Goal: Task Accomplishment & Management: Manage account settings

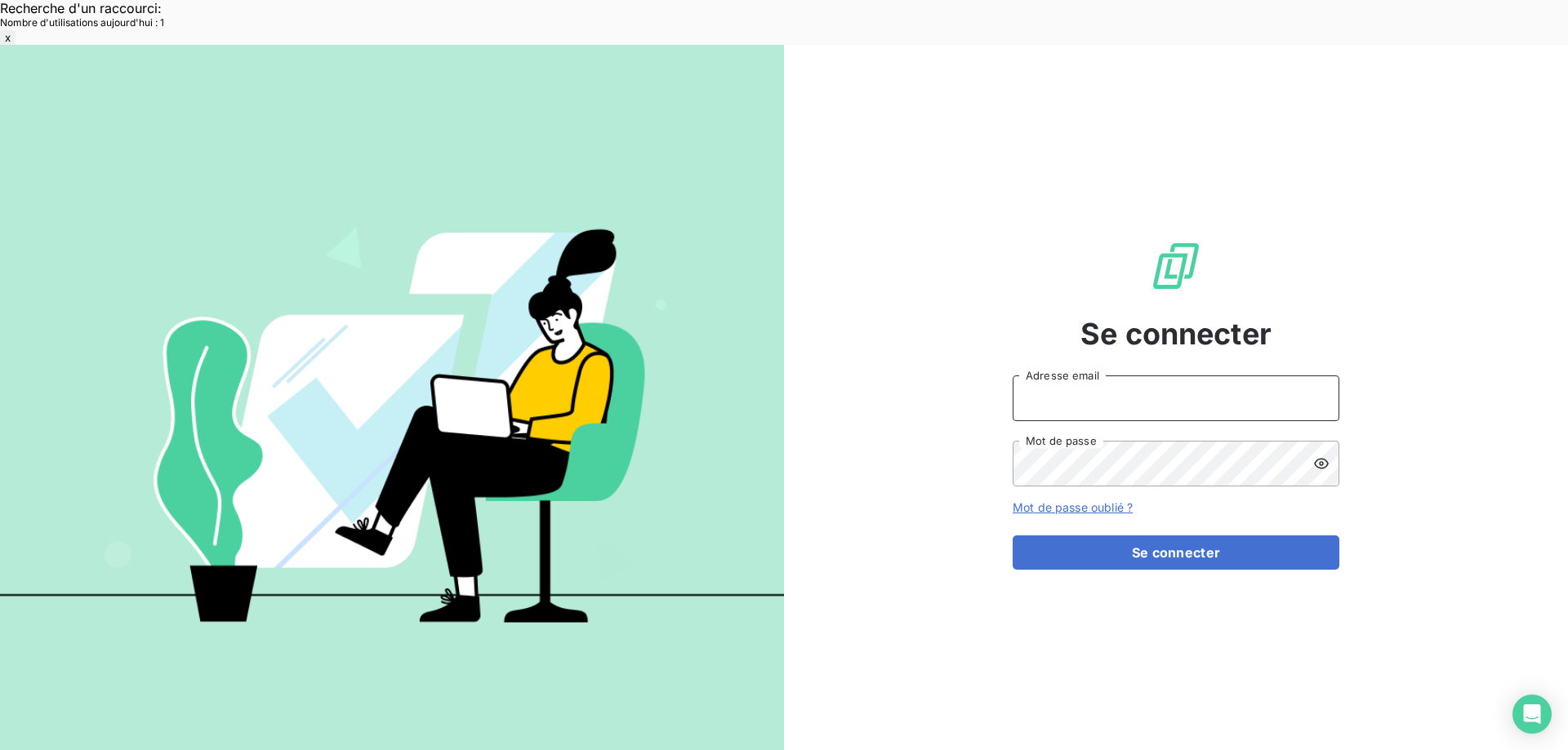
type input "[EMAIL_ADDRESS][DOMAIN_NAME]"
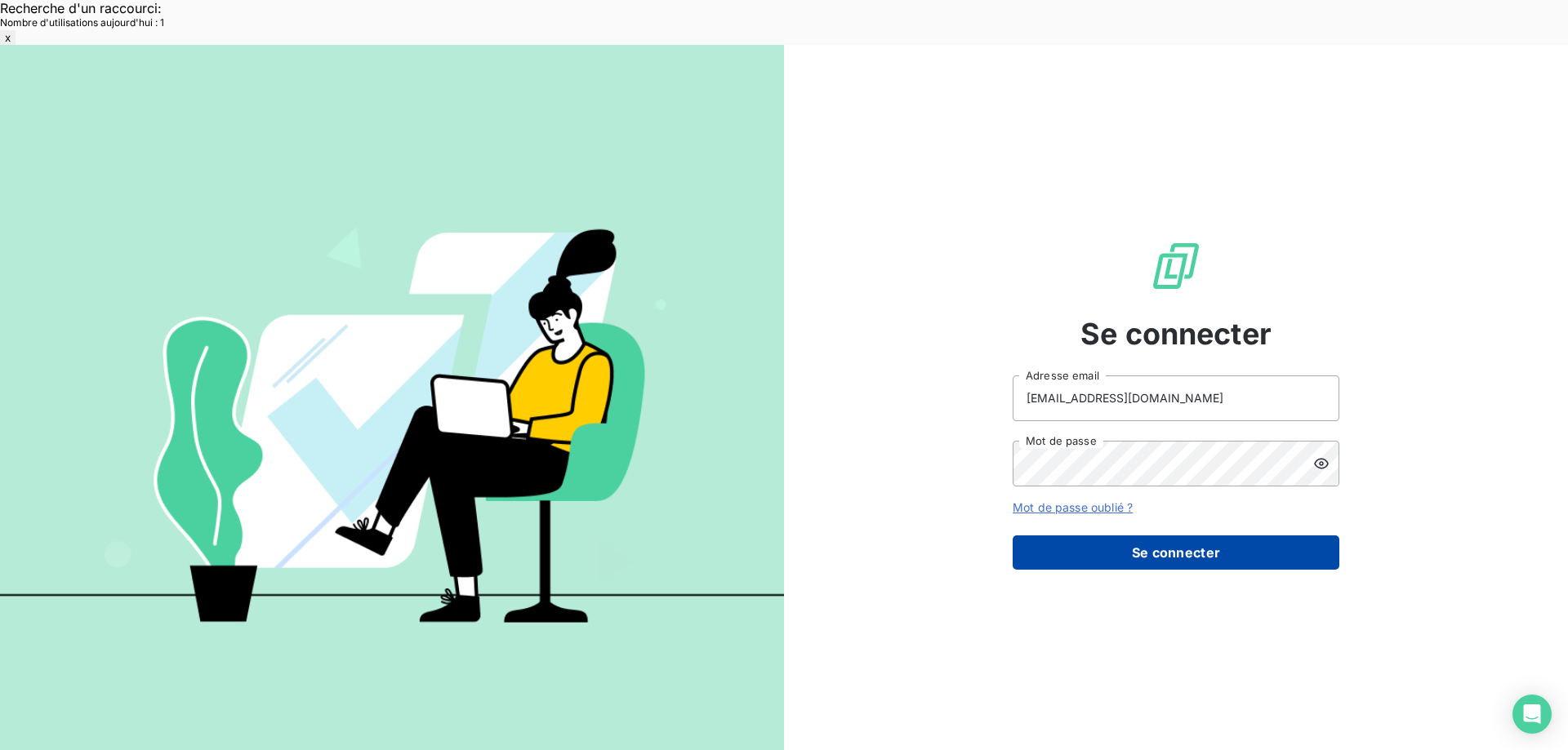
click at [1166, 536] on button "Se connecter" at bounding box center [1176, 553] width 327 height 35
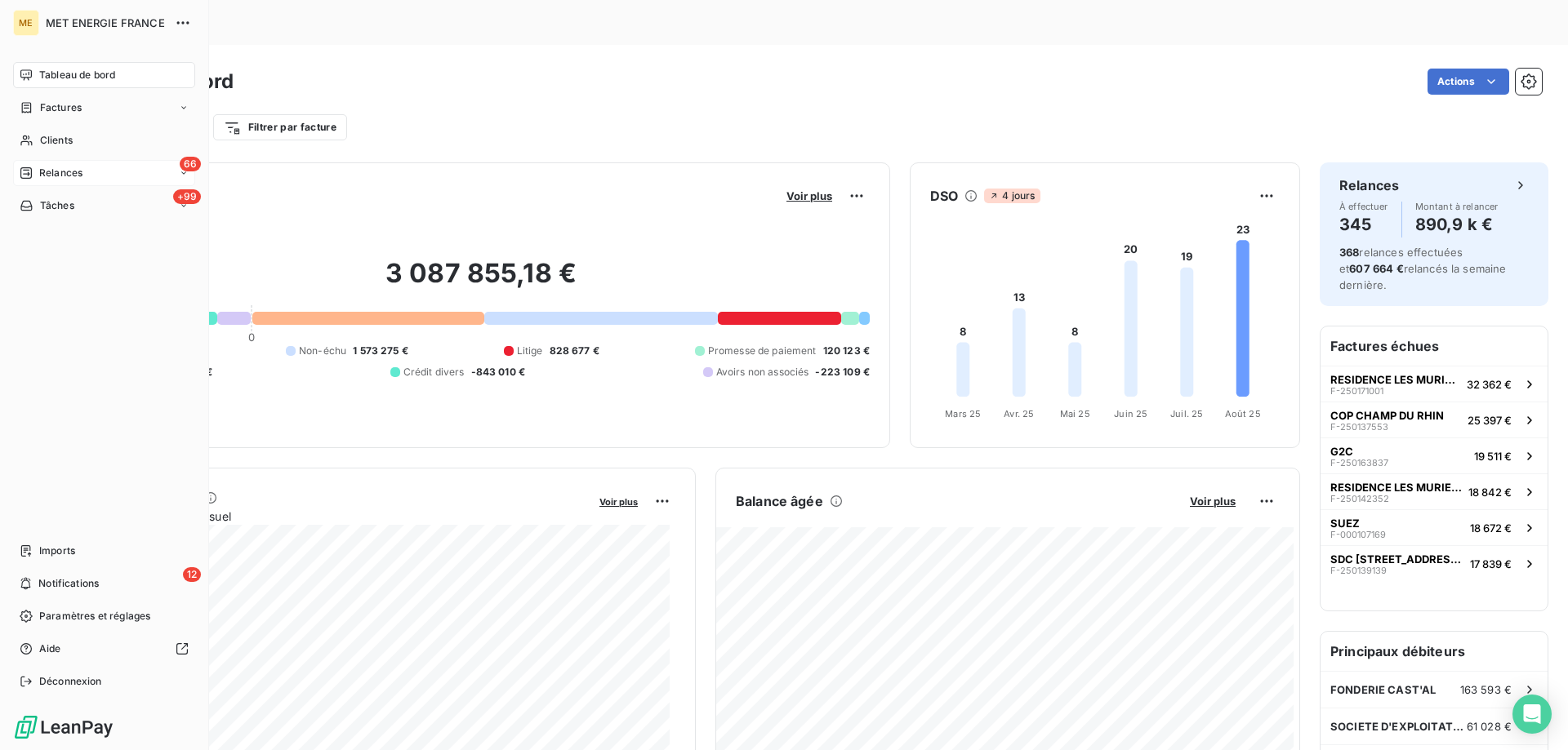
click at [132, 175] on div "66 Relances" at bounding box center [104, 174] width 182 height 27
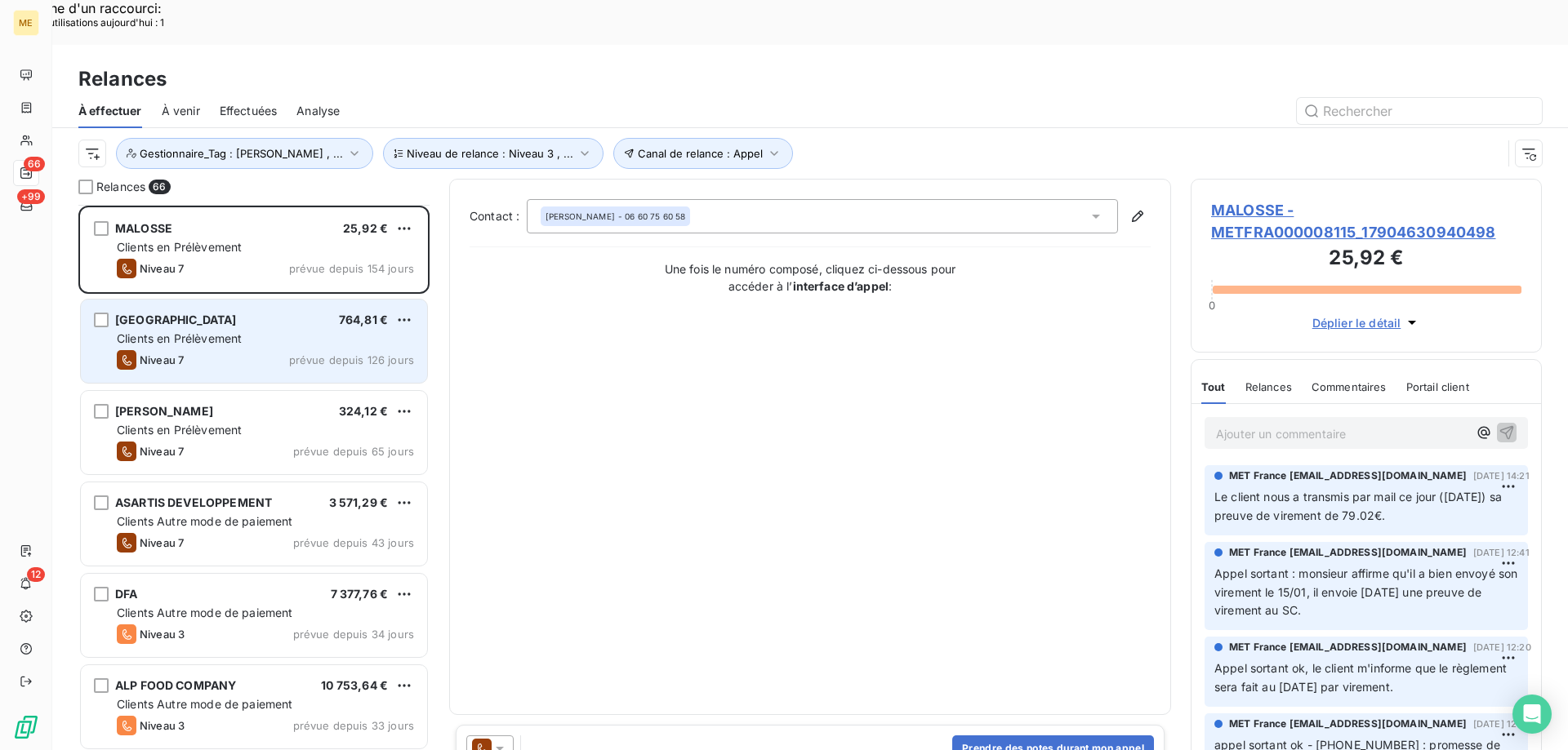
scroll to position [82, 0]
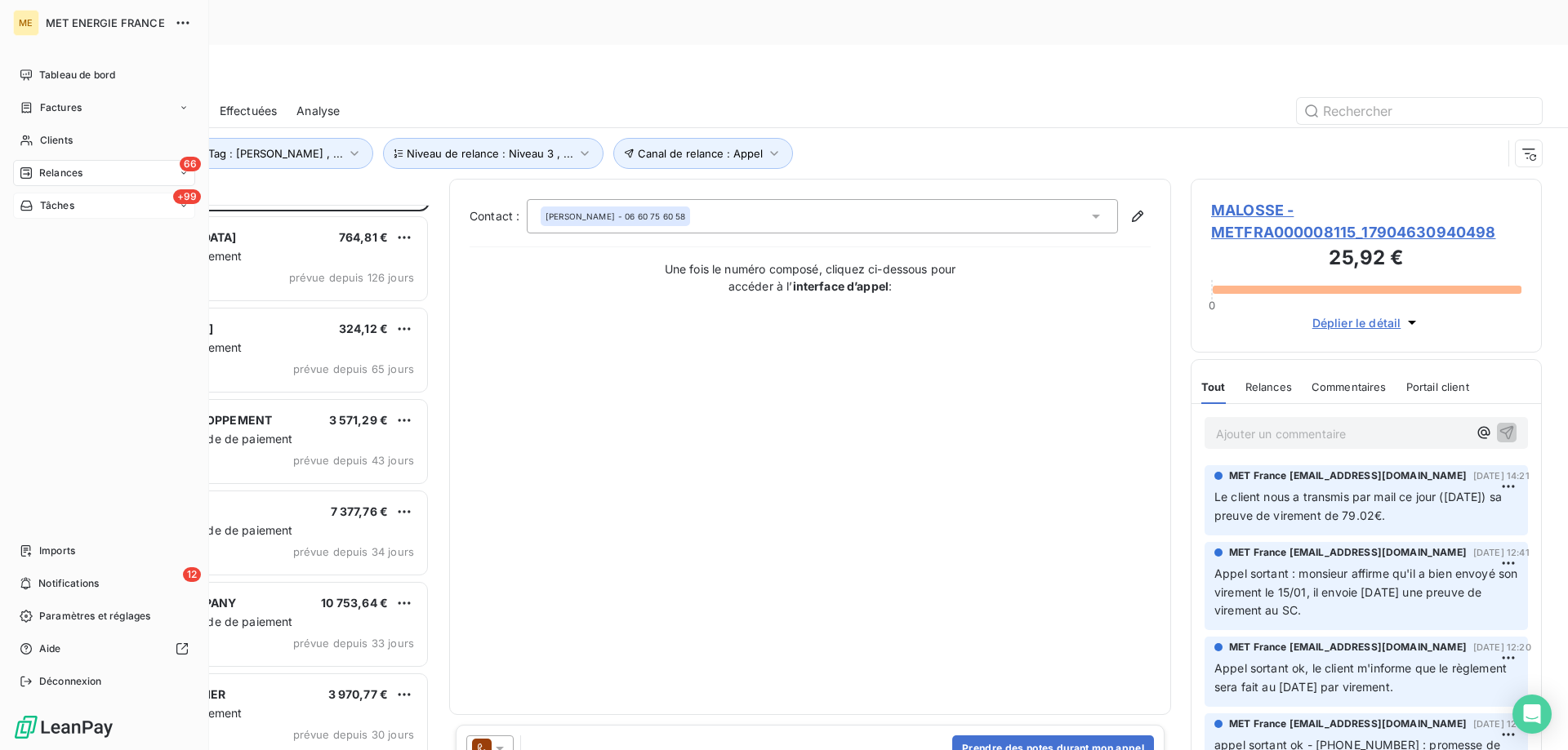
click at [103, 199] on div "+99 Tâches" at bounding box center [104, 206] width 182 height 27
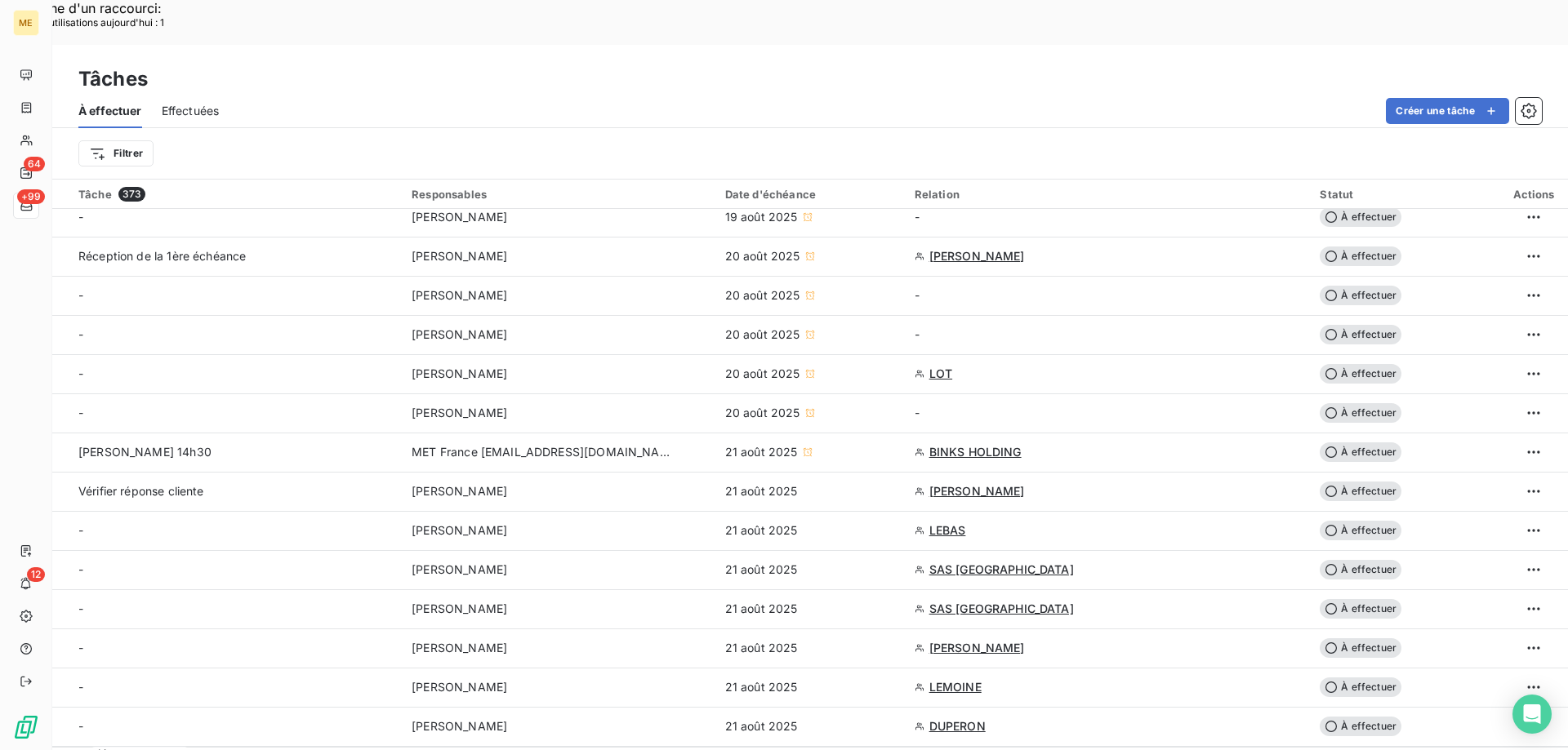
scroll to position [816, 0]
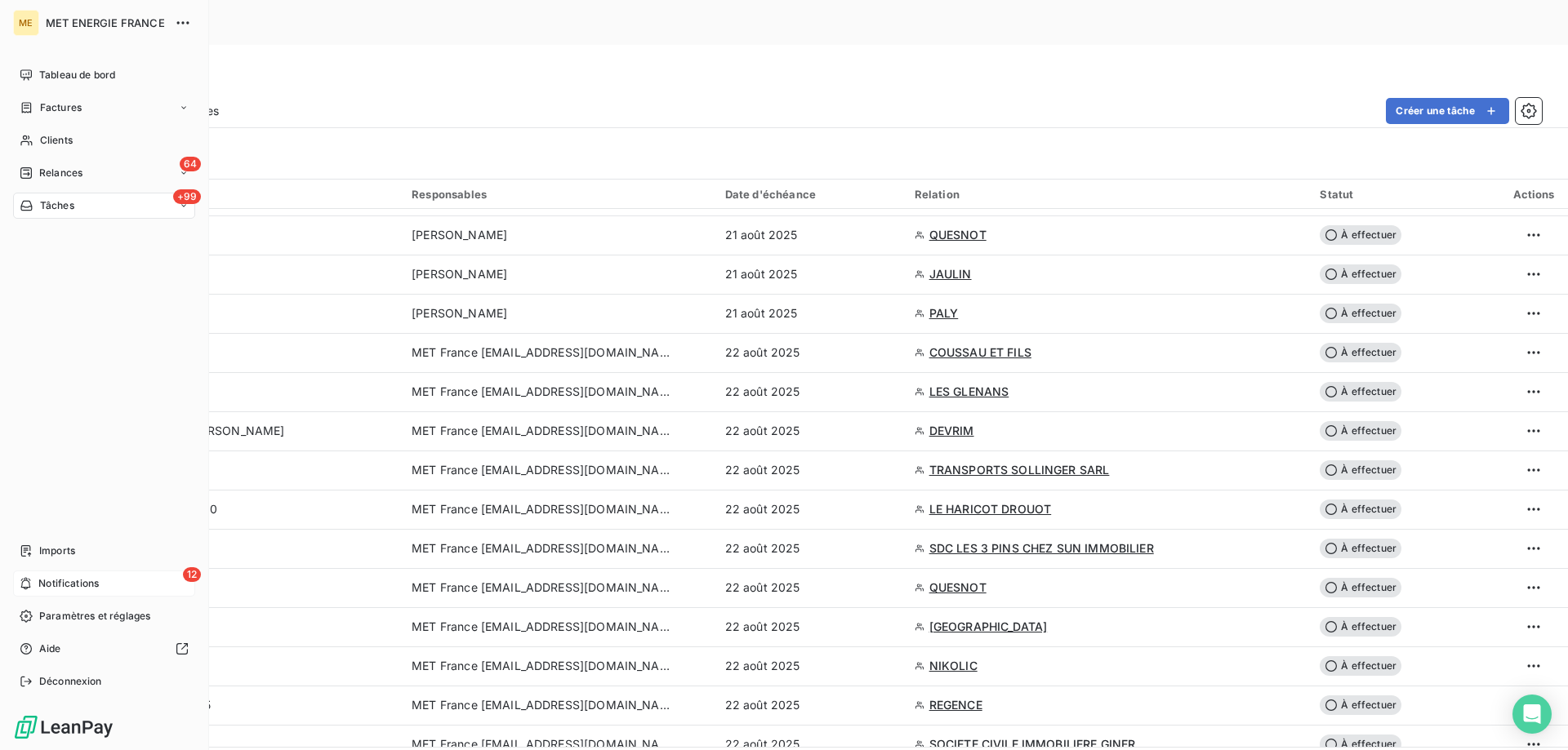
click at [93, 577] on span "Notifications" at bounding box center [68, 584] width 60 height 15
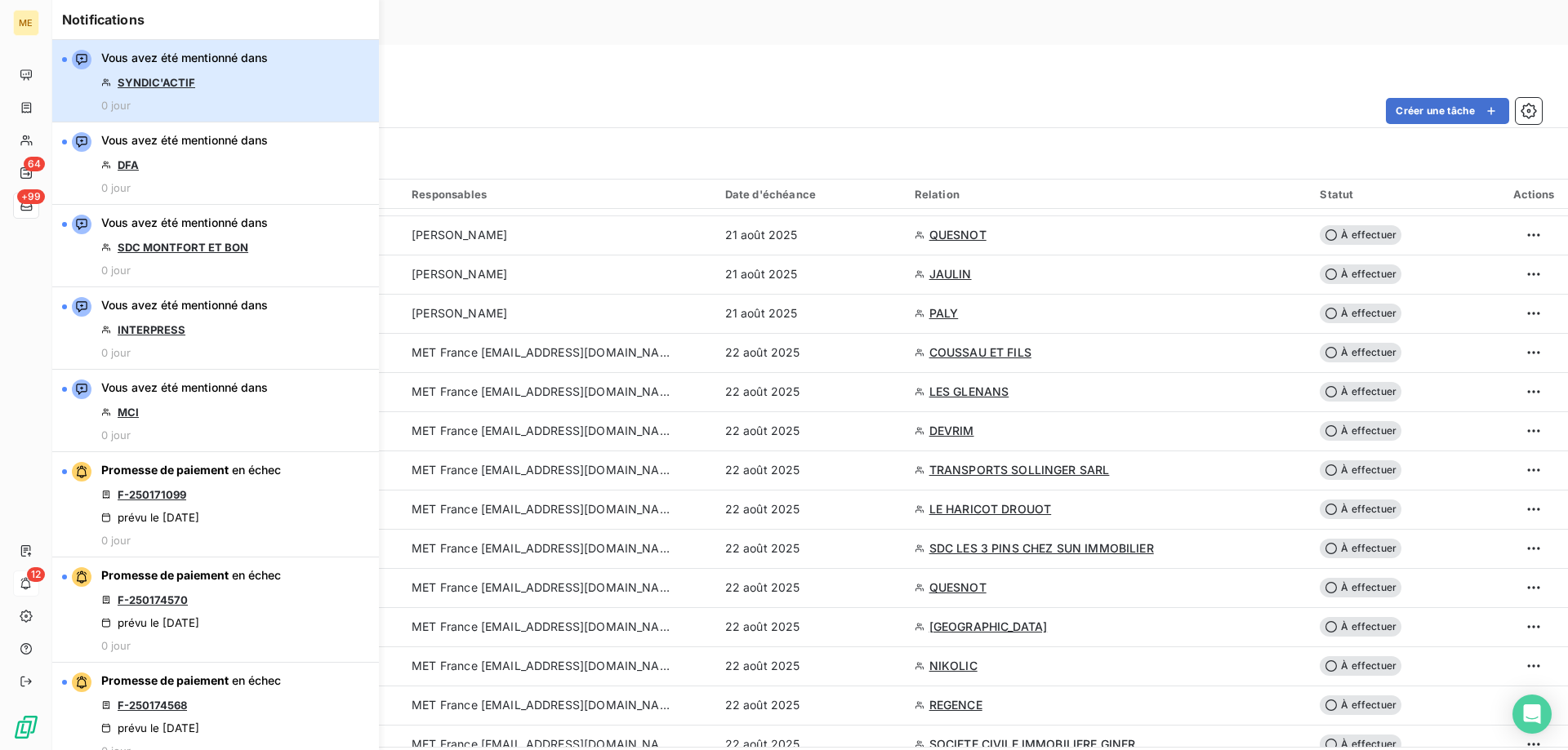
click at [260, 83] on div "Vous avez été mentionné dans SYNDIC'ACTIF 0 jour" at bounding box center [184, 81] width 166 height 62
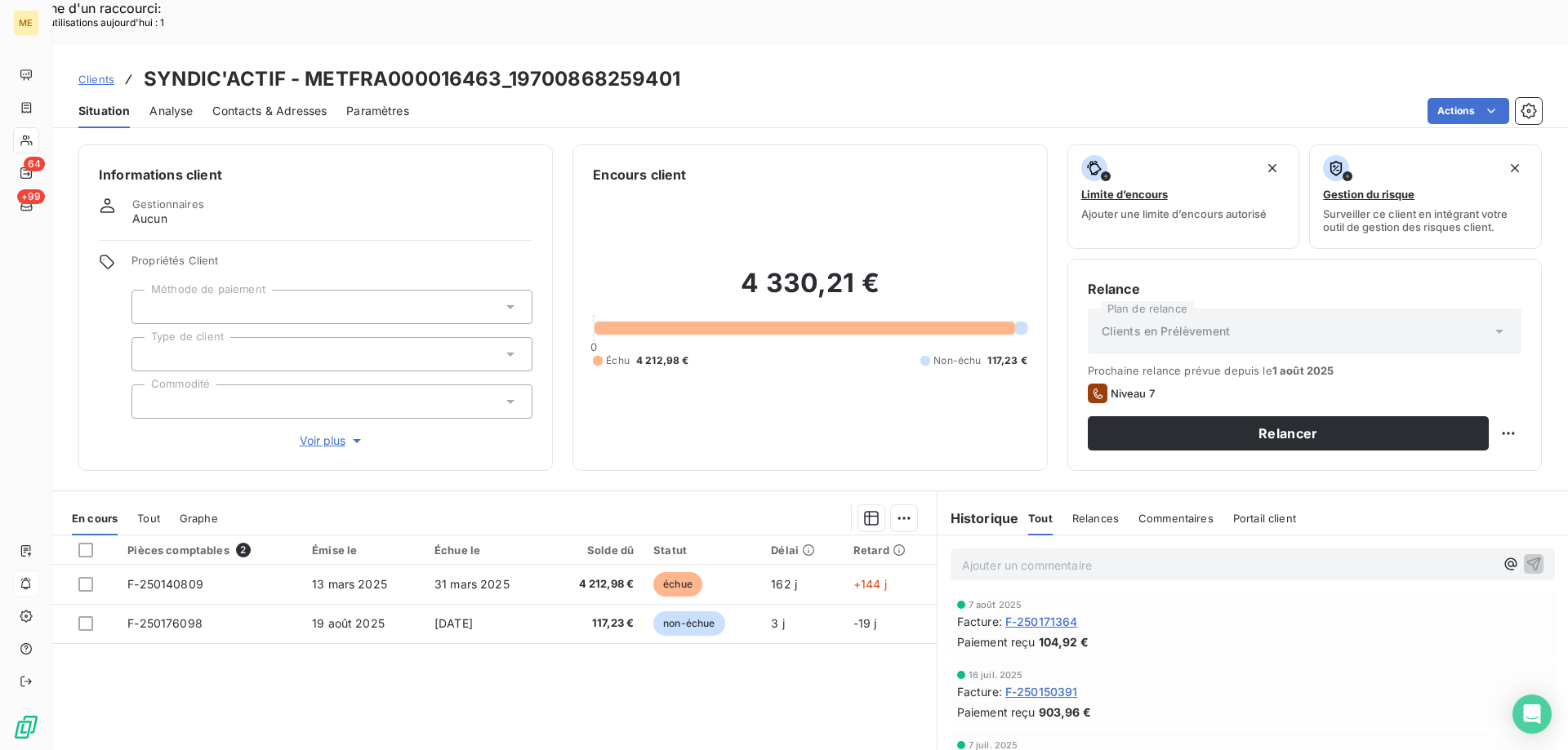
scroll to position [104, 0]
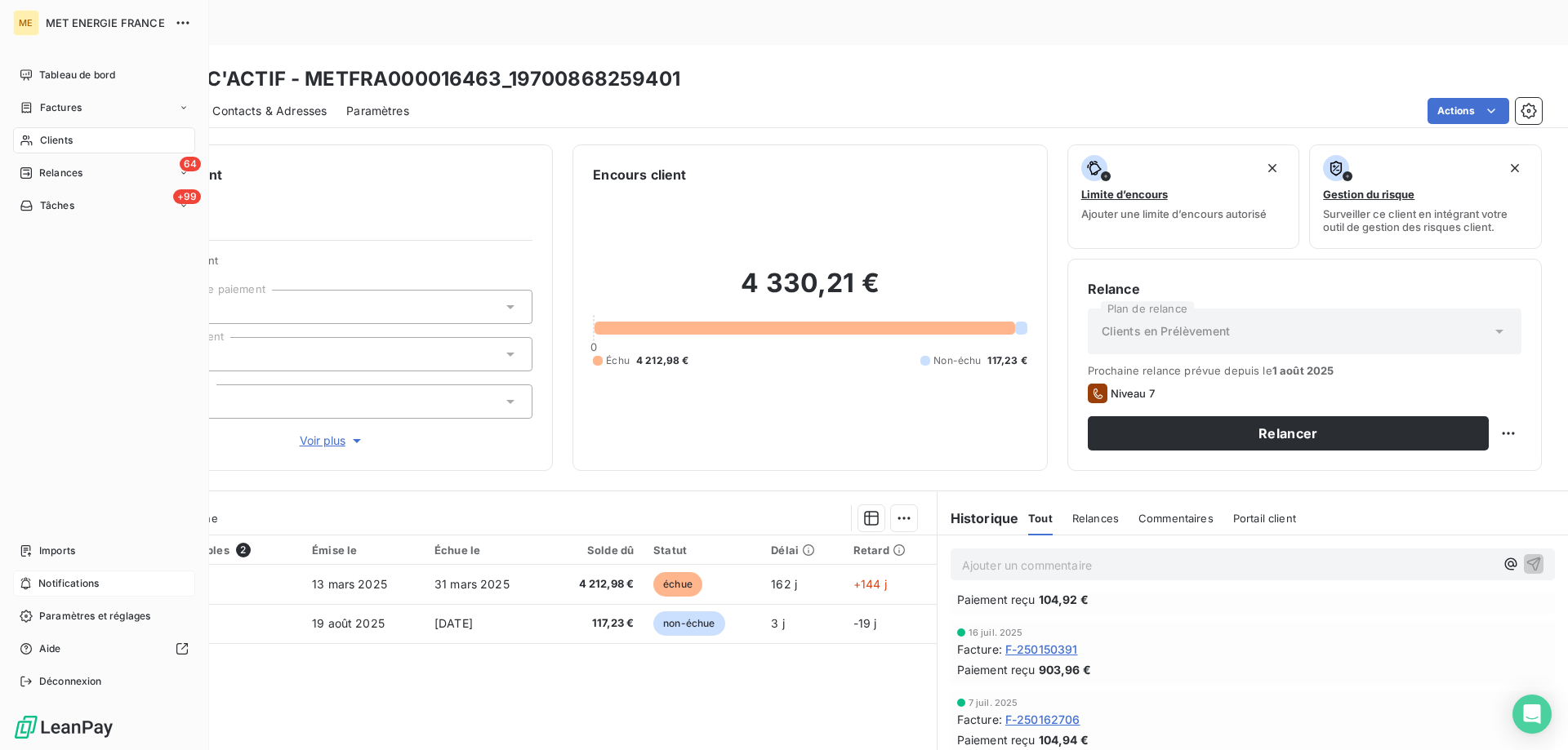
click at [88, 584] on span "Notifications" at bounding box center [68, 584] width 60 height 15
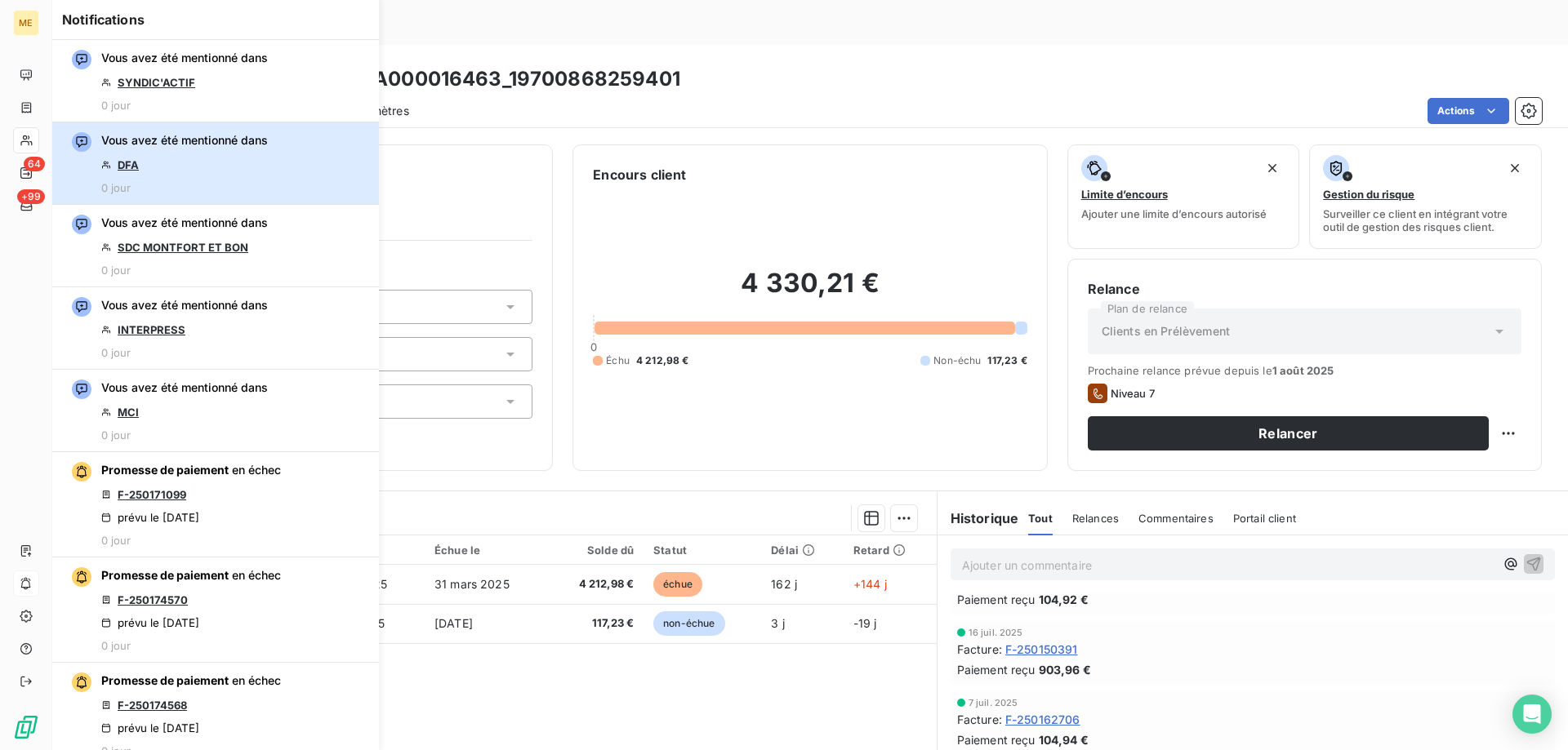
click at [226, 166] on div "Vous avez été mentionné dans DFA 0 jour" at bounding box center [184, 163] width 166 height 62
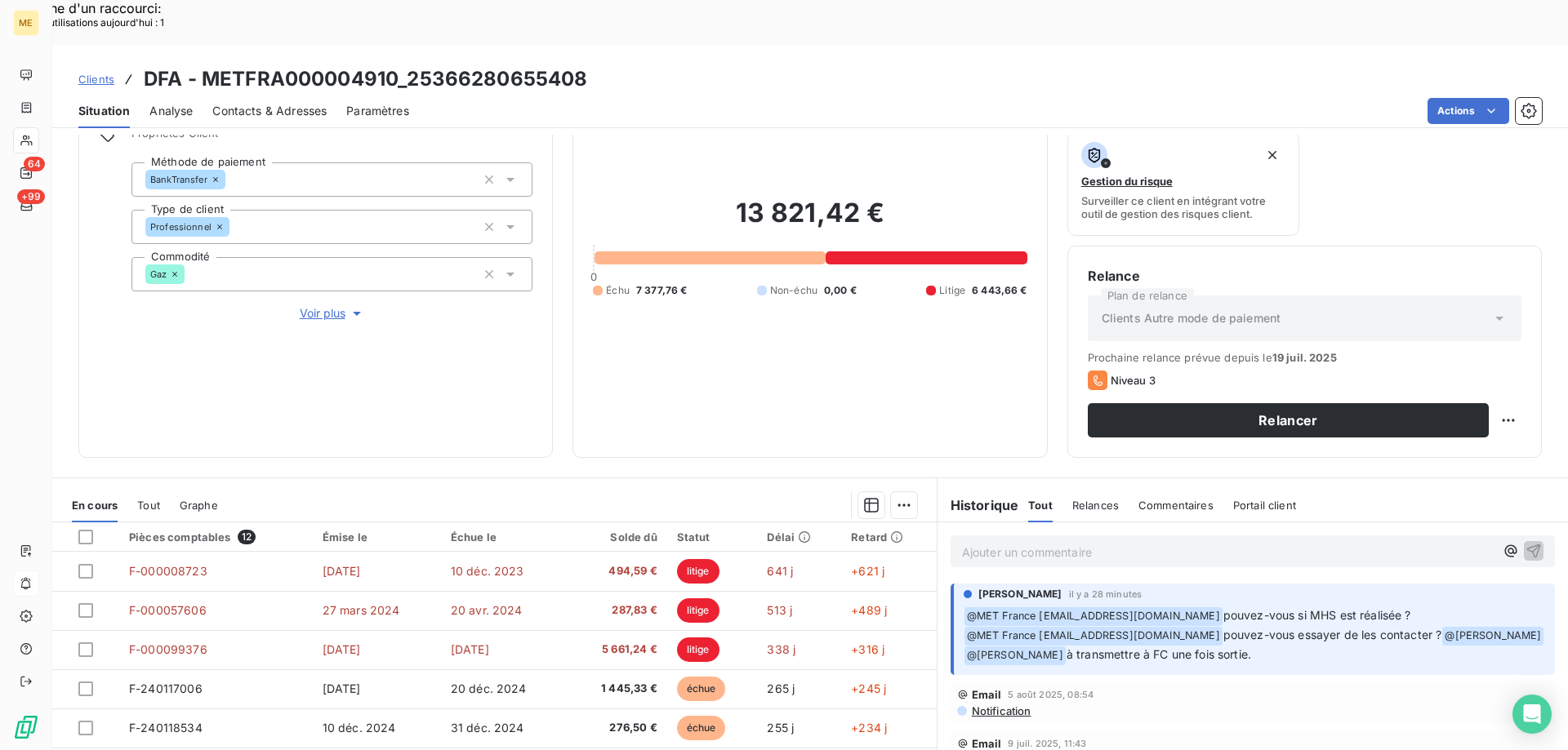
scroll to position [218, 0]
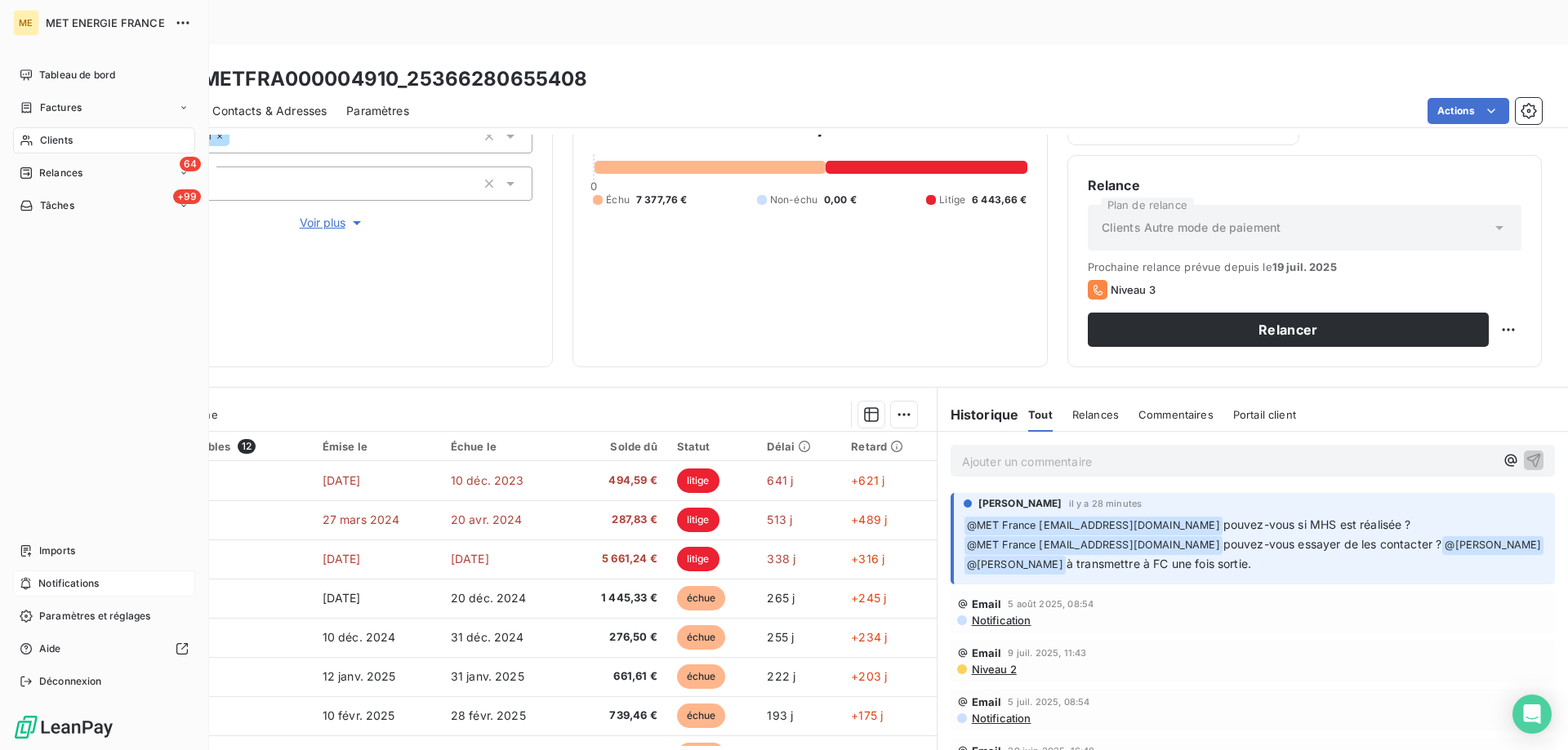
click at [66, 583] on span "Notifications" at bounding box center [68, 584] width 60 height 15
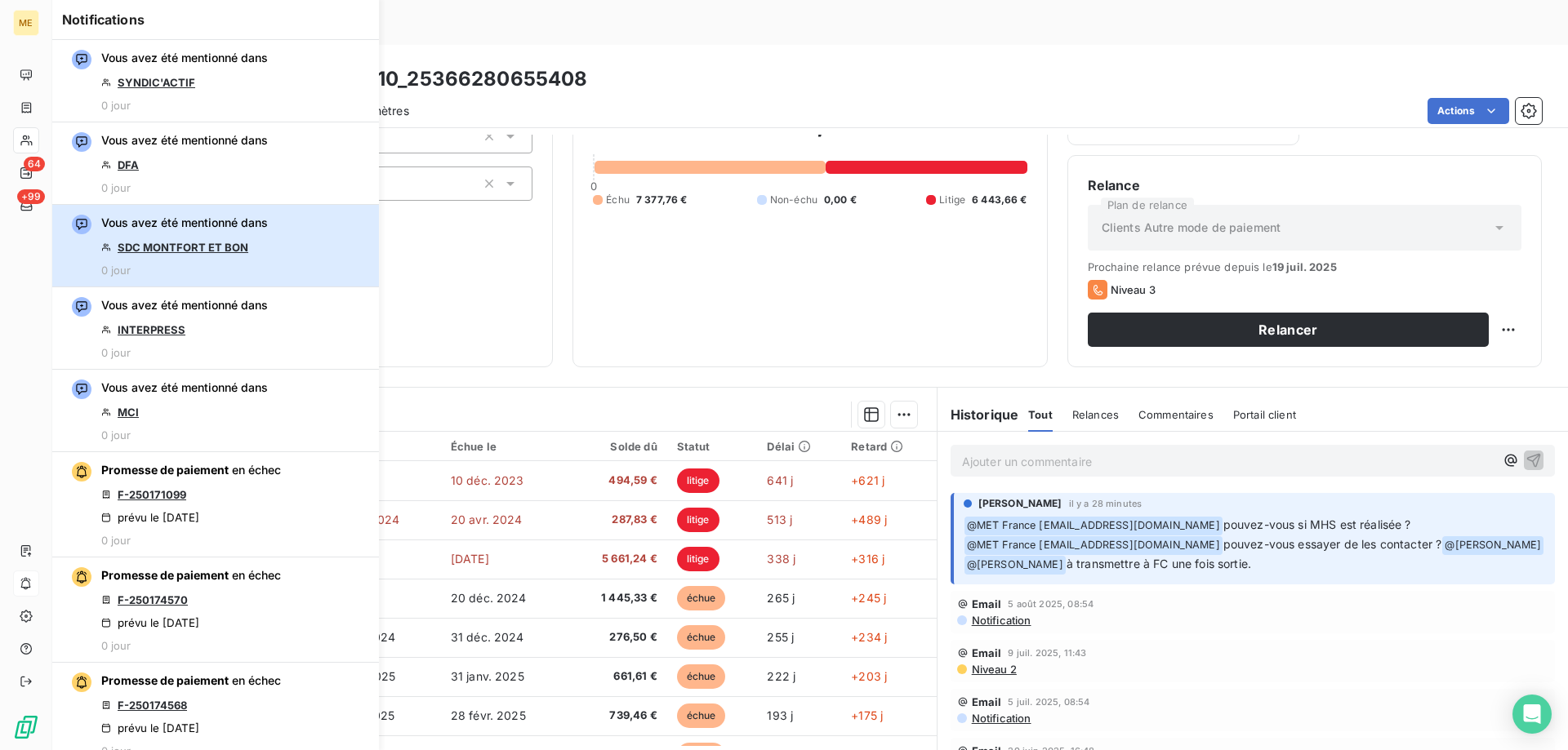
click at [271, 242] on button "Vous avez été mentionné dans SDC MONTFORT ET BON 0 jour" at bounding box center [215, 245] width 327 height 82
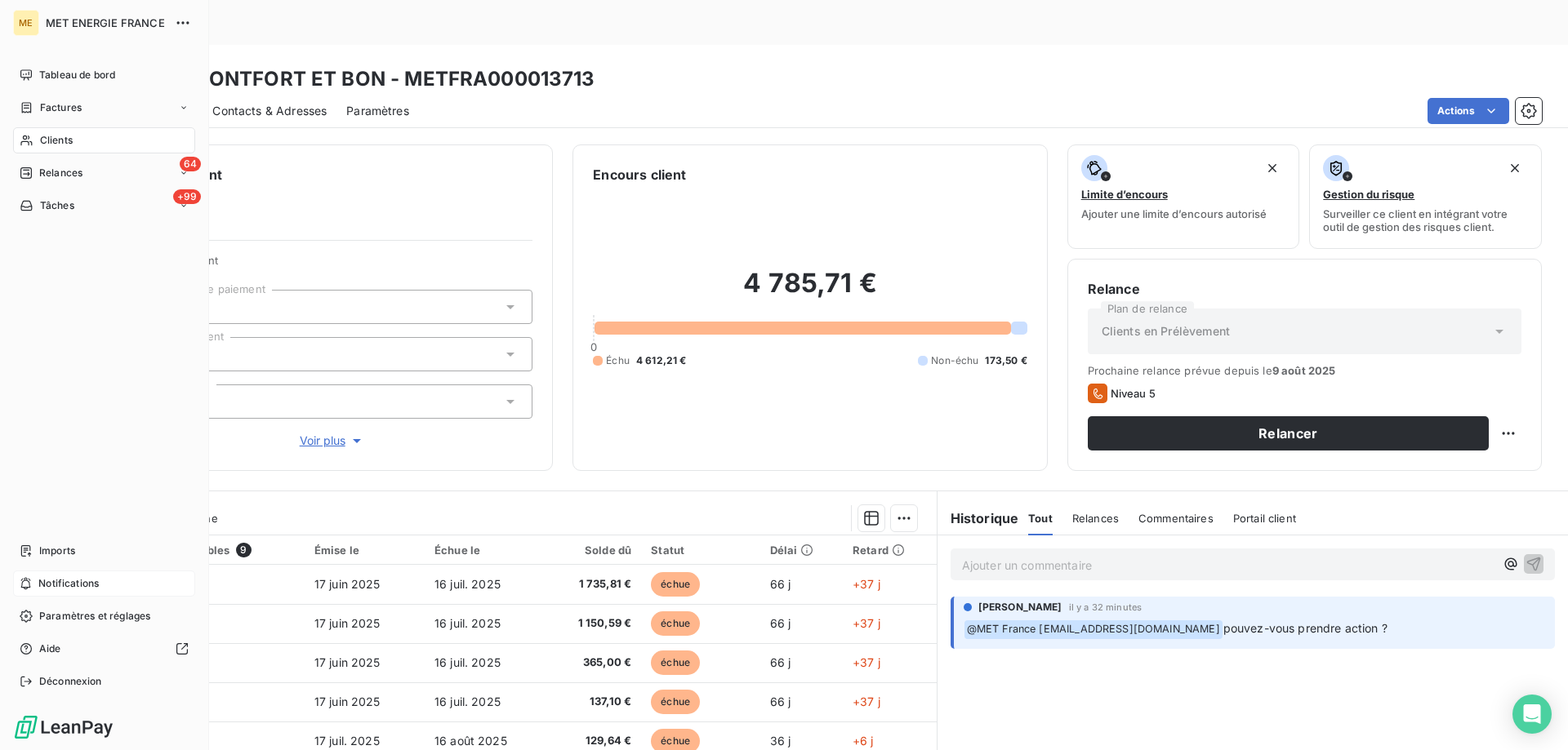
click at [58, 583] on span "Notifications" at bounding box center [68, 584] width 60 height 15
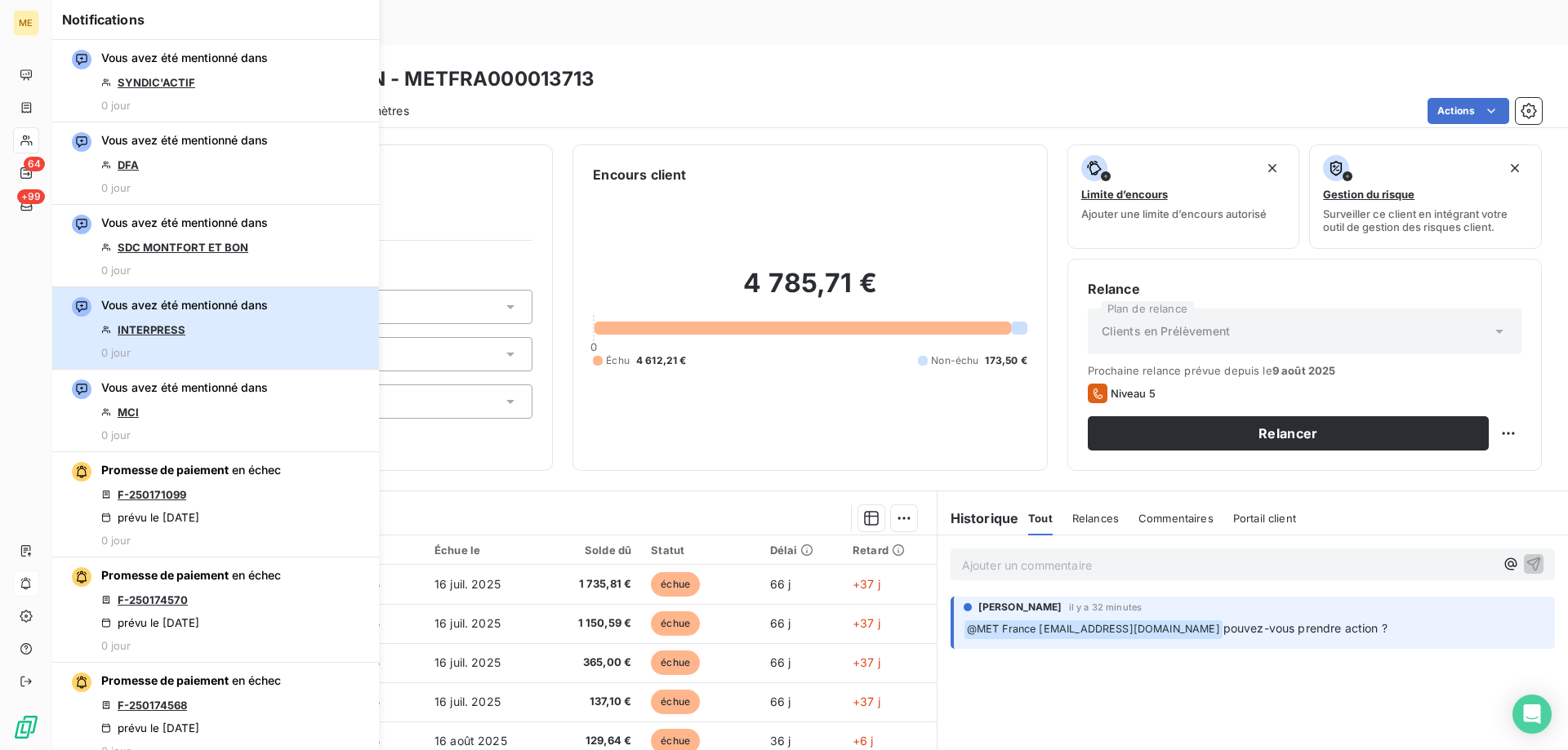
click at [220, 328] on div "Vous avez été mentionné dans INTERPRESS 0 jour" at bounding box center [184, 329] width 166 height 62
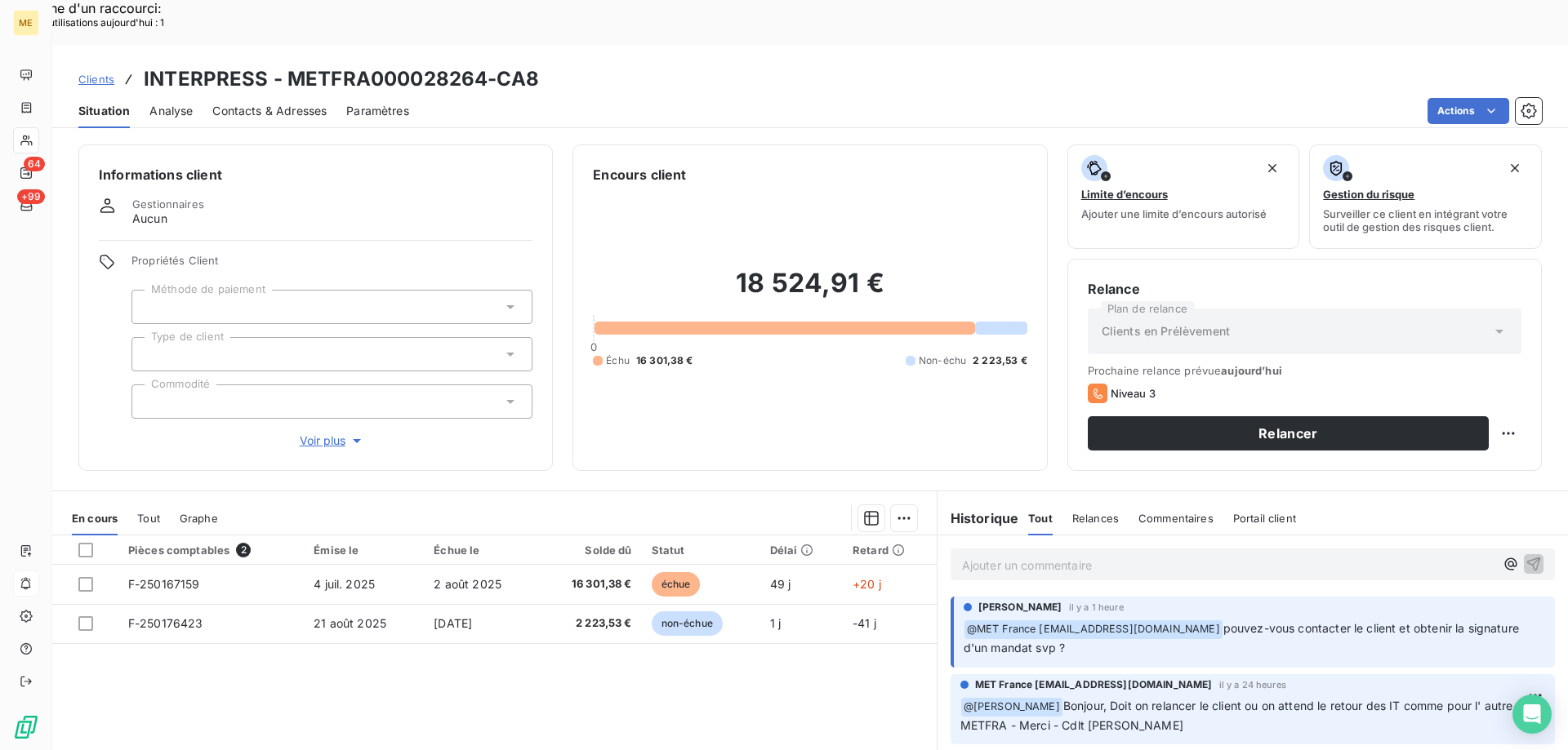
scroll to position [104, 0]
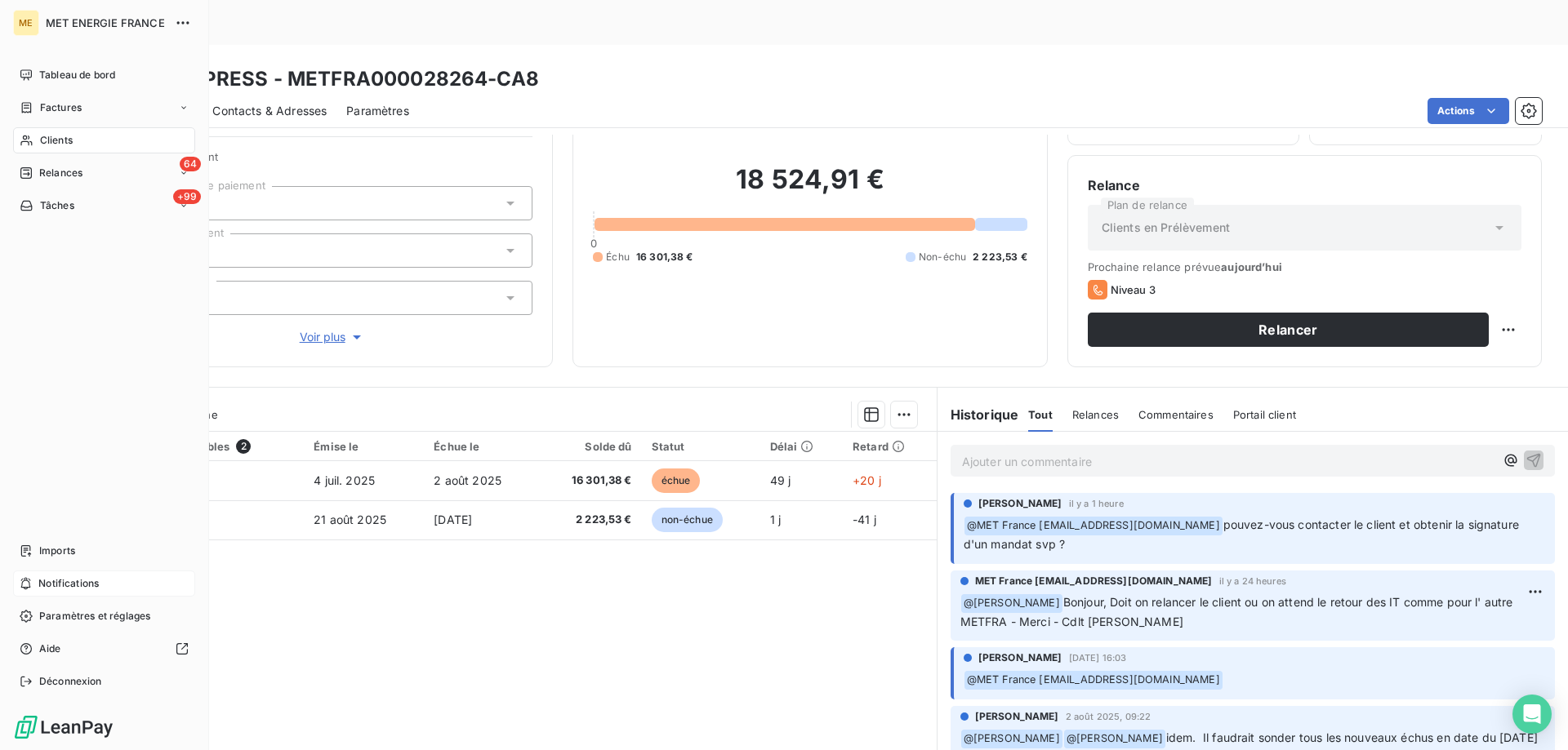
click at [76, 583] on span "Notifications" at bounding box center [68, 584] width 60 height 15
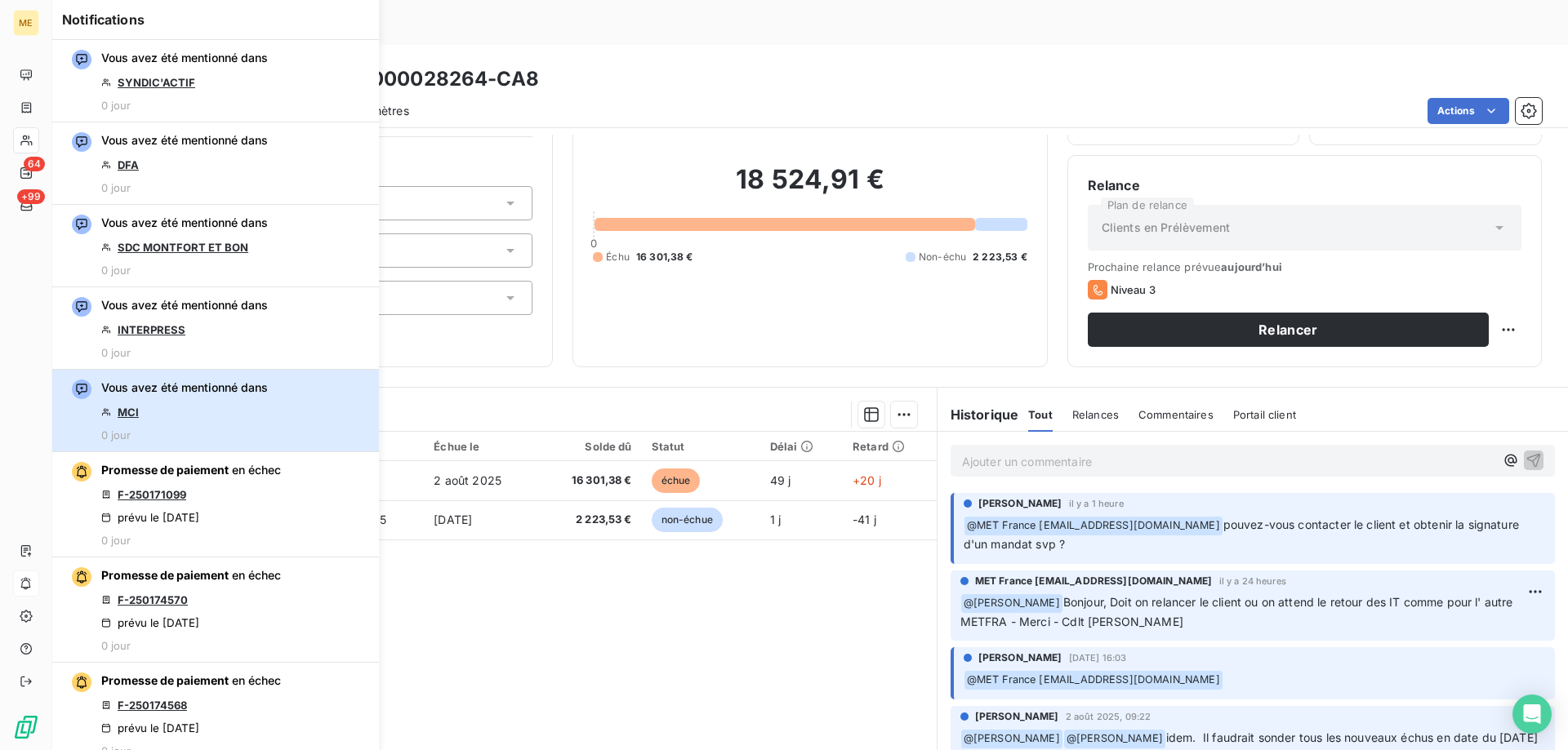
click at [248, 414] on div "Vous avez été mentionné dans MCI 0 jour" at bounding box center [184, 411] width 166 height 62
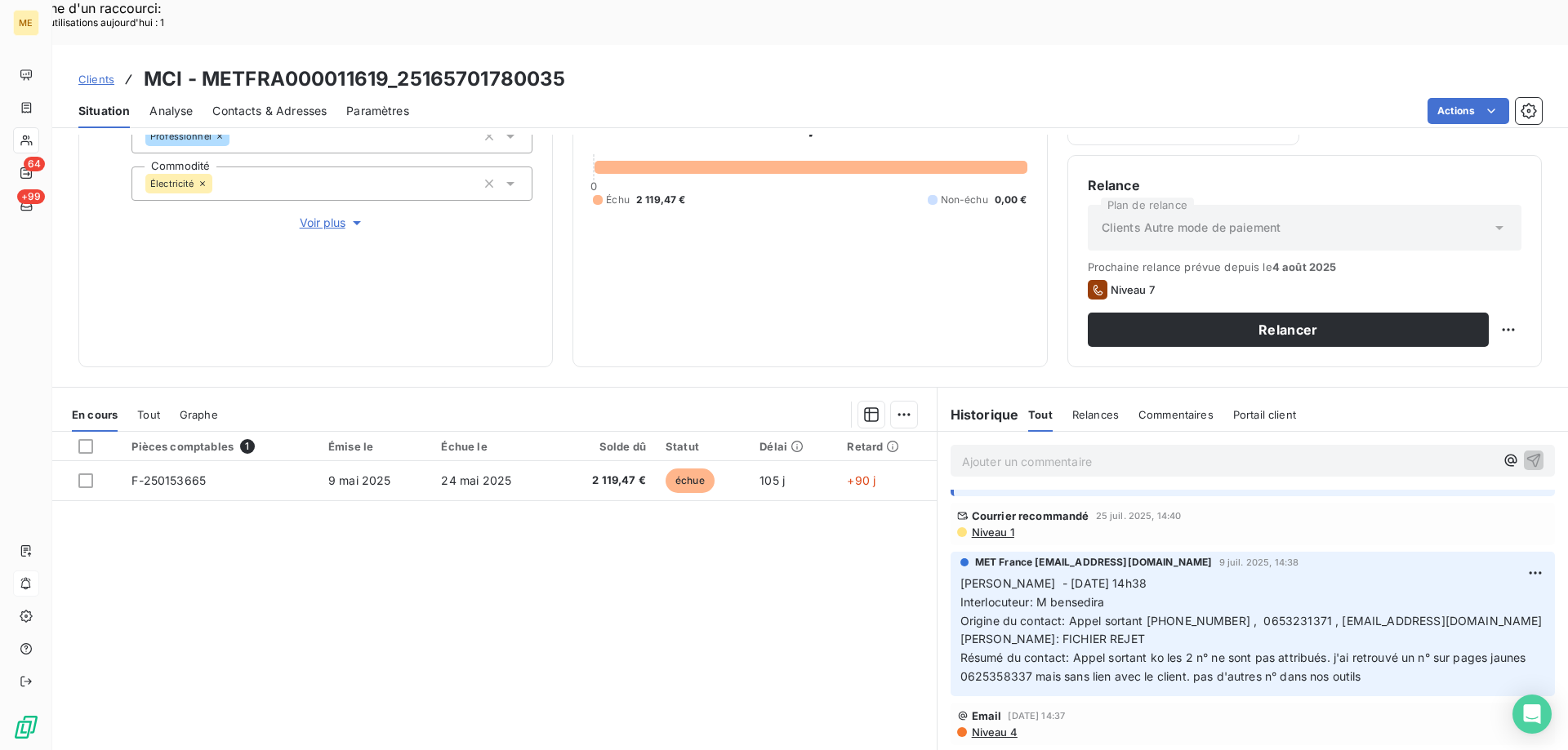
scroll to position [81, 0]
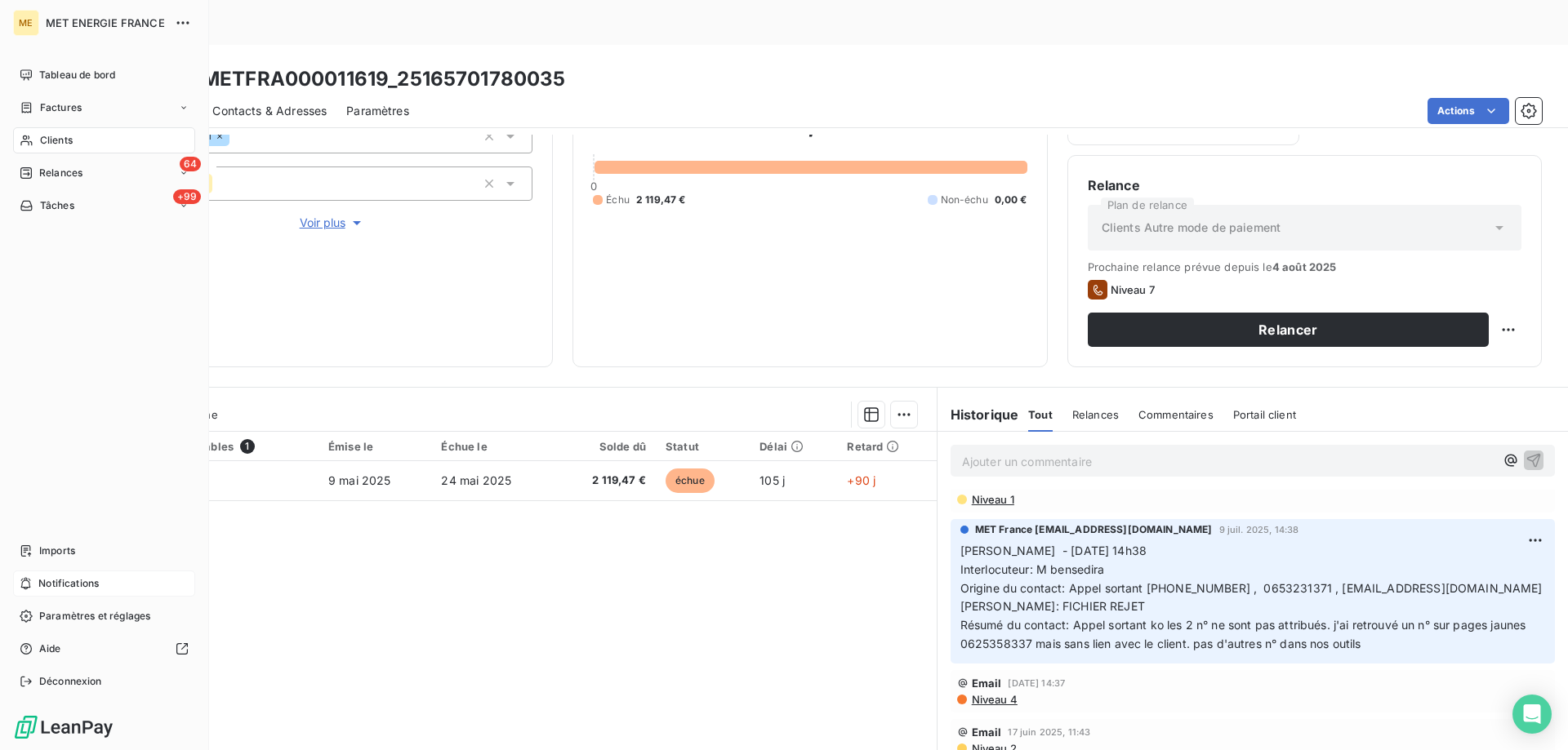
click at [112, 587] on div "Notifications" at bounding box center [104, 584] width 182 height 27
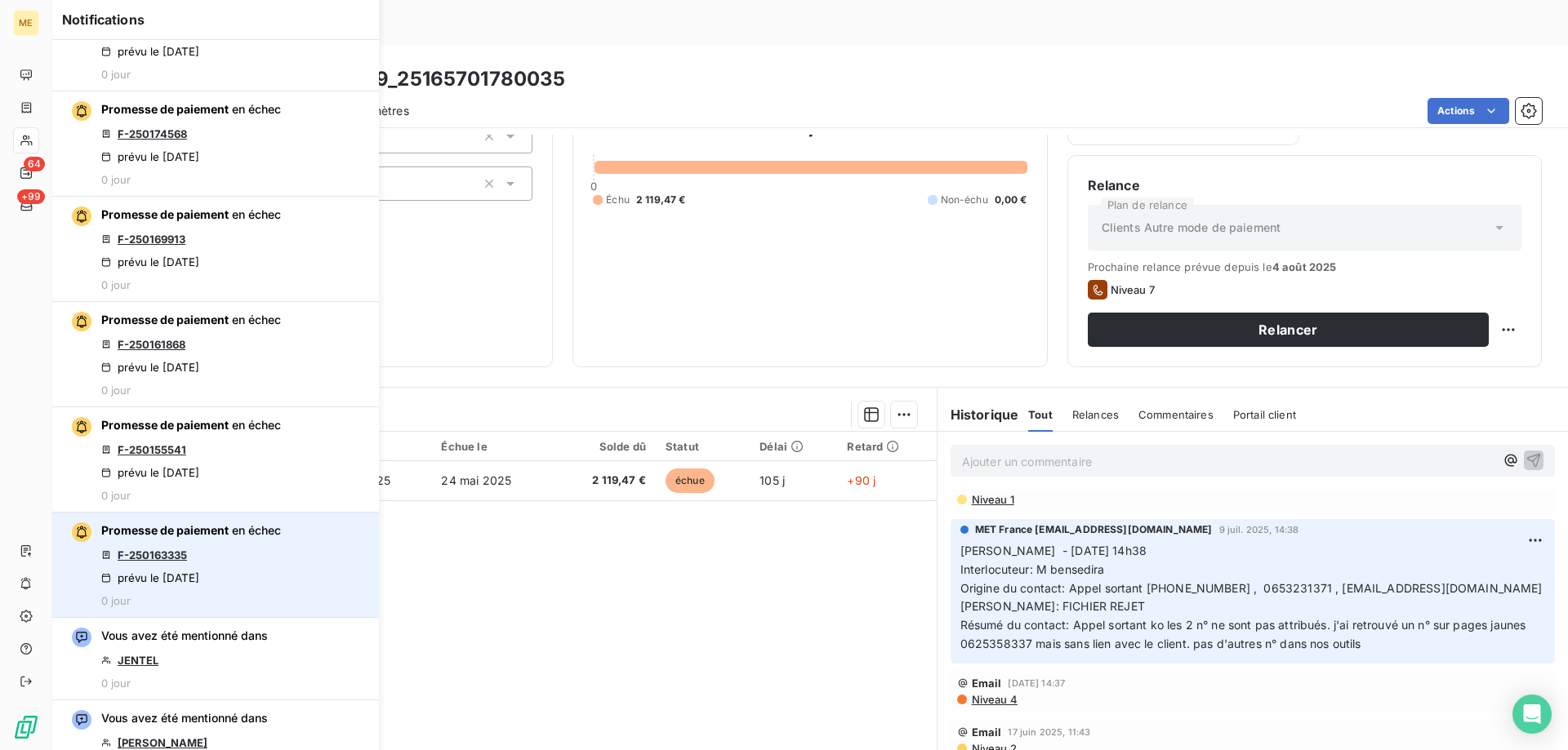
scroll to position [735, 0]
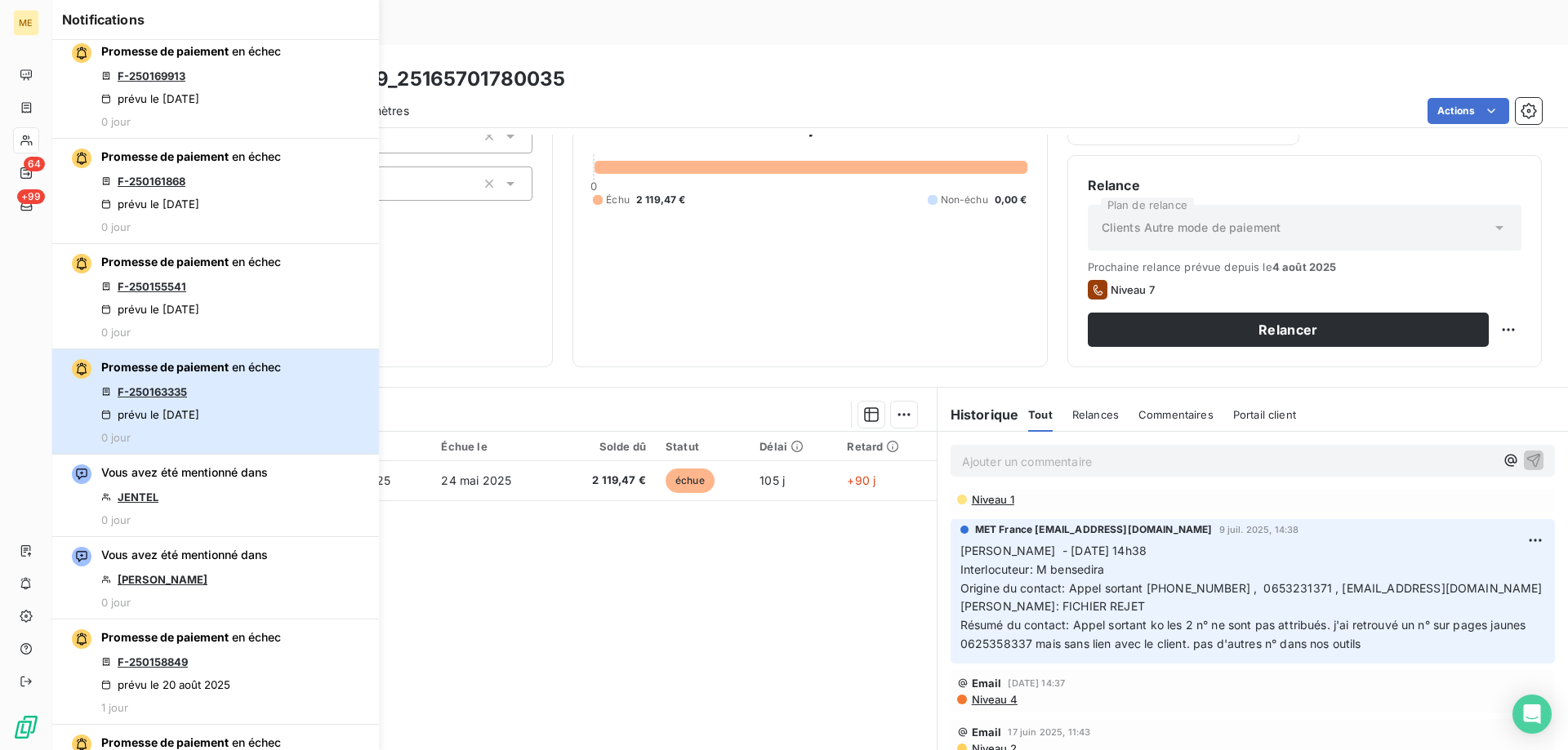
click at [250, 386] on div "Promesse de paiement en échec F-250163335 prévu le 21 août 2025 0 jour" at bounding box center [190, 402] width 180 height 85
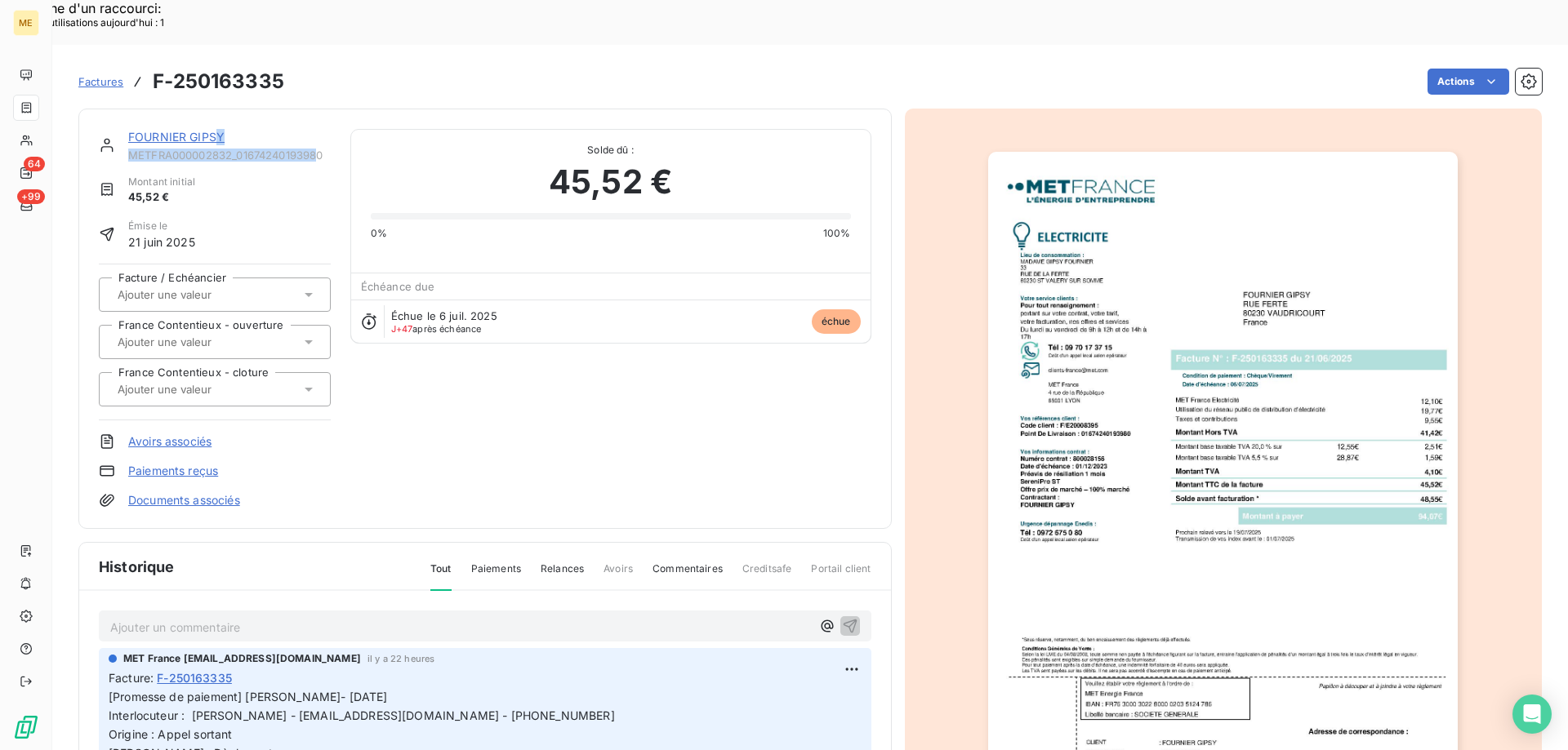
drag, startPoint x: 322, startPoint y: 108, endPoint x: 220, endPoint y: 84, distance: 104.8
click at [220, 129] on div "FOURNIER GIPSY METFRA000002832_01674240193980" at bounding box center [229, 145] width 203 height 33
click at [252, 174] on div "Montant initial 45,52 €" at bounding box center [215, 189] width 232 height 31
drag, startPoint x: 337, startPoint y: 107, endPoint x: 142, endPoint y: 88, distance: 195.9
click at [115, 129] on div "FOURNIER GIPSY METFRA000002832_01674240193980 Montant initial 45,52 € Émise le …" at bounding box center [485, 319] width 772 height 380
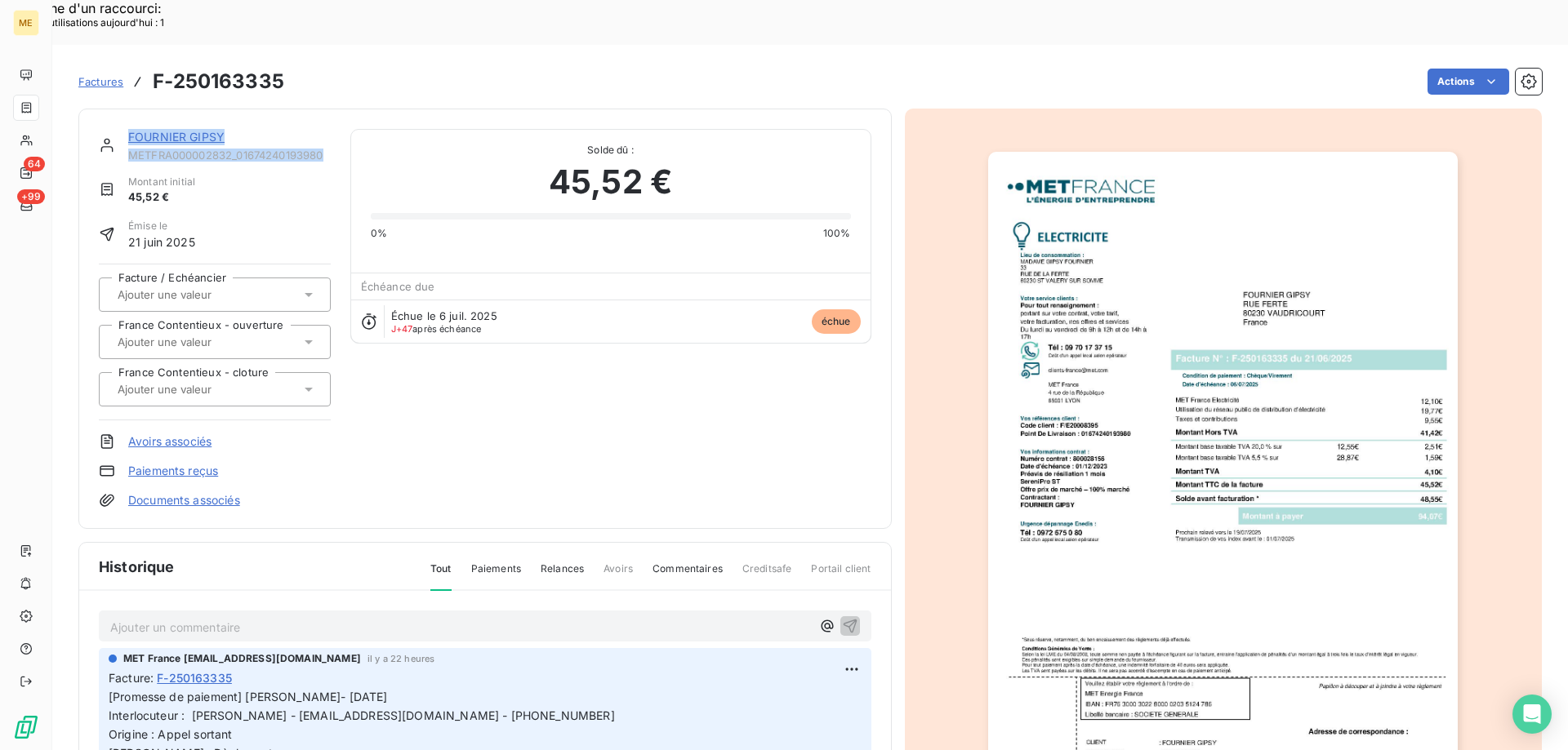
click at [149, 130] on link "FOURNIER GIPSY" at bounding box center [176, 137] width 97 height 14
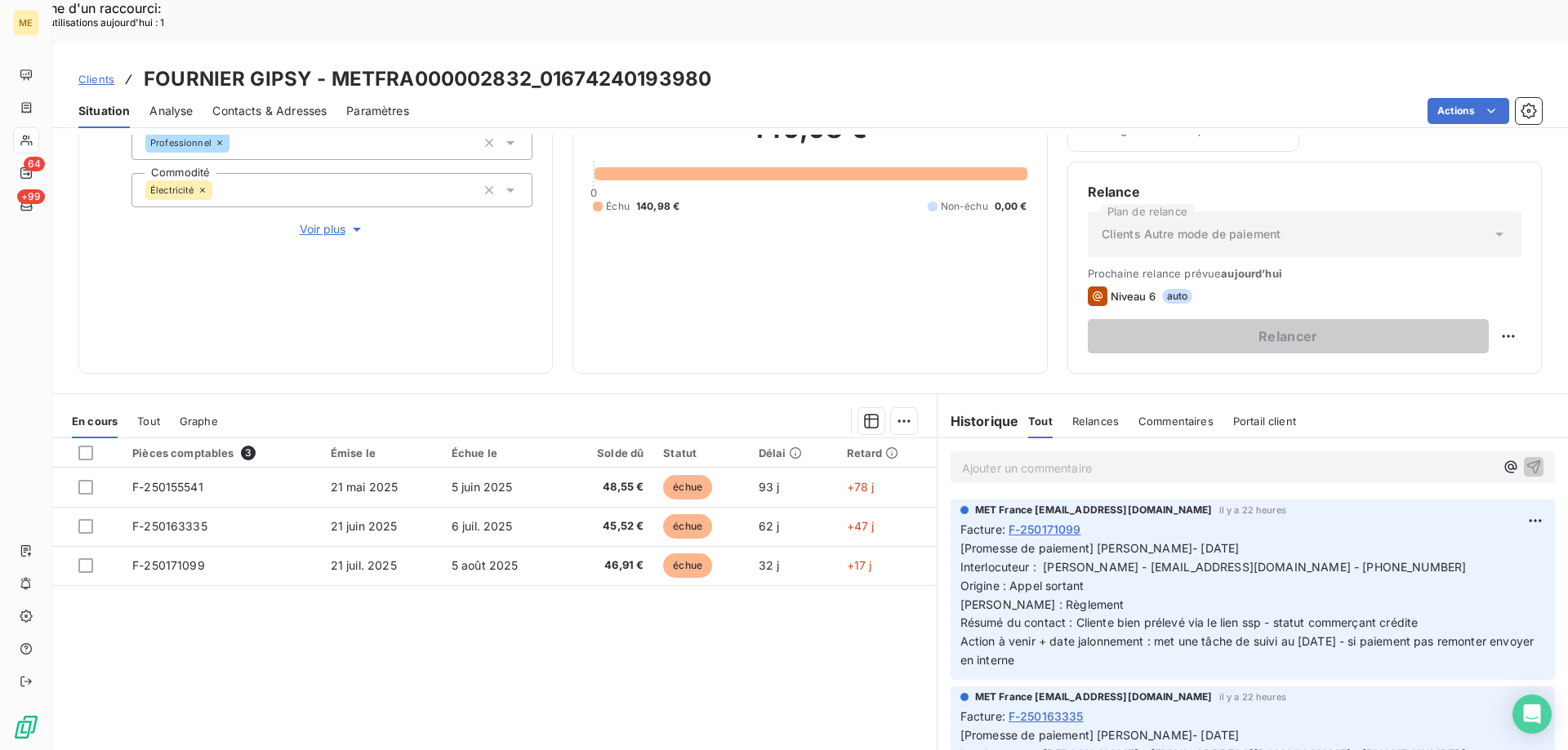
scroll to position [218, 0]
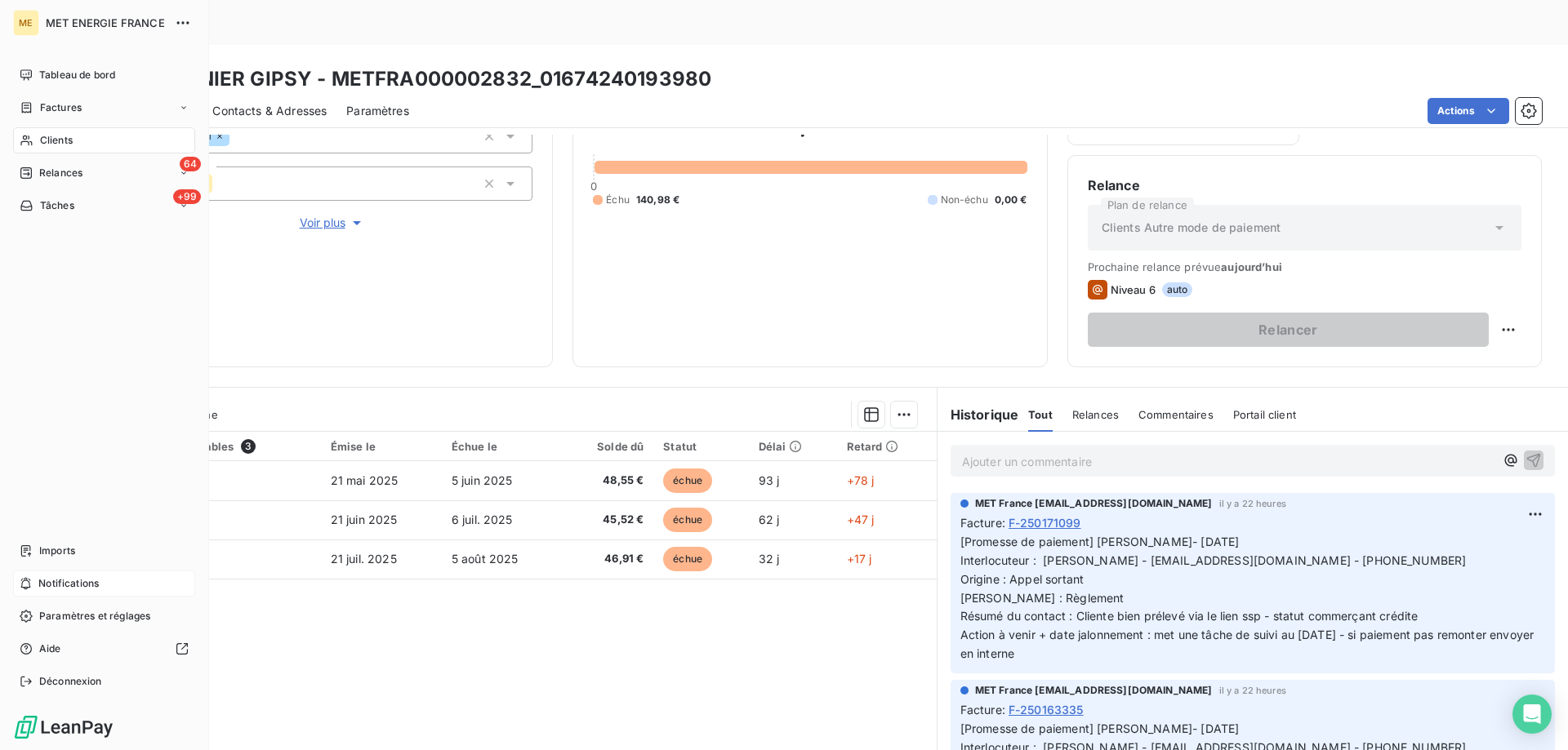
click at [132, 588] on div "Notifications" at bounding box center [104, 584] width 182 height 27
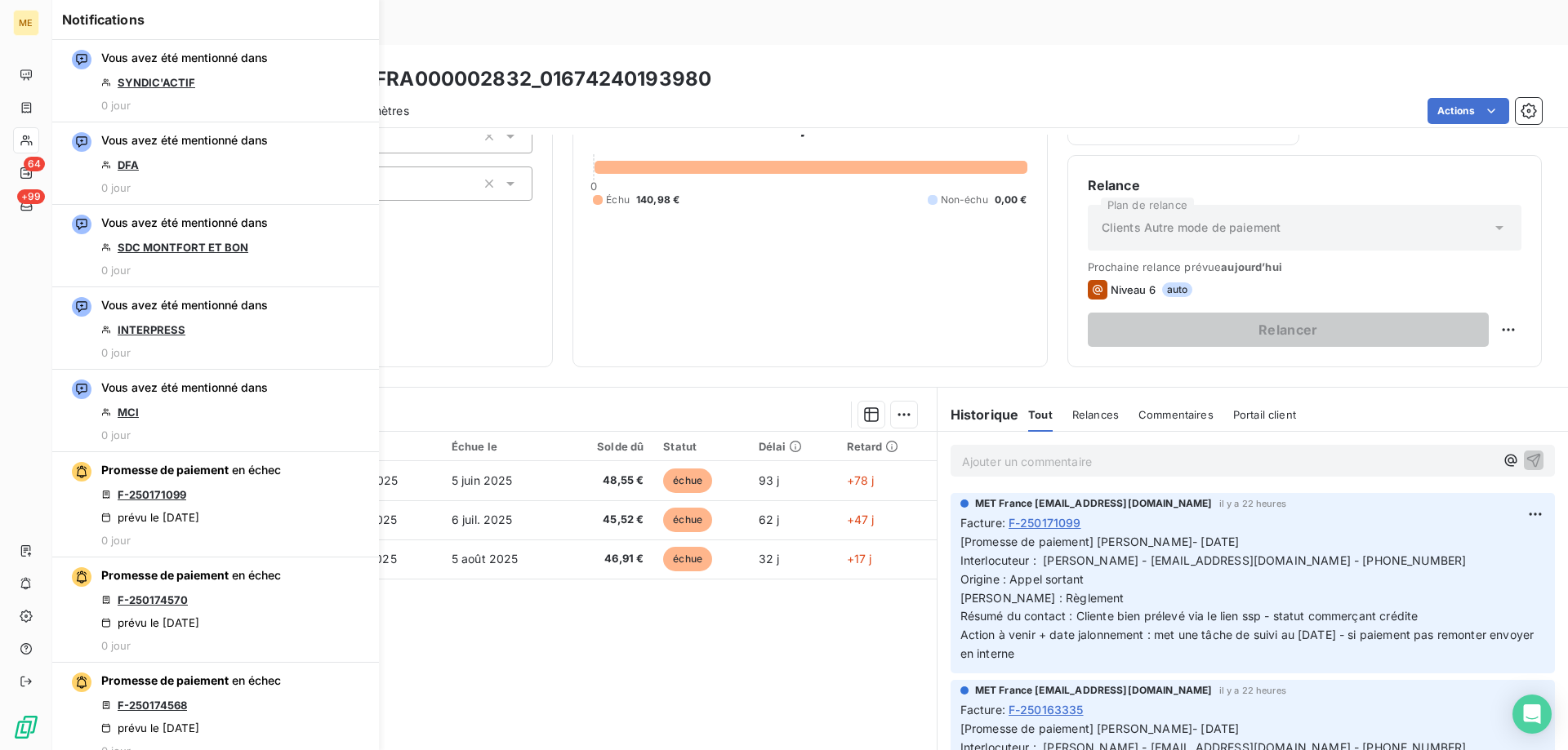
click at [803, 599] on div "Pièces comptables 3 Émise le Échue le Solde dû Statut Délai Retard F-250155541 …" at bounding box center [494, 589] width 884 height 314
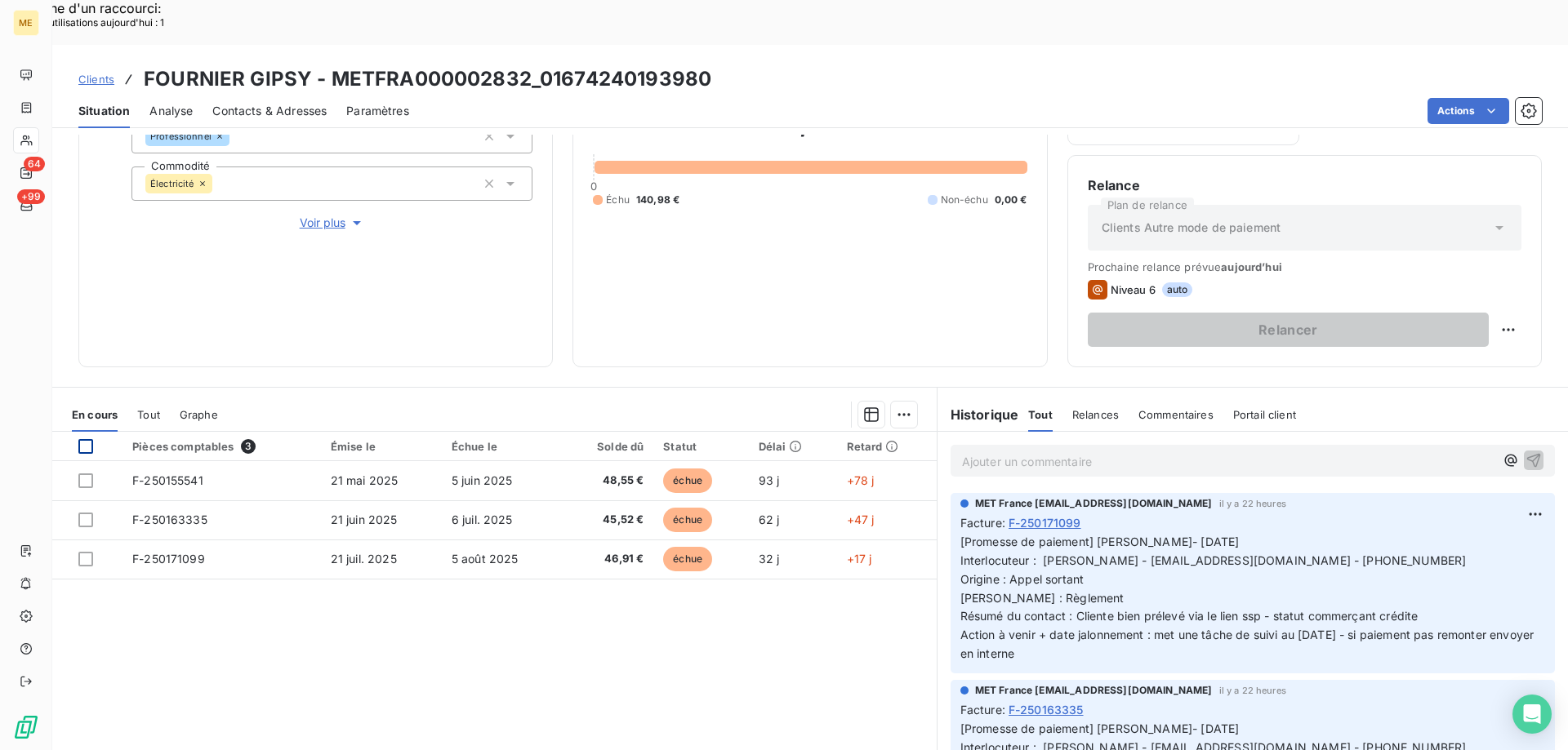
click at [88, 439] on div at bounding box center [86, 446] width 15 height 15
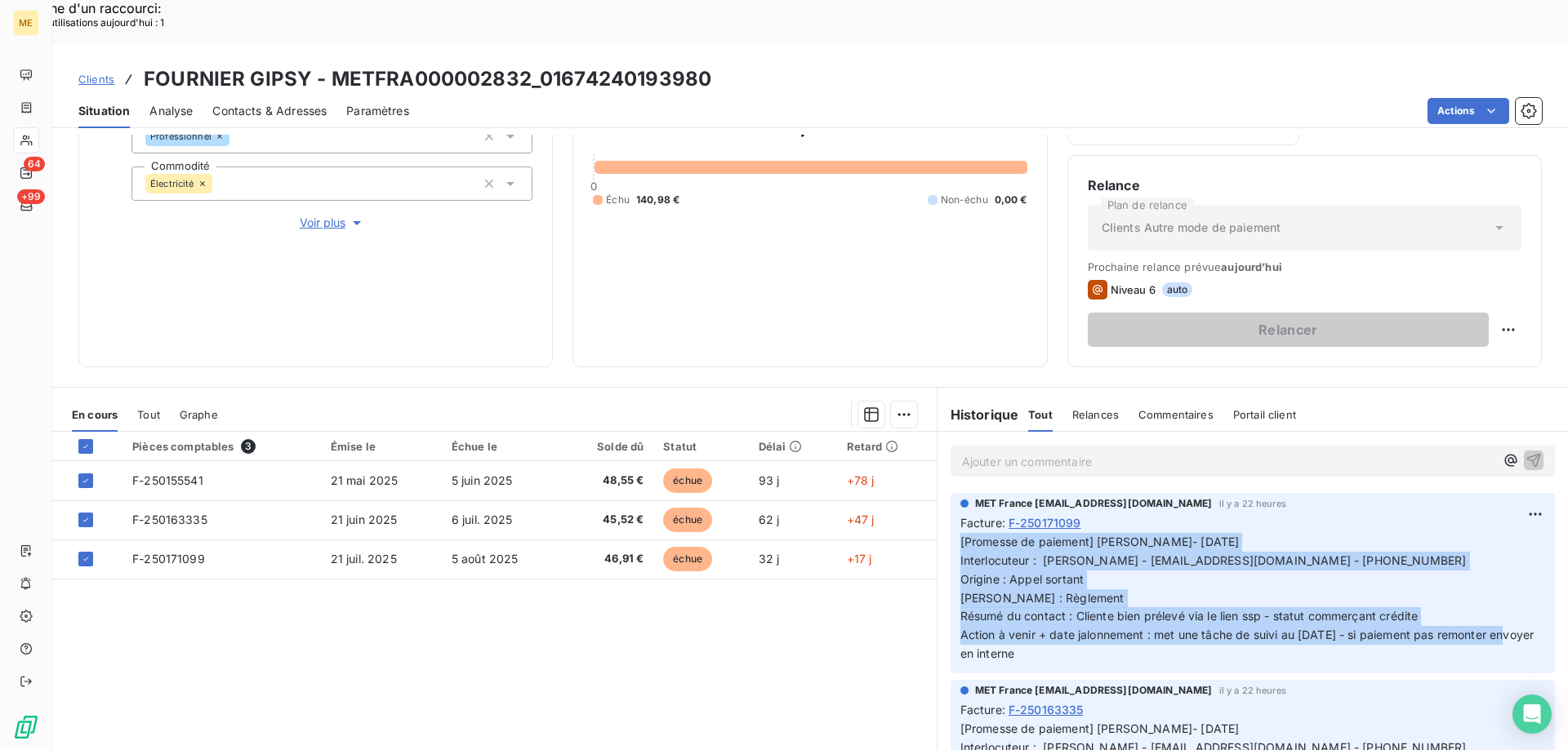
drag, startPoint x: 1042, startPoint y: 608, endPoint x: 951, endPoint y: 495, distance: 145.1
click at [951, 495] on div "MET France met-france@recouvrement.met.com il y a 22 heures Facture : F-2501710…" at bounding box center [1252, 584] width 604 height 181
copy span "[Promesse de paiement] Lisa- 21/08/2025 Interlocuteur : Mme fournier - gipsy.fo…"
click at [784, 436] on div "Ajouter une promesse de paiement (3 factures)" at bounding box center [753, 436] width 297 height 27
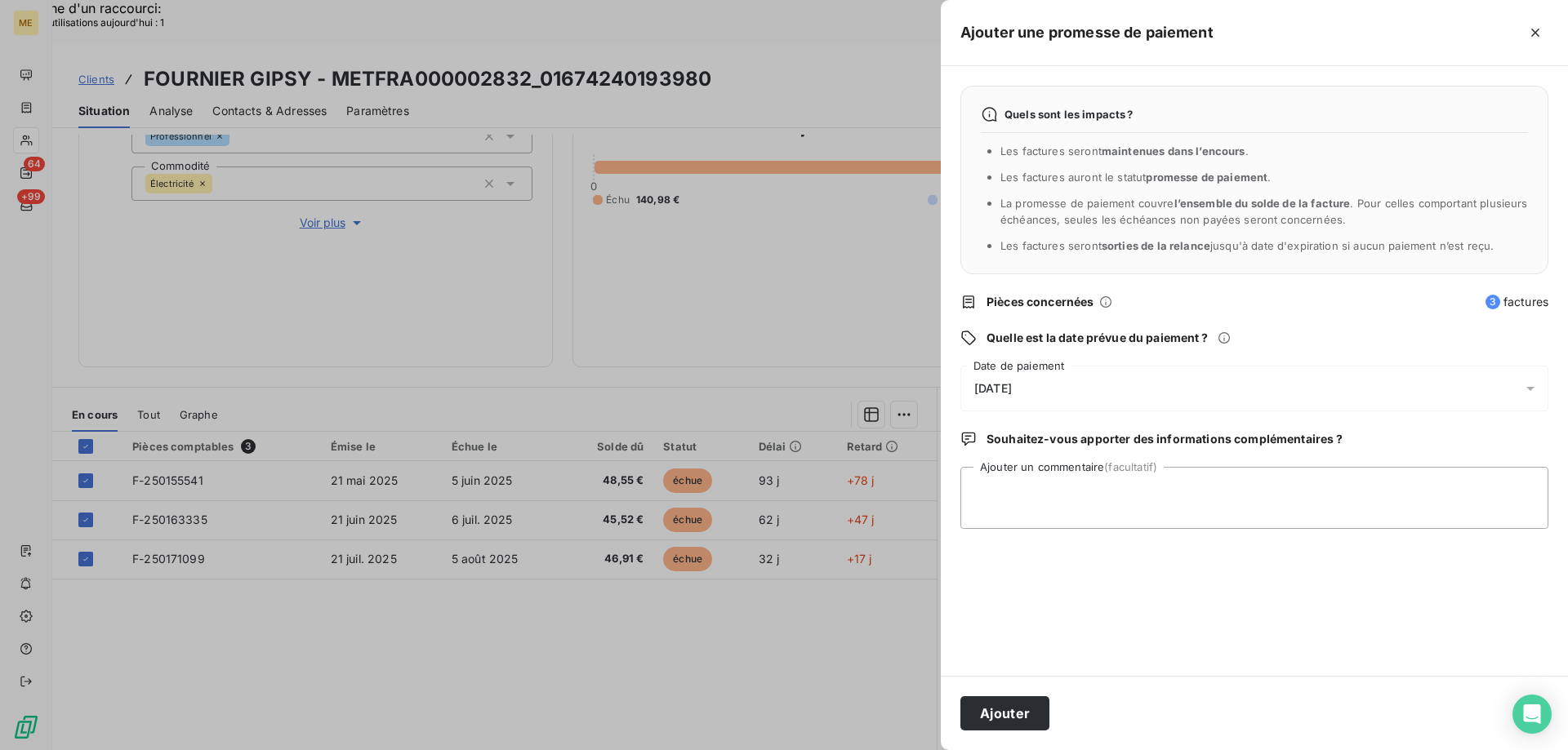
click at [1094, 390] on div "23/08/2025" at bounding box center [1254, 389] width 588 height 46
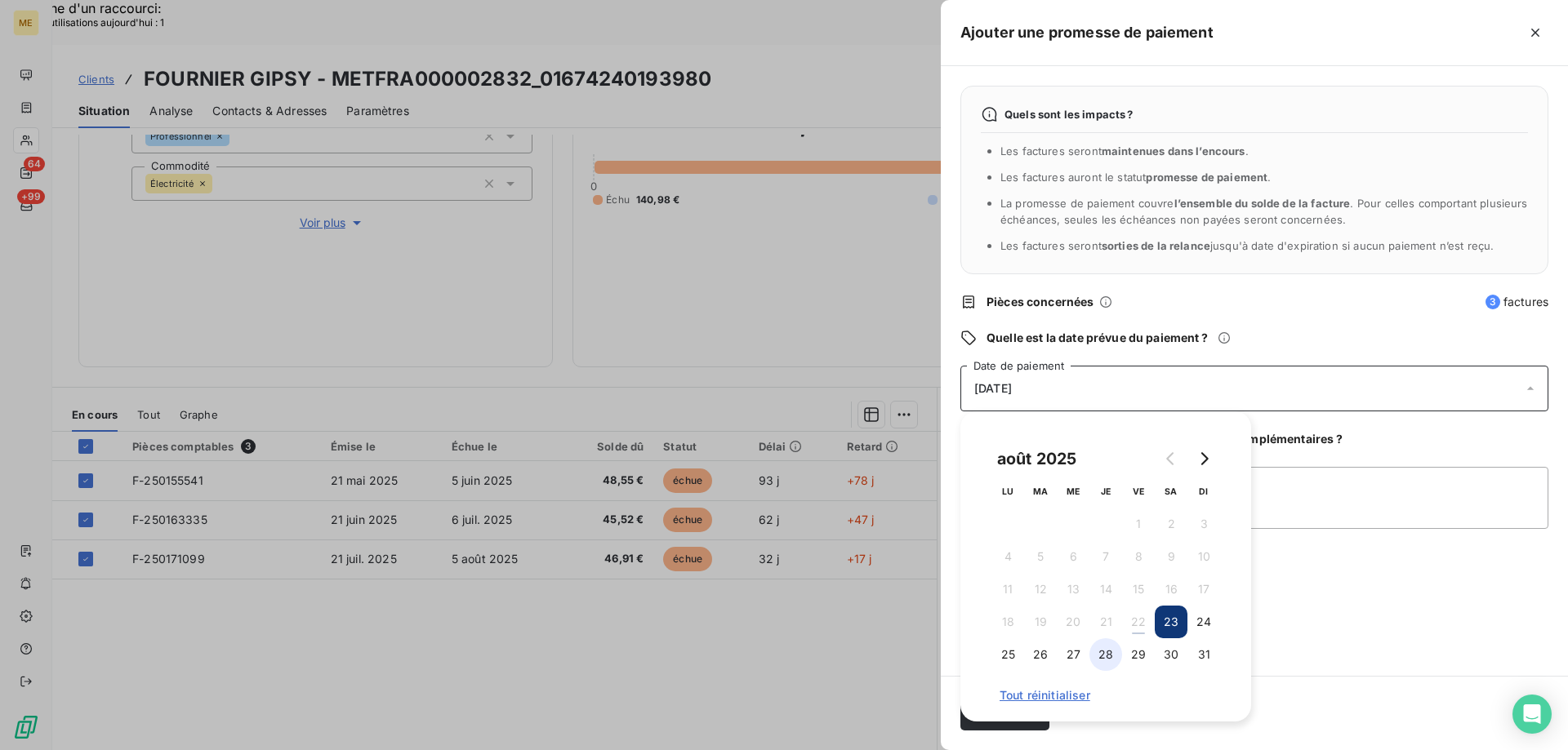
click at [1104, 653] on button "28" at bounding box center [1105, 654] width 33 height 33
click at [1299, 607] on div "Quels sont les impacts ? Les factures seront maintenues dans l’encours . Les fa…" at bounding box center [1254, 371] width 627 height 610
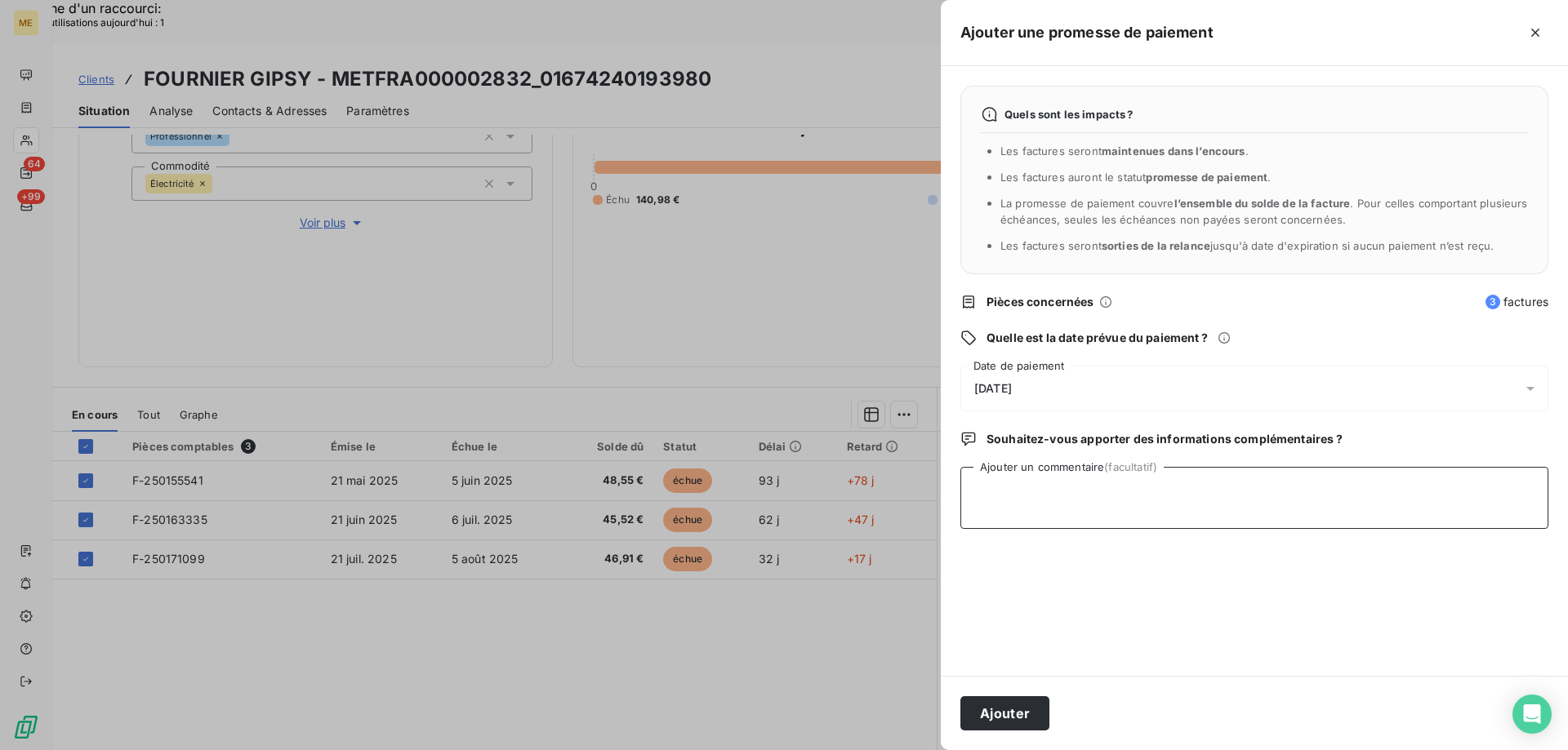
paste textarea "[Promesse de paiement] Lisa- 21/08/2025 Interlocuteur : Mme fournier - gipsy.fo…"
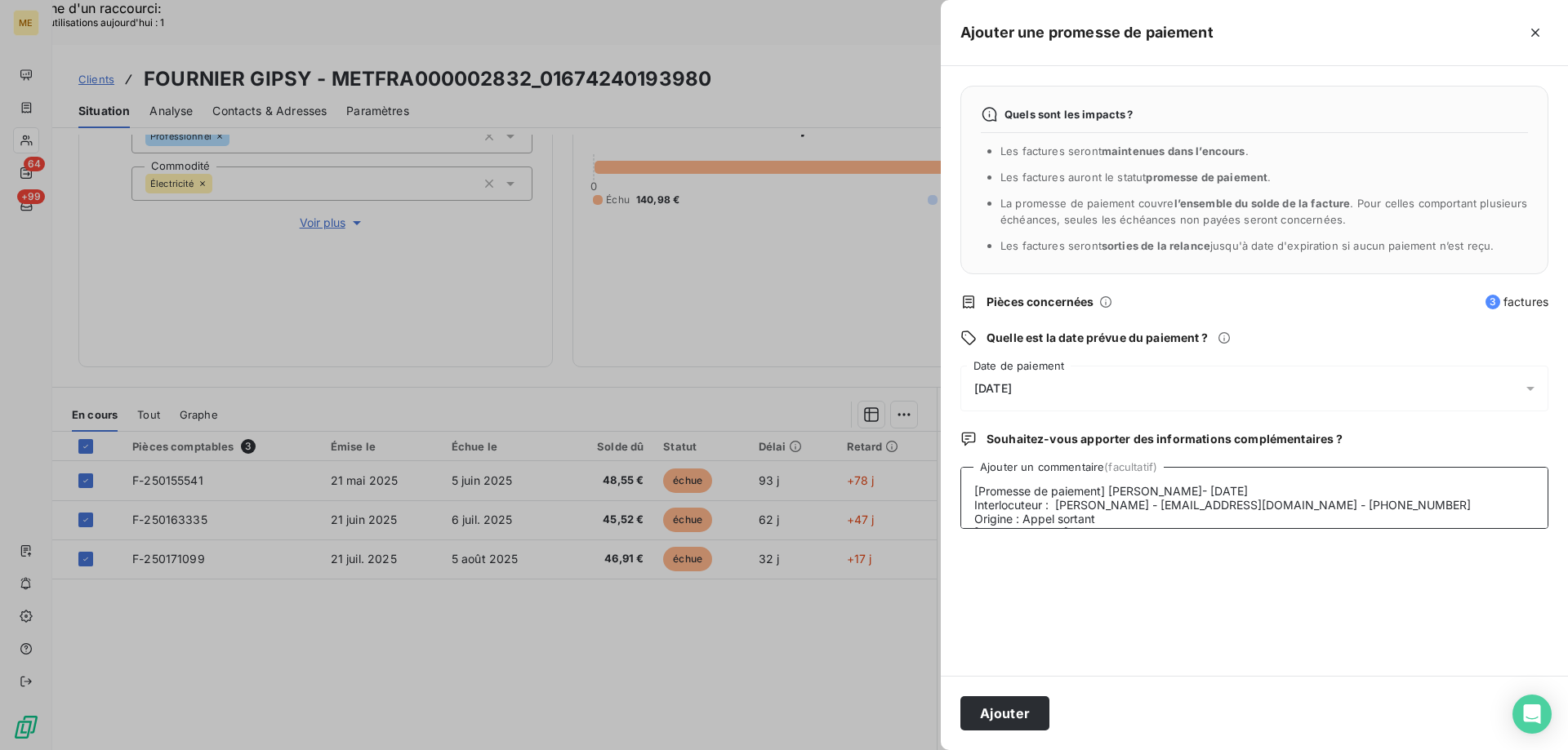
scroll to position [54, 0]
type textarea "[Promesse de paiement] Lisa- 21/08/2025 Interlocuteur : Mme fournier - gipsy.fo…"
click at [1008, 710] on button "Ajouter" at bounding box center [1004, 714] width 89 height 35
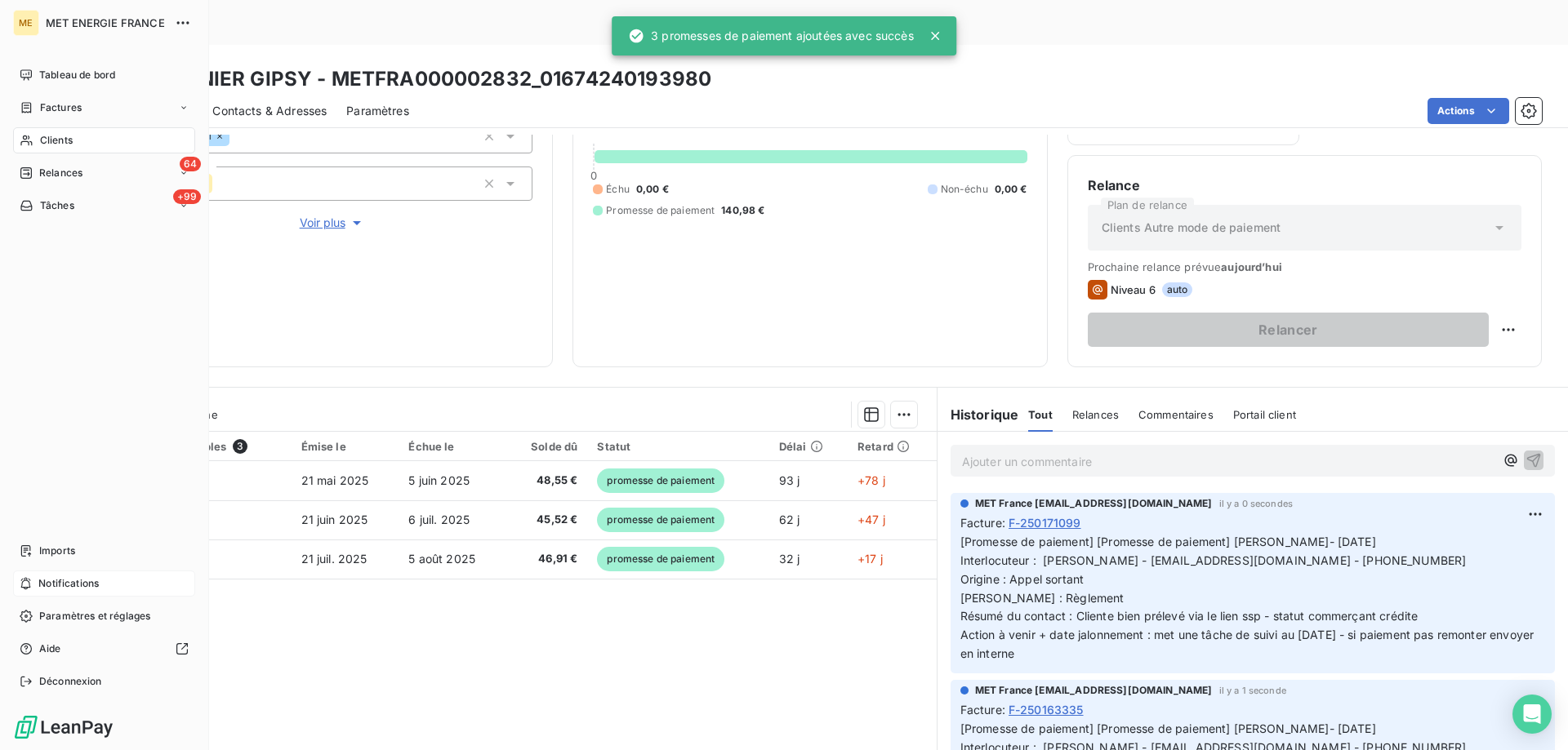
scroll to position [161, 0]
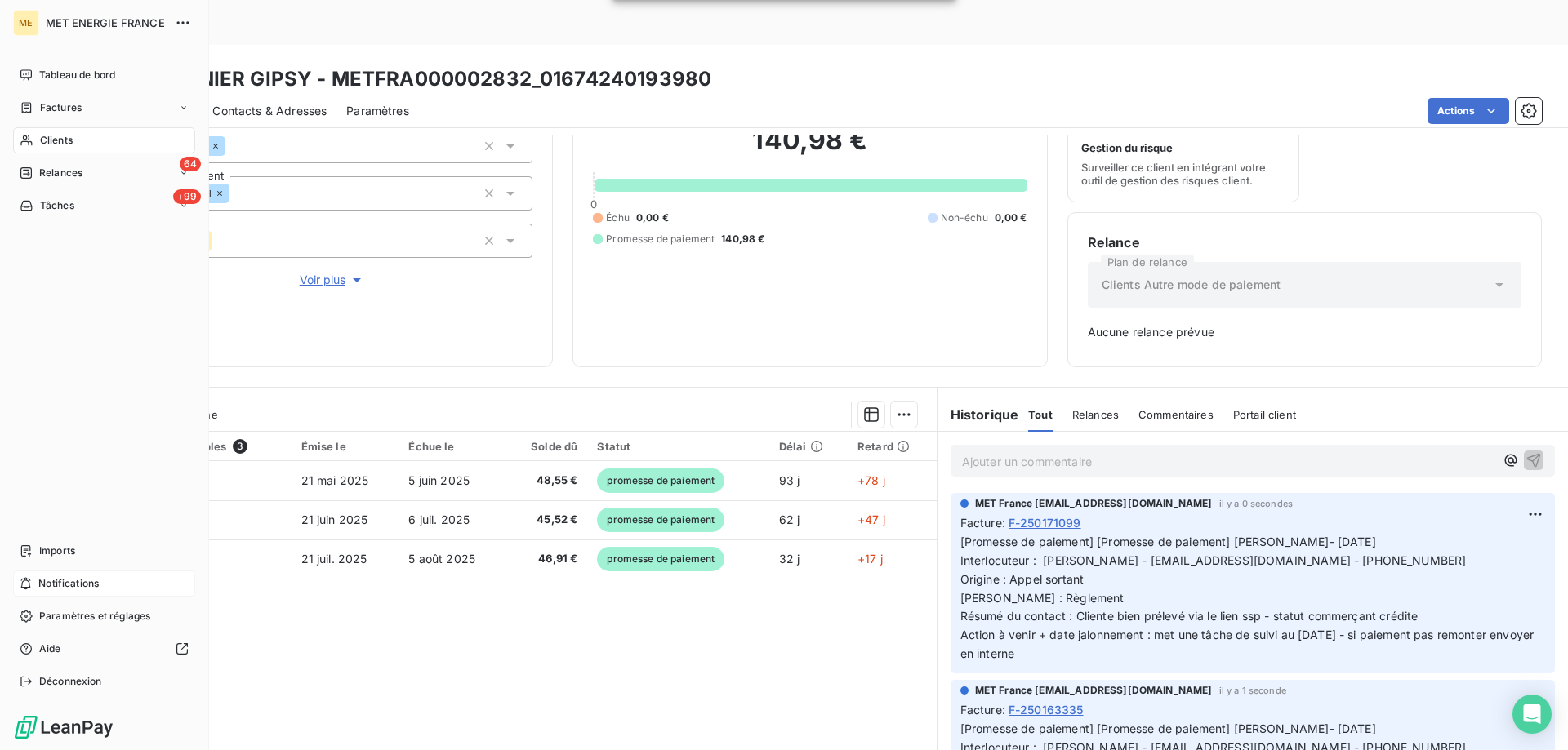
click at [114, 584] on div "Notifications" at bounding box center [104, 584] width 182 height 27
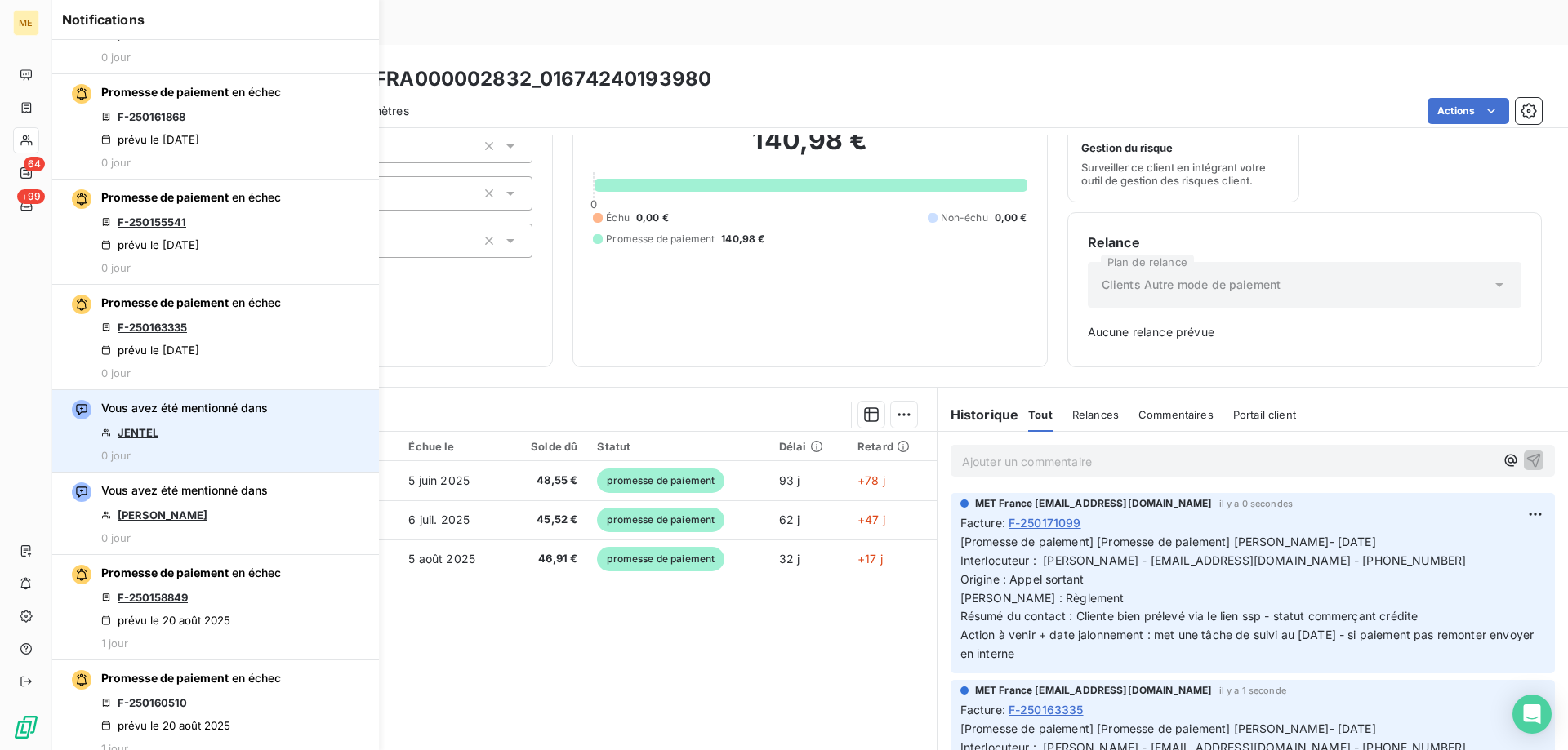
scroll to position [816, 0]
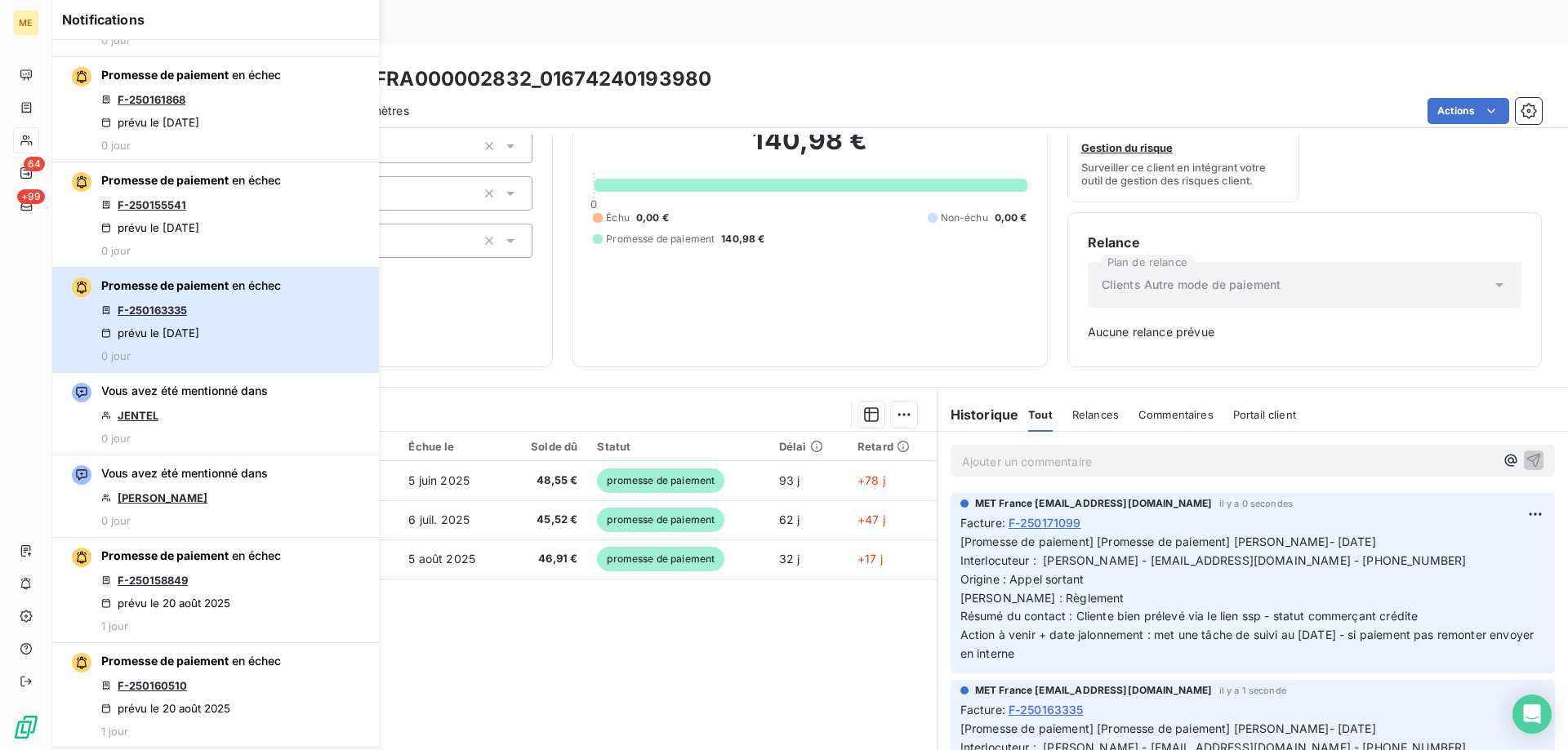
click at [278, 312] on div "Promesse de paiement en échec F-250163335 prévu le 21 août 2025 0 jour" at bounding box center [190, 321] width 180 height 85
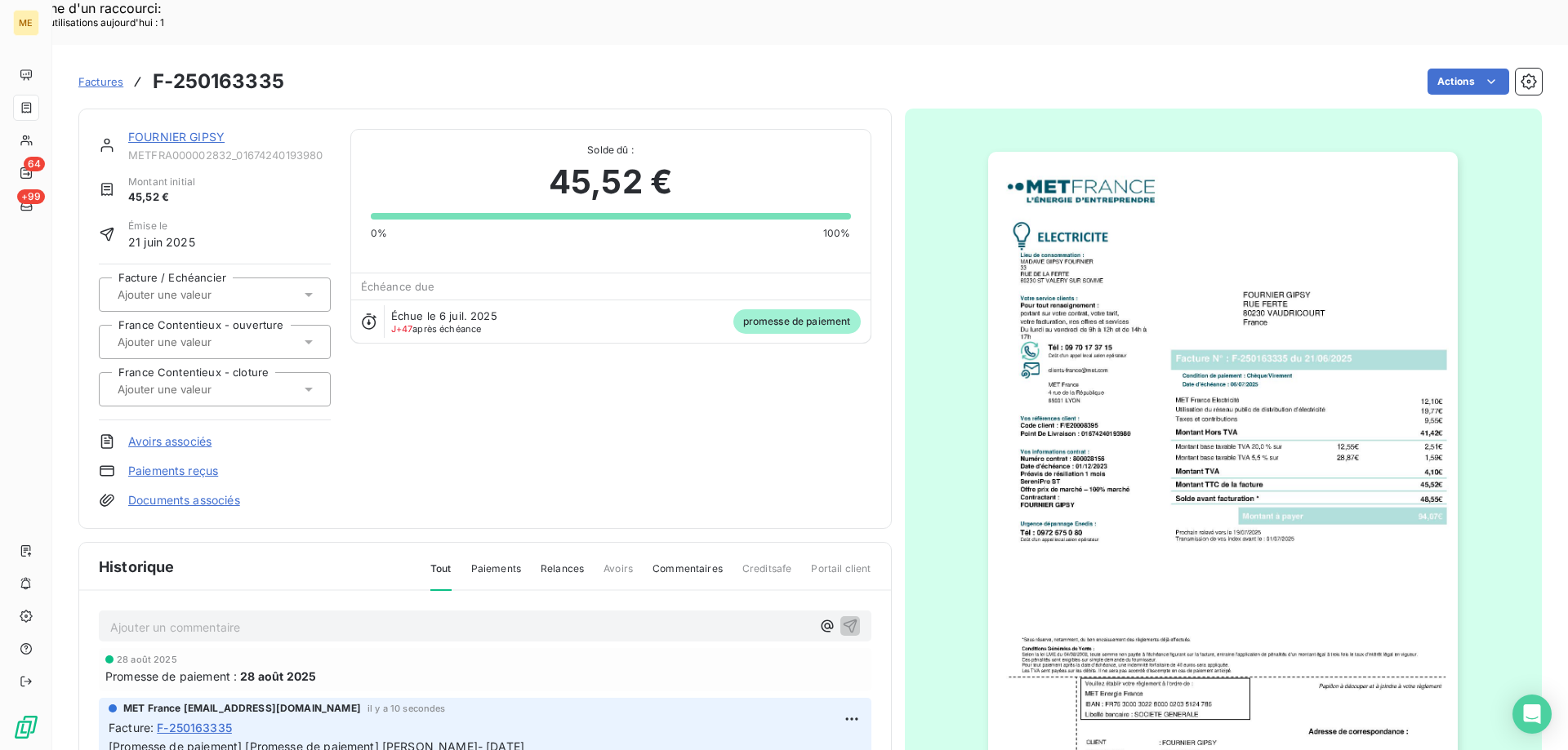
click at [183, 109] on div "FOURNIER GIPSY METFRA000002832_01674240193980 Montant initial 45,52 € Émise le …" at bounding box center [485, 319] width 813 height 421
click at [186, 129] on div "FOURNIER GIPSY" at bounding box center [229, 137] width 203 height 16
click at [176, 130] on link "FOURNIER GIPSY" at bounding box center [176, 137] width 97 height 14
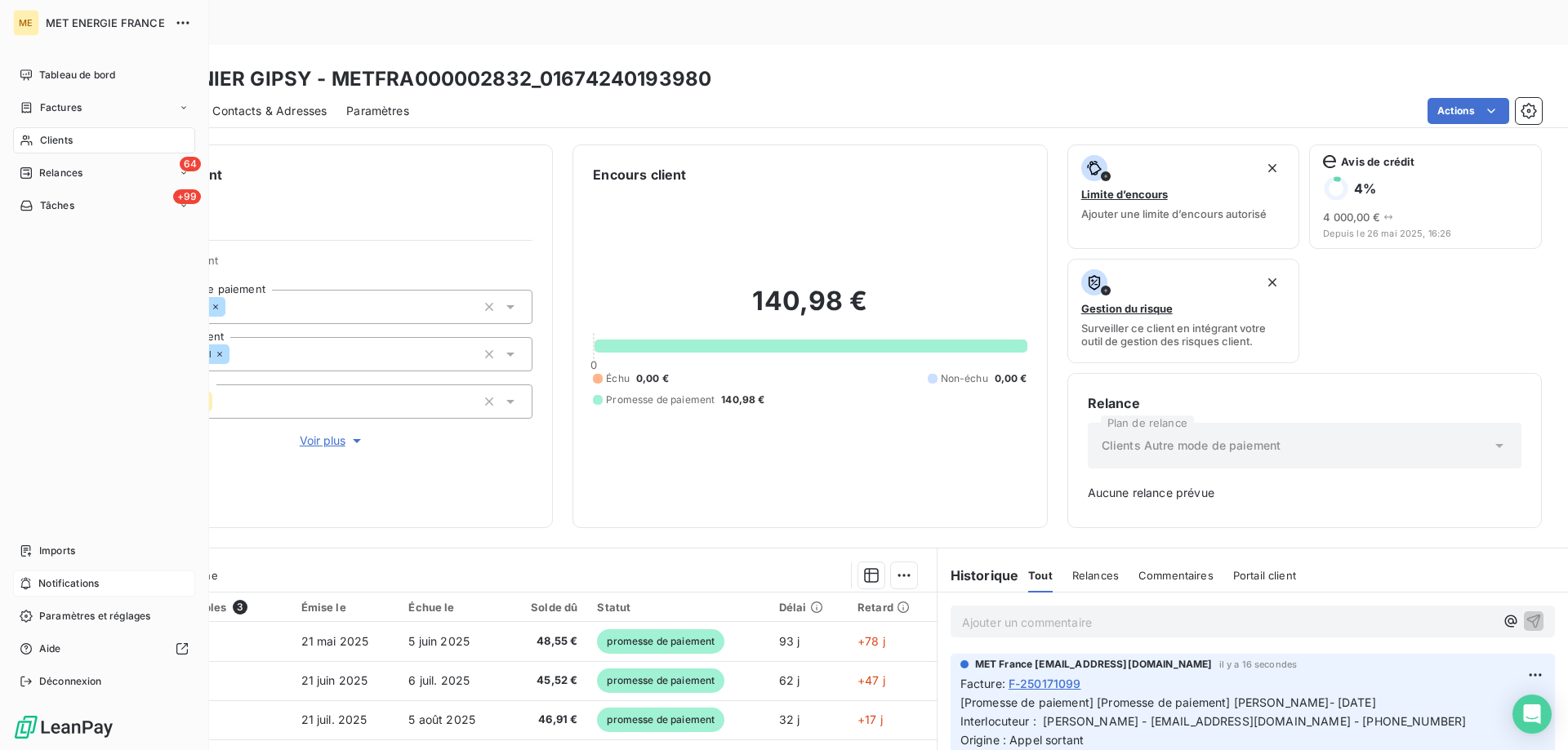
click at [130, 583] on div "Notifications" at bounding box center [104, 584] width 182 height 27
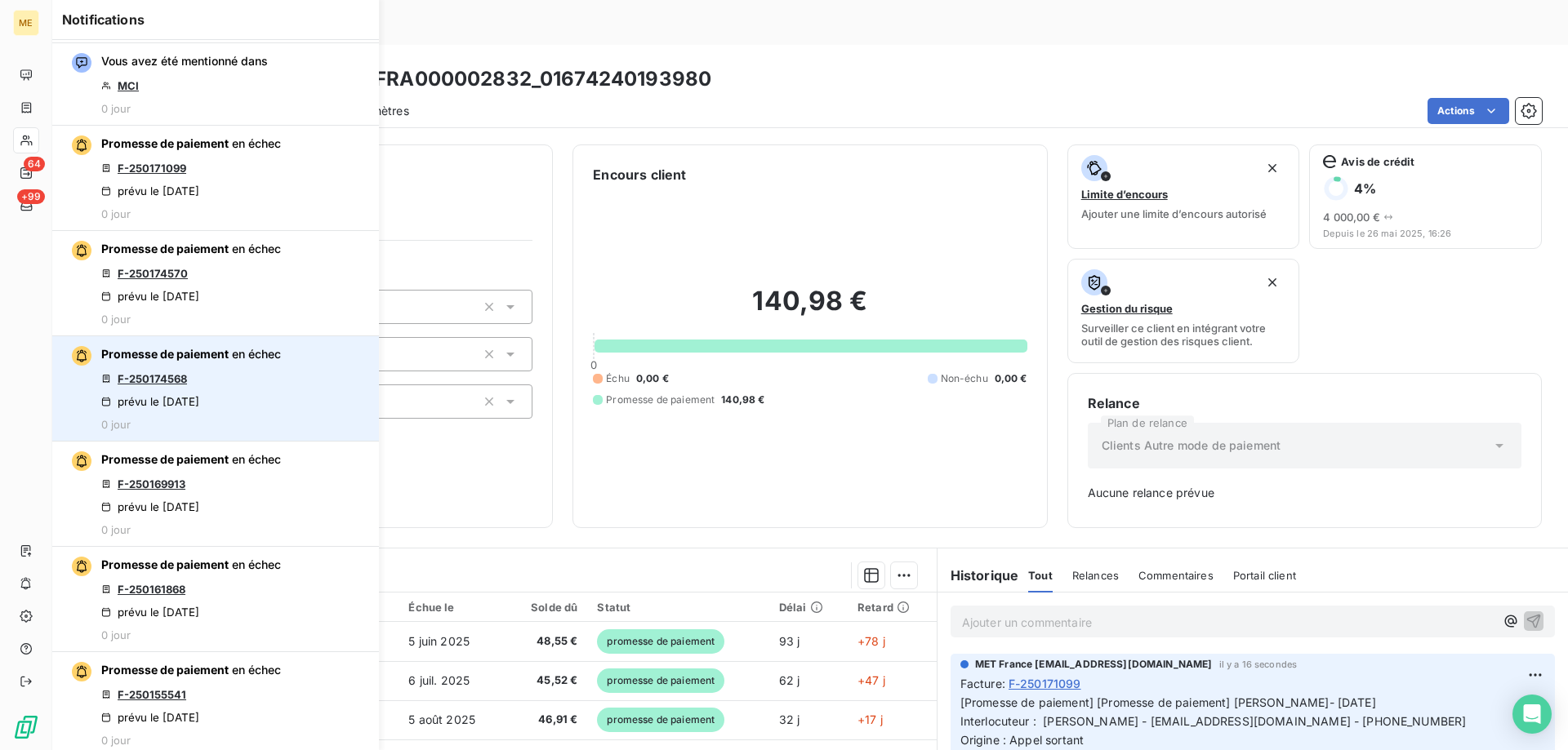
scroll to position [653, 0]
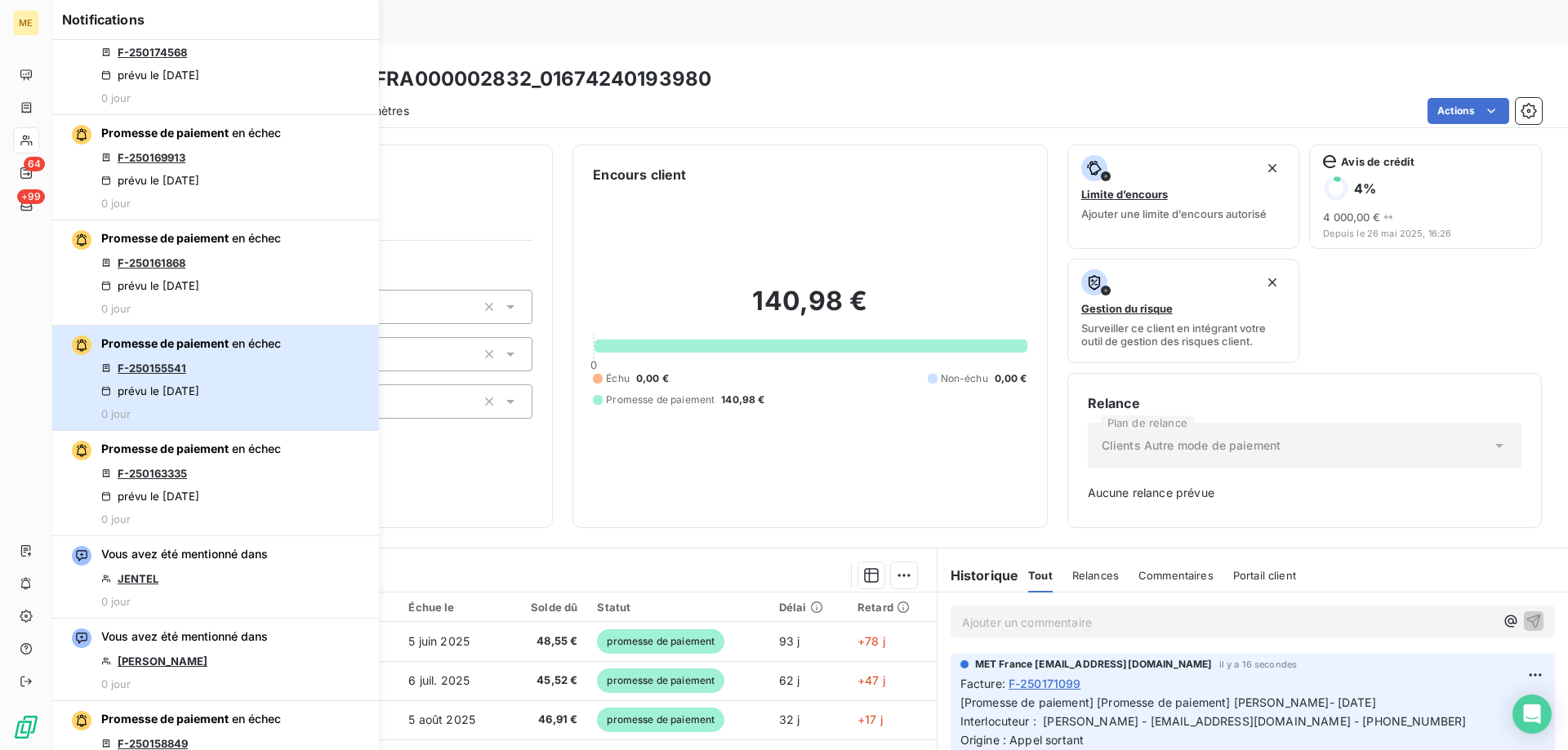
click at [286, 344] on button "Promesse de paiement en échec F-250155541 prévu le 21 août 2025 0 jour" at bounding box center [215, 378] width 327 height 105
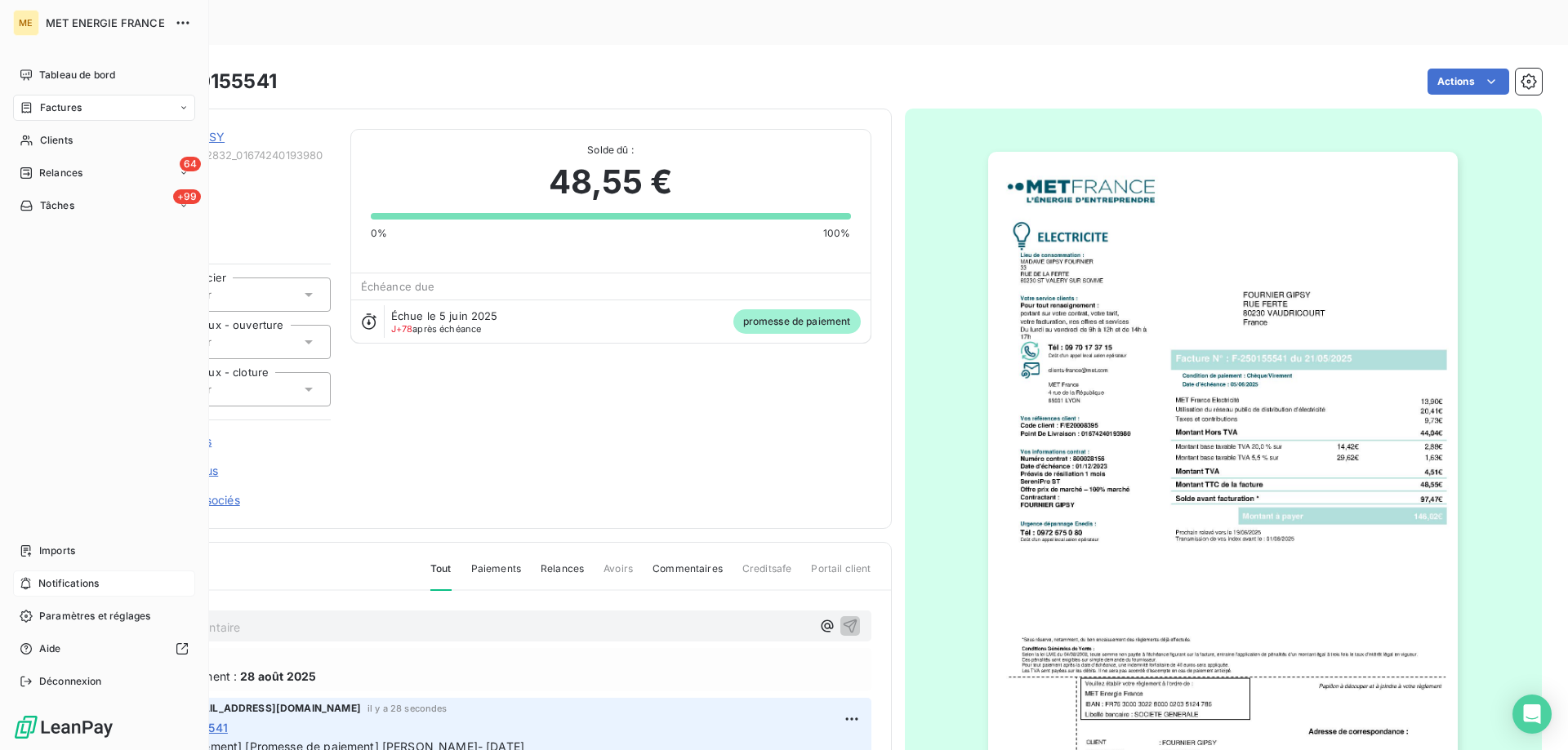
click at [122, 588] on div "Notifications" at bounding box center [104, 584] width 182 height 27
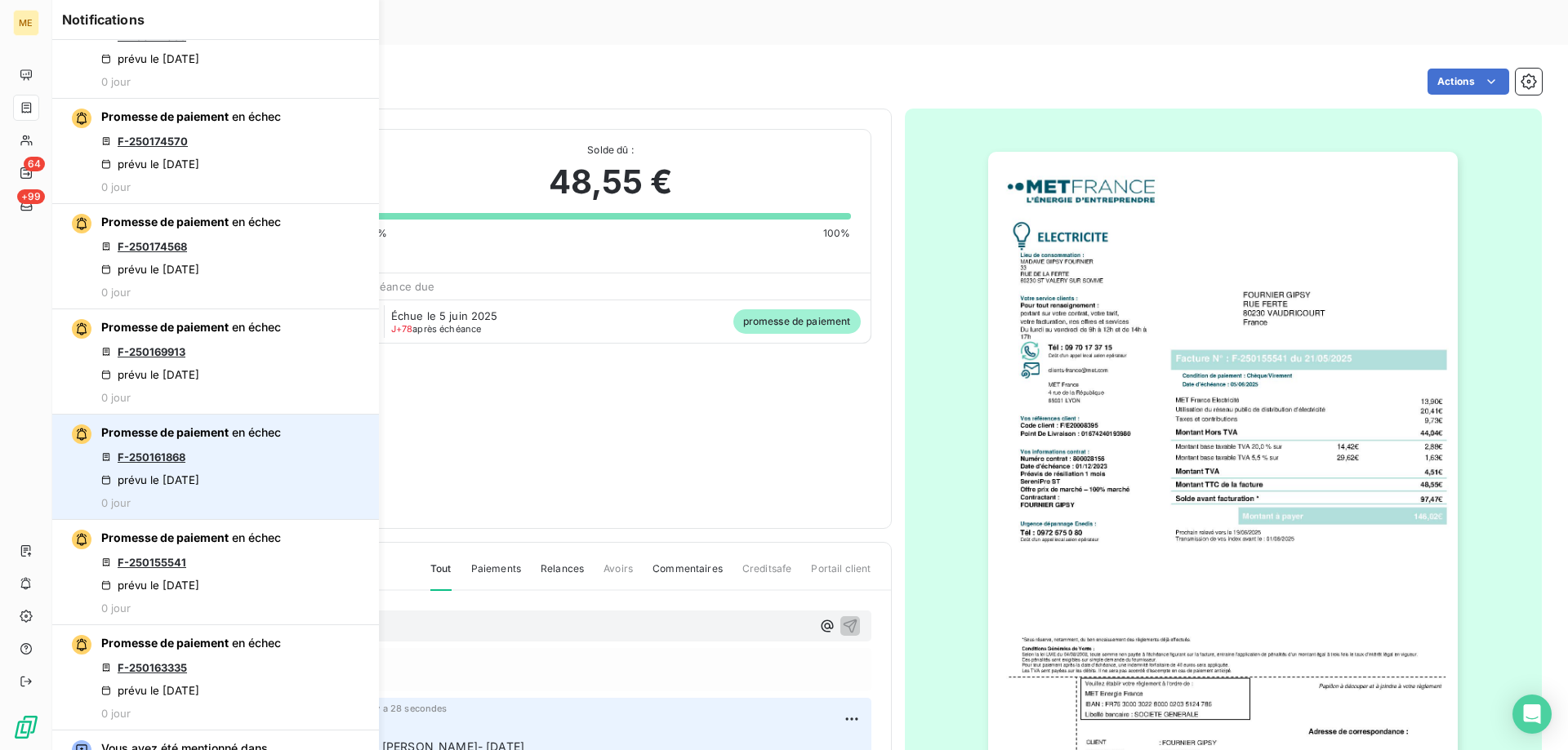
scroll to position [490, 0]
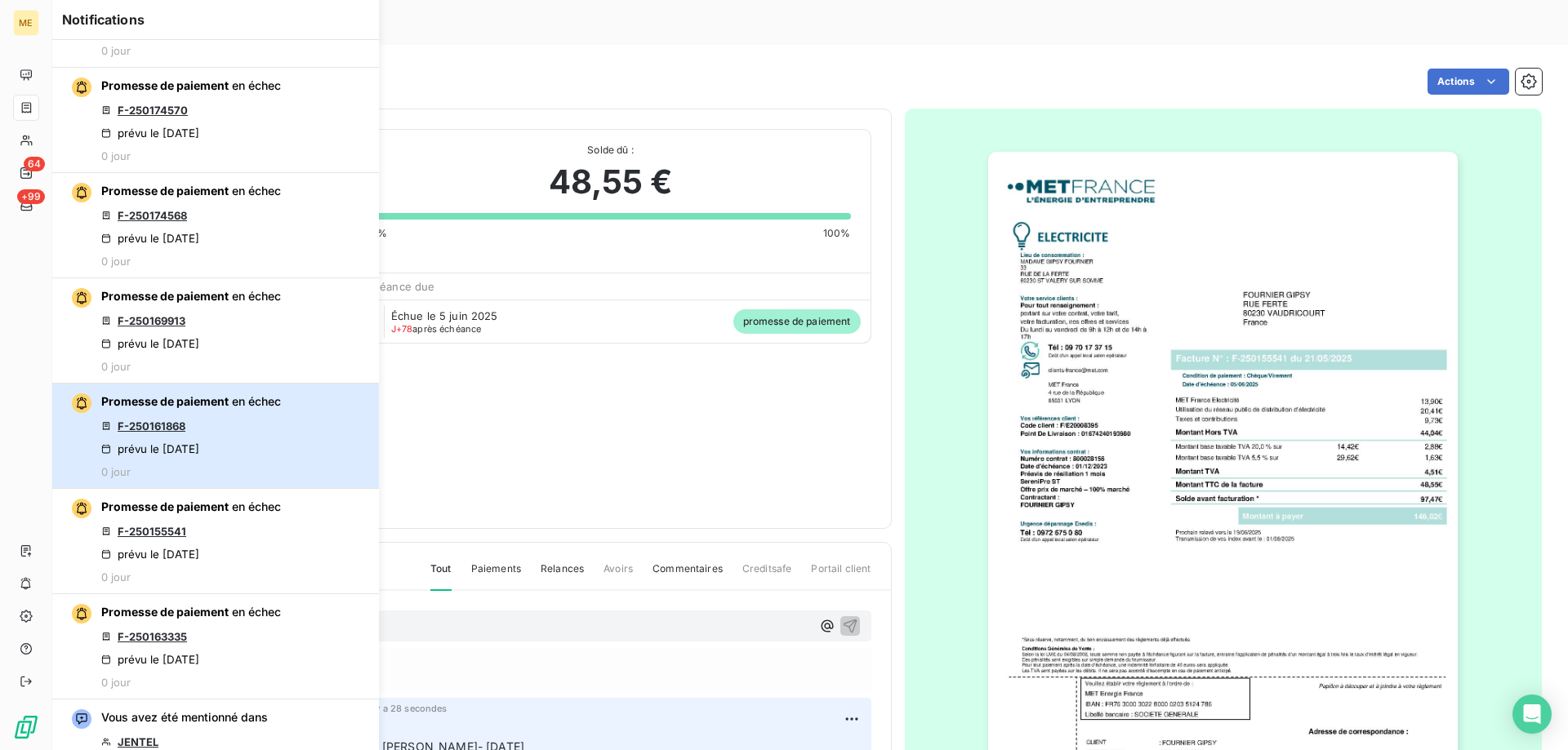
click at [231, 433] on div "Promesse de paiement en échec F-250161868 prévu le 21 août 2025 0 jour" at bounding box center [190, 436] width 180 height 85
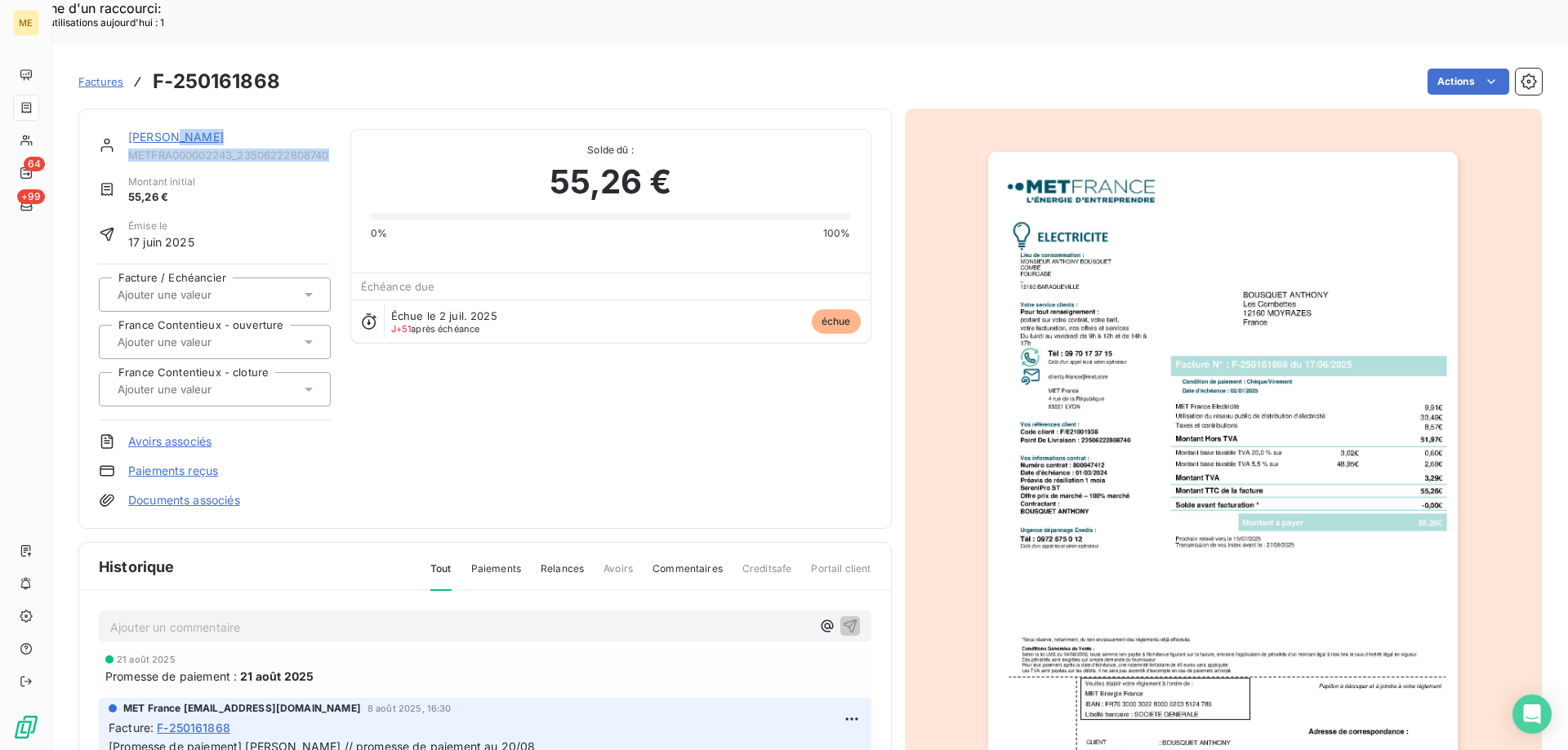
drag, startPoint x: 336, startPoint y: 107, endPoint x: 183, endPoint y: 81, distance: 155.2
click at [183, 109] on div "BOUSQUET ANTHONY METFRA000002243_23506222808740 Montant initial 55,26 € Émise l…" at bounding box center [485, 319] width 813 height 421
click at [206, 130] on link "BOUSQUET ANTHONY" at bounding box center [176, 137] width 96 height 14
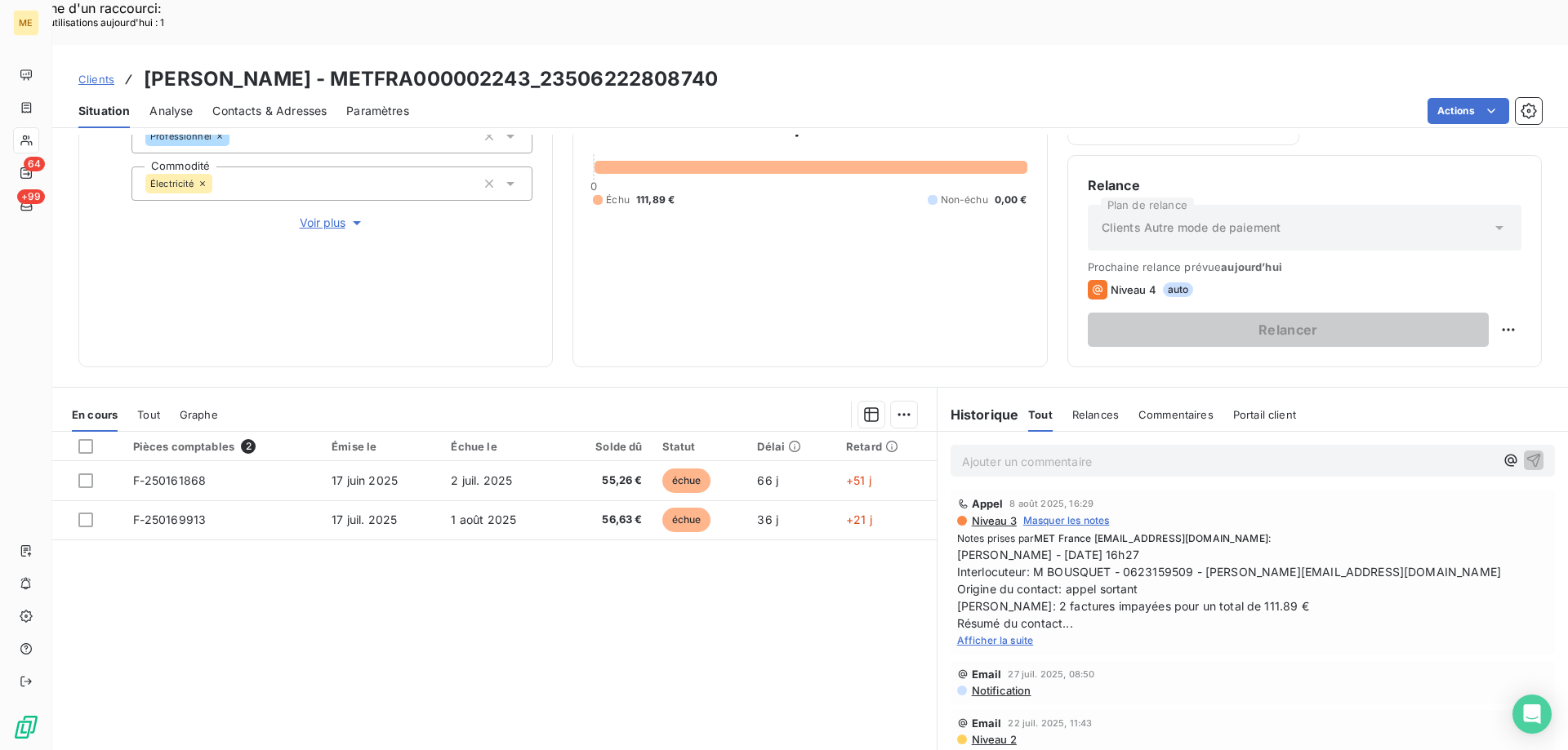
scroll to position [163, 0]
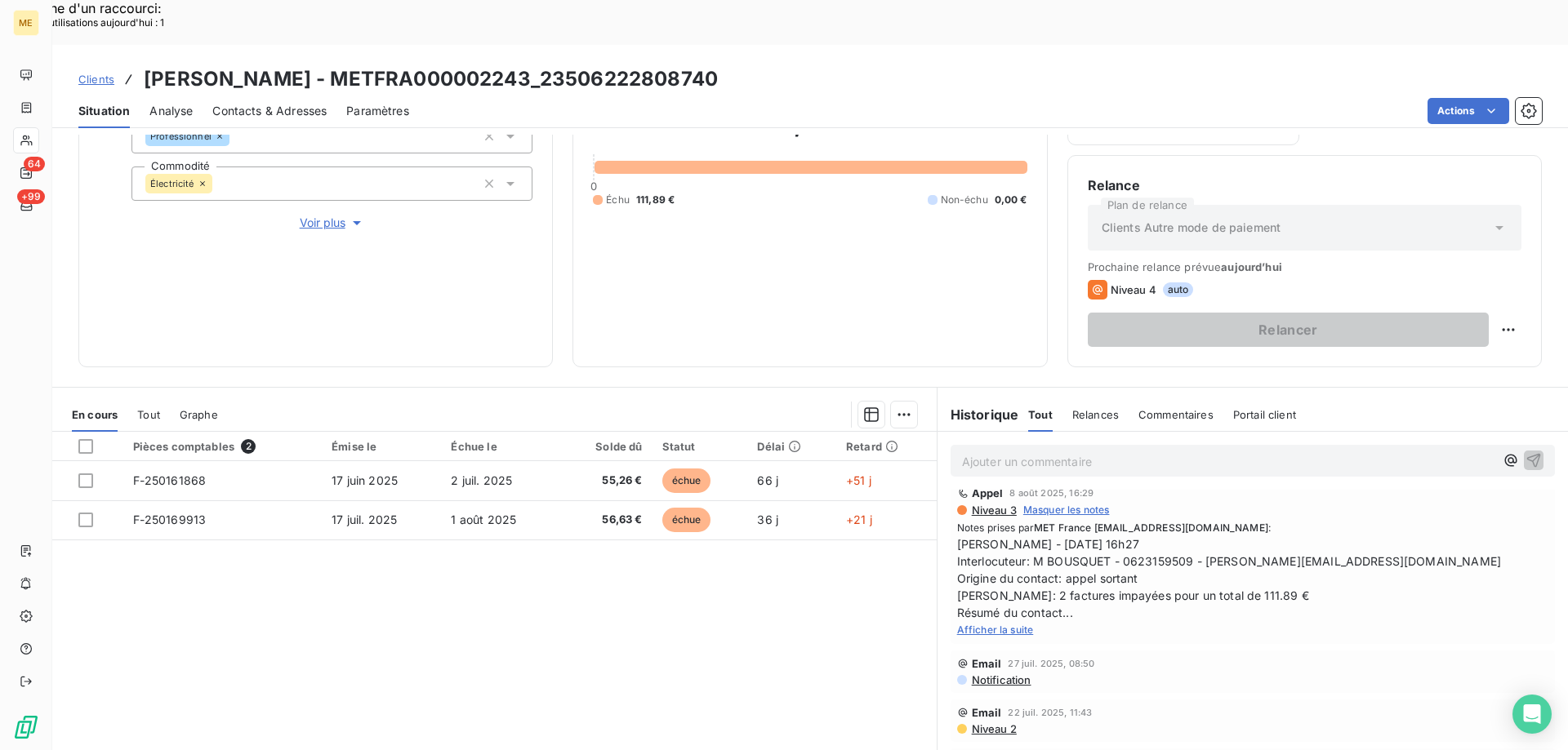
click at [981, 624] on span "Afficher la suite" at bounding box center [995, 630] width 77 height 12
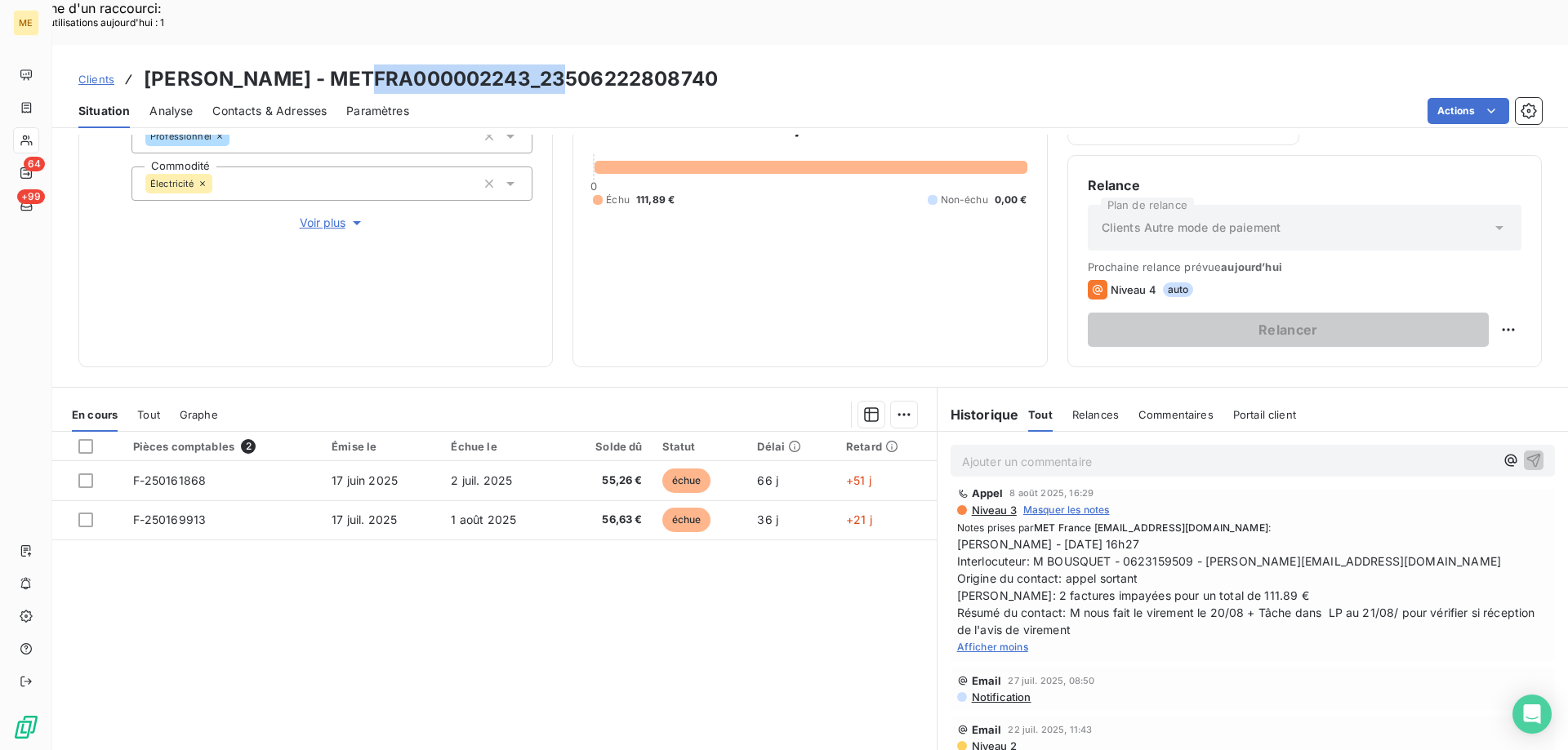
drag, startPoint x: 384, startPoint y: 33, endPoint x: 577, endPoint y: 33, distance: 193.0
click at [577, 65] on h3 "BOUSQUET ANTHONY - METFRA000002243_23506222808740" at bounding box center [430, 79] width 574 height 29
copy h3 "METFRA000002243"
click at [1143, 536] on span "Sylvain - 08/08/2025 - 16h27 Interlocuteur: M BOUSQUET - 0623159509 - guibert.e…" at bounding box center [1253, 587] width 591 height 103
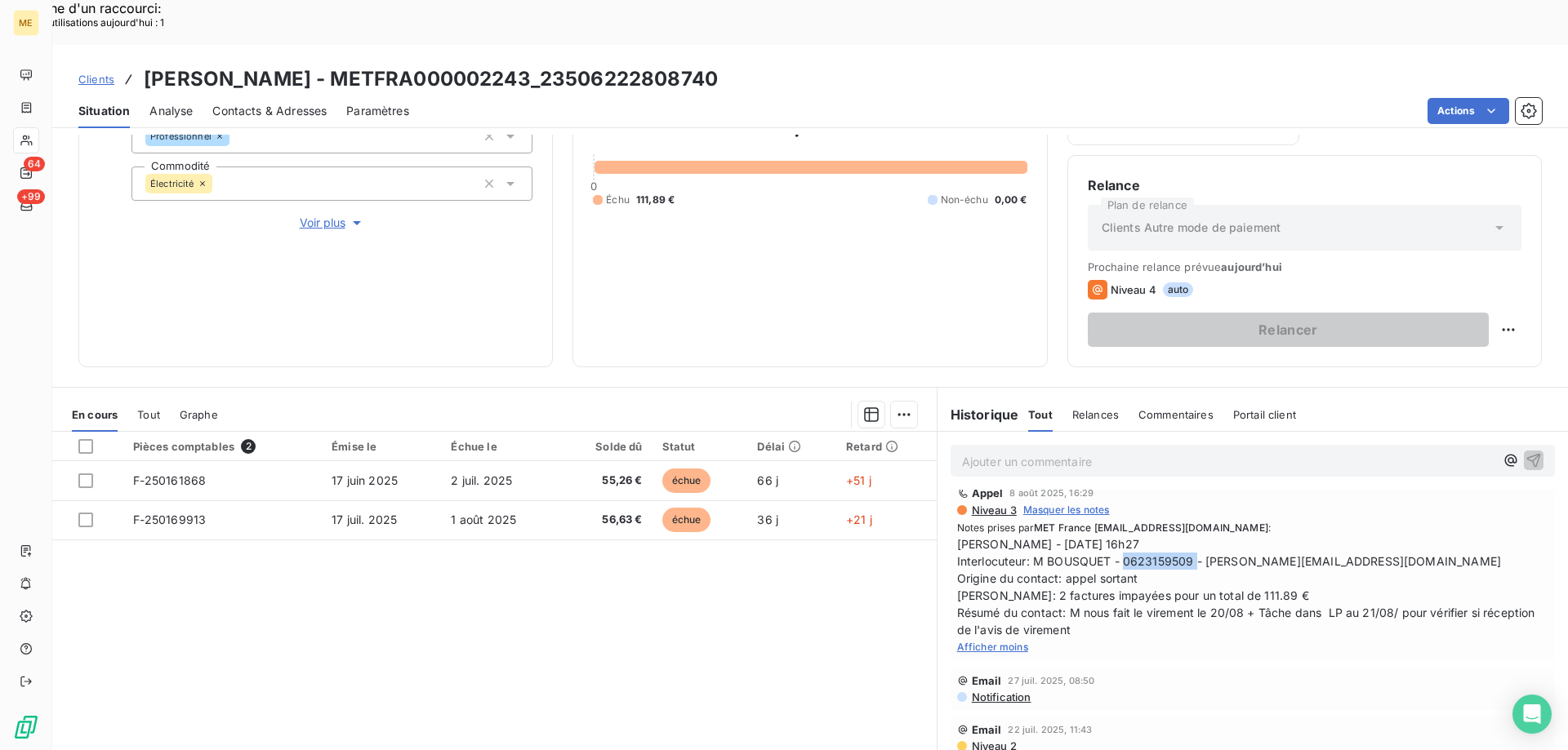
copy span "0623159509"
click at [319, 215] on span "Voir plus" at bounding box center [332, 223] width 66 height 16
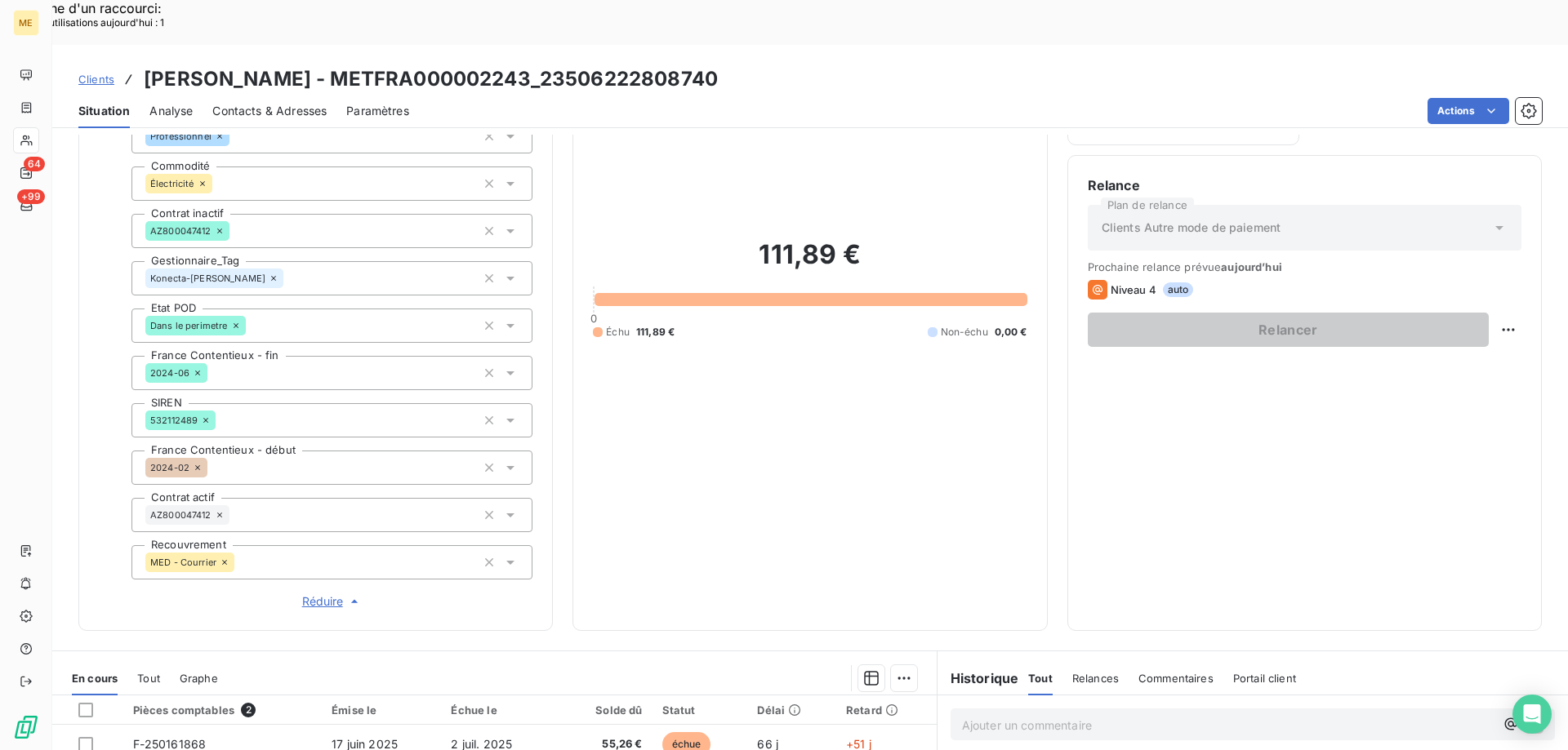
click at [319, 593] on span "Réduire" at bounding box center [332, 601] width 60 height 16
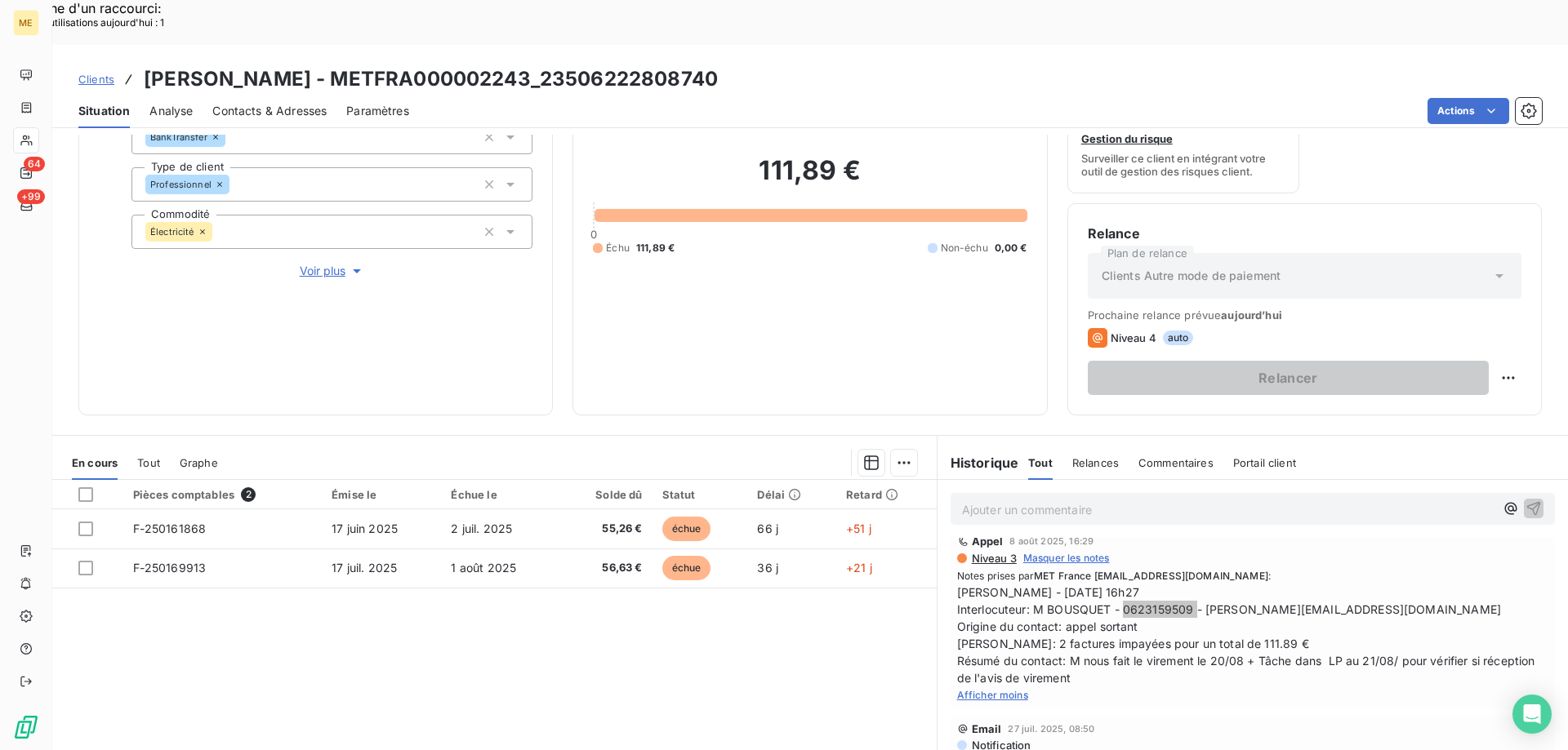
scroll to position [136, 0]
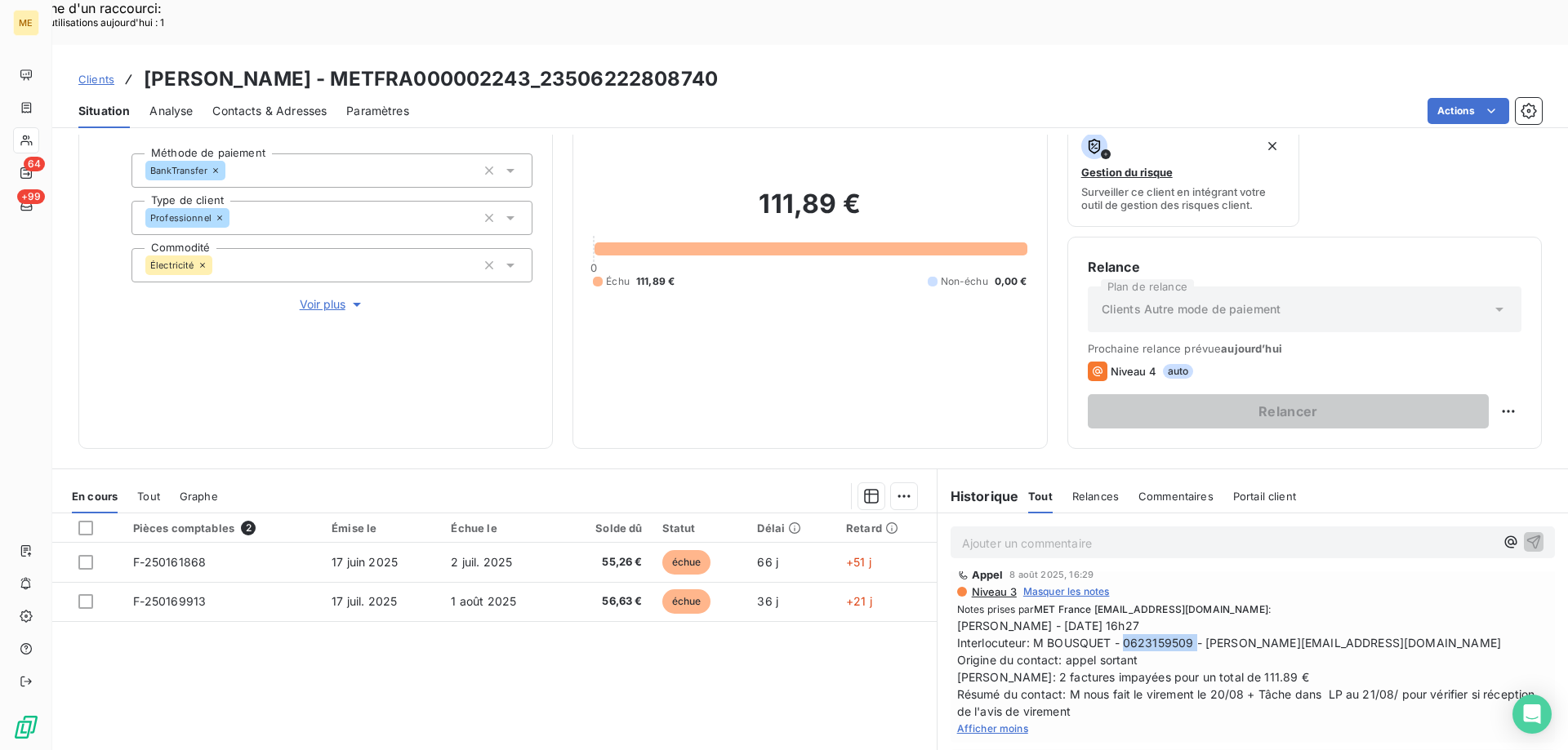
click at [313, 297] on span "Voir plus" at bounding box center [332, 305] width 66 height 16
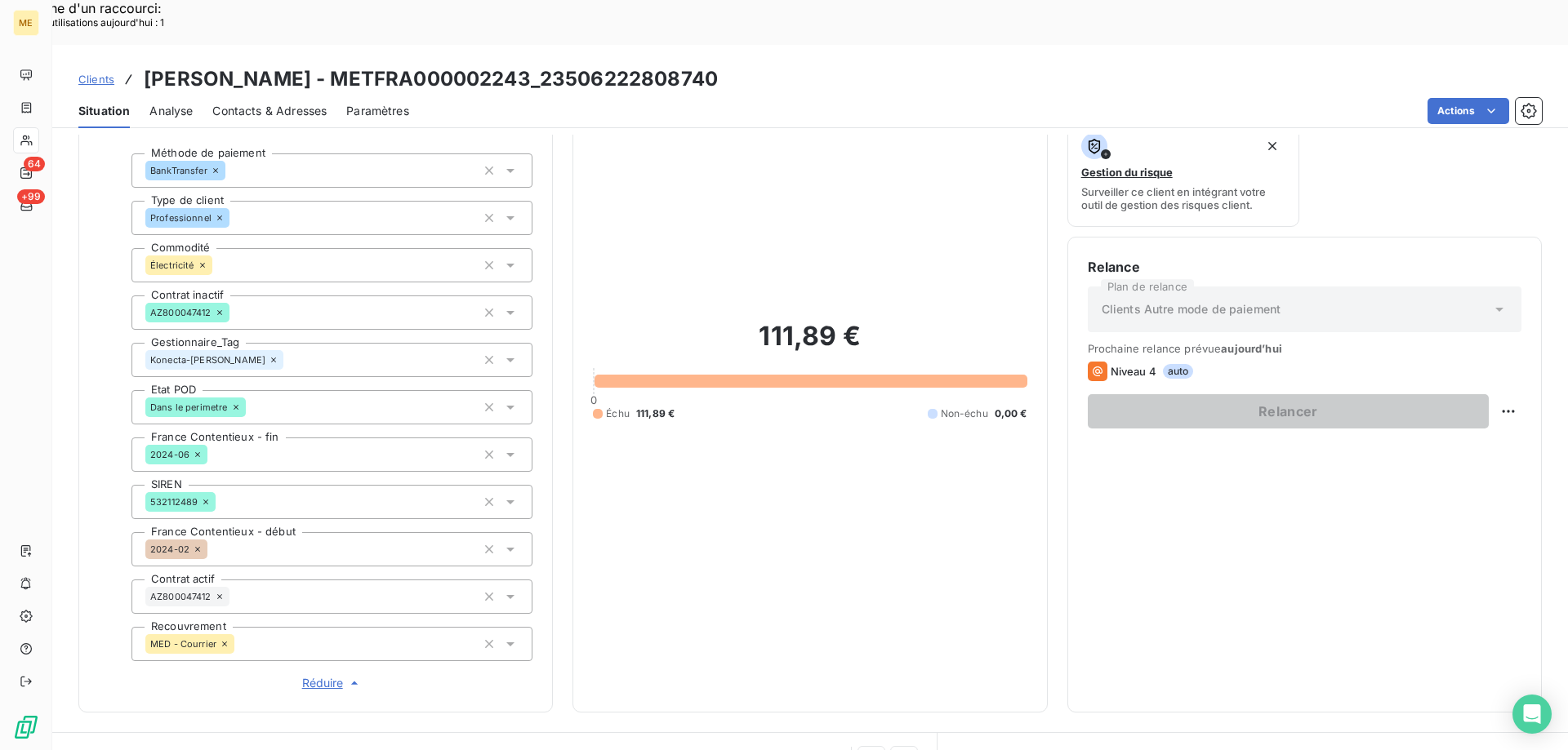
click at [321, 676] on span "Réduire" at bounding box center [332, 684] width 60 height 16
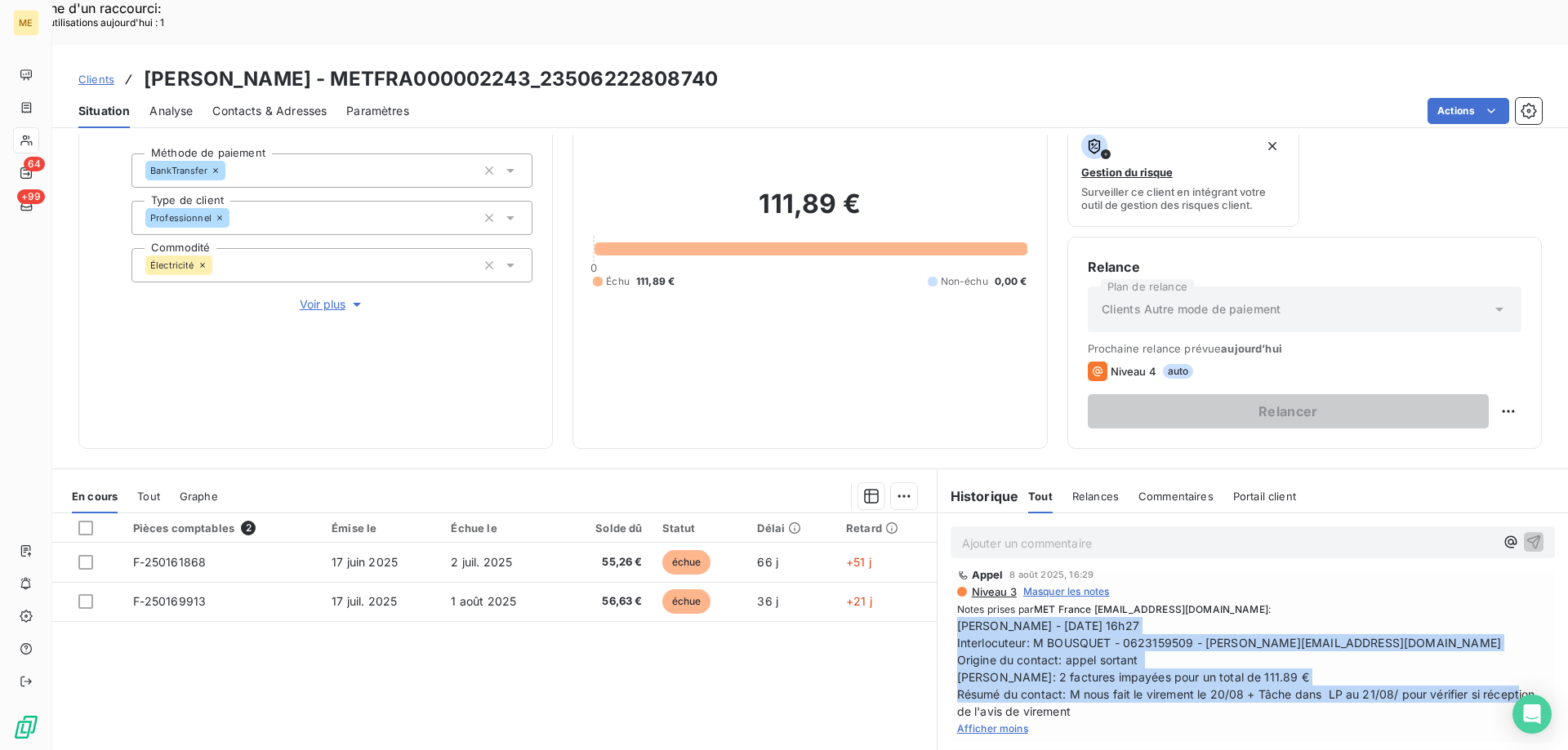
drag, startPoint x: 1125, startPoint y: 667, endPoint x: 950, endPoint y: 585, distance: 193.3
click at [957, 617] on span "Sylvain - 08/08/2025 - 16h27 Interlocuteur: M BOUSQUET - 0623159509 - guibert.e…" at bounding box center [1253, 669] width 591 height 103
copy span "Sylvain - 08/08/2025 - 16h27 Interlocuteur: M BOUSQUET - 0623159509 - guibert.e…"
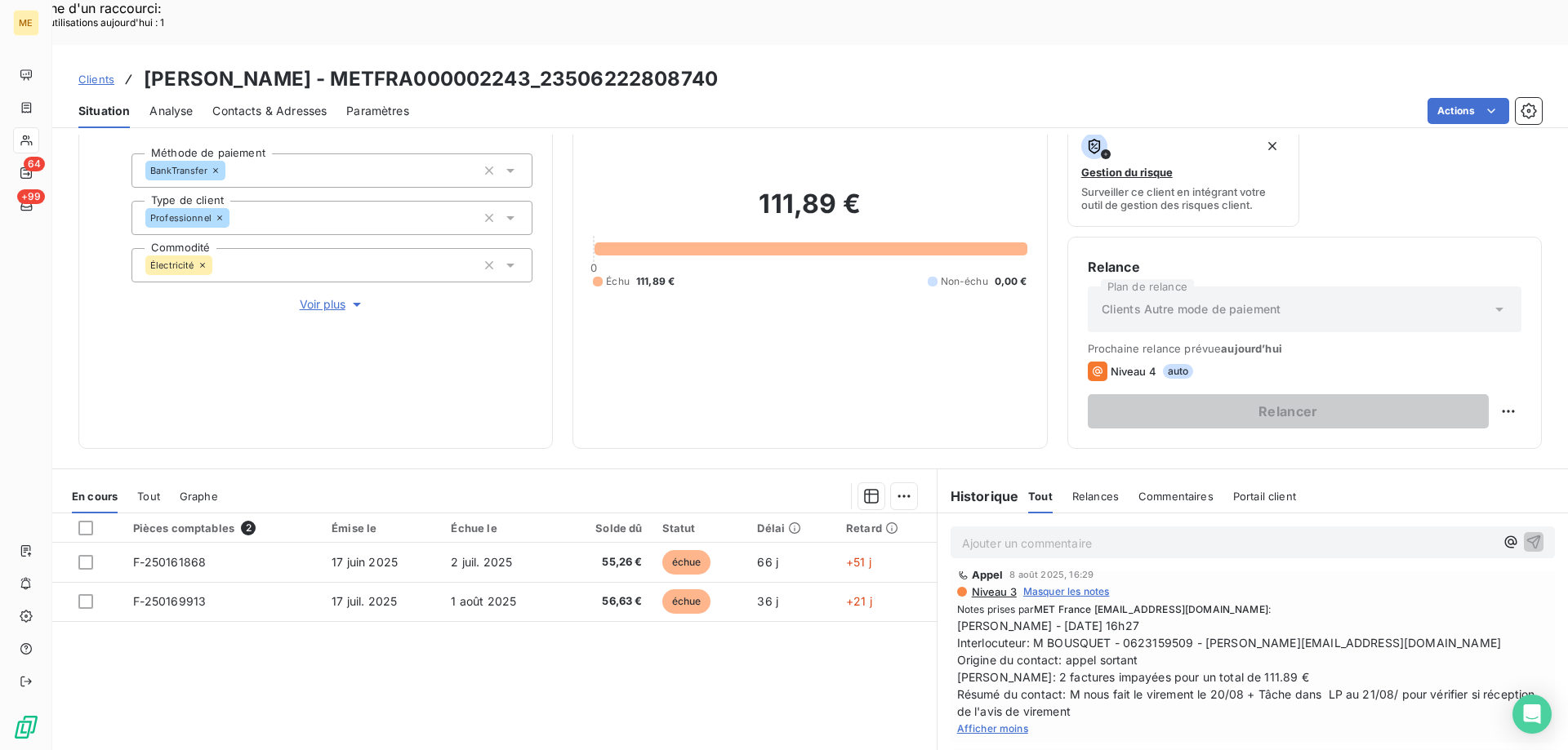
click at [978, 533] on p "Ajouter un commentaire ﻿" at bounding box center [1227, 543] width 532 height 20
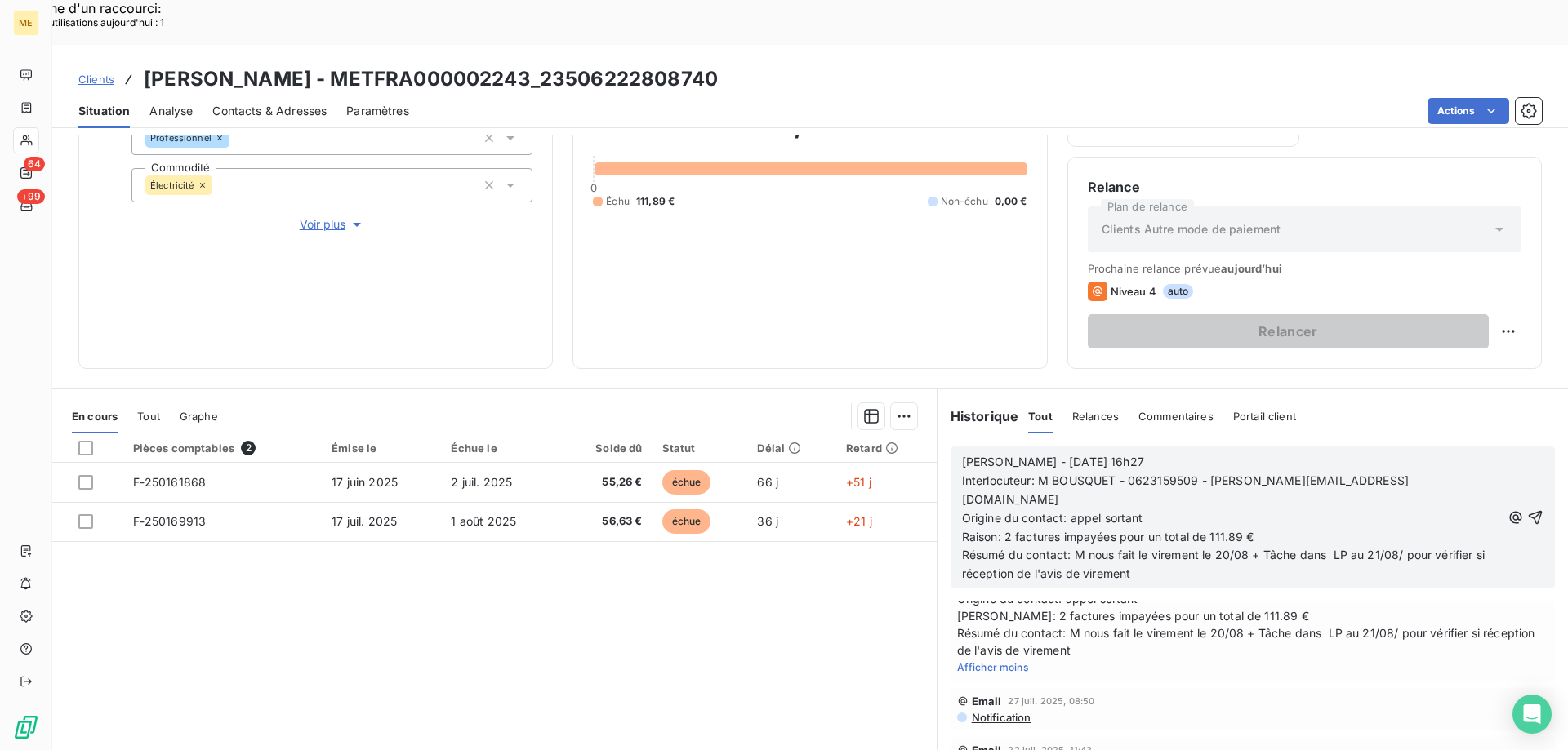
scroll to position [218, 0]
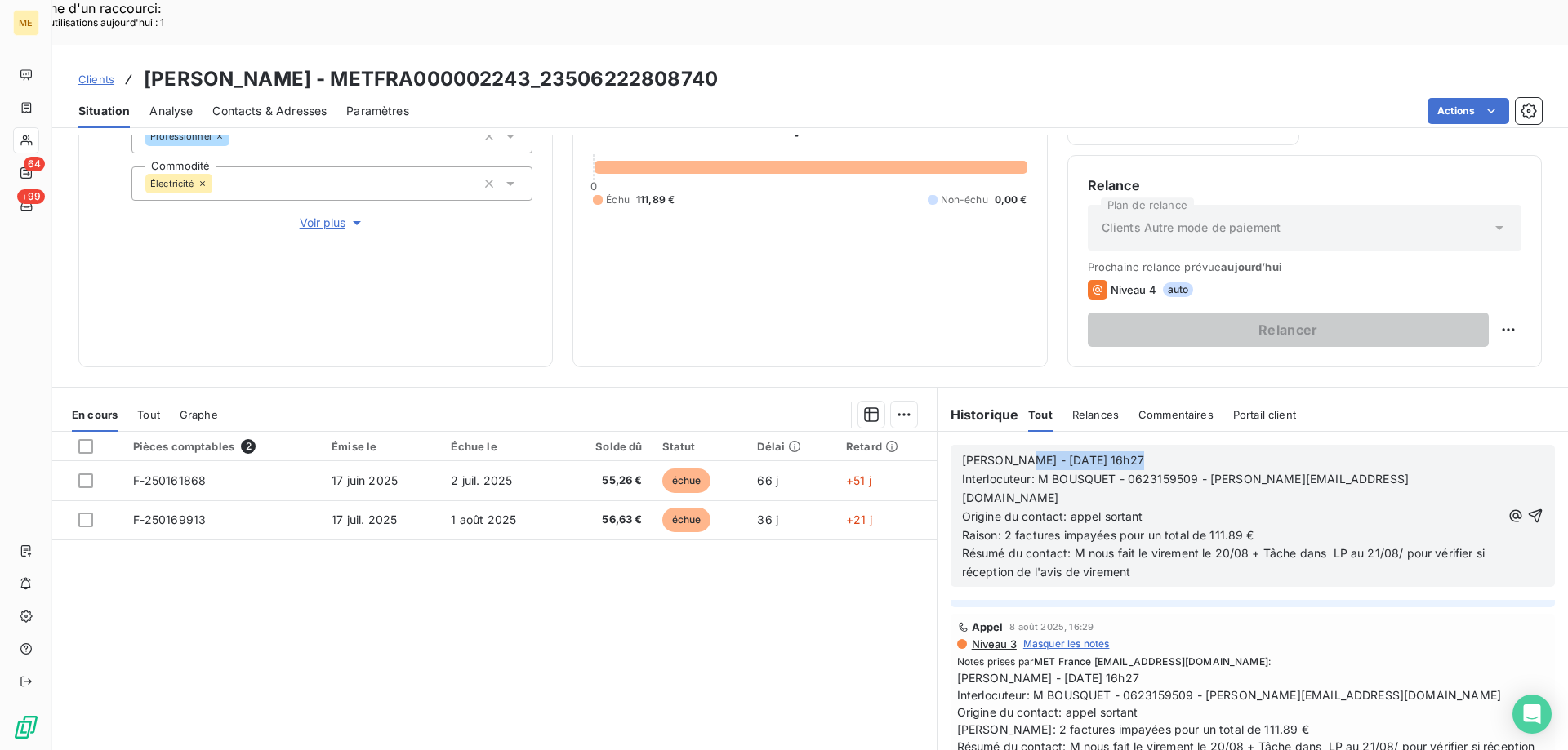
drag, startPoint x: 1009, startPoint y: 417, endPoint x: 1246, endPoint y: 395, distance: 238.0
click at [1246, 432] on div "Sylvain - 08/08/2025 - 16h27 Interlocuteur: M BOUSQUET - 0623159509 - guibert.e…" at bounding box center [1253, 516] width 630 height 168
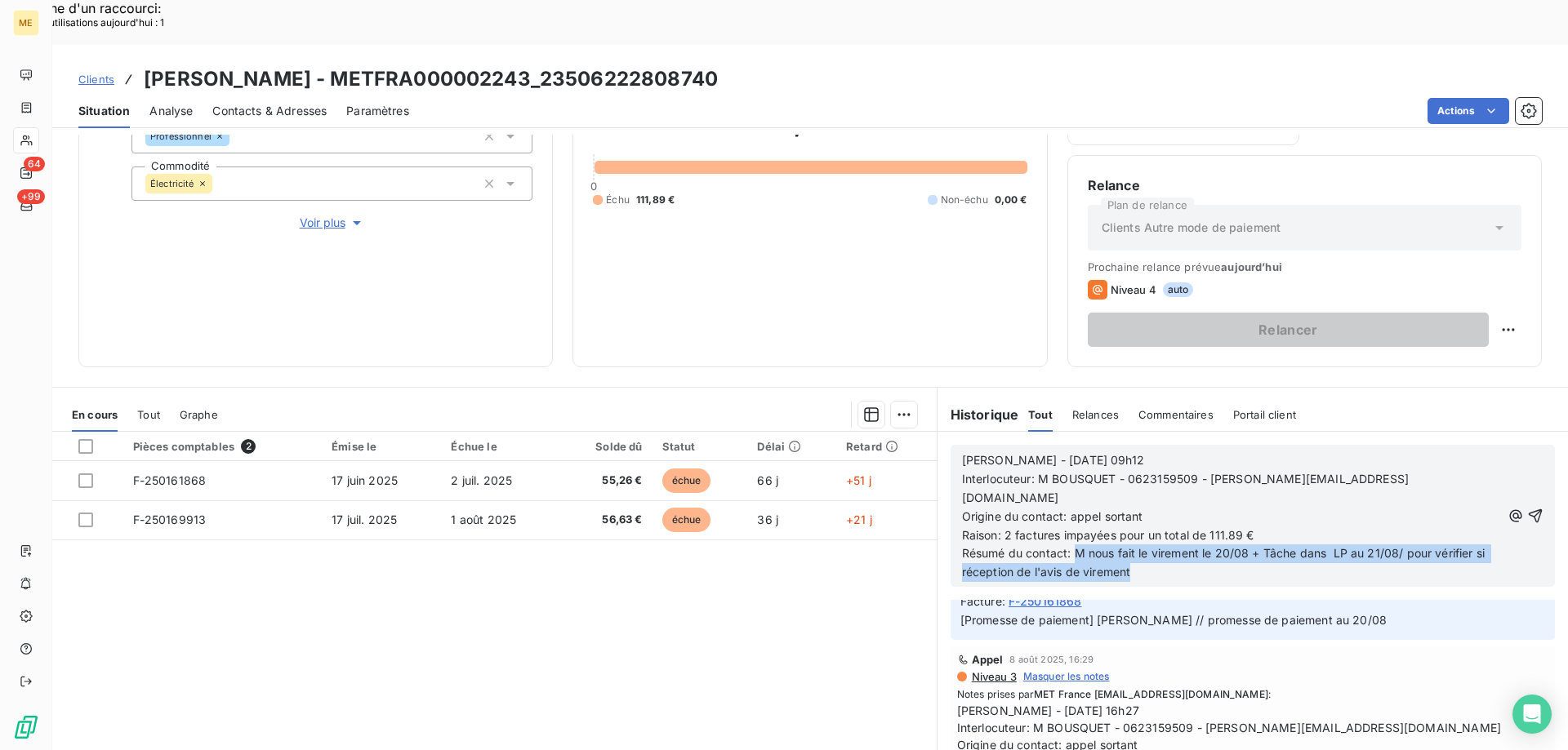
drag, startPoint x: 1070, startPoint y: 488, endPoint x: 1173, endPoint y: 508, distance: 104.9
click at [1173, 545] on p "Résumé du contact: M nous fait le virement le 20/08 + Tâche dans LP au 21/08/ p…" at bounding box center [1231, 563] width 539 height 37
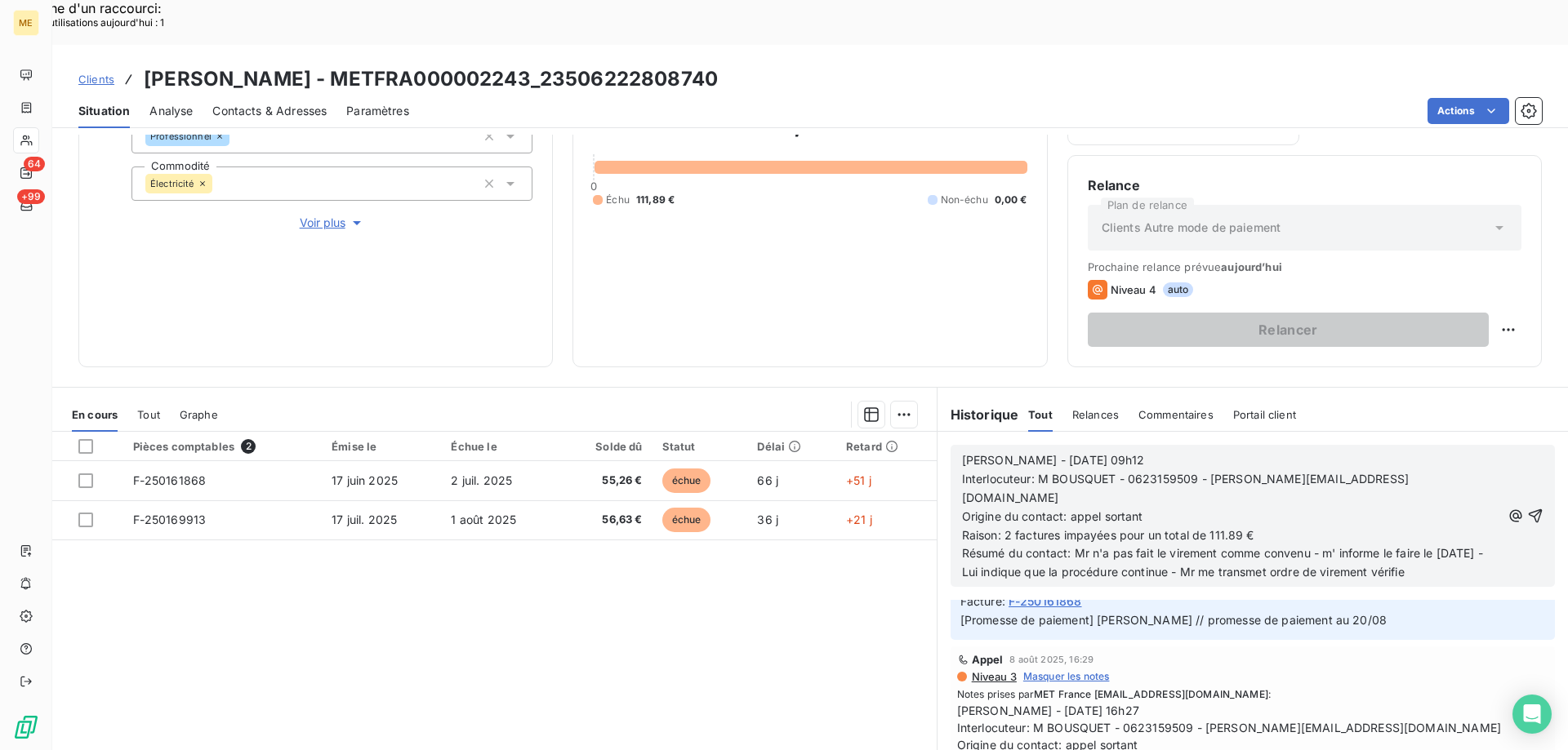
scroll to position [126, 0]
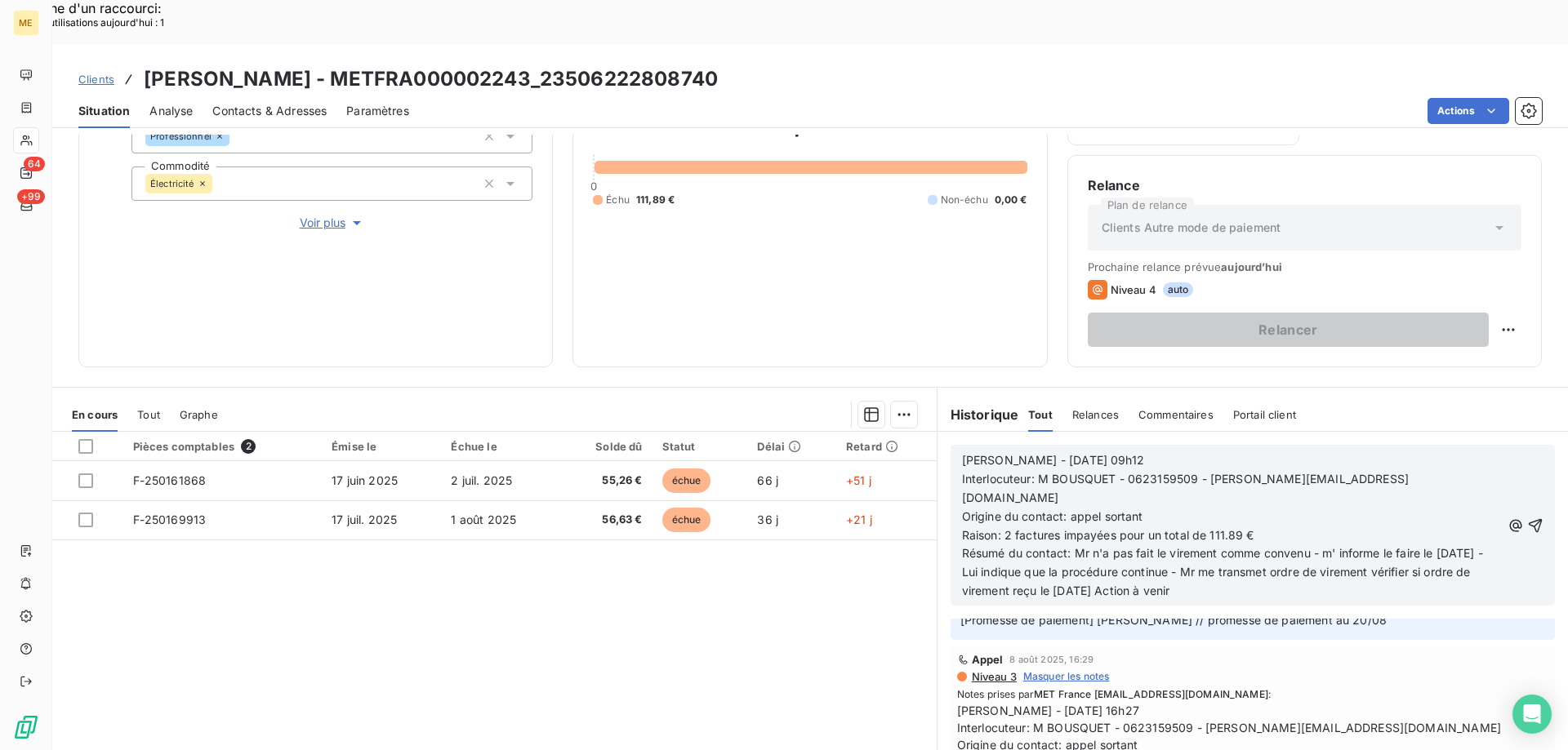
click at [1221, 546] on span "Résumé du contact: Mr n'a pas fait le virement comme convenu - m' informe le fa…" at bounding box center [1224, 572] width 524 height 51
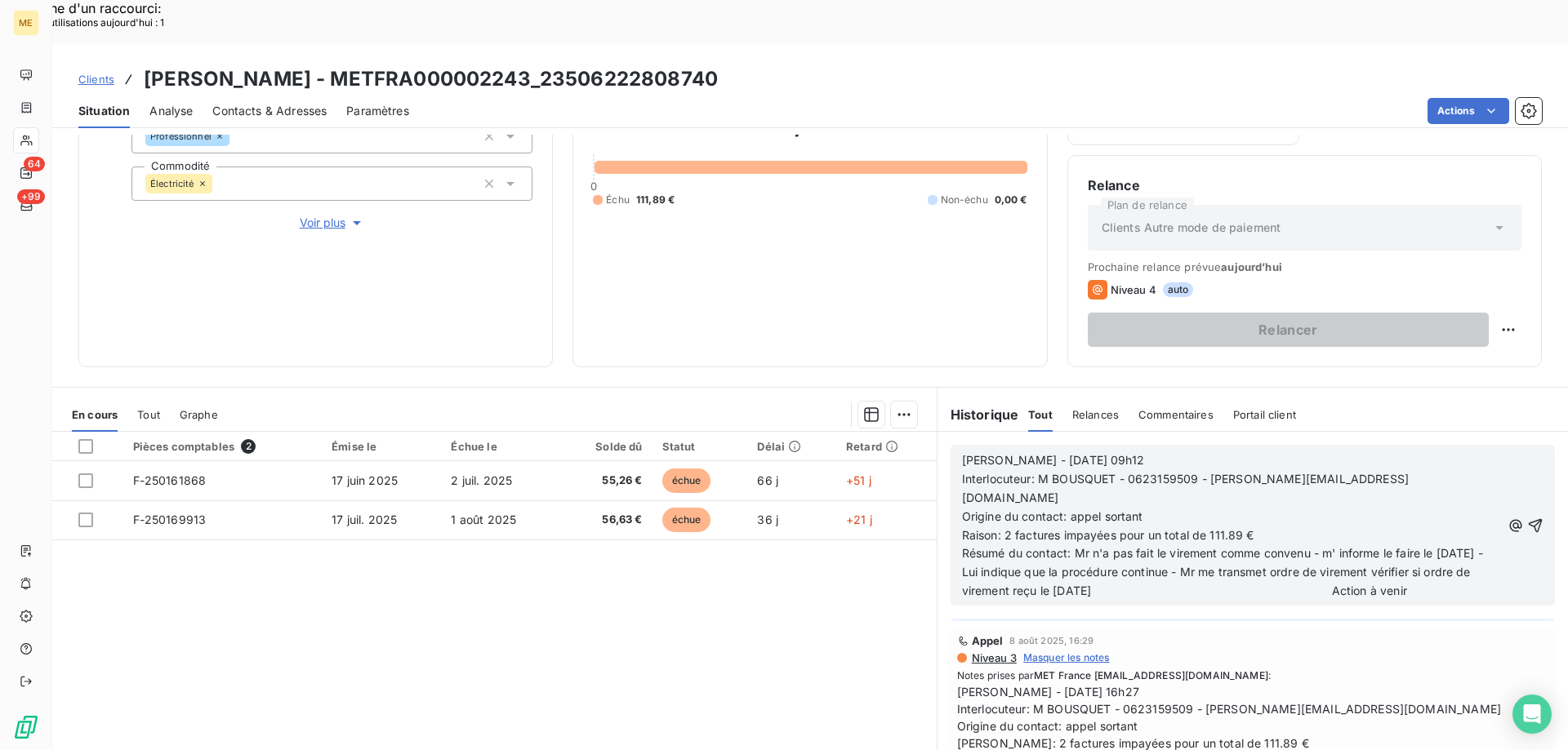
click at [1084, 550] on p "Résumé du contact: Mr n'a pas fait le virement comme convenu - m' informe le fa…" at bounding box center [1231, 573] width 539 height 57
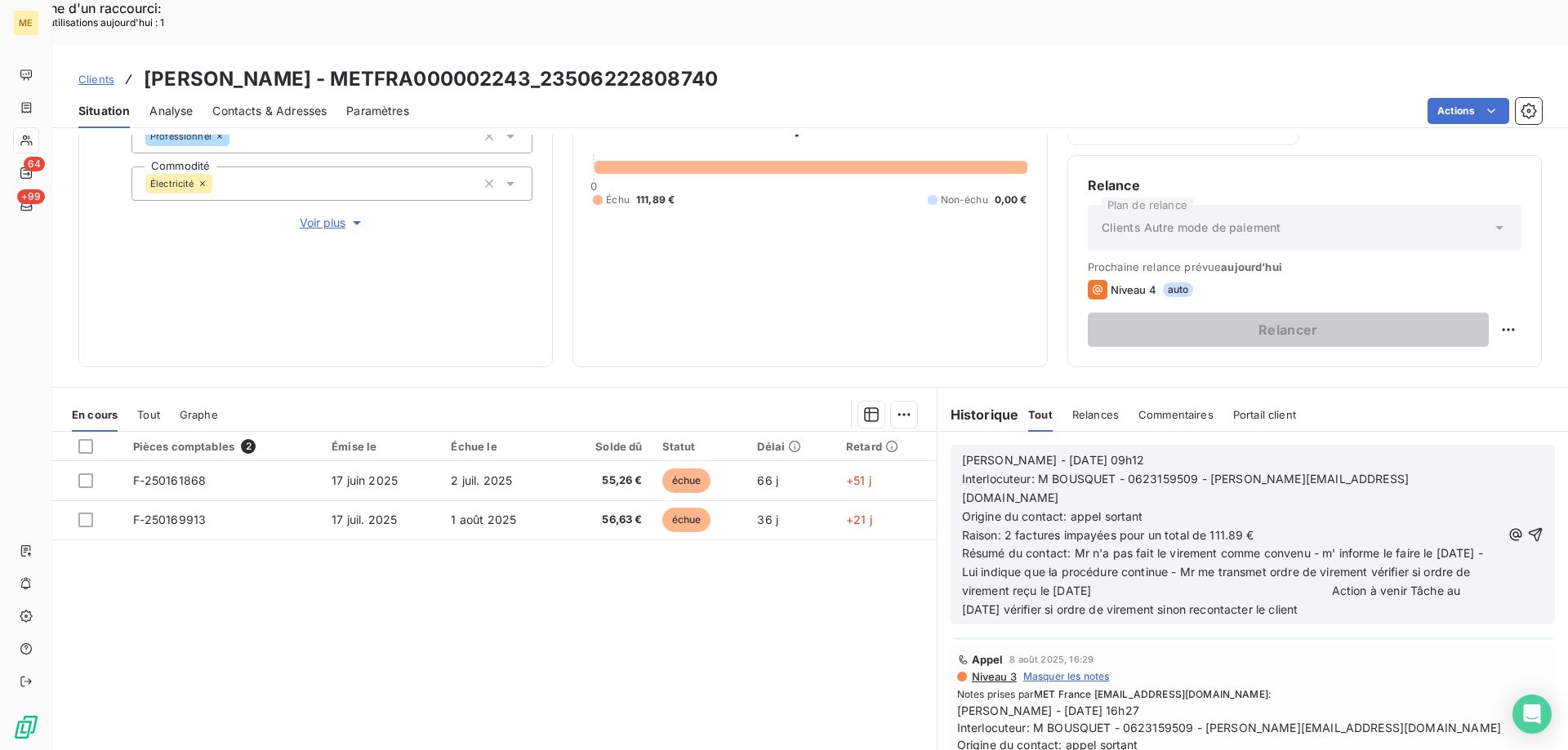
click at [1526, 527] on icon "button" at bounding box center [1534, 535] width 16 height 16
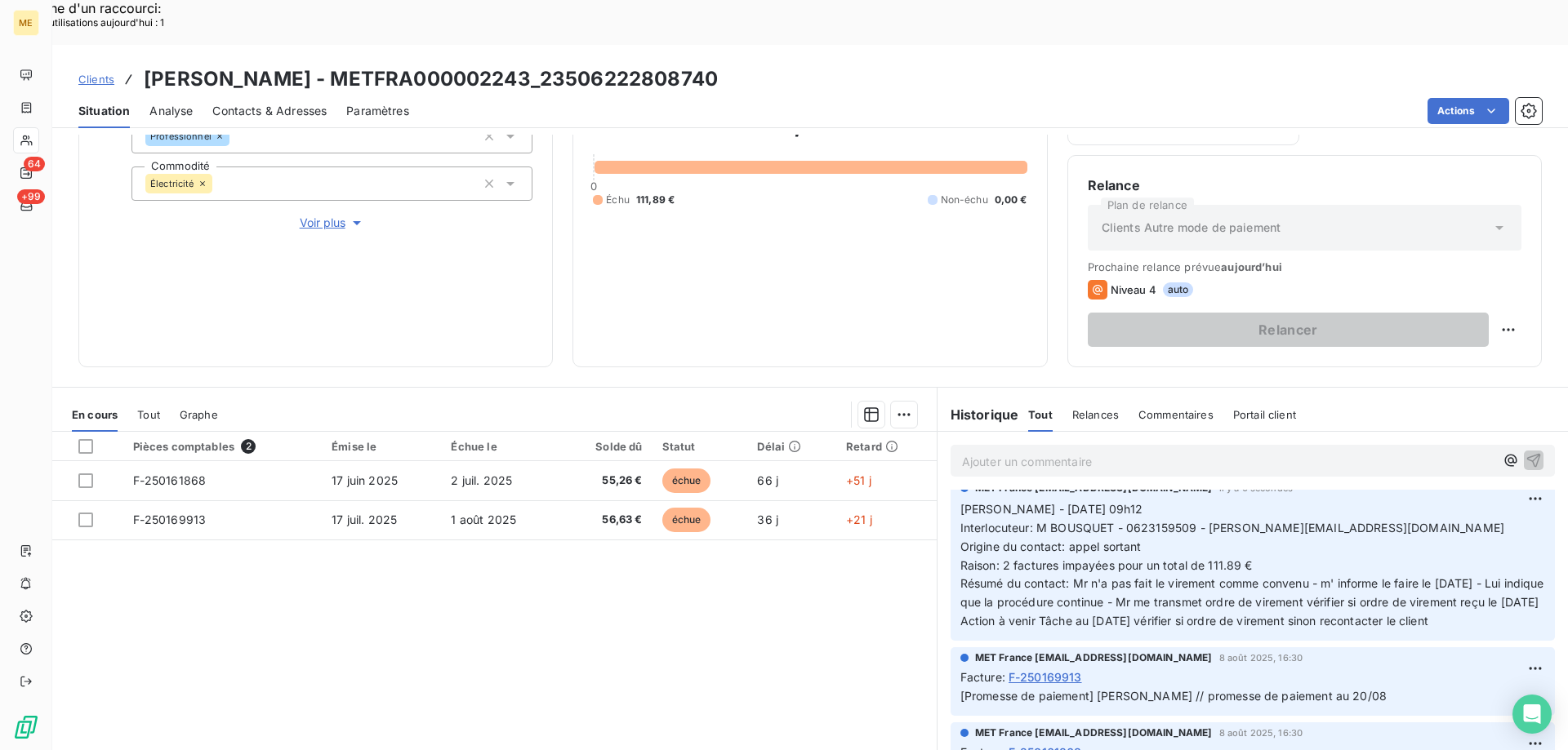
scroll to position [205, 0]
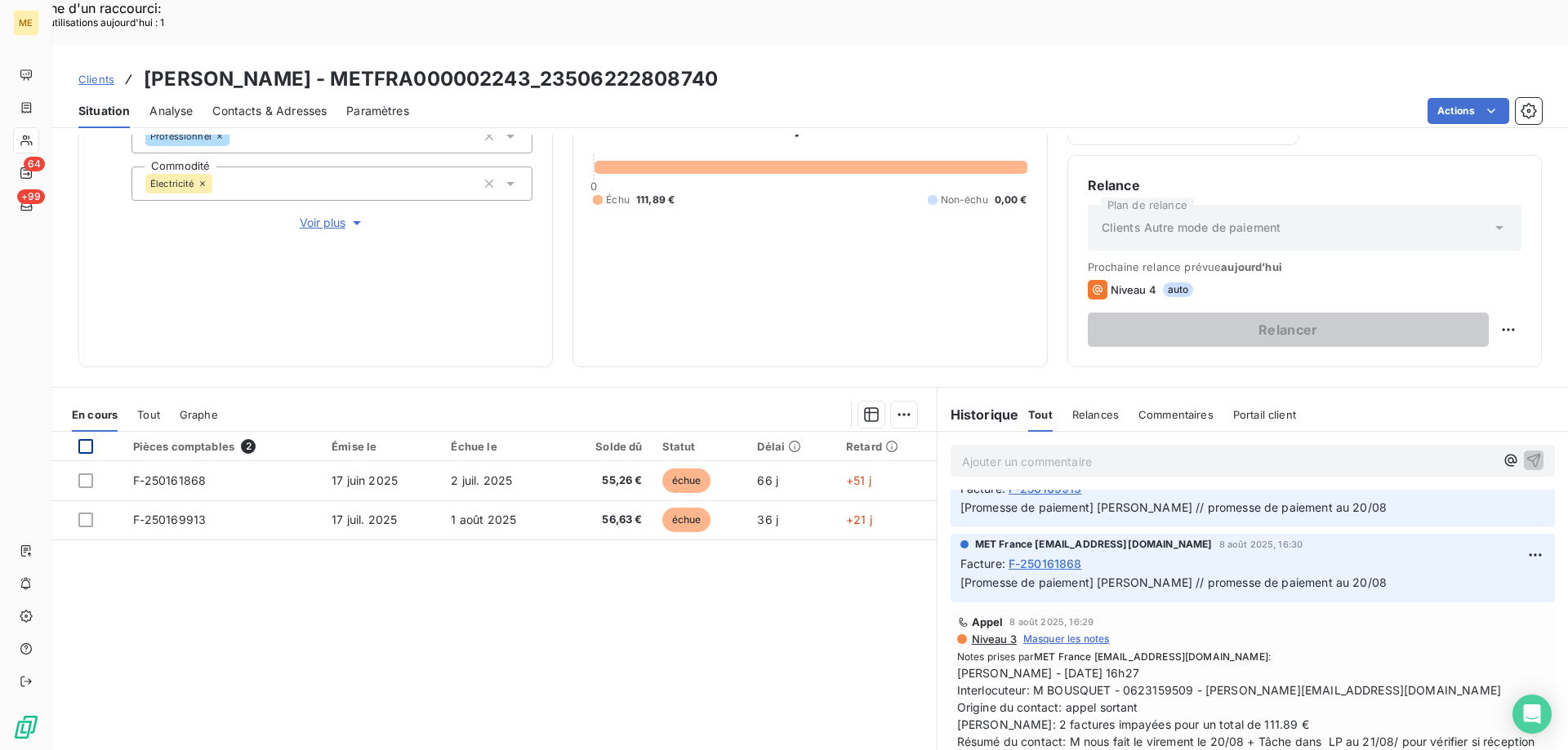
click at [88, 439] on div at bounding box center [86, 446] width 15 height 15
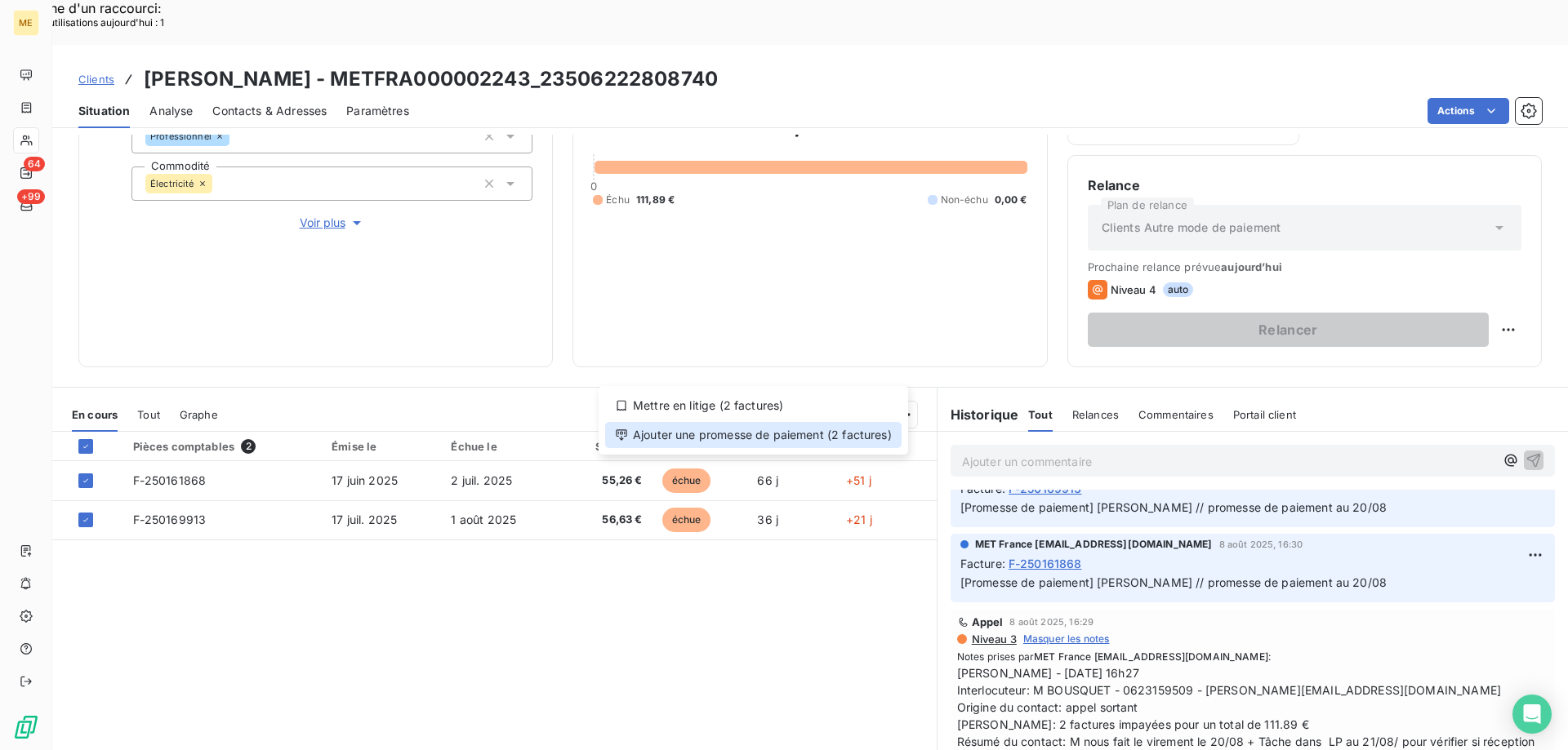
click at [717, 430] on div "Ajouter une promesse de paiement (2 factures)" at bounding box center [753, 436] width 297 height 27
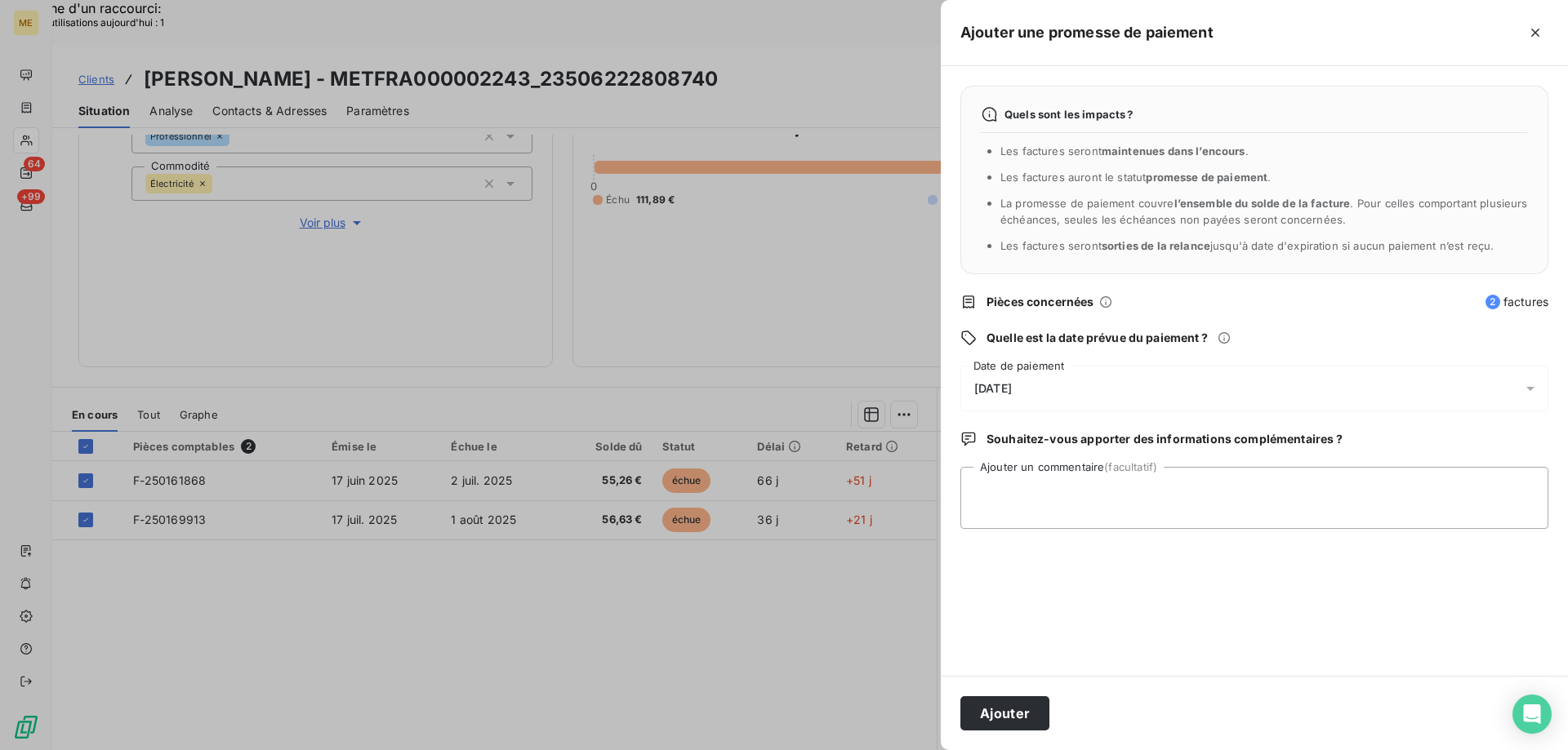
click at [1067, 389] on div "23/08/2025" at bounding box center [1254, 389] width 588 height 46
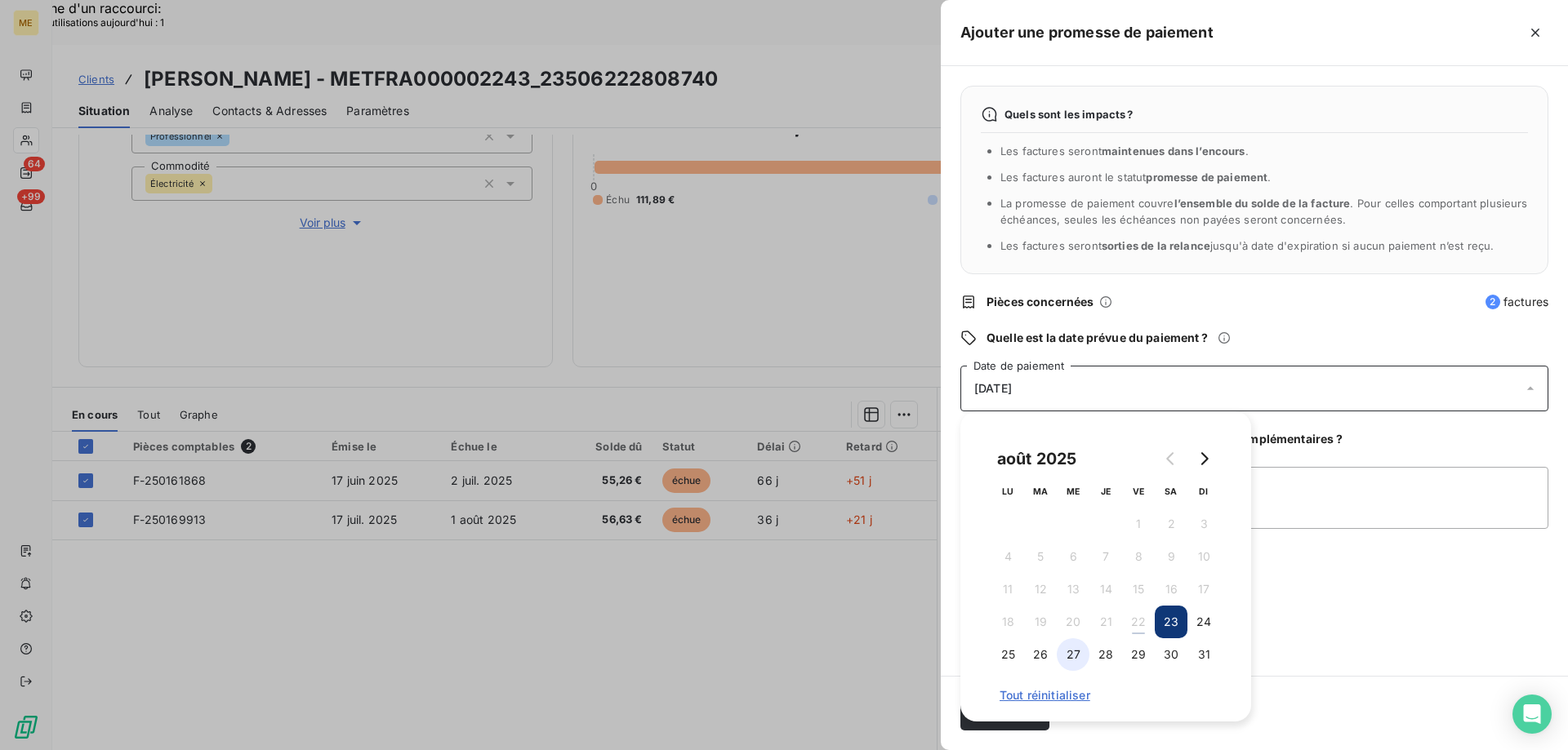
click at [1077, 654] on button "27" at bounding box center [1072, 654] width 33 height 33
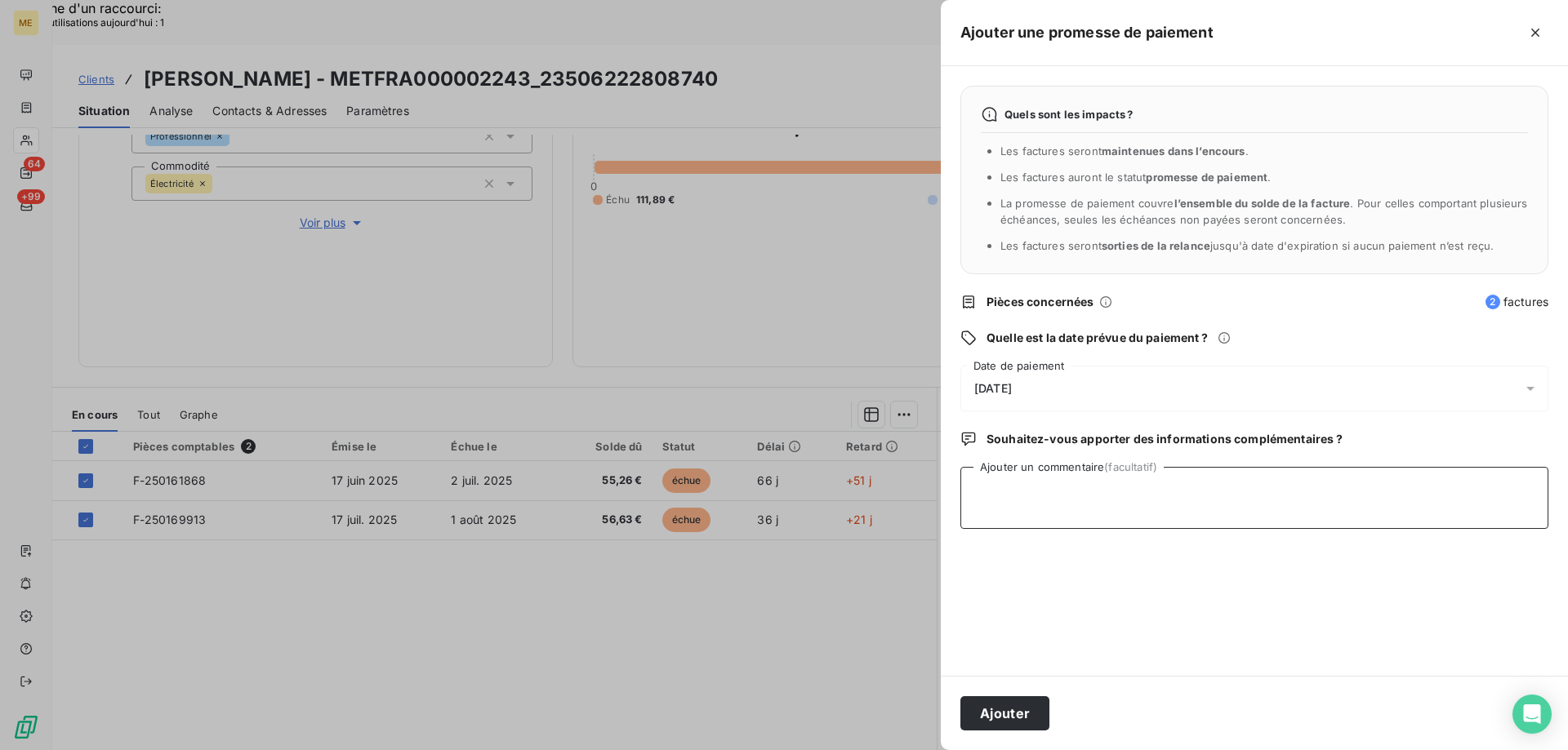
click at [1295, 493] on textarea "Ajouter un commentaire (facultatif)" at bounding box center [1254, 498] width 588 height 62
type textarea "virement prévu le 26/08/2025"
click at [992, 711] on button "Ajouter" at bounding box center [1004, 714] width 89 height 35
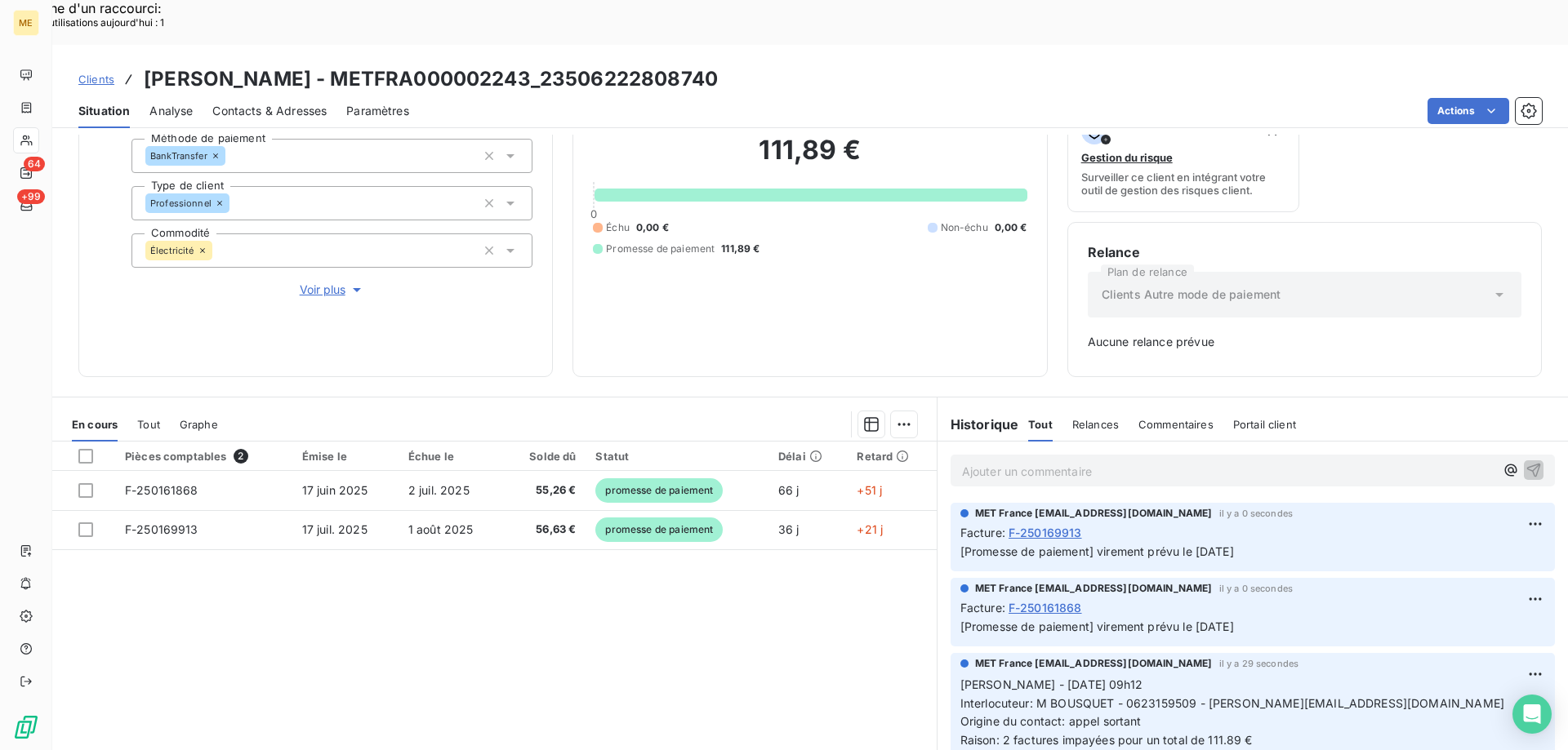
scroll to position [161, 0]
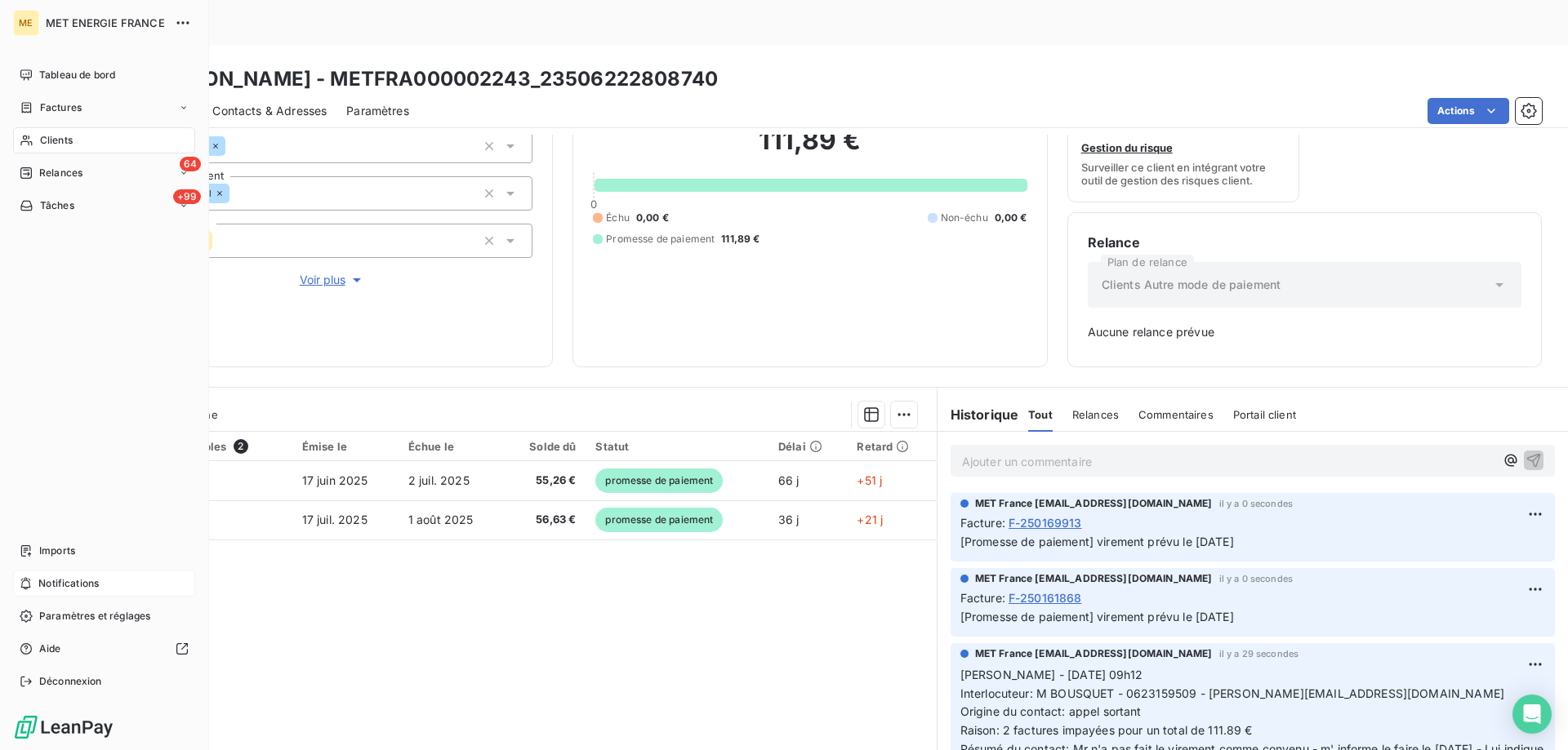
click at [89, 581] on span "Notifications" at bounding box center [68, 584] width 60 height 15
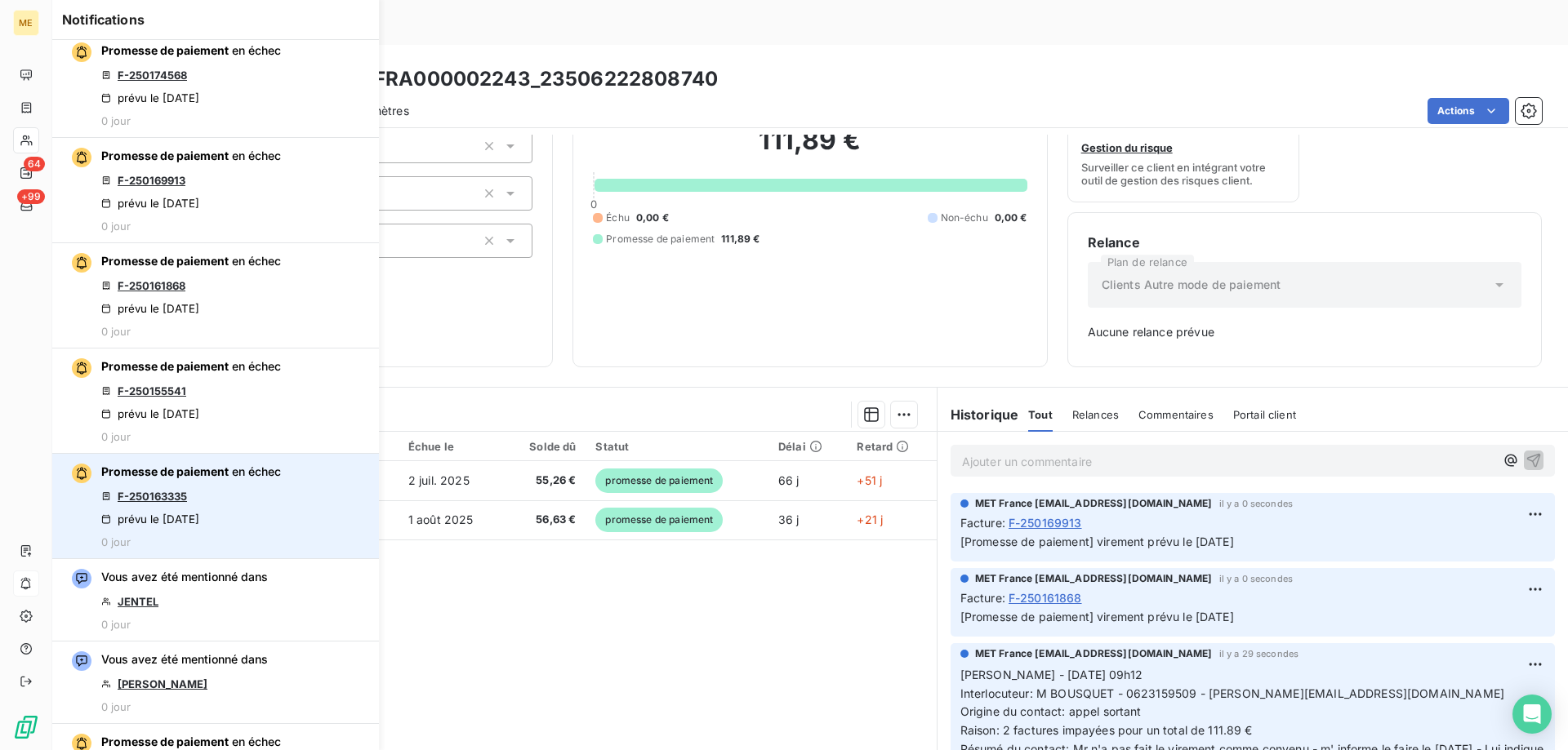
scroll to position [572, 0]
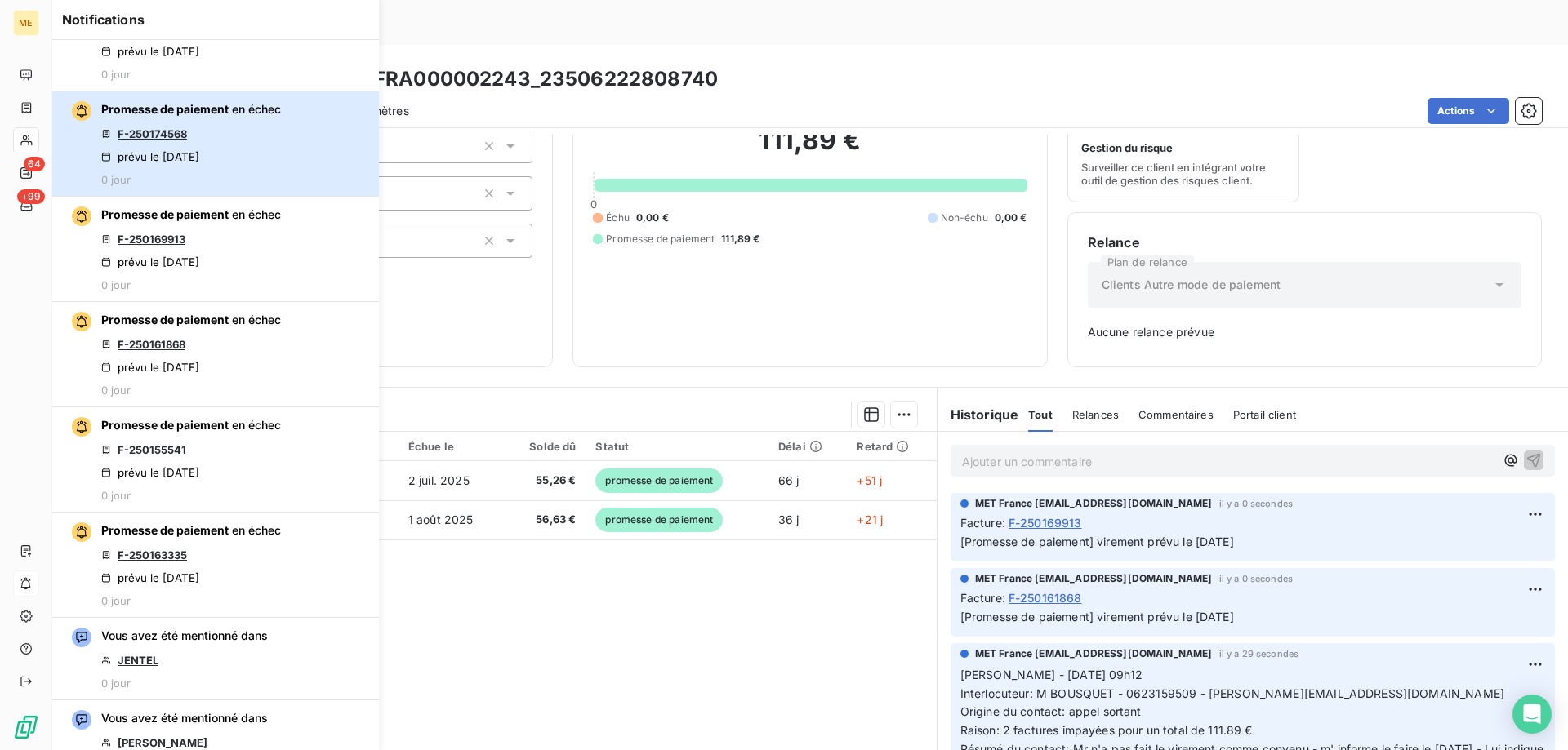
click at [222, 126] on div "Promesse de paiement en échec F-250174568 prévu le 21 août 2025 0 jour" at bounding box center [190, 143] width 180 height 85
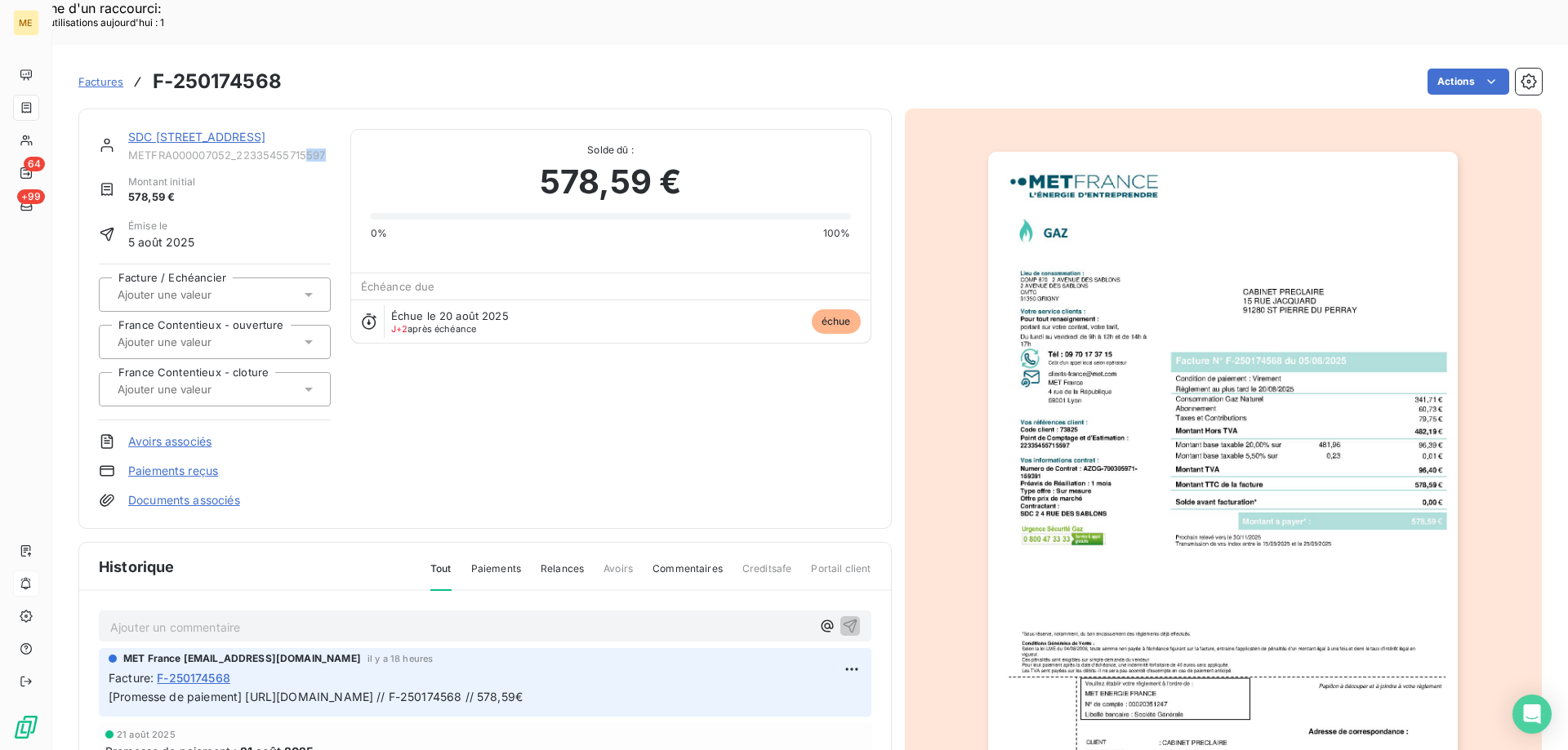
drag, startPoint x: 336, startPoint y: 112, endPoint x: 306, endPoint y: 103, distance: 31.3
click at [306, 129] on div "SDC 2 4 RUE DES SABLONS METFRA000007052_22335455715597 Montant initial 578,59 €…" at bounding box center [485, 319] width 772 height 380
click at [249, 130] on link "SDC 2 4 RUE DES SABLONS" at bounding box center [197, 137] width 137 height 14
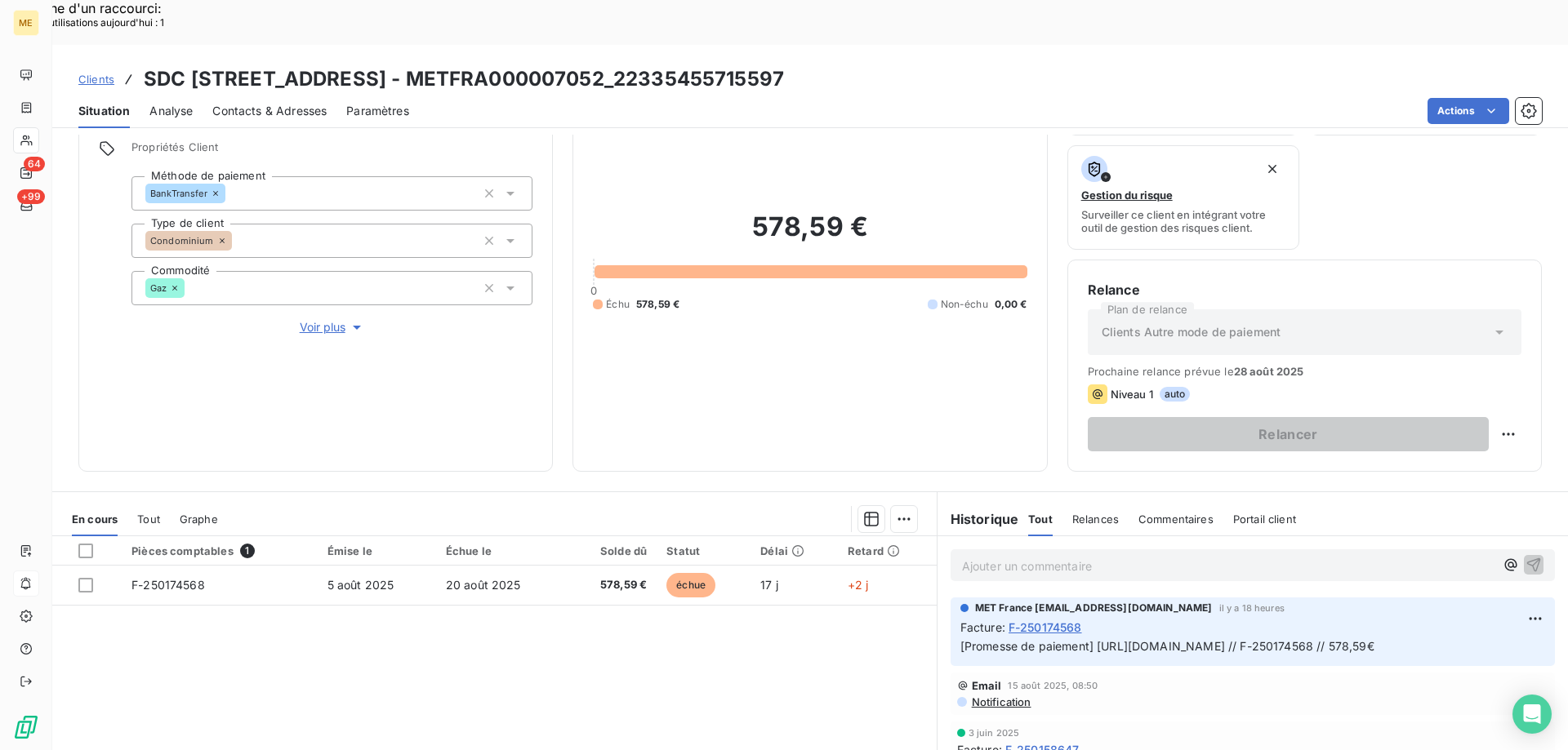
scroll to position [218, 0]
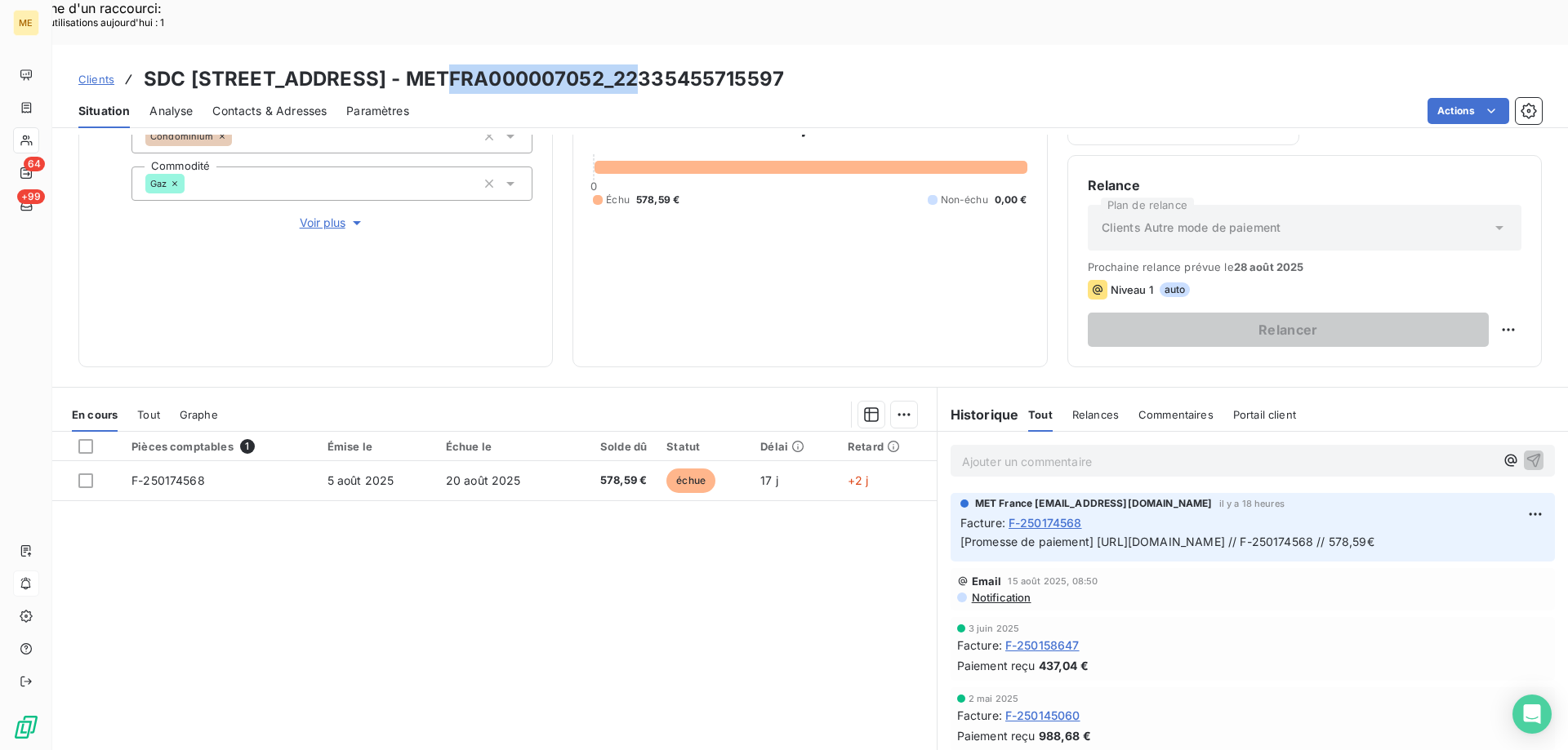
drag, startPoint x: 429, startPoint y: 25, endPoint x: 623, endPoint y: 25, distance: 194.0
click at [623, 65] on h3 "SDC 2 4 RUE DES SABLONS - METFRA000007052_22335455715597" at bounding box center [463, 79] width 640 height 29
copy h3 "METFRA000007052"
click at [654, 553] on div "Pièces comptables 1 Émise le Échue le Solde dû Statut Délai Retard F-250174568 …" at bounding box center [494, 589] width 884 height 314
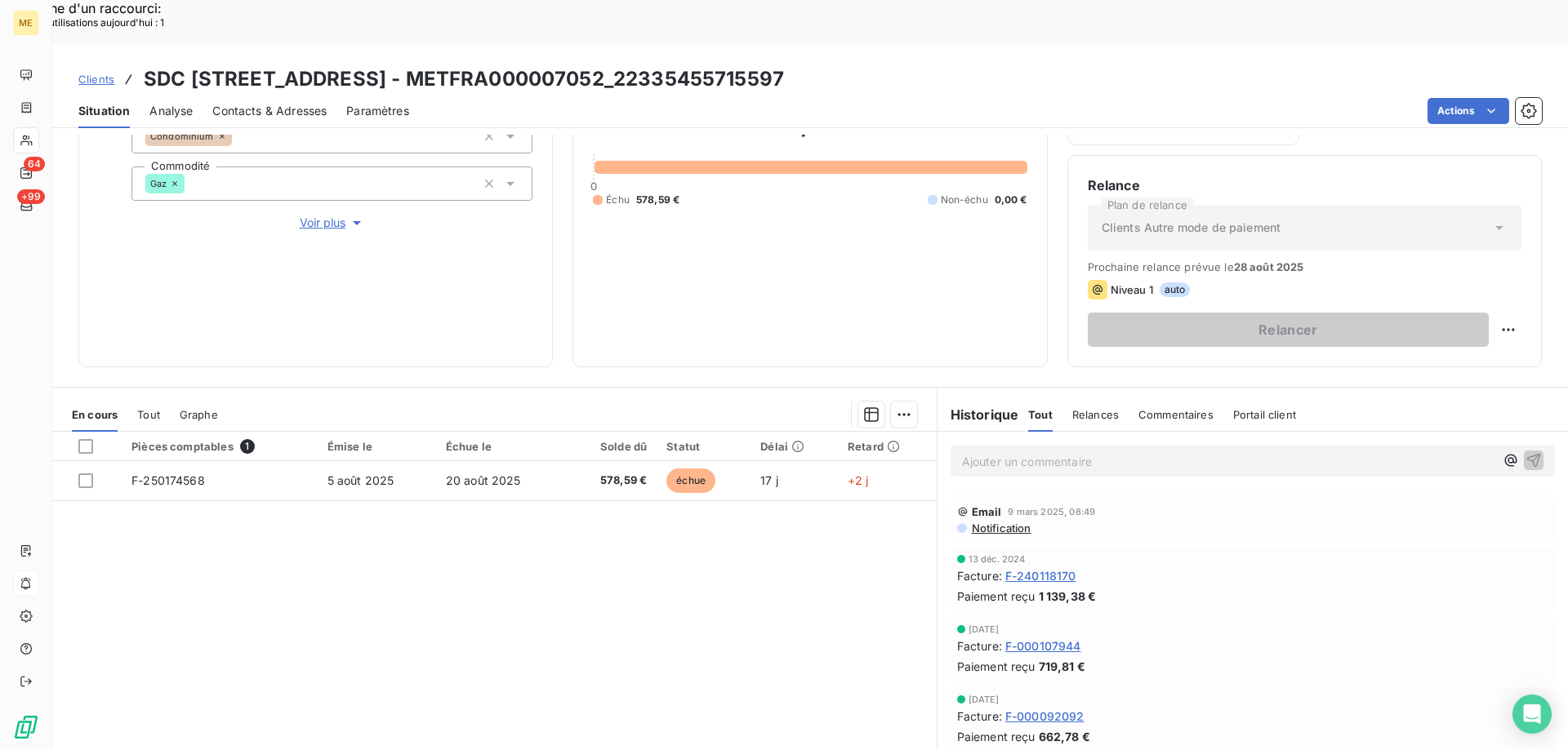
click at [1362, 624] on div "6 nov. 2024" at bounding box center [1253, 629] width 591 height 10
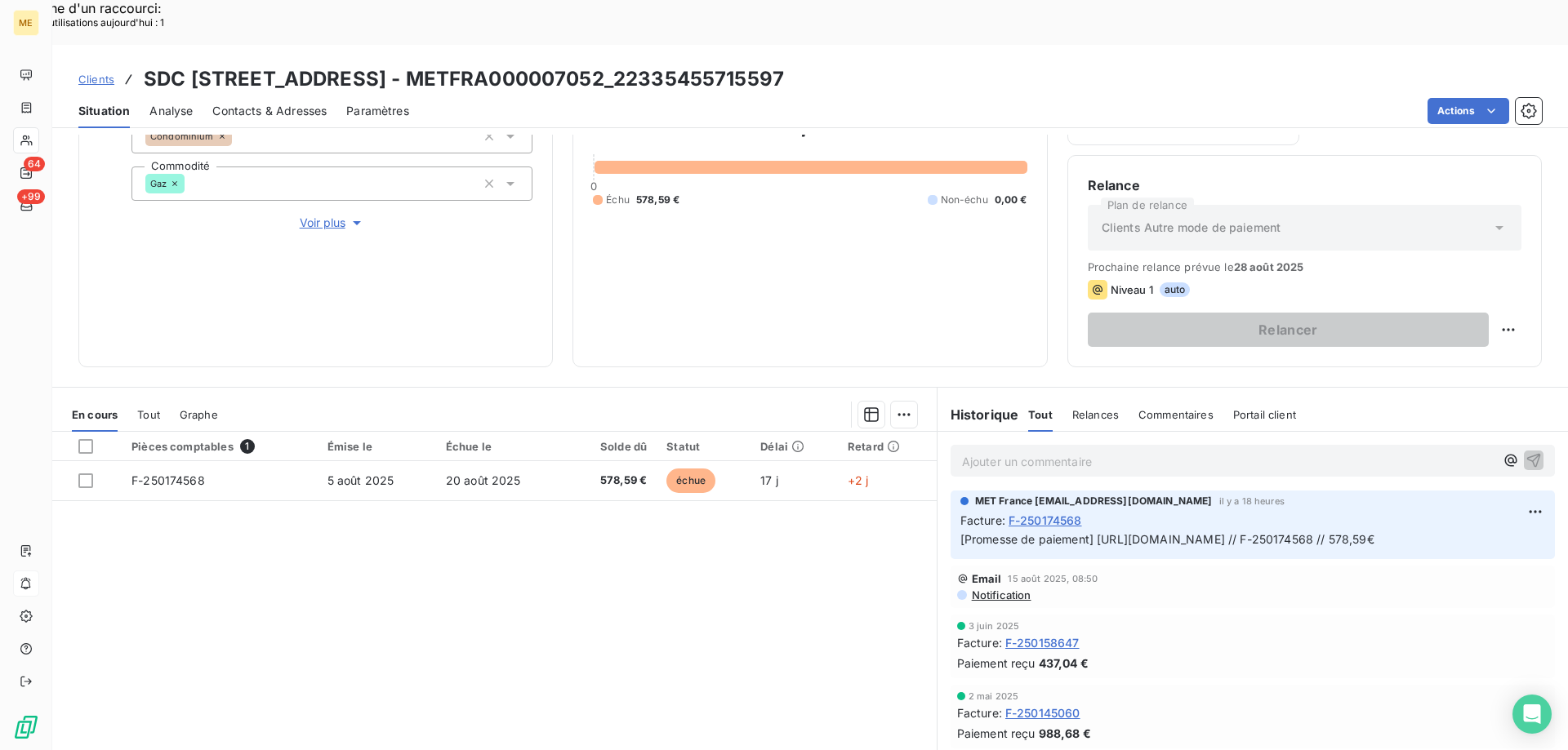
scroll to position [0, 0]
click at [148, 408] on span "Tout" at bounding box center [149, 414] width 23 height 13
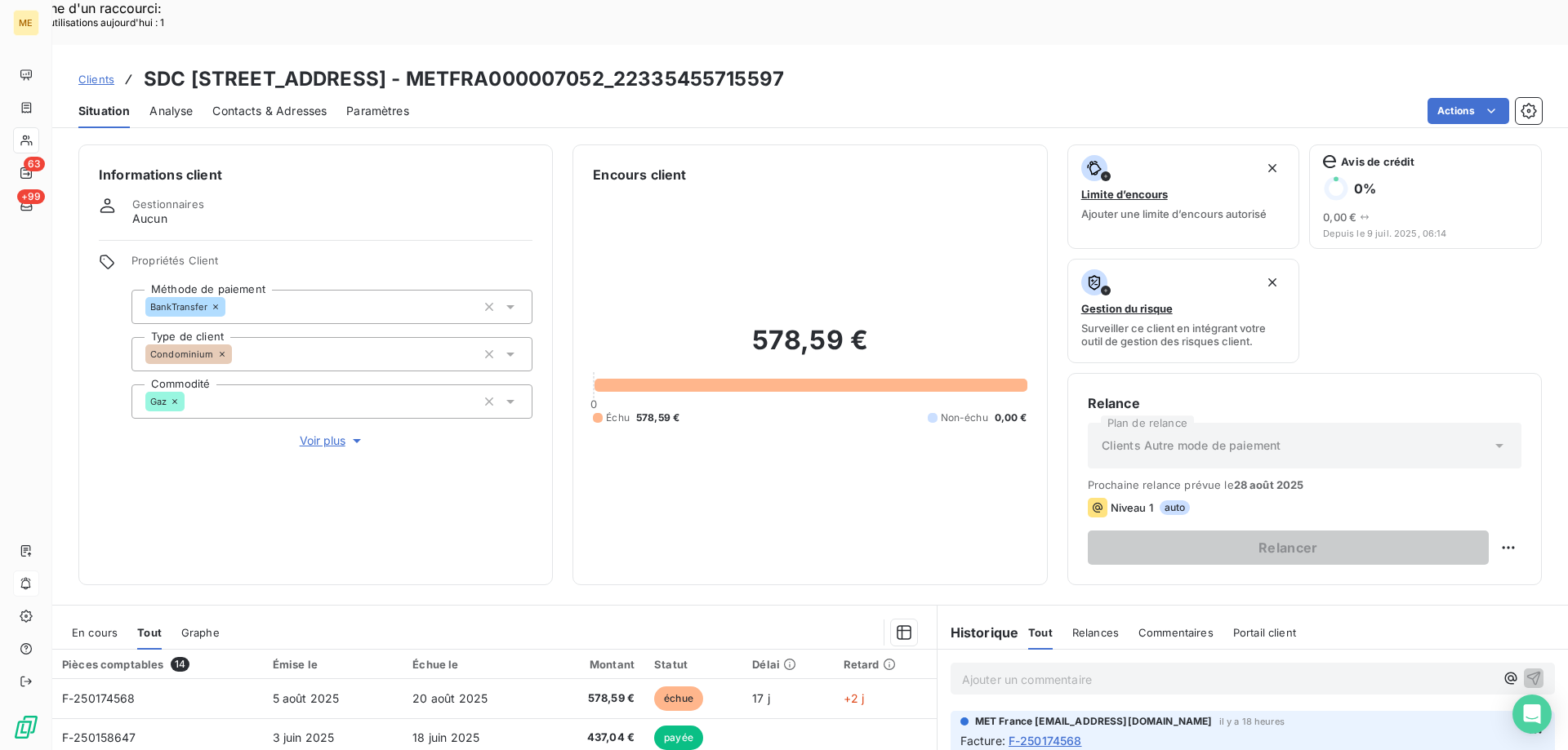
click at [319, 433] on span "Voir plus" at bounding box center [332, 441] width 66 height 16
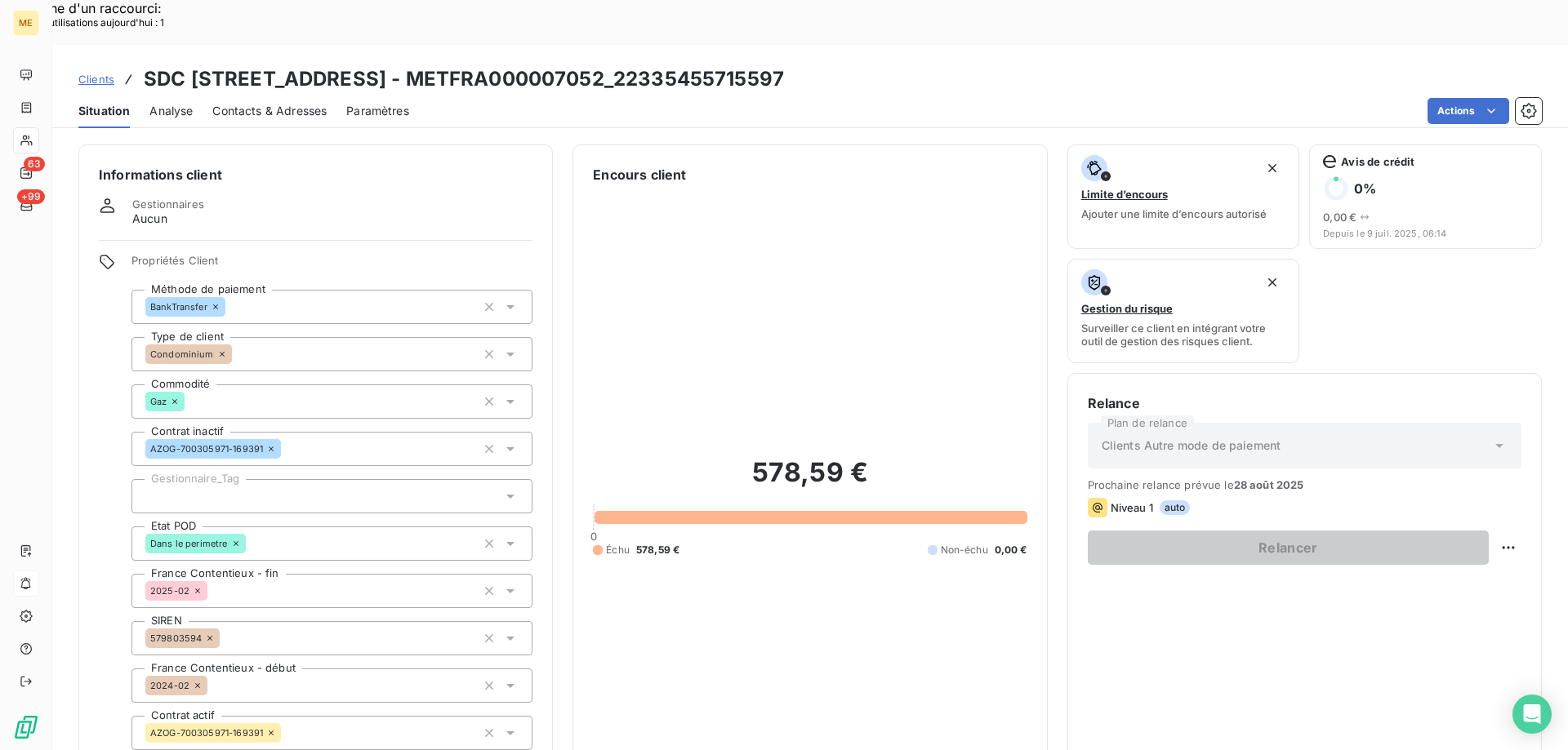
click at [348, 479] on div at bounding box center [331, 496] width 401 height 35
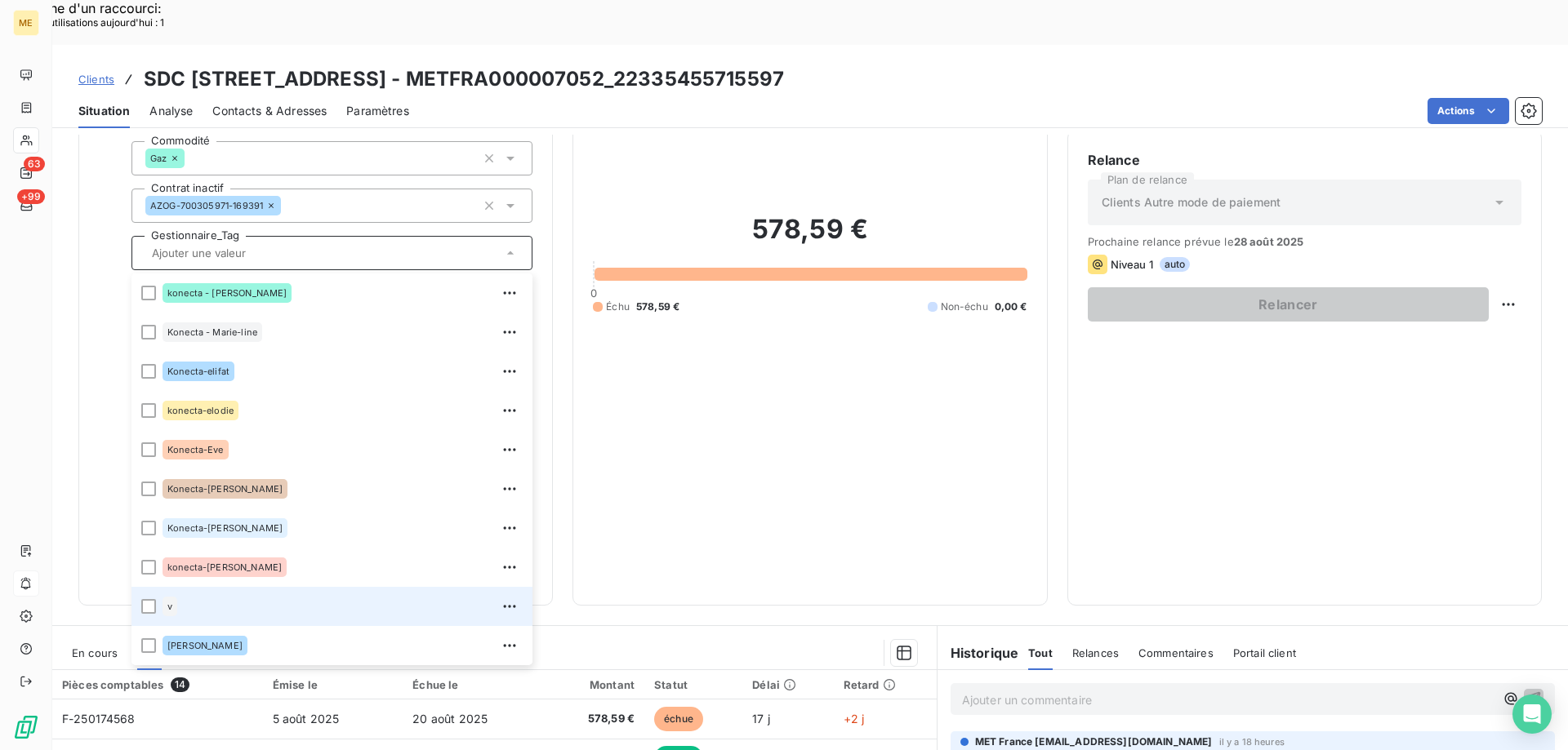
scroll to position [245, 0]
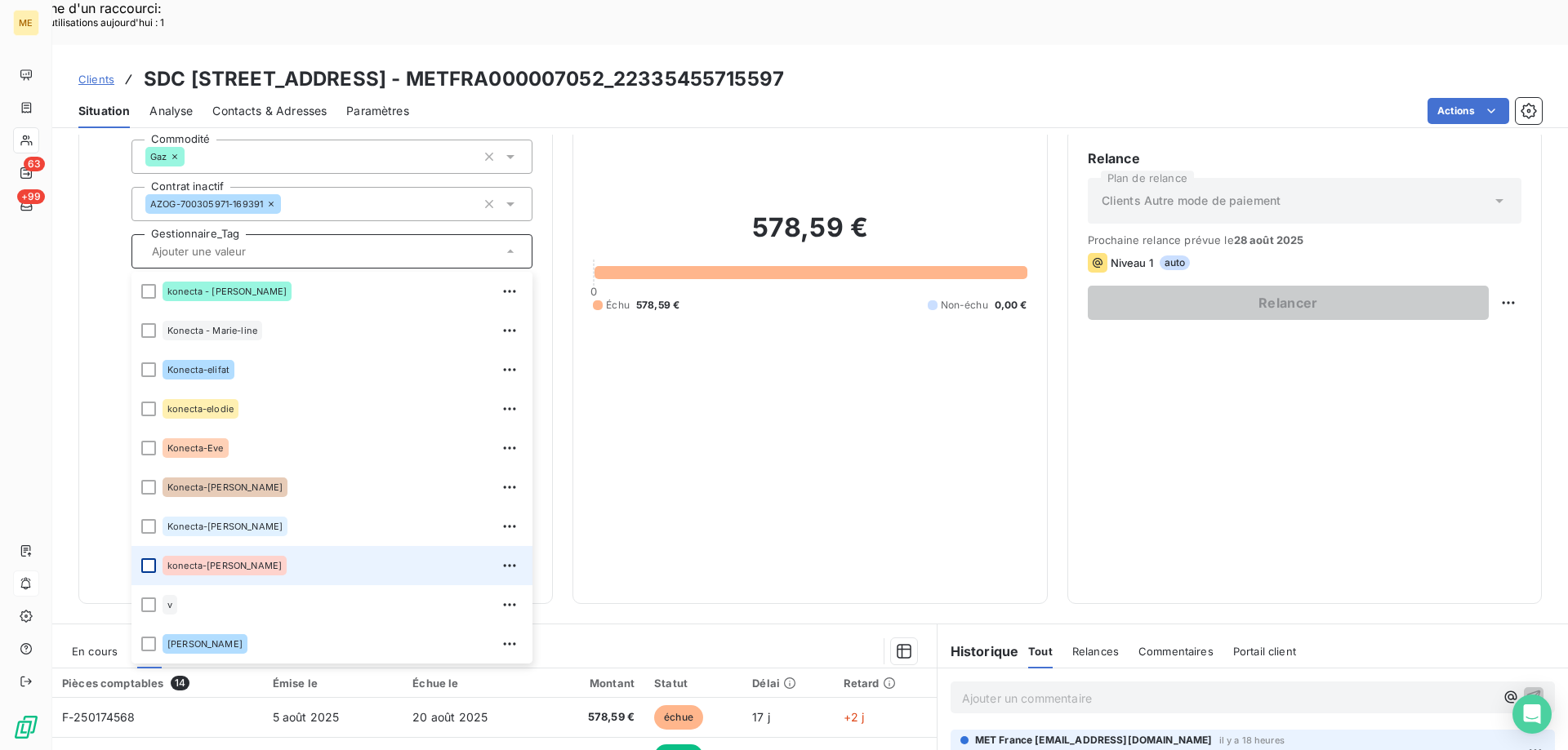
click at [148, 559] on div at bounding box center [149, 566] width 15 height 15
click at [789, 393] on div "578,59 € 0 Échu 578,59 € Non-échu 0,00 €" at bounding box center [810, 262] width 434 height 645
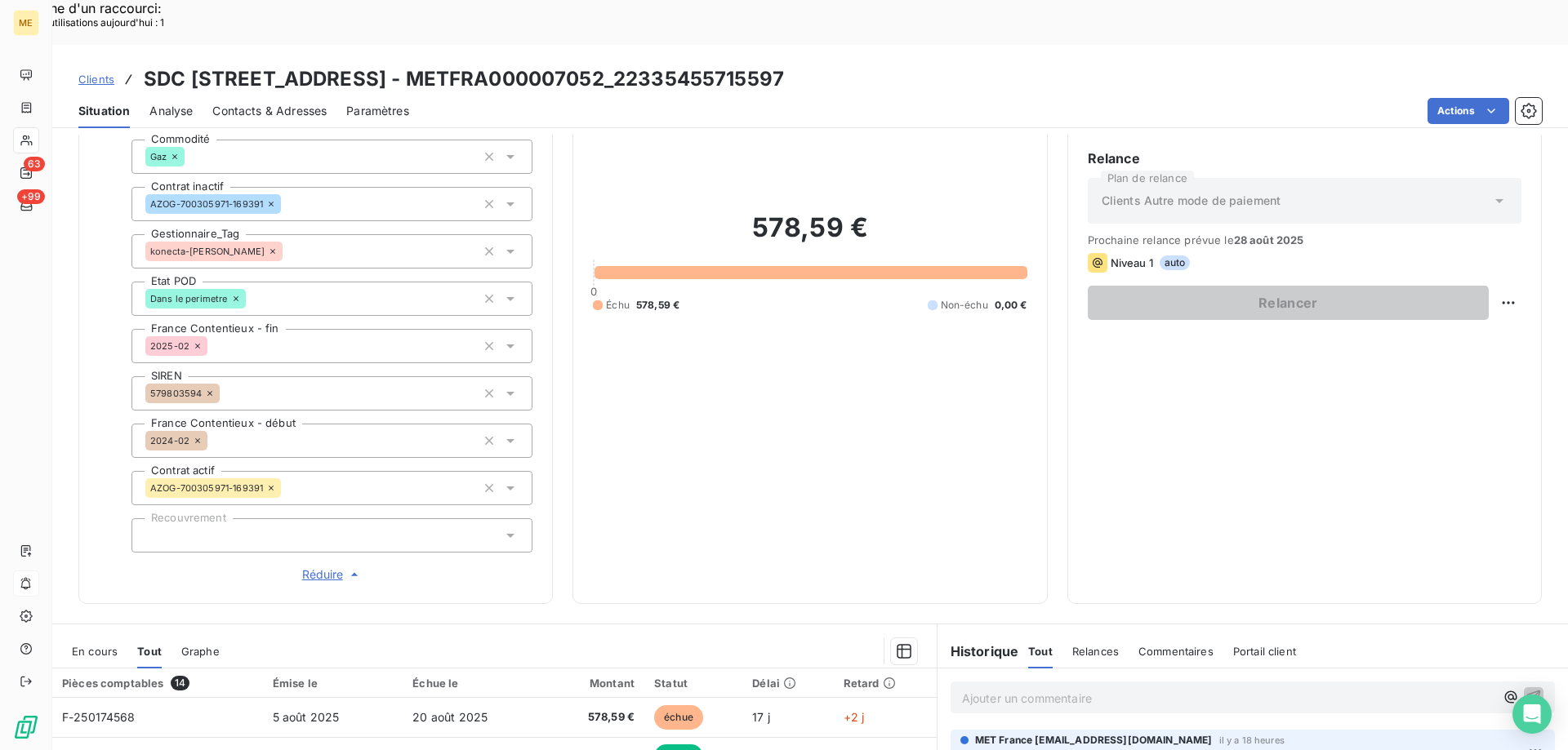
click at [312, 567] on span "Réduire" at bounding box center [332, 575] width 60 height 16
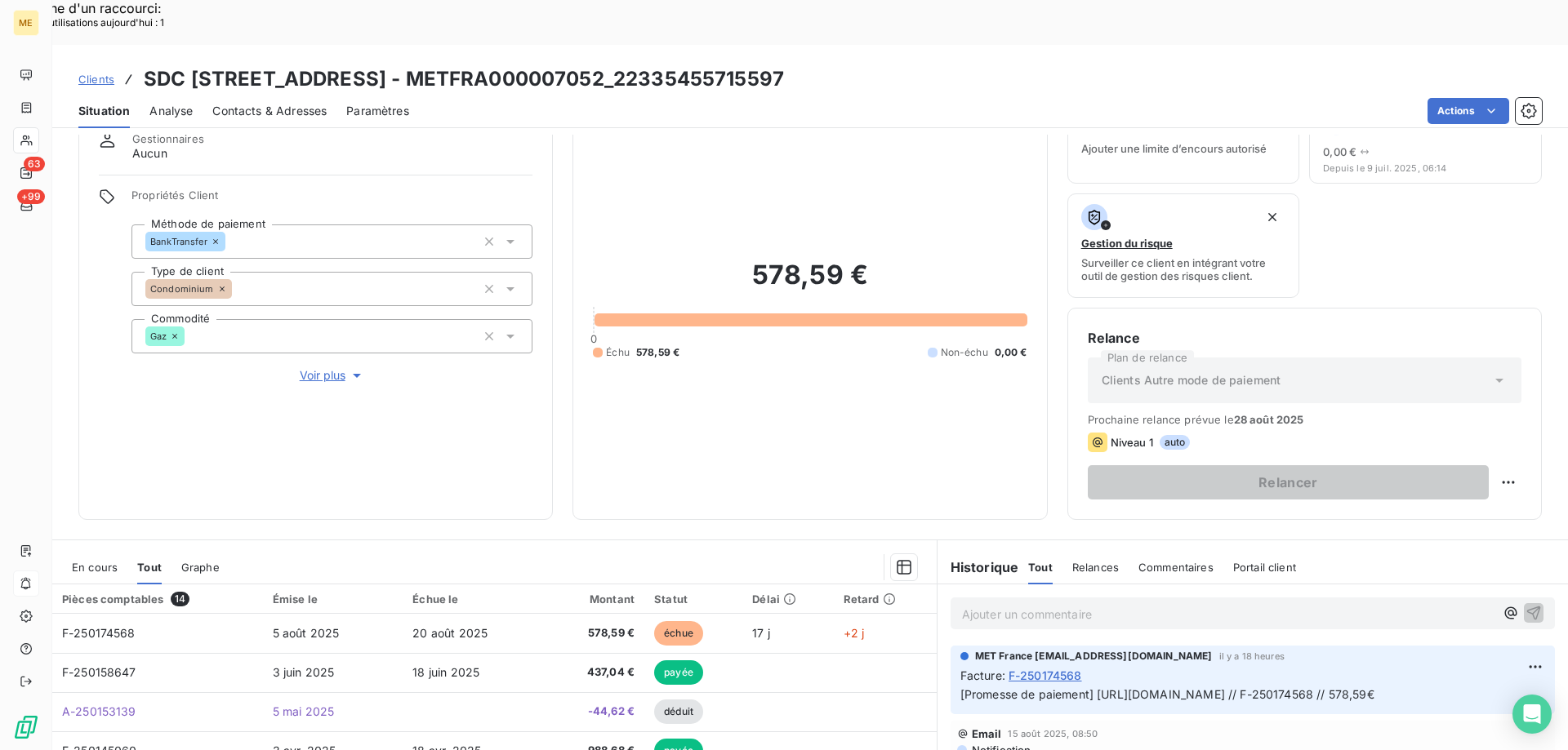
scroll to position [55, 0]
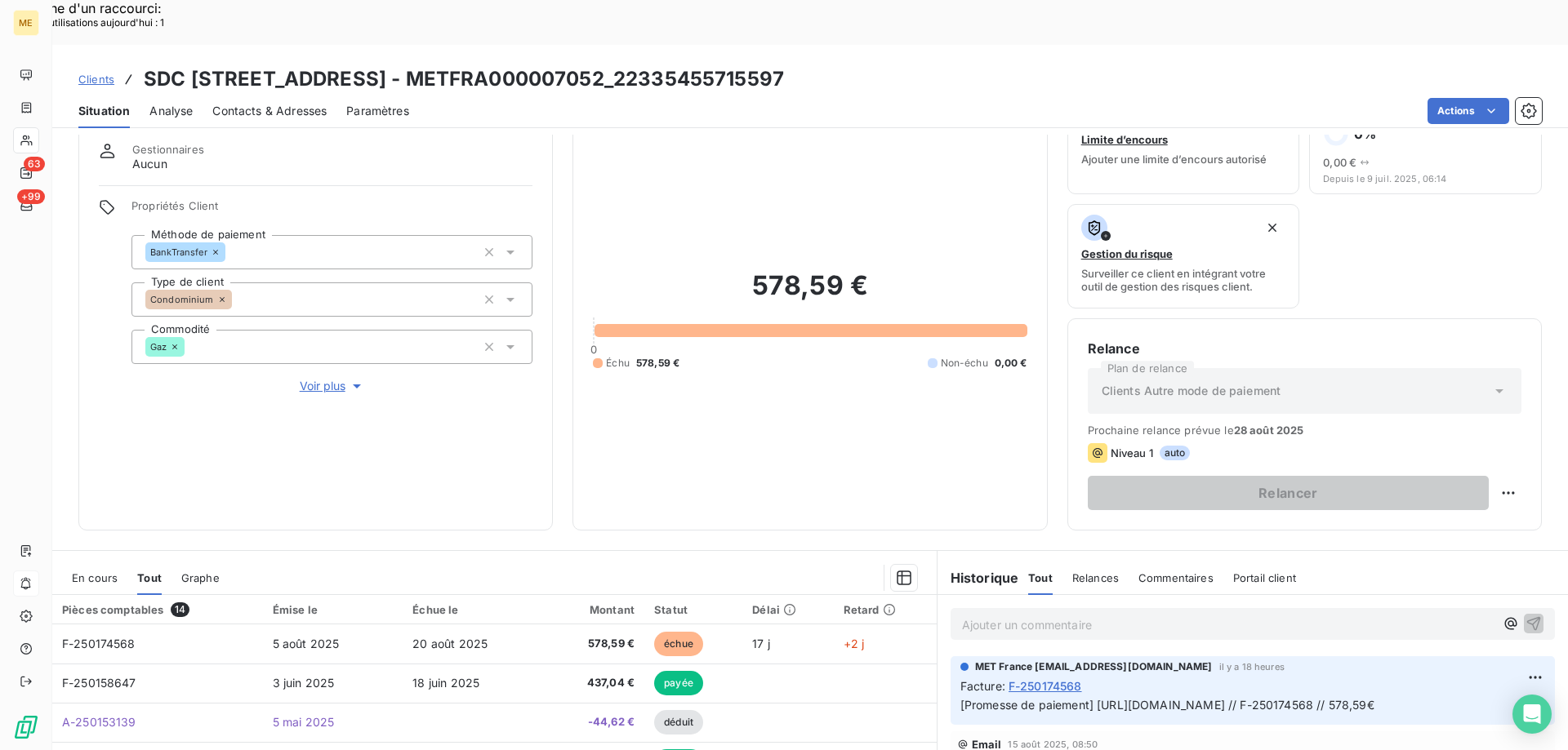
drag, startPoint x: 426, startPoint y: 34, endPoint x: 811, endPoint y: 29, distance: 385.0
click at [811, 65] on div "Clients SDC 2 4 RUE DES SABLONS - METFRA000007052_22335455715597" at bounding box center [810, 79] width 1516 height 29
copy h3 "METFRA000007052_22335455715597"
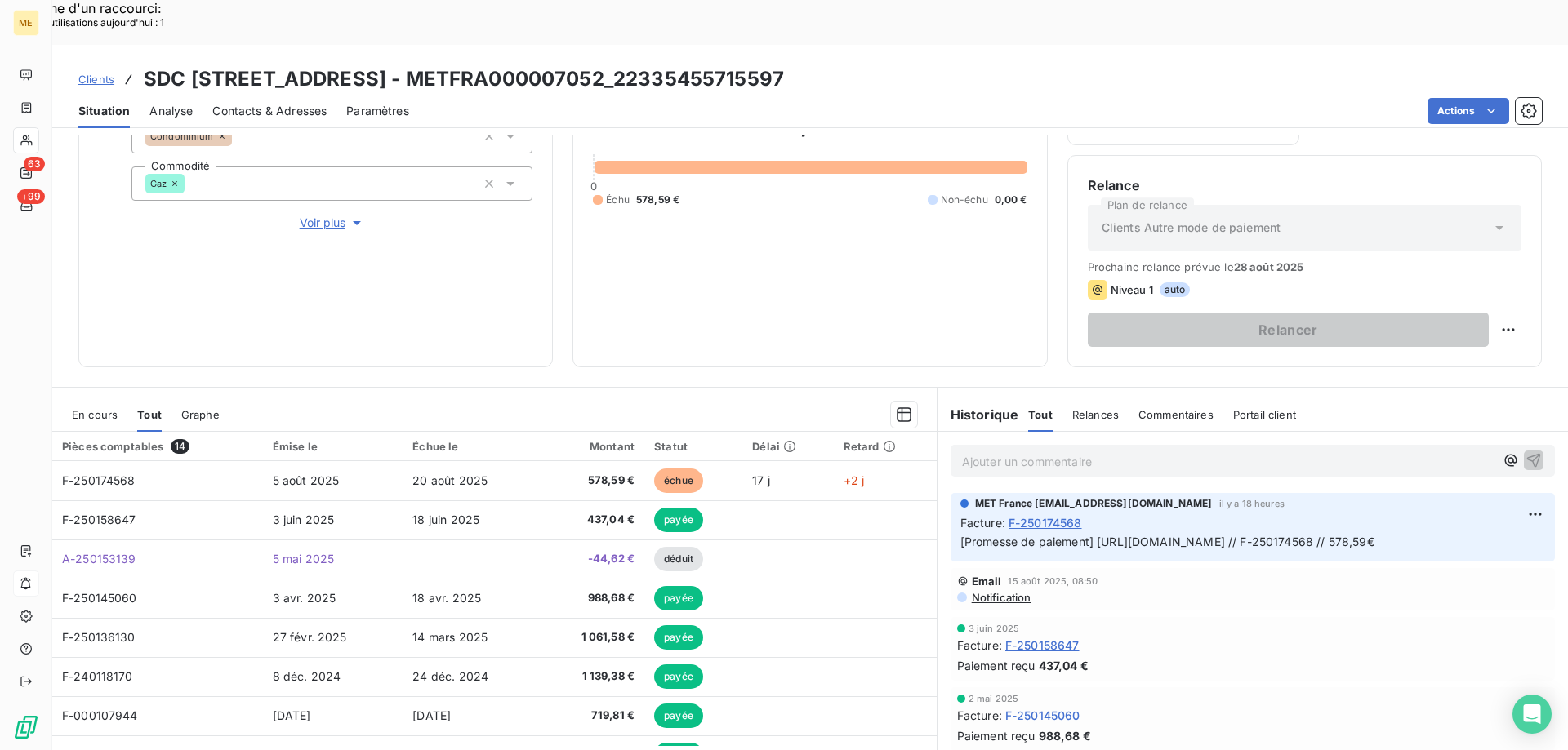
scroll to position [0, 61]
drag, startPoint x: 1433, startPoint y: 514, endPoint x: 1546, endPoint y: 513, distance: 113.0
click at [1546, 513] on div "Ajouter un commentaire ﻿ MET France met-france@recouvrement.met.com il y a 18 h…" at bounding box center [1253, 614] width 630 height 363
click at [1245, 551] on div "MET France met-france@recouvrement.met.com il y a 18 heures Facture : F-2501745…" at bounding box center [1252, 527] width 604 height 68
click at [1086, 533] on p "[Promesse de paiement] https://metholdingag.lightning.force.com/lightning/r/vlo…" at bounding box center [1252, 542] width 584 height 19
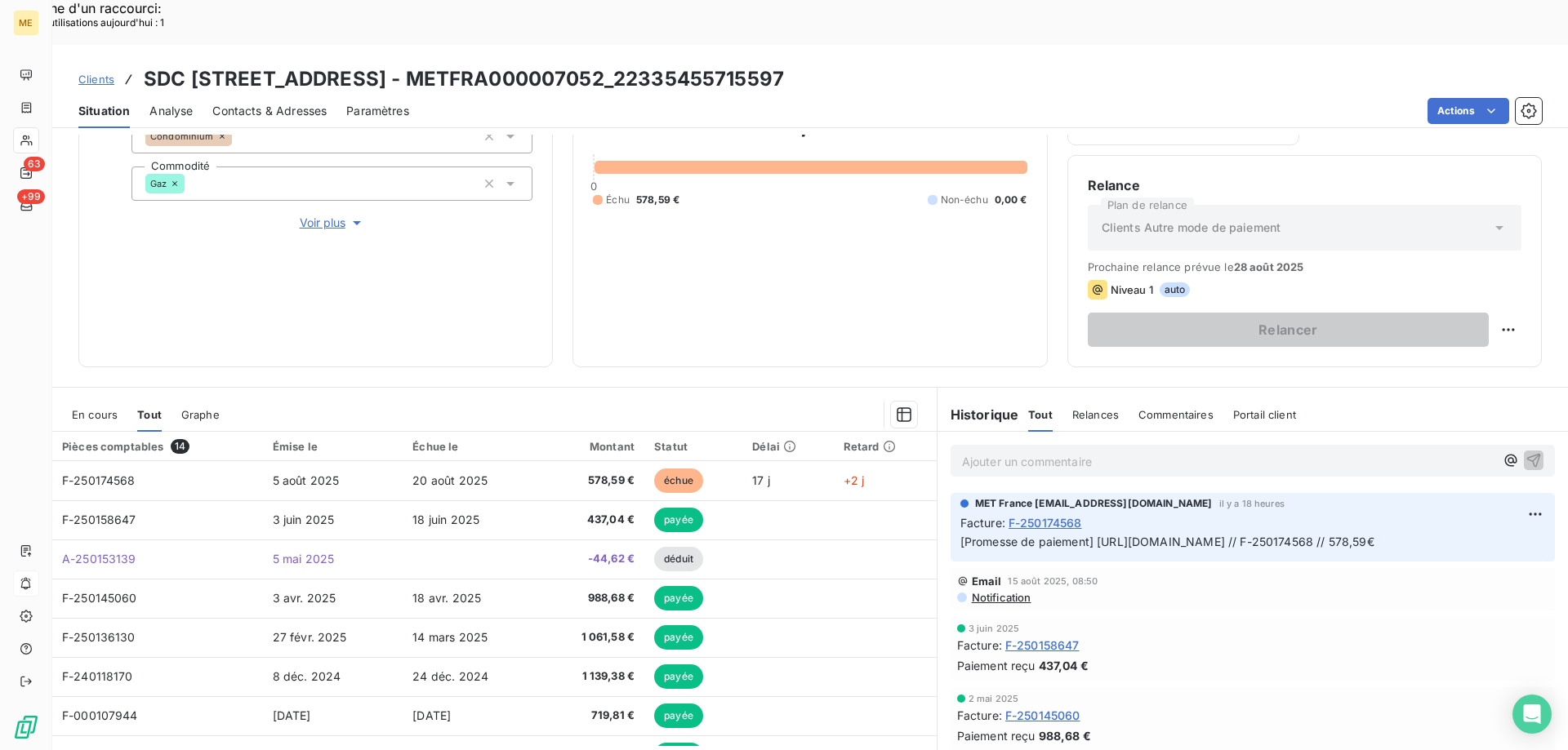
click at [1132, 533] on p "[Promesse de paiement] https://metholdingag.lightning.force.com/lightning/r/vlo…" at bounding box center [1252, 542] width 584 height 19
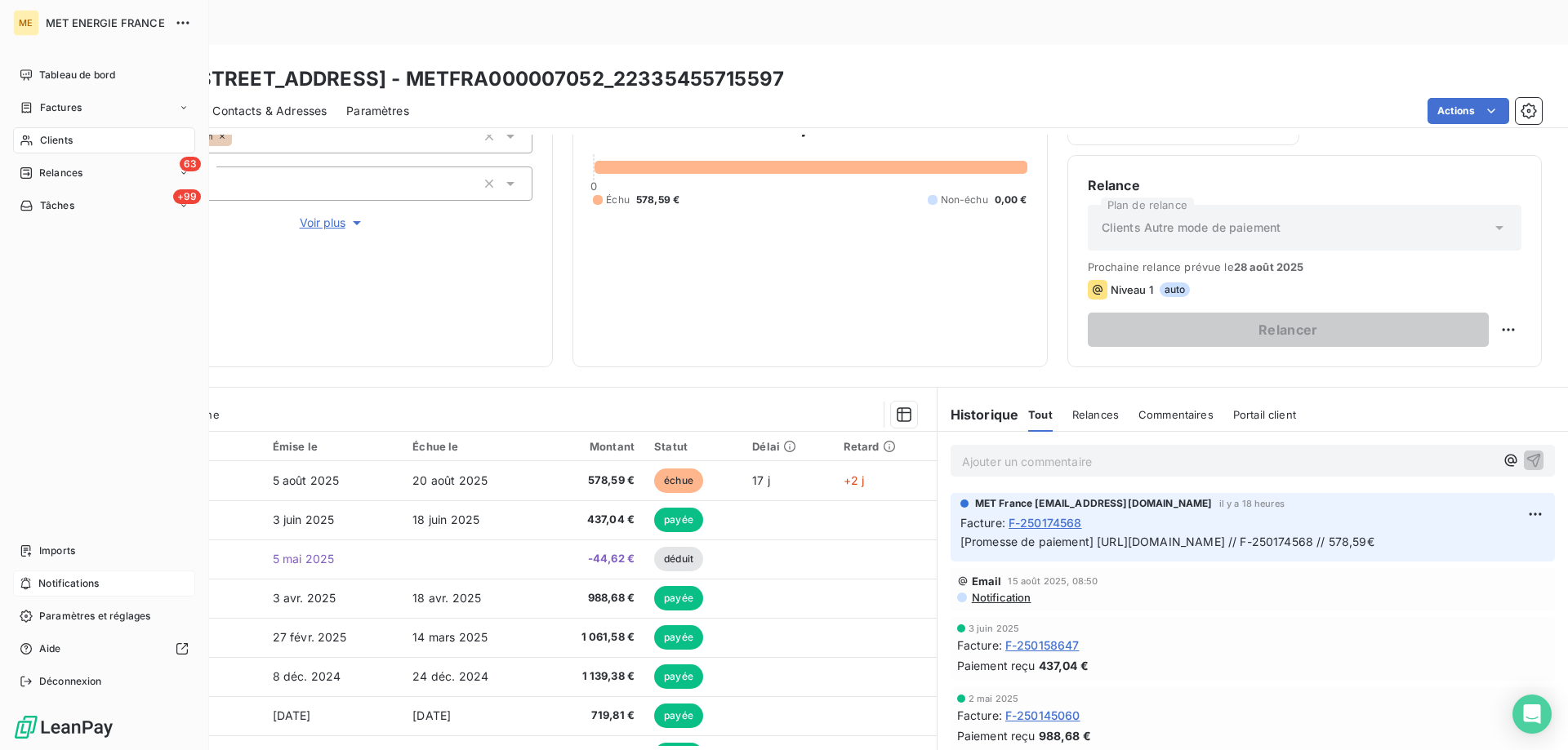
click at [85, 586] on span "Notifications" at bounding box center [68, 584] width 60 height 15
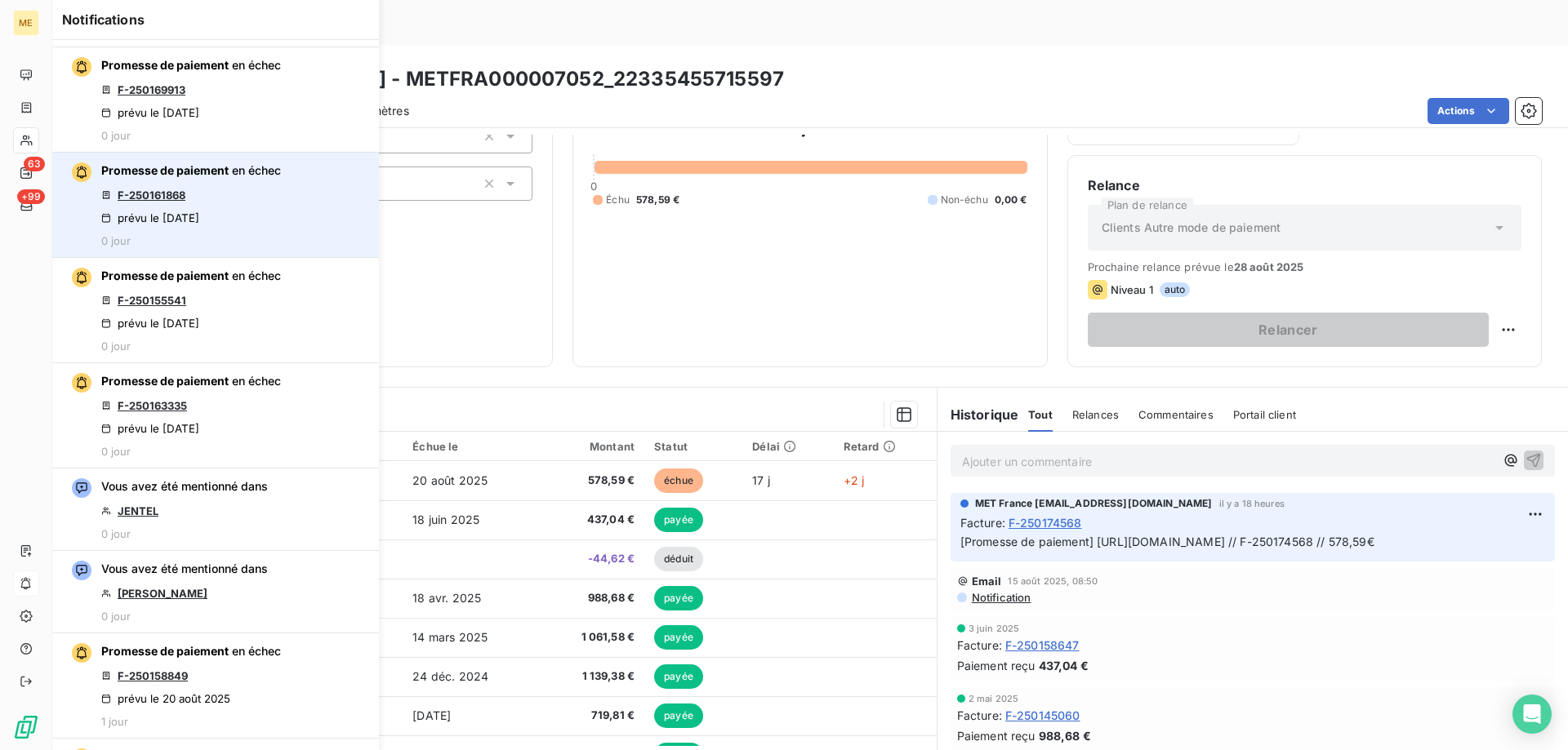
scroll to position [735, 0]
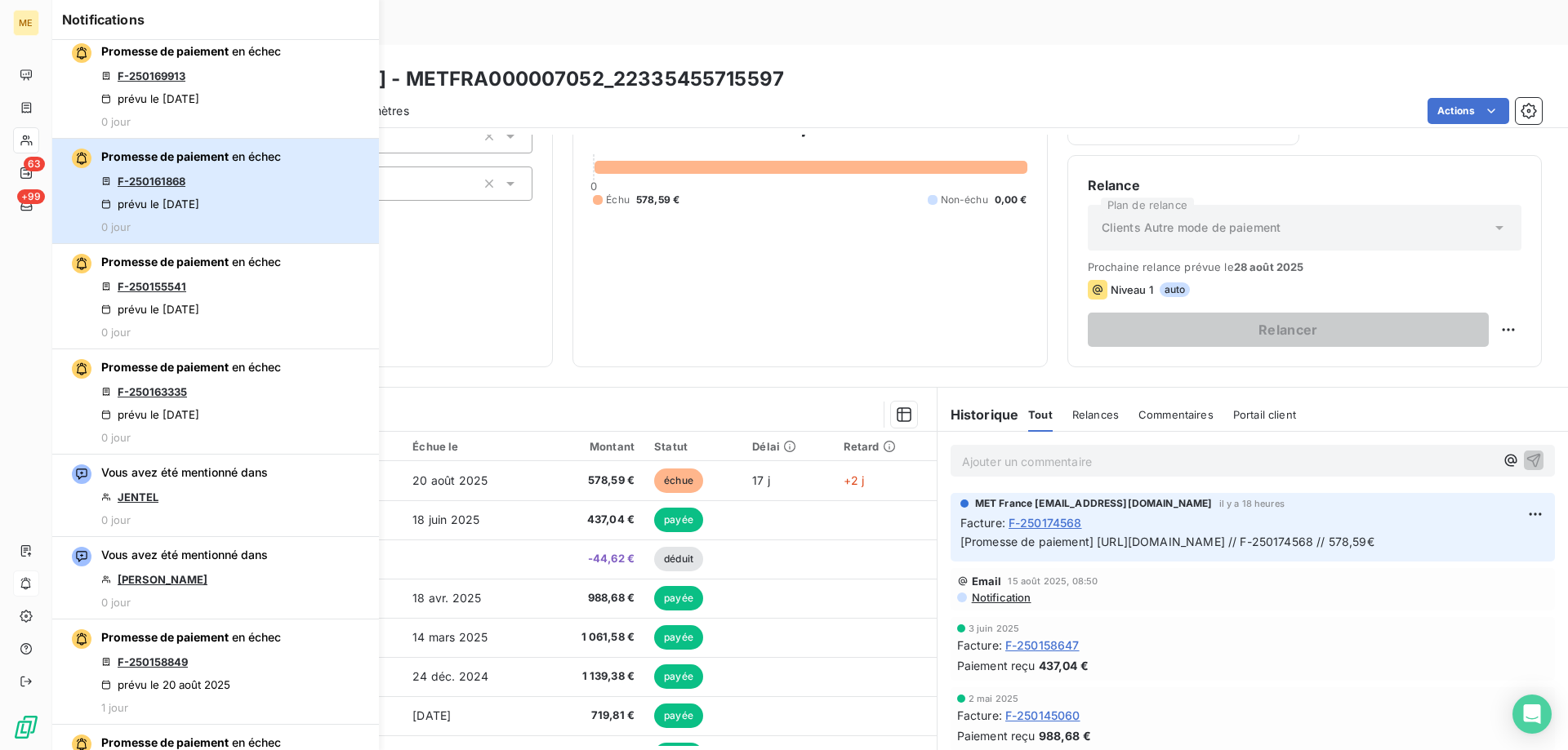
click at [228, 189] on div "Promesse de paiement en échec F-250161868 prévu le 21 août 2025 0 jour" at bounding box center [190, 191] width 180 height 85
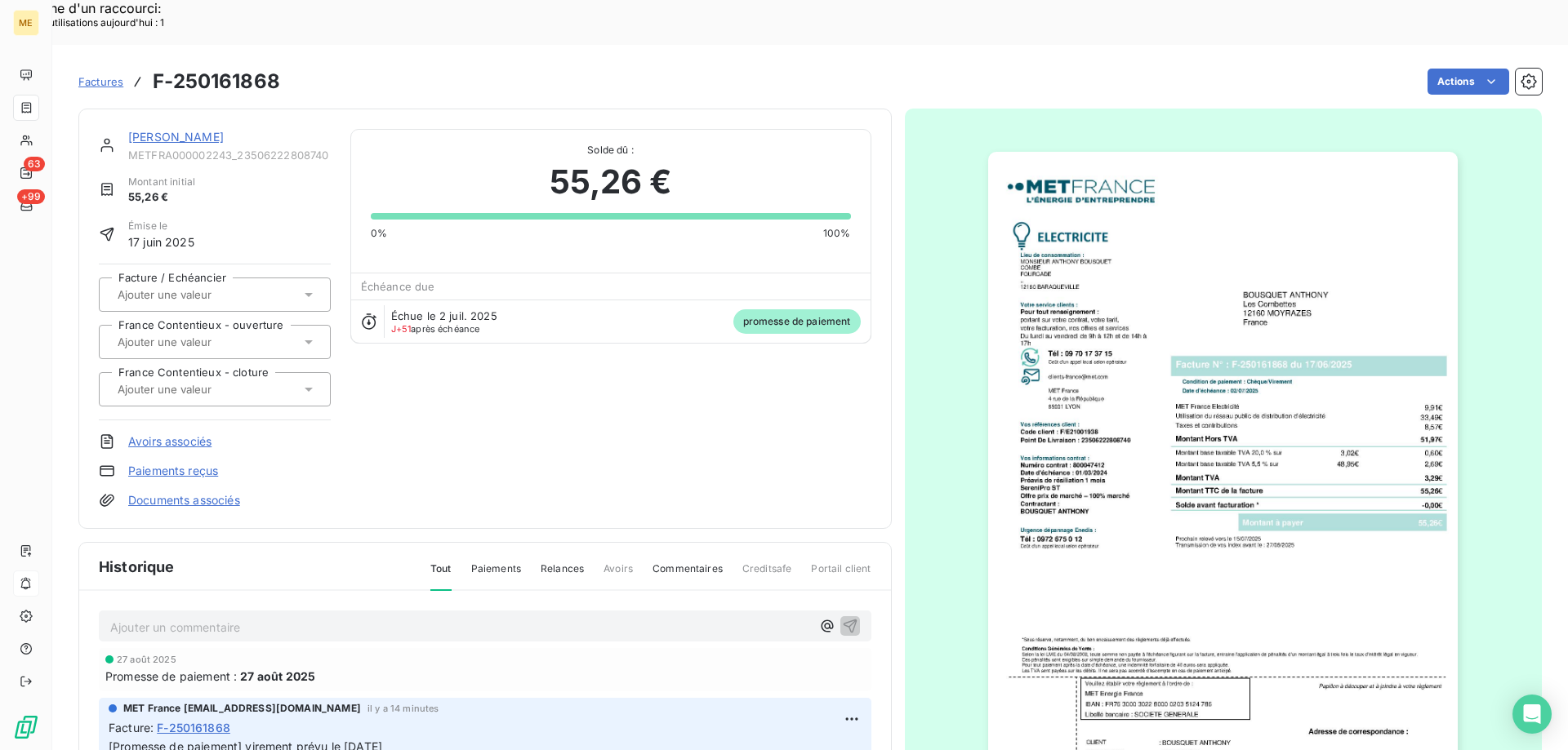
click at [206, 130] on link "BOUSQUET ANTHONY" at bounding box center [176, 137] width 96 height 14
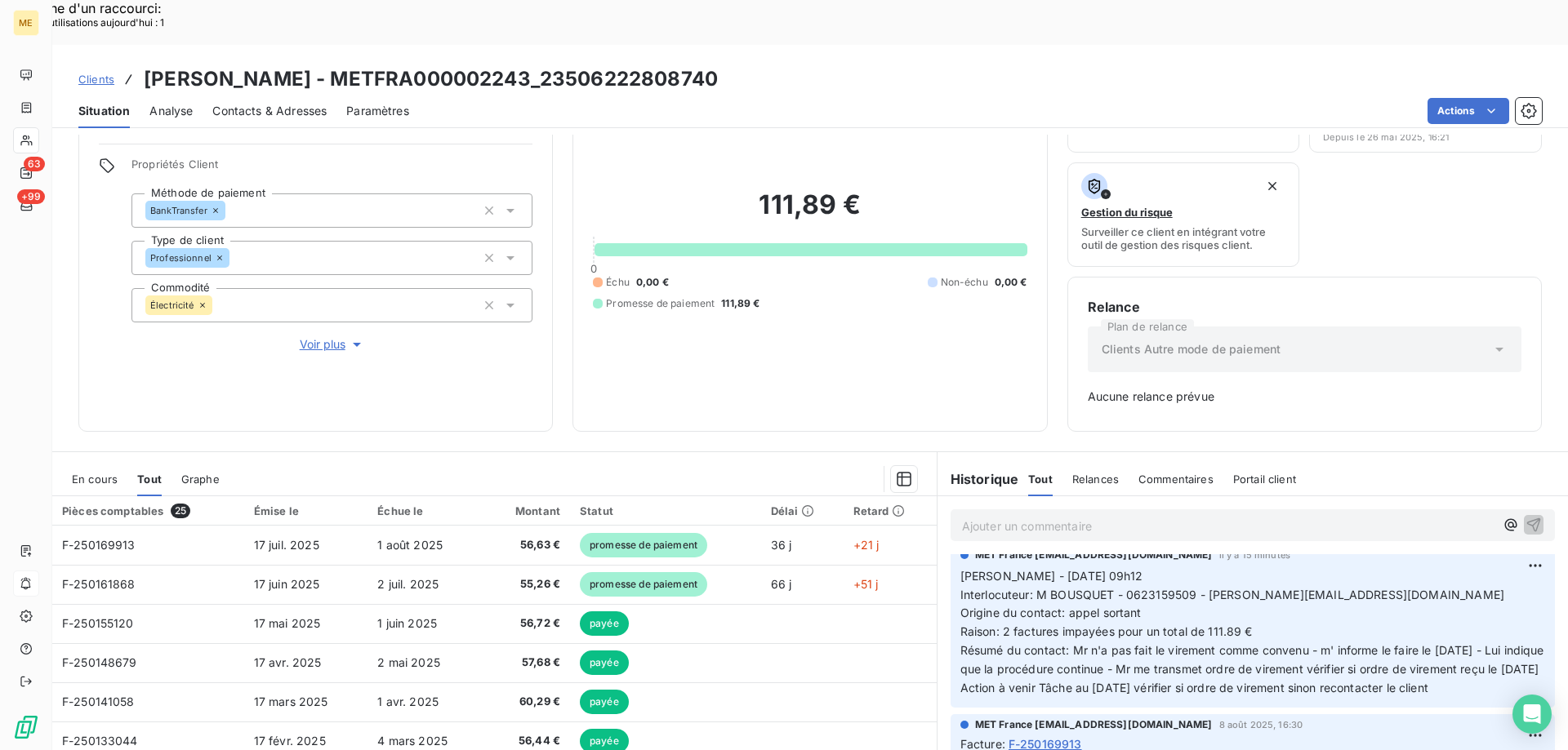
scroll to position [161, 0]
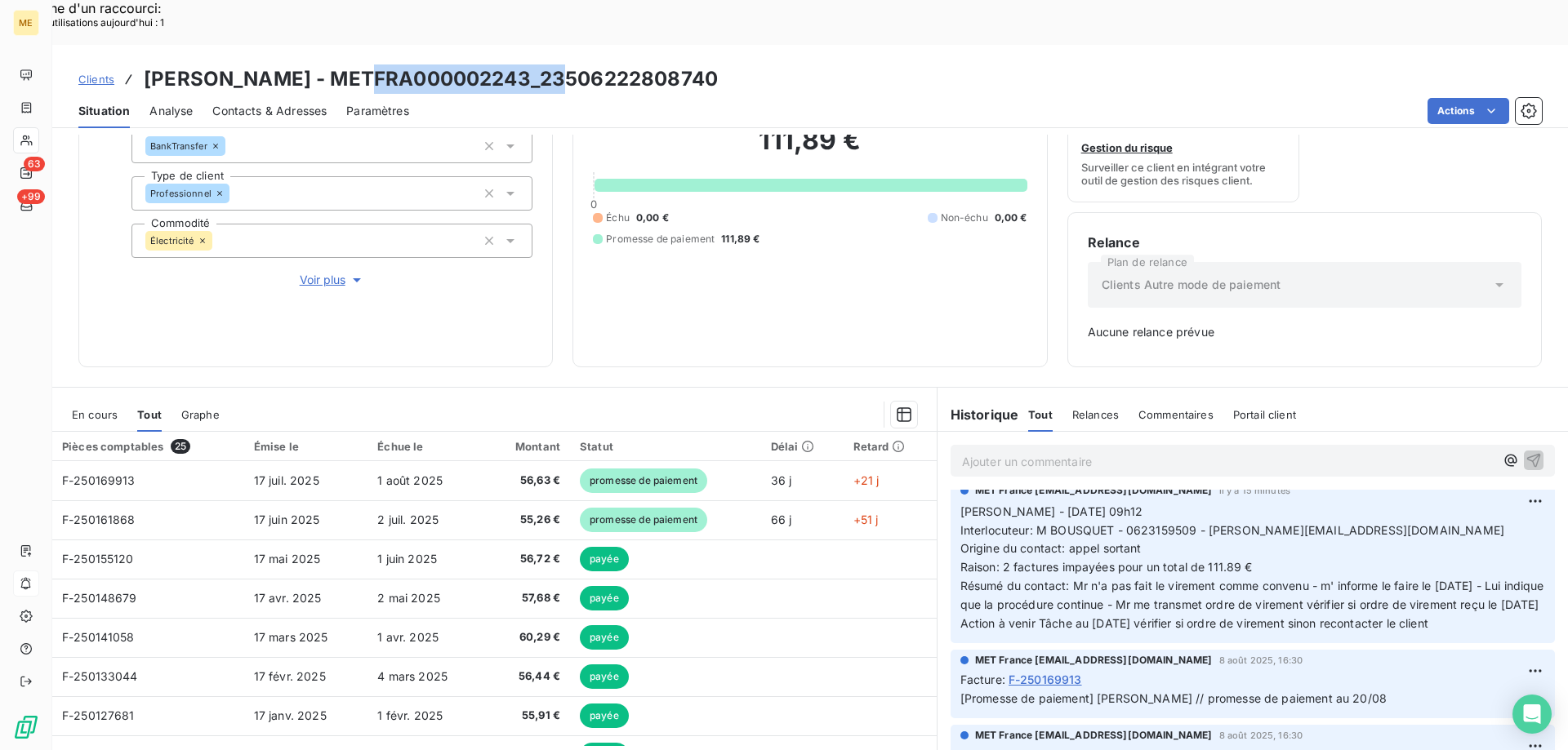
drag, startPoint x: 382, startPoint y: 37, endPoint x: 575, endPoint y: 37, distance: 193.0
click at [575, 65] on h3 "BOUSQUET ANTHONY - METFRA000002243_23506222808740" at bounding box center [430, 79] width 574 height 29
copy h3 "METFRA000002243"
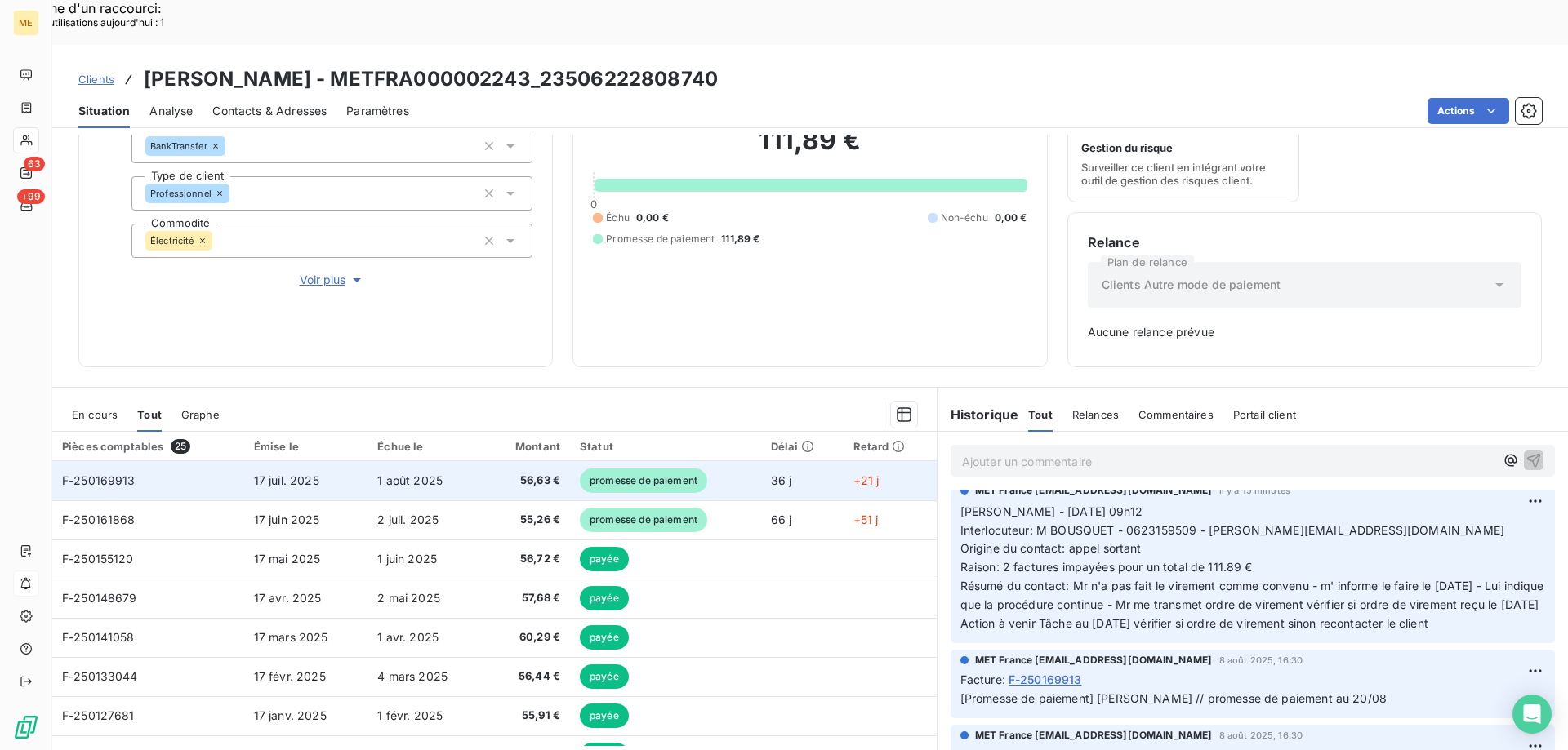
click at [103, 474] on span "F-250169913" at bounding box center [98, 481] width 73 height 14
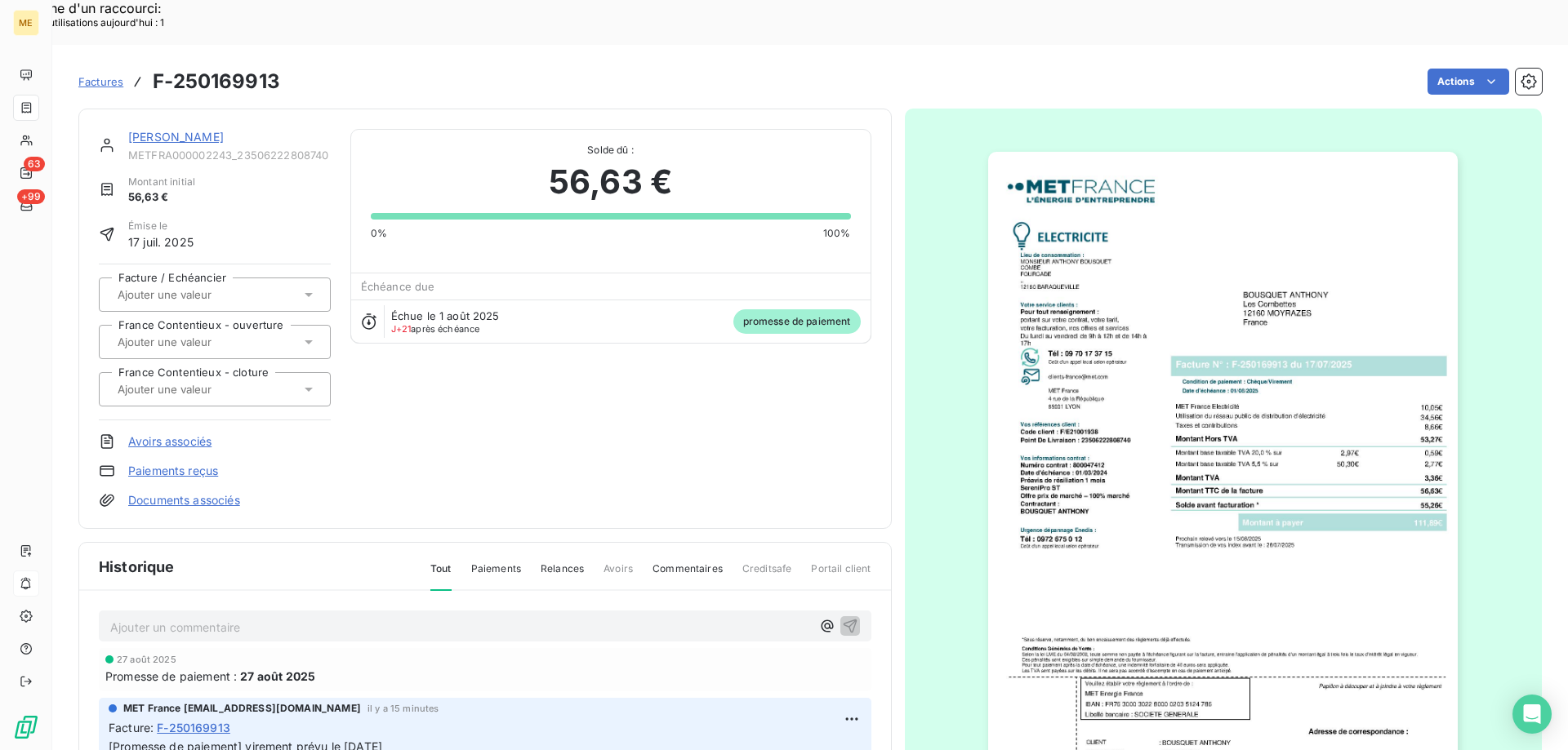
click at [1178, 520] on img "button" at bounding box center [1223, 484] width 469 height 665
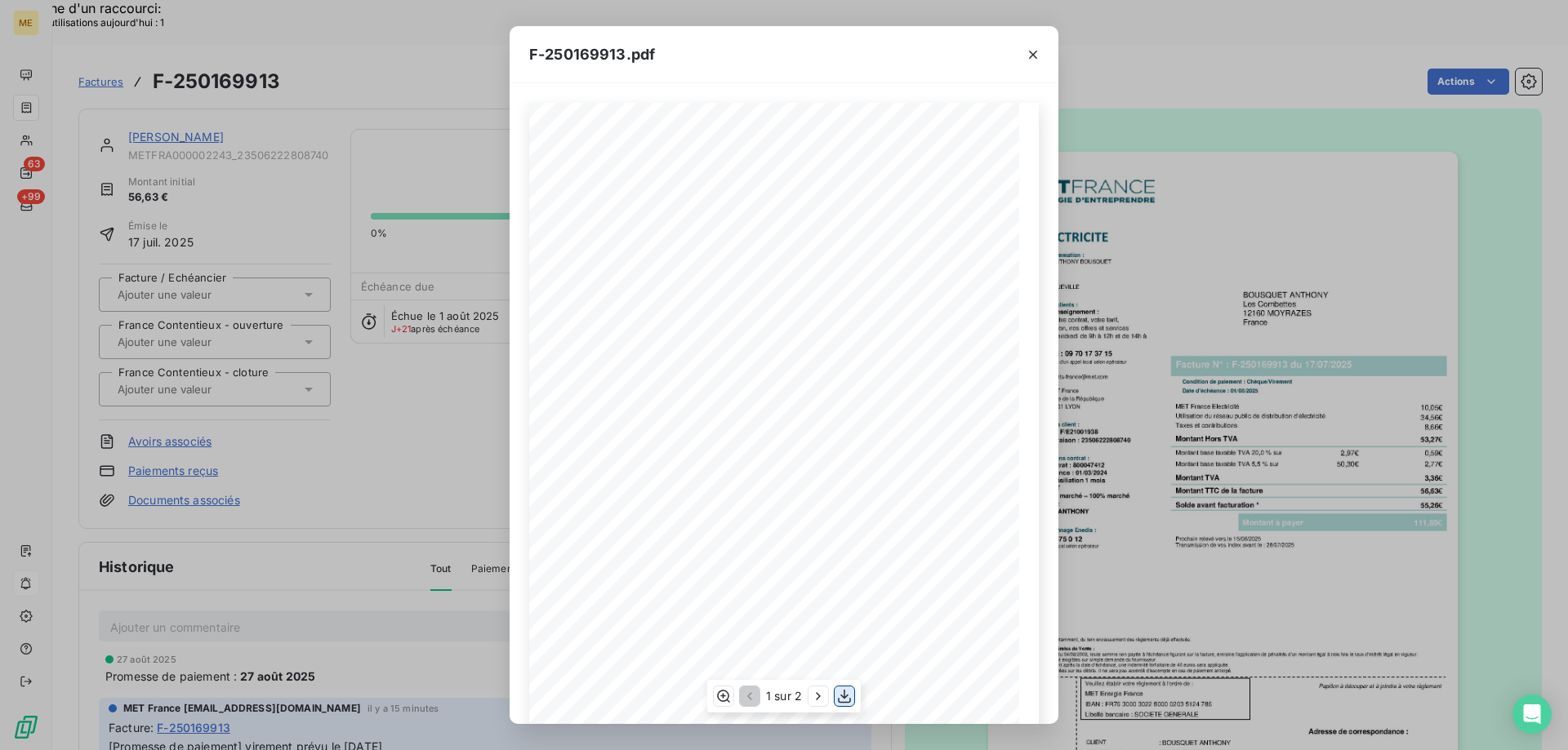
click at [840, 697] on icon "button" at bounding box center [844, 696] width 16 height 16
click at [1031, 58] on icon "button" at bounding box center [1032, 55] width 16 height 16
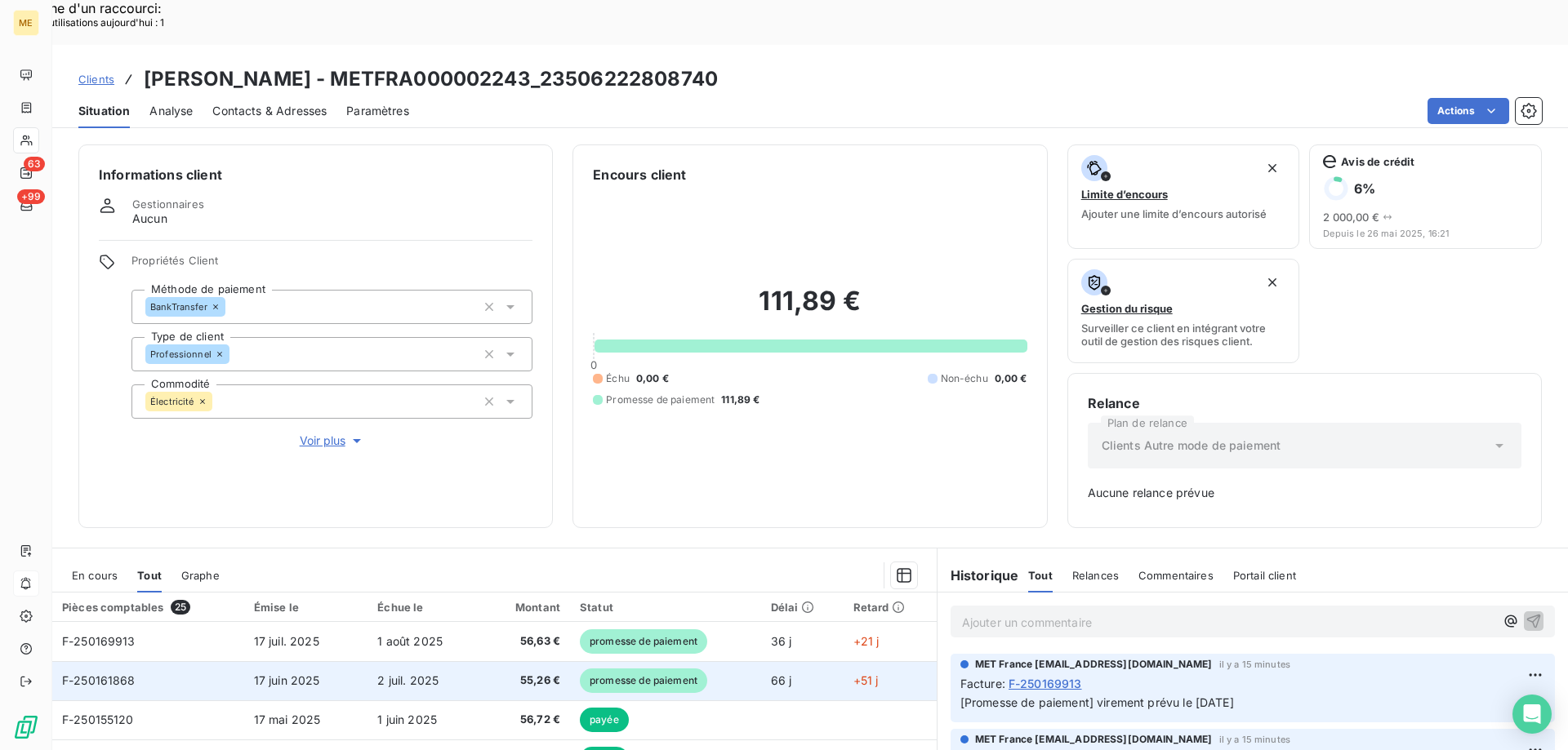
click at [120, 674] on span "F-250161868" at bounding box center [98, 681] width 73 height 14
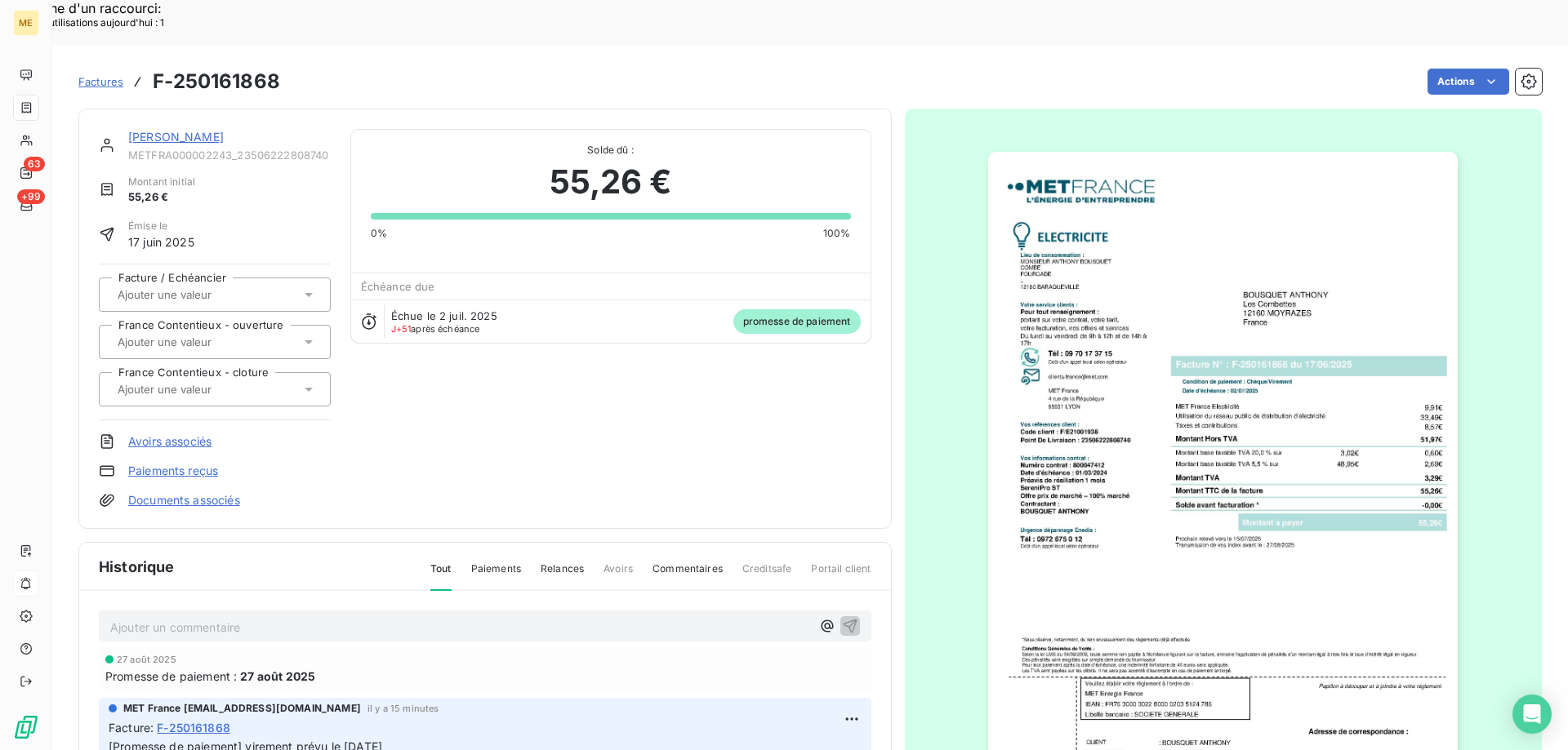
click at [1076, 503] on img "button" at bounding box center [1223, 484] width 469 height 665
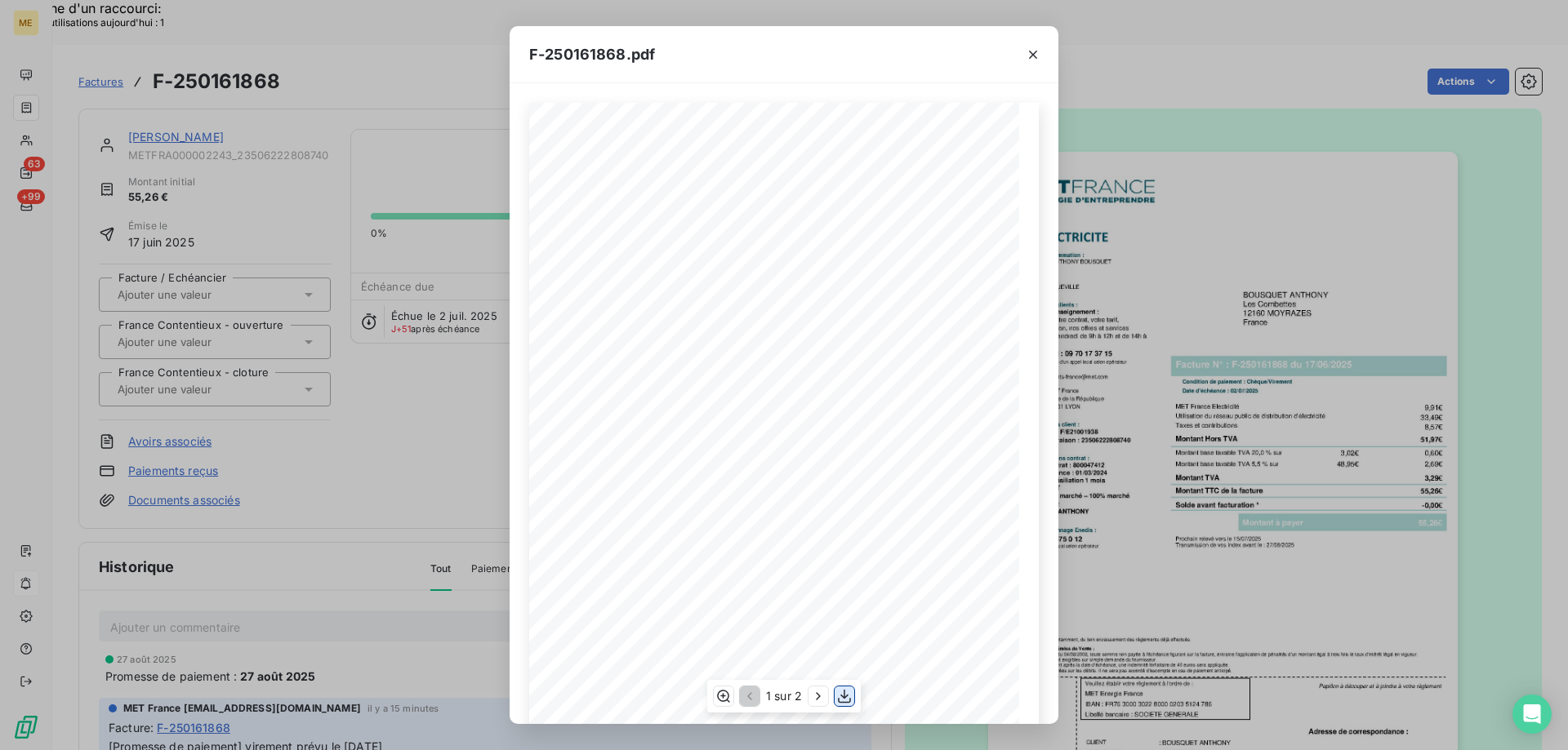
click at [846, 702] on icon "button" at bounding box center [844, 697] width 13 height 14
click at [1032, 57] on icon "button" at bounding box center [1032, 55] width 16 height 16
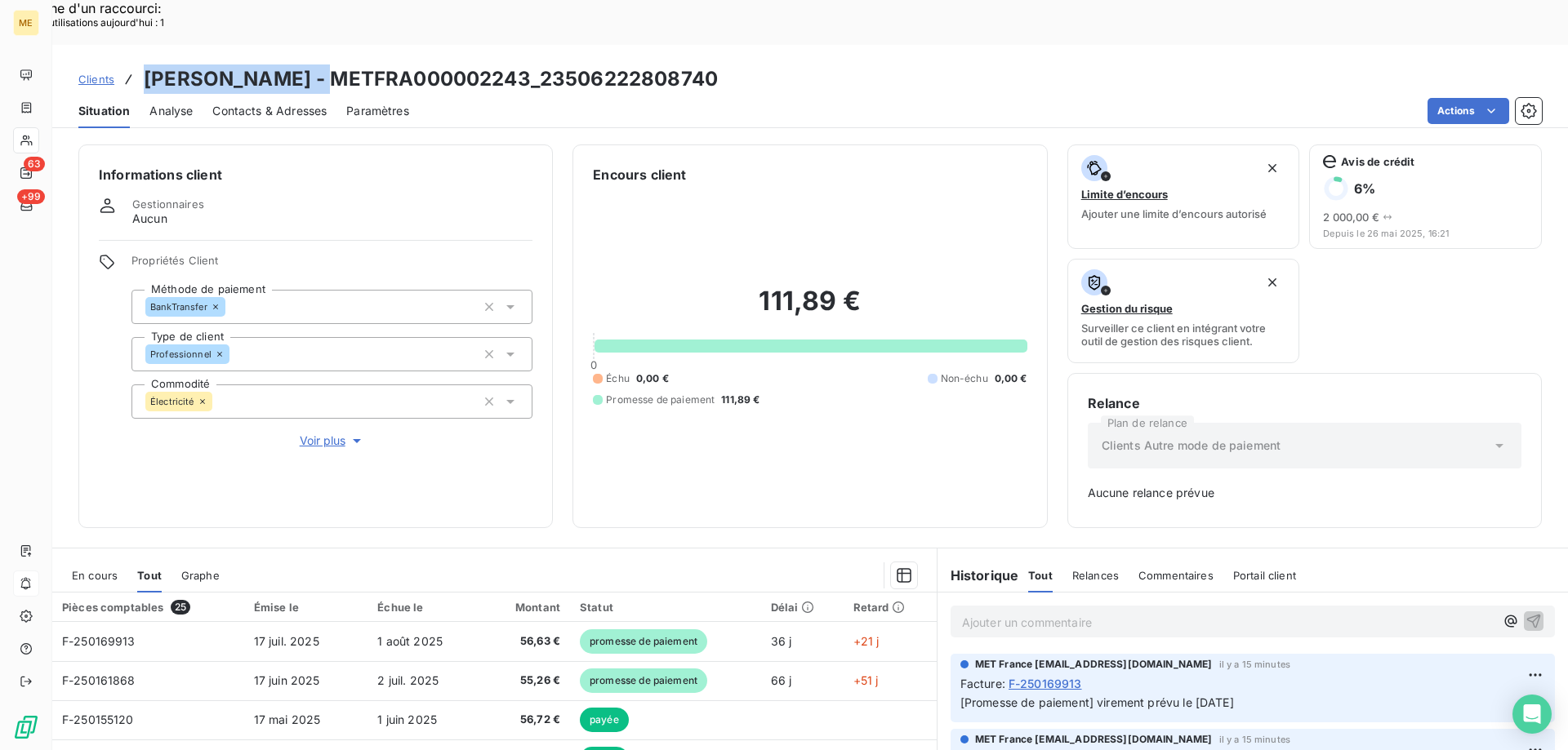
drag, startPoint x: 147, startPoint y: 33, endPoint x: 355, endPoint y: 36, distance: 208.0
click at [355, 65] on h3 "BOUSQUET ANTHONY - METFRA000002243_23506222808740" at bounding box center [430, 79] width 574 height 29
copy h3 "BOUSQUET ANTHONY"
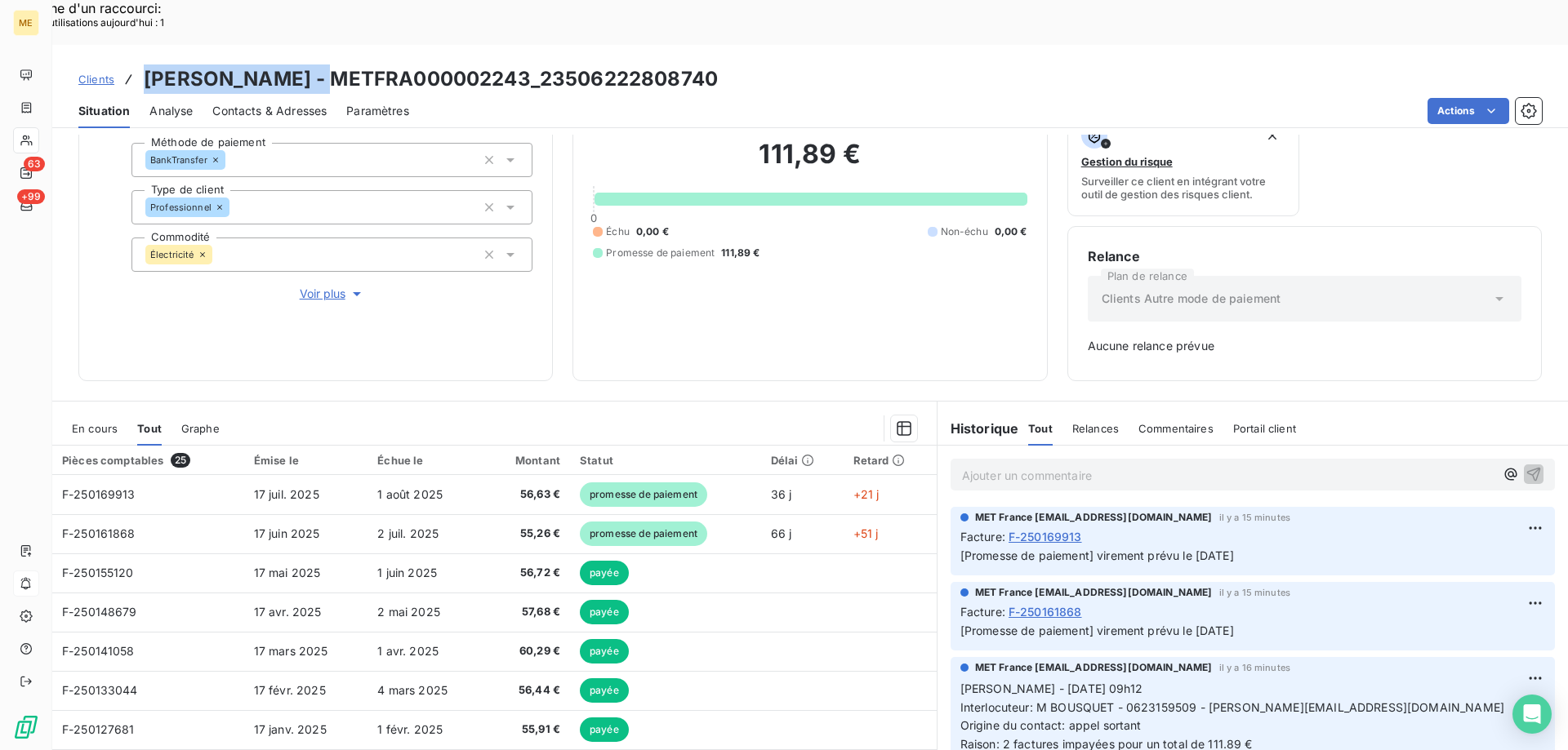
scroll to position [161, 0]
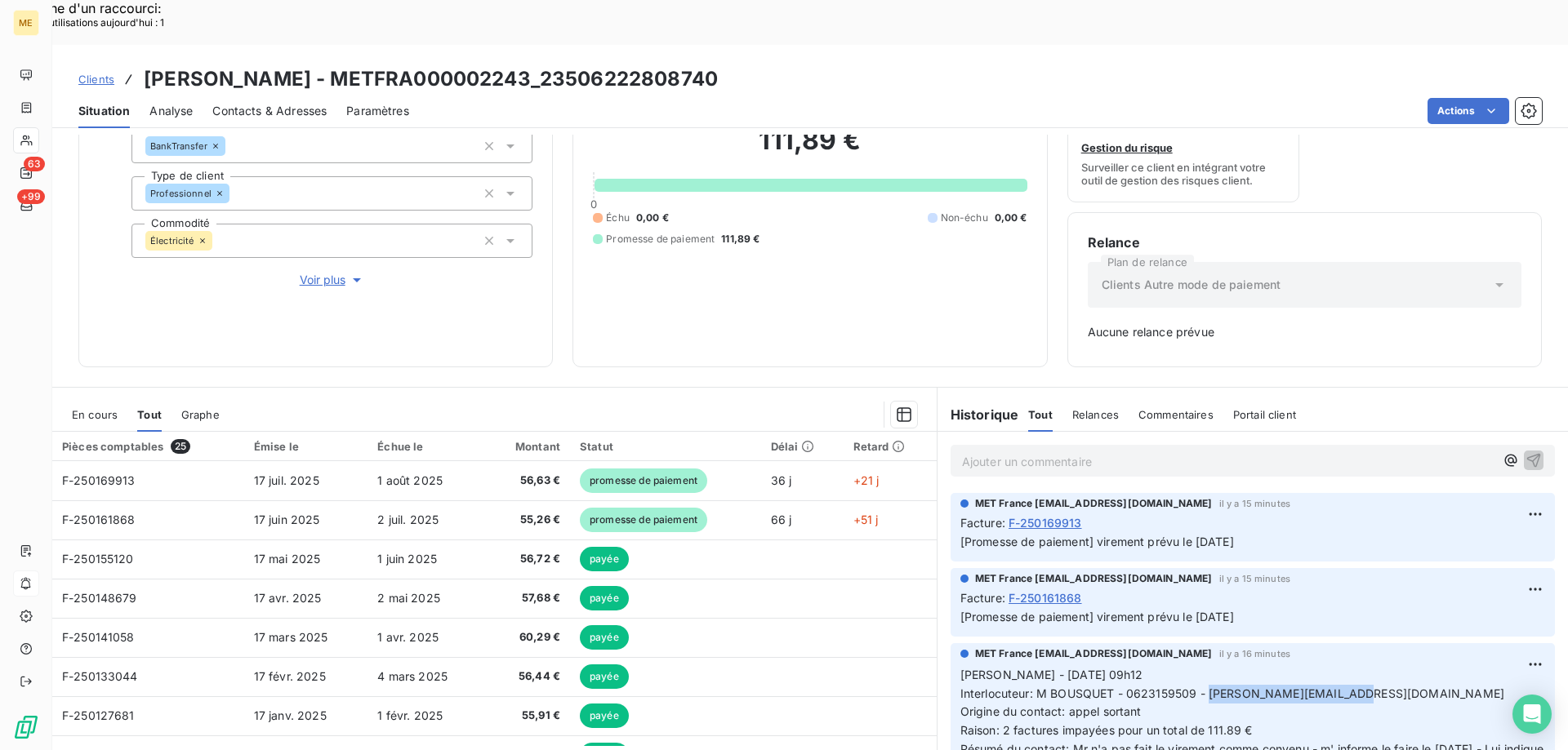
drag, startPoint x: 1203, startPoint y: 652, endPoint x: 1335, endPoint y: 642, distance: 132.4
click at [1335, 667] on p "Sylvain - 21/08/2025 09h12 Interlocuteur: M BOUSQUET - 0623159509 - guibert.elo…" at bounding box center [1252, 732] width 584 height 131
copy span "guibert.elodie@yahoo.fr"
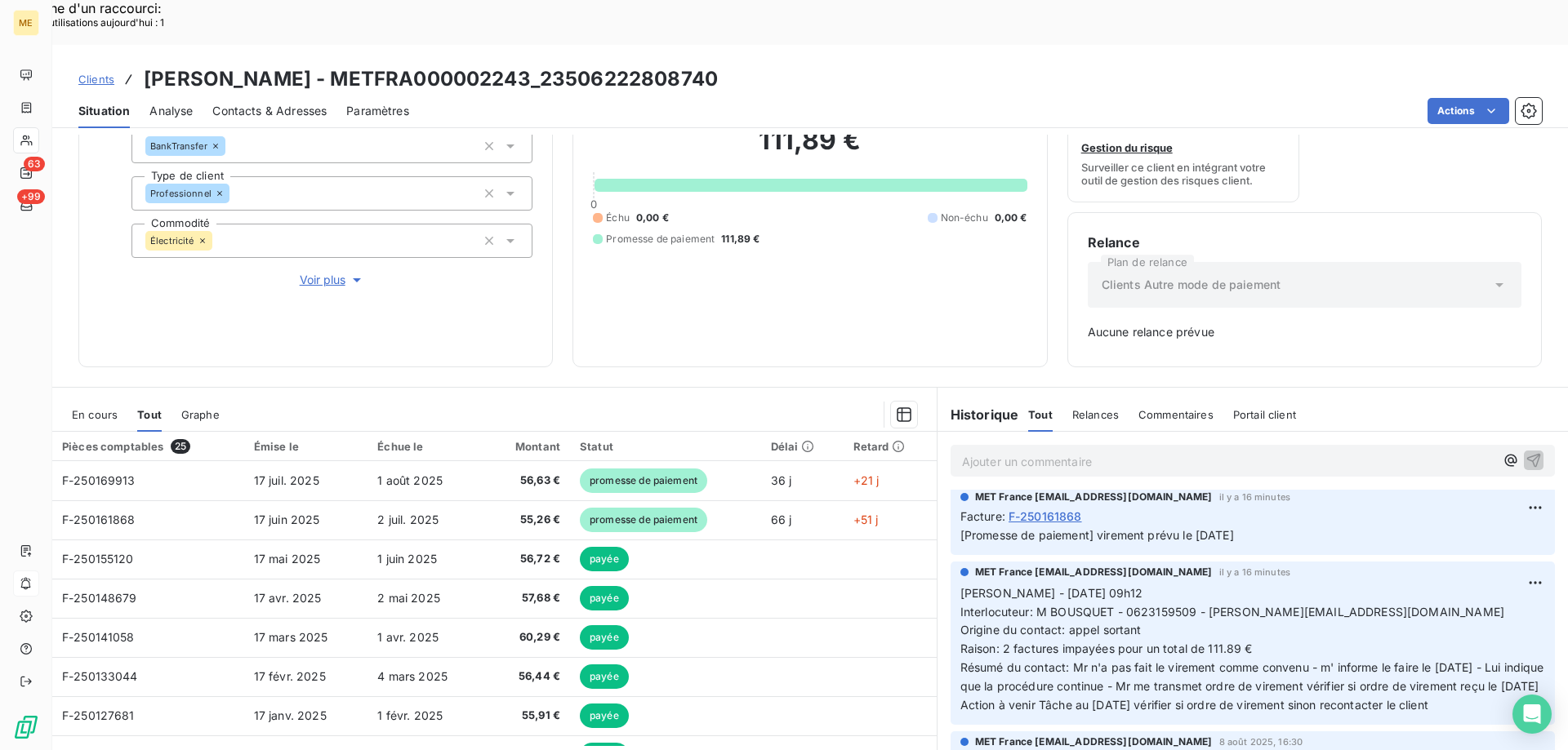
click at [1349, 671] on p "Sylvain - 21/08/2025 09h12 Interlocuteur: M BOUSQUET - 0623159509 - guibert.elo…" at bounding box center [1252, 650] width 584 height 131
drag, startPoint x: 1342, startPoint y: 681, endPoint x: 949, endPoint y: 541, distance: 417.2
click at [950, 561] on div "MET France met-france@recouvrement.met.com il y a 16 minutes Sylvain - 21/08/20…" at bounding box center [1252, 643] width 604 height 163
copy p "Sylvain - 21/08/2025 09h12 Interlocuteur: M BOUSQUET - 0623159509 - guibert.elo…"
click at [981, 452] on p "Ajouter un commentaire ﻿" at bounding box center [1227, 461] width 532 height 20
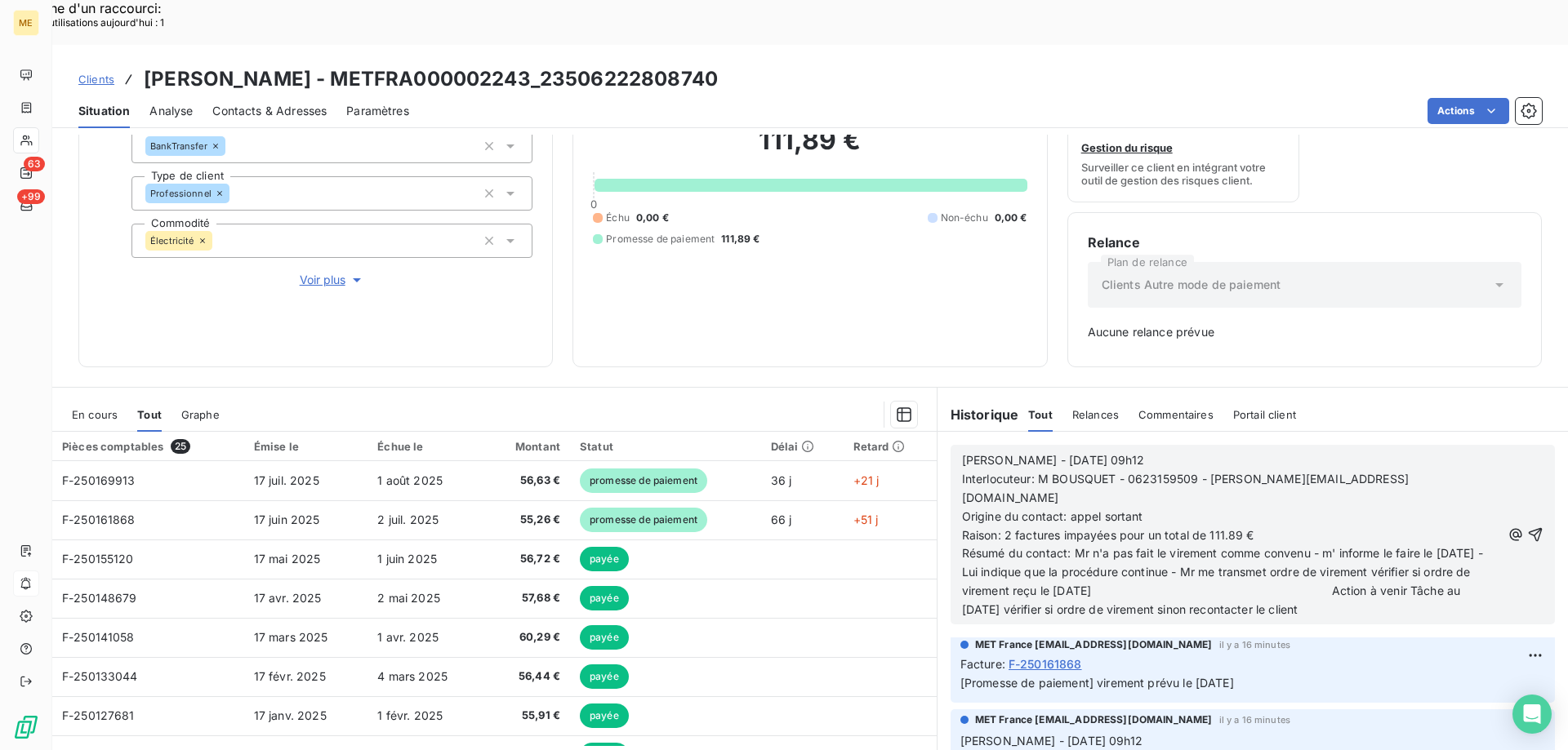
scroll to position [211, 0]
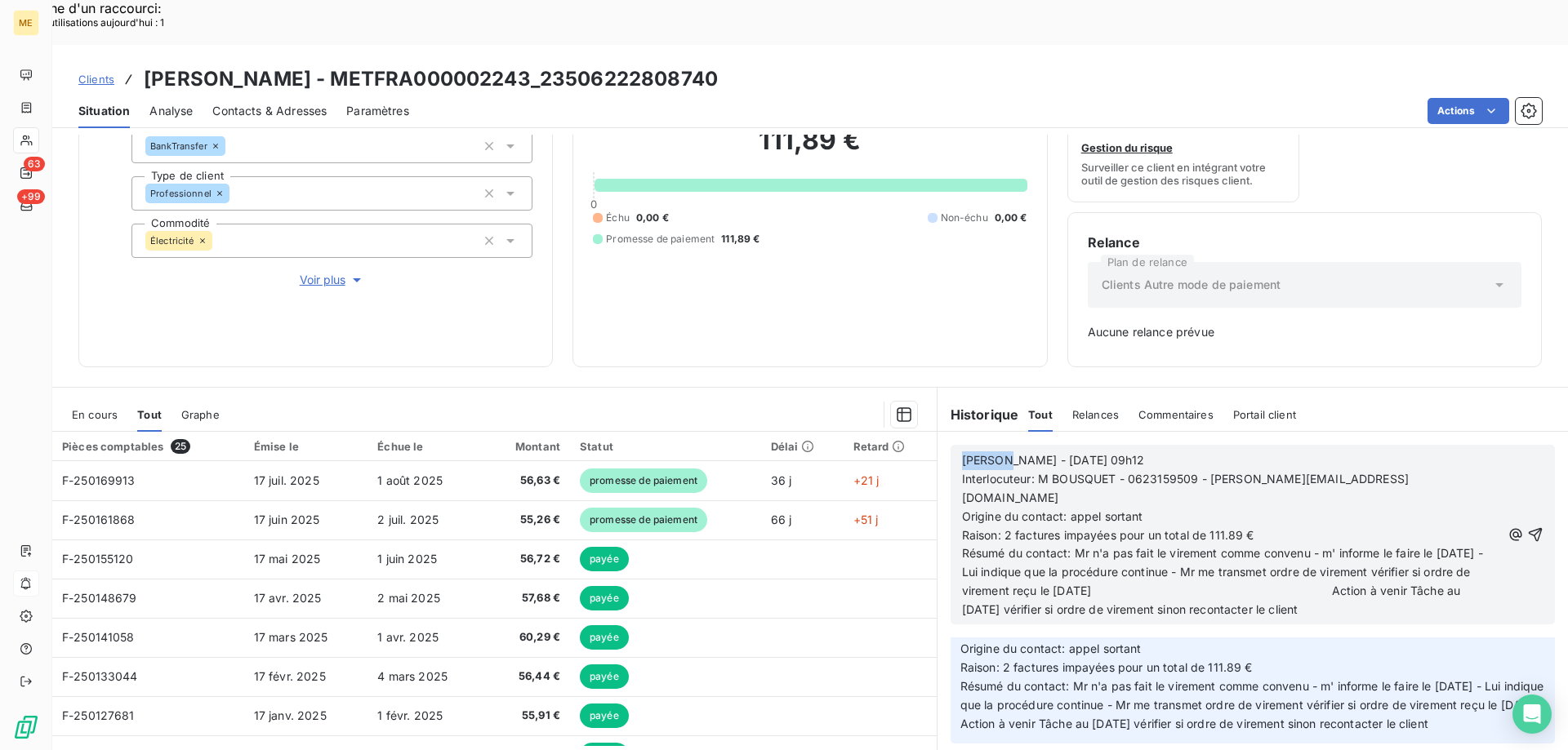
drag, startPoint x: 994, startPoint y: 411, endPoint x: 945, endPoint y: 404, distance: 49.5
click at [950, 445] on div "Sylvain - 21/08/2025 09h12 Interlocuteur: M BOUSQUET - 0623159509 - guibert.elo…" at bounding box center [1252, 535] width 604 height 180
click at [1015, 453] on span "Valérie - 21/08/2025 09h12" at bounding box center [1053, 460] width 182 height 14
click at [1528, 529] on icon "button" at bounding box center [1535, 536] width 14 height 14
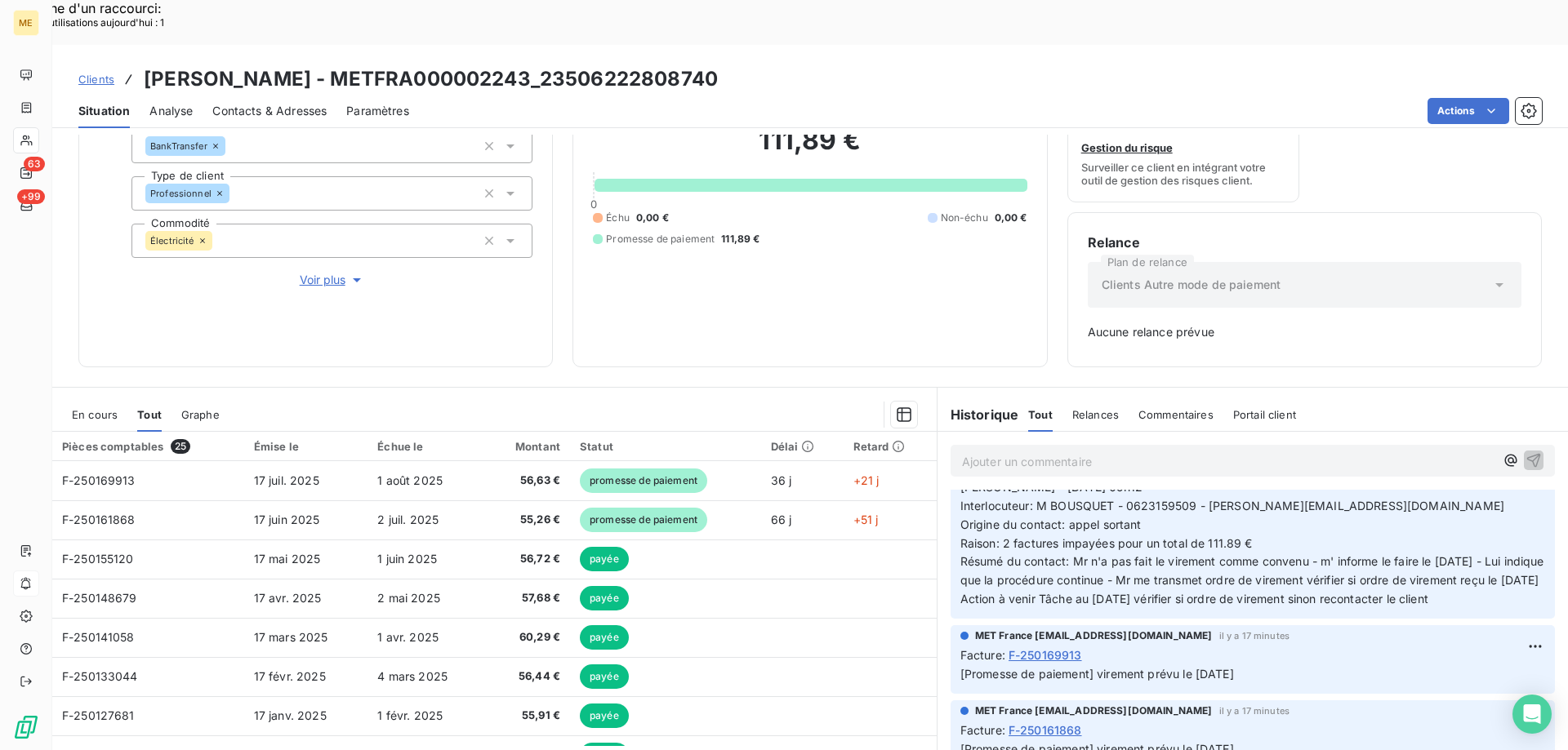
scroll to position [0, 0]
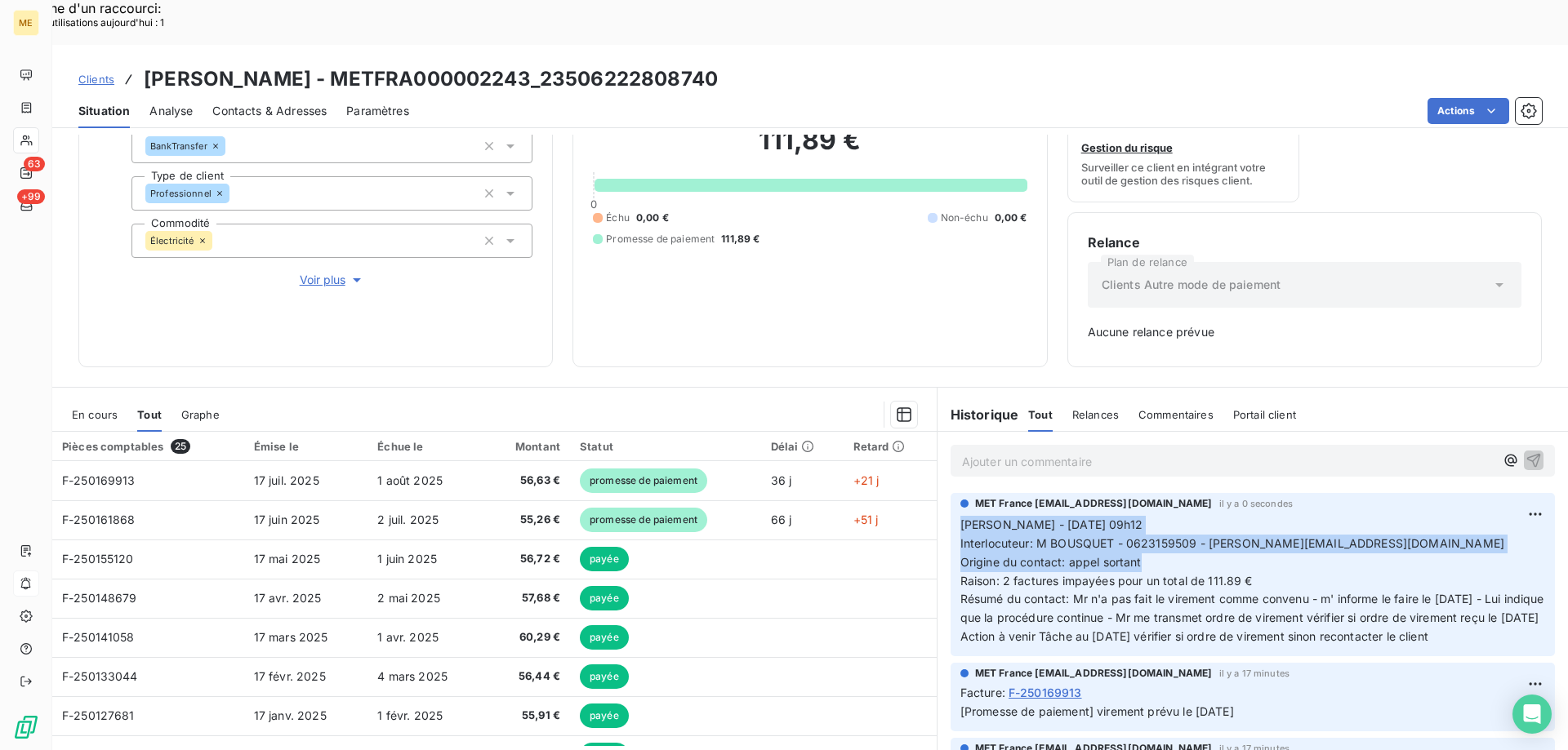
drag, startPoint x: 1136, startPoint y: 514, endPoint x: 955, endPoint y: 475, distance: 185.2
click at [960, 516] on p "Valérie - 22/08/2025 09h12 Interlocuteur: M BOUSQUET - 0623159509 - guibert.elo…" at bounding box center [1252, 582] width 584 height 131
drag, startPoint x: 1348, startPoint y: 612, endPoint x: 946, endPoint y: 481, distance: 422.8
click at [950, 493] on div "MET France met-france@recouvrement.met.com il y a 0 secondes Valérie - 22/08/20…" at bounding box center [1252, 575] width 604 height 163
drag, startPoint x: 950, startPoint y: 481, endPoint x: 959, endPoint y: 481, distance: 9.0
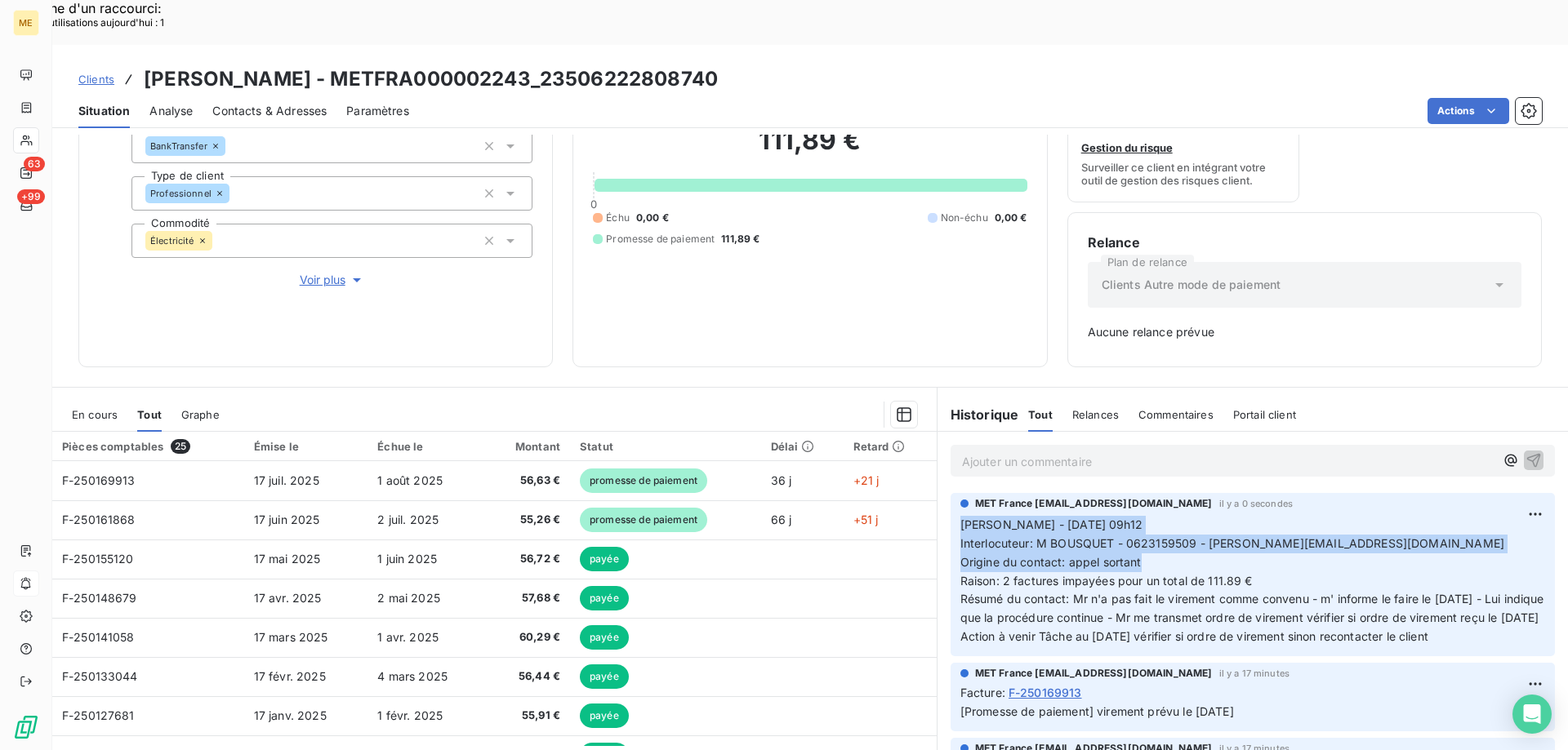
click at [1428, 516] on p "Valérie - 22/08/2025 09h12 Interlocuteur: M BOUSQUET - 0623159509 - guibert.elo…" at bounding box center [1252, 582] width 584 height 131
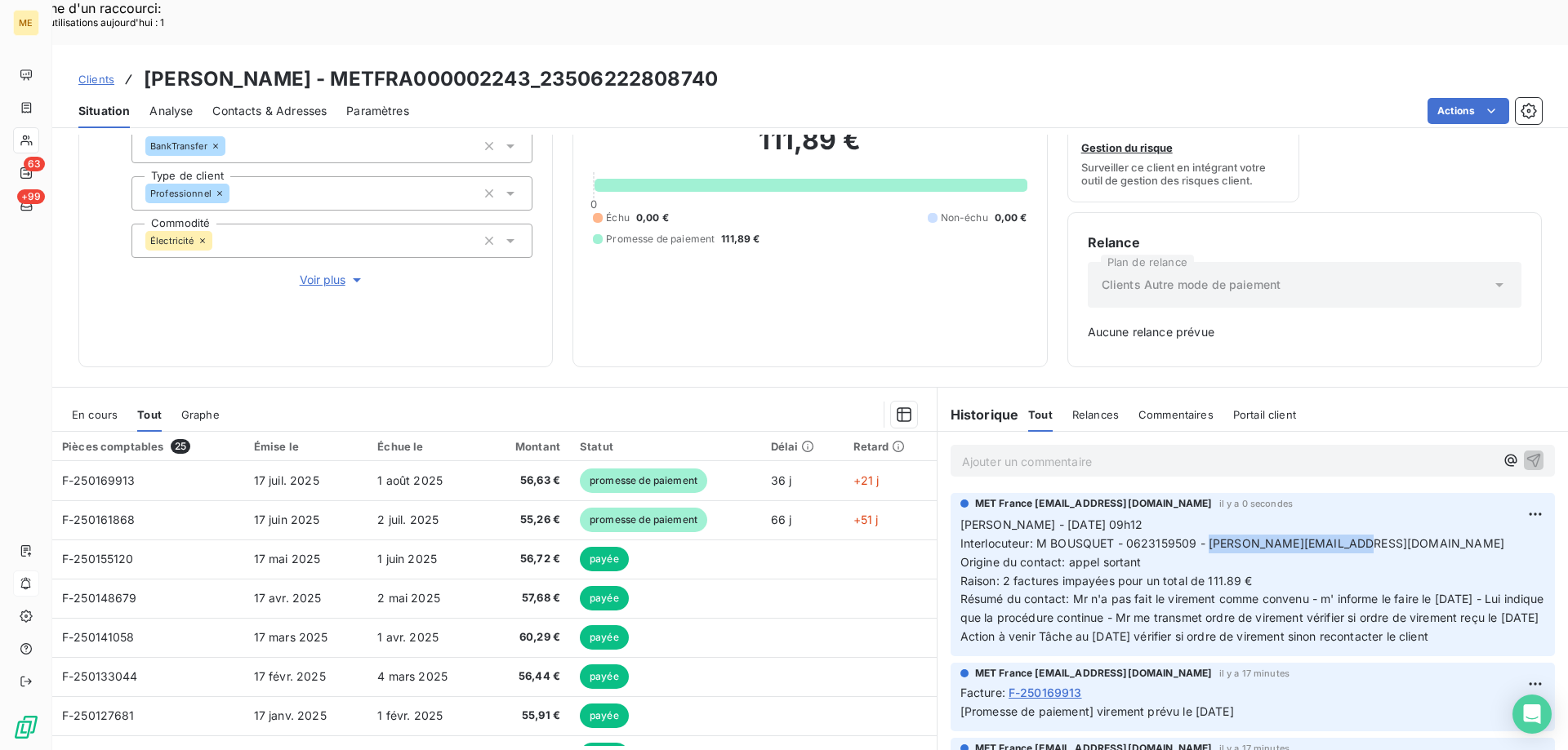
drag, startPoint x: 1348, startPoint y: 497, endPoint x: 1203, endPoint y: 499, distance: 145.0
click at [1203, 516] on p "Valérie - 22/08/2025 09h12 Interlocuteur: M BOUSQUET - 0623159509 - guibert.elo…" at bounding box center [1252, 582] width 584 height 131
drag, startPoint x: 764, startPoint y: 35, endPoint x: 384, endPoint y: 19, distance: 380.3
click at [384, 65] on h3 "BOUSQUET ANTHONY - METFRA000002243_23506222808740" at bounding box center [430, 79] width 574 height 29
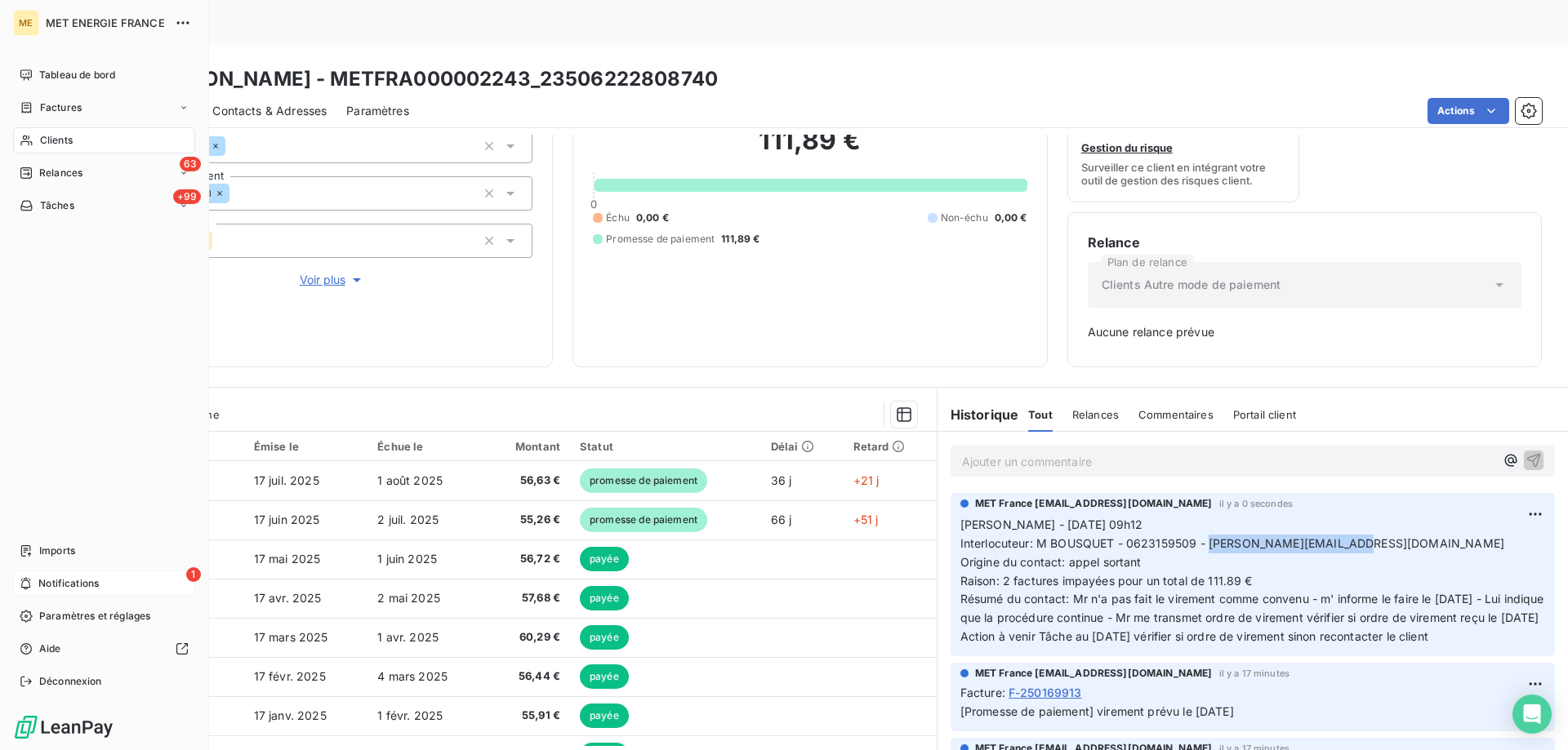
click at [108, 590] on div "1 Notifications" at bounding box center [104, 584] width 182 height 27
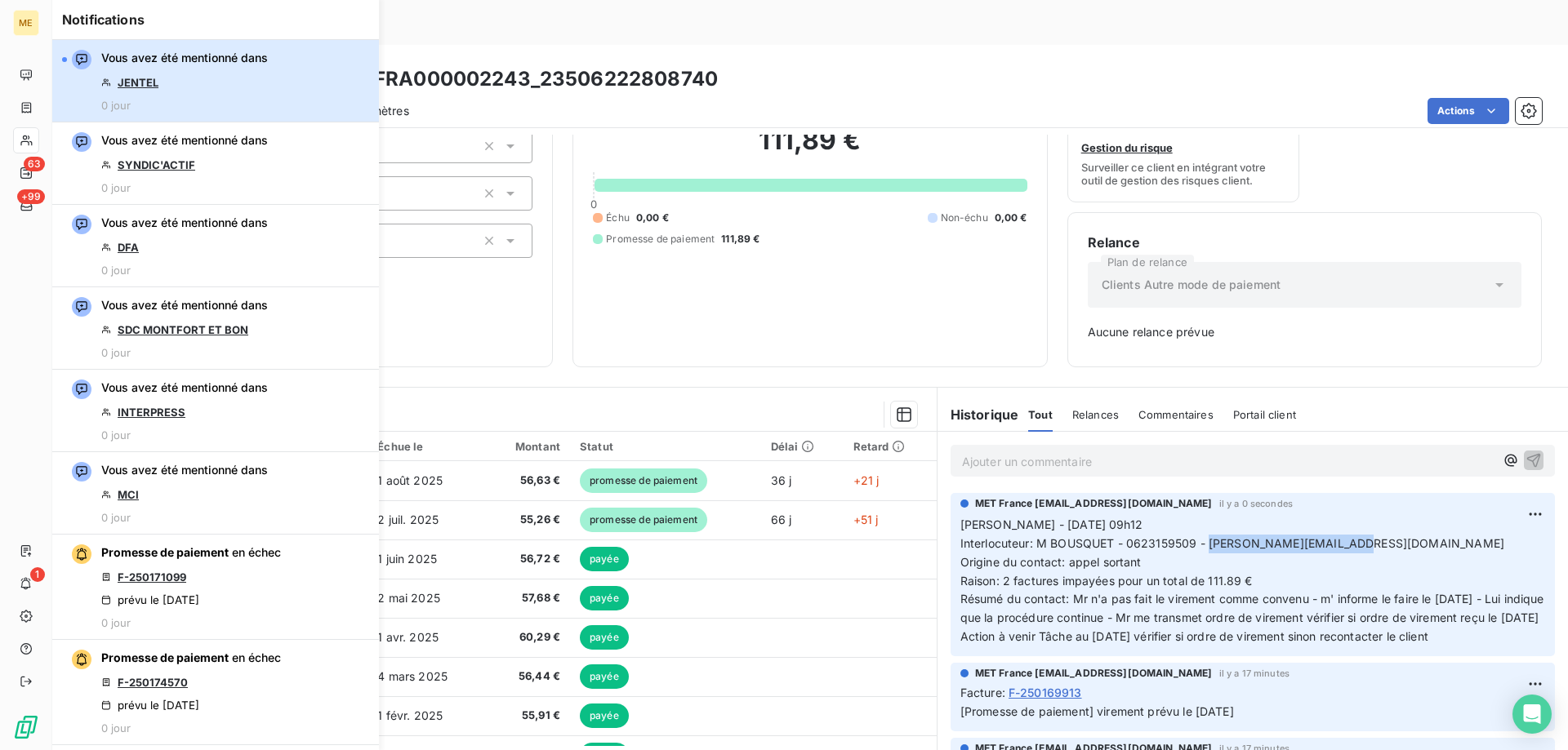
click at [220, 74] on div "Vous avez été mentionné dans JENTEL 0 jour" at bounding box center [184, 81] width 166 height 62
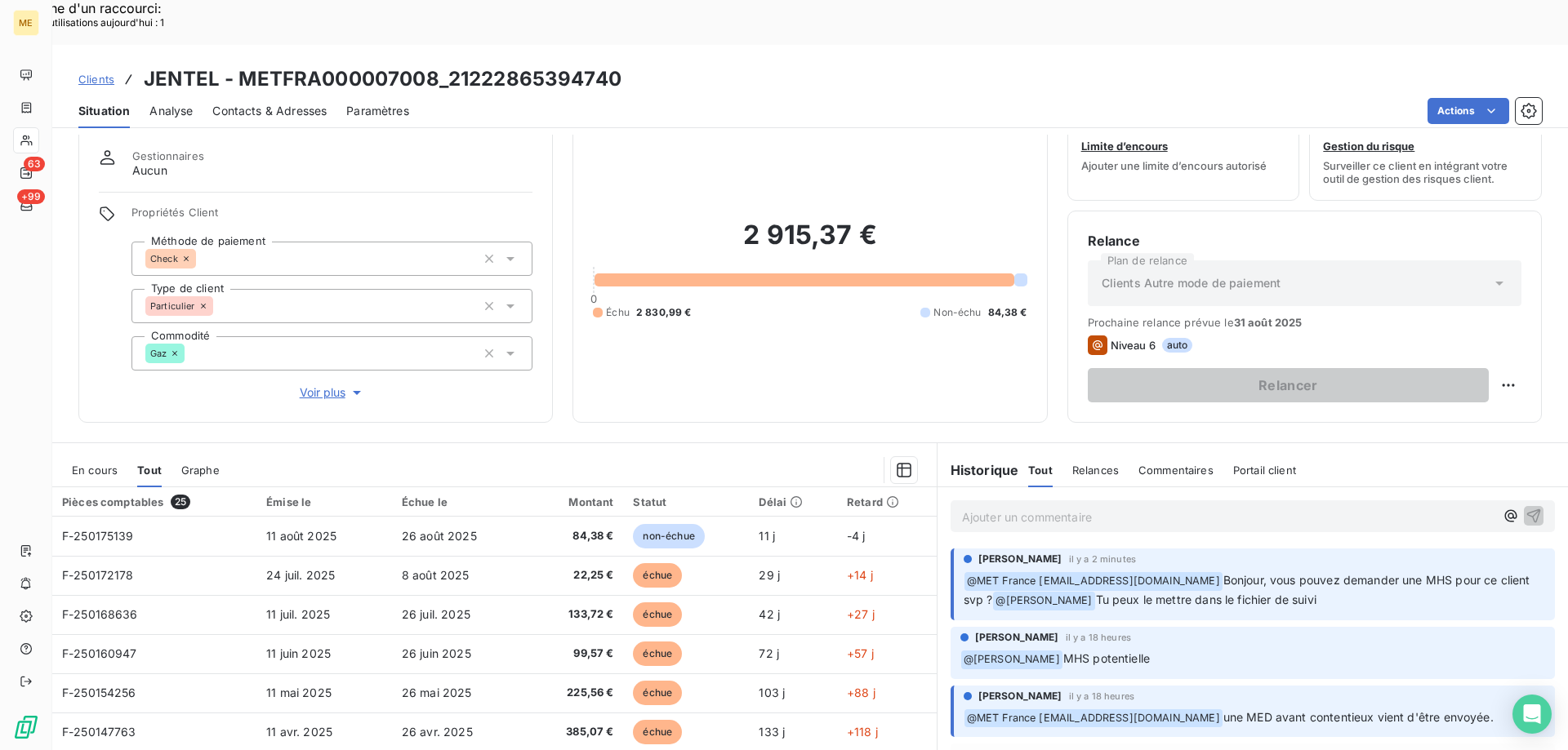
scroll to position [104, 0]
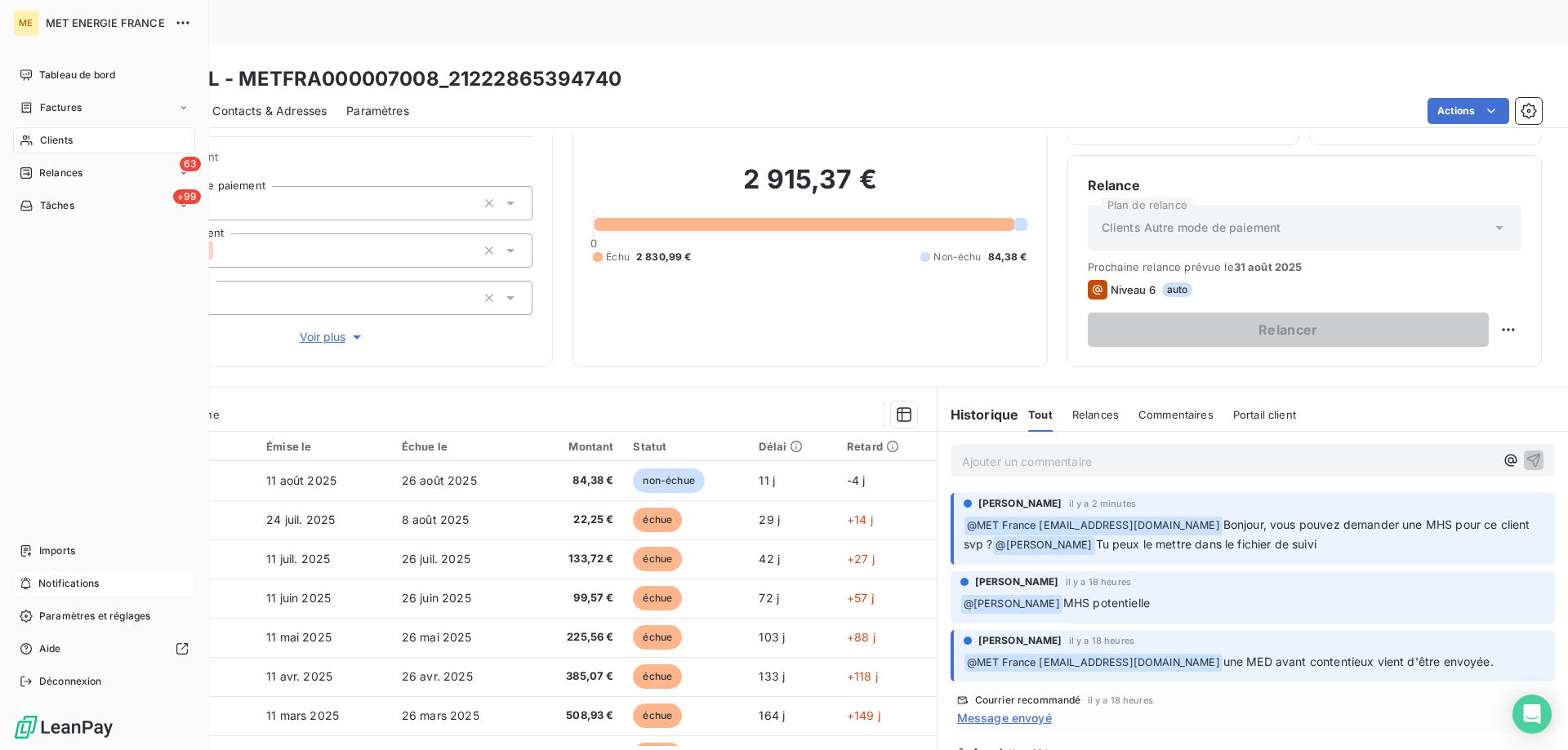
click at [103, 581] on div "Notifications" at bounding box center [104, 584] width 182 height 27
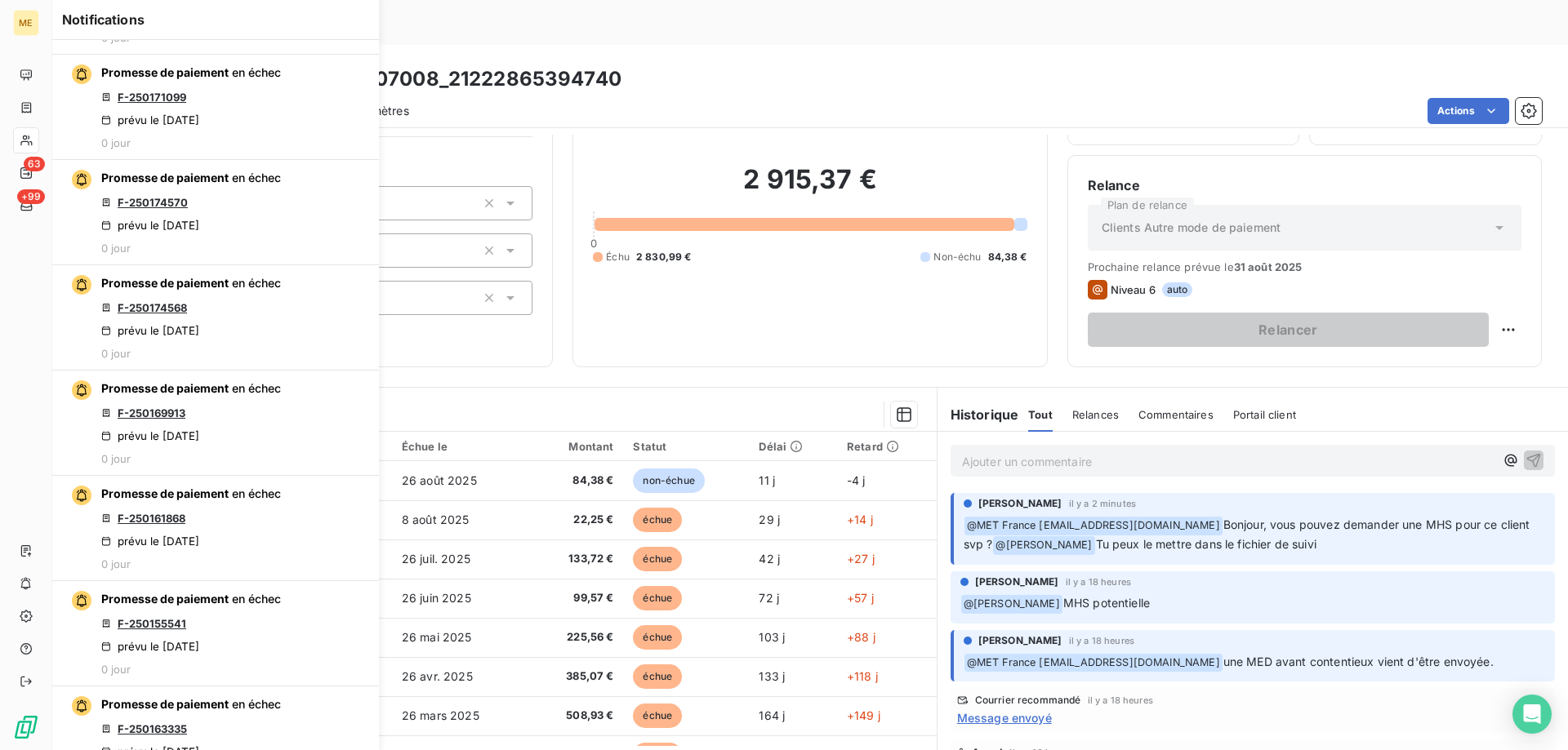
scroll to position [490, 0]
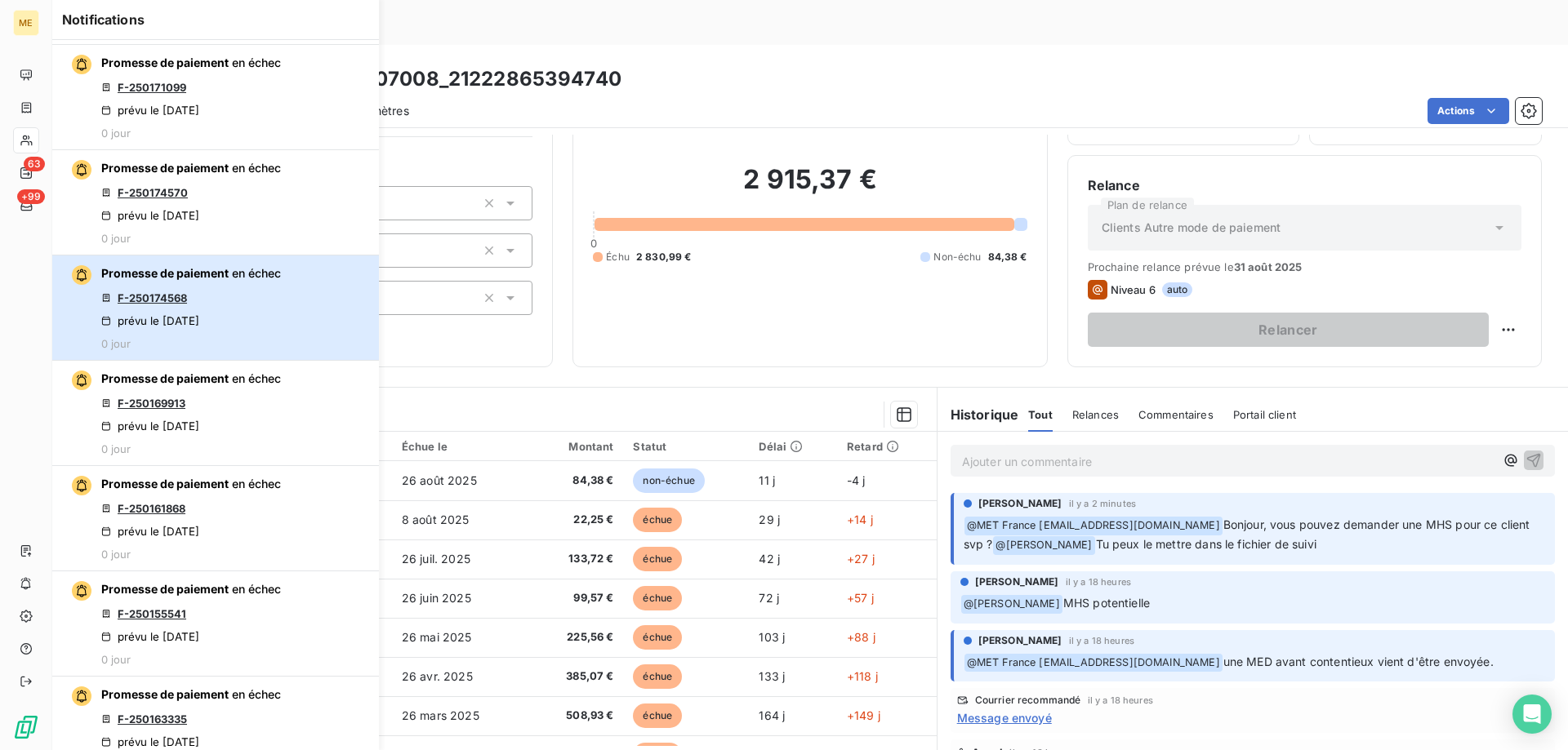
click at [254, 317] on div "Promesse de paiement en échec F-250174568 prévu le 21 août 2025 0 jour" at bounding box center [190, 308] width 180 height 85
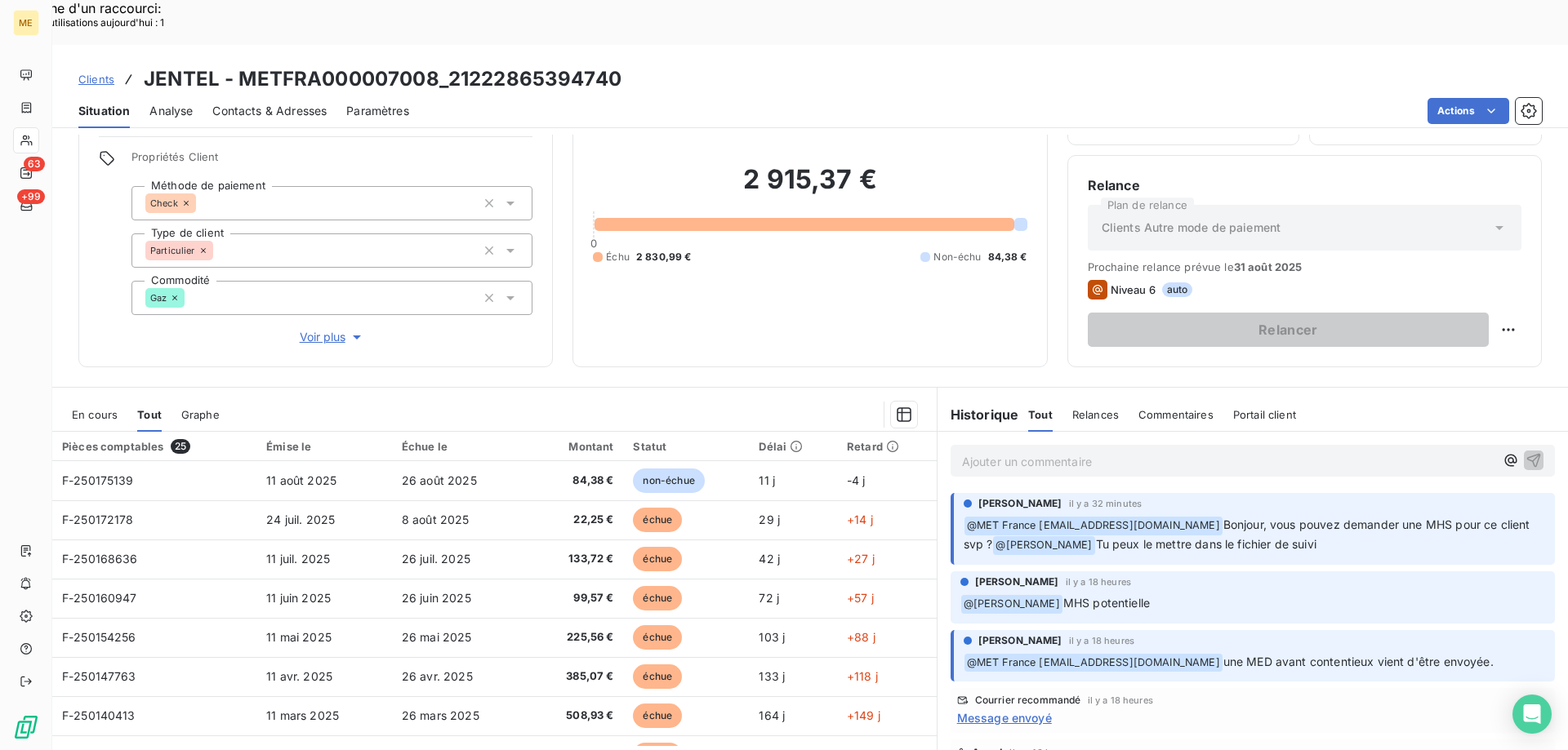
scroll to position [490, 0]
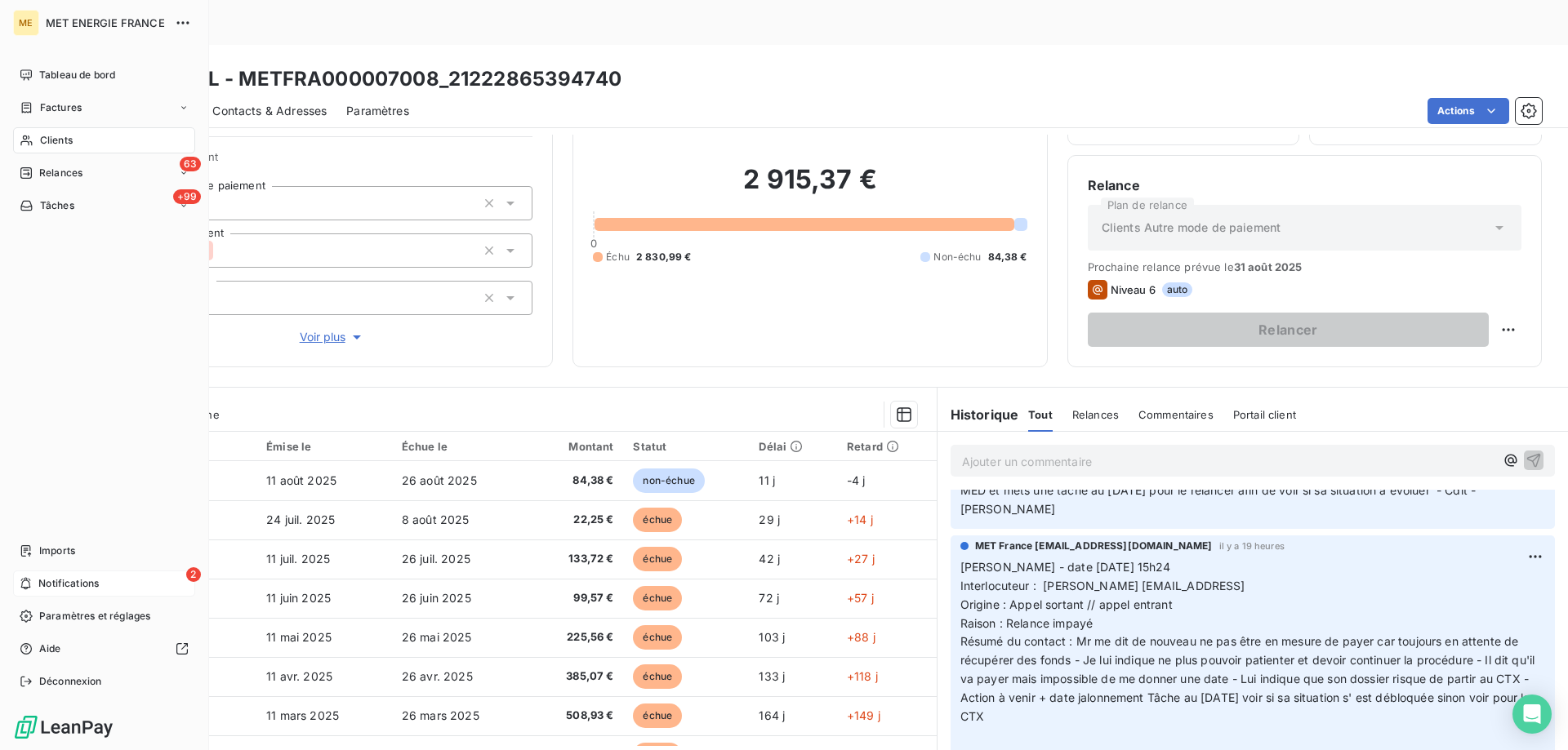
click at [77, 583] on span "Notifications" at bounding box center [68, 584] width 60 height 15
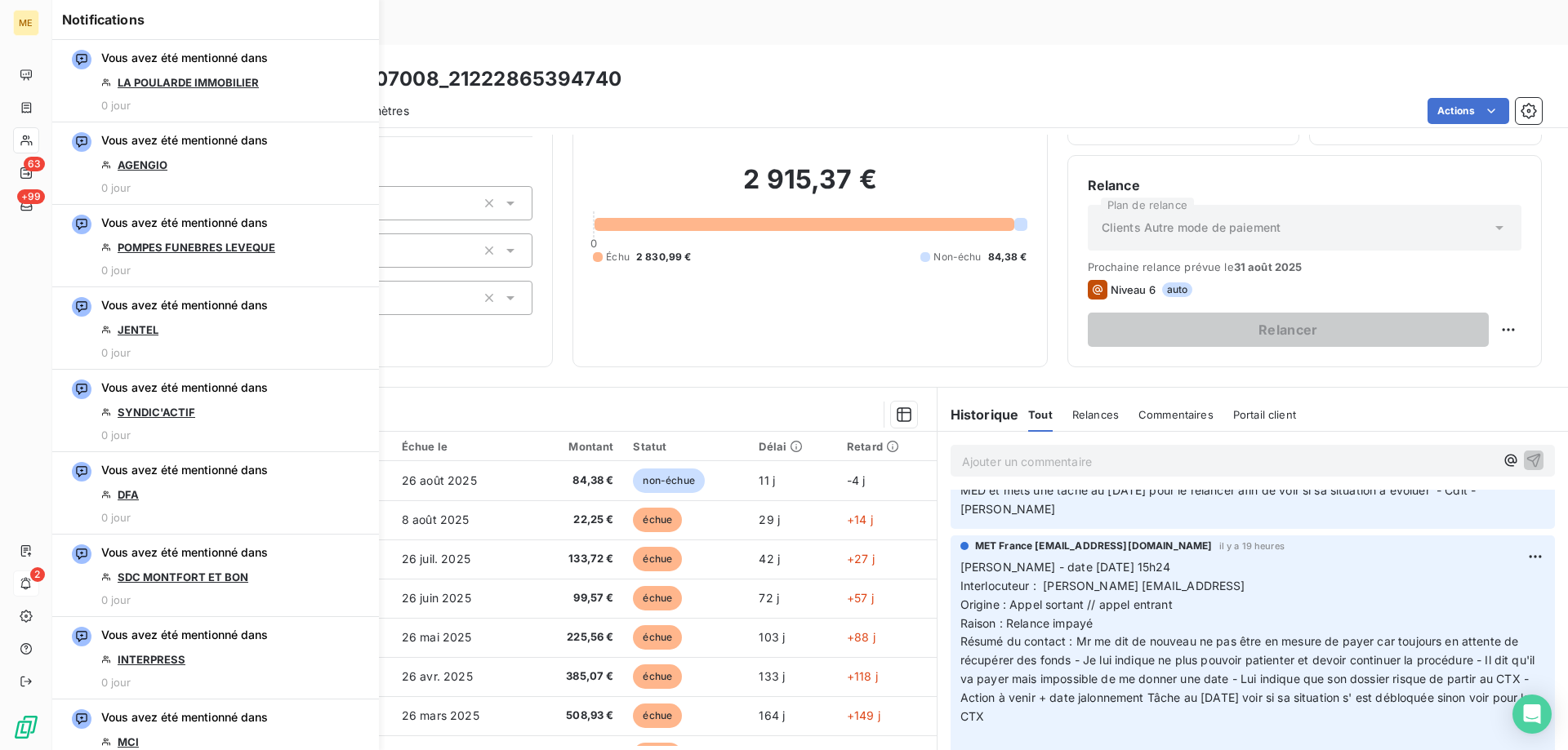
click at [689, 65] on div "Clients JENTEL - METFRA000007008_21222865394740" at bounding box center [810, 79] width 1516 height 29
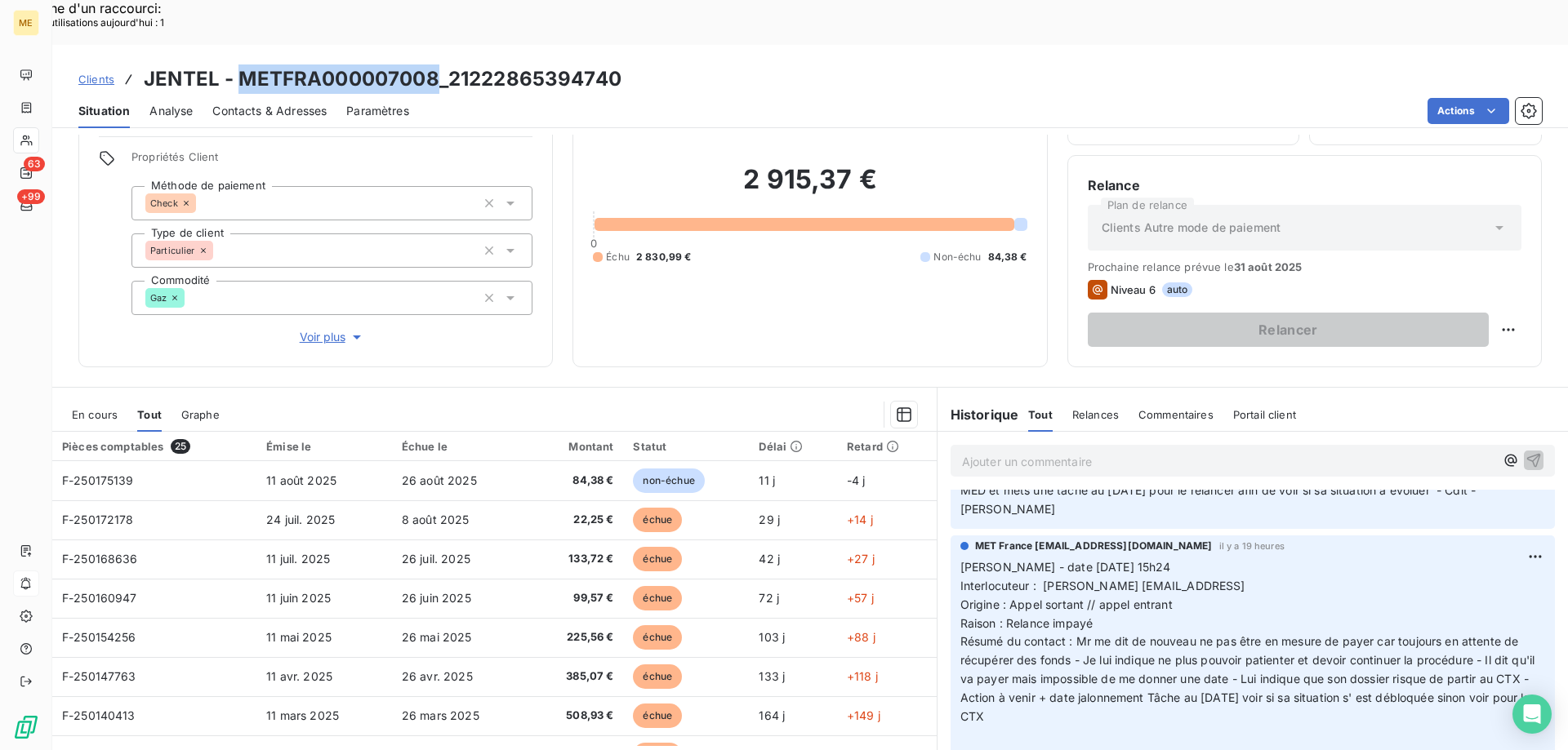
drag, startPoint x: 245, startPoint y: 27, endPoint x: 432, endPoint y: 0, distance: 188.9
click at [432, 45] on div "Clients JENTEL - METFRA000007008_21222865394740 Situation Analyse Contacts & Ad…" at bounding box center [810, 87] width 1516 height 83
click at [1245, 579] on span "Interlocuteur : JEAN LUC JENTEL ajt2.atelier@orange.fr0680426474" at bounding box center [1102, 586] width 285 height 14
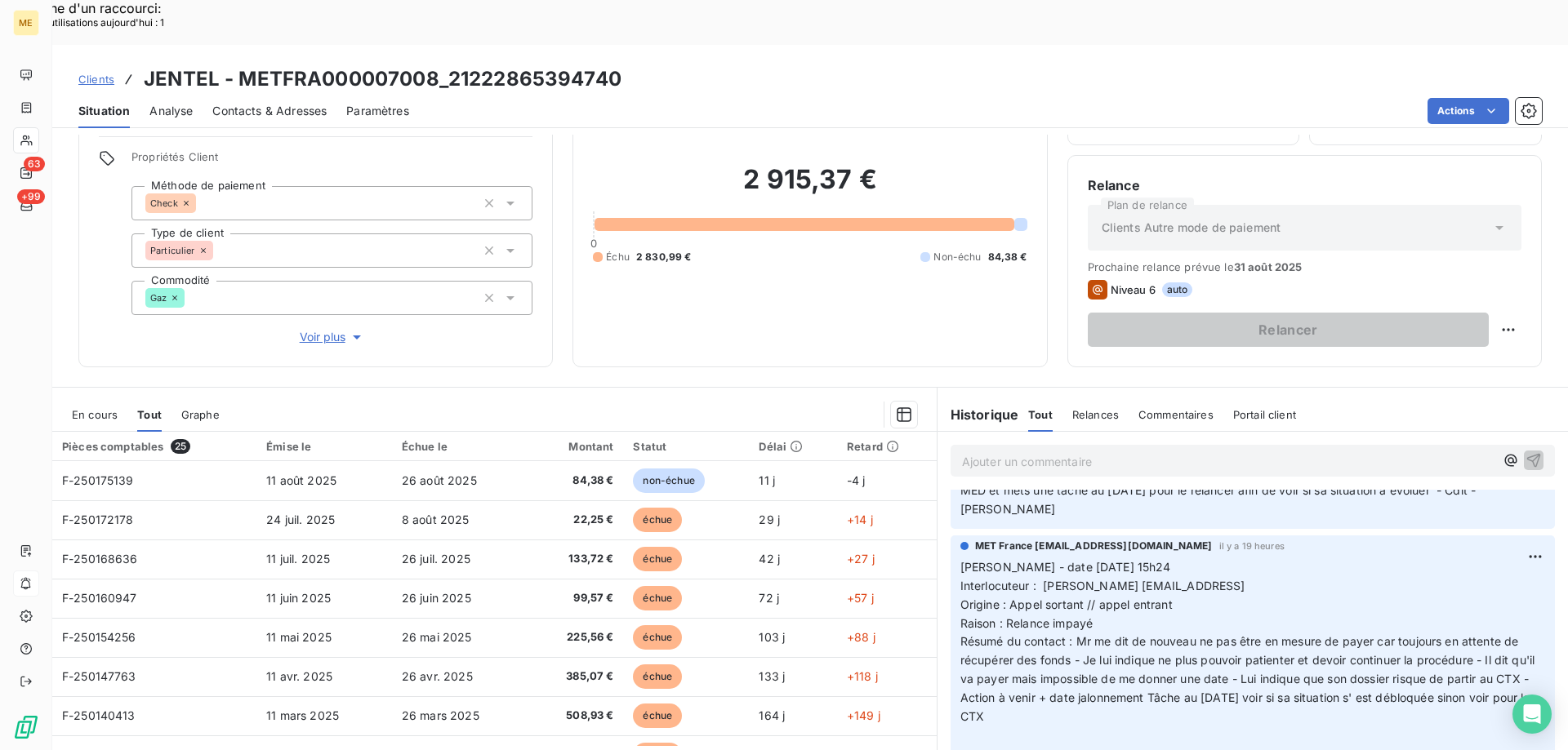
drag, startPoint x: 1264, startPoint y: 546, endPoint x: 1340, endPoint y: 532, distance: 77.3
click at [1340, 559] on p "Valérie - date 21/08/2025 15h24 Interlocuteur : JEAN LUC JENTEL ajt2.atelier@or…" at bounding box center [1252, 652] width 584 height 187
drag, startPoint x: 1160, startPoint y: 540, endPoint x: 1263, endPoint y: 538, distance: 103.0
click at [1245, 579] on span "Interlocuteur : JEAN LUC JENTEL ajt2.atelier@orange.fr0680426474" at bounding box center [1102, 586] width 285 height 14
click at [1385, 559] on p "Valérie - date 21/08/2025 15h24 Interlocuteur : JEAN LUC JENTEL ajt2.atelier@or…" at bounding box center [1252, 652] width 584 height 187
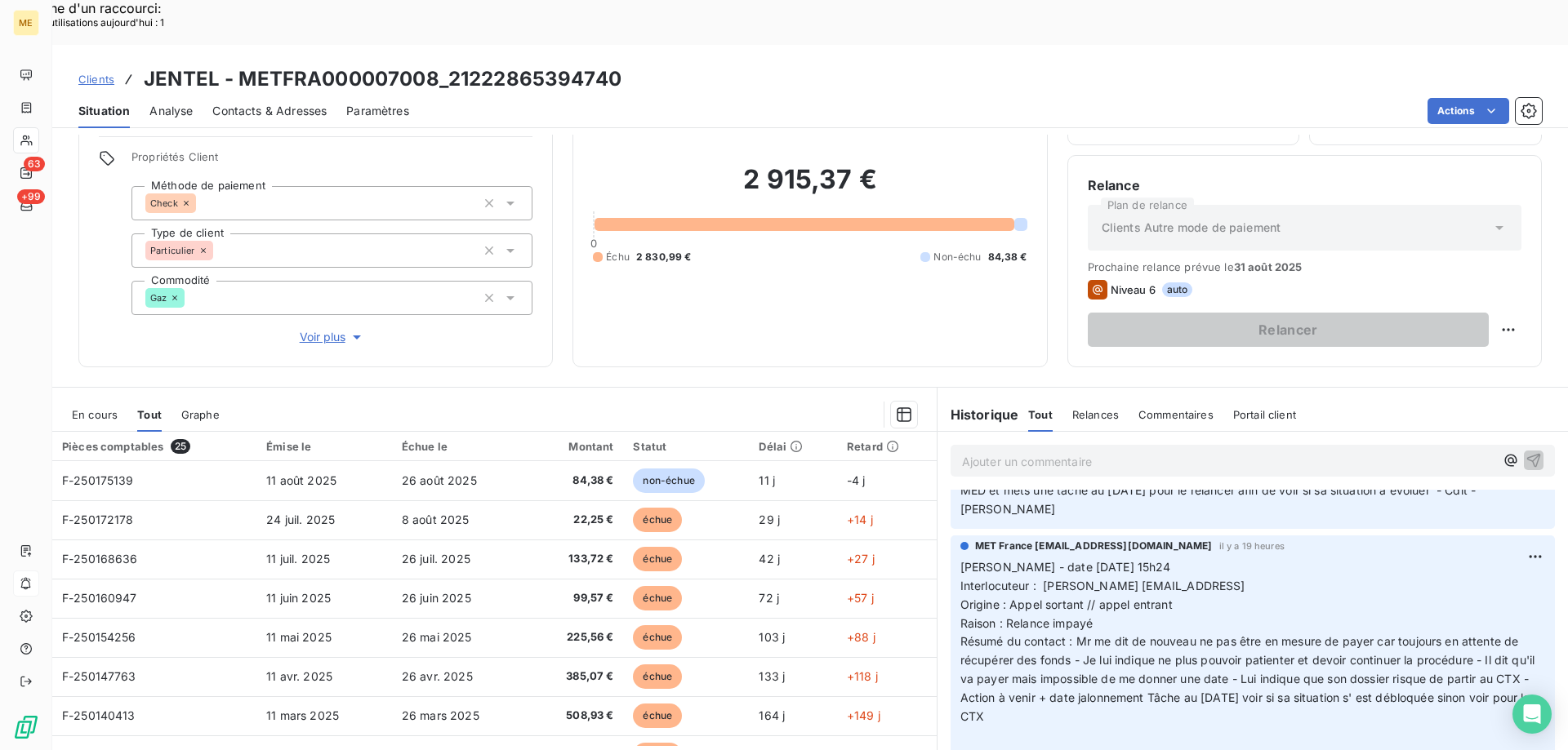
drag, startPoint x: 1264, startPoint y: 543, endPoint x: 1332, endPoint y: 543, distance: 68.0
click at [1245, 579] on span "Interlocuteur : JEAN LUC JENTEL ajt2.atelier@orange.fr0680426474" at bounding box center [1102, 586] width 285 height 14
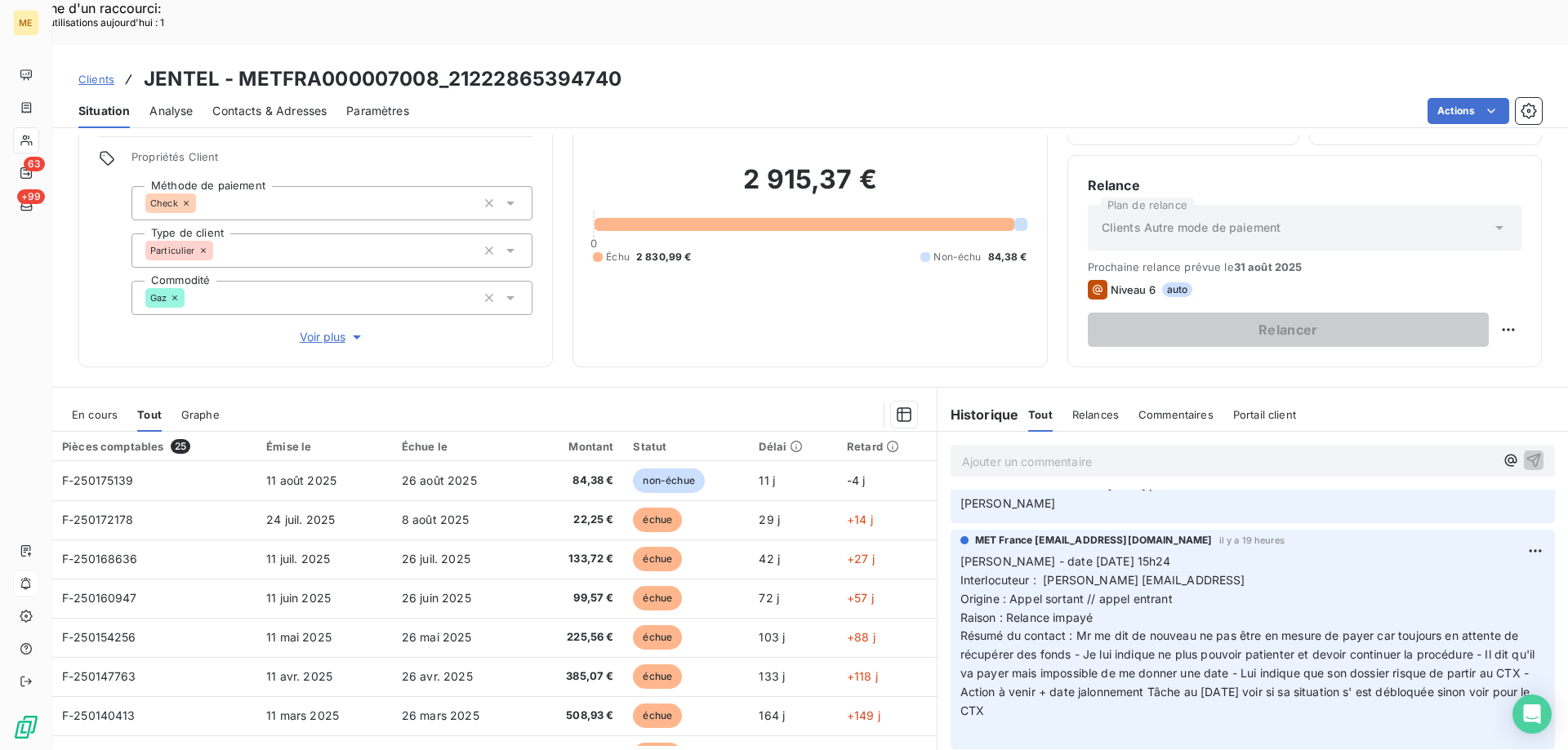
scroll to position [327, 0]
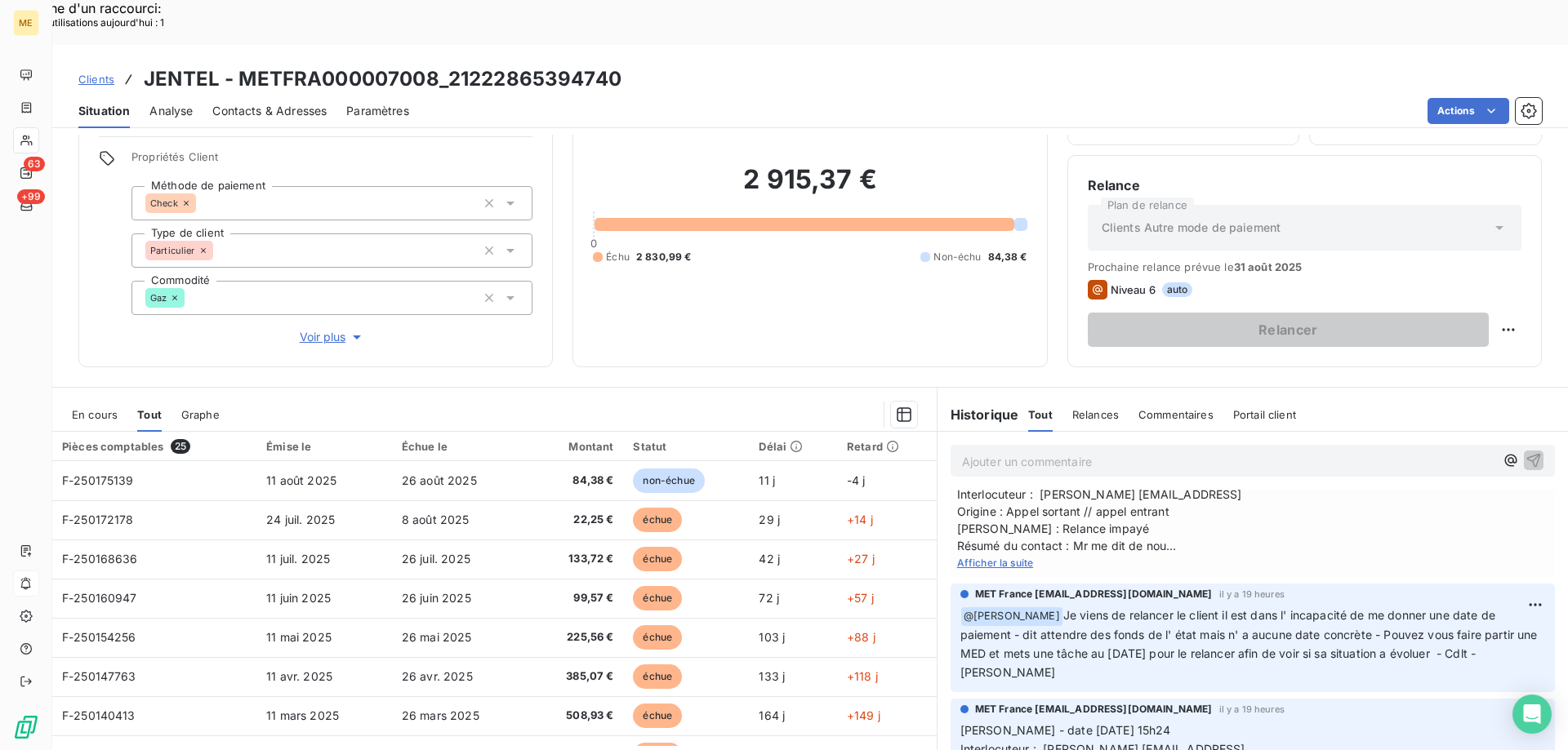
click at [992, 557] on span "Afficher la suite" at bounding box center [995, 563] width 77 height 12
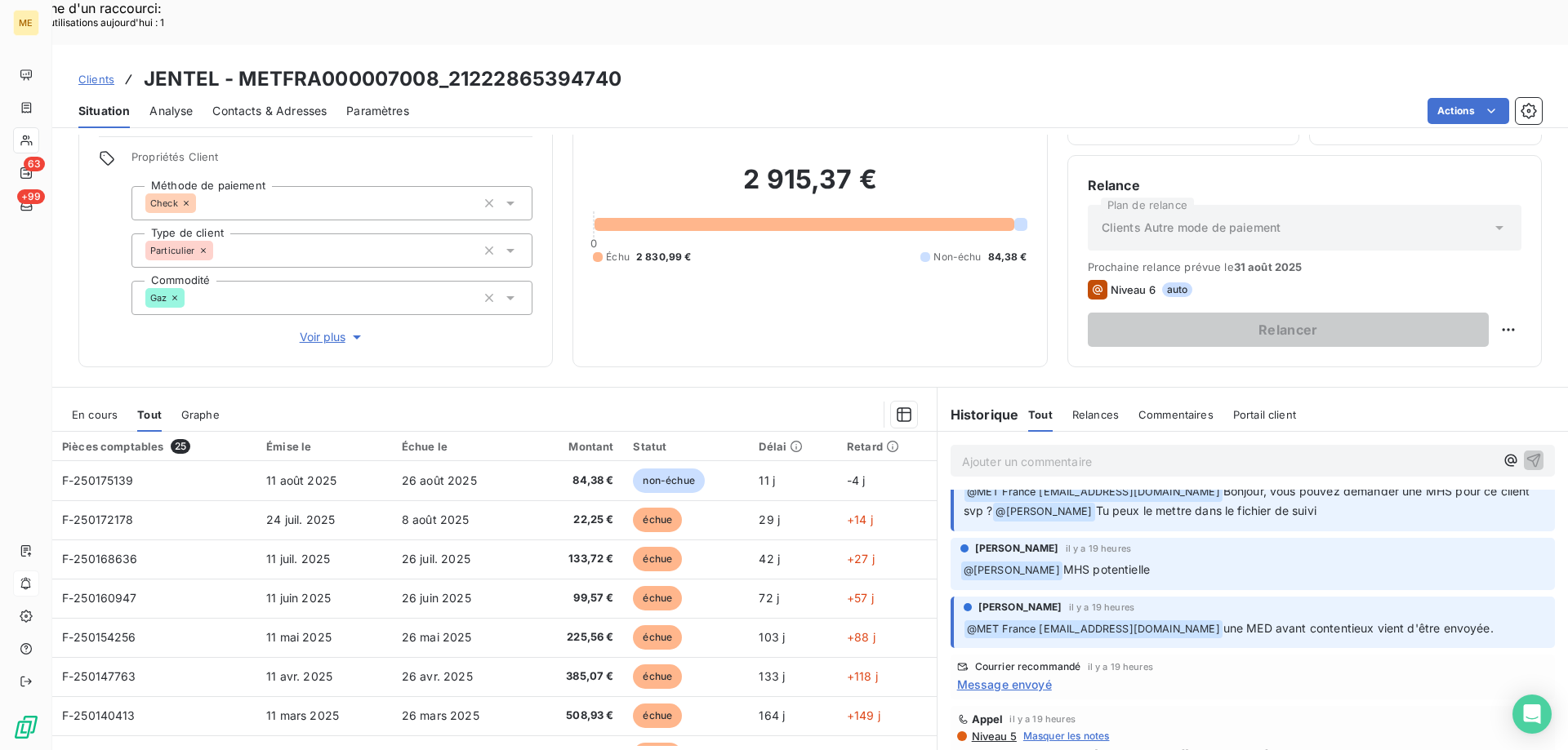
scroll to position [0, 0]
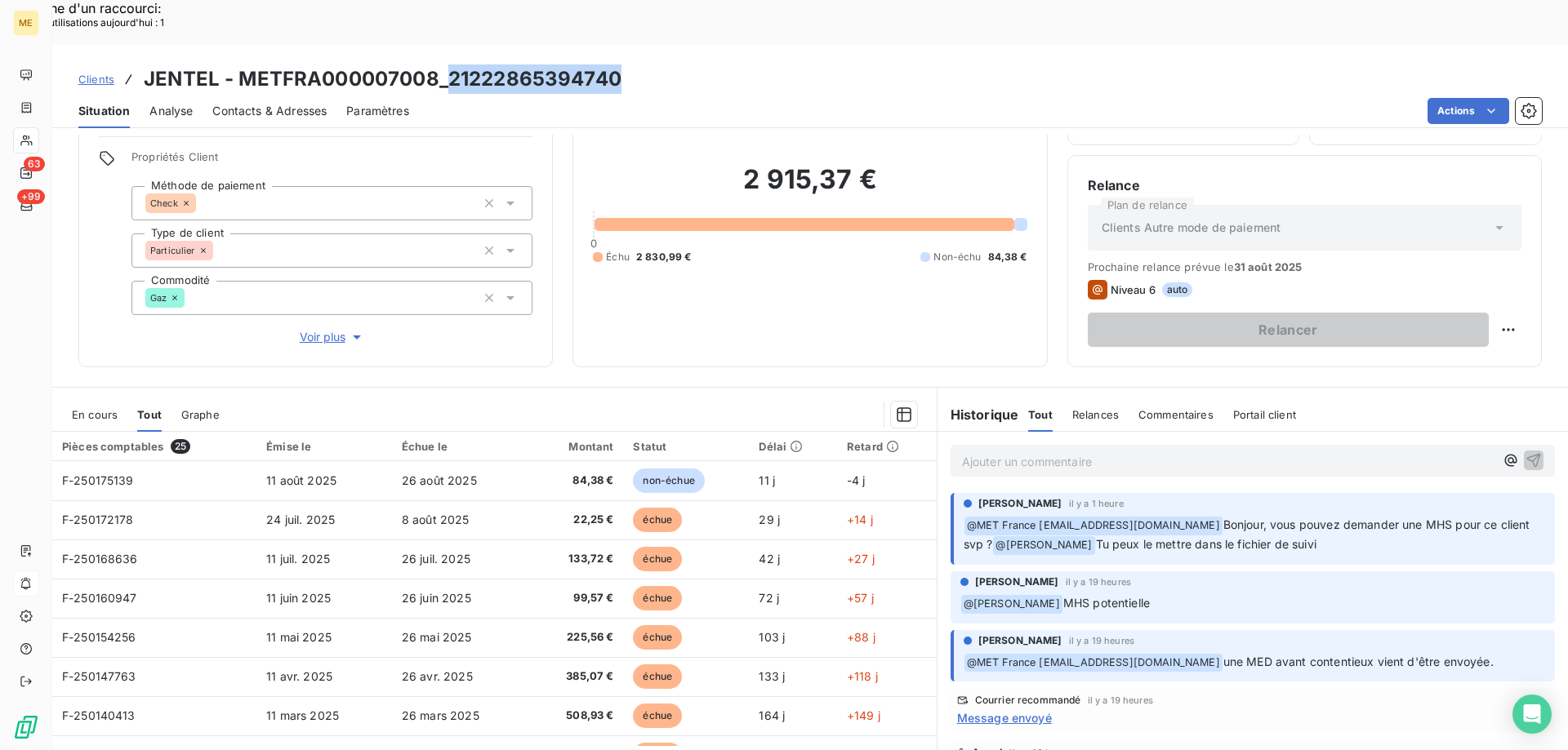
drag, startPoint x: 447, startPoint y: 26, endPoint x: 625, endPoint y: 37, distance: 178.3
click at [625, 65] on div "Clients JENTEL - METFRA000007008_21222865394740" at bounding box center [810, 79] width 1516 height 29
click at [651, 65] on div "Clients JENTEL - METFRA000007008_21222865394740" at bounding box center [810, 79] width 1516 height 29
drag, startPoint x: 645, startPoint y: 40, endPoint x: 139, endPoint y: 17, distance: 506.5
click at [139, 45] on div "Clients JENTEL - METFRA000007008_21222865394740 Situation Analyse Contacts & Ad…" at bounding box center [810, 87] width 1516 height 83
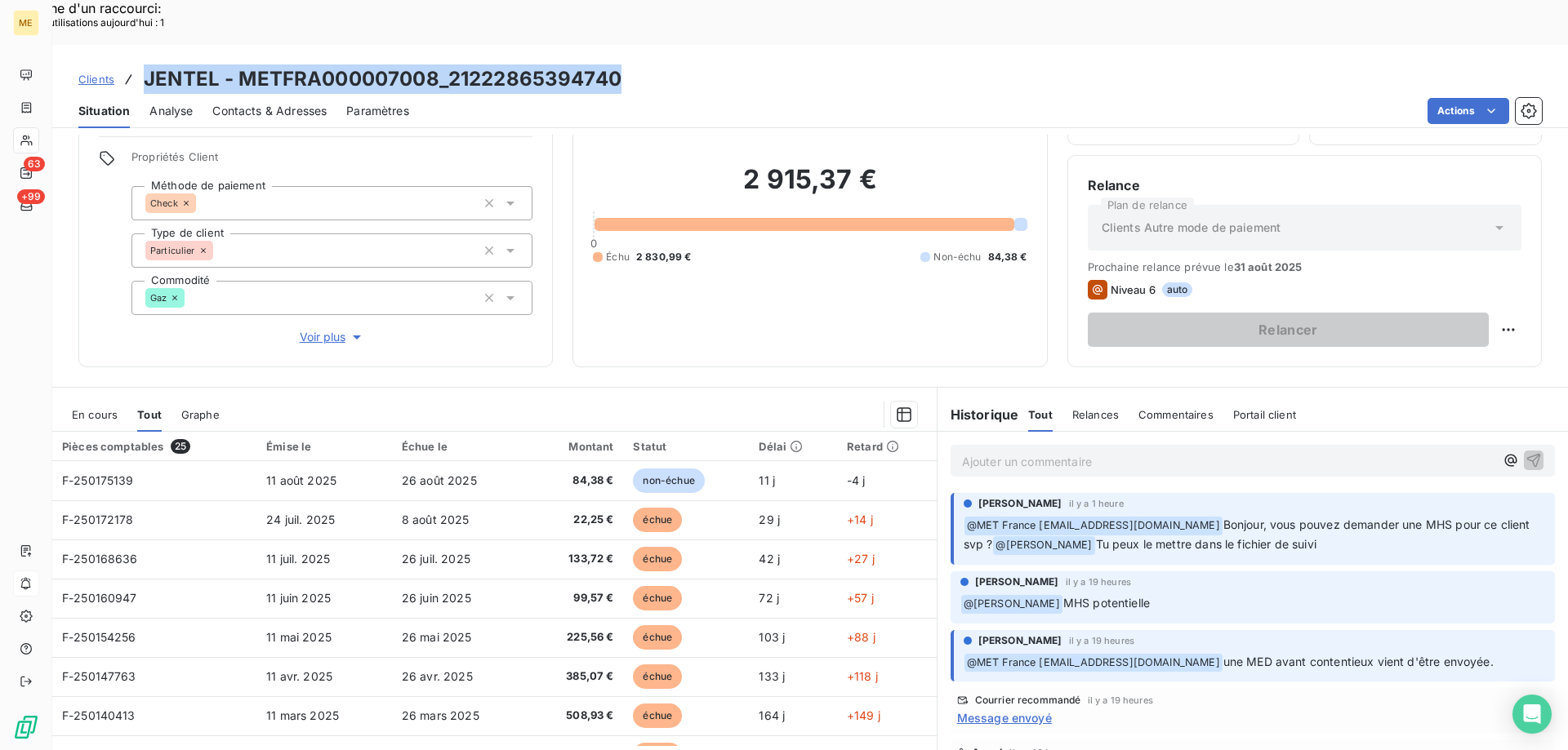
click at [721, 65] on div "Clients JENTEL - METFRA000007008_21222865394740" at bounding box center [810, 79] width 1516 height 29
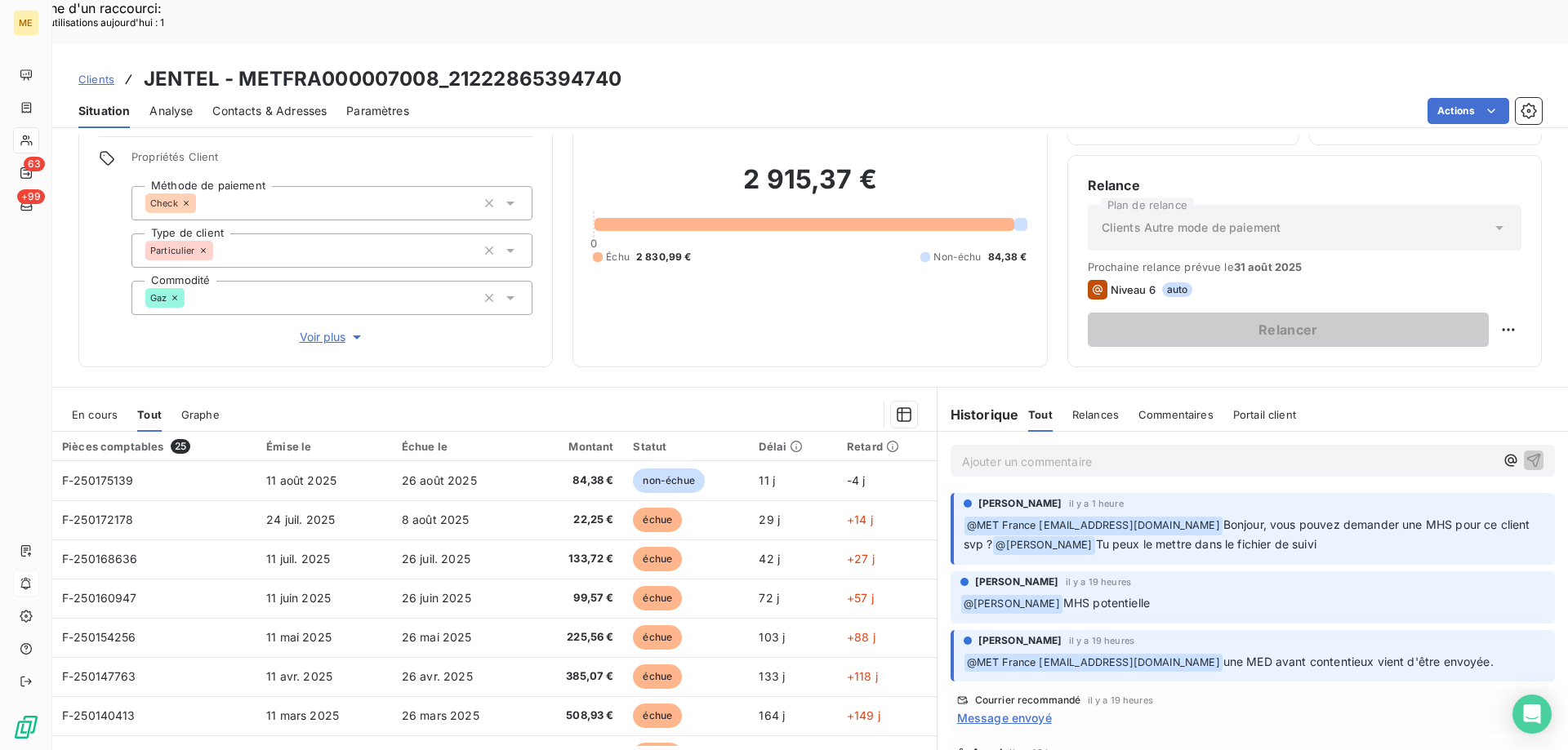
click at [1079, 450] on div "Ajouter un commentaire ﻿" at bounding box center [1227, 460] width 532 height 22
click at [1062, 452] on p "Ajouter un commentaire ﻿" at bounding box center [1227, 461] width 532 height 20
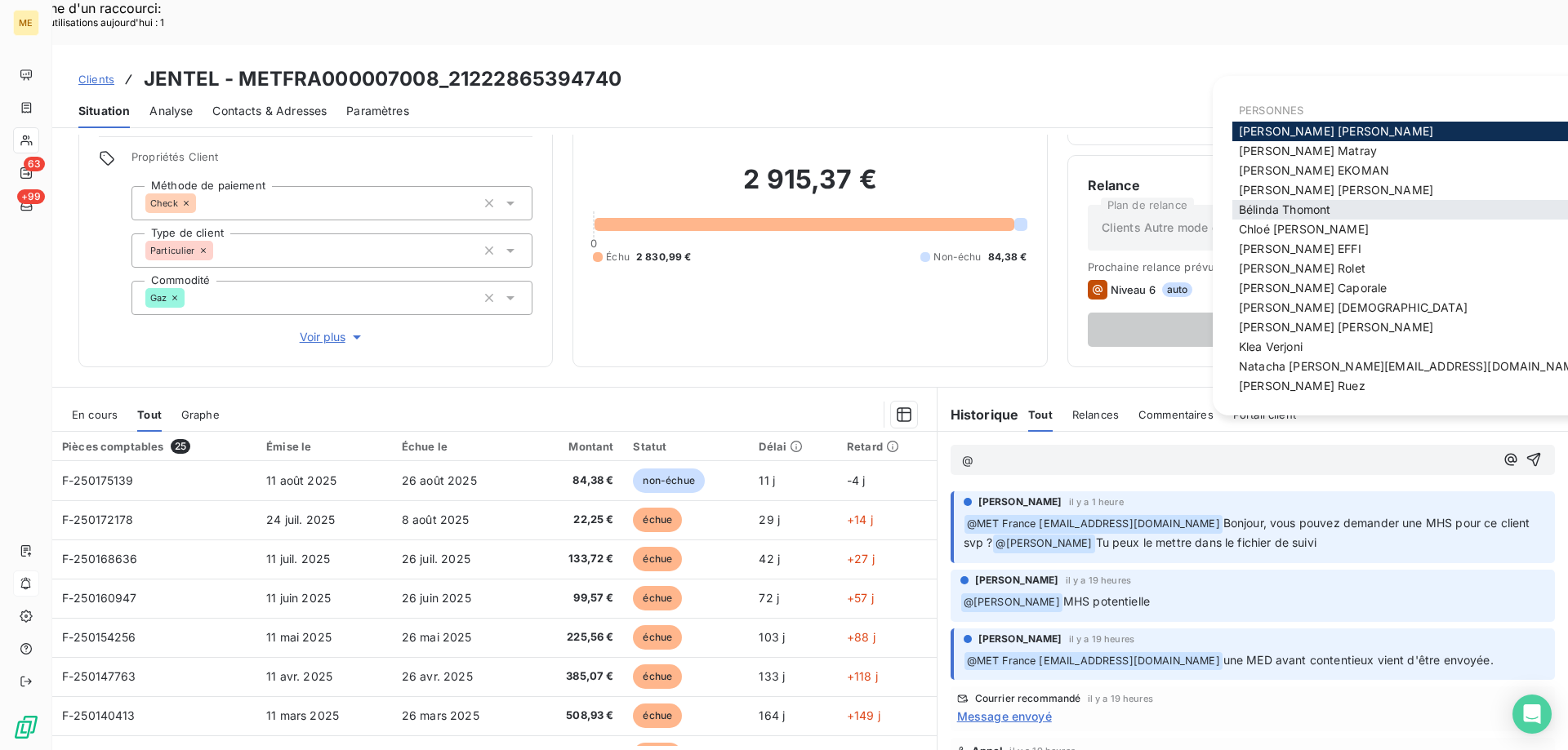
click at [1277, 209] on span "Bélinda Thomont" at bounding box center [1284, 210] width 91 height 14
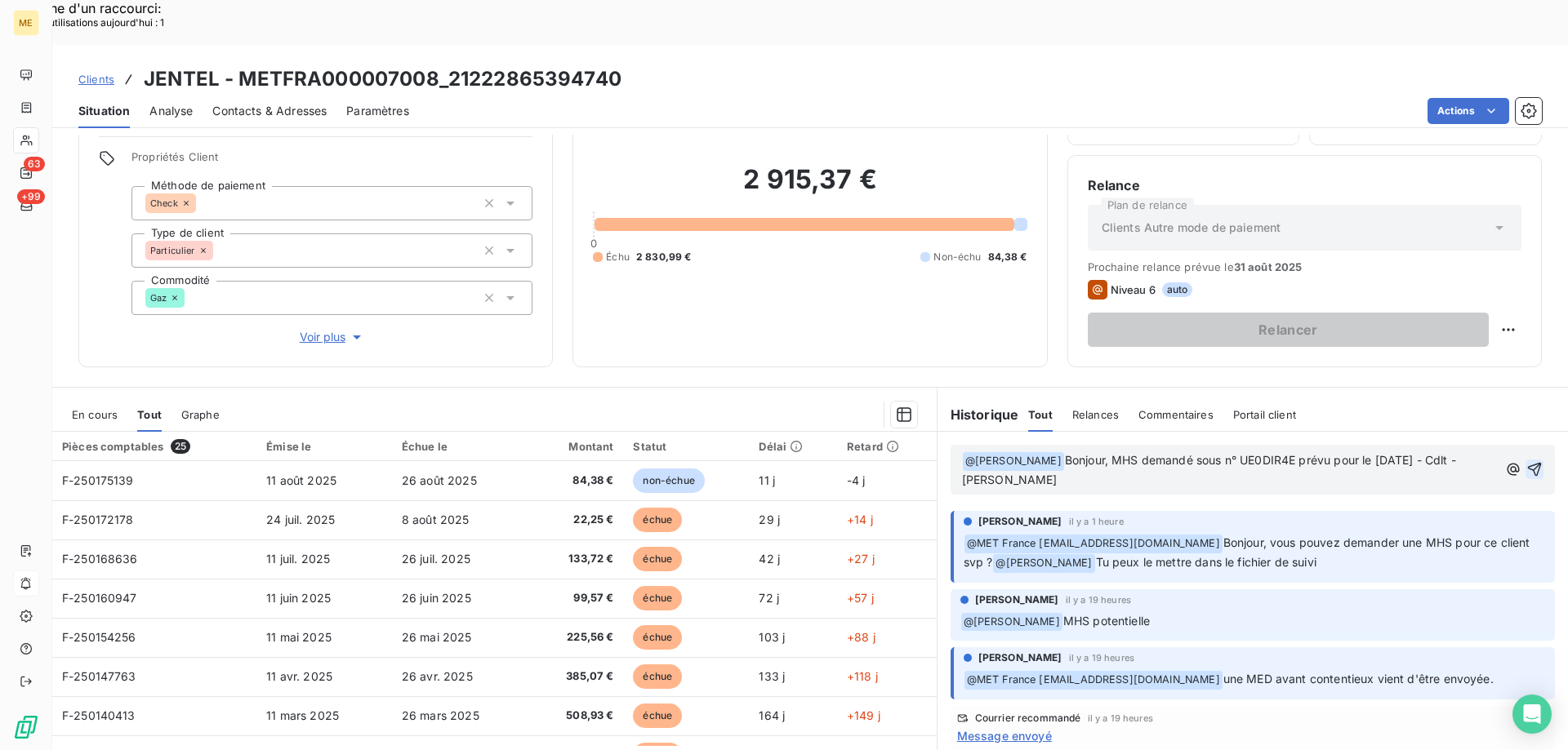
click at [1526, 461] on icon "button" at bounding box center [1534, 469] width 16 height 16
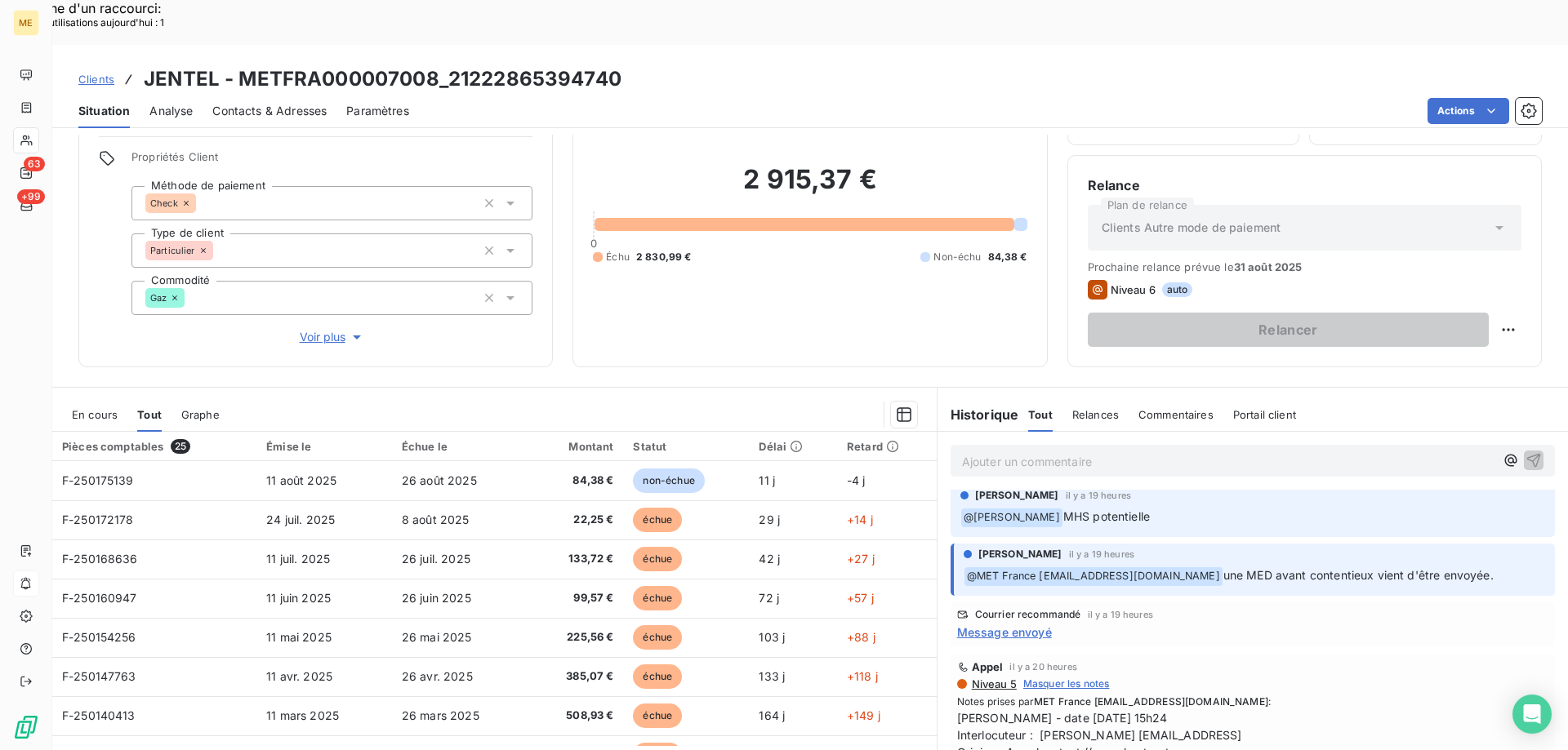
scroll to position [327, 0]
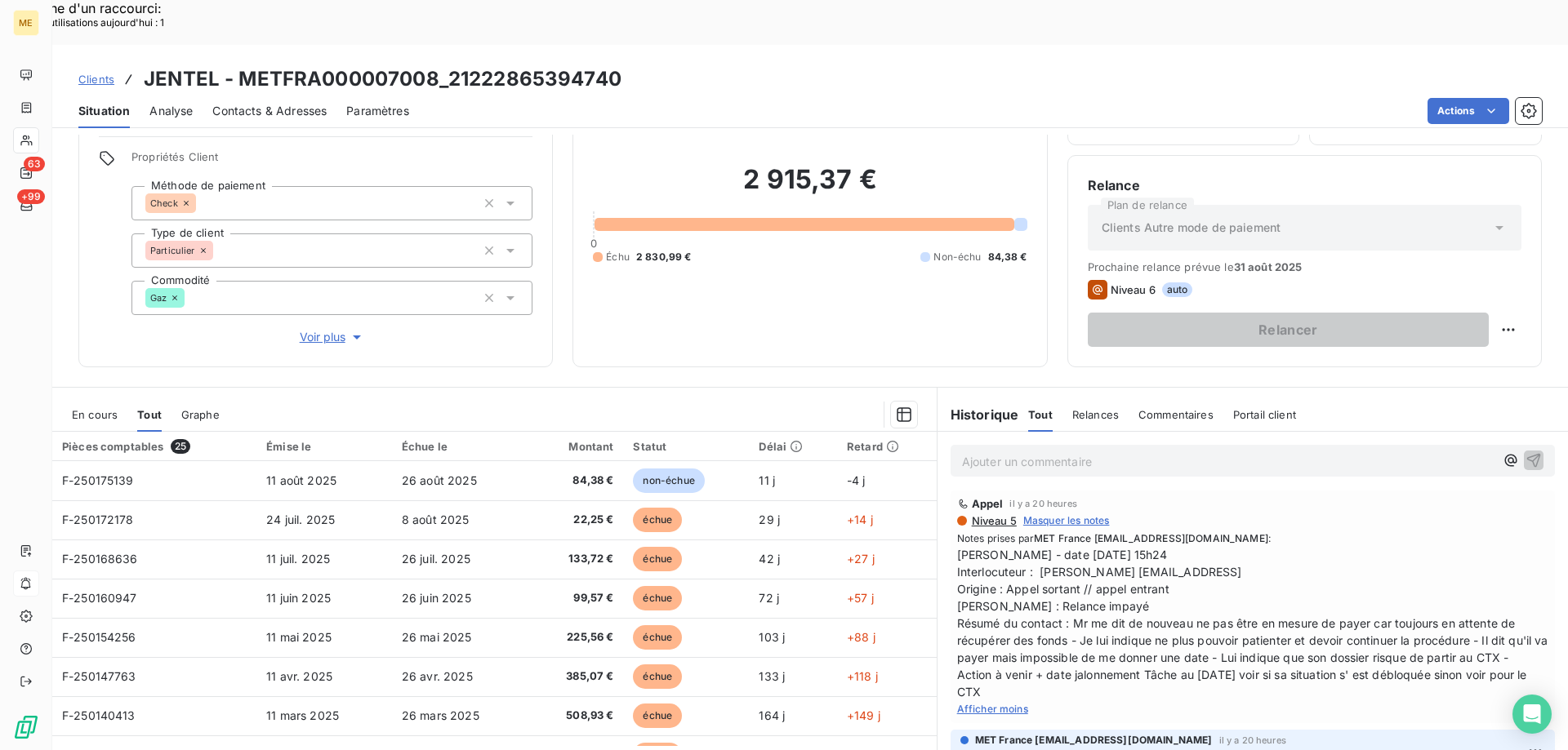
drag, startPoint x: 1016, startPoint y: 640, endPoint x: 959, endPoint y: 490, distance: 160.5
click at [957, 546] on span "[PERSON_NAME] - date [DATE] 15h24 Interlocuteur : [PERSON_NAME] [EMAIL_ADDRESS]…" at bounding box center [1253, 623] width 591 height 154
click at [985, 452] on p "Ajouter un commentaire ﻿" at bounding box center [1227, 461] width 532 height 20
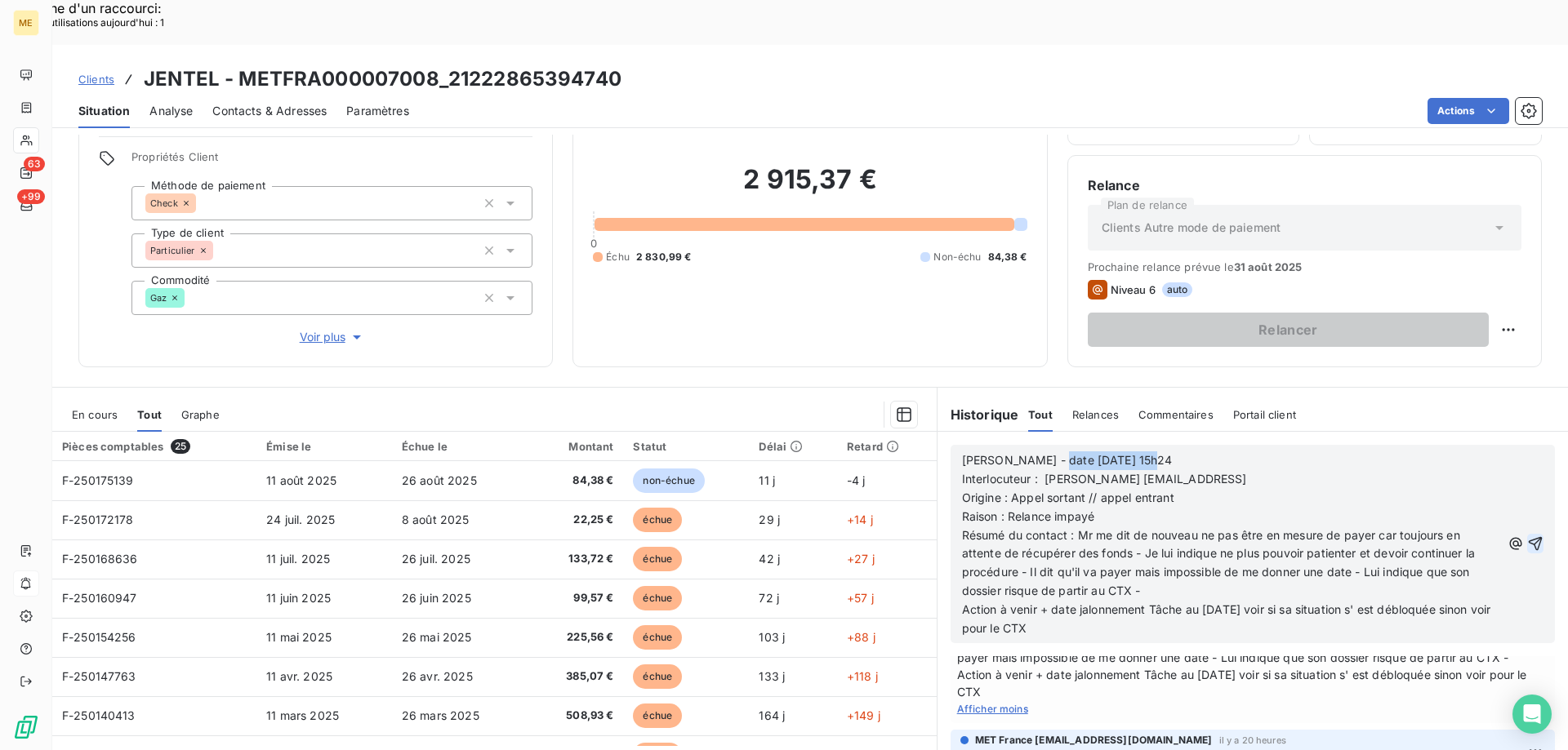
drag, startPoint x: 1041, startPoint y: 414, endPoint x: 1160, endPoint y: 424, distance: 119.4
click at [1154, 452] on p "Valérie - date 21/08/2025 15h24" at bounding box center [1231, 460] width 539 height 19
drag, startPoint x: 1004, startPoint y: 472, endPoint x: 1092, endPoint y: 475, distance: 88.1
click at [1092, 508] on p "Raison : Relance impayé" at bounding box center [1231, 517] width 539 height 19
click at [1016, 491] on span "Origine : Appel sortant // appel entrant" at bounding box center [1068, 498] width 212 height 14
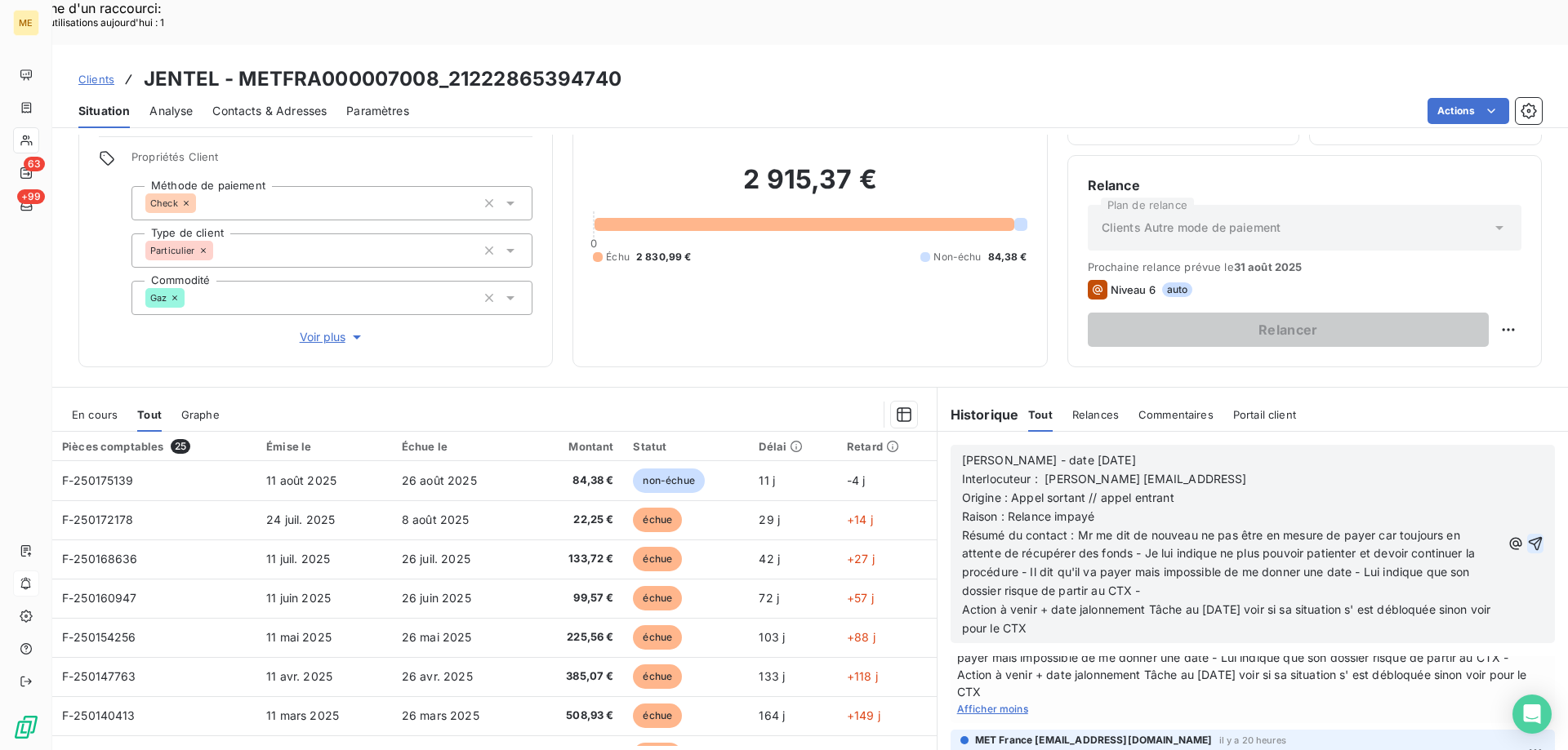
drag, startPoint x: 1005, startPoint y: 453, endPoint x: 1170, endPoint y: 456, distance: 165.0
click at [1170, 489] on p "Origine : Appel sortant // appel entrant" at bounding box center [1231, 498] width 539 height 19
drag, startPoint x: 1002, startPoint y: 473, endPoint x: 1104, endPoint y: 467, distance: 102.2
click at [1104, 508] on p "Raison : Relance impayé" at bounding box center [1231, 517] width 539 height 19
drag, startPoint x: 1070, startPoint y: 488, endPoint x: 1160, endPoint y: 547, distance: 107.6
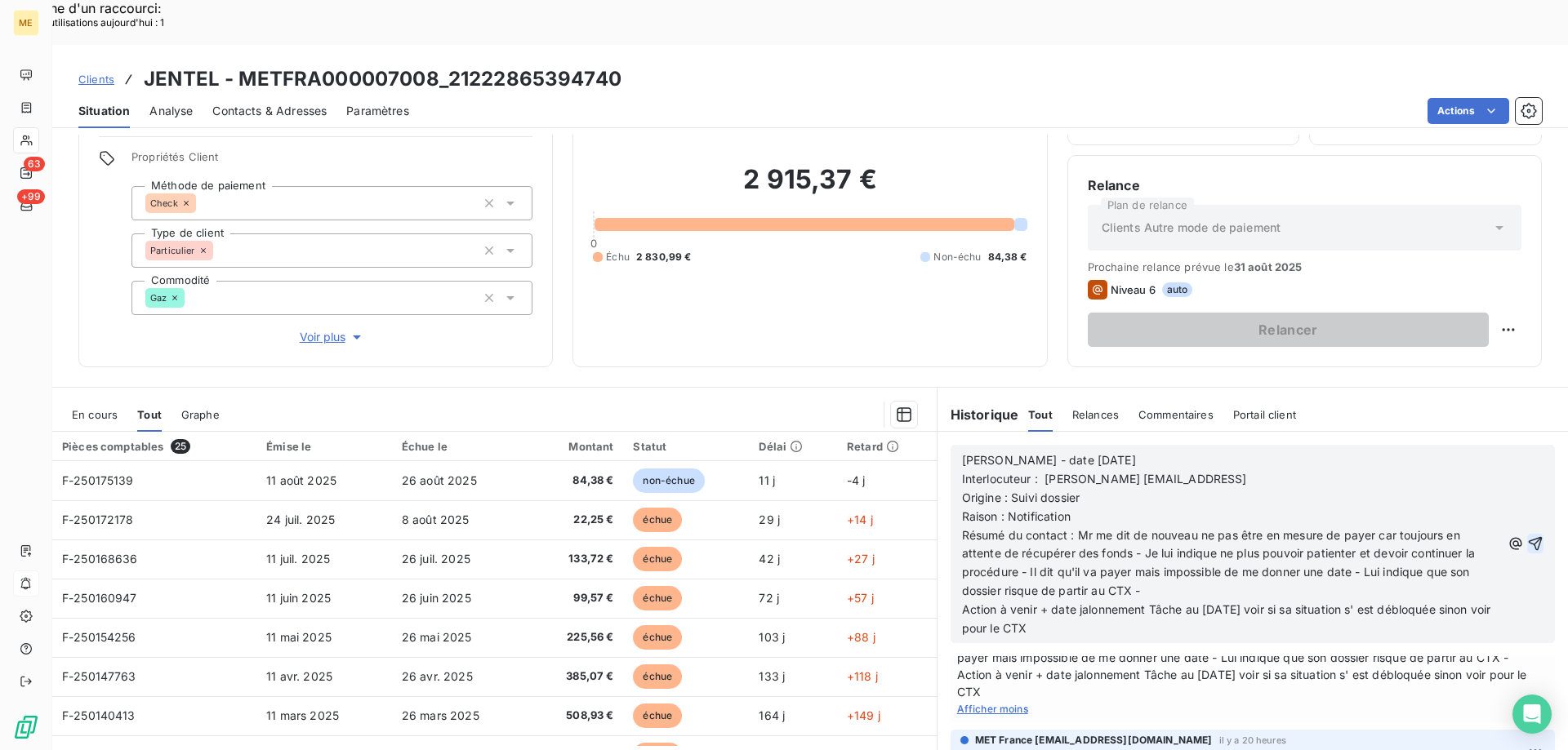
click at [1160, 547] on p "Résumé du contact : Mr me dit de nouveau ne pas être en mesure de payer car tou…" at bounding box center [1231, 564] width 539 height 75
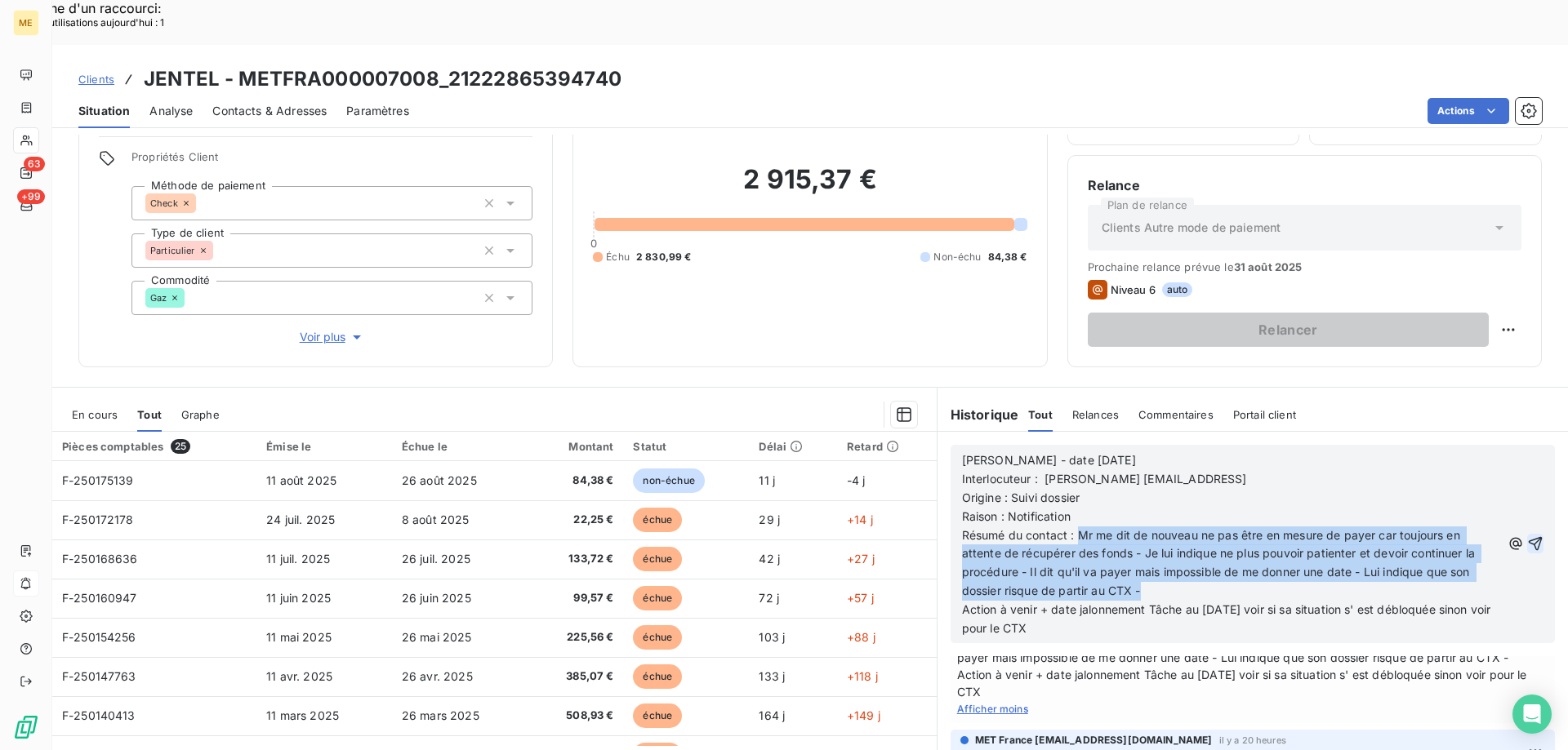
drag, startPoint x: 1072, startPoint y: 488, endPoint x: 1135, endPoint y: 545, distance: 85.0
click at [1135, 545] on span "Résumé du contact : Mr me dit de nouveau ne pas être en mesure de payer car tou…" at bounding box center [1220, 563] width 517 height 70
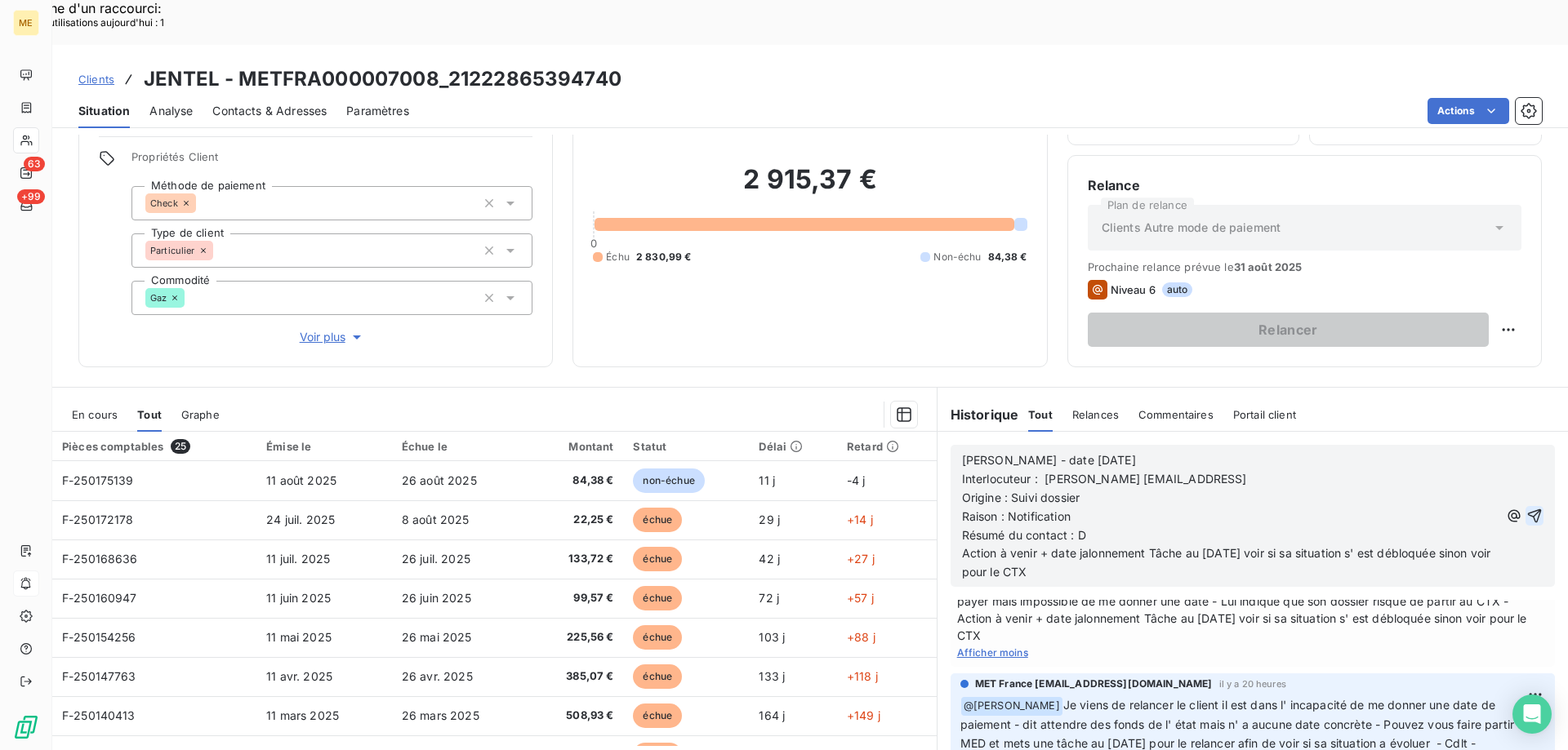
scroll to position [437, 0]
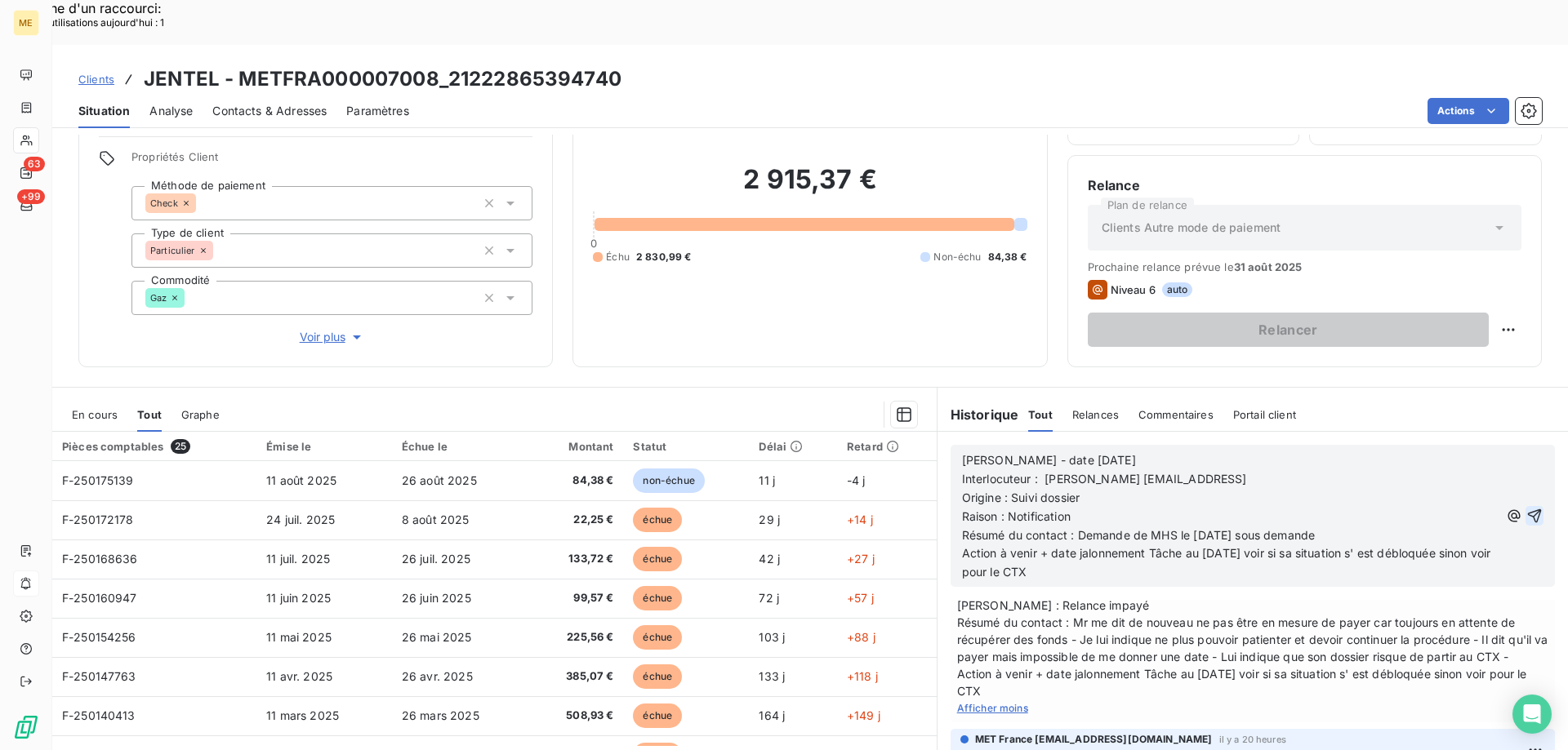
click at [1352, 527] on p "Résumé du contact : Demande de MHS le 22/08/2025 sous demande" at bounding box center [1230, 536] width 537 height 19
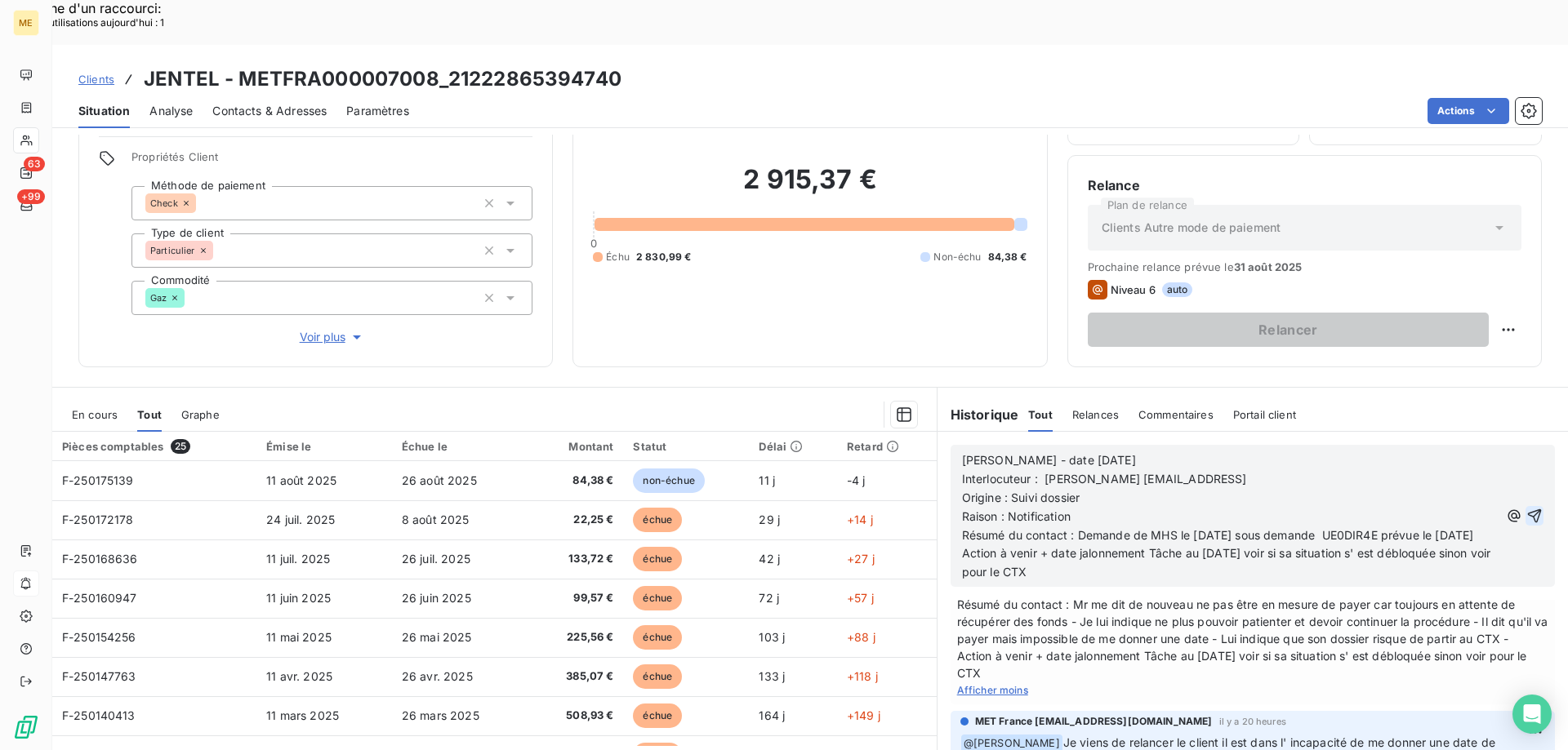
drag, startPoint x: 1265, startPoint y: 525, endPoint x: 1292, endPoint y: 548, distance: 35.5
click at [1292, 548] on p "Action à venir + date jalonnement Tâche au 05/09/2025 voir si sa situation s' e…" at bounding box center [1230, 563] width 537 height 37
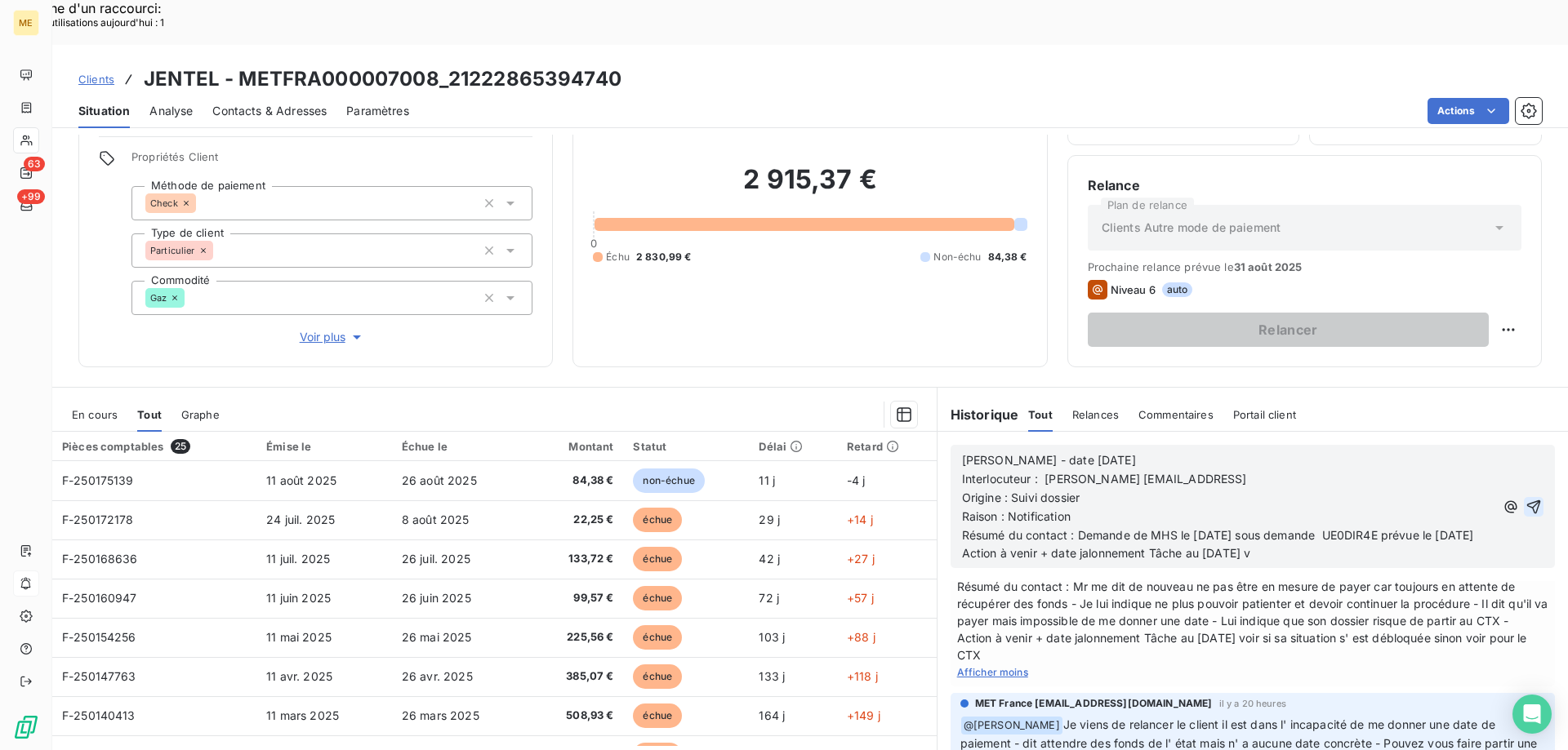
scroll to position [437, 0]
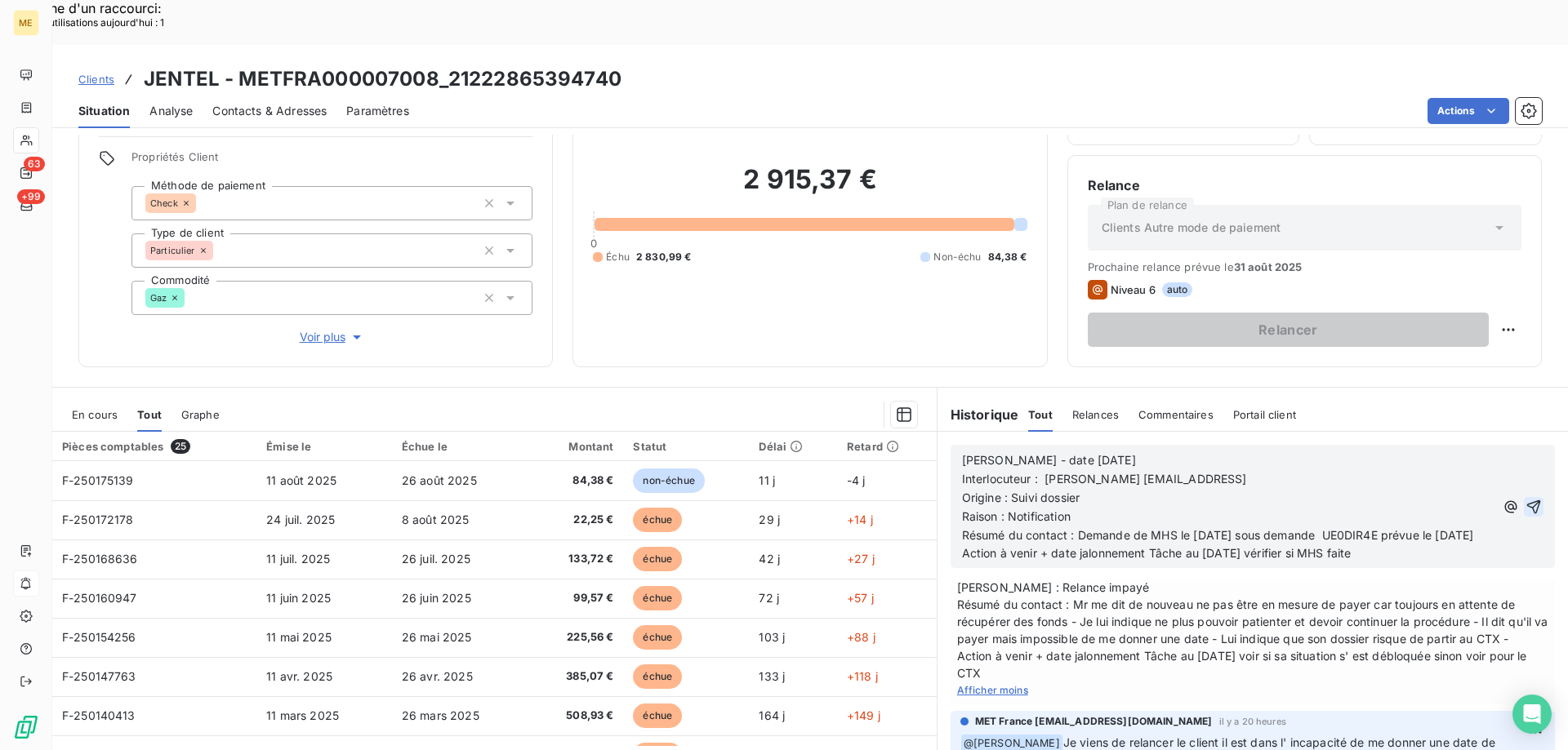
click at [1212, 546] on span "Action à venir + date jalonnement Tâche au 05/09/2025 vérifier si MHS faite" at bounding box center [1156, 553] width 390 height 14
click at [1526, 499] on icon "button" at bounding box center [1533, 506] width 16 height 16
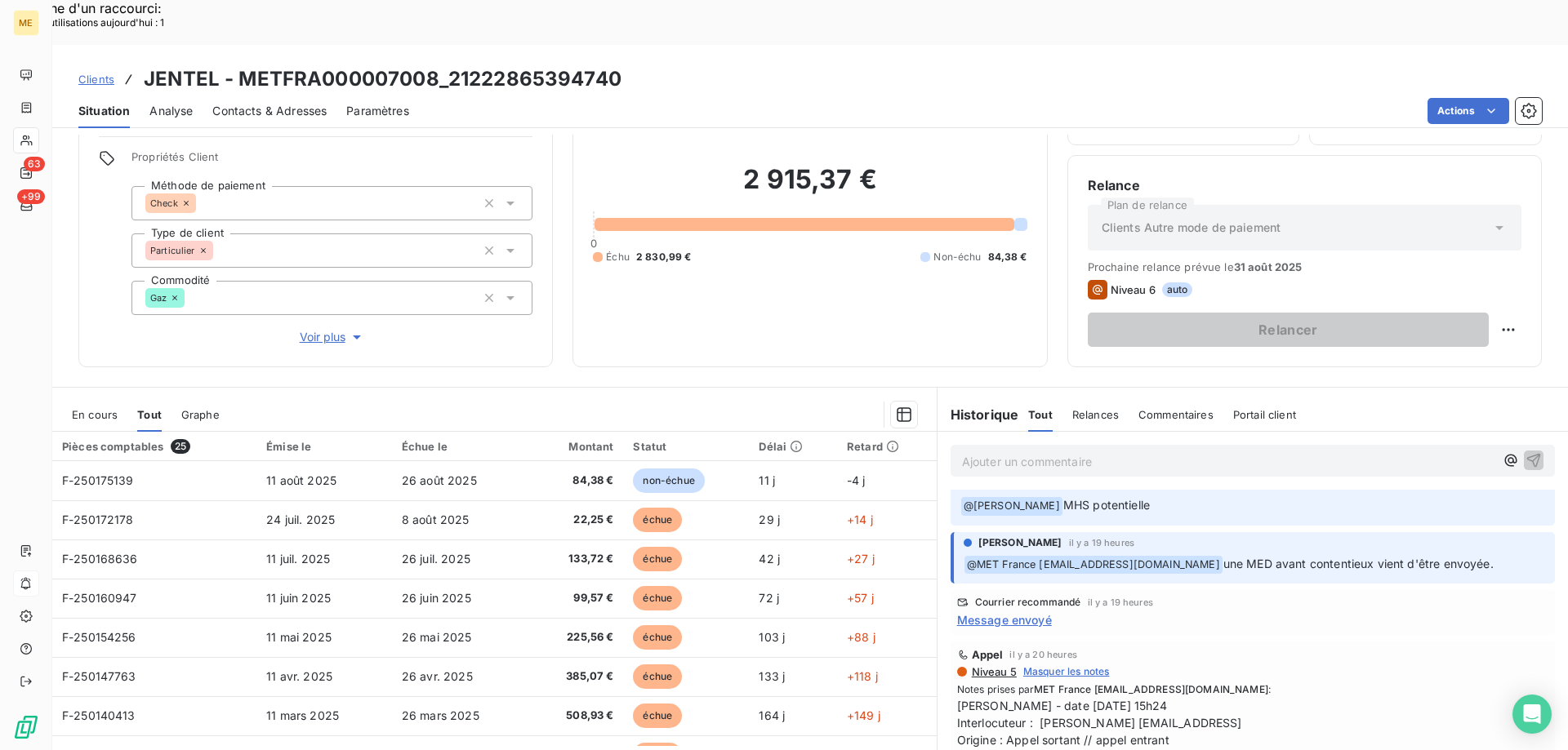
scroll to position [497, 0]
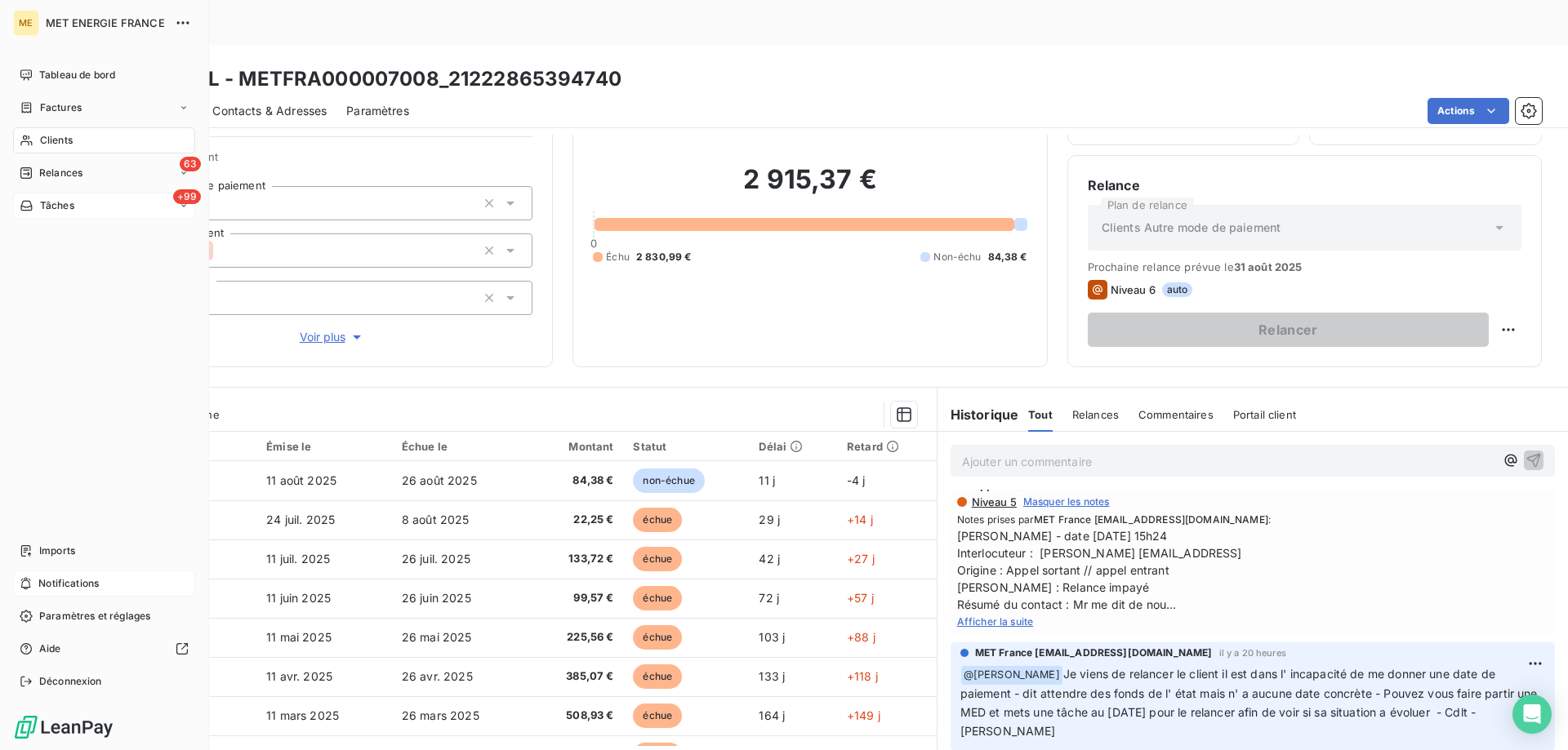
click at [80, 209] on div "+99 Tâches" at bounding box center [104, 206] width 182 height 27
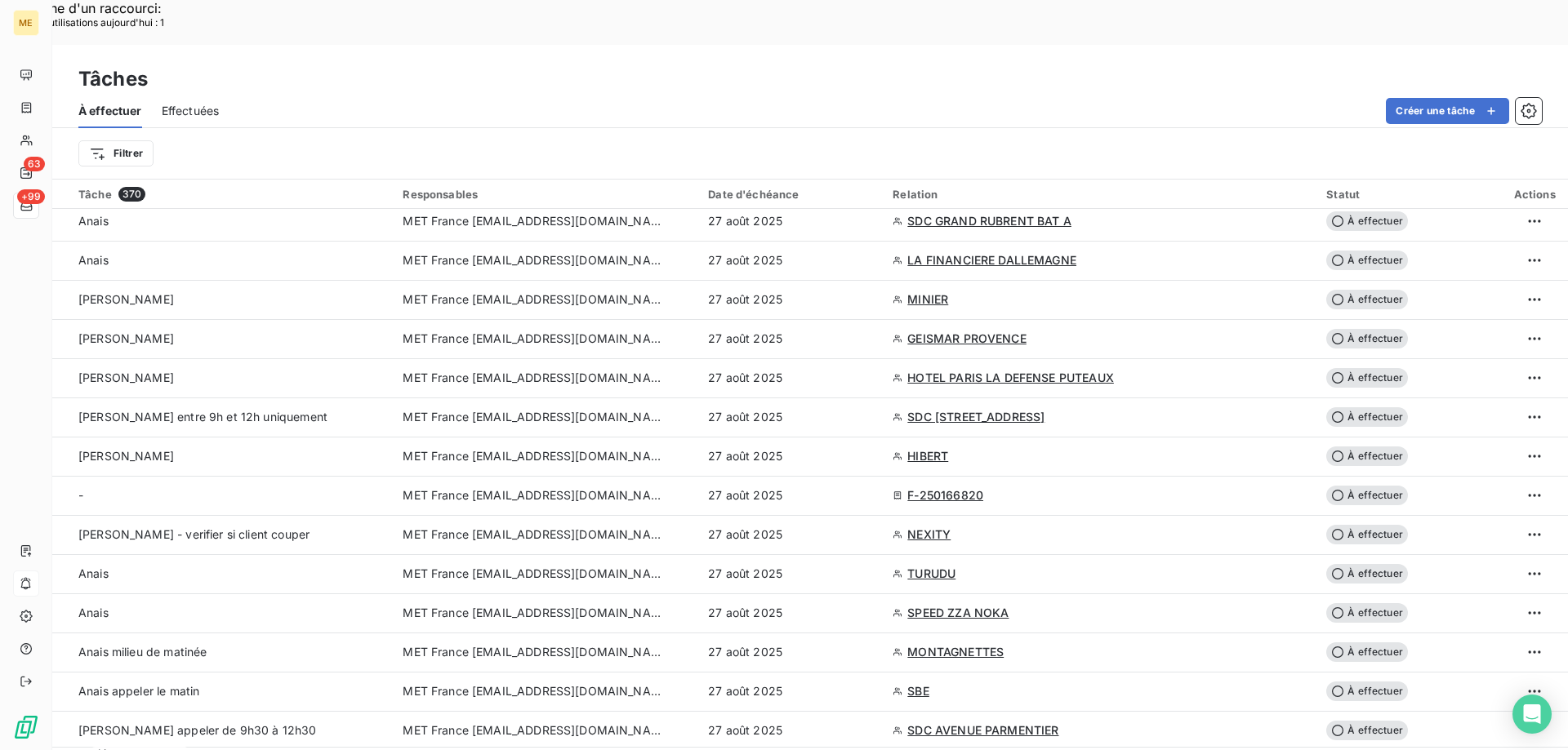
scroll to position [2613, 0]
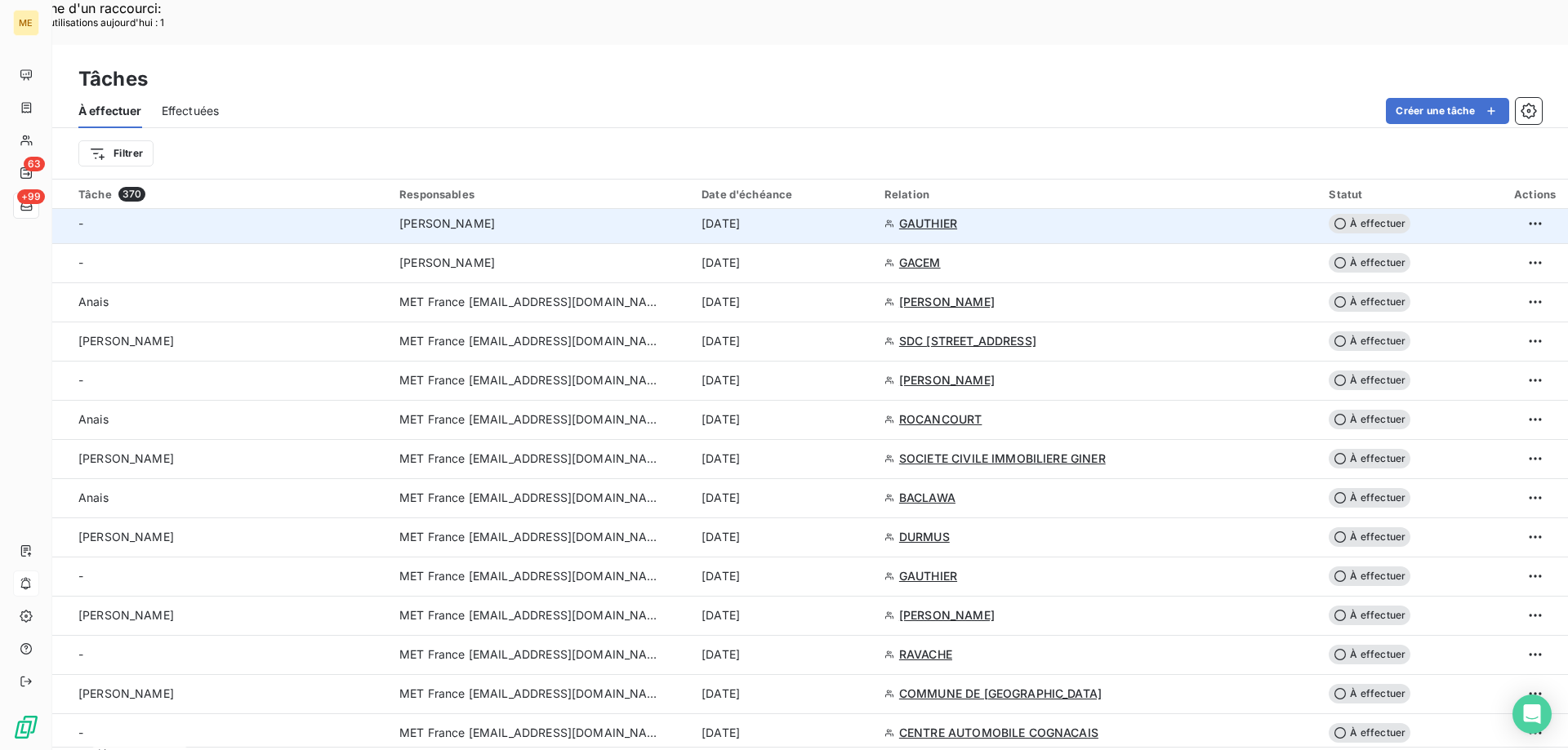
scroll to position [2041, 0]
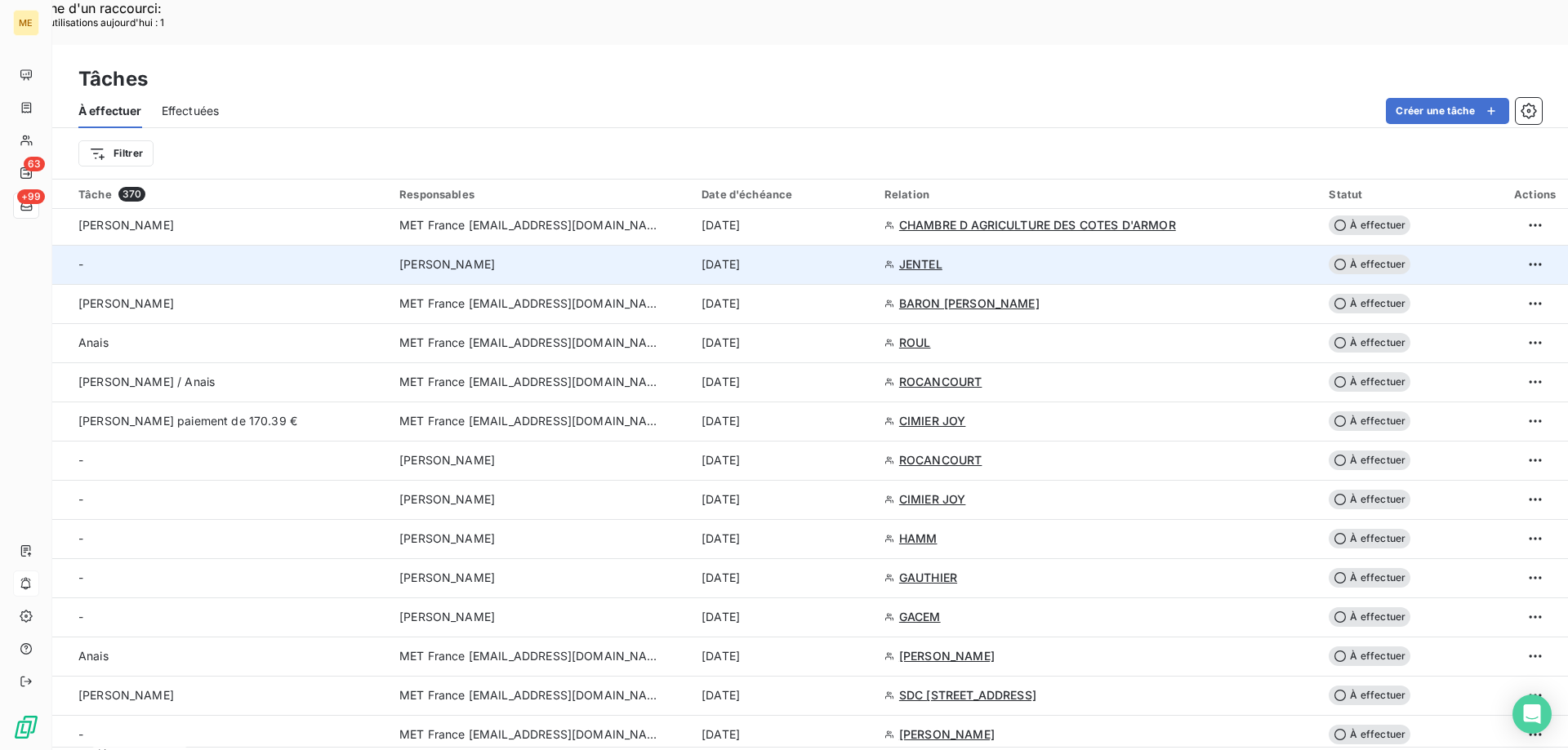
click at [1357, 255] on span "À effectuer" at bounding box center [1369, 265] width 81 height 19
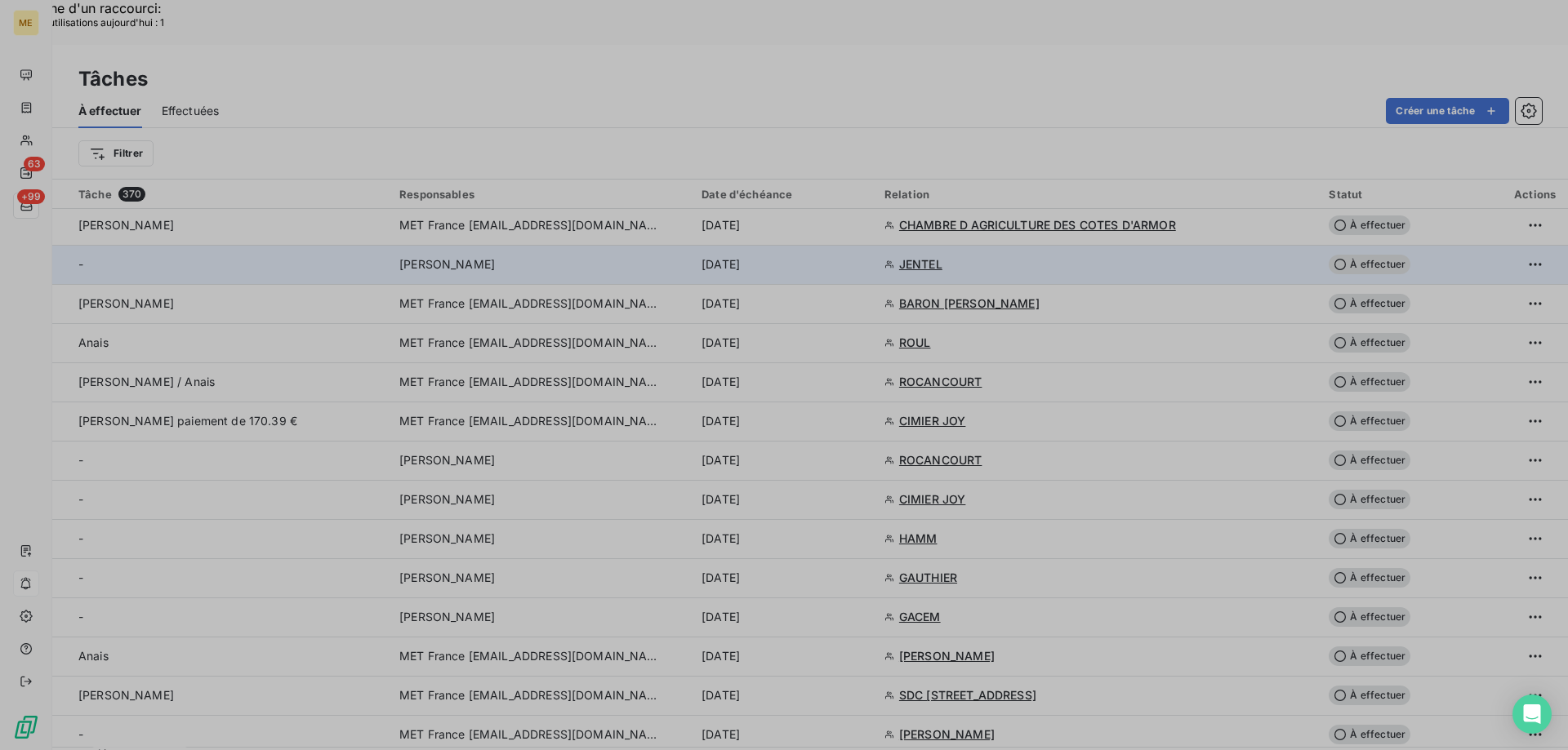
type input "05/09/2025"
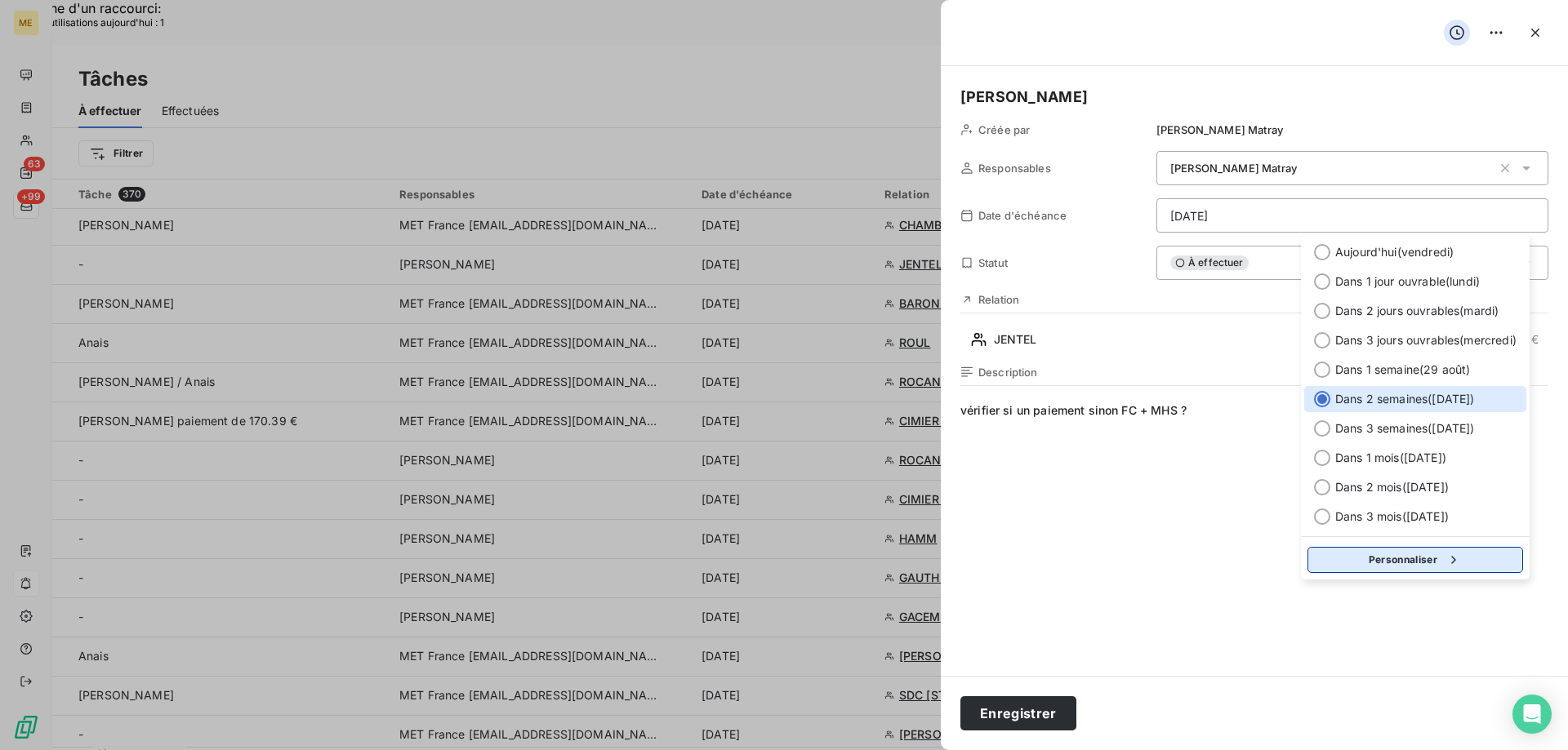
click at [1400, 561] on button "Personnaliser" at bounding box center [1414, 561] width 215 height 27
select select "8"
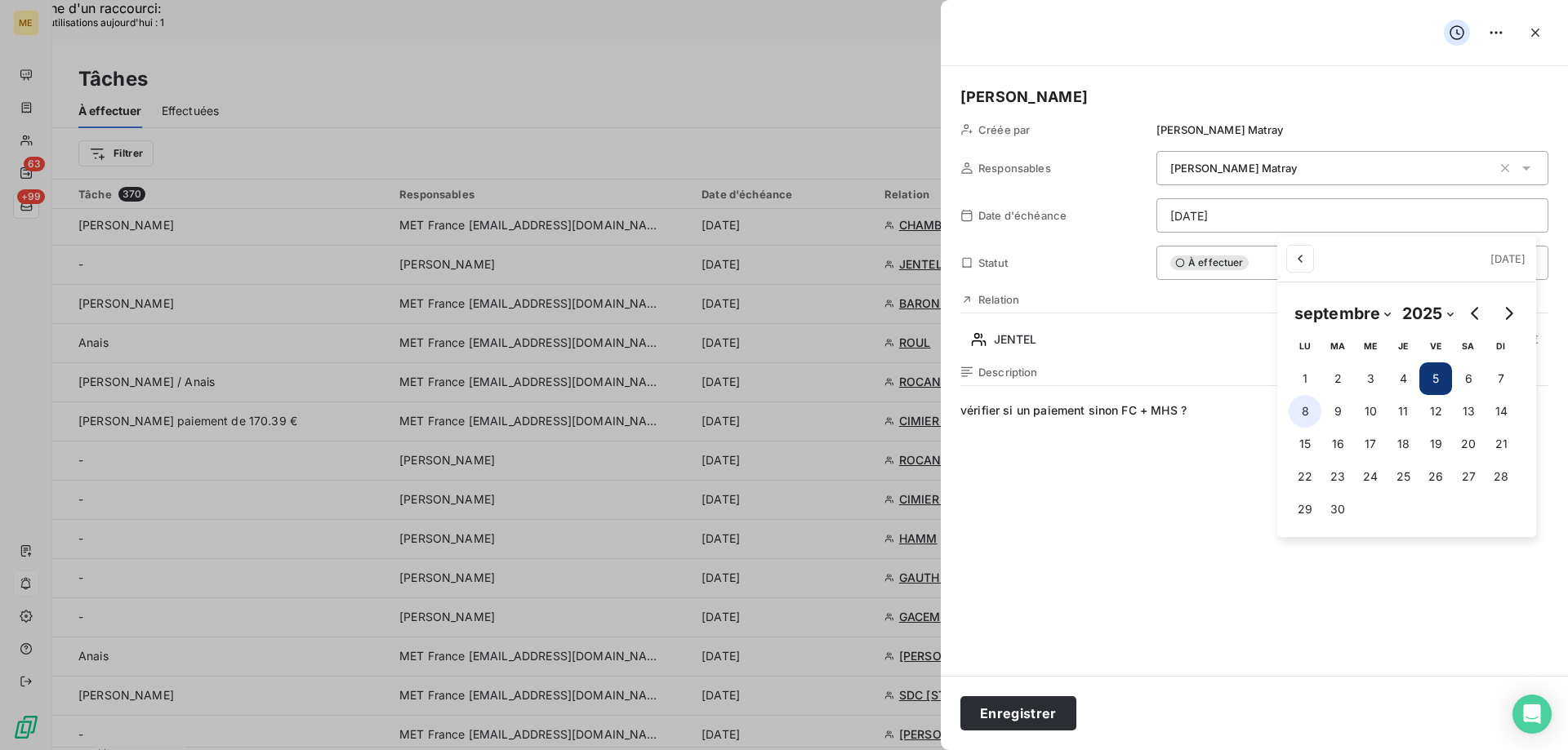
click at [1294, 412] on button "8" at bounding box center [1304, 411] width 33 height 33
type input "08/09/2025"
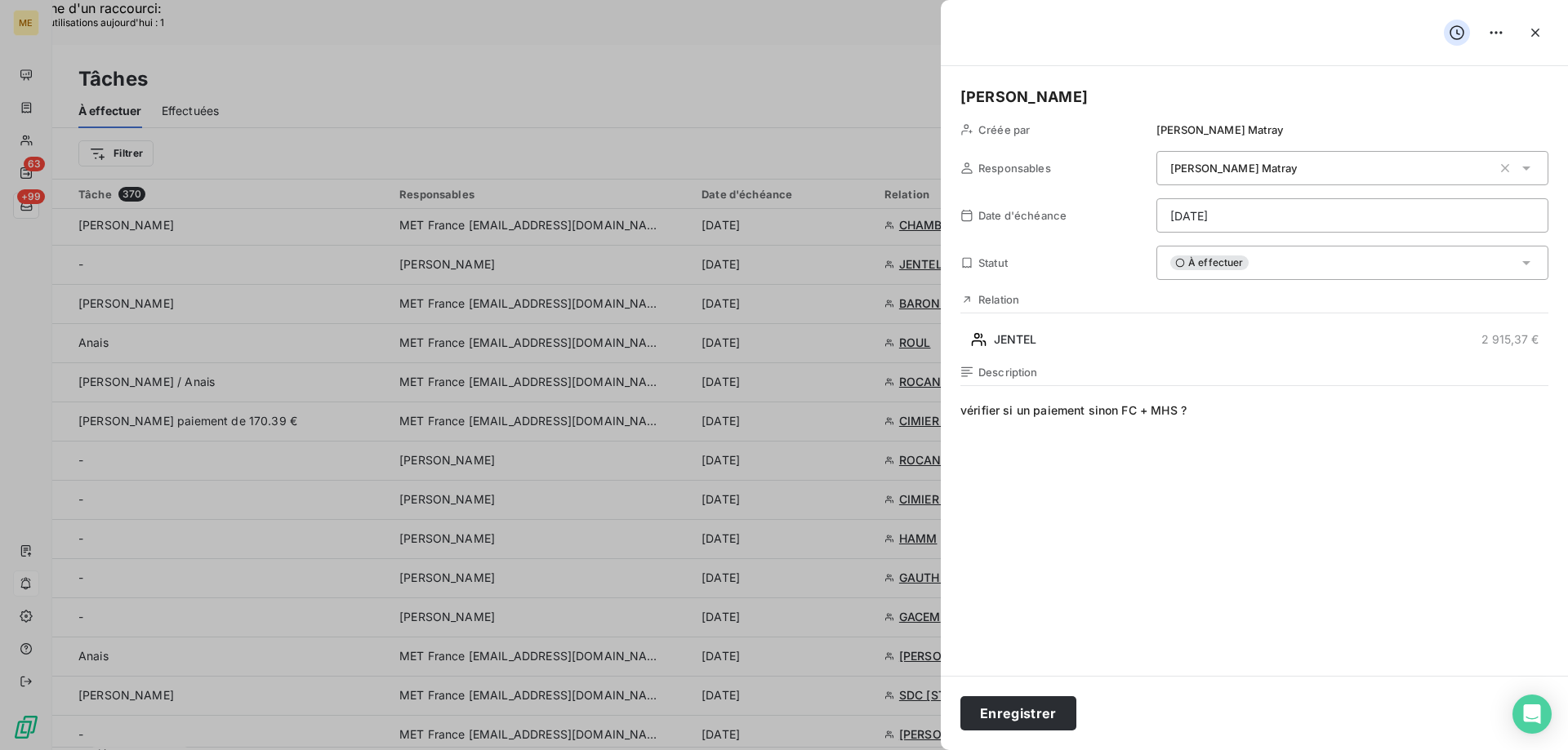
drag, startPoint x: 1192, startPoint y: 404, endPoint x: 1000, endPoint y: 396, distance: 192.2
drag, startPoint x: 968, startPoint y: 409, endPoint x: 1206, endPoint y: 410, distance: 238.0
click at [1206, 410] on span "vérifier si un paiement sinon FC + MHS ?" at bounding box center [1254, 560] width 588 height 313
click at [1016, 712] on button "Enregistrer" at bounding box center [1017, 714] width 116 height 35
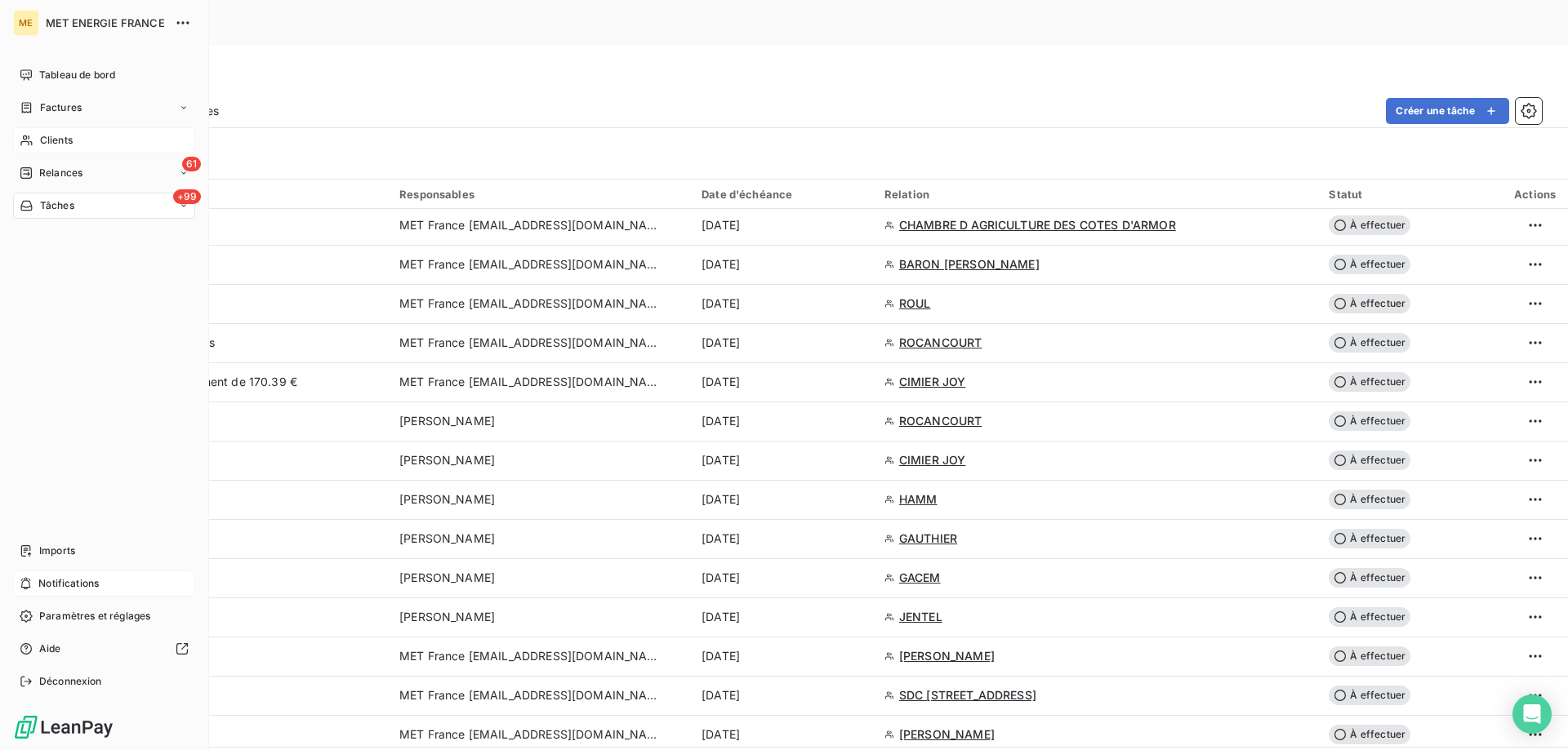
click at [73, 140] on span "Clients" at bounding box center [56, 140] width 33 height 15
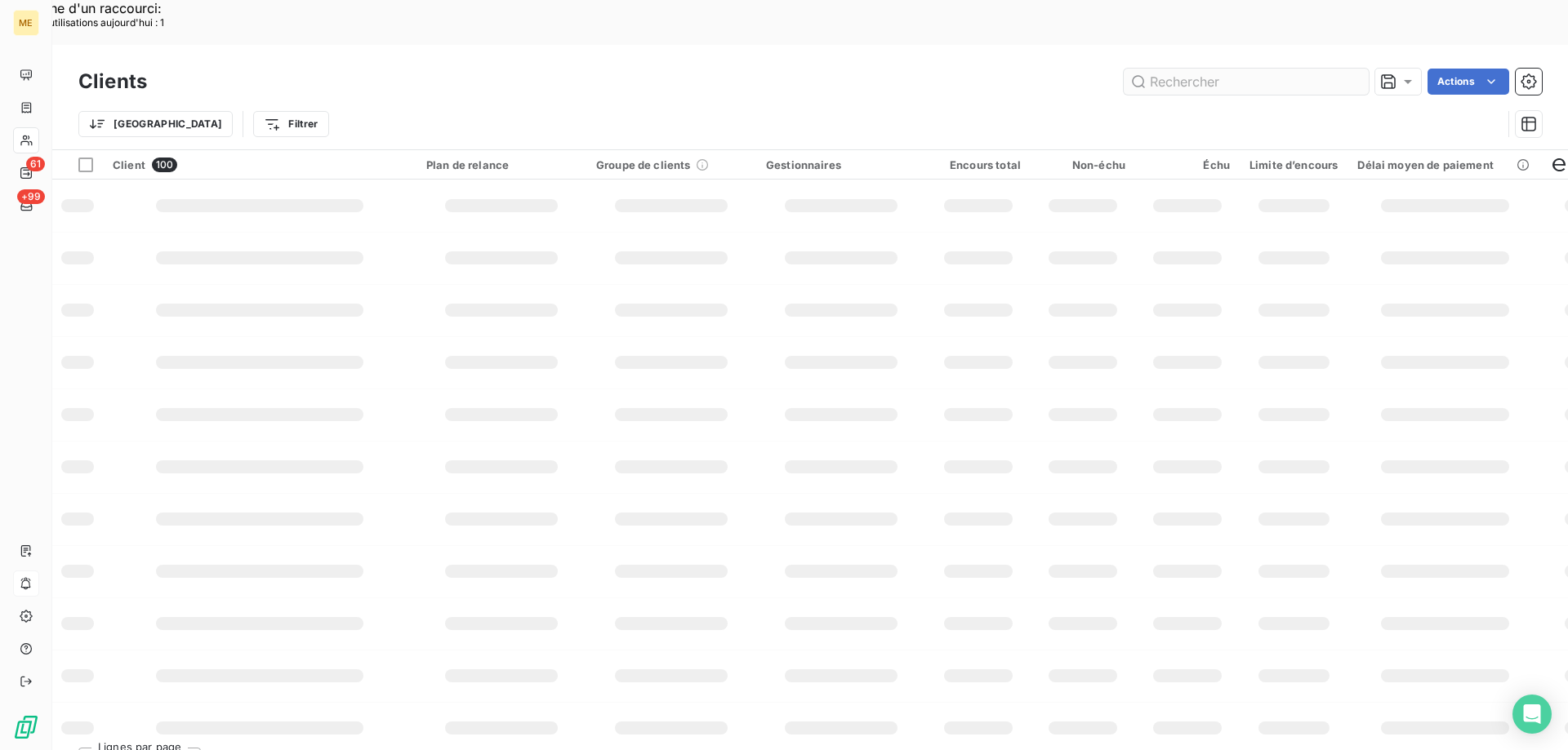
click at [1212, 68] on input "text" at bounding box center [1246, 81] width 245 height 27
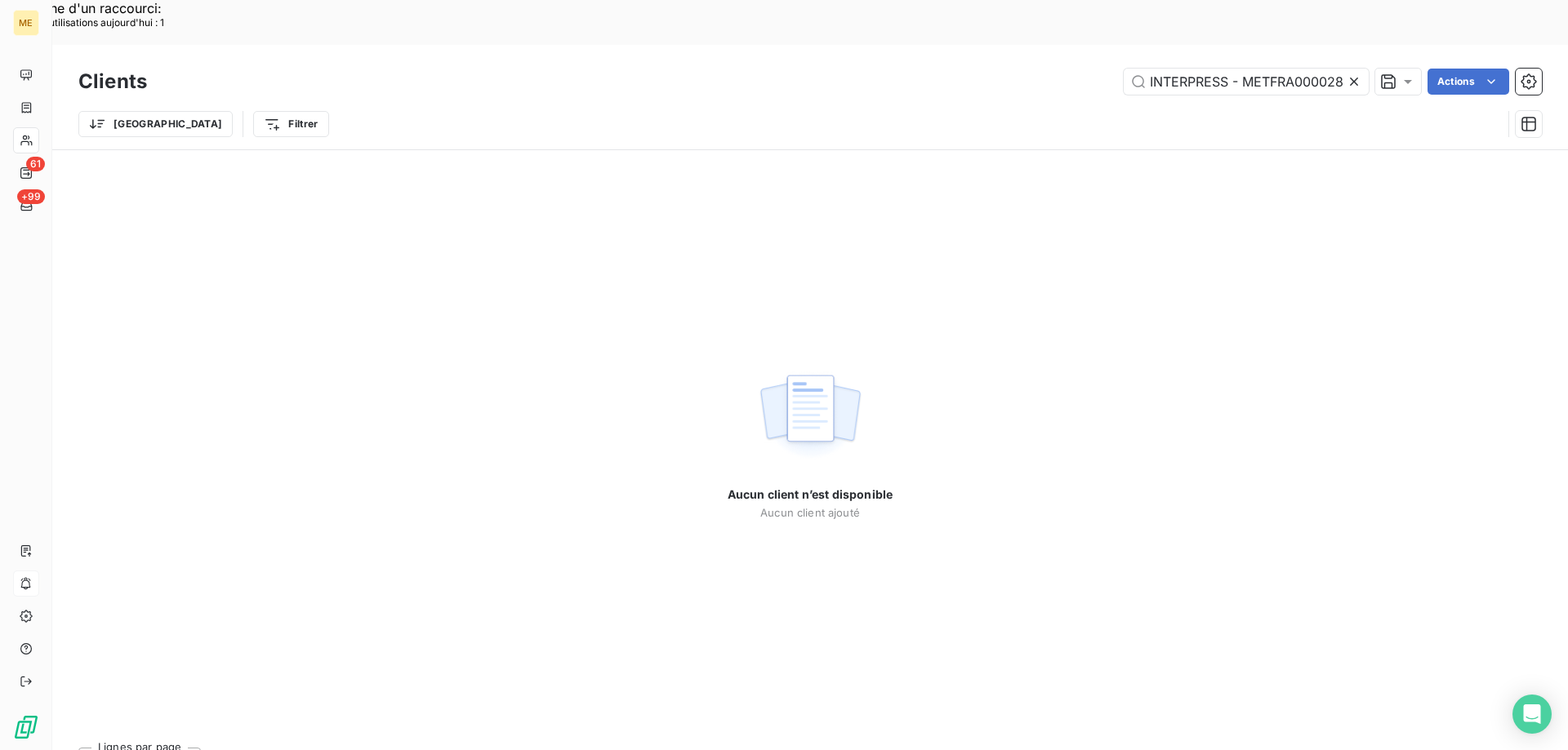
drag, startPoint x: 1176, startPoint y: 35, endPoint x: 1101, endPoint y: 27, distance: 75.4
click at [1101, 68] on div "INTERPRESS - METFRA000028264-CA21 Actions" at bounding box center [854, 81] width 1375 height 27
drag, startPoint x: 1275, startPoint y: 34, endPoint x: 1325, endPoint y: 30, distance: 50.2
click at [1325, 68] on input "METFRA000028264-CA21" at bounding box center [1246, 81] width 245 height 27
click at [1152, 68] on input "METFRA000028264" at bounding box center [1246, 81] width 245 height 27
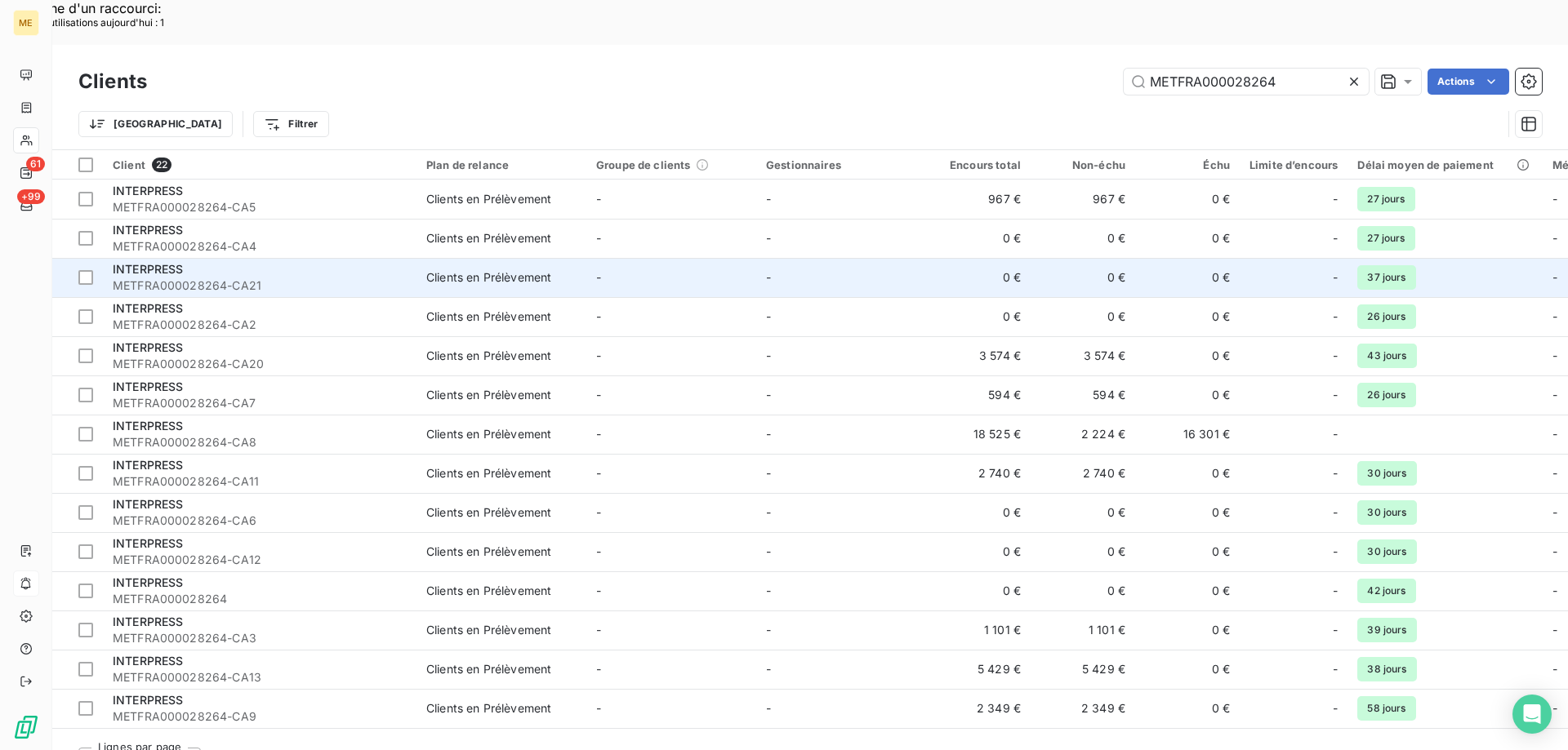
type input "METFRA000028264"
click at [230, 261] on div "INTERPRESS" at bounding box center [259, 269] width 294 height 16
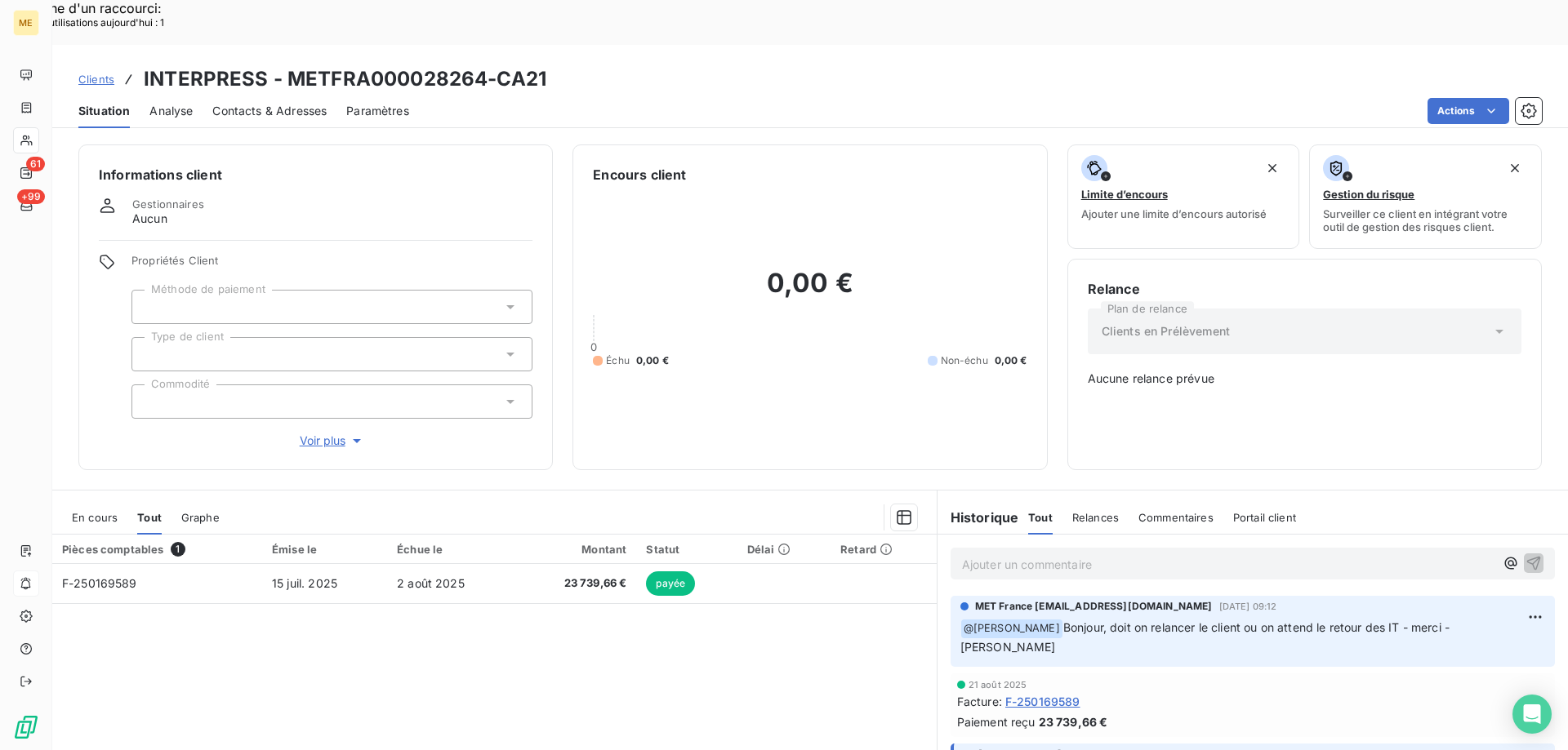
scroll to position [91, 0]
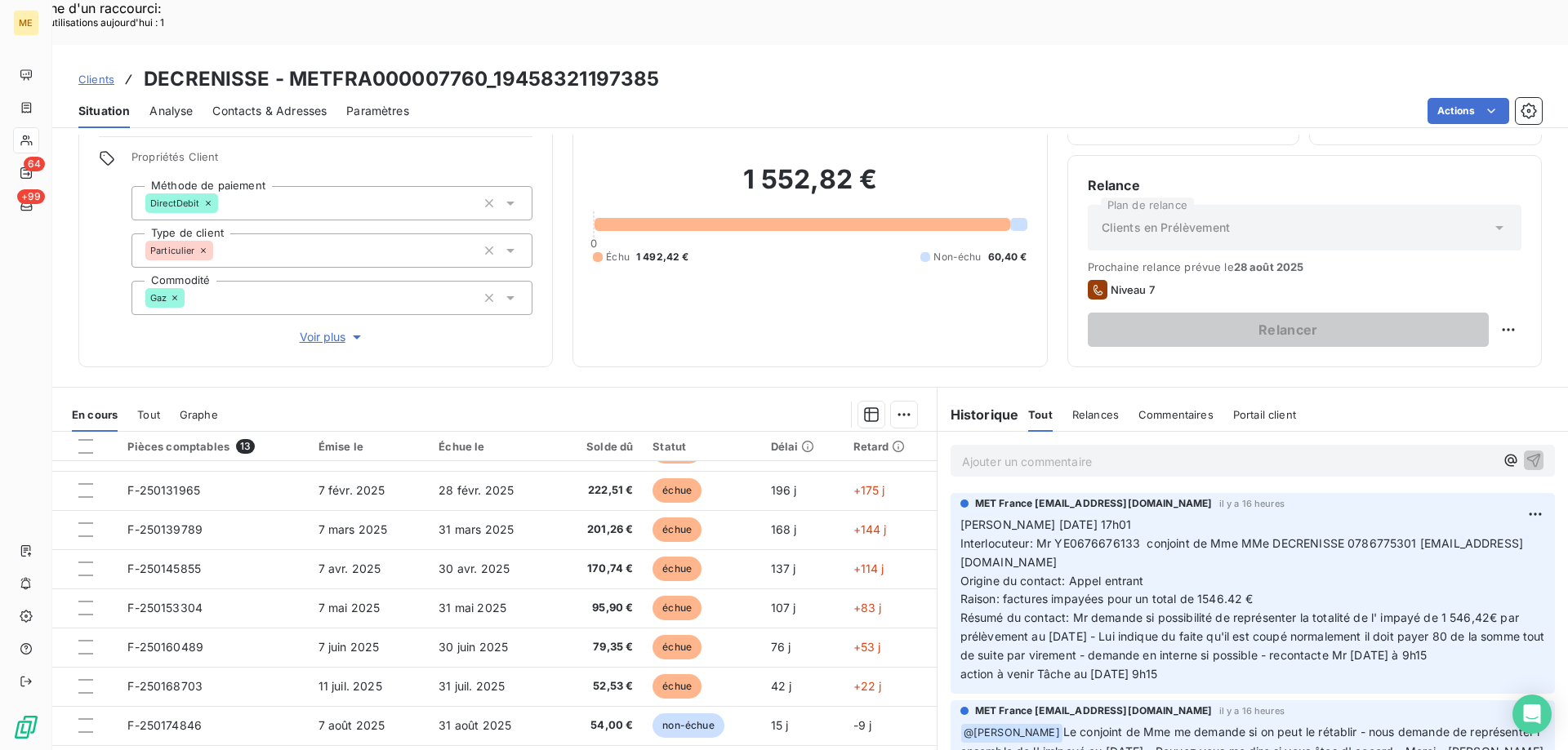
click at [1090, 537] on span "Interlocuteur: Mr YE0676676133 conjoint de Mme MMe DECRENISSE 0786775301 [EMAIL…" at bounding box center [1240, 553] width 562 height 33
copy span "YE0676676133"
click at [1254, 619] on p "[PERSON_NAME] [DATE] 17h01 Interlocuteur: Mr YE0676676133 conjoint de Mme MMe D…" at bounding box center [1252, 600] width 584 height 168
drag, startPoint x: 1196, startPoint y: 631, endPoint x: 954, endPoint y: 485, distance: 282.6
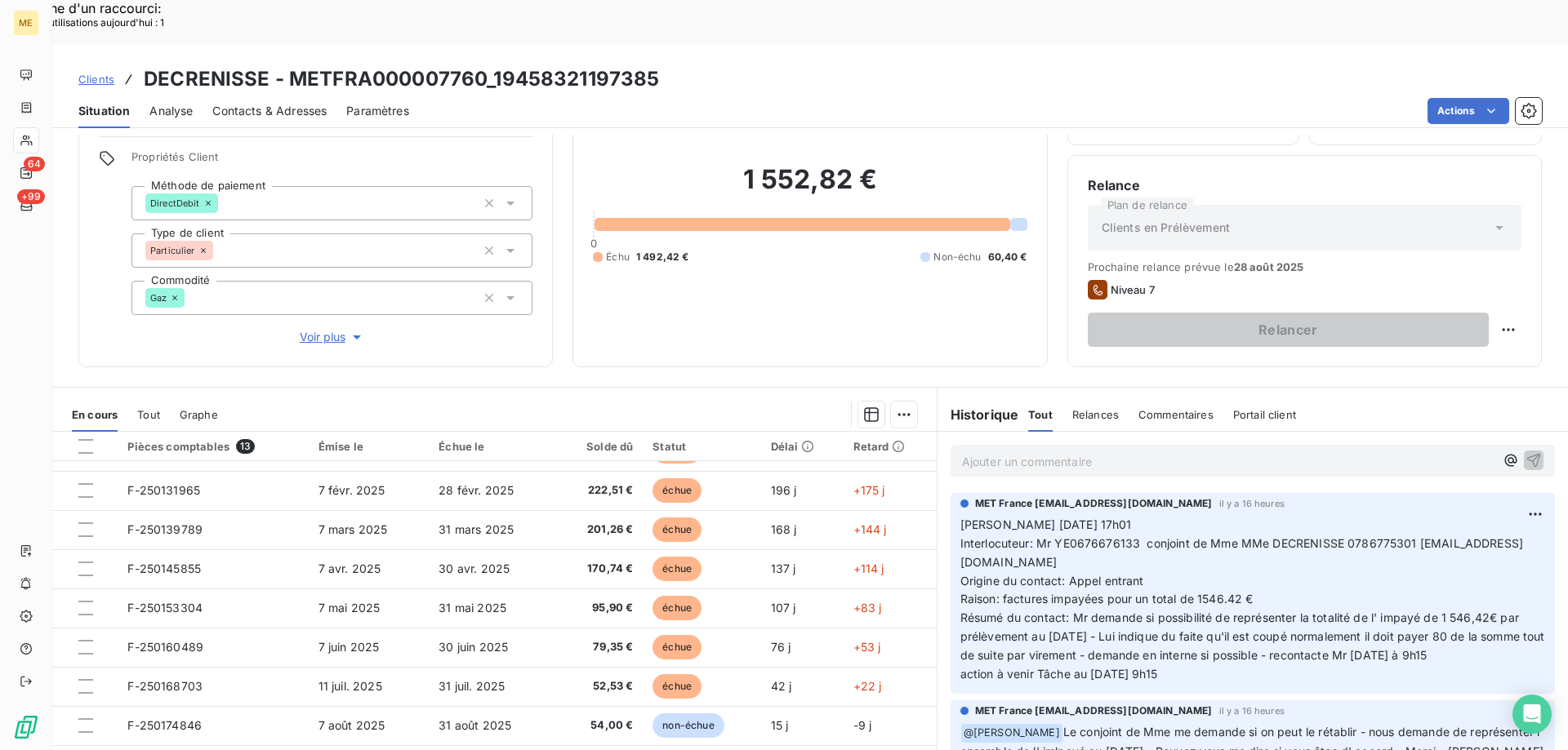
click at [960, 516] on p "[PERSON_NAME] [DATE] 17h01 Interlocuteur: Mr YE0676676133 conjoint de Mme MMe D…" at bounding box center [1252, 600] width 584 height 168
copy p "[PERSON_NAME] [DATE] 17h01 Interlocuteur: Mr YE0676676133 conjoint de Mme MMe D…"
click at [1247, 627] on p "Valérie 21/08/2025 17h01 Interlocuteur: Mr YE0676676133 conjoint de Mme MMe DEC…" at bounding box center [1252, 600] width 584 height 168
click at [1195, 624] on p "Valérie 21/08/2025 17h01 Interlocuteur: Mr YE0676676133 conjoint de Mme MMe DEC…" at bounding box center [1252, 600] width 584 height 168
drag, startPoint x: 1196, startPoint y: 636, endPoint x: 952, endPoint y: 476, distance: 291.8
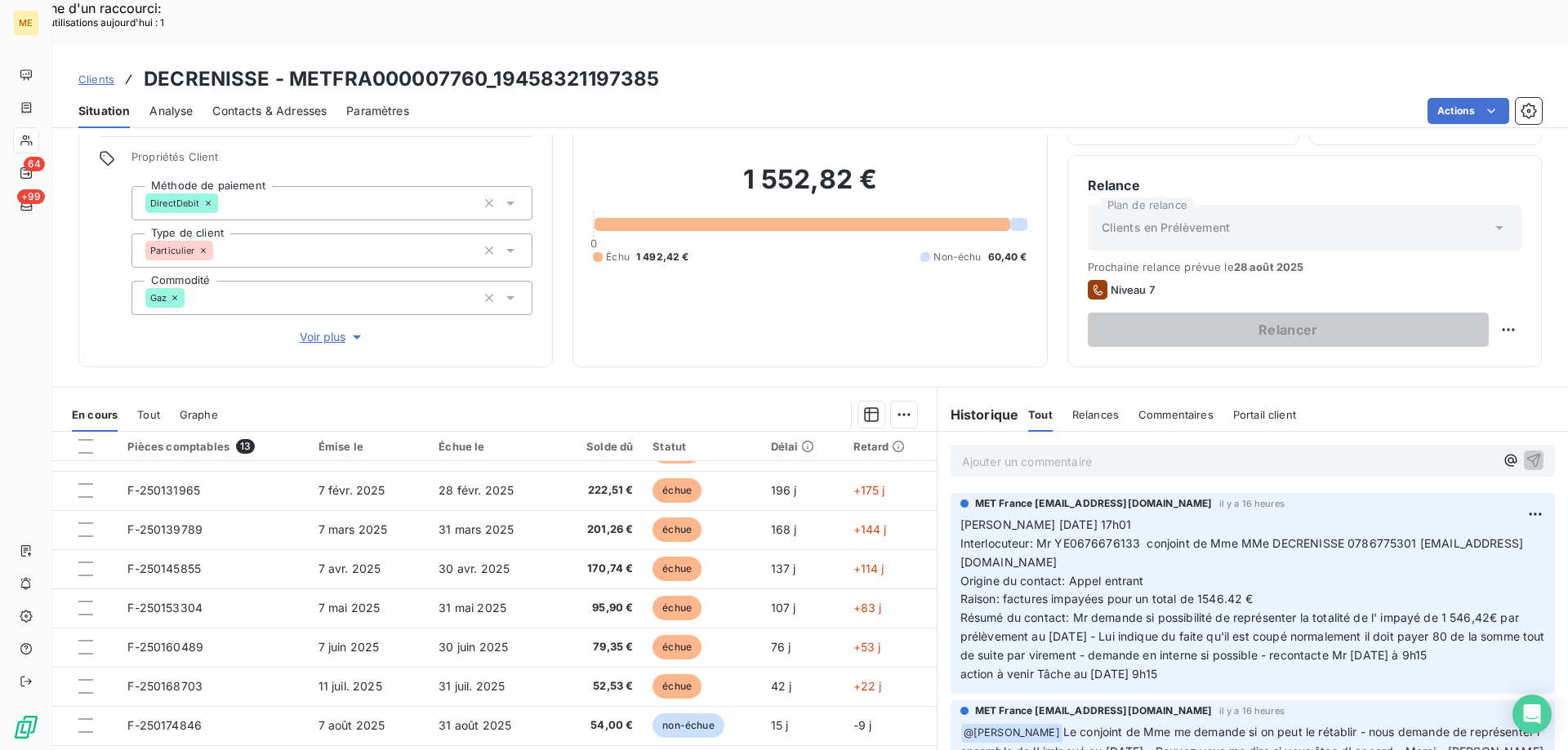
click at [951, 493] on div "MET France met-france@recouvrement.met.com il y a 16 heures Valérie 21/08/2025 …" at bounding box center [1252, 593] width 604 height 201
copy p "Valérie 21/08/2025 17h01 Interlocuteur: Mr YE0676676133 conjoint de Mme MMe DEC…"
click at [992, 452] on p "Ajouter un commentaire ﻿" at bounding box center [1227, 461] width 532 height 20
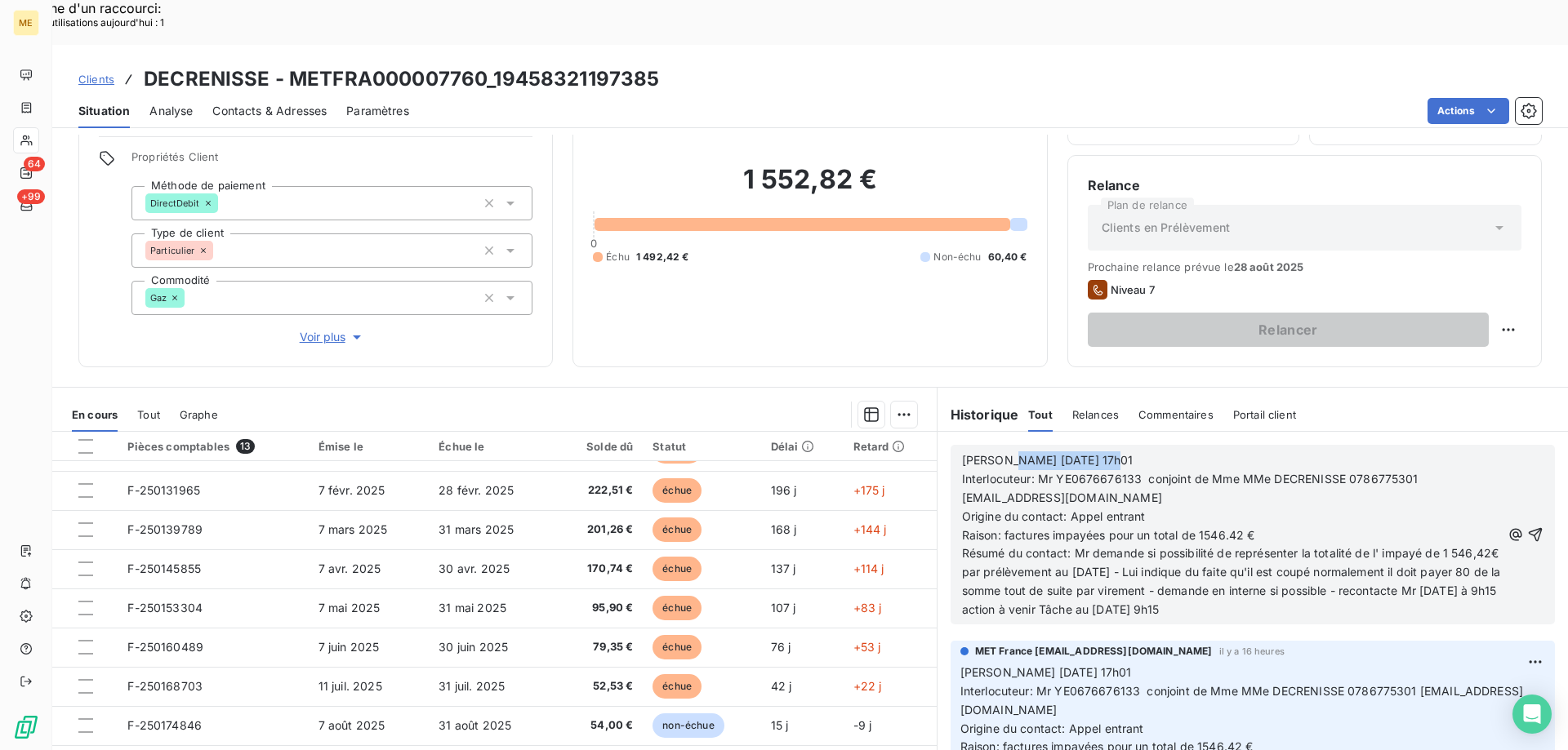
drag, startPoint x: 999, startPoint y: 414, endPoint x: 1102, endPoint y: 410, distance: 103.1
click at [1102, 452] on p "Valérie 21/08/2025 17h01" at bounding box center [1231, 460] width 539 height 19
drag, startPoint x: 1095, startPoint y: 471, endPoint x: 1170, endPoint y: 472, distance: 75.0
click at [1167, 508] on p "Origine du contact: Appel entrant" at bounding box center [1231, 517] width 539 height 19
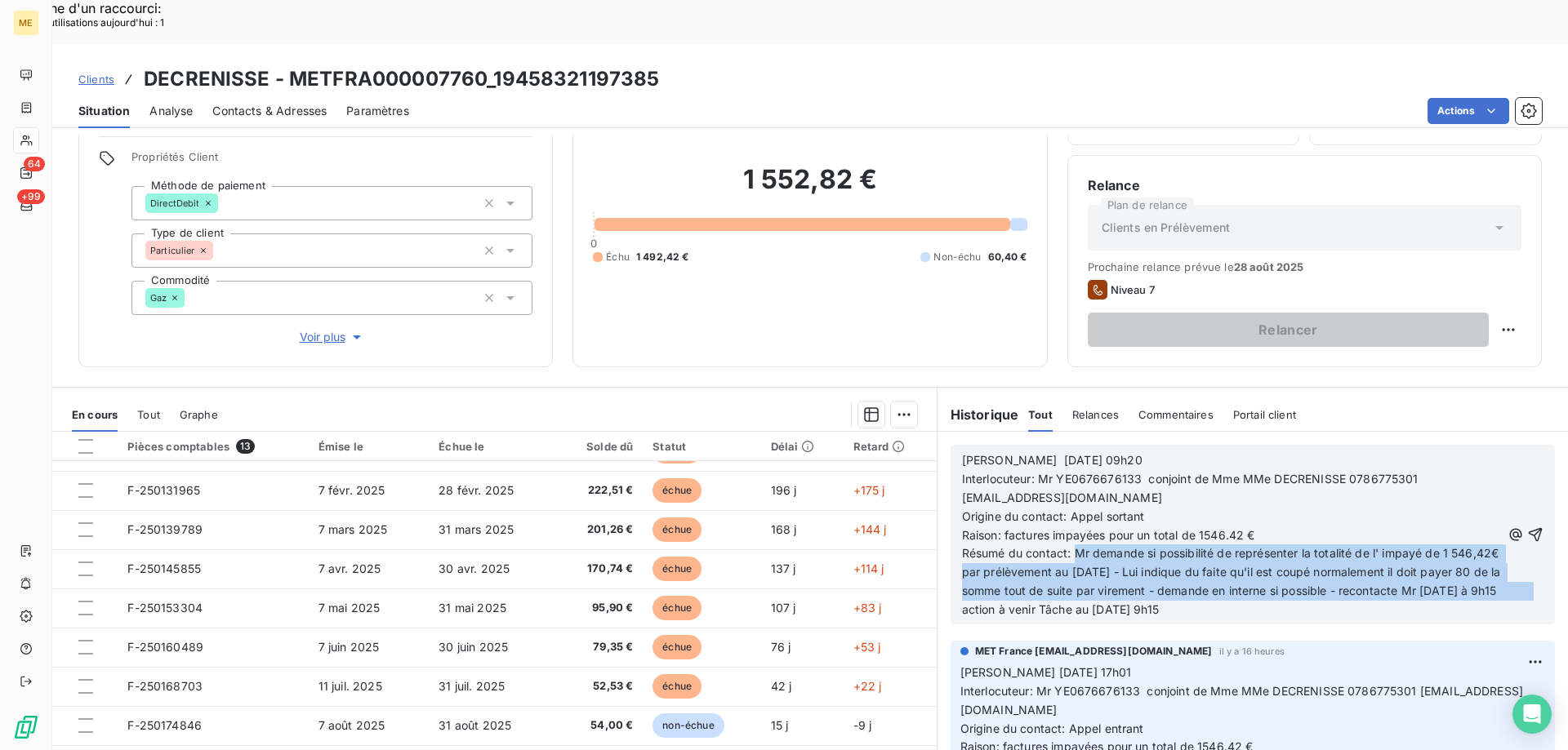
drag, startPoint x: 1068, startPoint y: 511, endPoint x: 1138, endPoint y: 567, distance: 89.6
click at [1138, 567] on span "Résumé du contact: Mr demande si possibilité de représenter la totalité de l' i…" at bounding box center [1413, 581] width 904 height 70
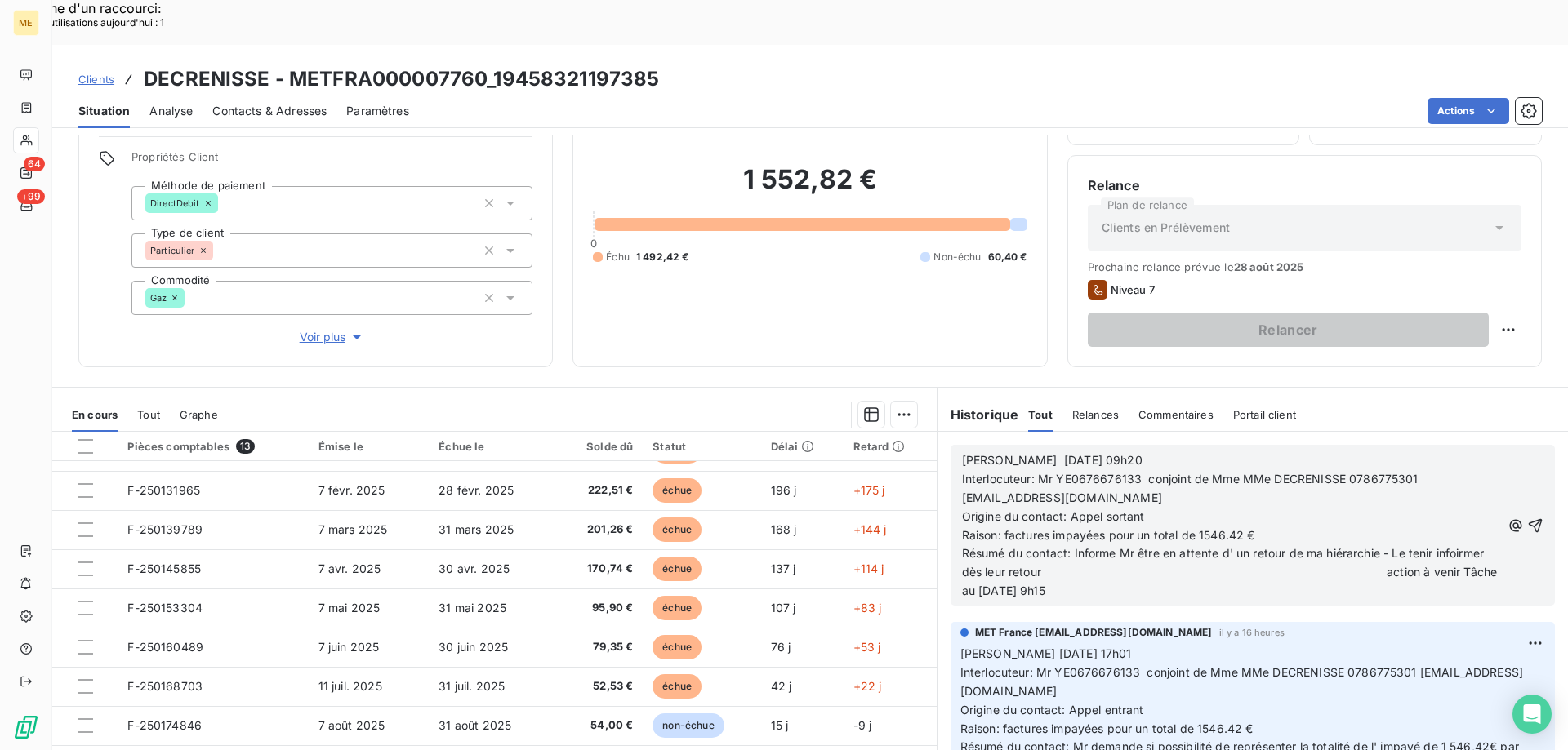
click at [981, 546] on span "Résumé du contact: Informe Mr être en attente d' un retour de ma hiérarchie - L…" at bounding box center [1231, 572] width 539 height 51
click at [1139, 546] on span "Résumé du contact: Informe Mr être en attente d' un retour de ma hiérarchie - L…" at bounding box center [1231, 572] width 539 height 51
drag, startPoint x: 1167, startPoint y: 550, endPoint x: 1249, endPoint y: 541, distance: 82.5
click at [1249, 545] on p "Résumé du contact: Informe Mr être en attente d' un retour de ma hiérarchie - L…" at bounding box center [1231, 573] width 539 height 57
click at [1528, 519] on icon "button" at bounding box center [1535, 526] width 14 height 14
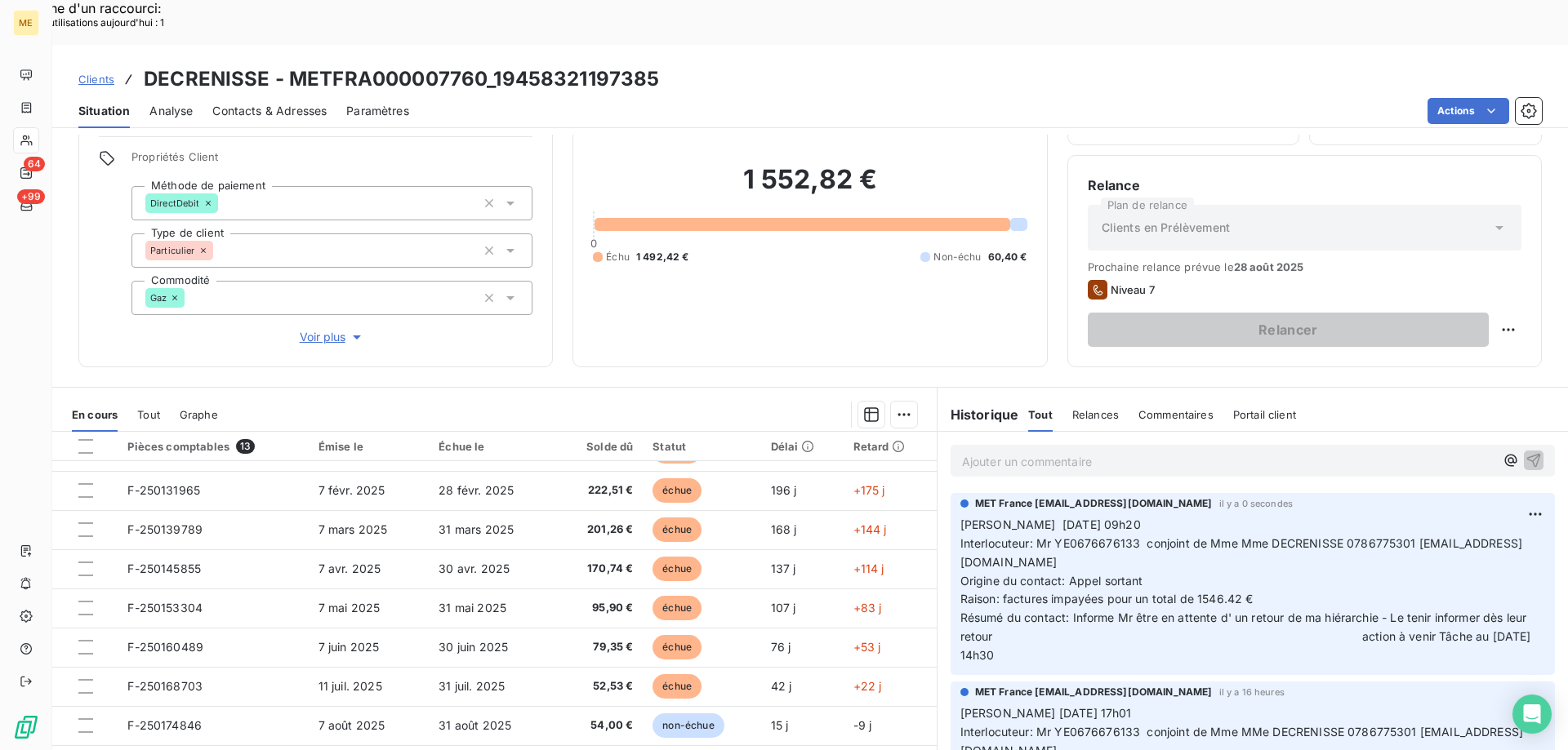
drag, startPoint x: 290, startPoint y: 37, endPoint x: 407, endPoint y: 37, distance: 117.0
click at [409, 65] on h3 "DECRENISSE - METFRA000007760_19458321197385" at bounding box center [401, 79] width 515 height 29
click at [722, 98] on div "Actions" at bounding box center [985, 112] width 1113 height 27
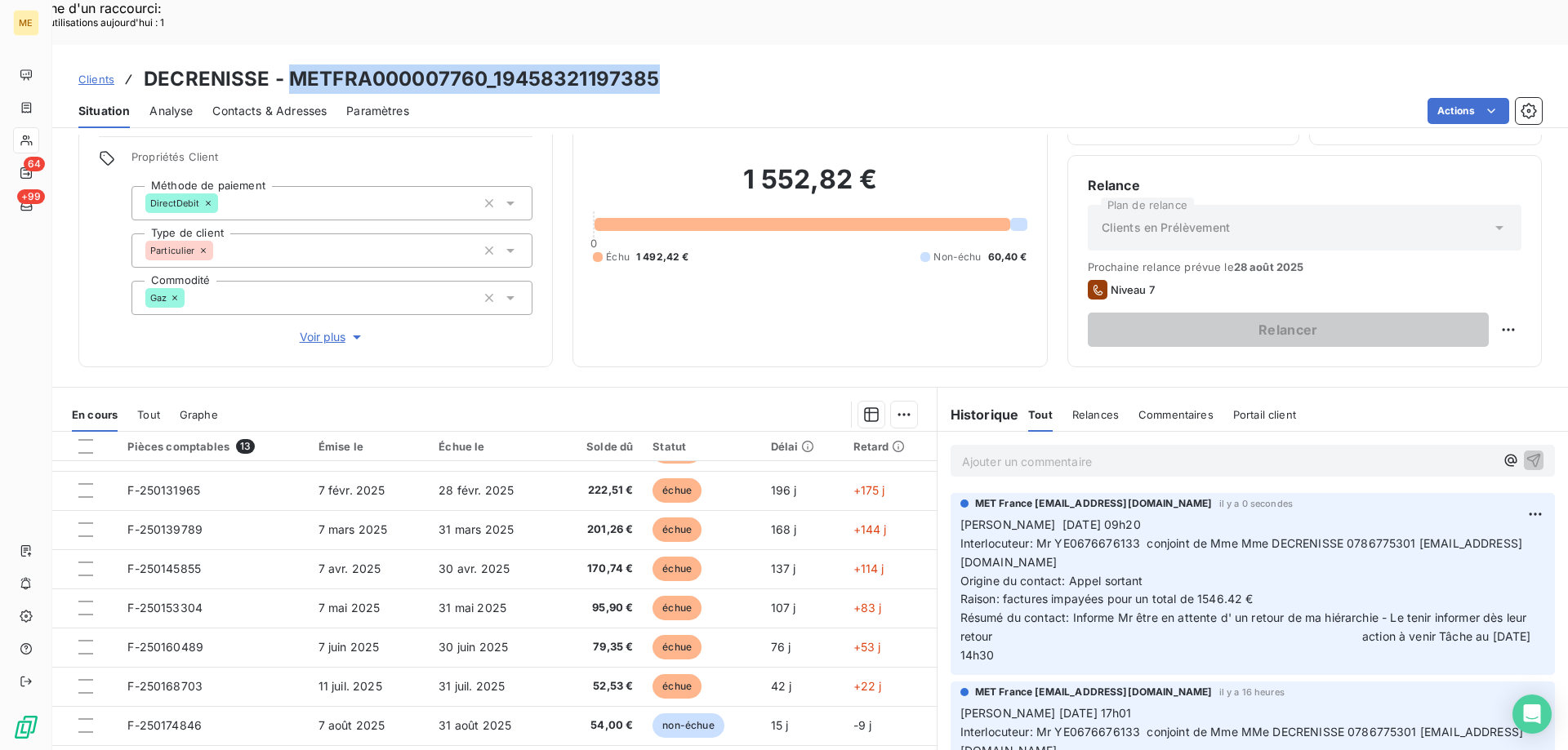
drag, startPoint x: 663, startPoint y: 31, endPoint x: 293, endPoint y: 30, distance: 370.0
click at [293, 65] on div "Clients DECRENISSE - METFRA000007760_19458321197385" at bounding box center [810, 79] width 1516 height 29
copy h3 "METFRA000007760_19458321197385"
click at [1147, 612] on p "Valérie 22/08/2025 09h20 Interlocuteur: Mr YE0676676133 conjoint de Mme Mme DEC…" at bounding box center [1252, 591] width 584 height 150
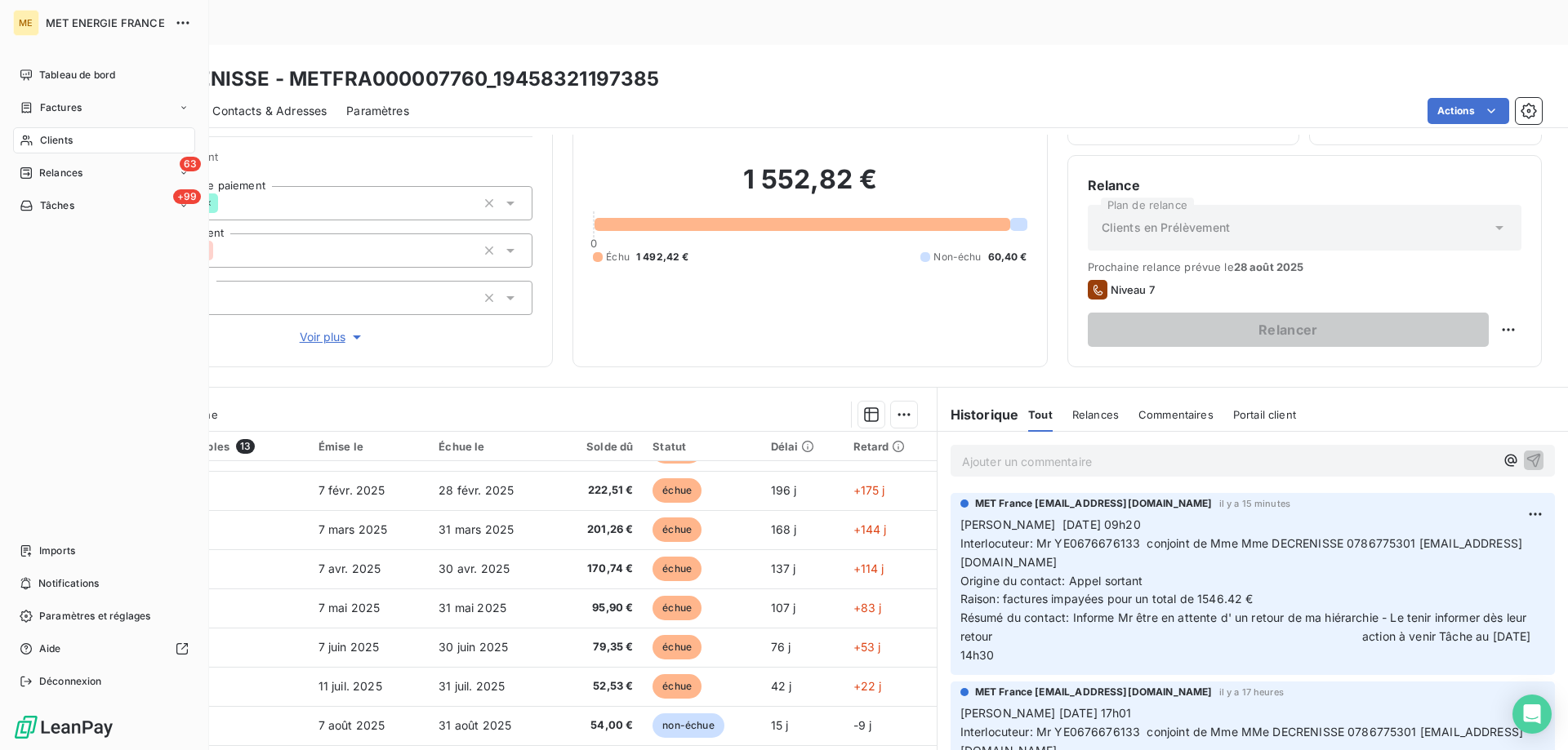
click at [77, 141] on div "Clients" at bounding box center [104, 141] width 182 height 27
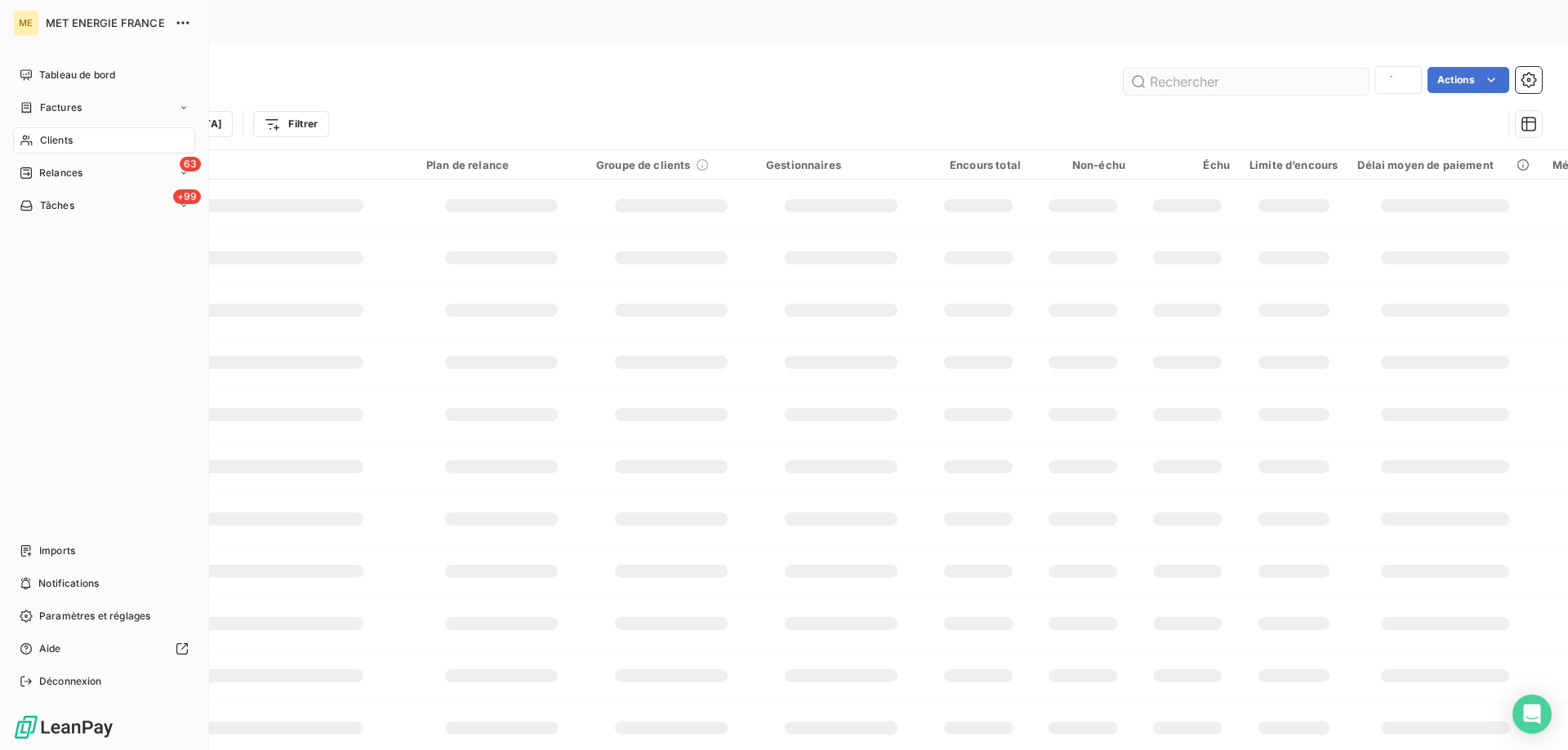
click at [1169, 68] on input "text" at bounding box center [1246, 81] width 245 height 27
click at [1164, 68] on input "text" at bounding box center [1246, 81] width 245 height 27
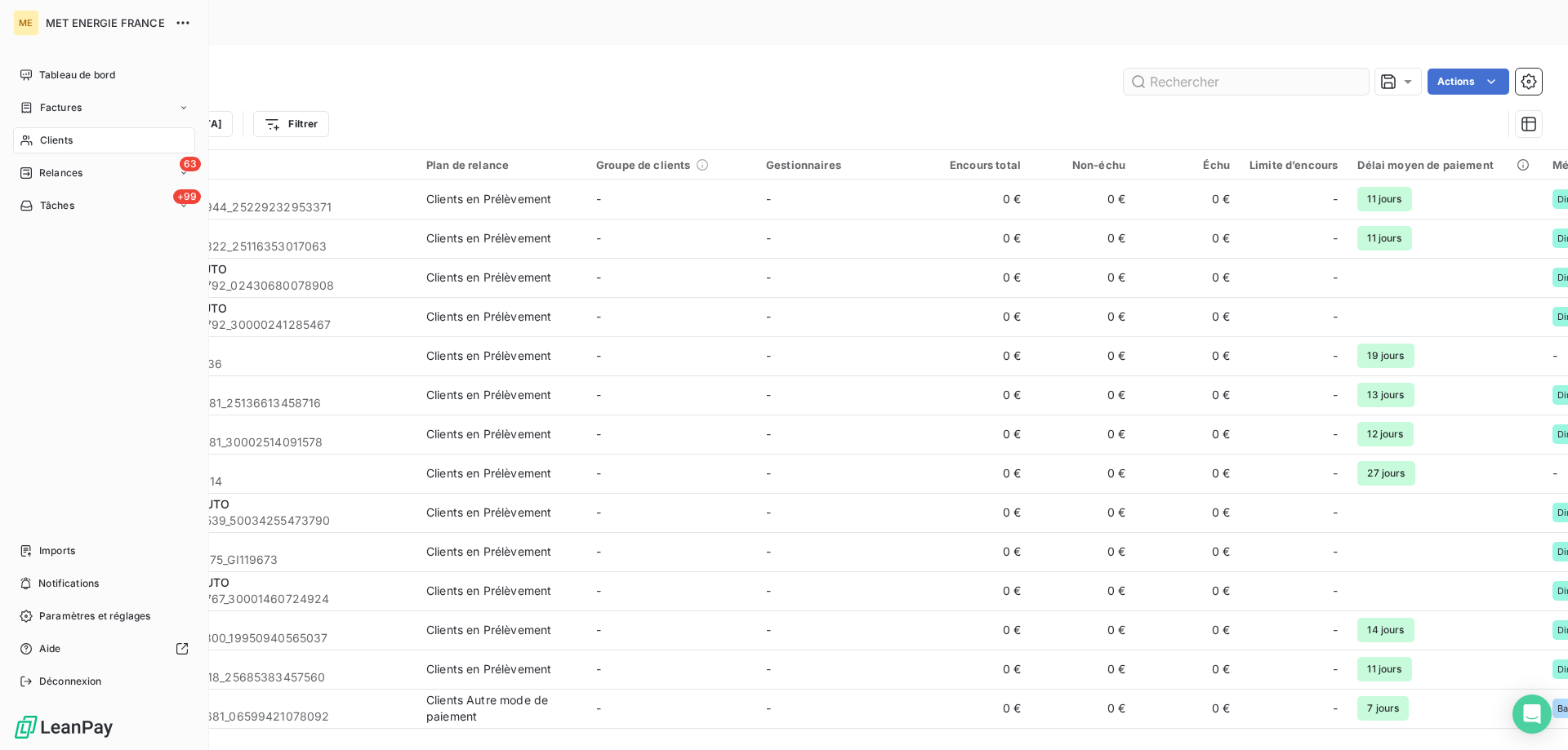
click at [1164, 68] on input "text" at bounding box center [1246, 81] width 245 height 27
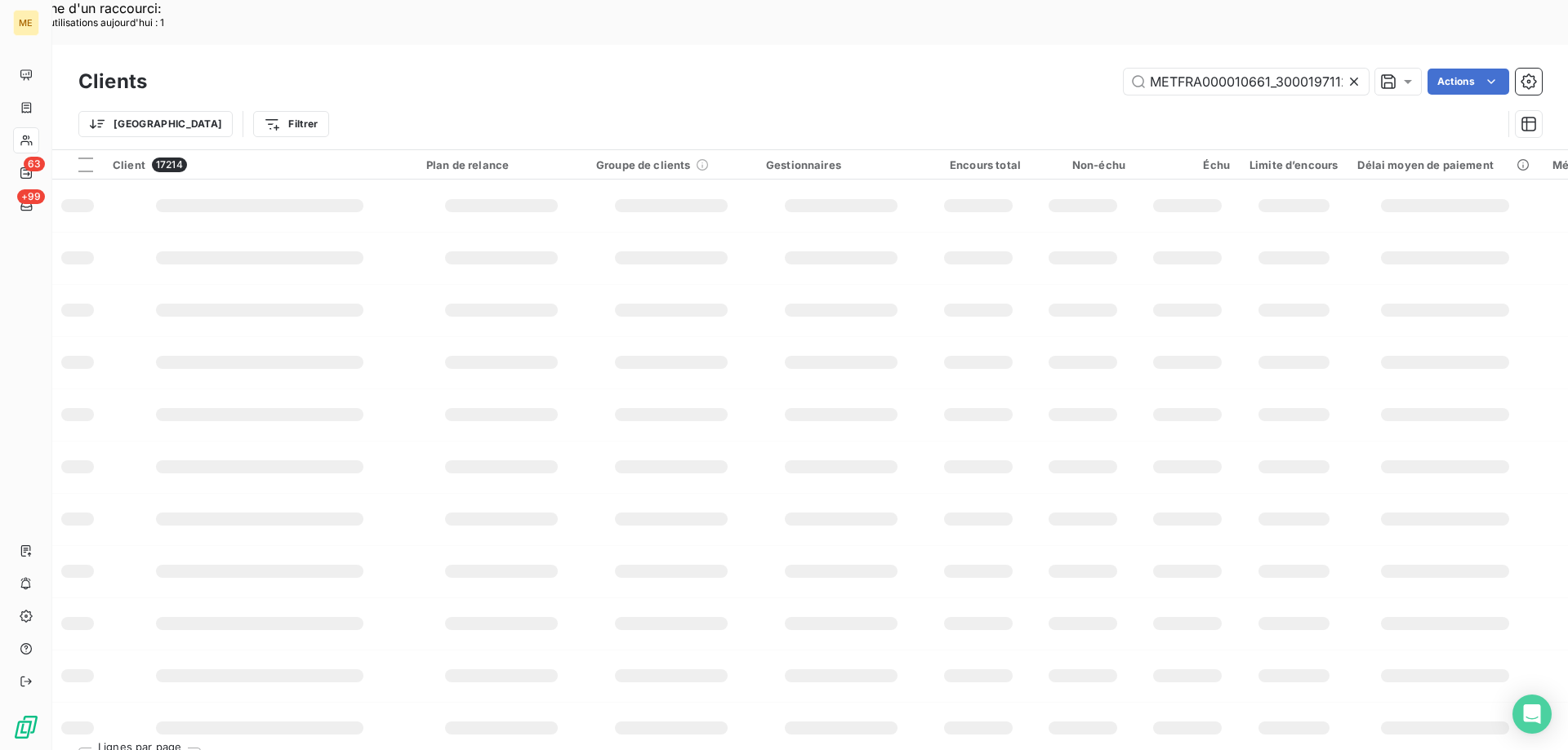
scroll to position [0, 32]
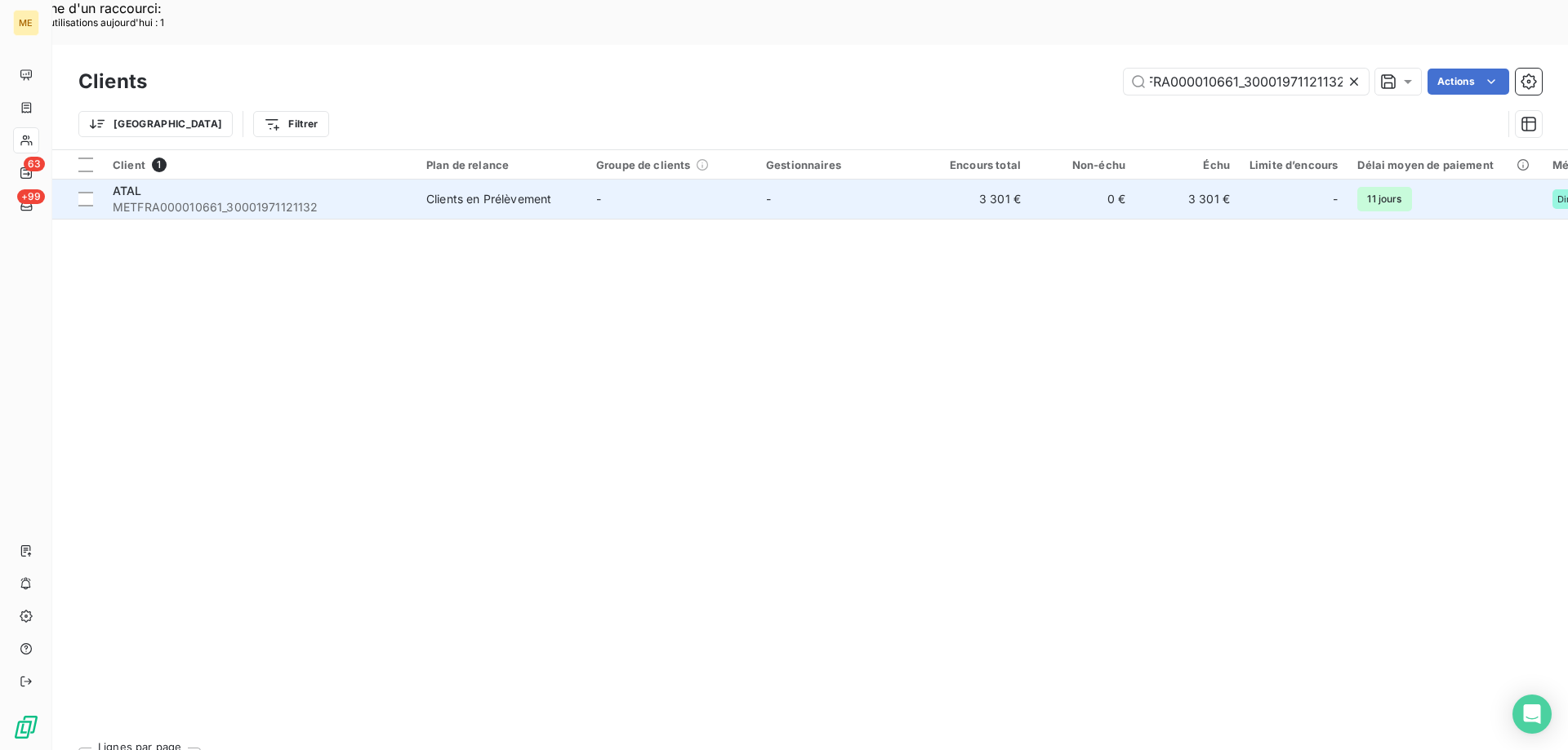
type input "METFRA000010661_30001971121132"
click at [242, 199] on span "METFRA000010661_30001971121132" at bounding box center [259, 207] width 294 height 16
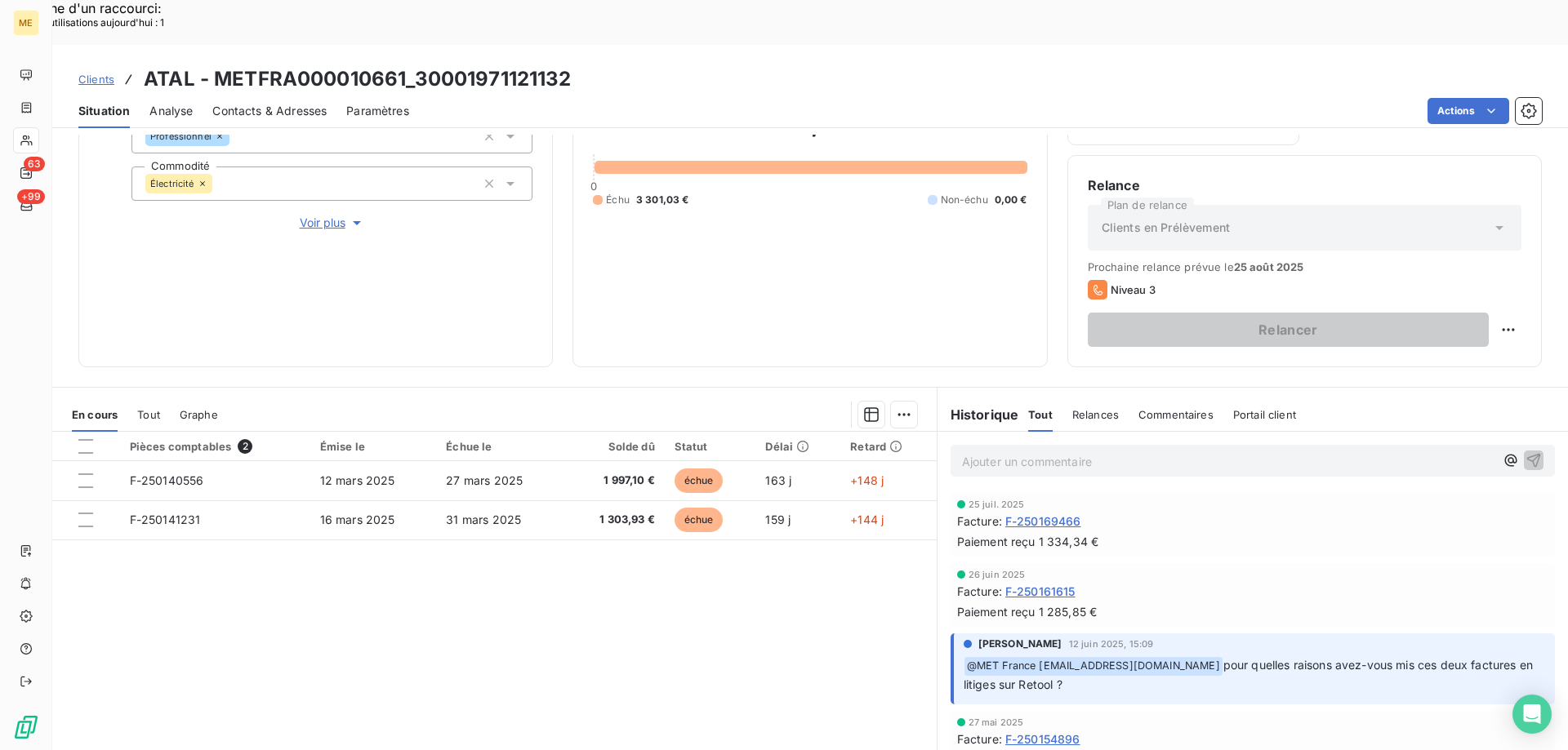
click at [725, 547] on div "Pièces comptables 2 Émise le Échue le Solde dû Statut Délai Retard F-250140556 …" at bounding box center [494, 589] width 884 height 314
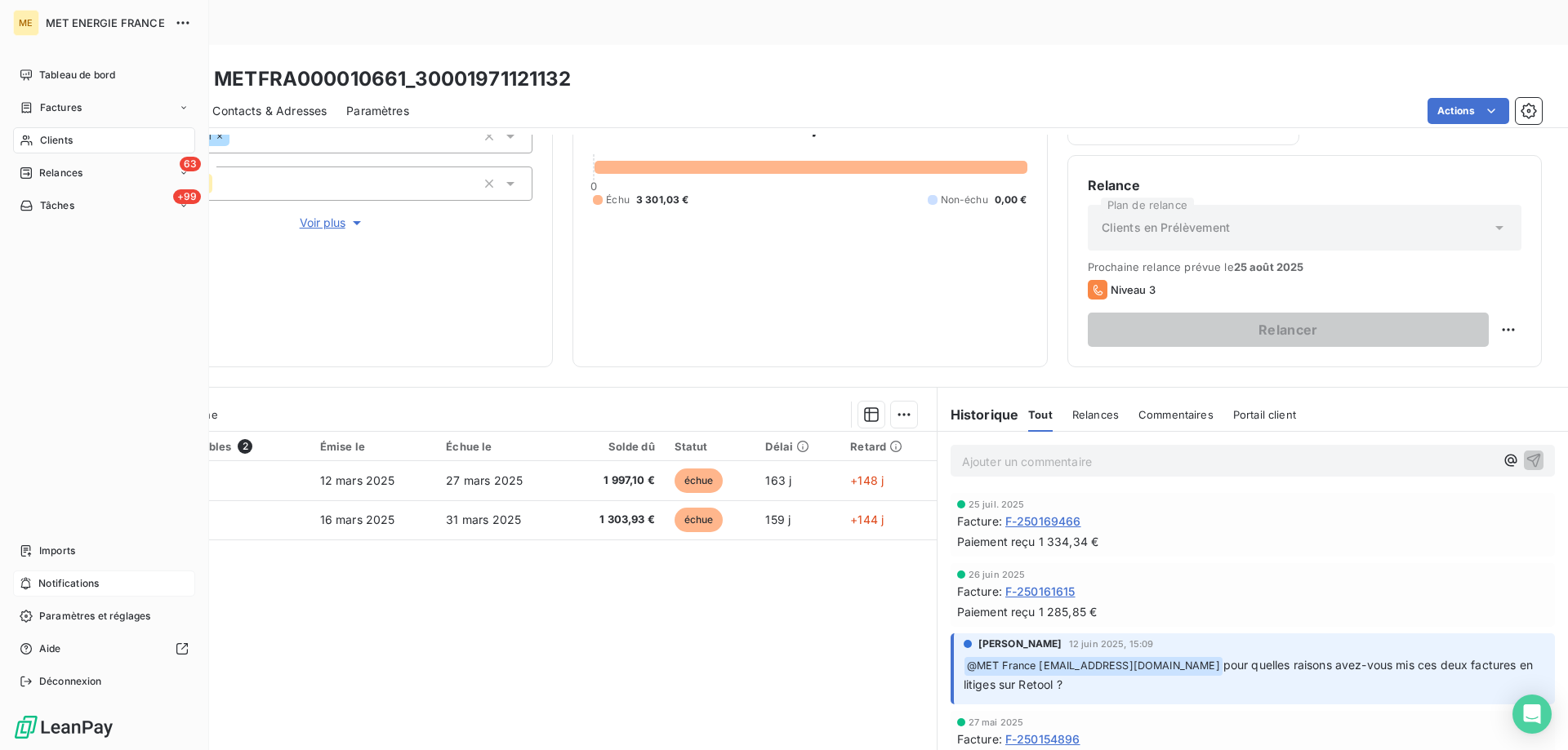
click at [72, 576] on span "Notifications" at bounding box center [68, 584] width 60 height 15
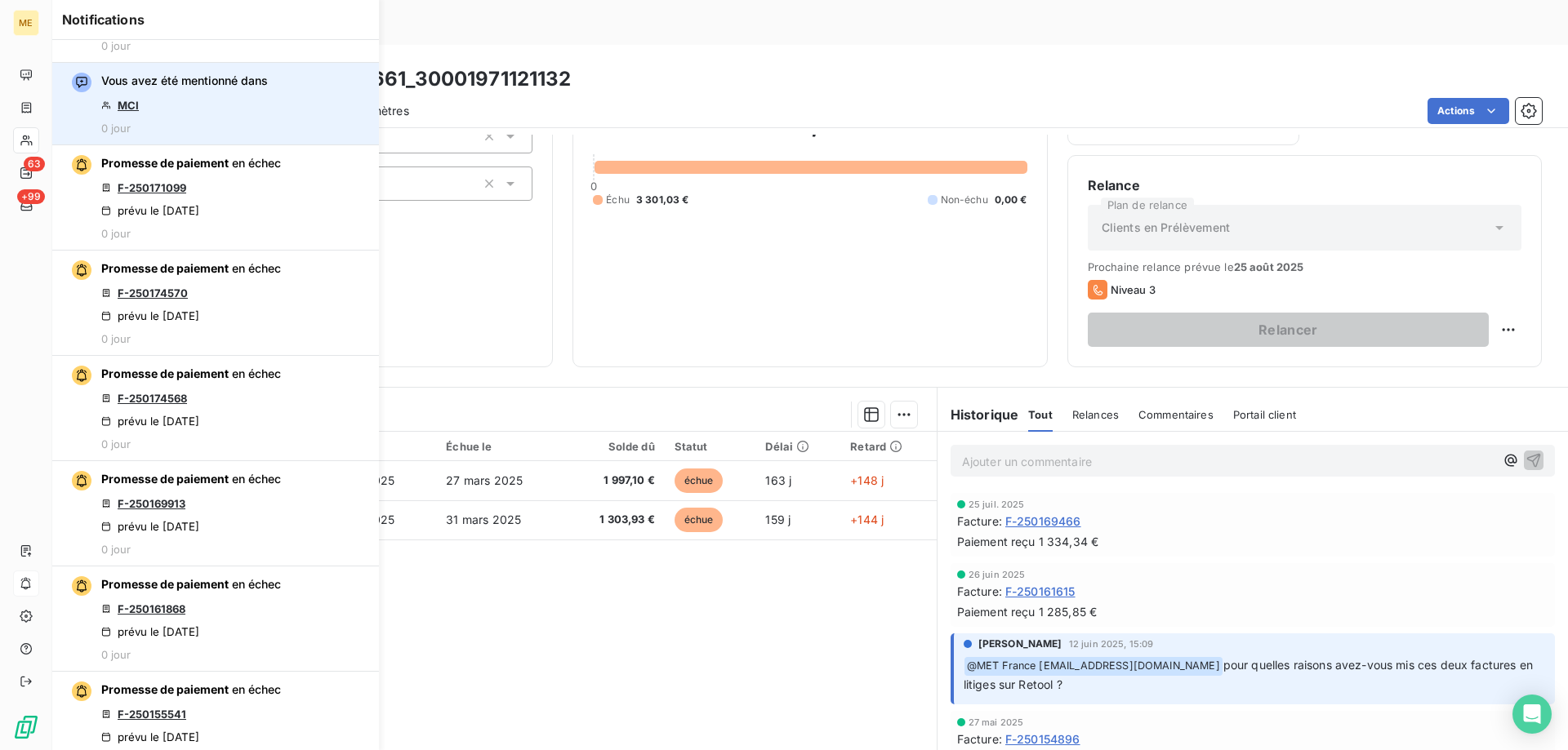
scroll to position [408, 0]
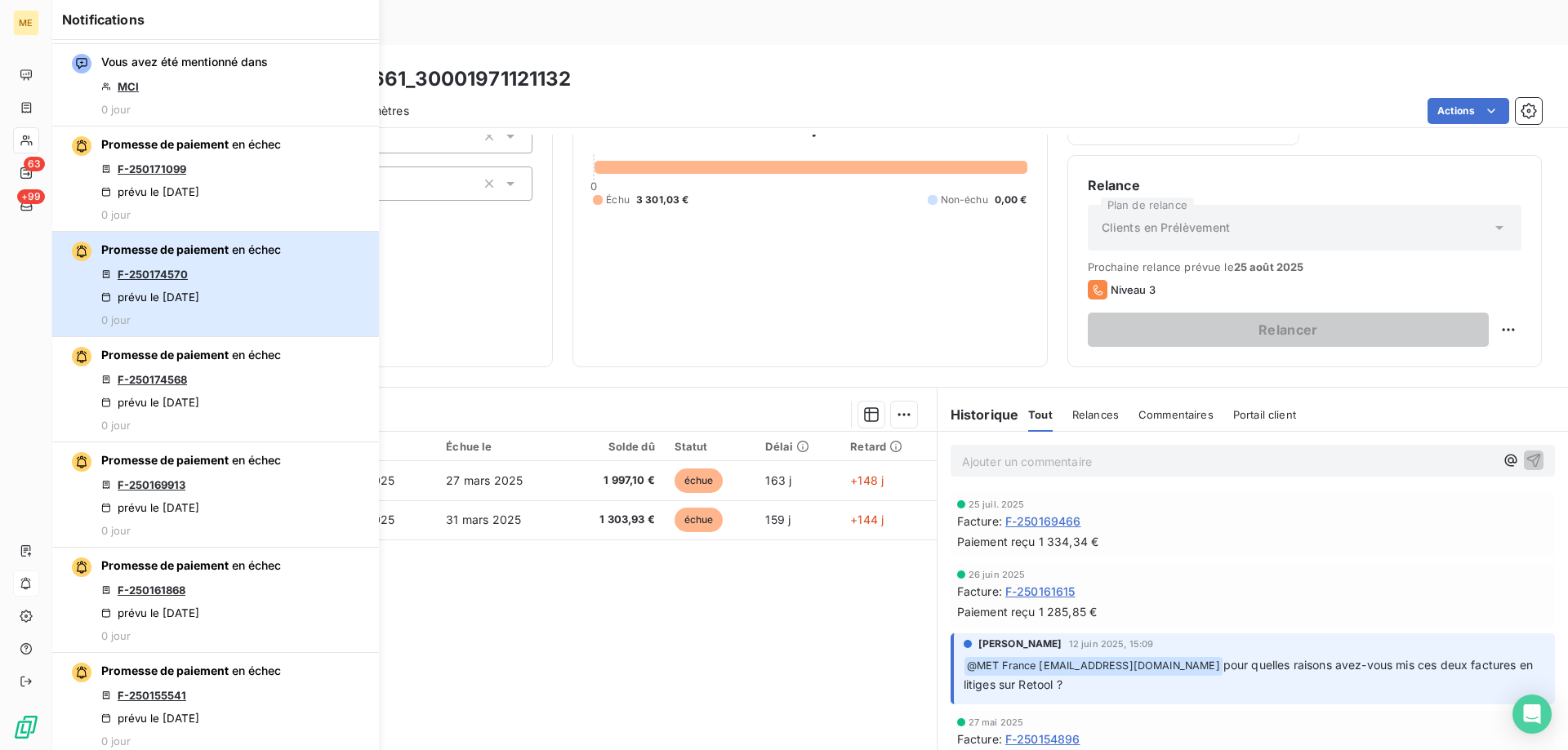
click at [240, 270] on div "Promesse de paiement en échec F-250174570 prévu le 21 août 2025 0 jour" at bounding box center [190, 284] width 180 height 85
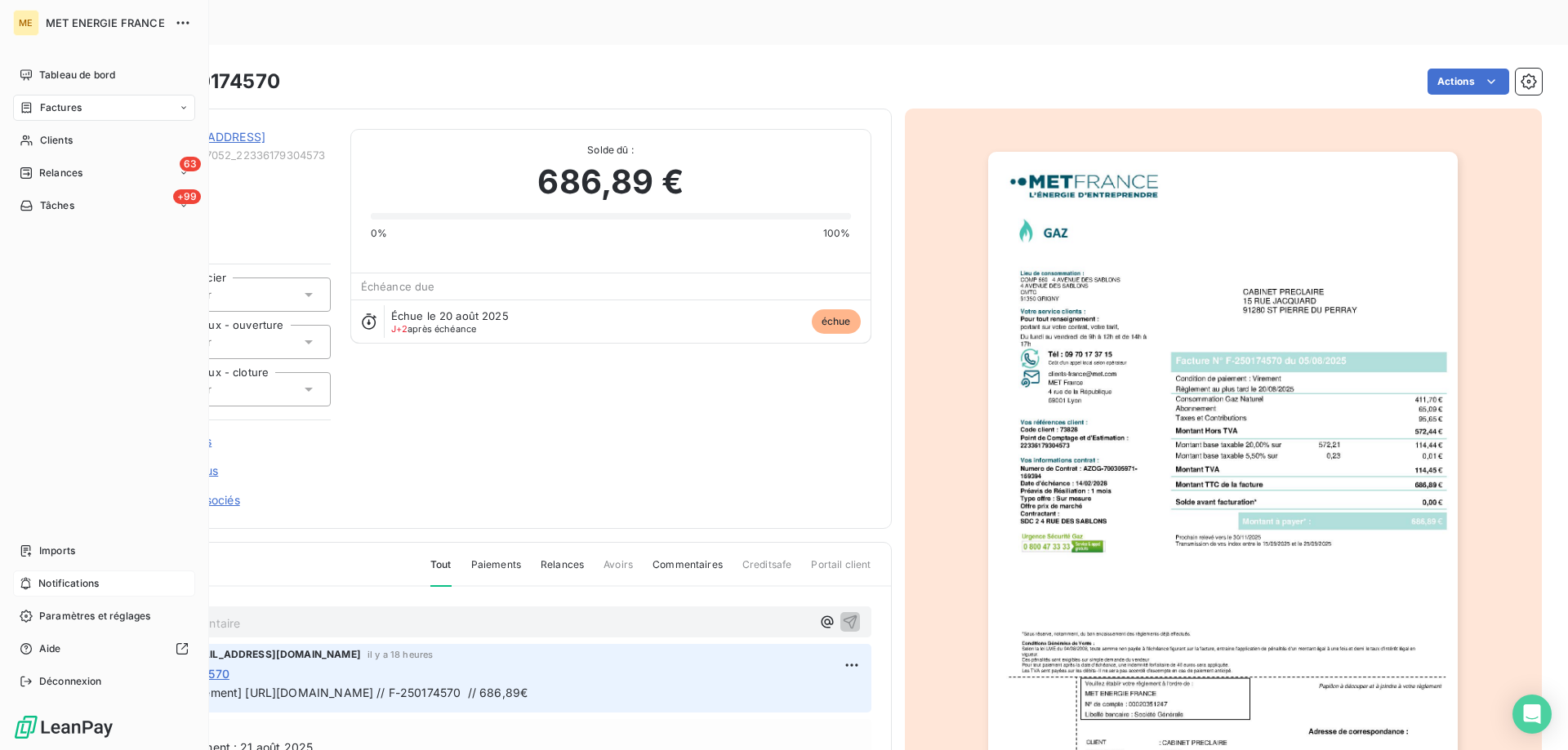
click at [82, 582] on span "Notifications" at bounding box center [68, 584] width 60 height 15
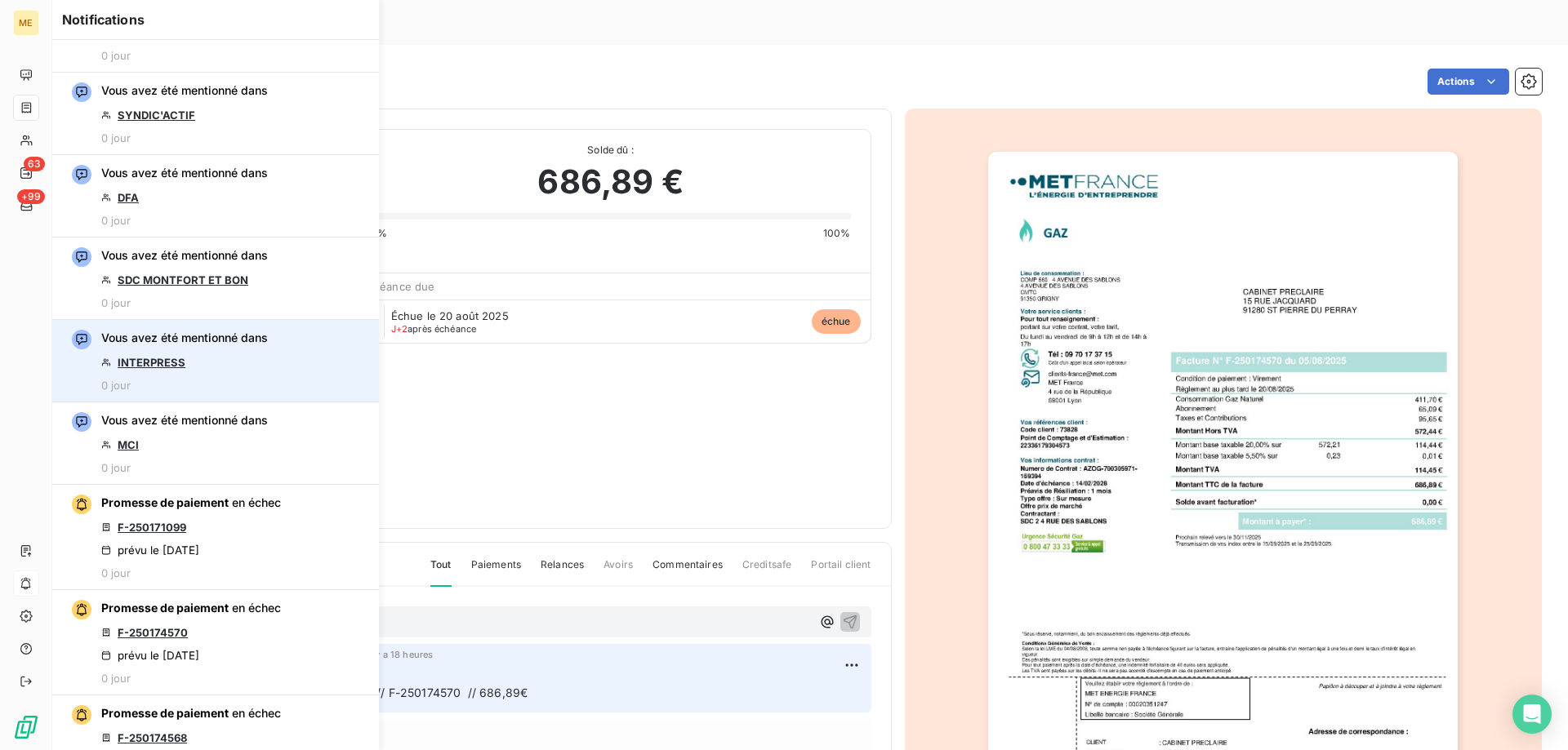
scroll to position [81, 0]
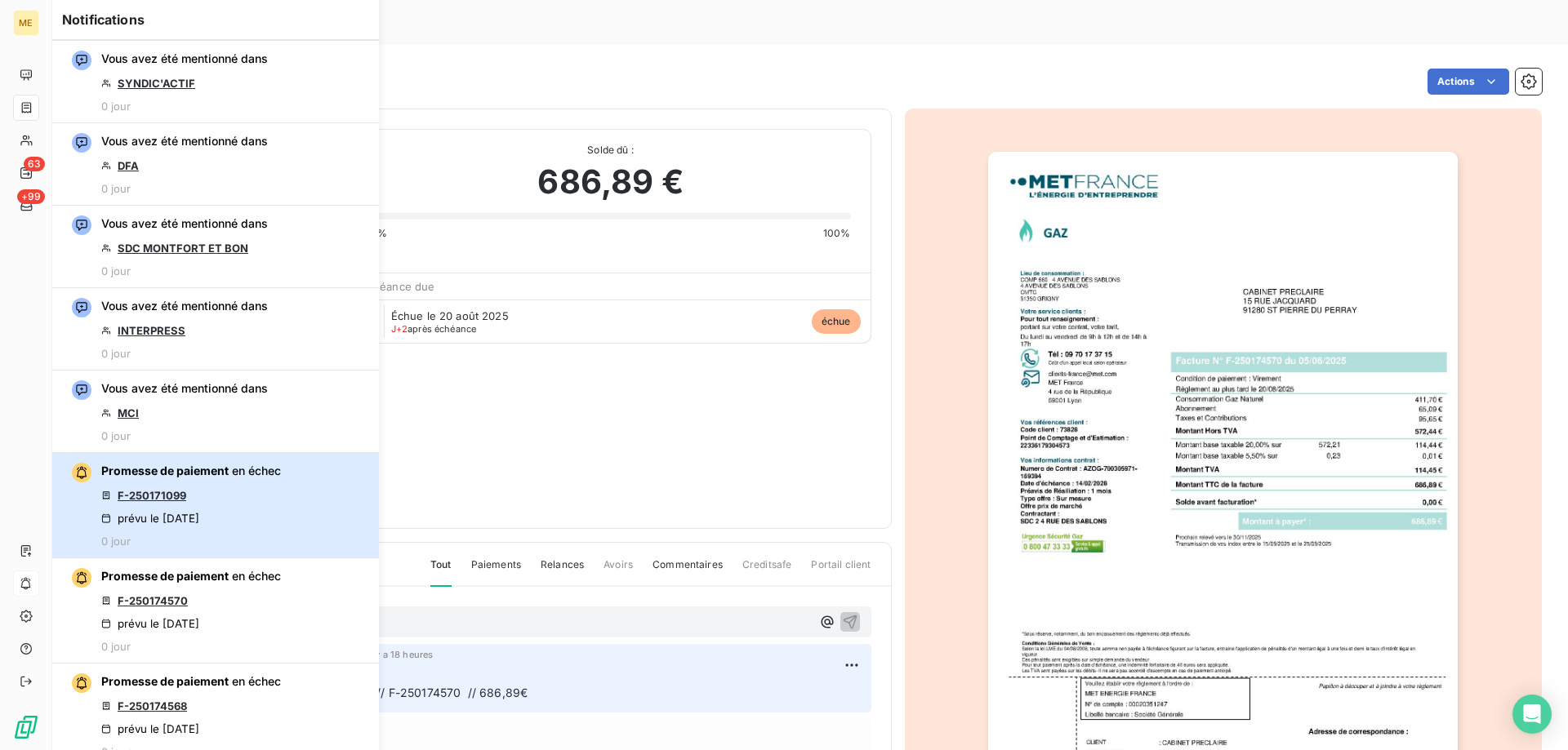
click at [259, 492] on div "Promesse de paiement en échec F-250171099 prévu le 21 août 2025 0 jour" at bounding box center [190, 506] width 180 height 85
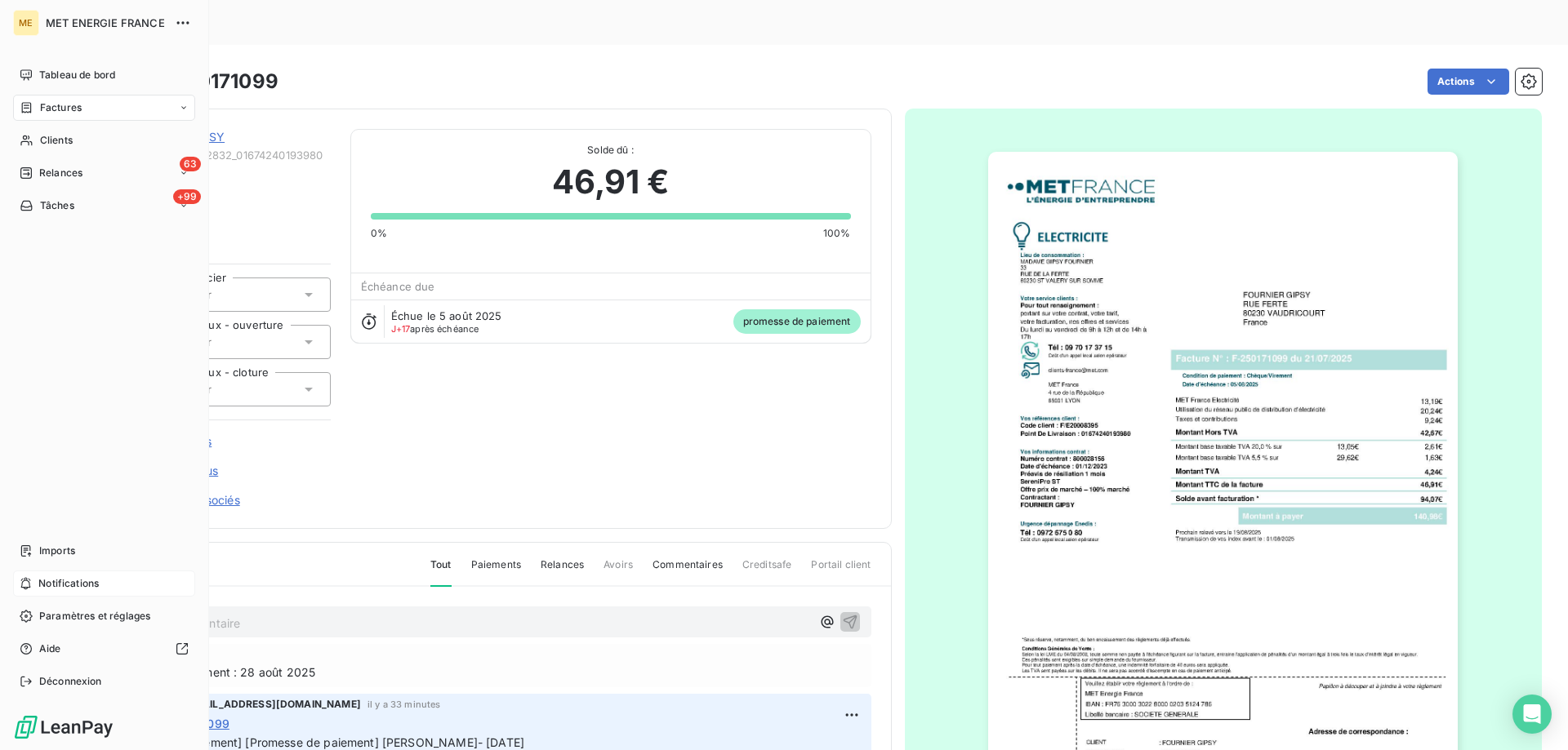
click at [100, 583] on div "Notifications" at bounding box center [104, 584] width 182 height 27
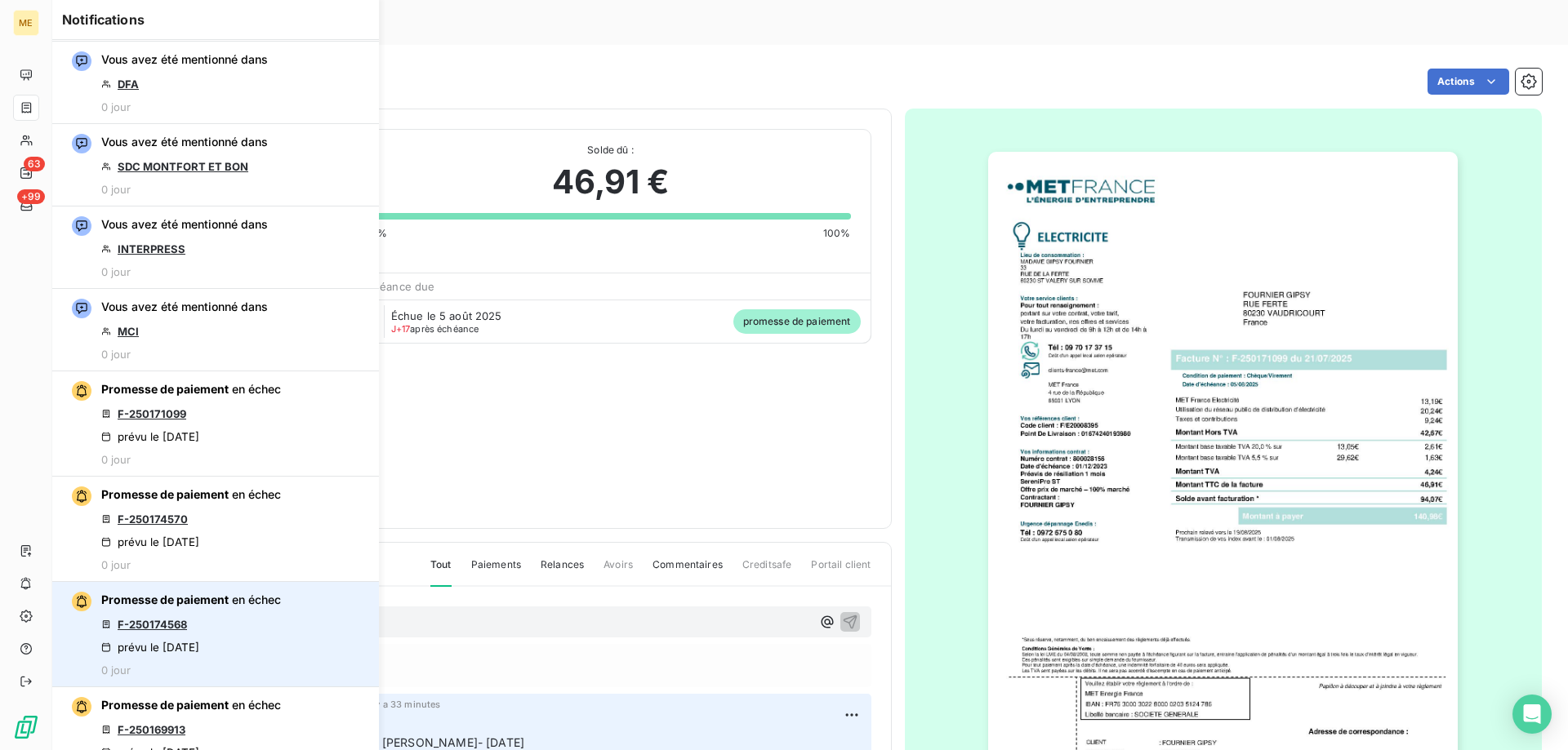
scroll to position [81, 0]
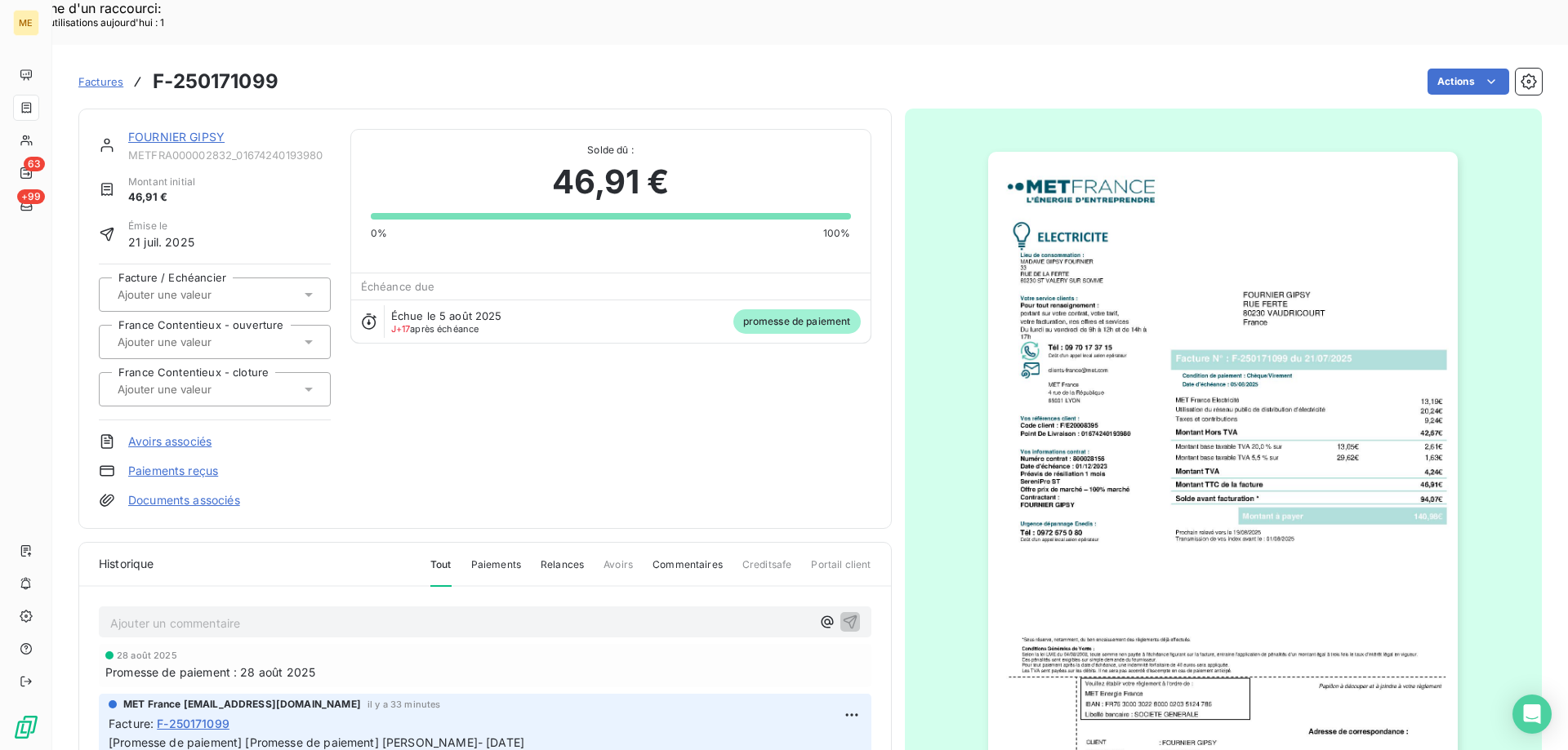
click at [943, 148] on div at bounding box center [1224, 484] width 637 height 751
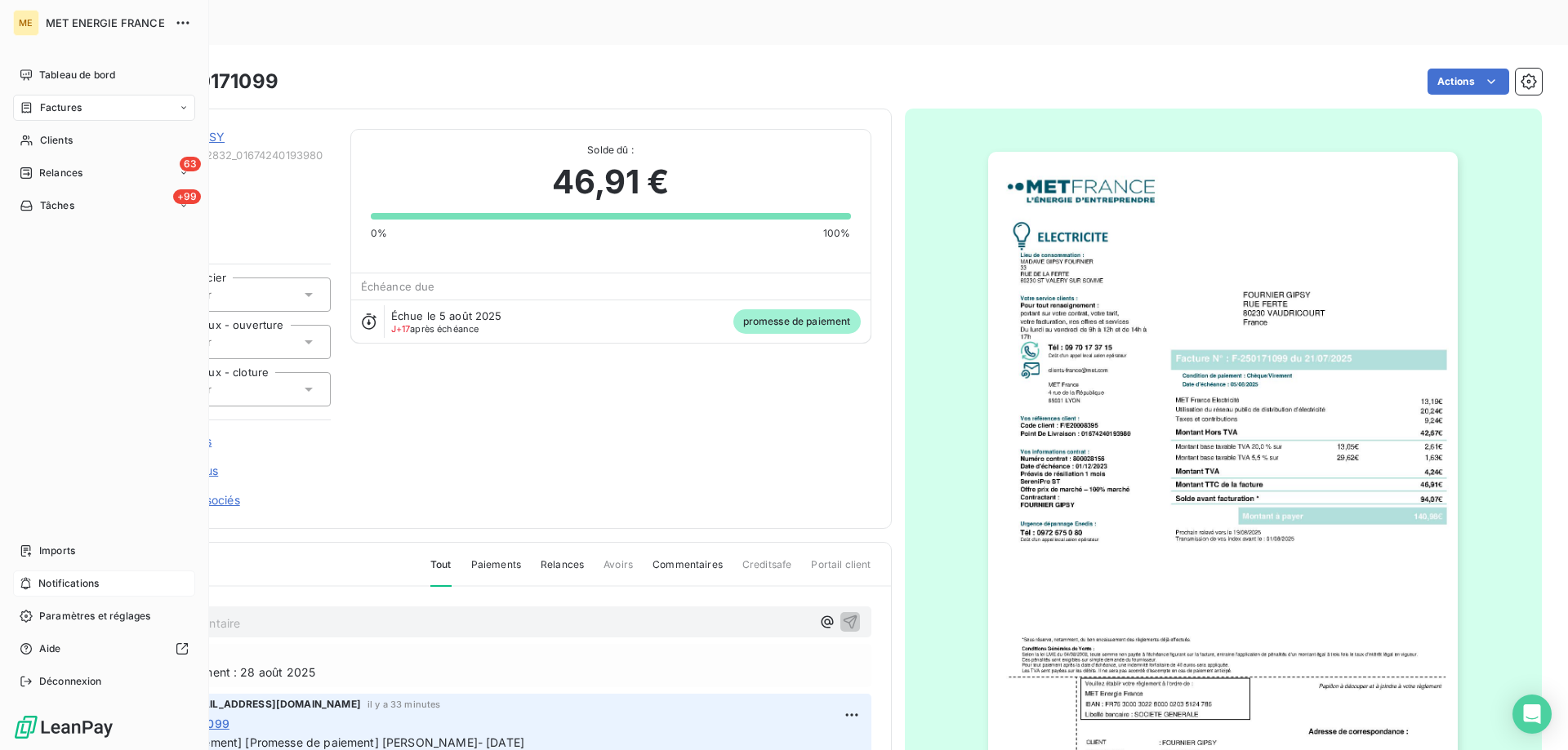
click at [130, 590] on div "Notifications" at bounding box center [104, 584] width 182 height 27
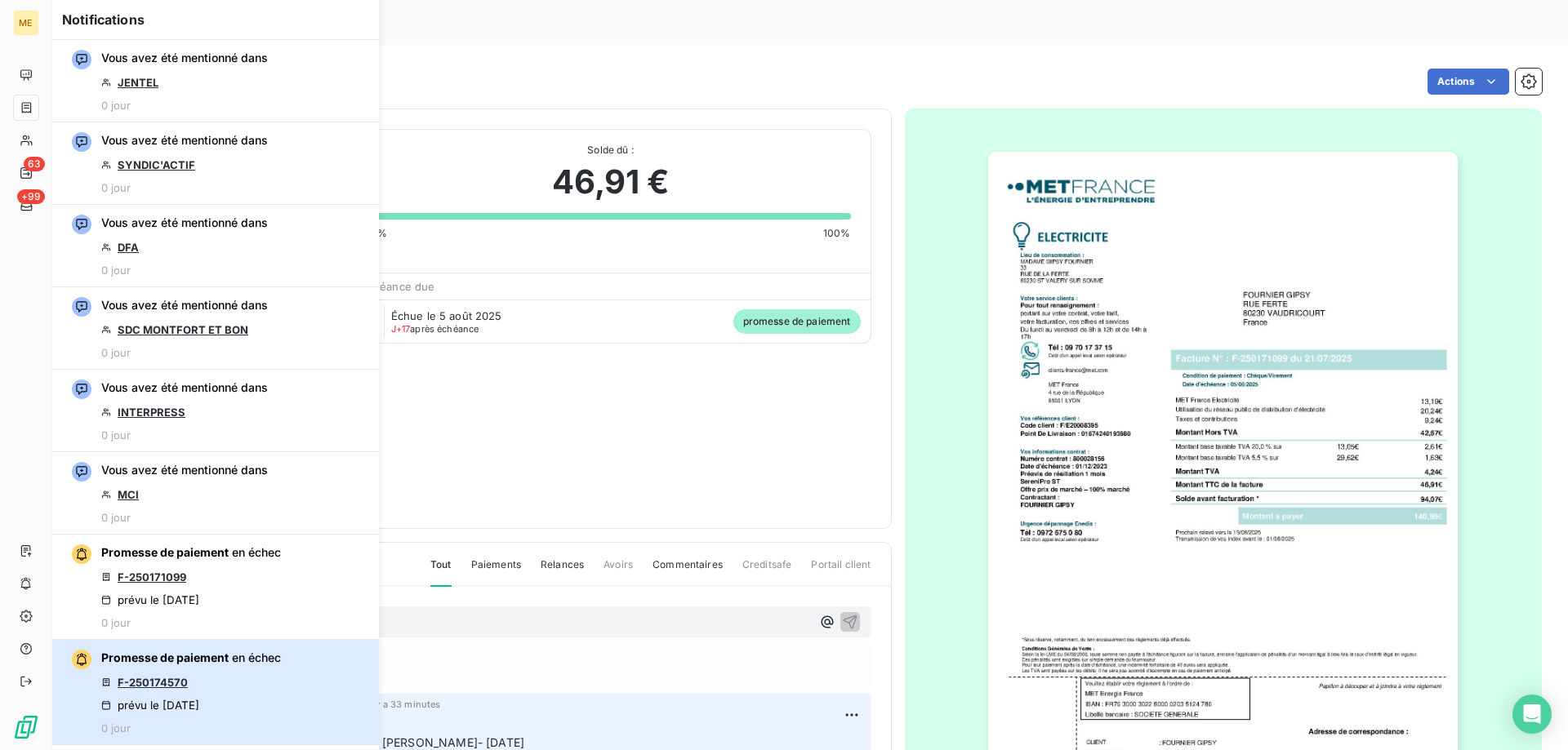
click at [196, 683] on div "Promesse de paiement en échec F-250174570 prévu le 21 août 2025 0 jour" at bounding box center [190, 692] width 180 height 85
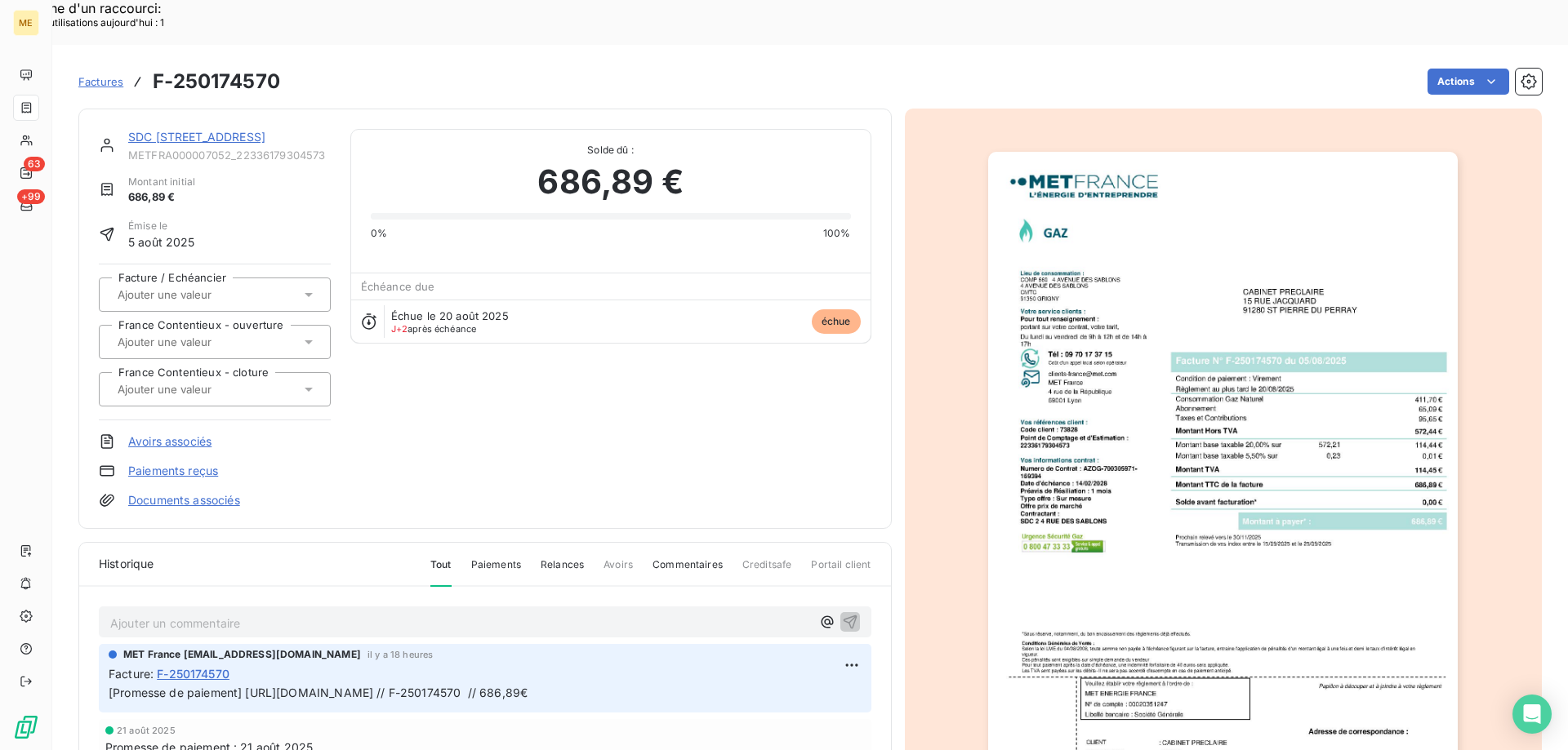
click at [184, 130] on link "SDC 2 4 RUE DES SABLONS" at bounding box center [197, 137] width 137 height 14
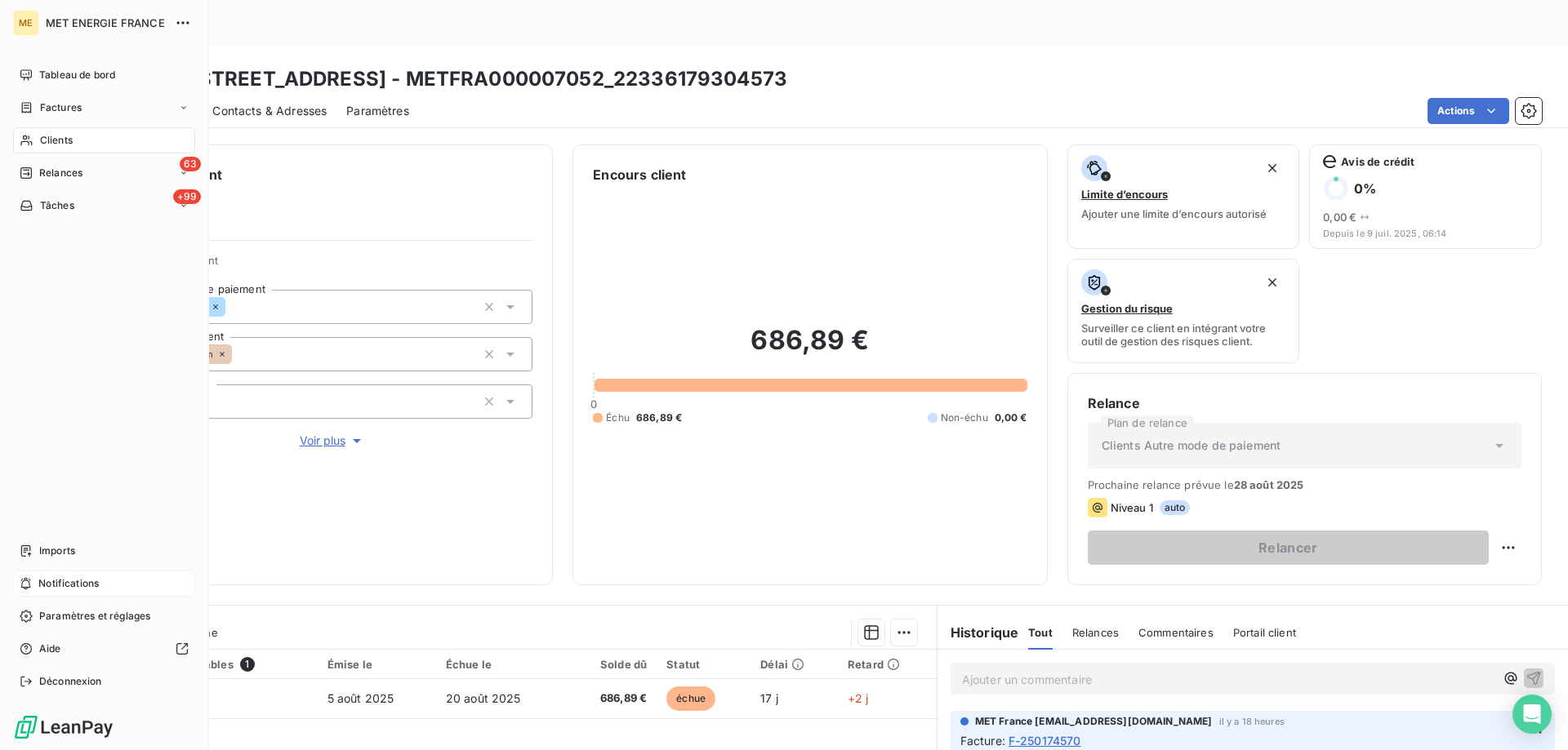
click at [89, 583] on span "Notifications" at bounding box center [68, 584] width 60 height 15
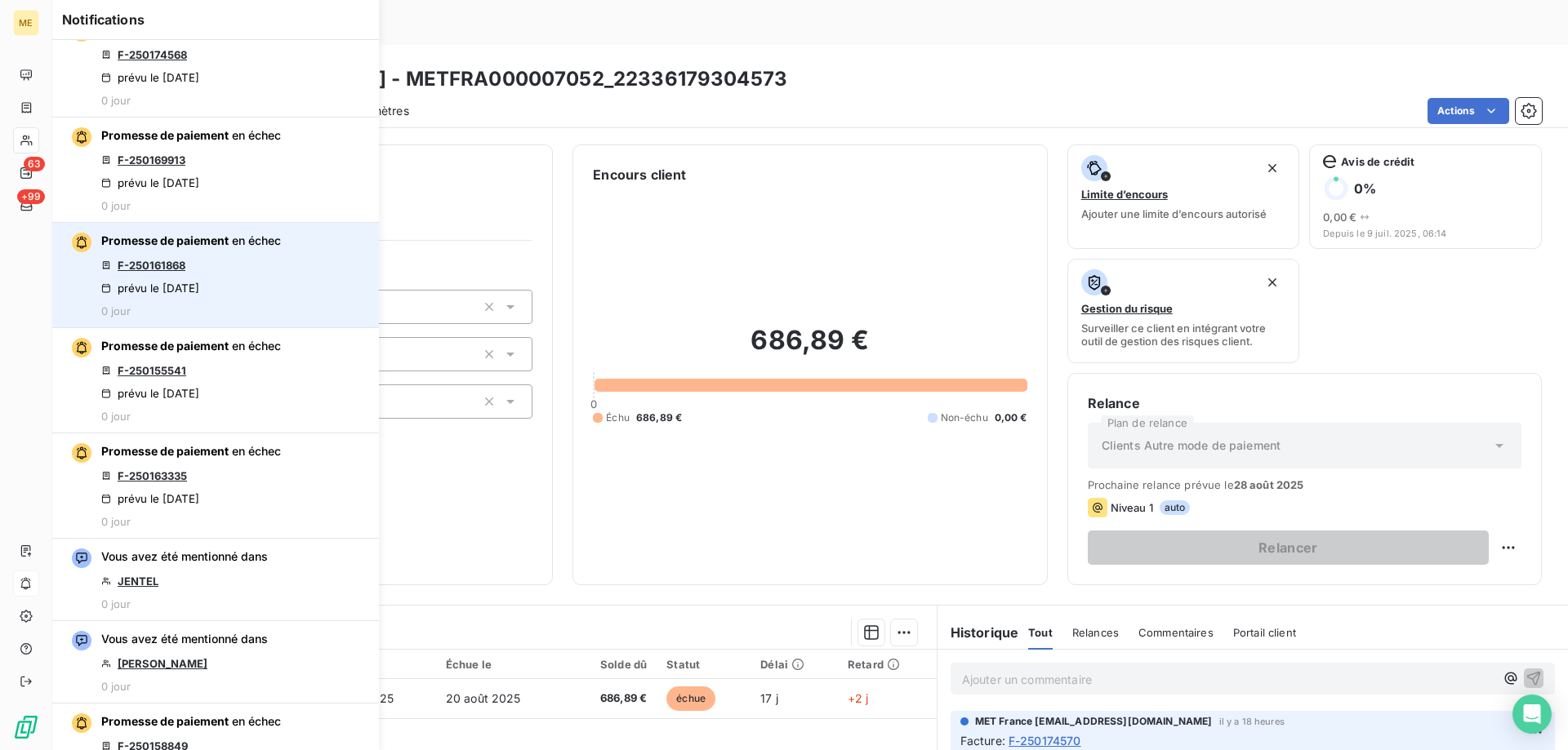
scroll to position [816, 0]
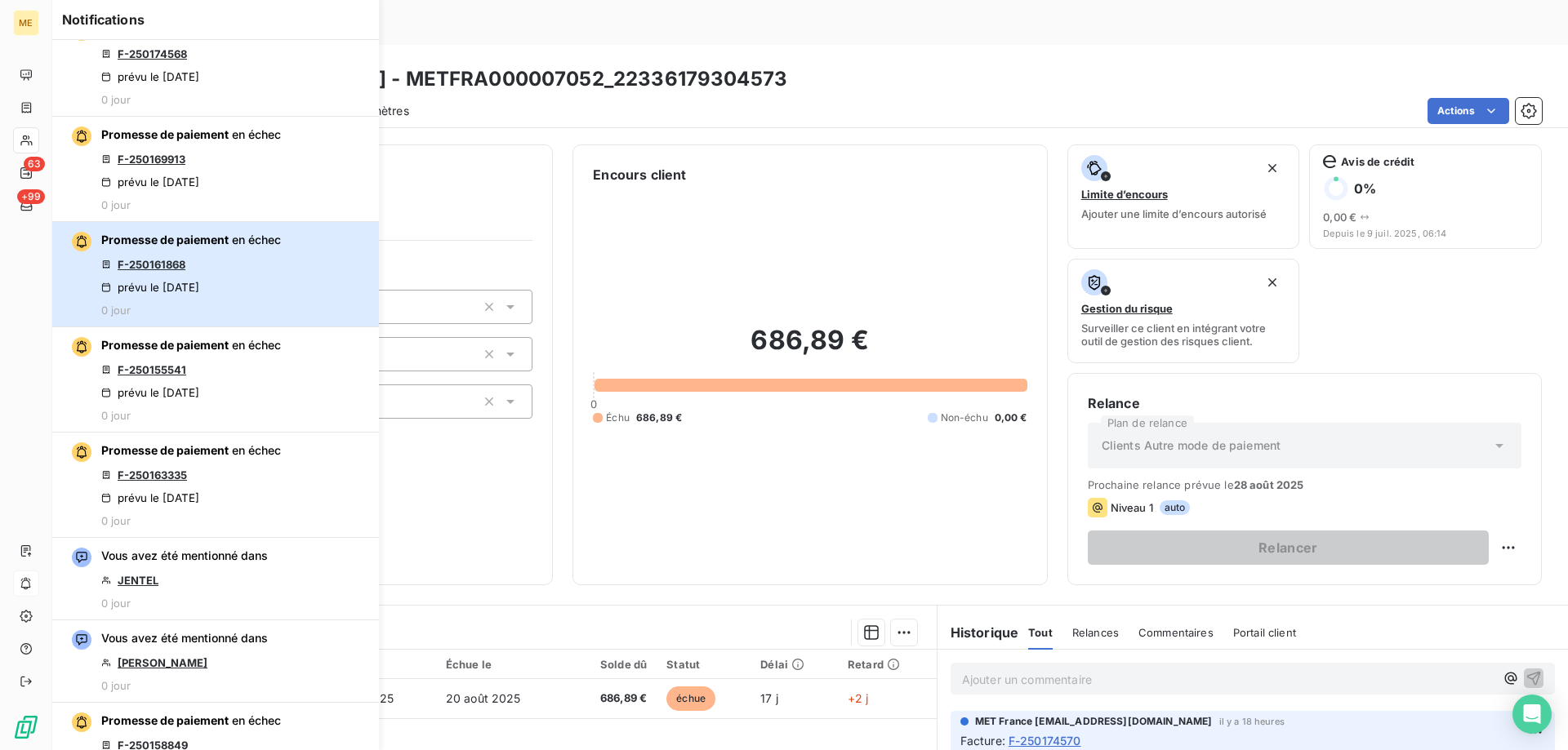
click at [207, 273] on div "Promesse de paiement en échec F-250161868 prévu le 21 août 2025 0 jour" at bounding box center [190, 274] width 180 height 85
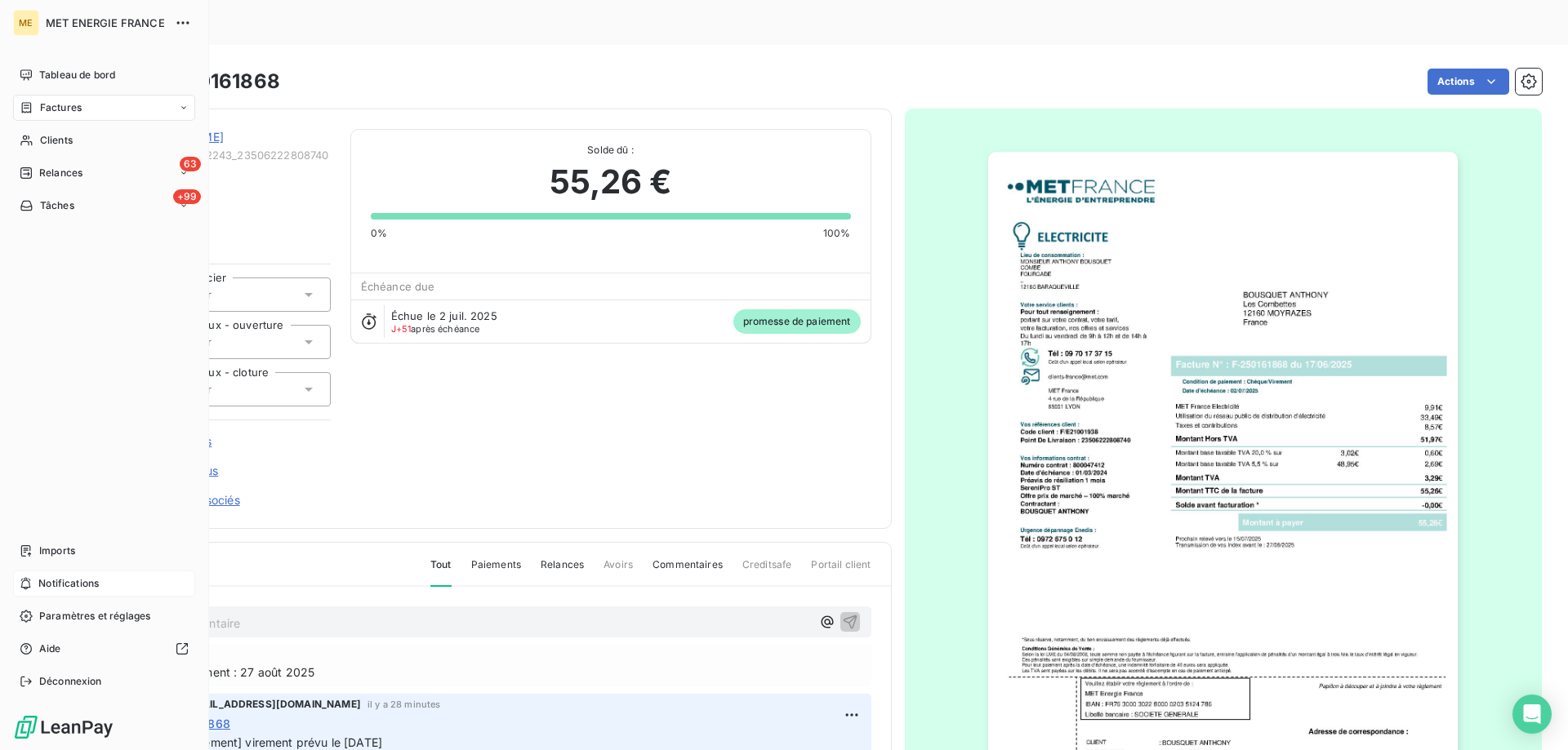
click at [66, 579] on span "Notifications" at bounding box center [68, 584] width 60 height 15
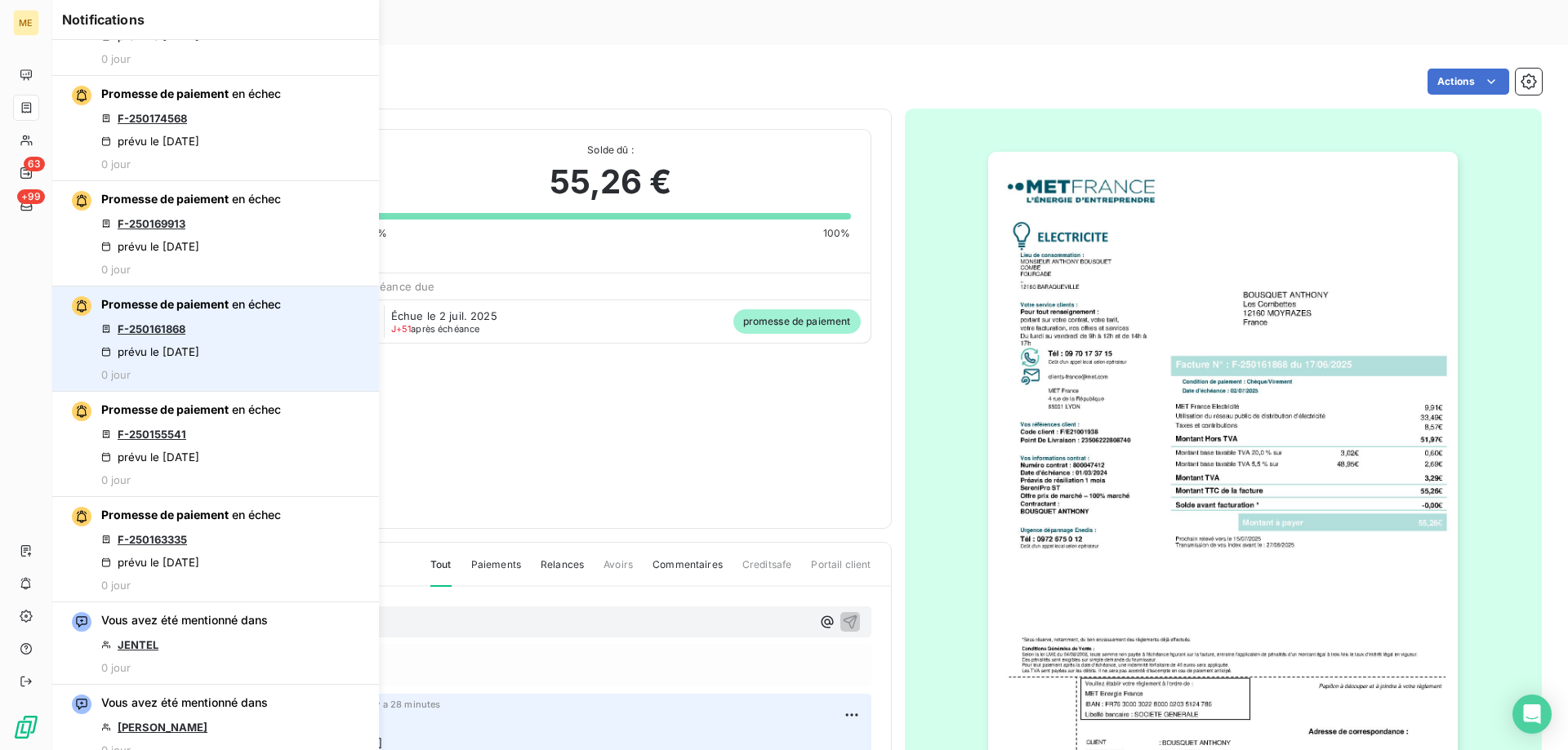
scroll to position [816, 0]
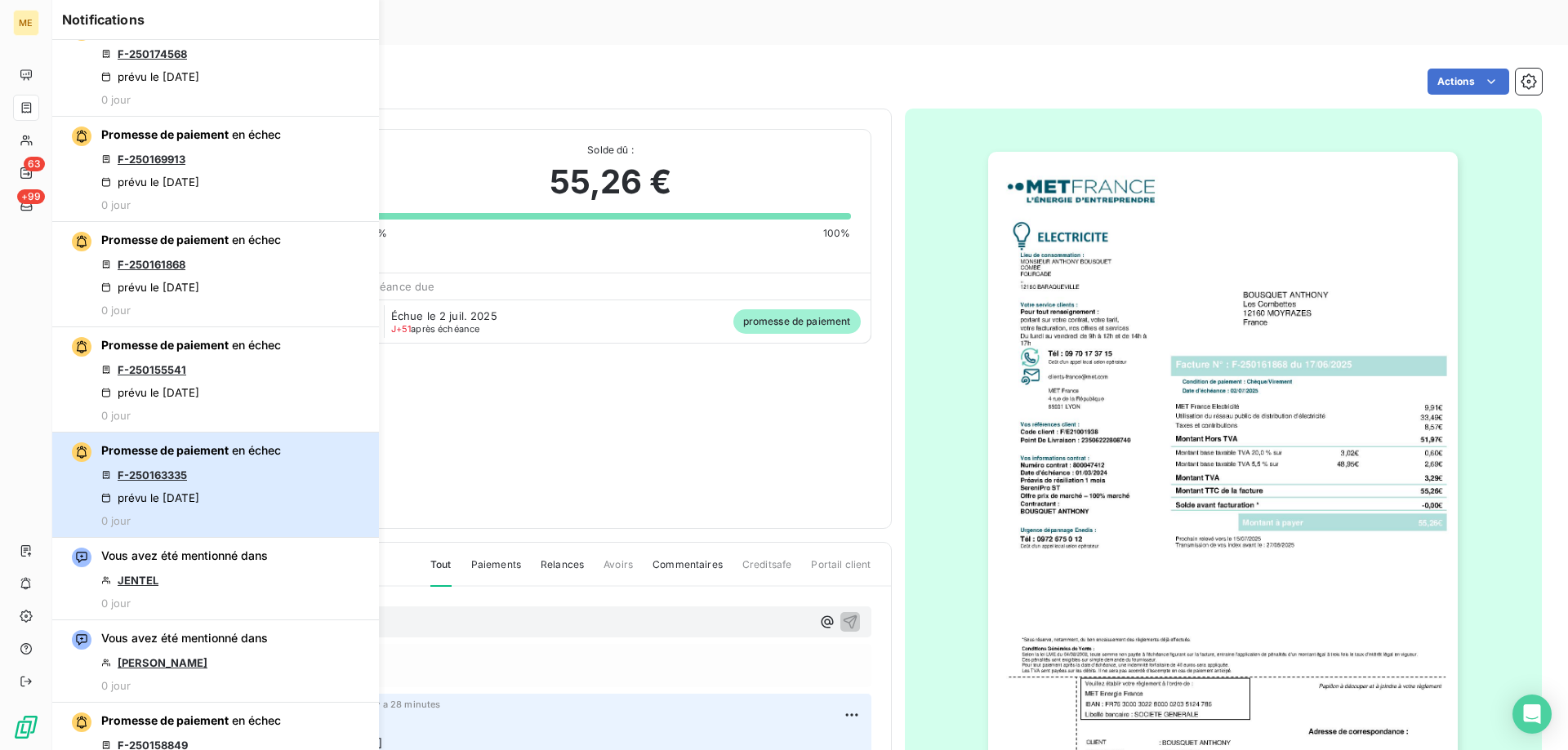
click at [221, 475] on div "Promesse de paiement en échec F-250163335 prévu le 21 août 2025 0 jour" at bounding box center [190, 485] width 180 height 85
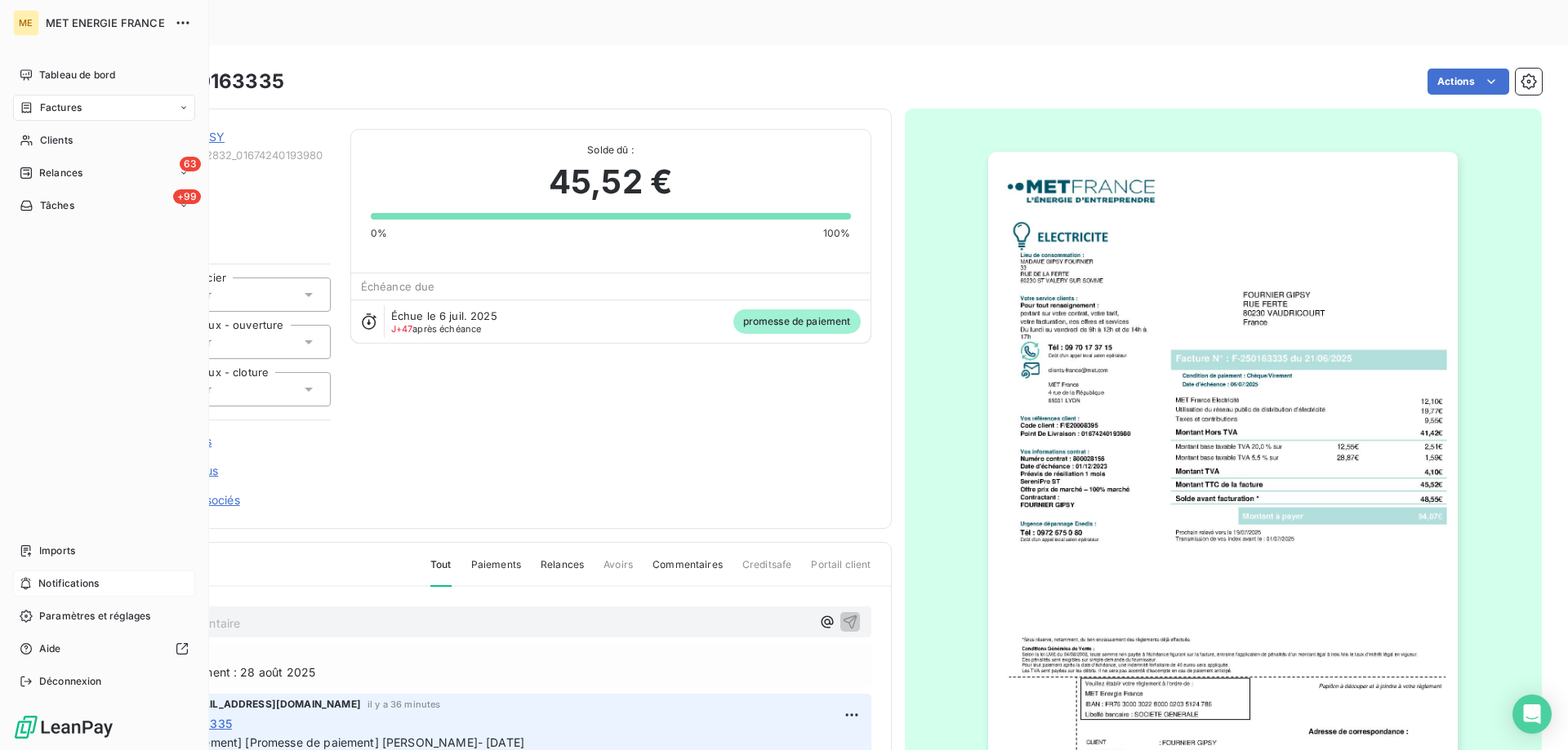
click at [56, 586] on span "Notifications" at bounding box center [68, 584] width 60 height 15
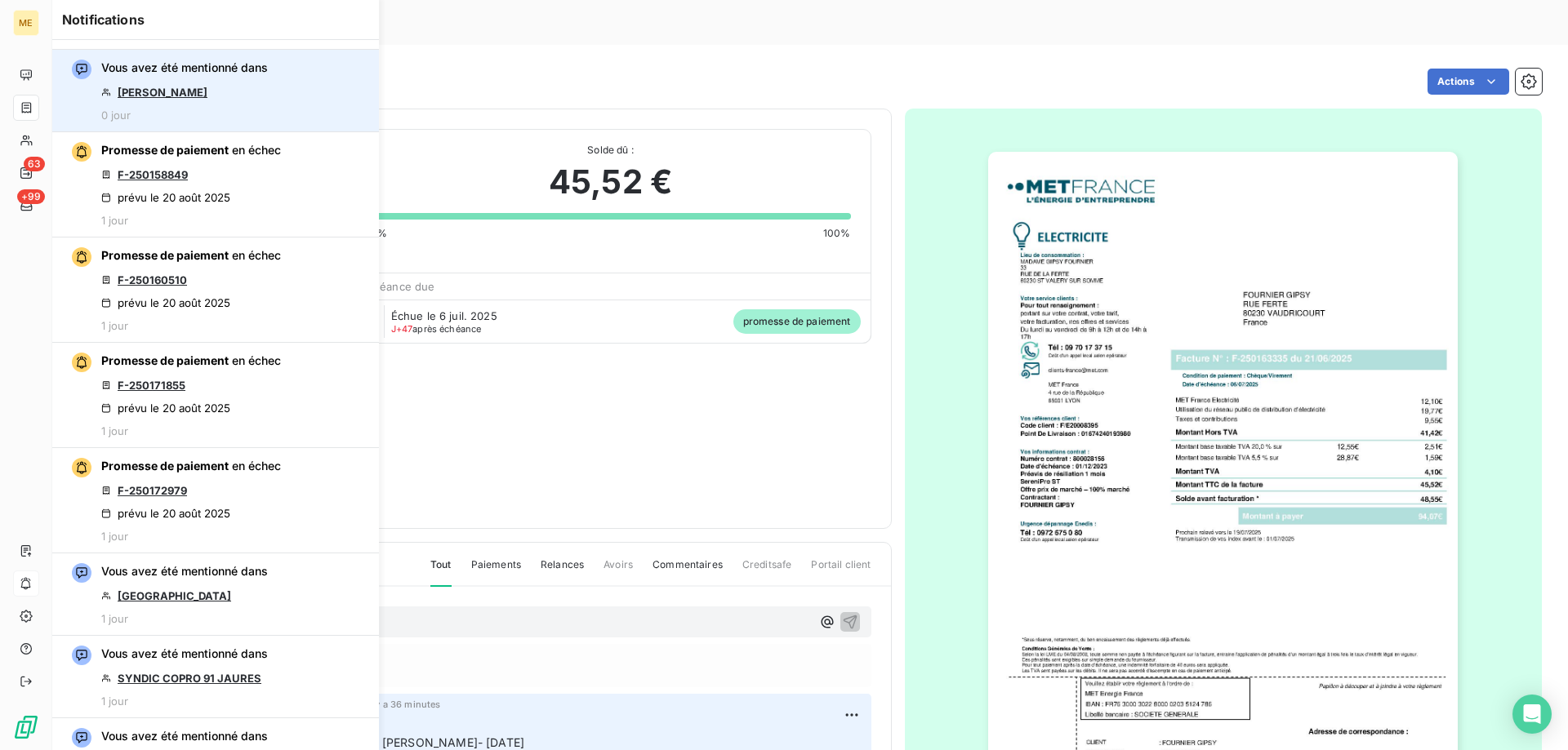
scroll to position [1388, 0]
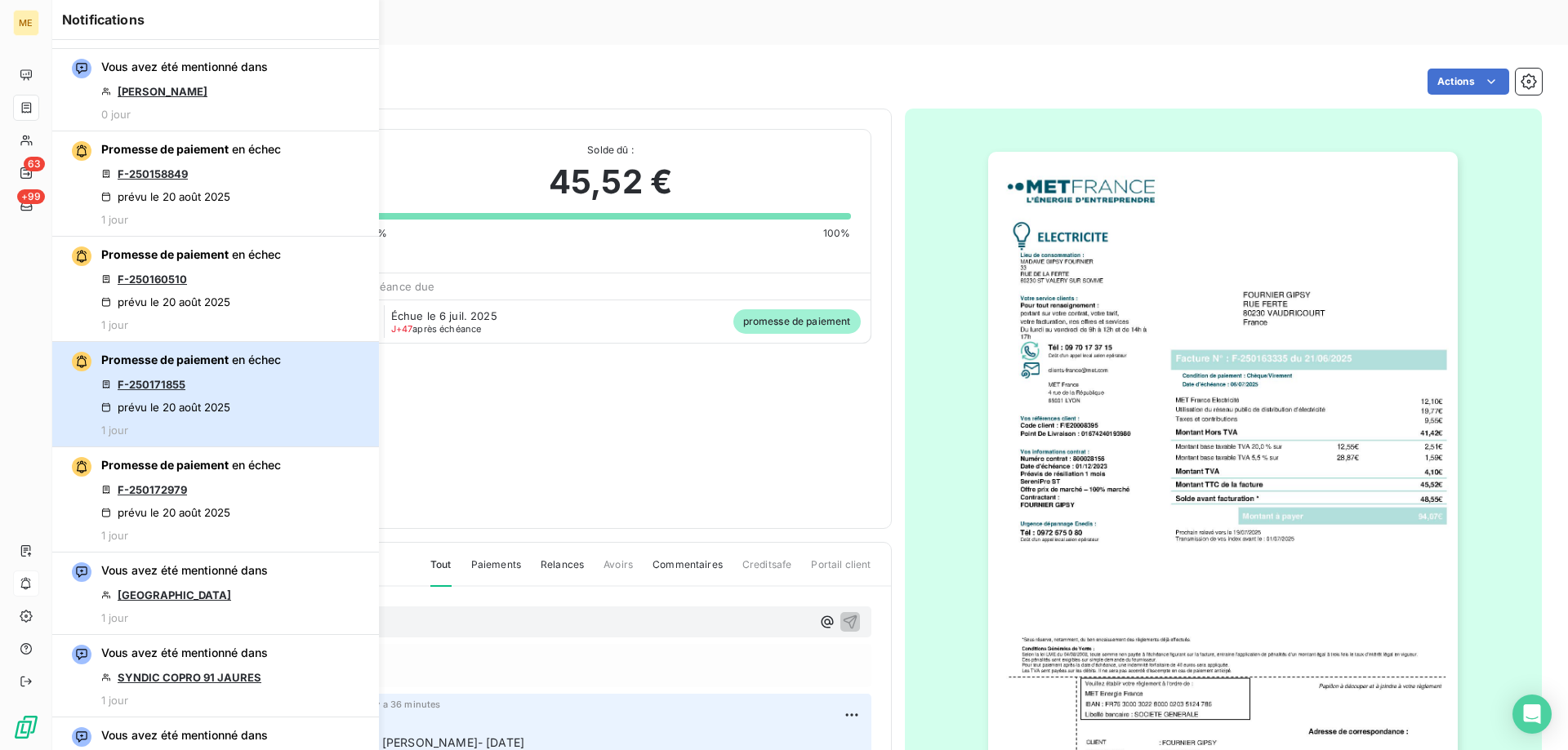
click at [195, 375] on div "Promesse de paiement en échec F-250171855 prévu le 20 août 2025 1 jour" at bounding box center [190, 394] width 180 height 85
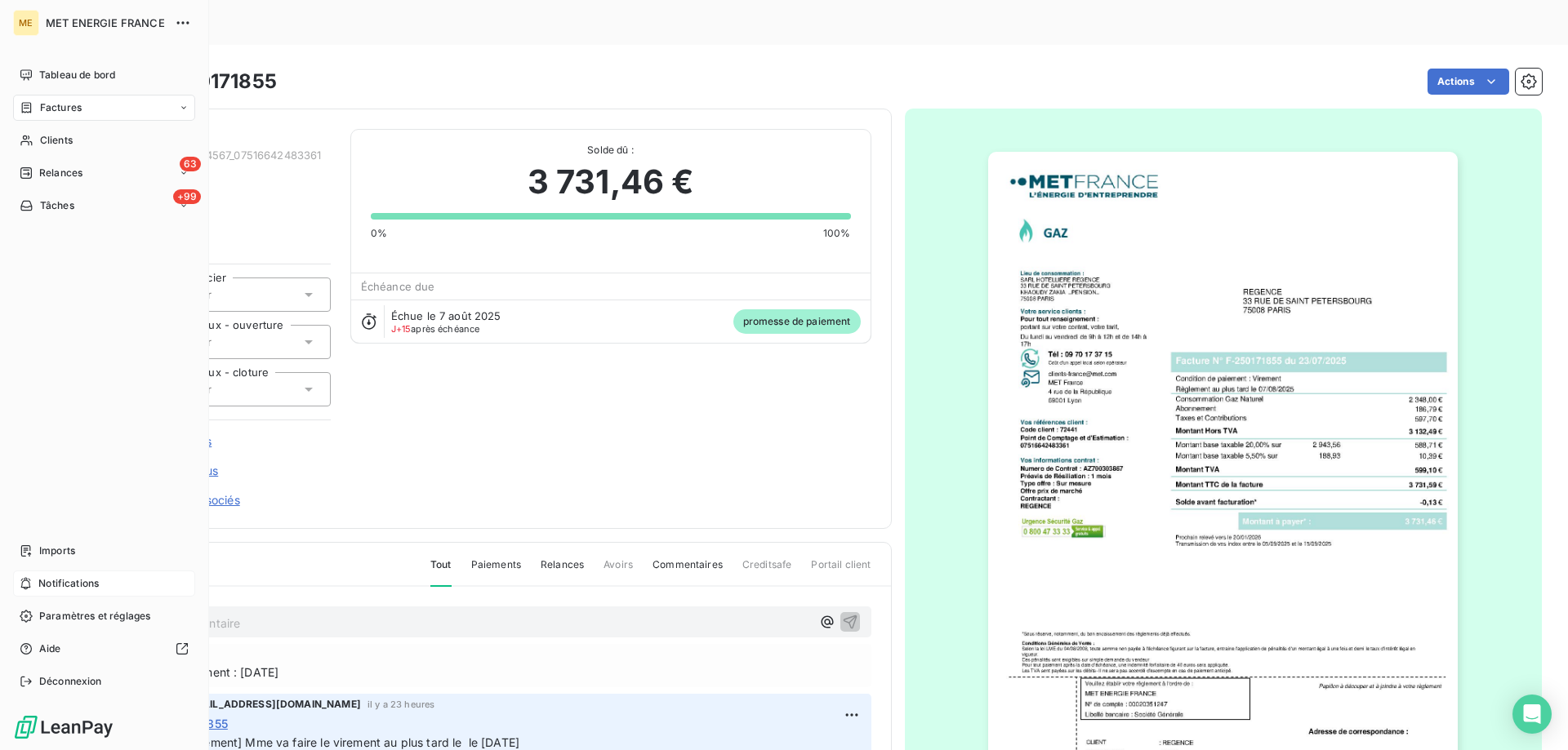
click at [95, 585] on span "Notifications" at bounding box center [68, 584] width 60 height 15
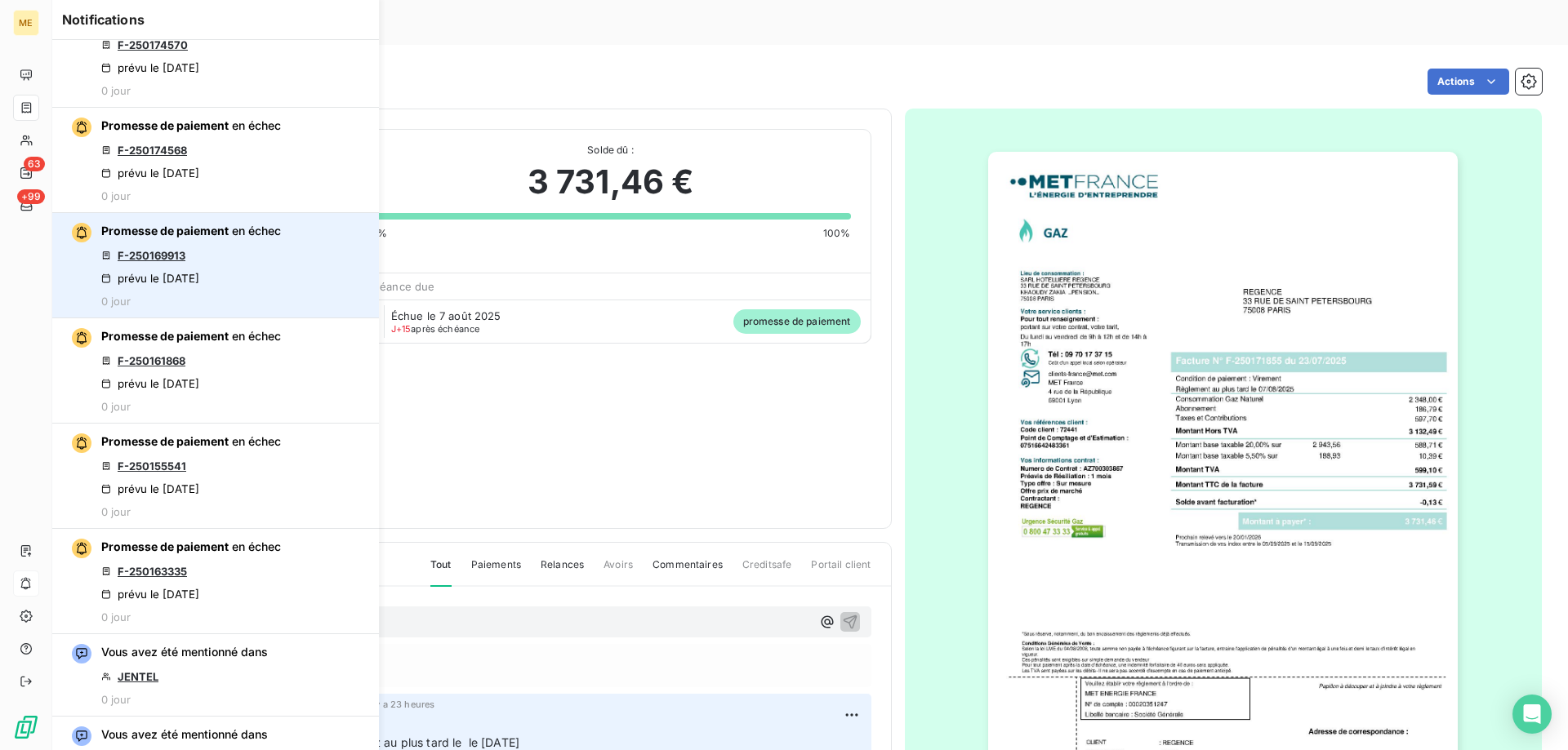
scroll to position [735, 0]
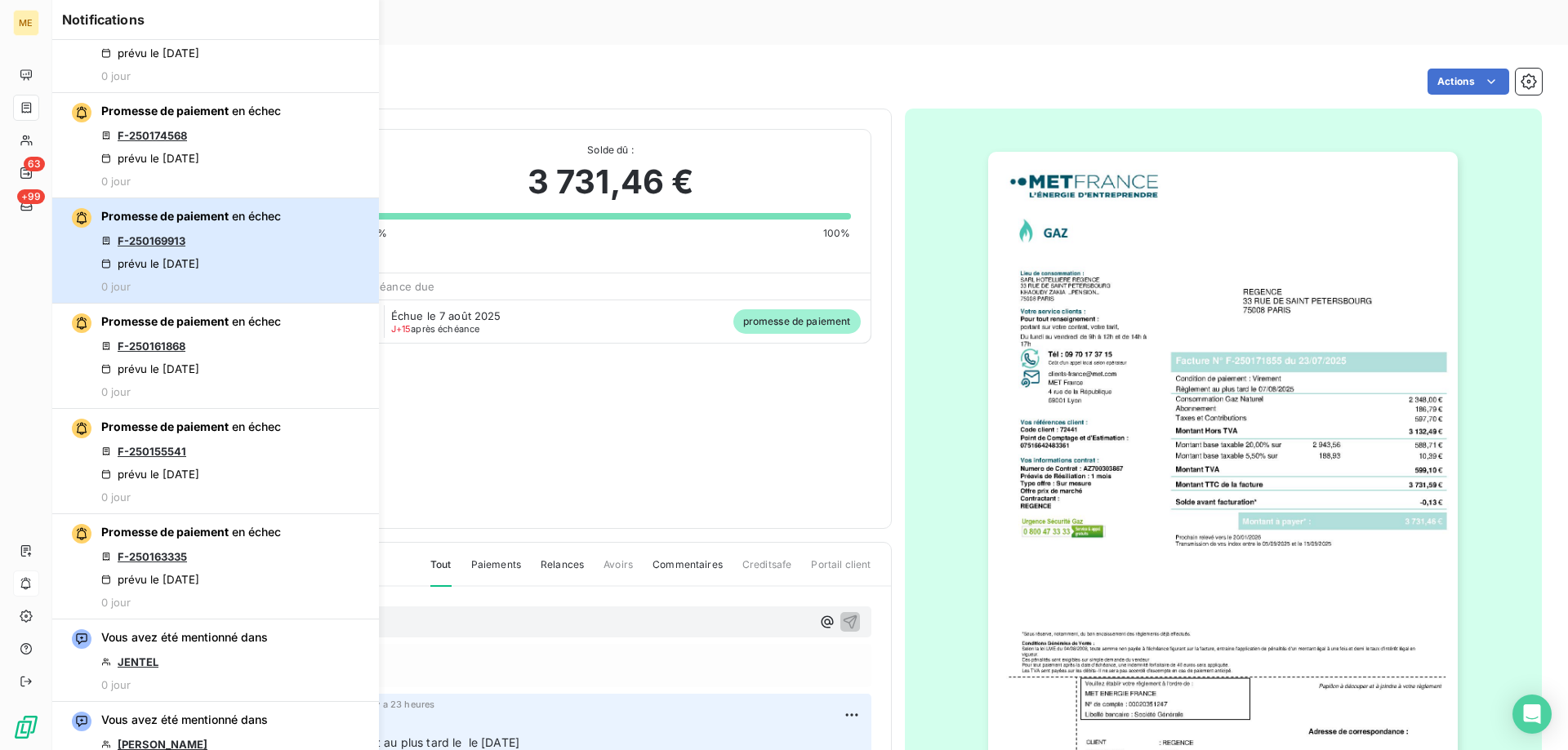
click at [232, 248] on div "Promesse de paiement en échec F-250169913 prévu le 21 août 2025 0 jour" at bounding box center [190, 251] width 180 height 85
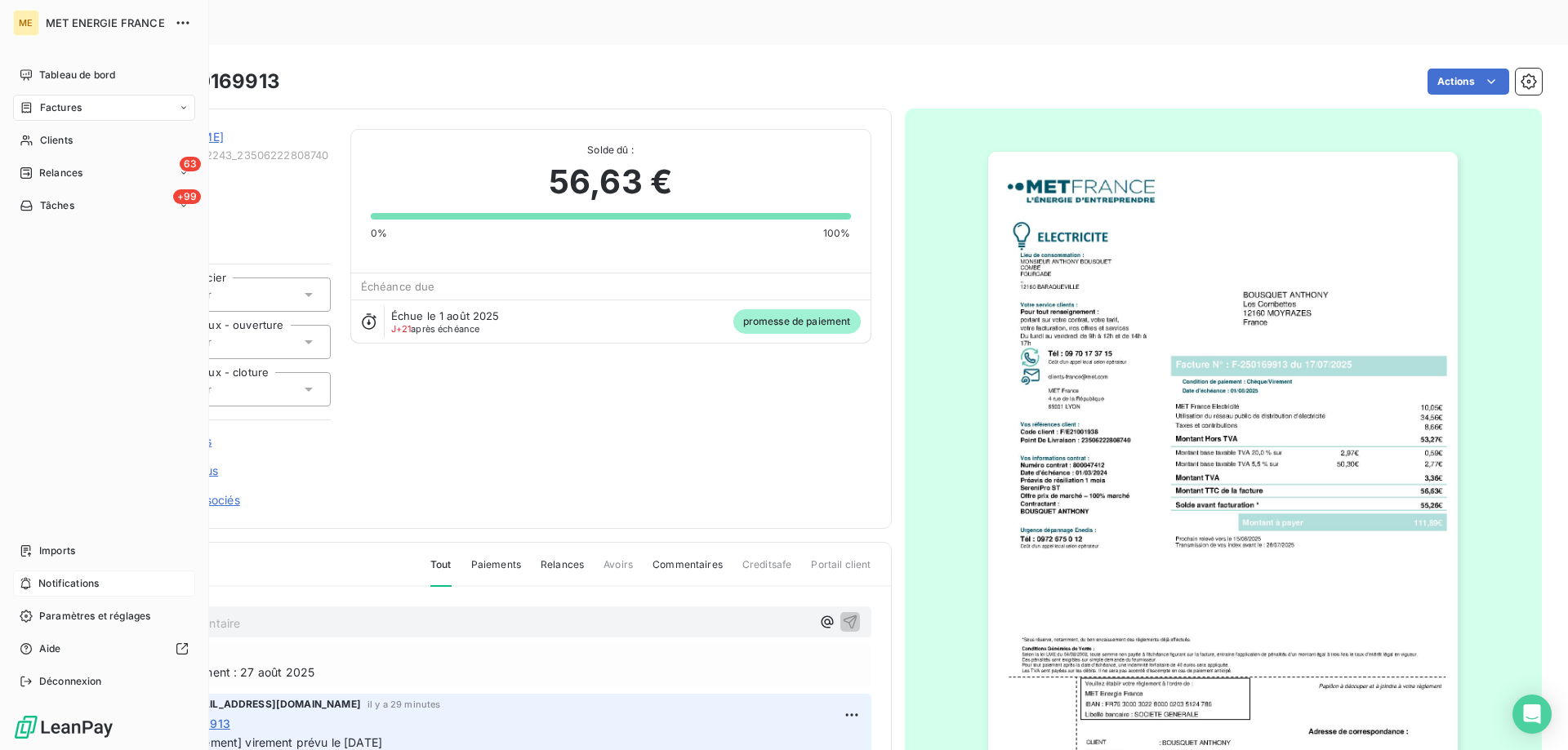
click at [66, 577] on span "Notifications" at bounding box center [68, 584] width 60 height 15
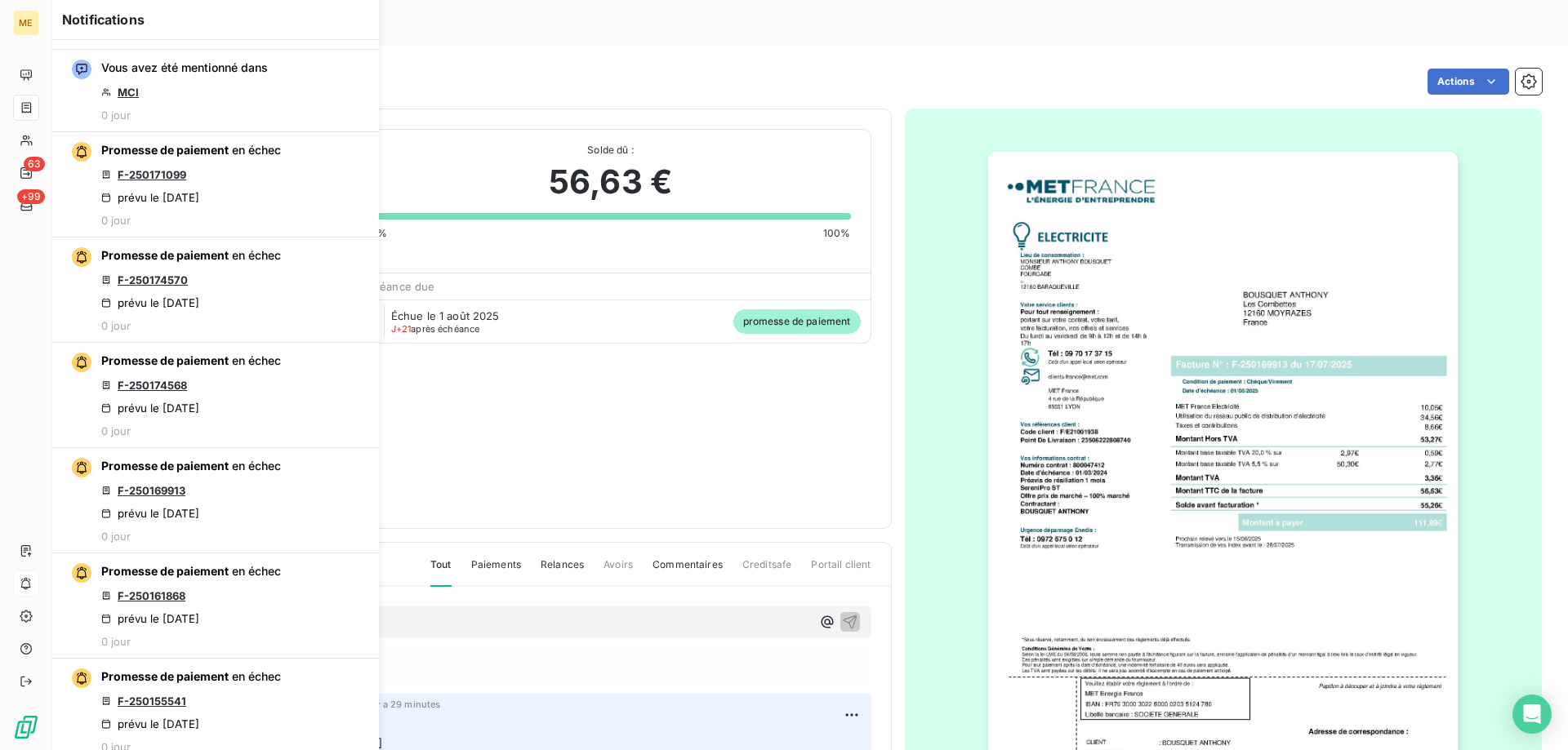
scroll to position [490, 0]
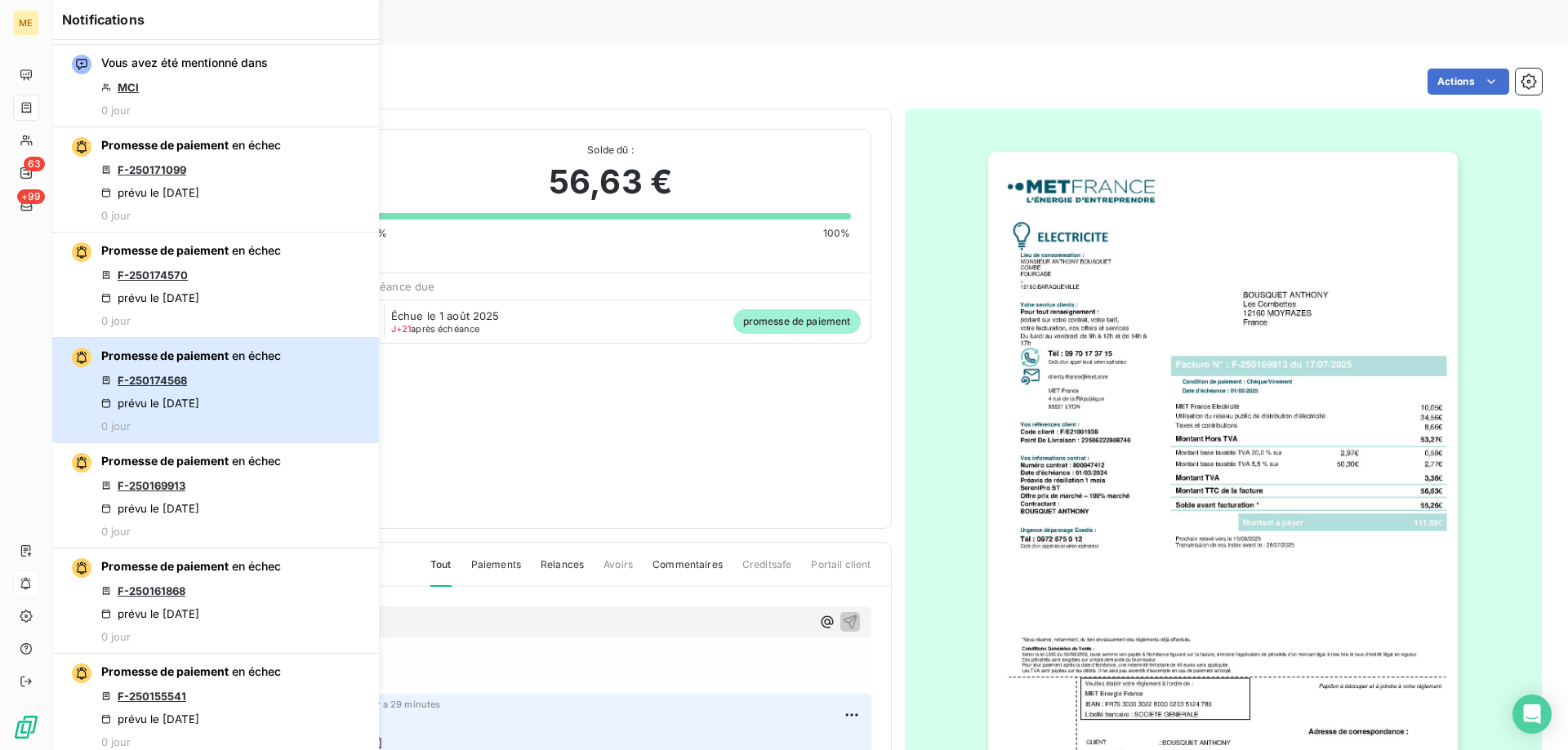
click at [228, 378] on div "Promesse de paiement en échec F-250174568 prévu le 21 août 2025 0 jour" at bounding box center [190, 390] width 180 height 85
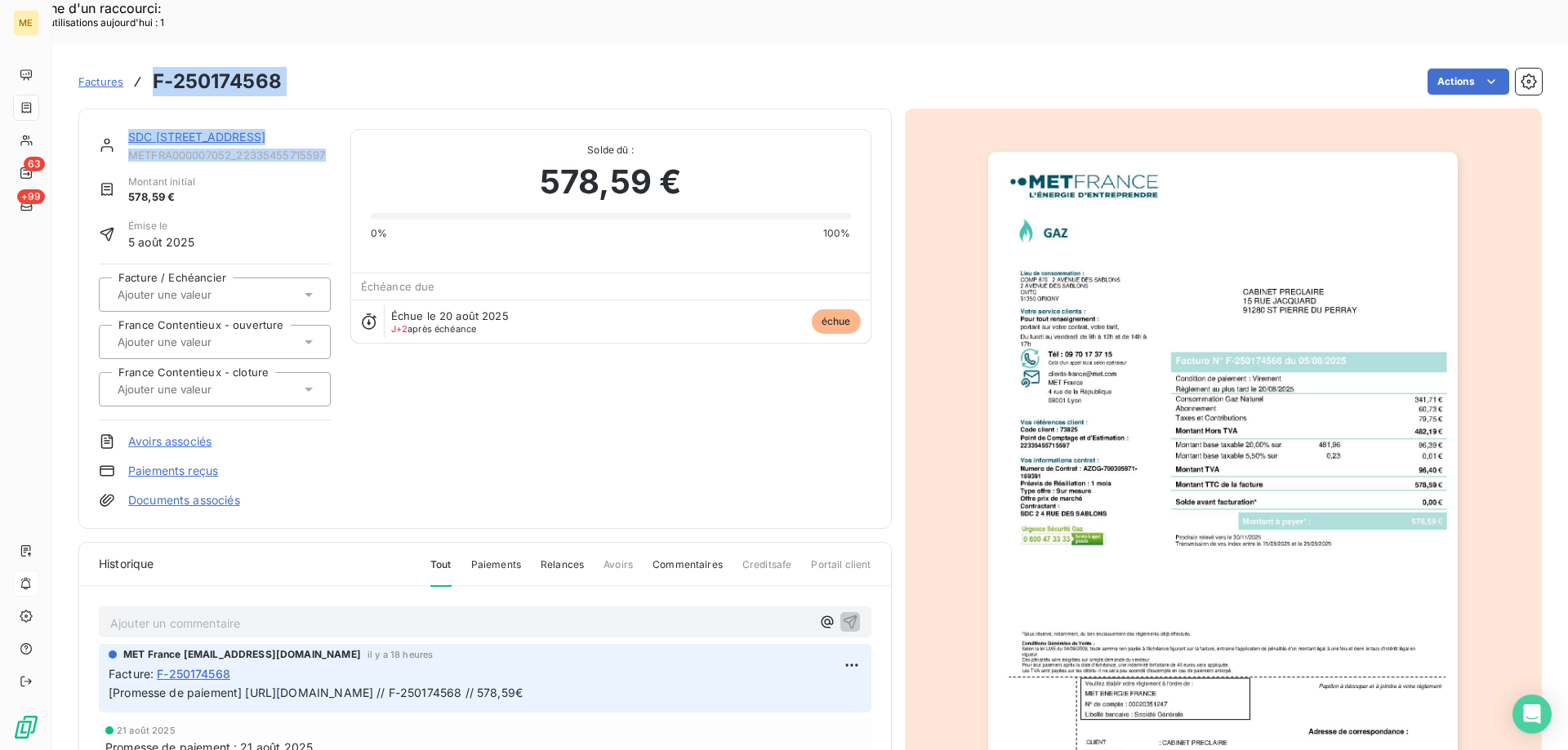
drag, startPoint x: 328, startPoint y: 107, endPoint x: 148, endPoint y: 30, distance: 195.8
click at [148, 45] on section "Factures F-250174568 Actions SDC 2 4 RUE DES SABLONS METFRA000007052_2233545571…" at bounding box center [810, 420] width 1516 height 750
drag, startPoint x: 148, startPoint y: 30, endPoint x: 382, endPoint y: 12, distance: 234.7
click at [382, 45] on div "Factures F-250174568 Actions" at bounding box center [810, 72] width 1464 height 54
drag, startPoint x: 150, startPoint y: 37, endPoint x: 328, endPoint y: 105, distance: 190.5
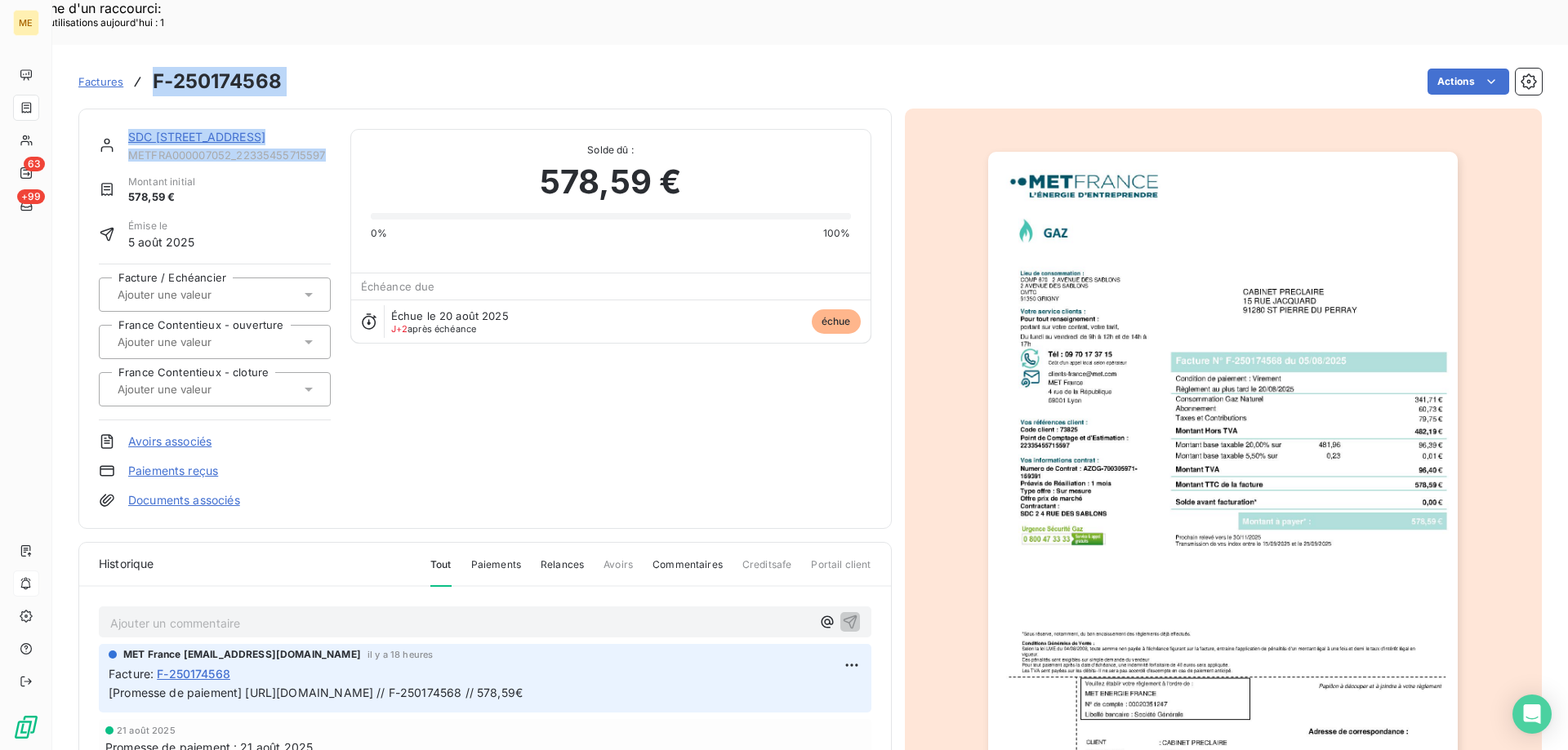
click at [328, 105] on section "Factures F-250174568 Actions SDC 2 4 RUE DES SABLONS METFRA000007052_2233545571…" at bounding box center [810, 420] width 1516 height 750
copy section "F-250174568 Actions SDC 2 4 RUE DES SABLONS METFRA000007052_22335455715597"
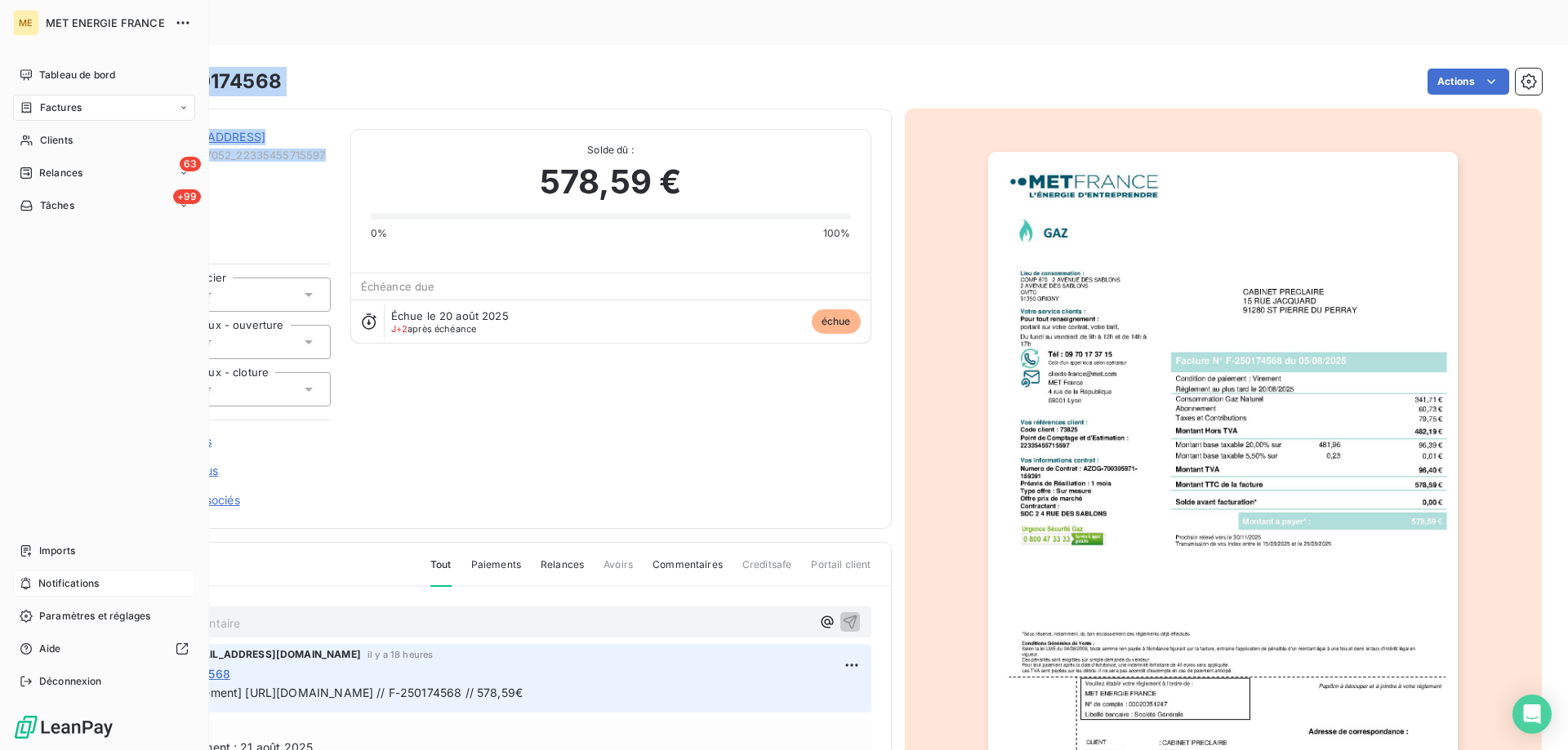
click at [109, 585] on div "Notifications" at bounding box center [104, 584] width 182 height 27
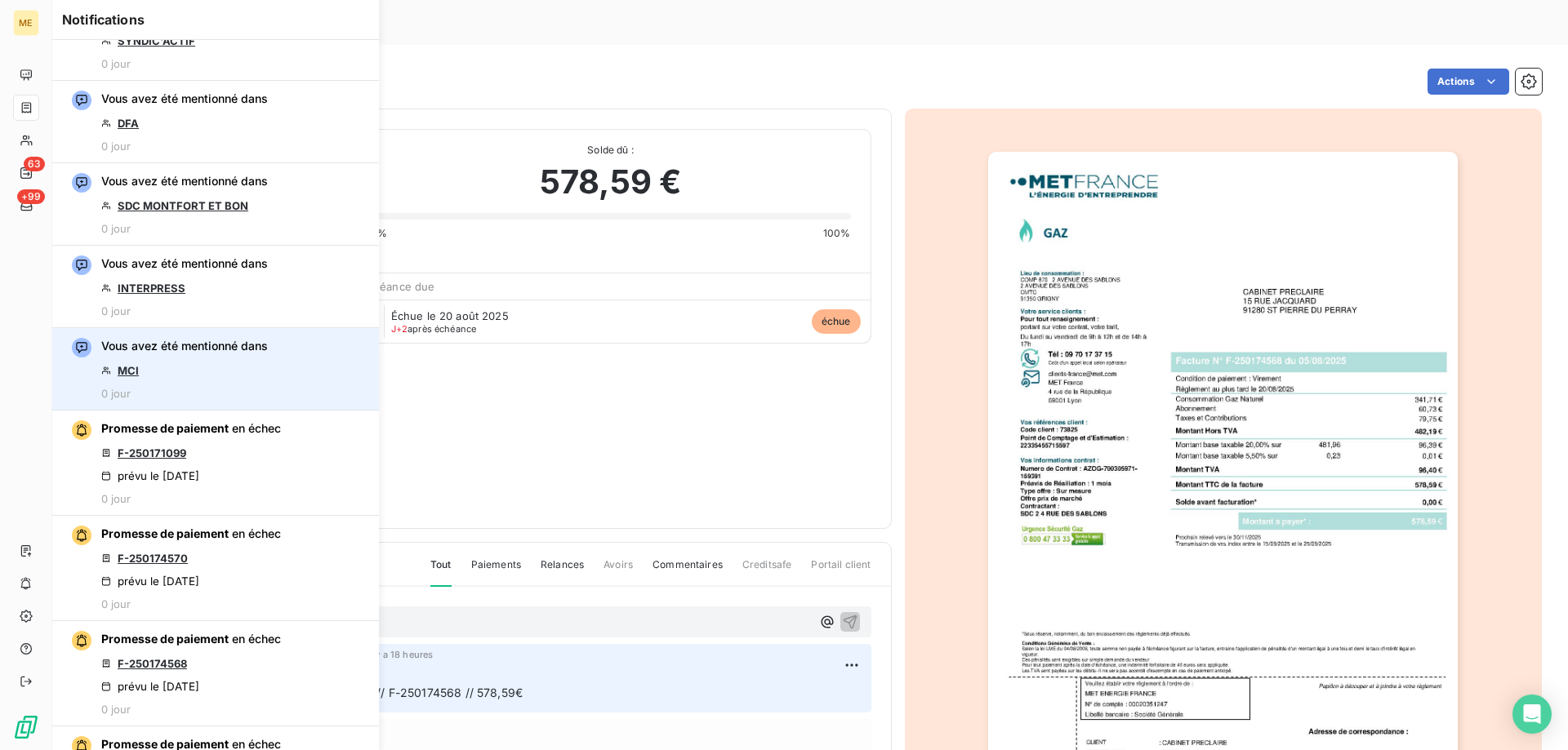
scroll to position [245, 0]
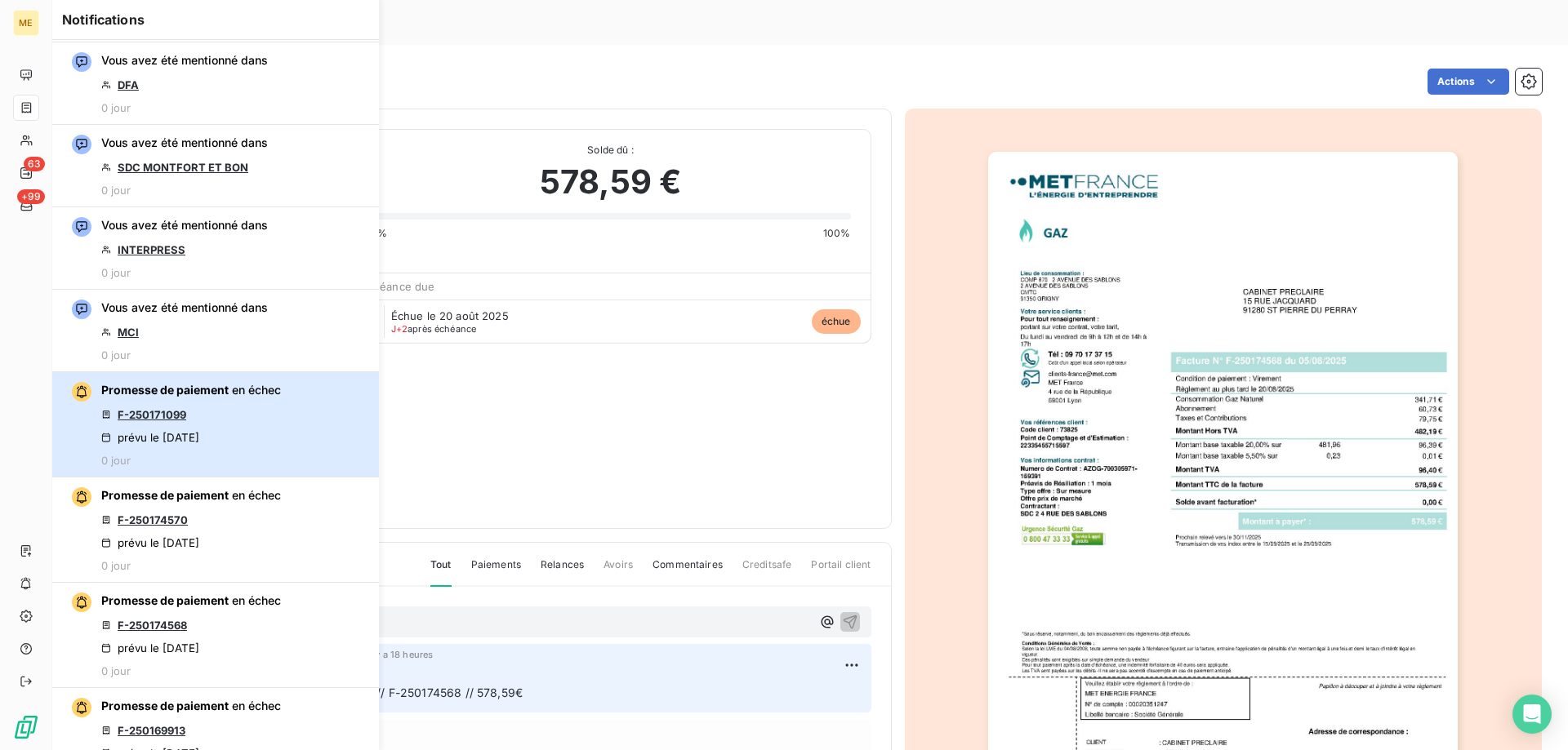
click at [236, 422] on div "Promesse de paiement en échec F-250171099 prévu le 21 août 2025 0 jour" at bounding box center [190, 425] width 180 height 85
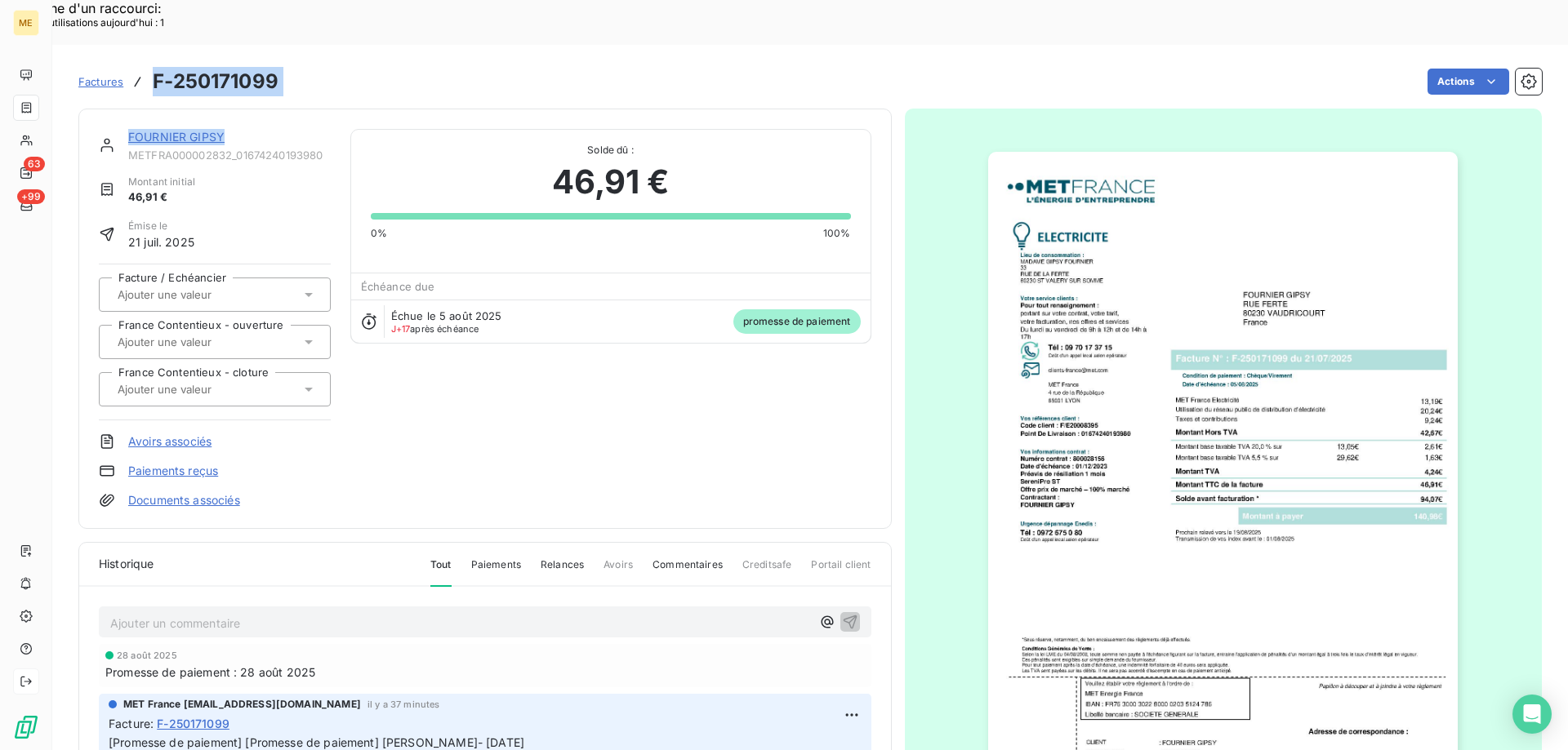
scroll to position [82, 0]
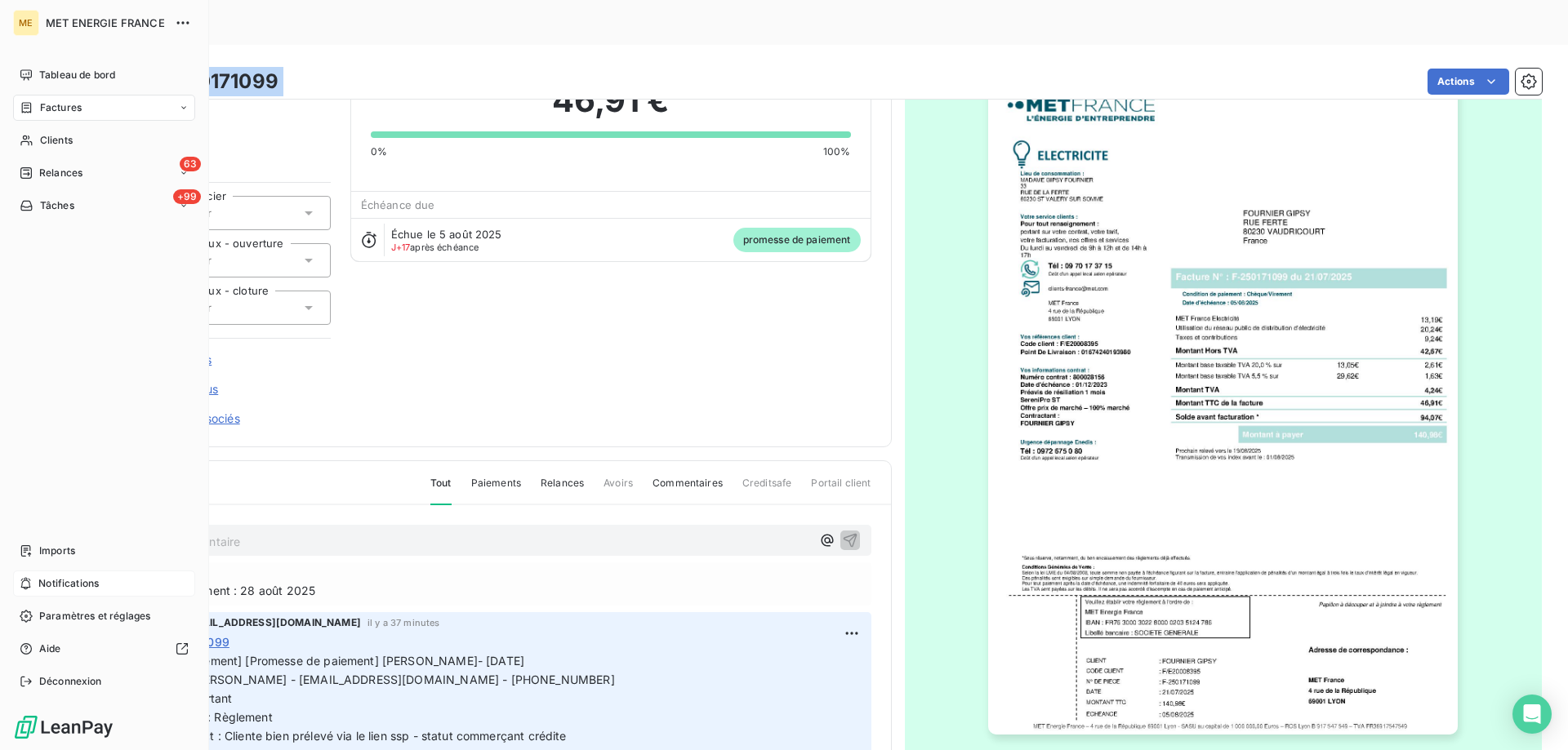
click at [101, 576] on div "Notifications" at bounding box center [104, 584] width 182 height 27
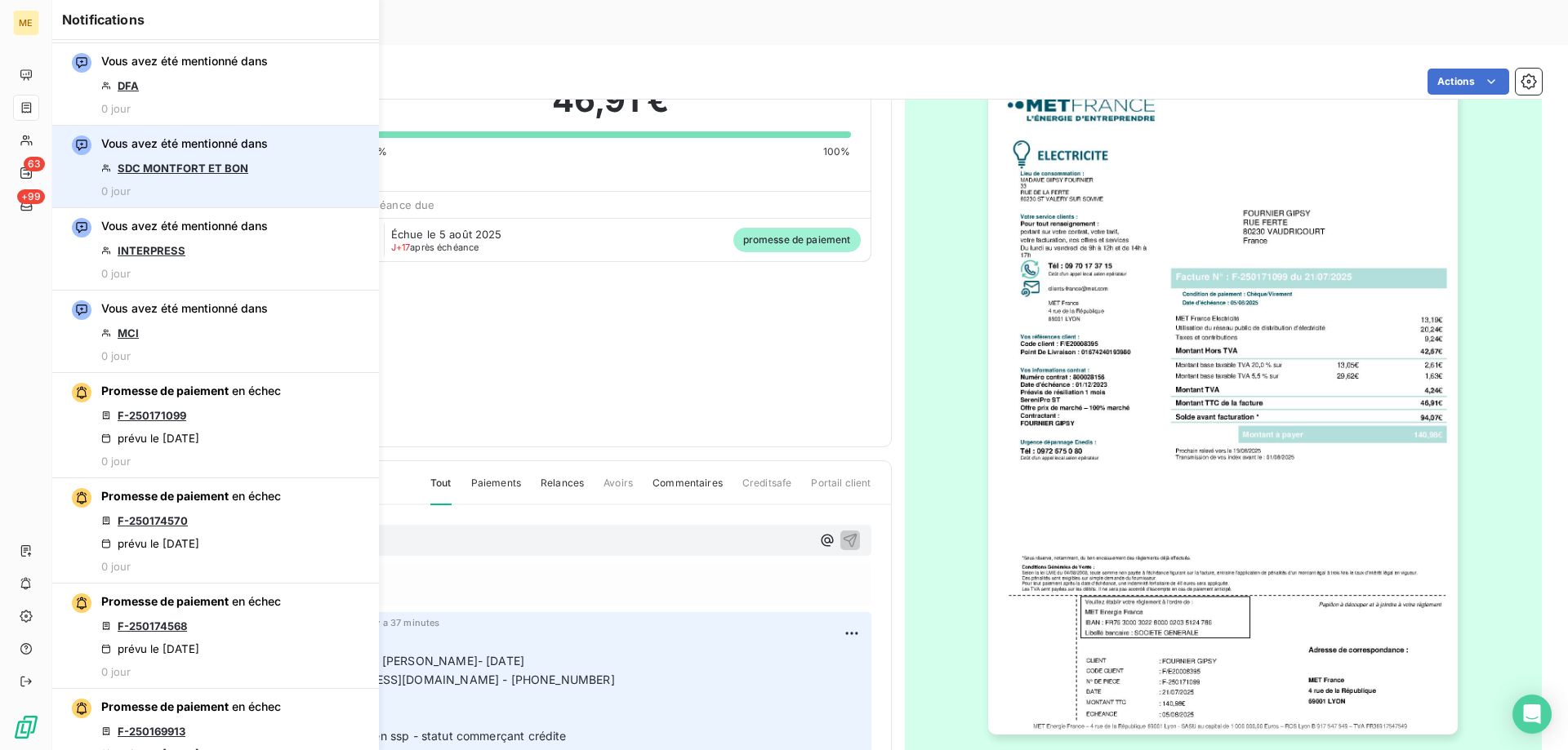
scroll to position [245, 0]
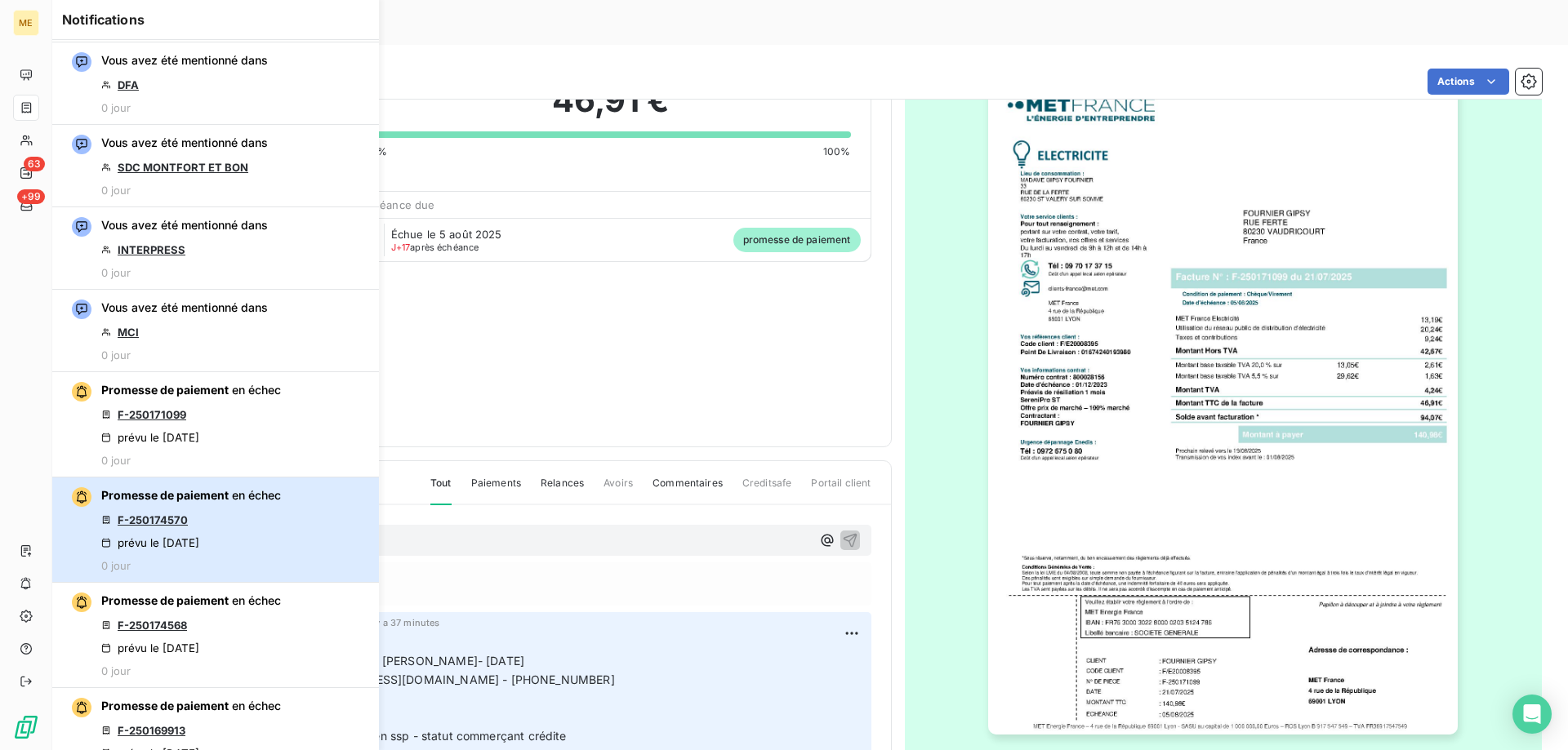
click at [240, 521] on div "Promesse de paiement en échec F-250174570 prévu le 21 août 2025 0 jour" at bounding box center [190, 530] width 180 height 85
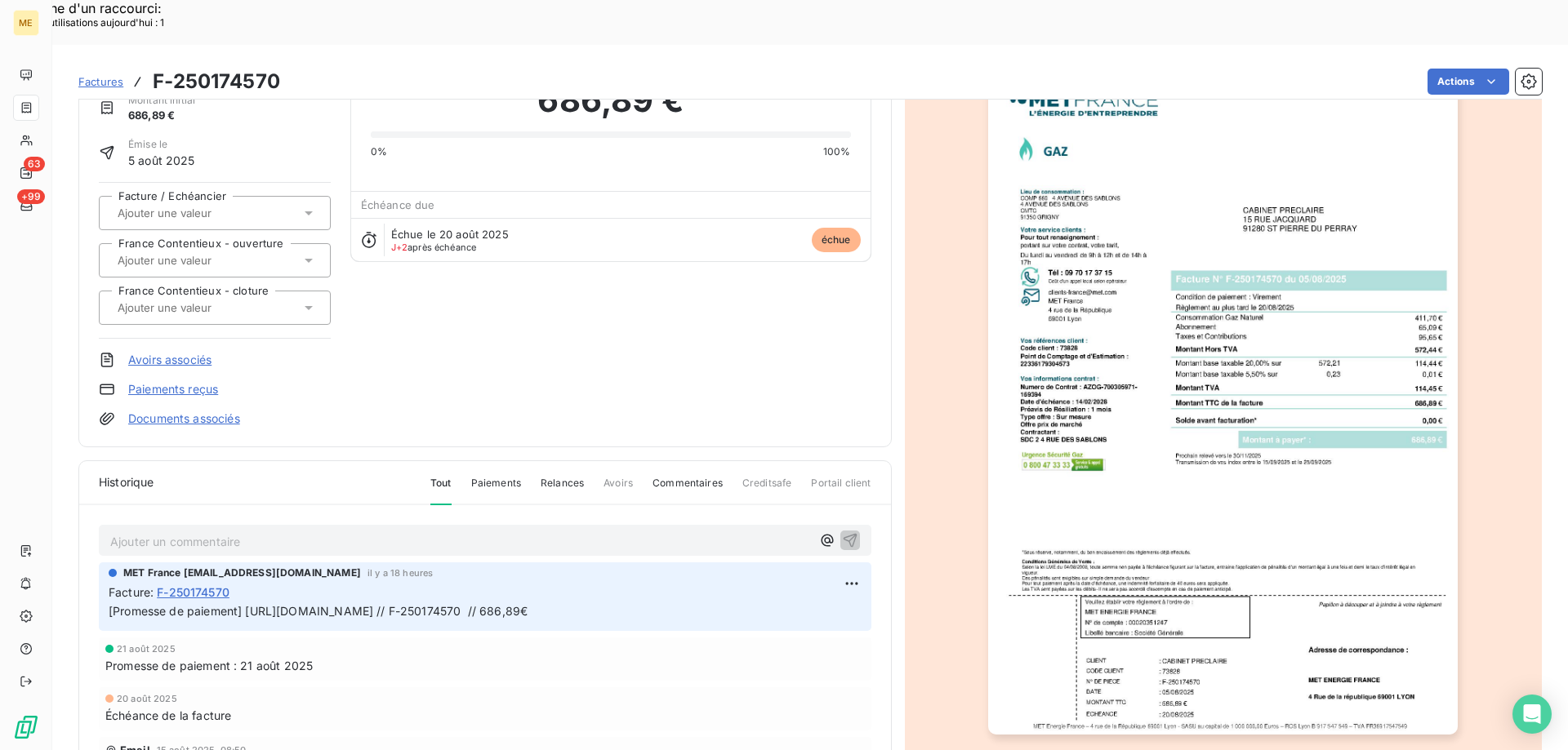
click at [282, 352] on div "Avoirs associés" at bounding box center [215, 360] width 232 height 16
click at [927, 176] on div at bounding box center [1224, 402] width 637 height 751
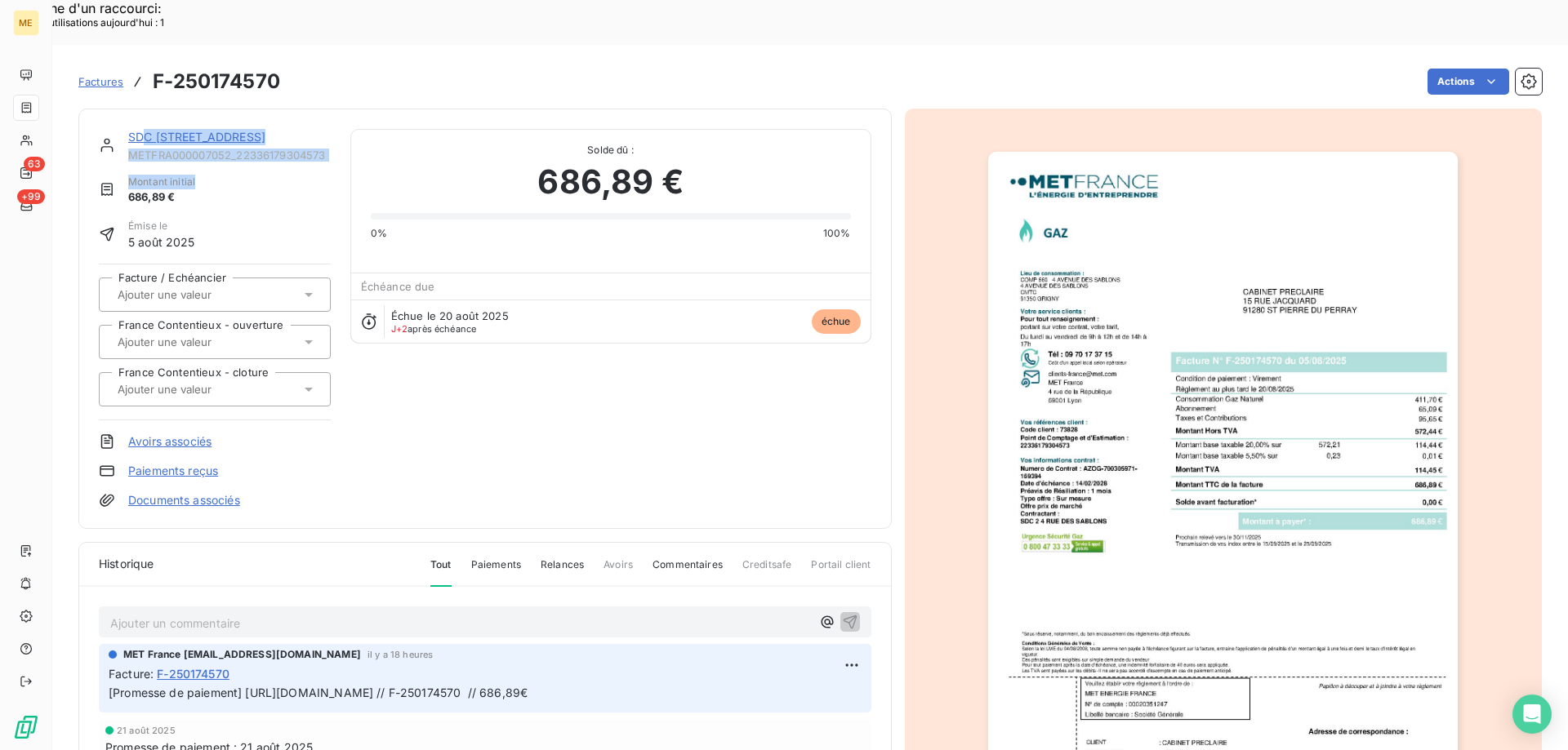
drag, startPoint x: 320, startPoint y: 120, endPoint x: 150, endPoint y: 99, distance: 171.3
click at [150, 129] on div "SDC 2 4 RUE DES SABLONS METFRA000007052_22336179304573 Montant initial 686,89 €…" at bounding box center [215, 319] width 232 height 380
click at [171, 130] on link "SDC 2 4 RUE DES SABLONS" at bounding box center [197, 137] width 137 height 14
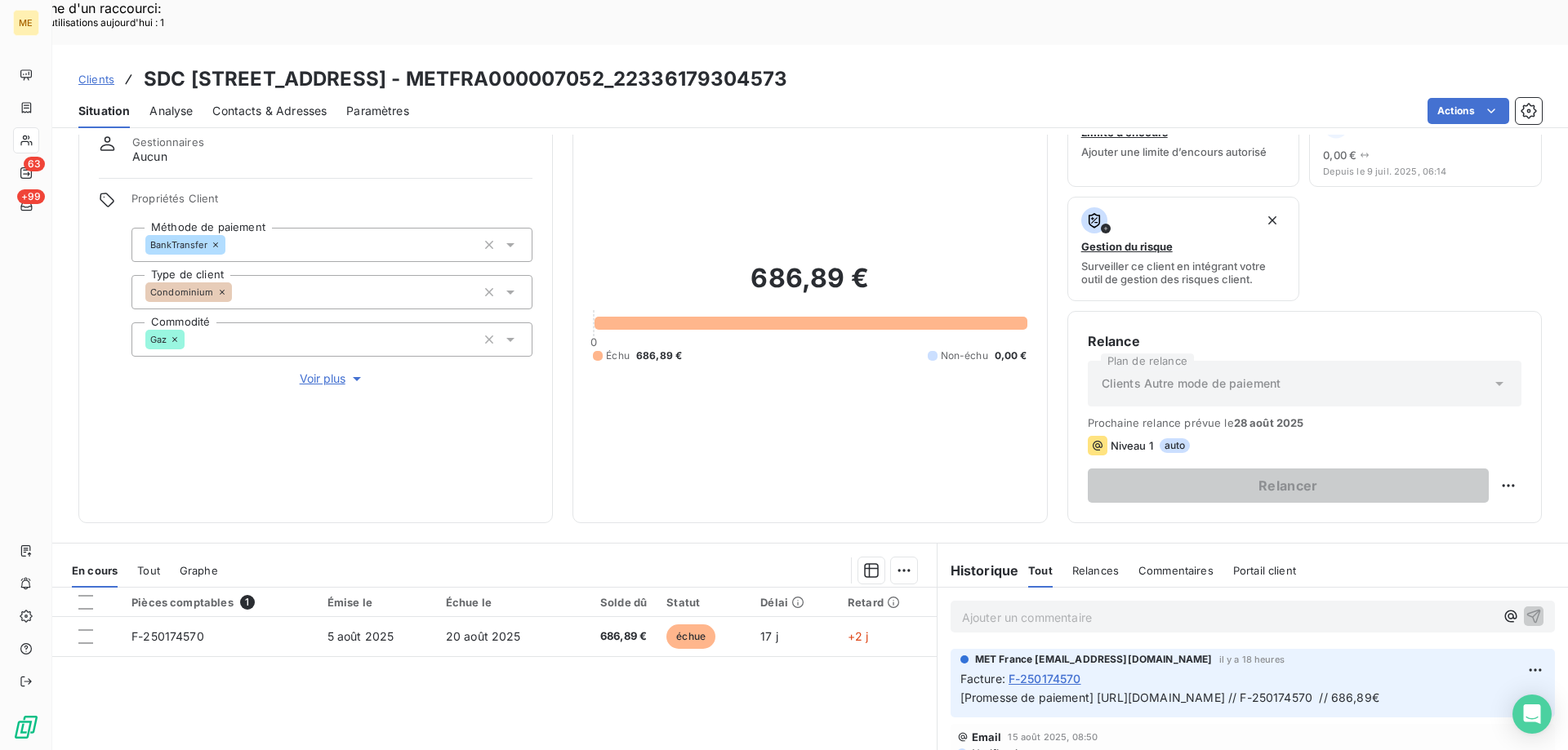
scroll to position [163, 0]
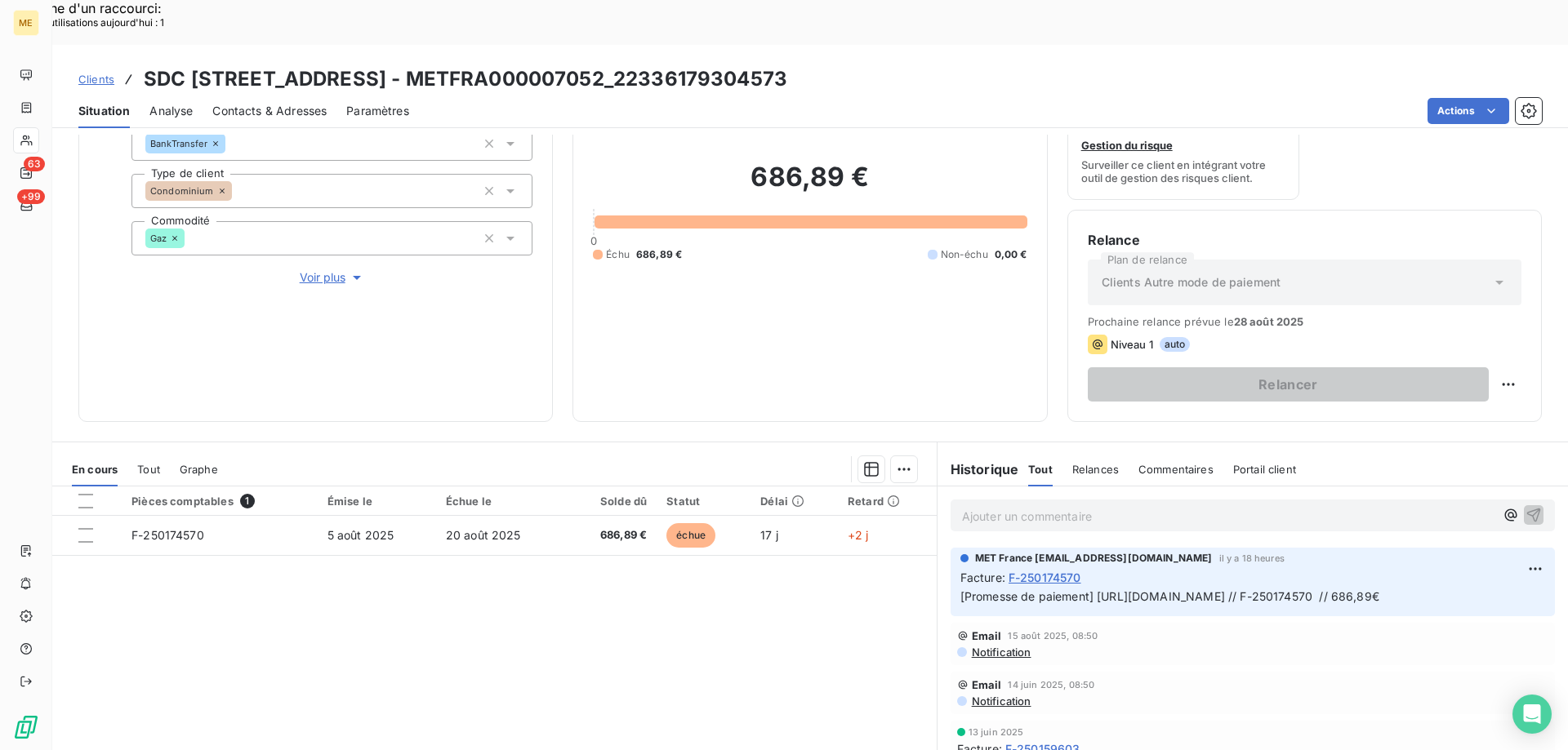
click at [138, 65] on div "Clients SDC 2 4 RUE DES SABLONS - METFRA000007052_22336179304573" at bounding box center [433, 79] width 708 height 29
drag, startPoint x: 147, startPoint y: 30, endPoint x: 815, endPoint y: 27, distance: 668.0
click at [815, 65] on div "Clients SDC 2 4 RUE DES SABLONS - METFRA000007052_22336179304573" at bounding box center [810, 79] width 1516 height 29
copy h3 "SDC 2 4 RUE DES SABLONS - METFRA000007052_22336179304573"
click at [909, 65] on div "Clients SDC 2 4 RUE DES SABLONS - METFRA000007052_22336179304573" at bounding box center [810, 79] width 1516 height 29
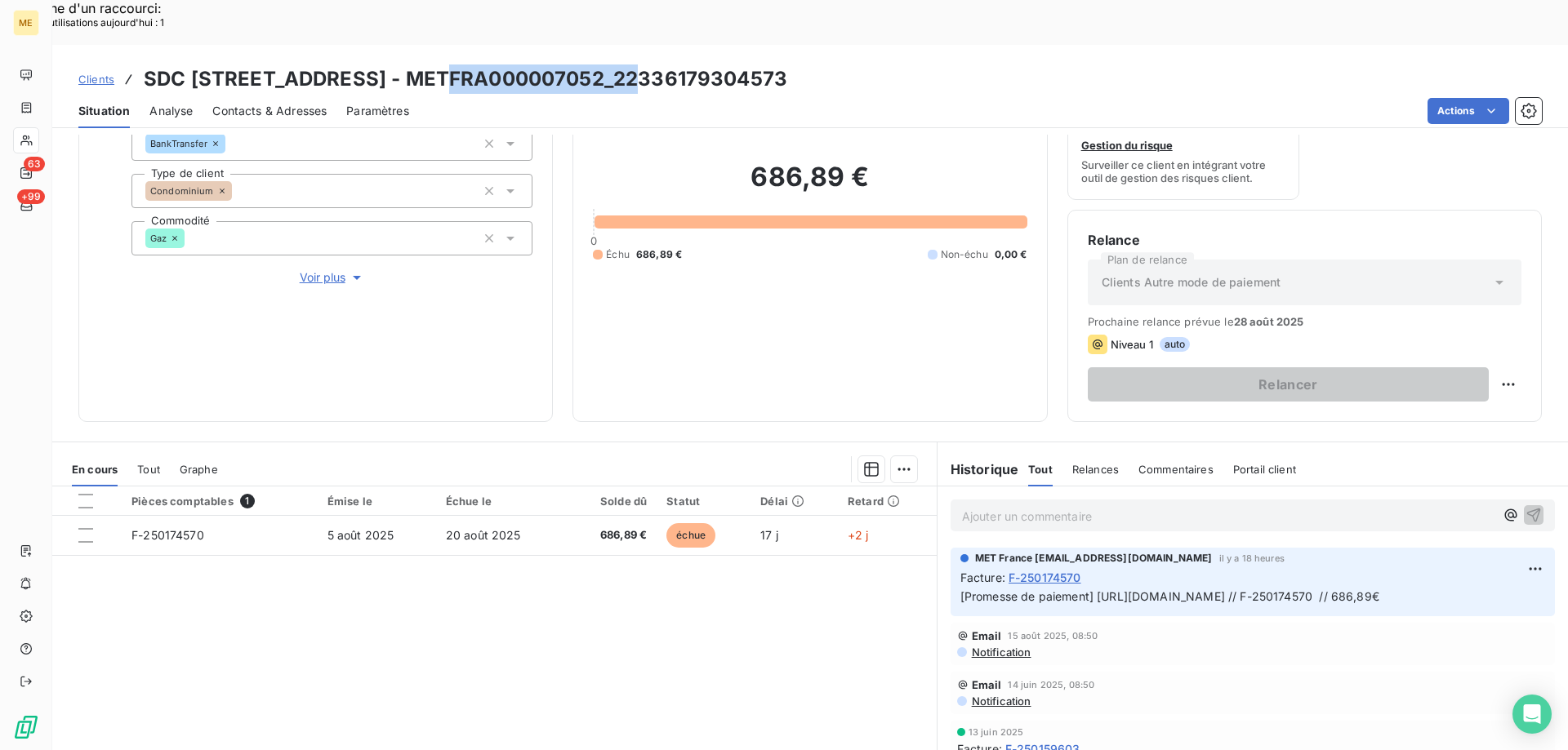
drag, startPoint x: 432, startPoint y: 33, endPoint x: 622, endPoint y: 17, distance: 190.7
click at [622, 45] on div "Clients SDC 2 4 RUE DES SABLONS - METFRA000007052_22336179304573 Situation Anal…" at bounding box center [810, 87] width 1516 height 83
copy h3 "METFRA000007052"
click at [563, 597] on div "Pièces comptables 1 Émise le Échue le Solde dû Statut Délai Retard F-250174570 …" at bounding box center [494, 644] width 884 height 314
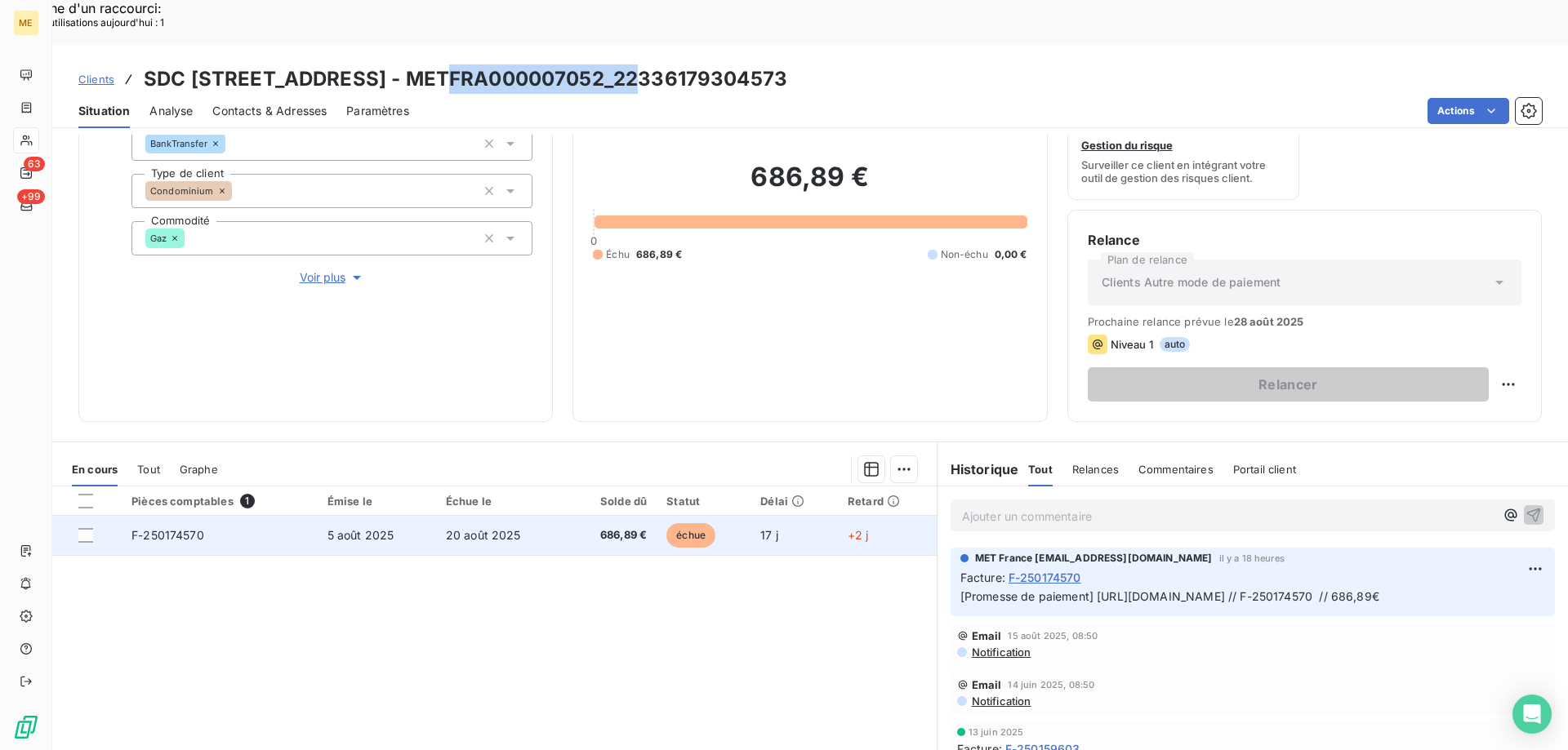
click at [180, 529] on span "F-250174570" at bounding box center [167, 536] width 73 height 14
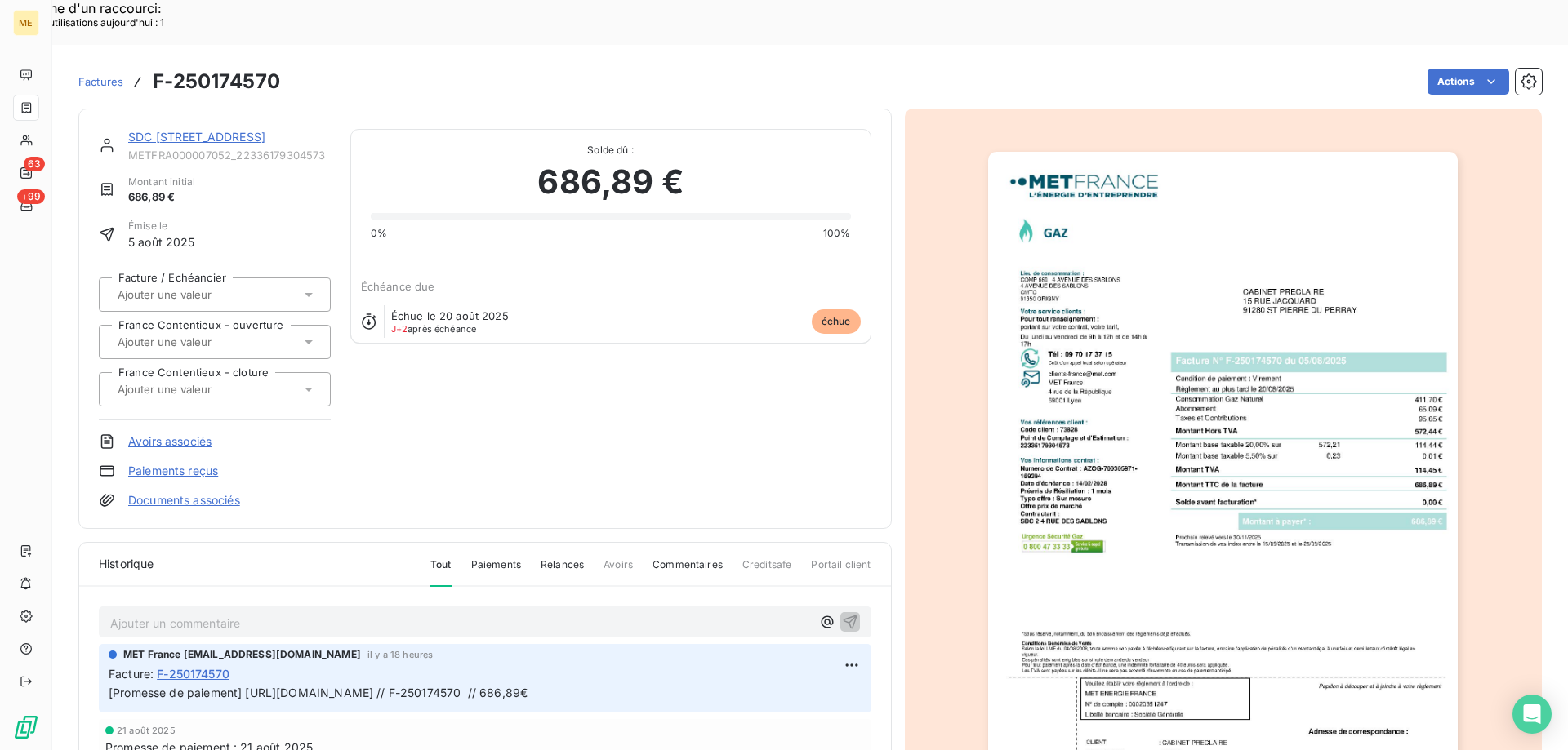
click at [1194, 523] on img "button" at bounding box center [1223, 484] width 469 height 665
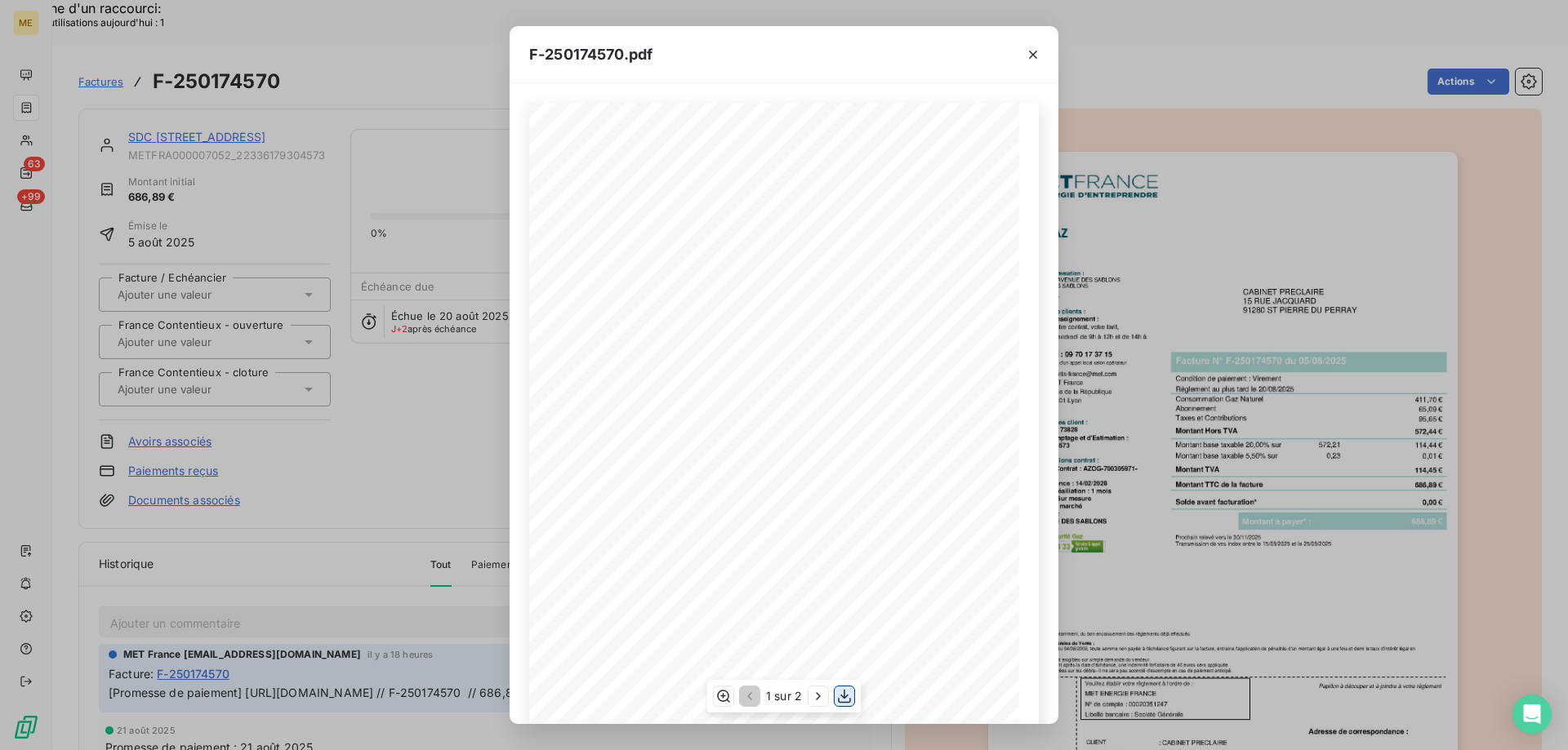
click at [838, 697] on icon "button" at bounding box center [844, 696] width 16 height 16
click at [1035, 53] on icon "button" at bounding box center [1032, 55] width 16 height 16
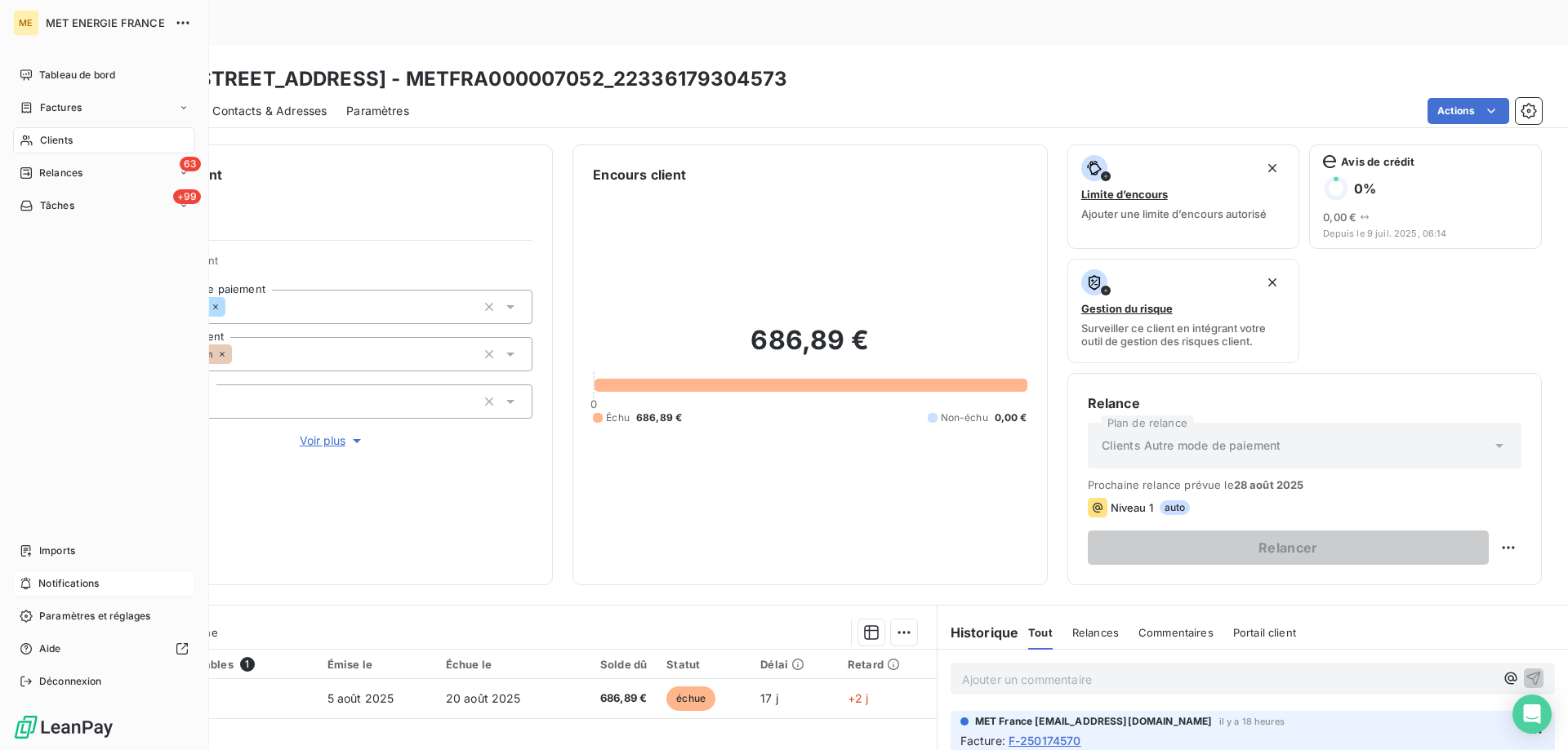
click at [107, 589] on div "Notifications" at bounding box center [104, 584] width 182 height 27
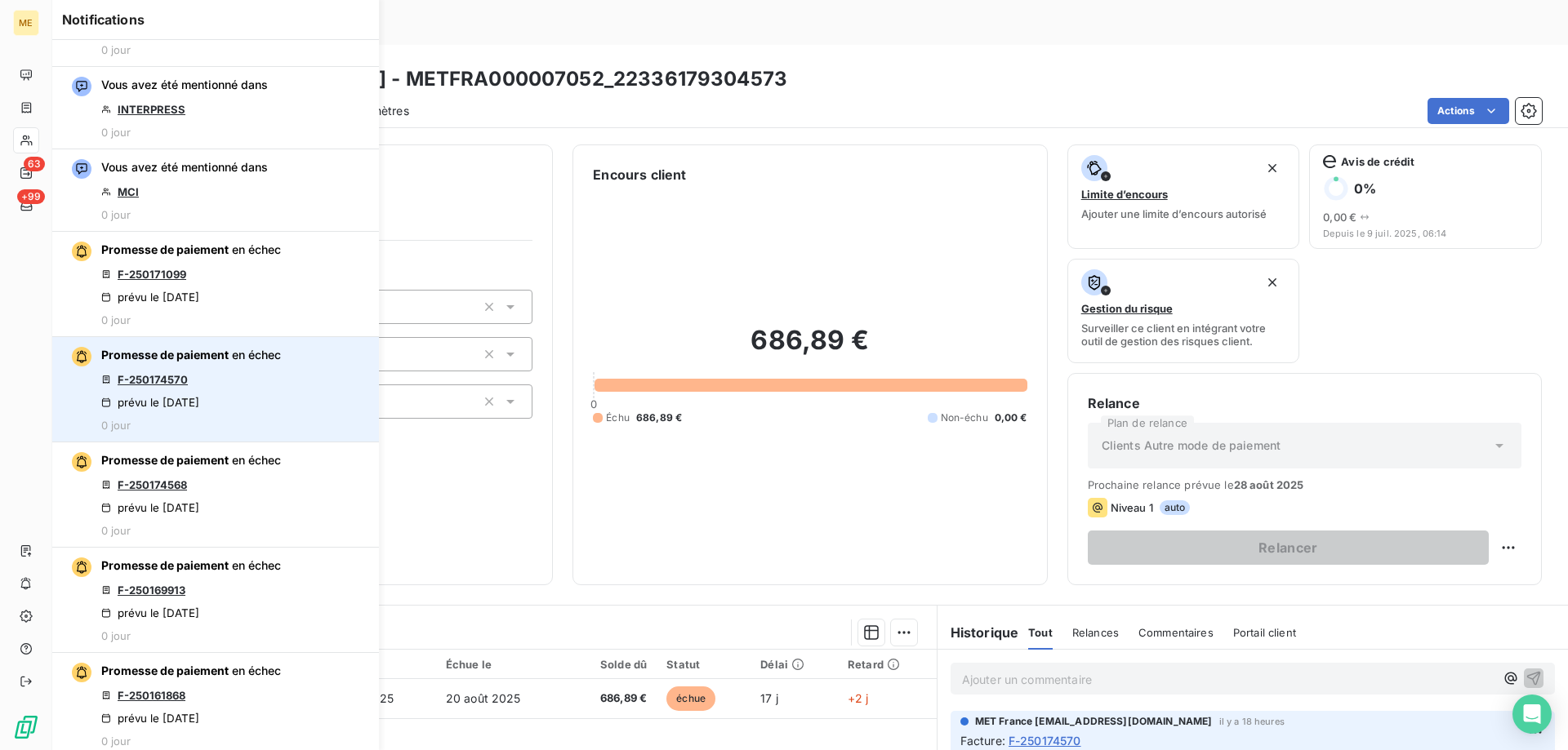
scroll to position [408, 0]
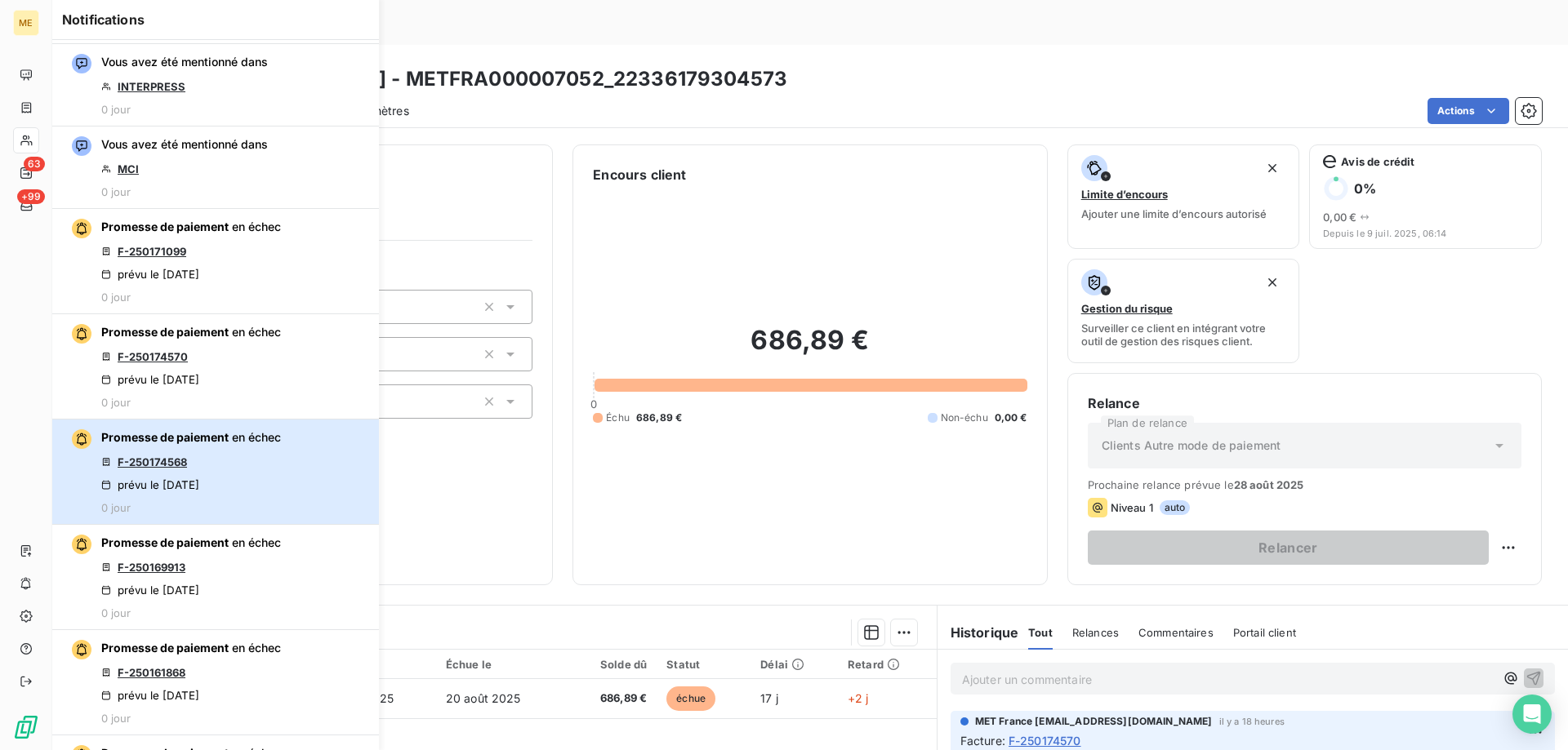
click at [205, 469] on div "Promesse de paiement en échec F-250174568 prévu le 21 août 2025 0 jour" at bounding box center [190, 472] width 180 height 85
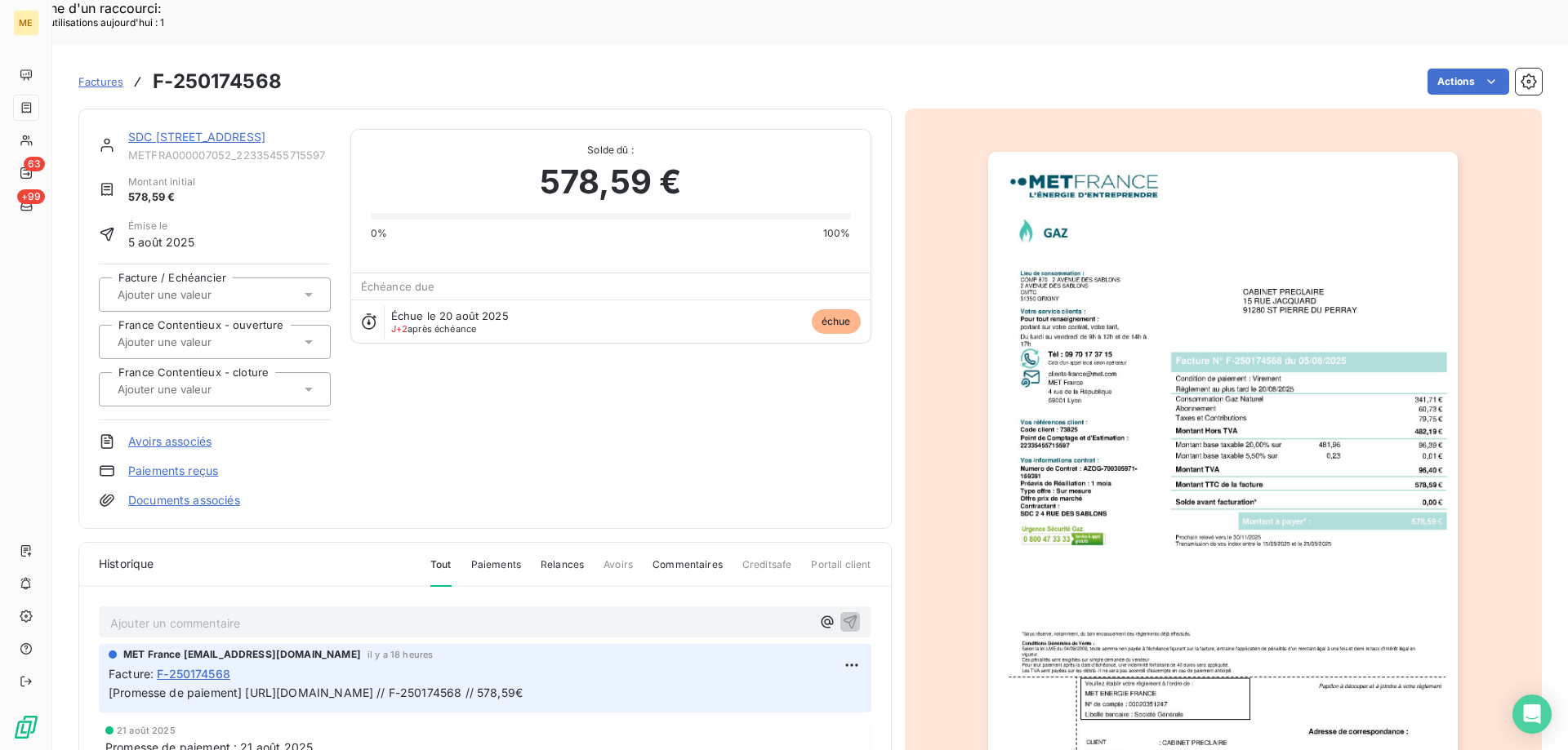
click at [1145, 256] on img "button" at bounding box center [1223, 484] width 469 height 665
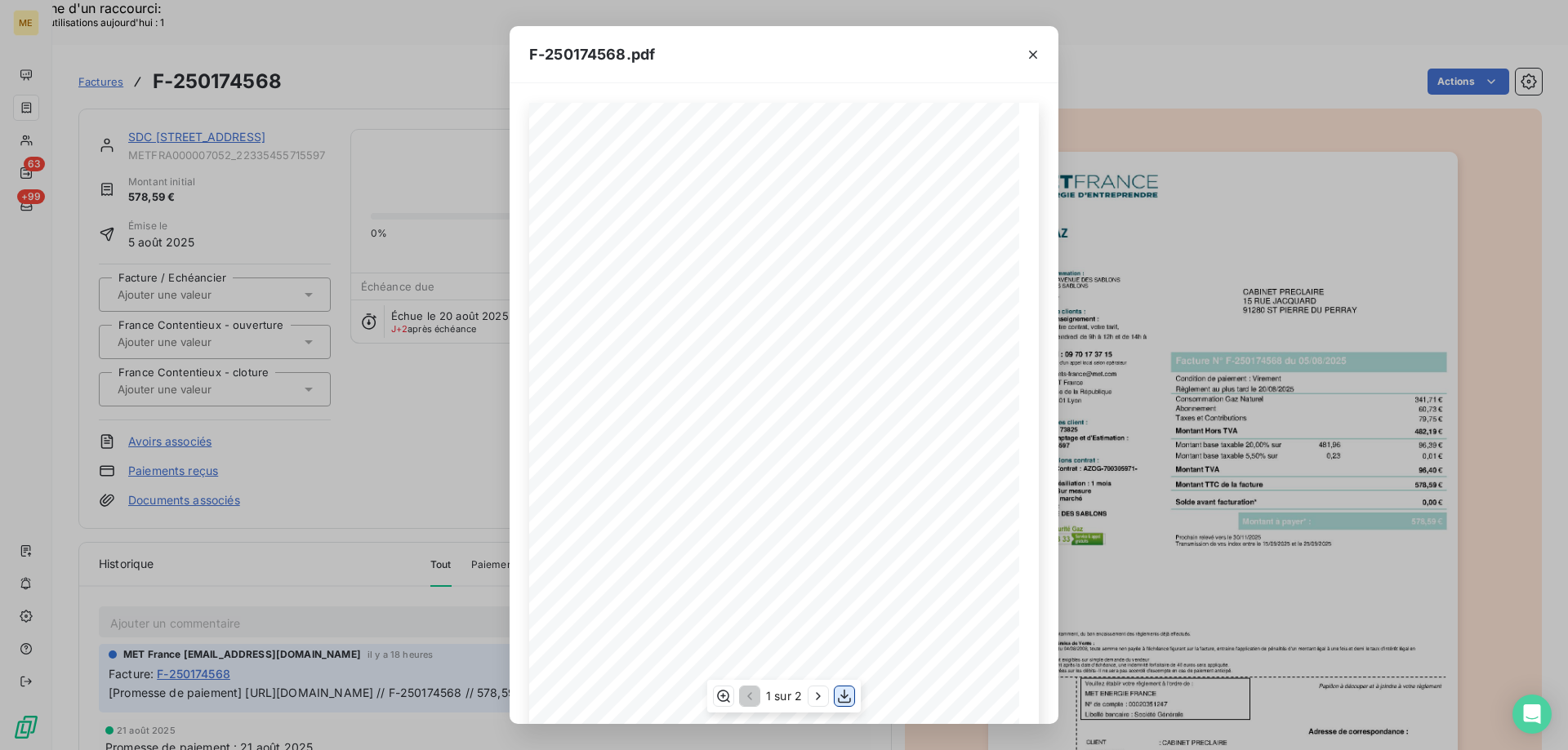
click at [846, 697] on icon "button" at bounding box center [844, 697] width 13 height 14
click at [1173, 159] on div "F-250174568.pdf *Sous réserve, notamment, du bon encaissement des règlements dé…" at bounding box center [784, 375] width 1568 height 750
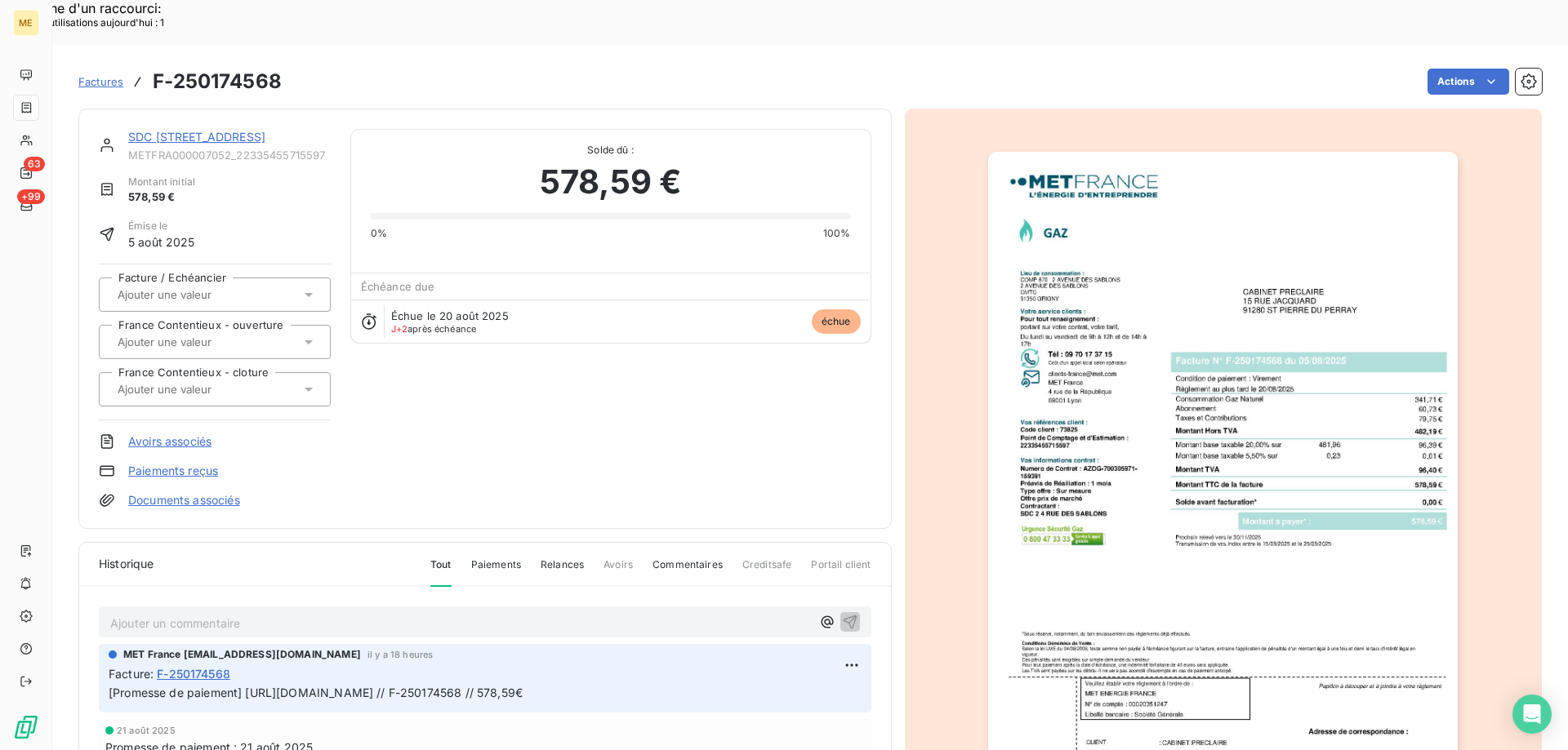
click at [214, 130] on link "SDC 2 4 RUE DES SABLONS" at bounding box center [197, 137] width 137 height 14
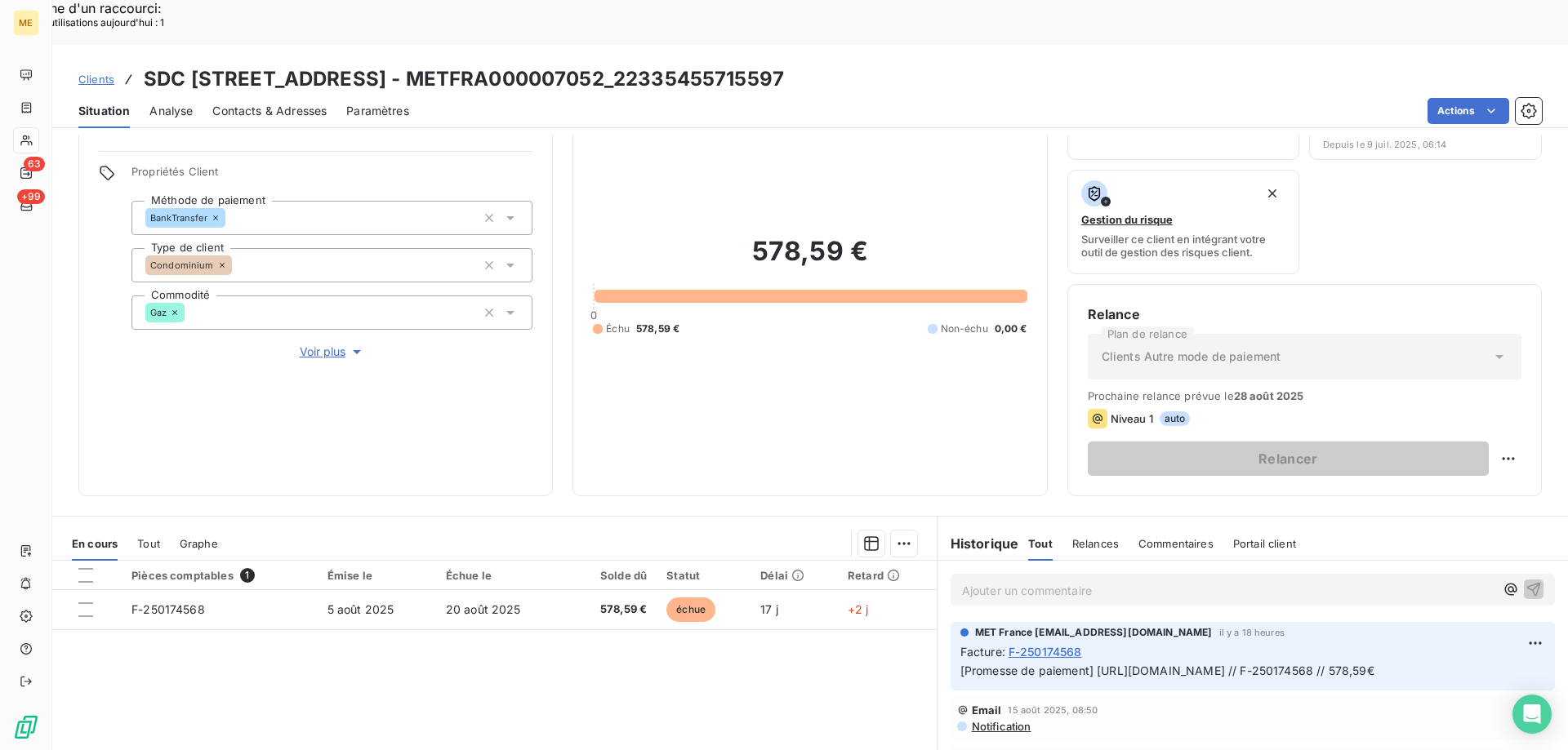
scroll to position [55, 0]
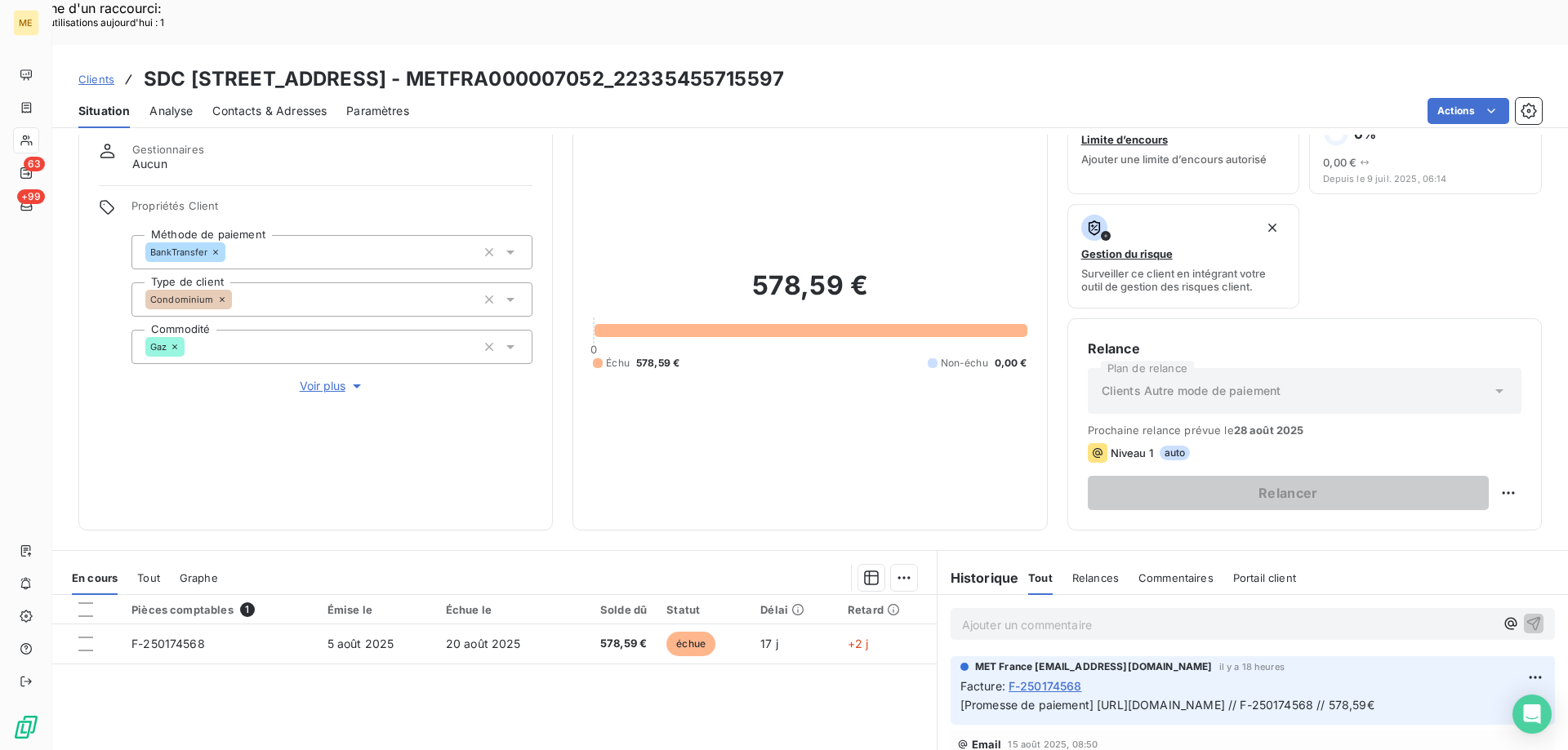
click at [604, 65] on h3 "SDC 2 4 RUE DES SABLONS - METFRA000007052_22335455715597" at bounding box center [463, 79] width 640 height 29
click at [579, 65] on h3 "SDC 2 4 RUE DES SABLONS - METFRA000007052_22335455715597" at bounding box center [463, 79] width 640 height 29
click at [575, 65] on h3 "SDC 2 4 RUE DES SABLONS - METFRA000007052_22335455715597" at bounding box center [463, 79] width 640 height 29
click at [483, 98] on div "Actions" at bounding box center [985, 112] width 1113 height 27
drag, startPoint x: 423, startPoint y: 25, endPoint x: 437, endPoint y: 26, distance: 14.0
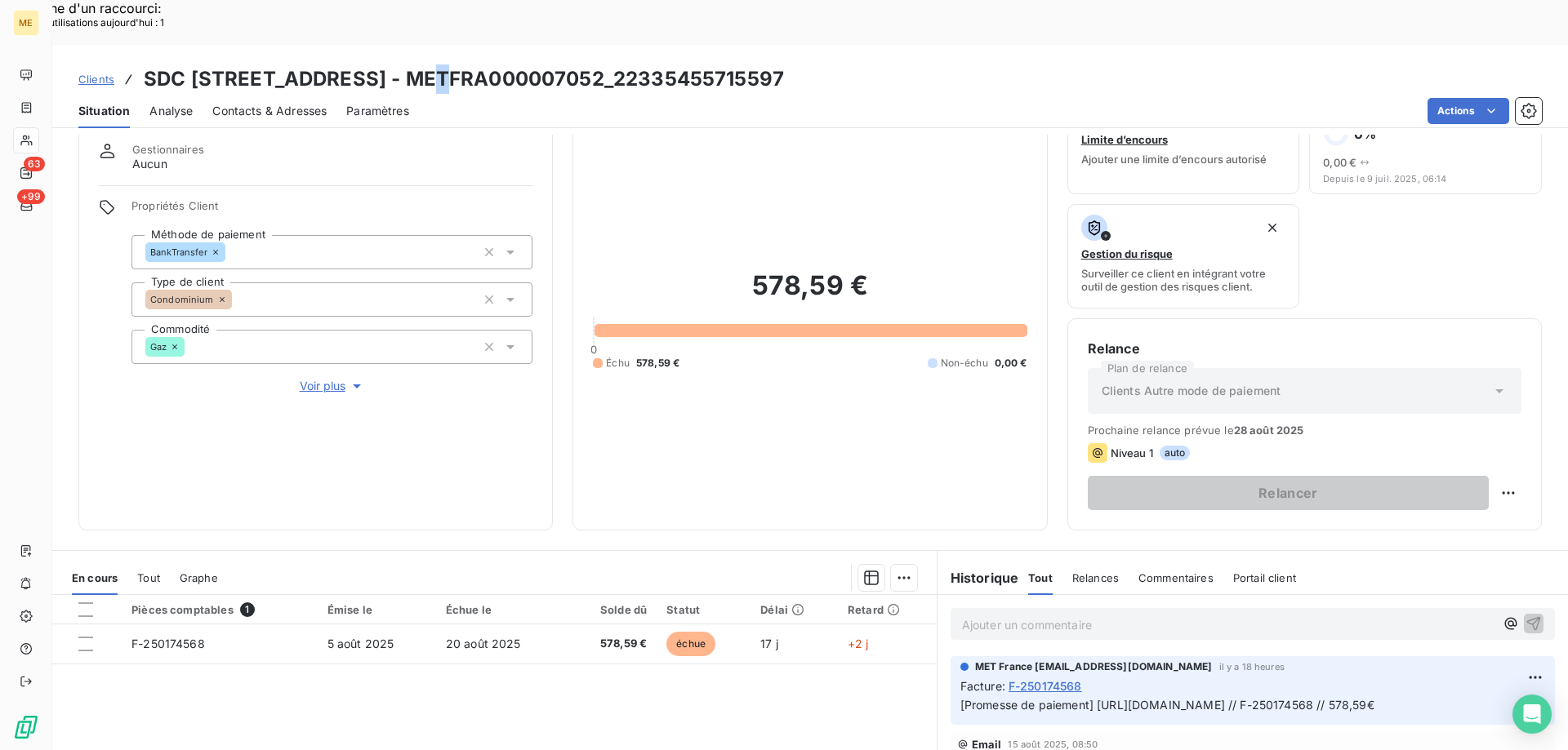
click at [436, 65] on h3 "SDC 2 4 RUE DES SABLONS - METFRA000007052_22335455715597" at bounding box center [463, 79] width 640 height 29
click at [427, 94] on div "Situation Analyse Contacts & Adresses Paramètres Actions" at bounding box center [810, 111] width 1516 height 35
drag, startPoint x: 431, startPoint y: 30, endPoint x: 622, endPoint y: 35, distance: 191.1
click at [622, 65] on h3 "SDC 2 4 RUE DES SABLONS - METFRA000007052_22335455715597" at bounding box center [463, 79] width 640 height 29
copy h3 "METFRA000007052"
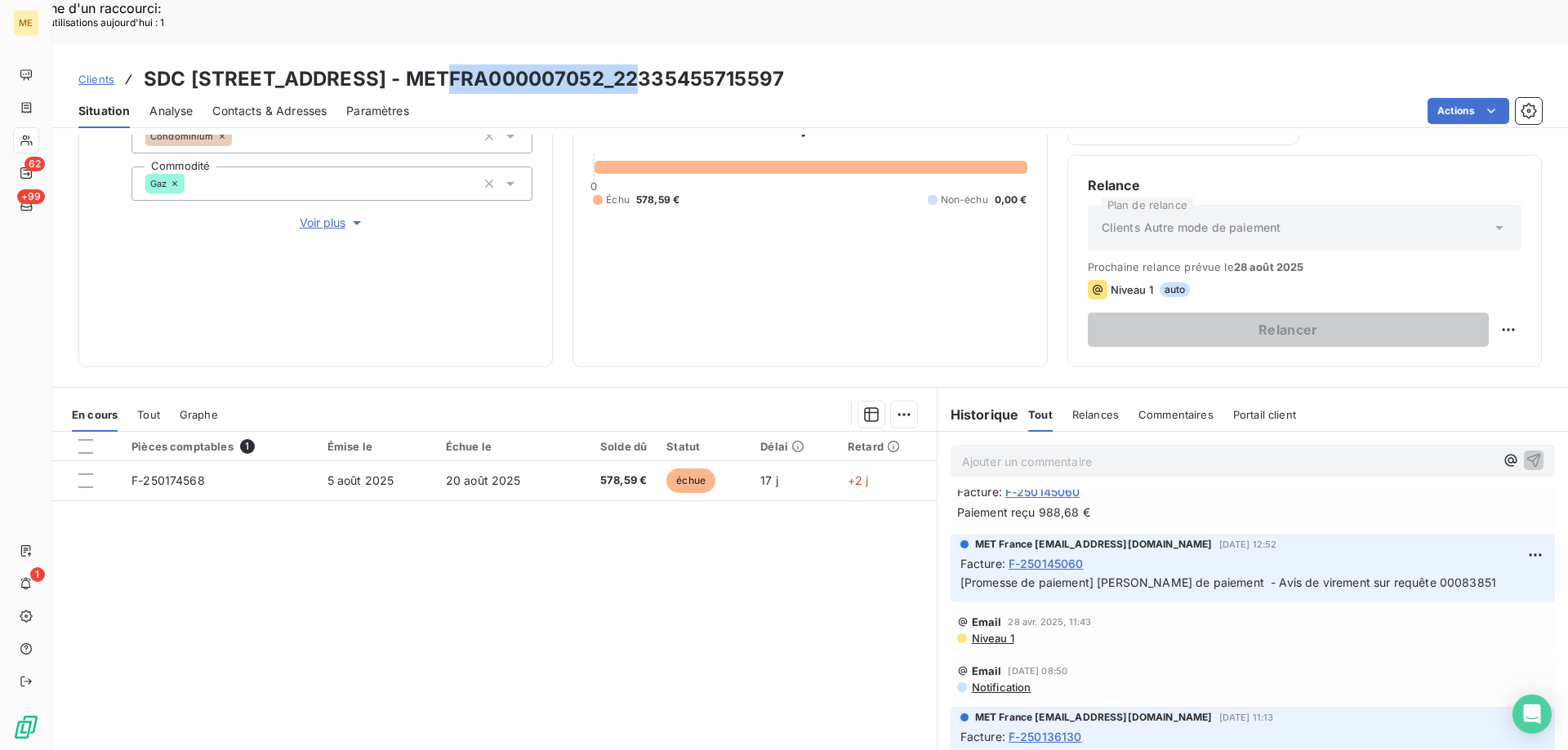
scroll to position [163, 0]
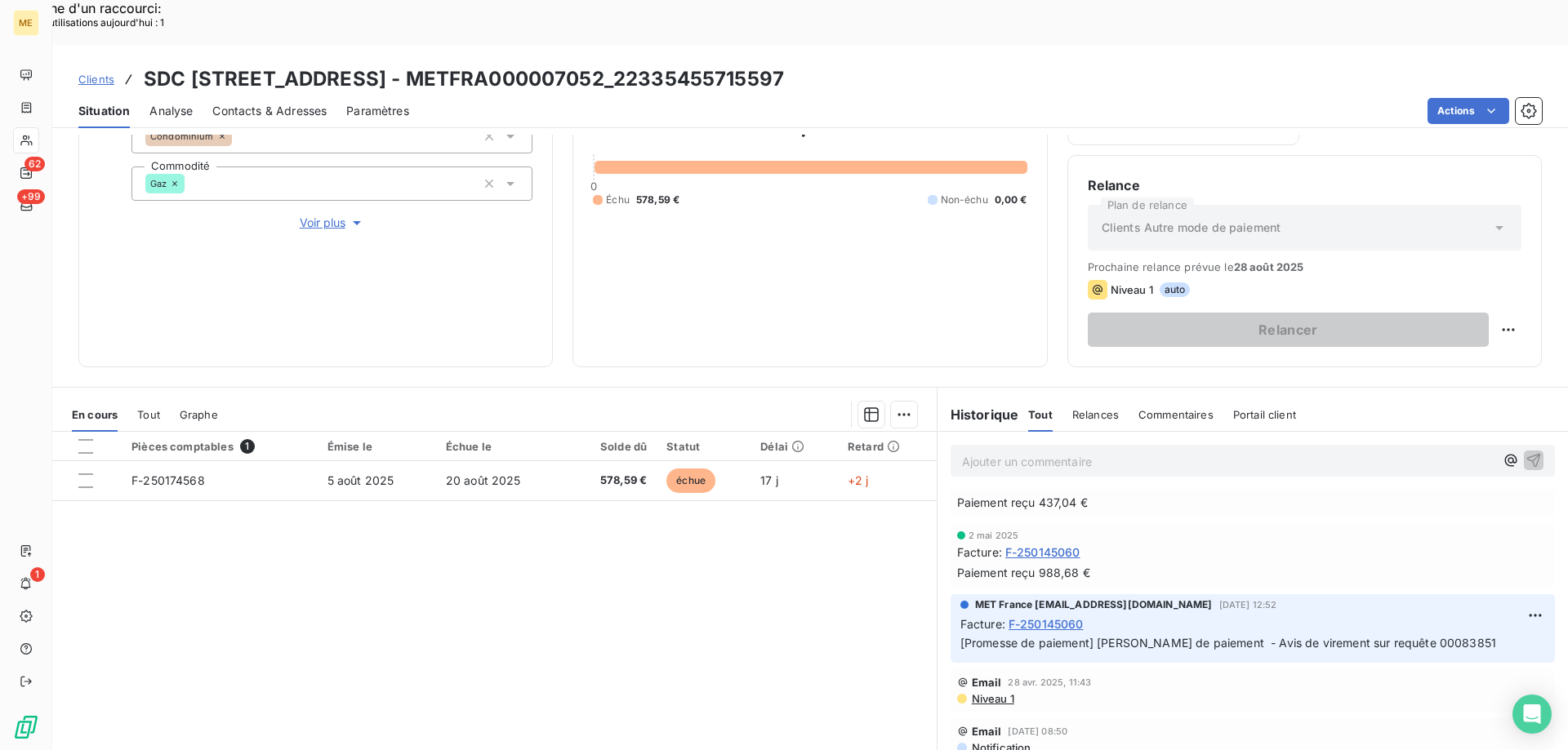
click at [1052, 452] on p "Ajouter un commentaire ﻿" at bounding box center [1227, 461] width 532 height 20
click at [1025, 452] on p "Ajouter un commentaire ﻿" at bounding box center [1227, 461] width 532 height 20
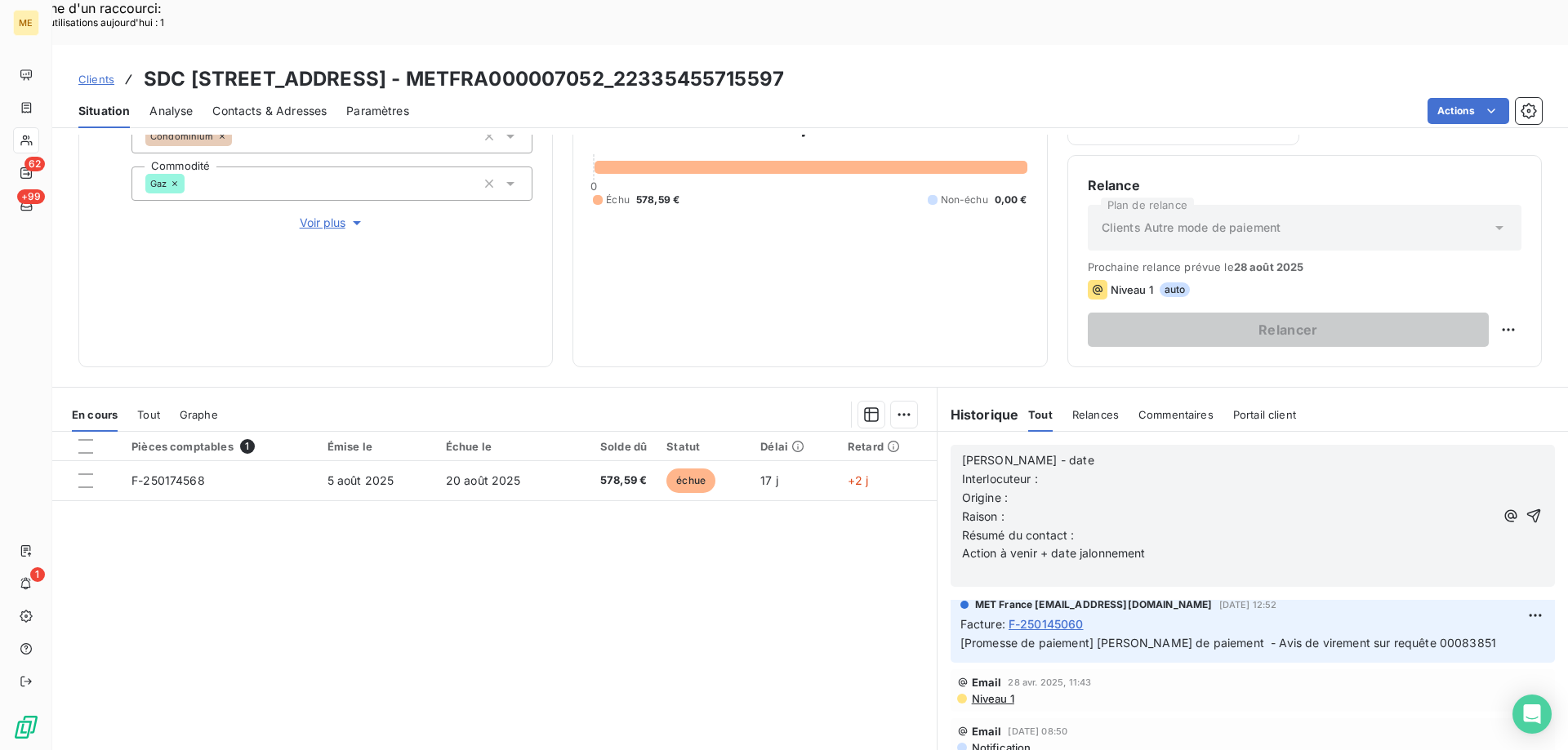
click at [1065, 452] on p "Valérie - date" at bounding box center [1227, 460] width 532 height 19
click at [1060, 470] on p "Interlocuteur :" at bounding box center [1227, 479] width 532 height 19
click at [1142, 470] on p "Interlocuteur : Mme DAVID" at bounding box center [1227, 479] width 532 height 19
click at [1124, 489] on p "Origine :" at bounding box center [1227, 498] width 532 height 19
click at [1123, 452] on p "Valérie - date 22/08/2025 10h18" at bounding box center [1227, 460] width 532 height 19
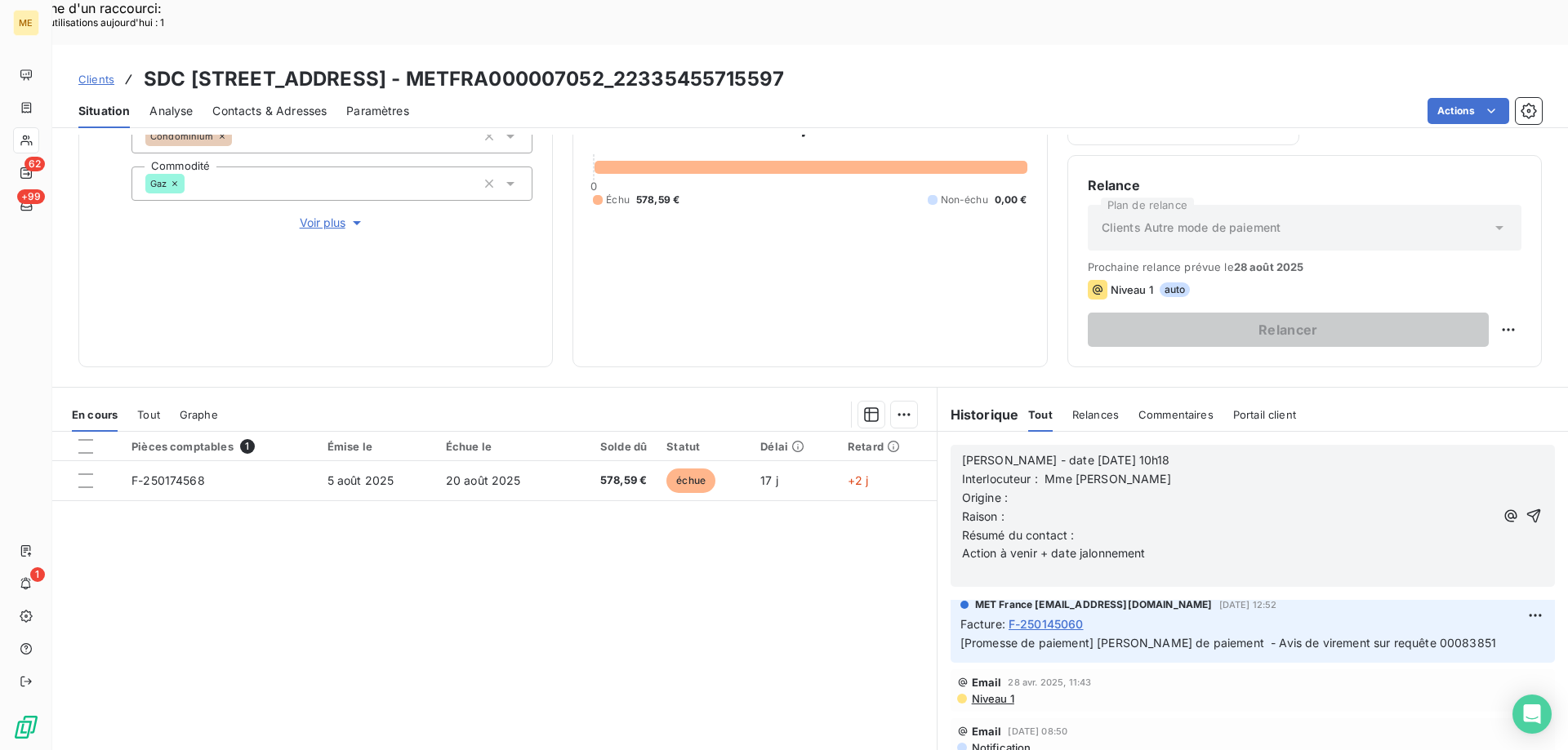
click at [1110, 470] on p "Interlocuteur : Mme DAVID" at bounding box center [1227, 479] width 532 height 19
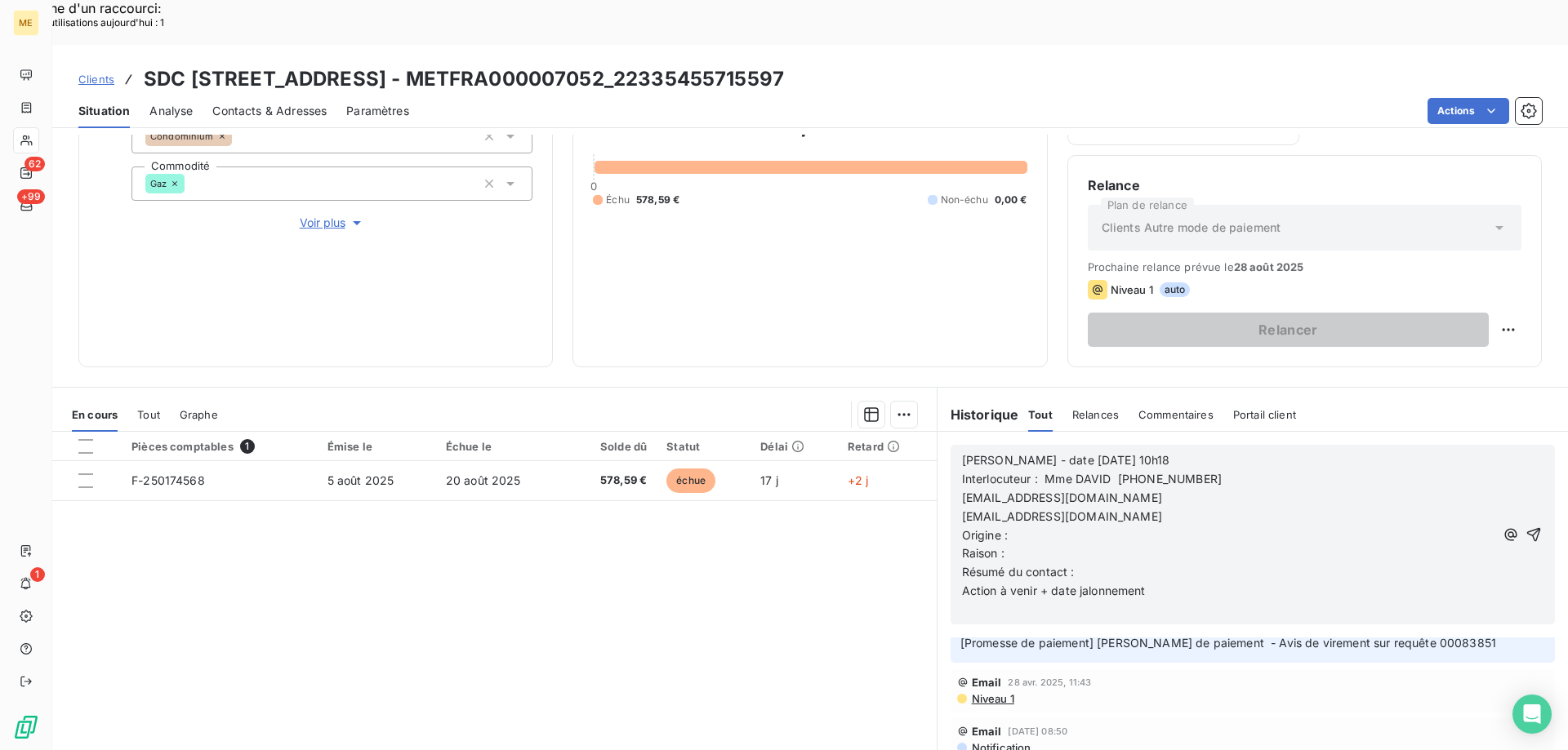
click at [962, 491] on span "contact@cabinetpreclaire.fr" at bounding box center [1062, 498] width 200 height 14
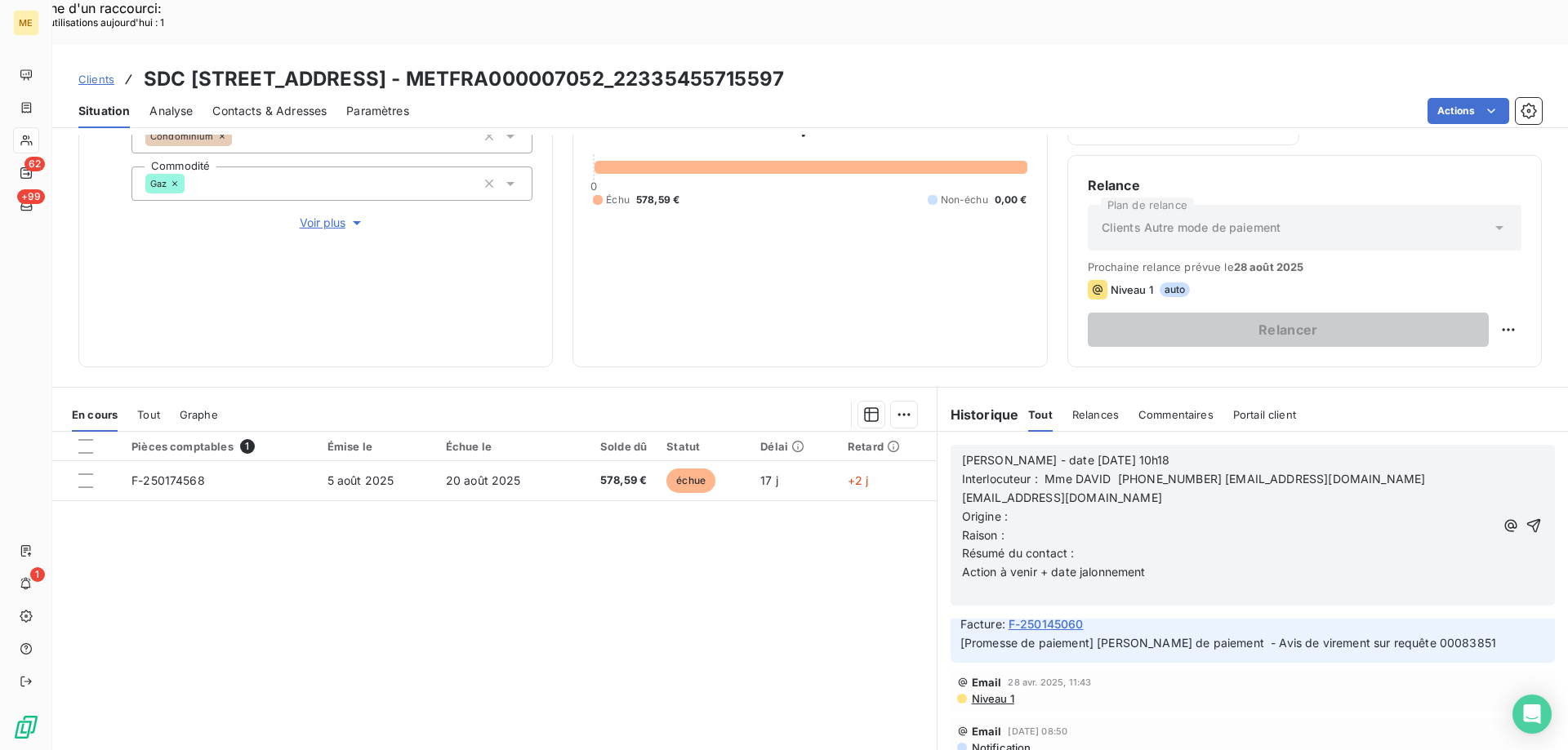
click at [962, 491] on span "facturation@cabinetpreclaire.fr" at bounding box center [1062, 498] width 200 height 14
click at [1037, 508] on p "Origine :" at bounding box center [1231, 517] width 539 height 19
click at [1006, 527] on p "Raison :" at bounding box center [1231, 536] width 539 height 19
click at [1081, 545] on p "Résumé du contact :" at bounding box center [1231, 553] width 539 height 19
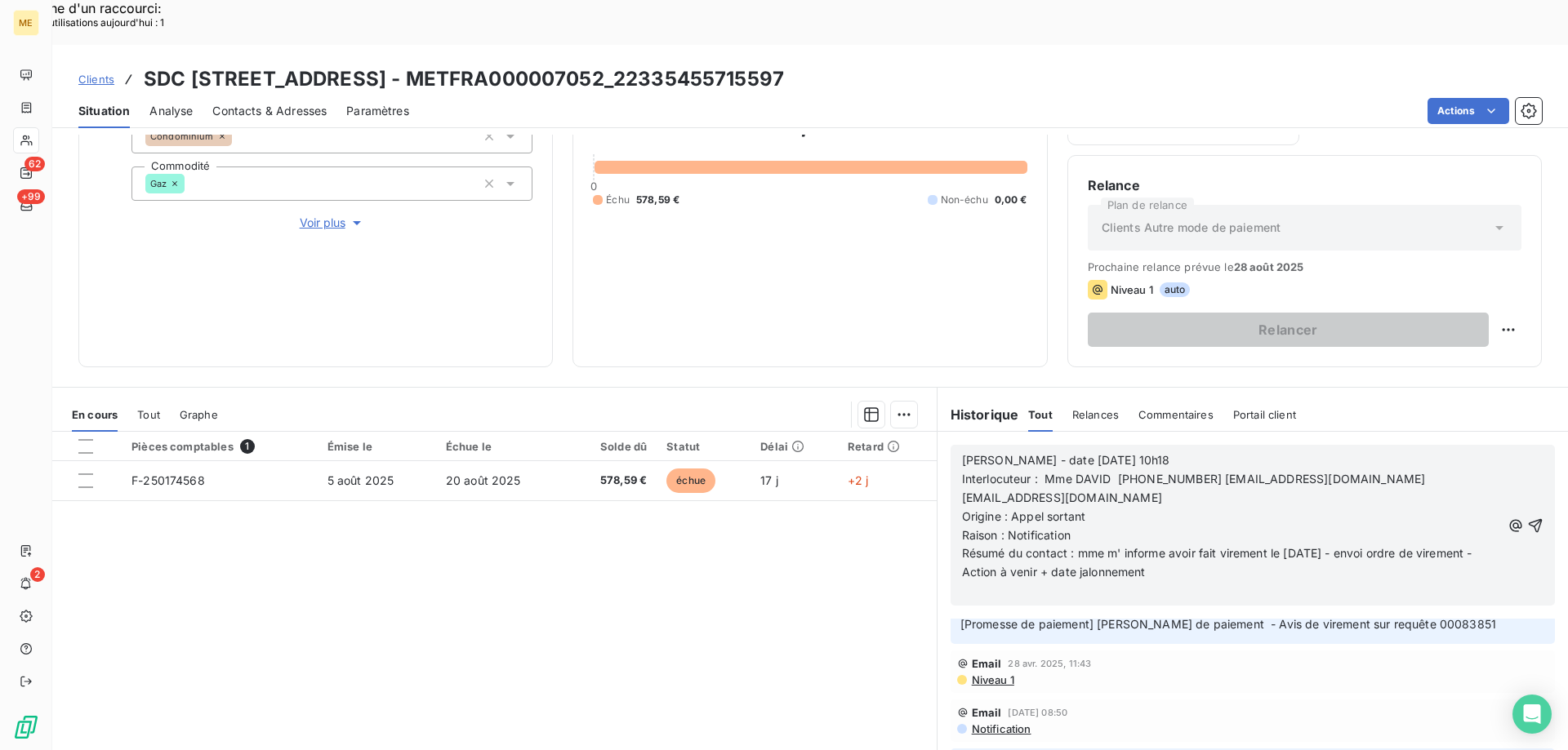
click at [1080, 546] on span "Résumé du contact : mme m' informe avoir fait virement le 21/08/2025 - envoi or…" at bounding box center [1217, 553] width 510 height 14
click at [1169, 563] on p "Action à venir + date jalonnement" at bounding box center [1231, 572] width 539 height 19
click at [1528, 519] on icon "button" at bounding box center [1535, 526] width 14 height 14
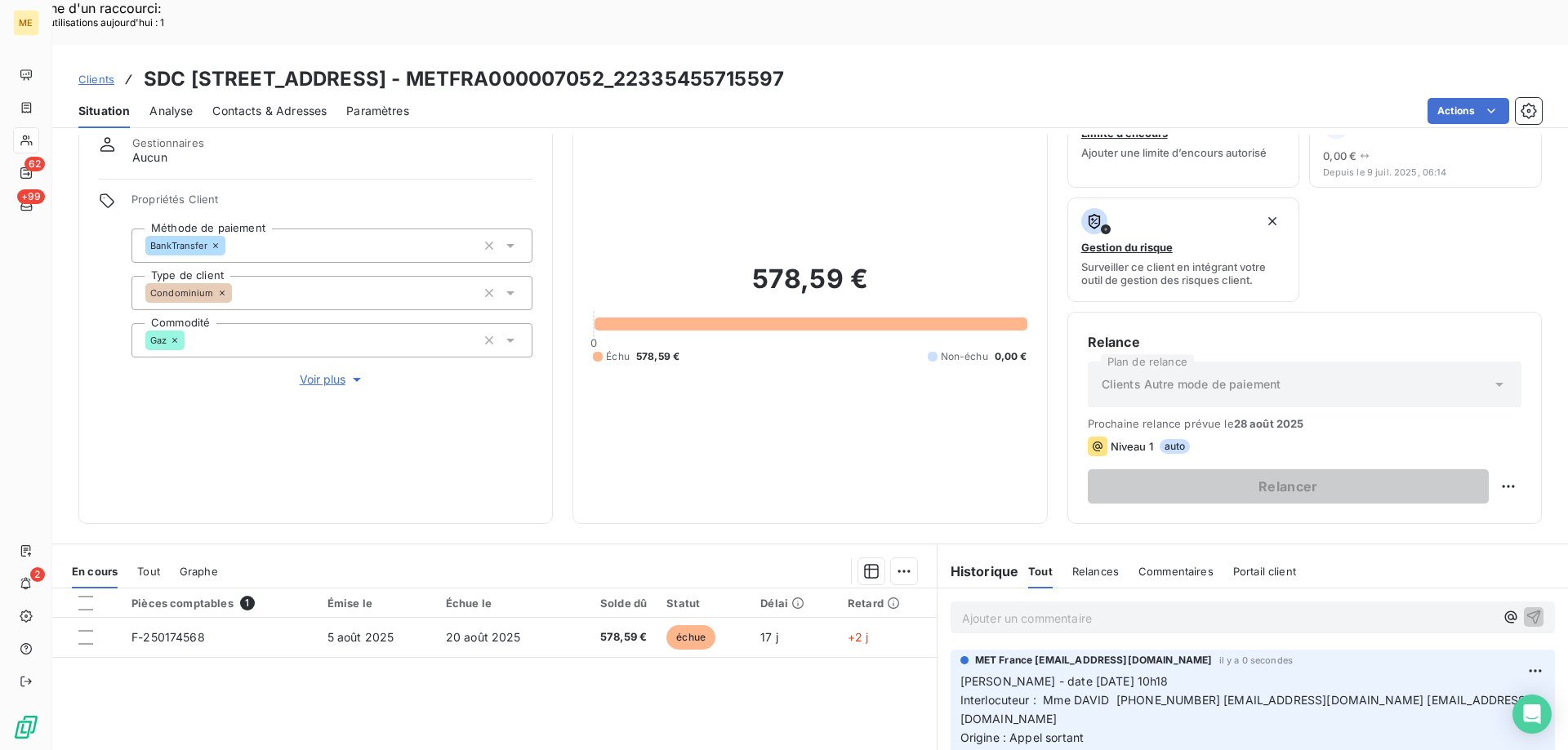
scroll to position [218, 0]
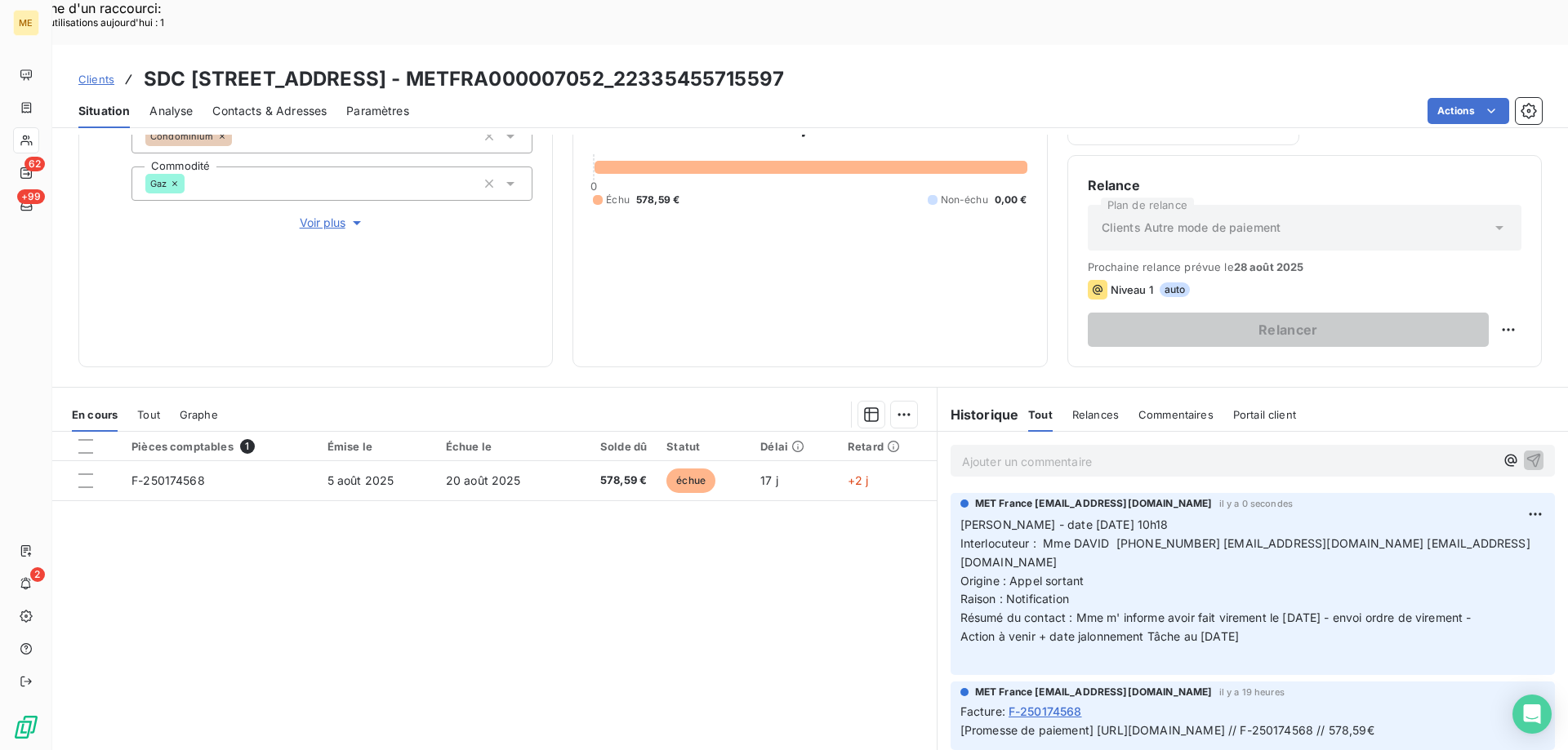
drag, startPoint x: 1232, startPoint y: 591, endPoint x: 950, endPoint y: 476, distance: 304.5
click at [950, 493] on div "MET France met-france@recouvrement.met.com il y a 0 secondes Valérie - date 22/…" at bounding box center [1252, 584] width 604 height 182
copy p "Valérie - date 22/08/2025 10h18 Interlocuteur : Mme DAVID 01.60.75.75.06 contac…"
drag, startPoint x: 427, startPoint y: 33, endPoint x: 799, endPoint y: 33, distance: 372.0
click at [784, 65] on h3 "SDC 2 4 RUE DES SABLONS - METFRA000007052_22335455715597" at bounding box center [463, 79] width 640 height 29
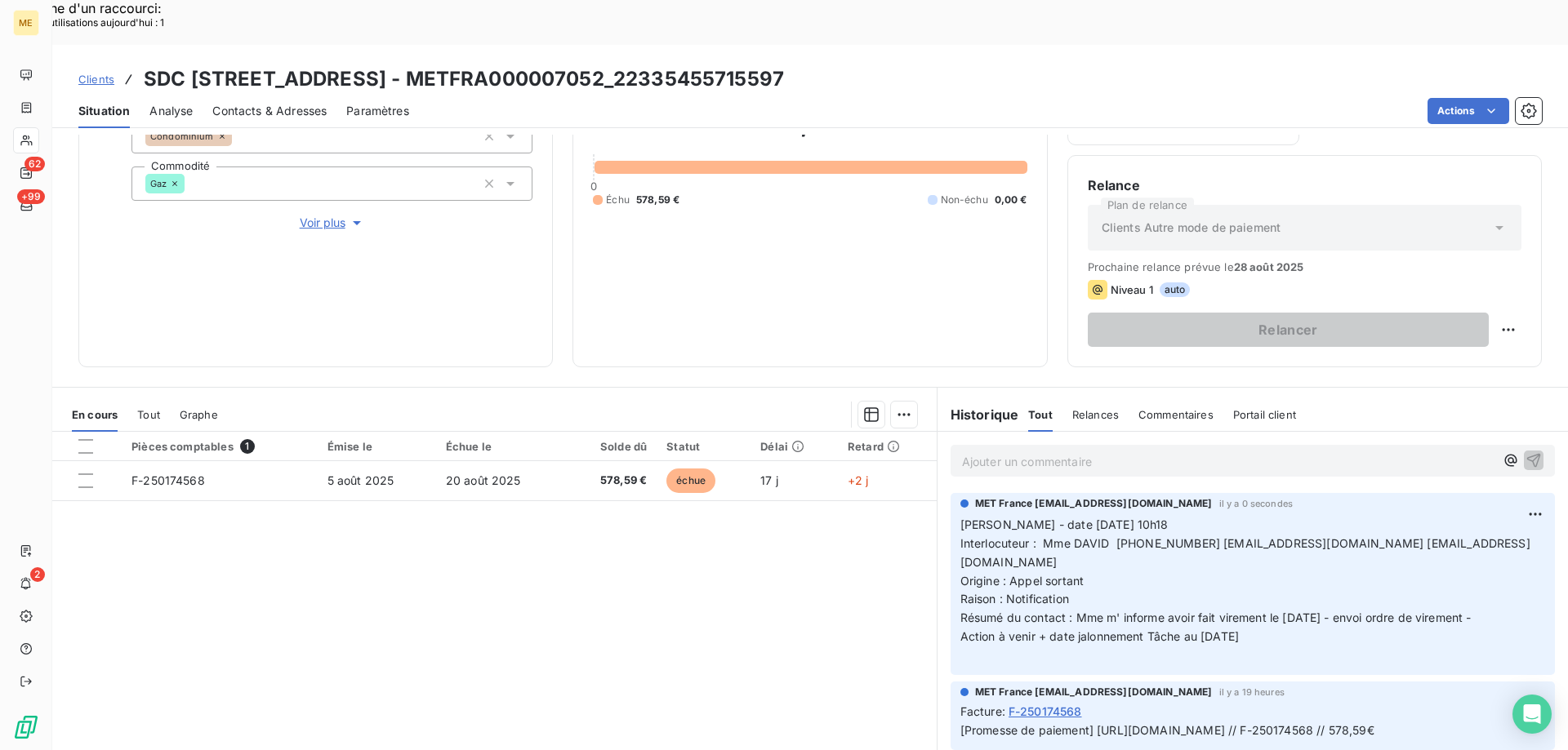
copy h3 "METFRA000007052_22335455715597"
click at [85, 439] on div at bounding box center [86, 446] width 15 height 15
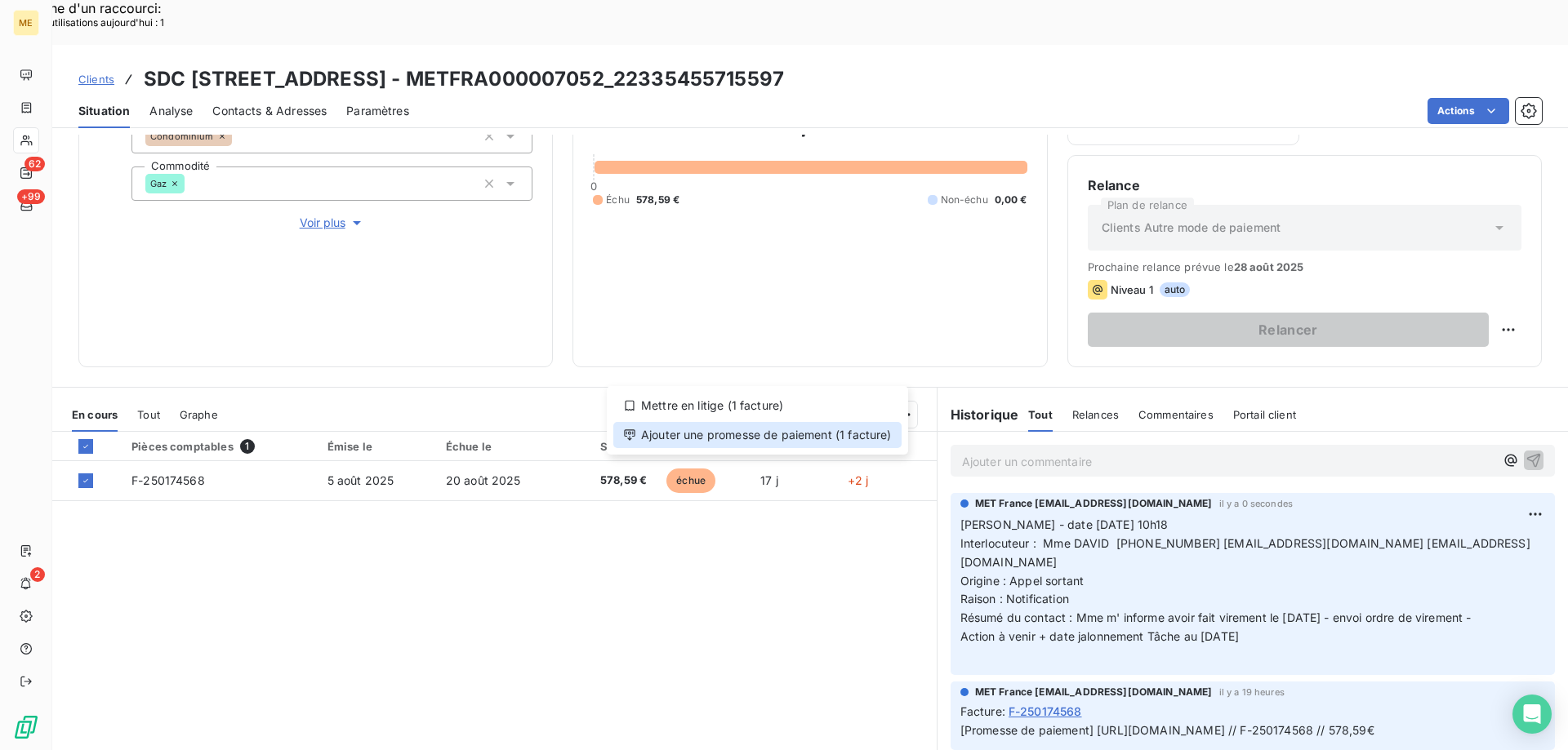
click at [700, 434] on div "Ajouter une promesse de paiement (1 facture)" at bounding box center [758, 436] width 289 height 27
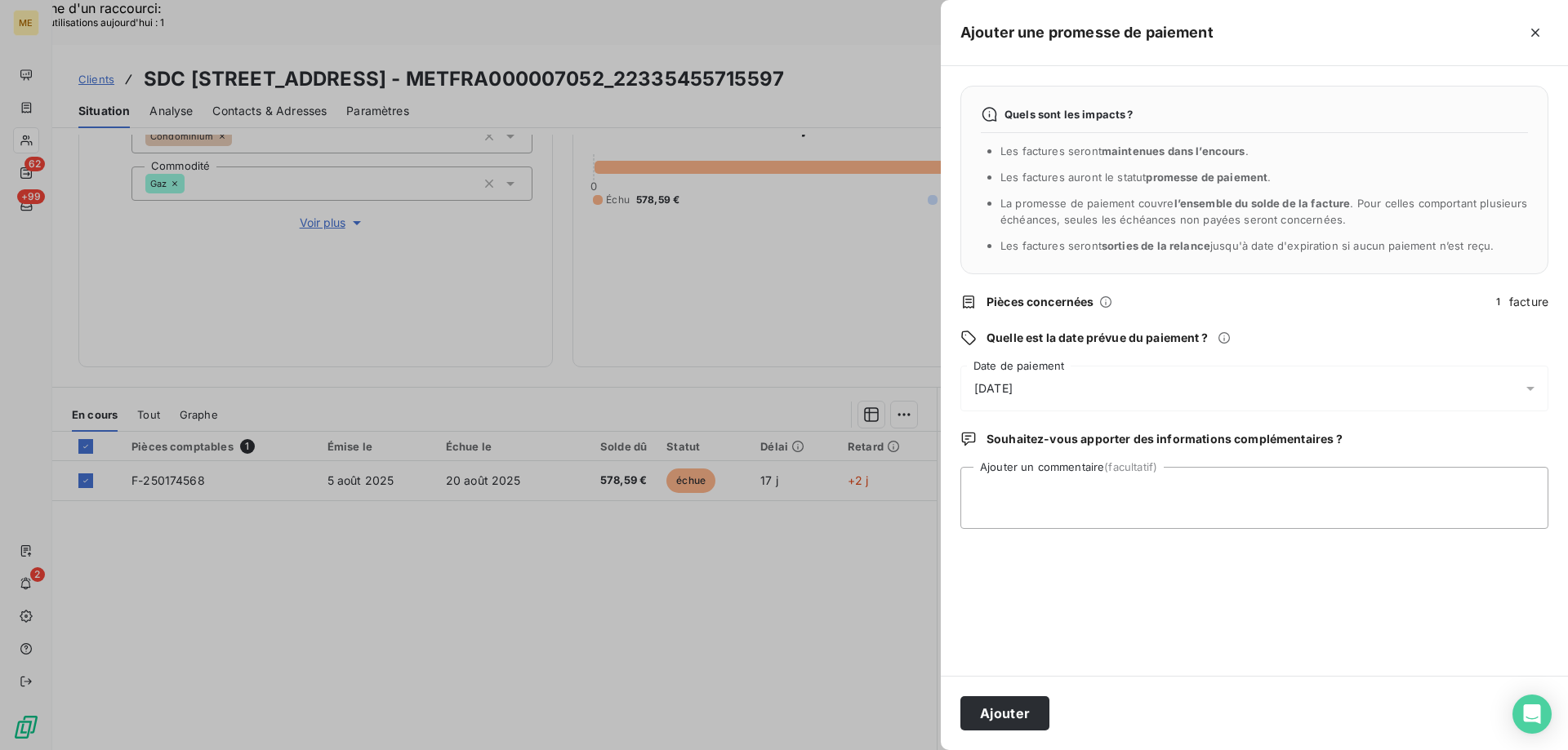
click at [1084, 378] on div "23/08/2025" at bounding box center [1254, 389] width 588 height 46
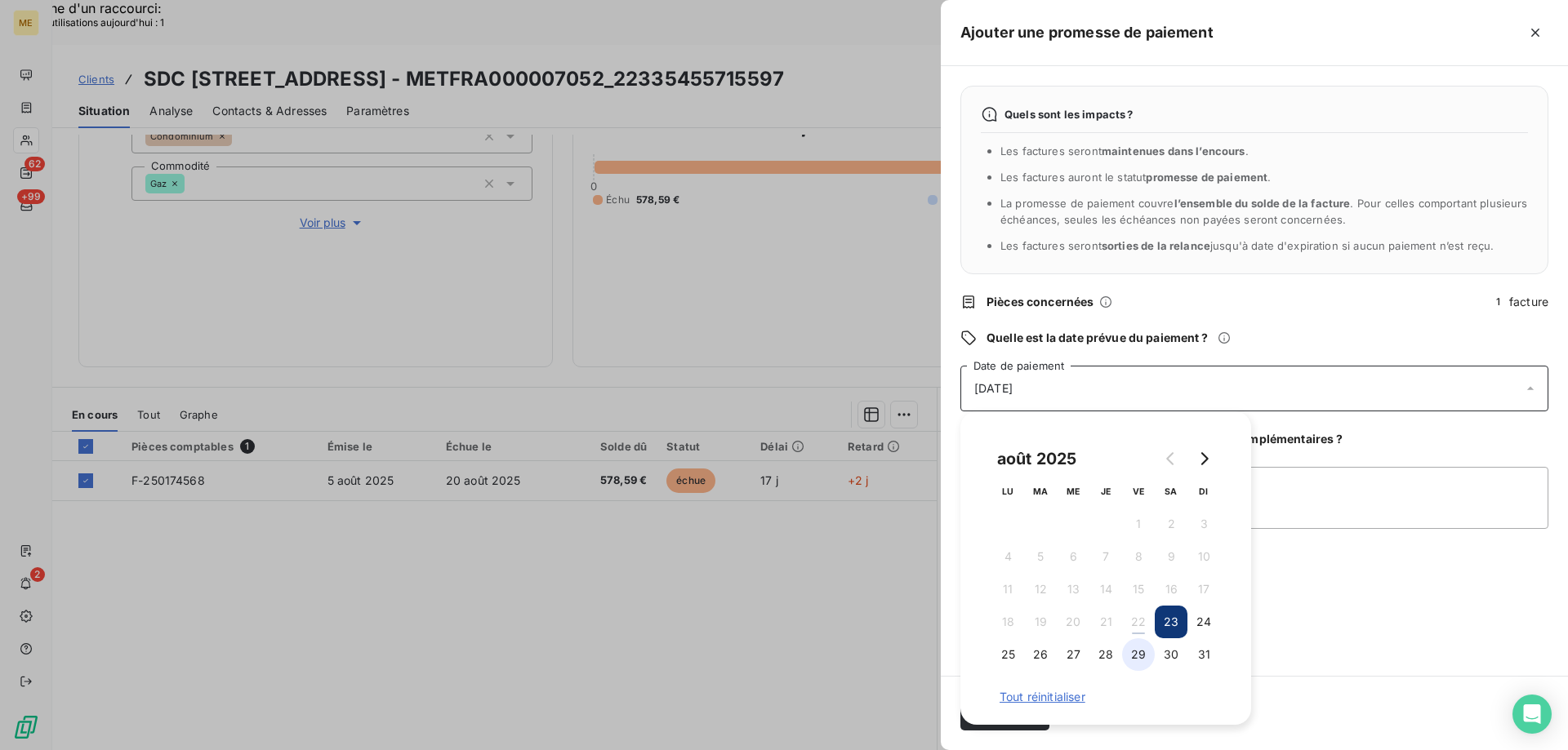
click at [1139, 650] on button "29" at bounding box center [1138, 654] width 33 height 33
click at [1305, 506] on textarea "Ajouter un commentaire (facultatif)" at bounding box center [1254, 498] width 588 height 62
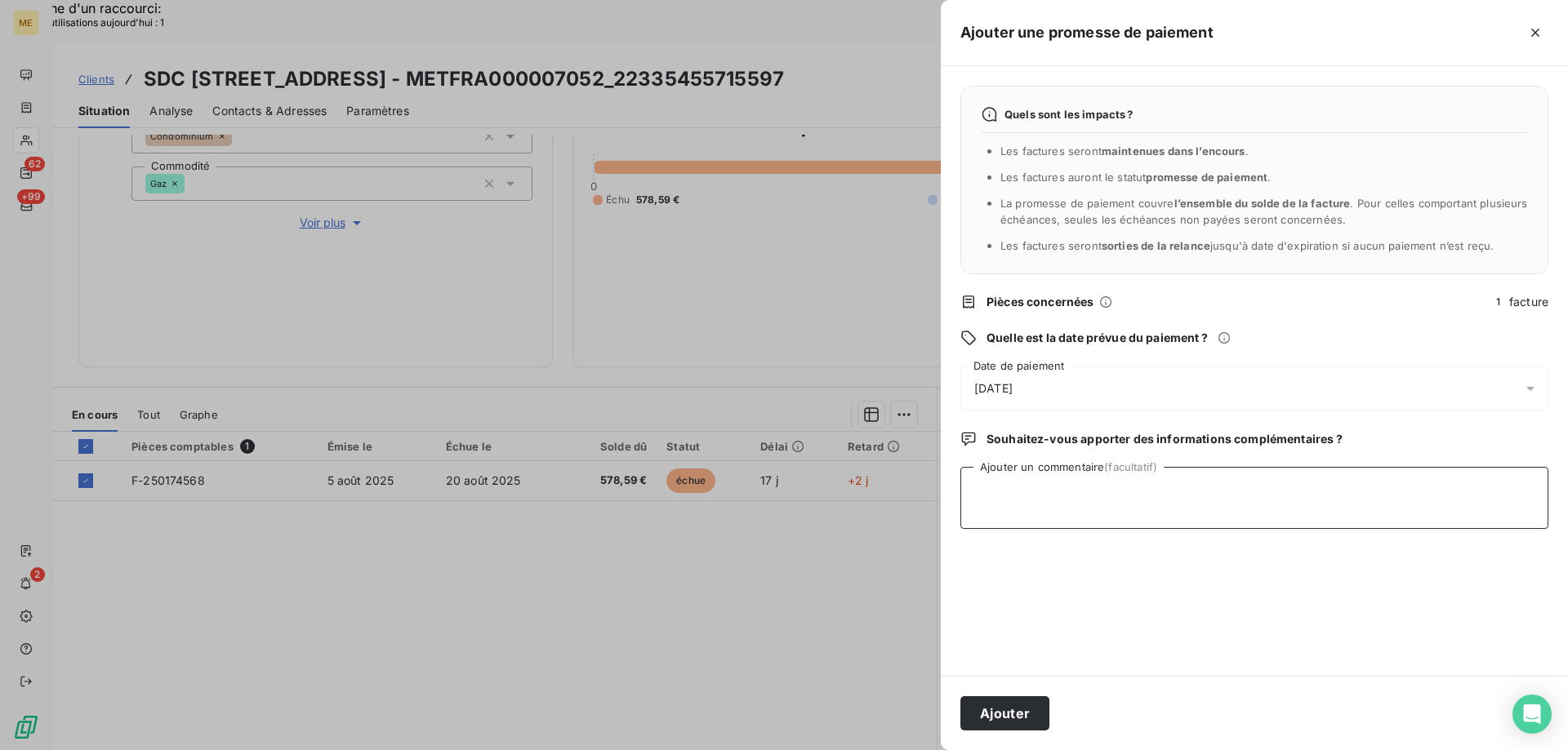
click at [1302, 497] on textarea "Ajouter un commentaire (facultatif)" at bounding box center [1254, 498] width 588 height 62
type textarea "virement fait le 21/08/2025"
click at [992, 712] on button "Ajouter" at bounding box center [1004, 714] width 89 height 35
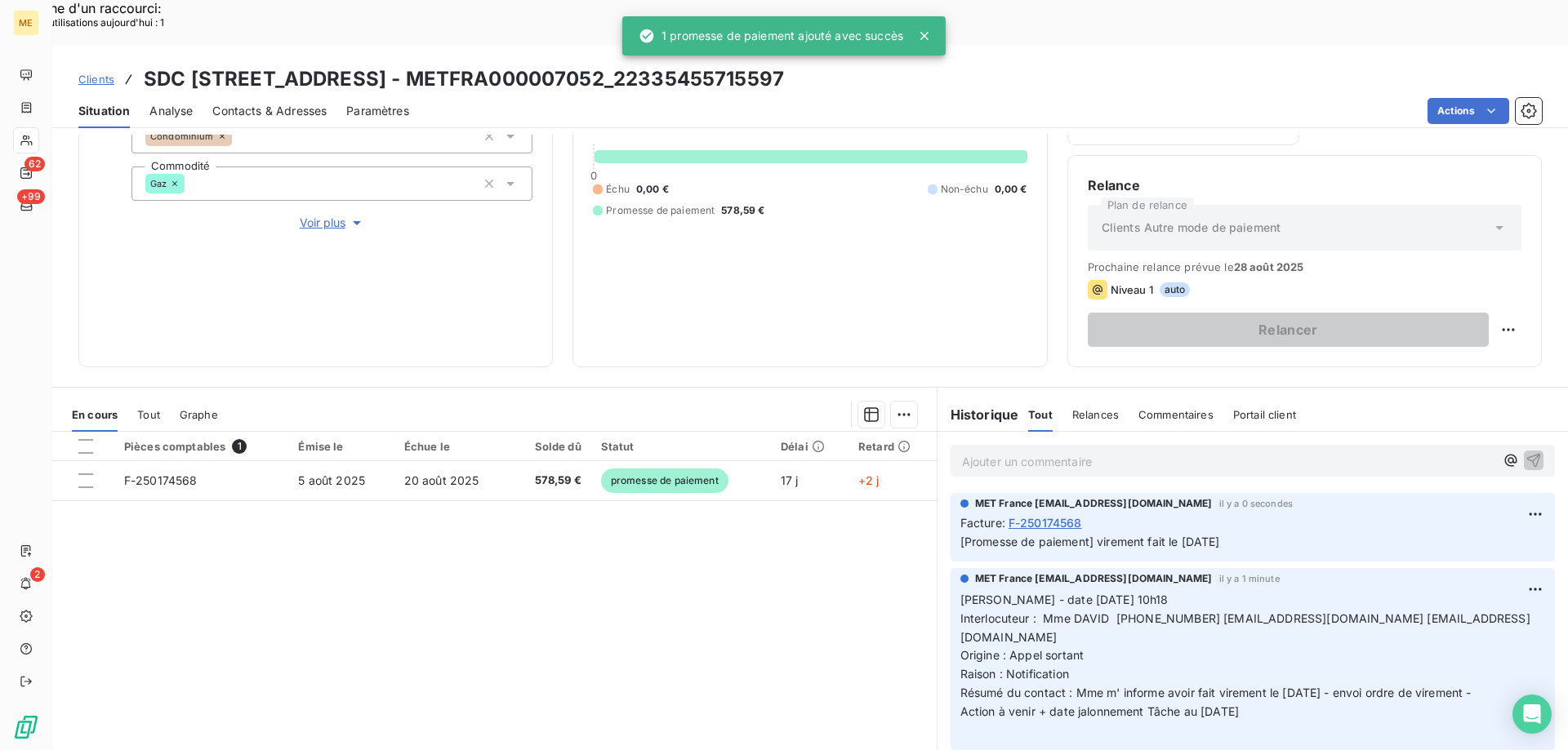
scroll to position [161, 0]
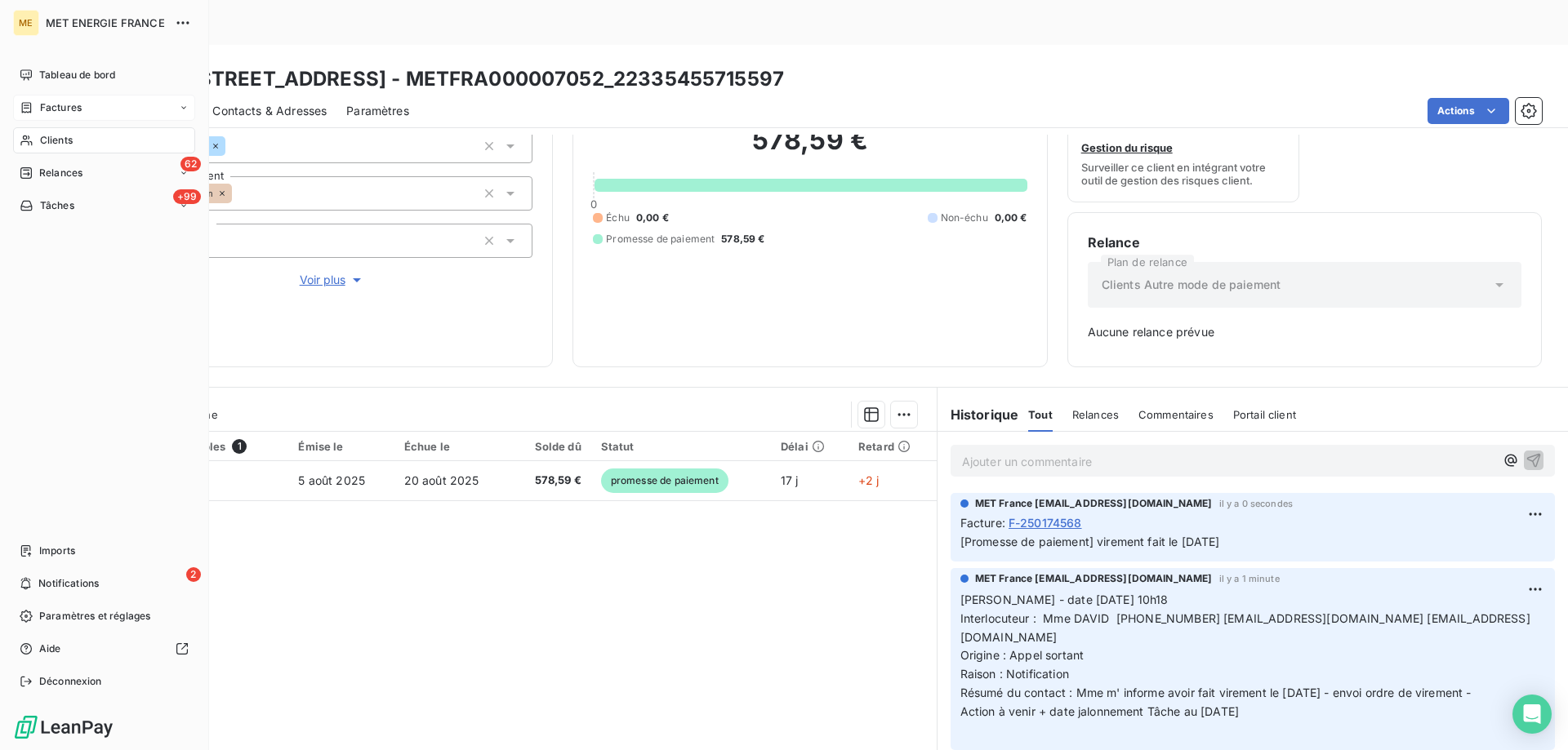
click at [112, 112] on div "Factures" at bounding box center [104, 108] width 182 height 27
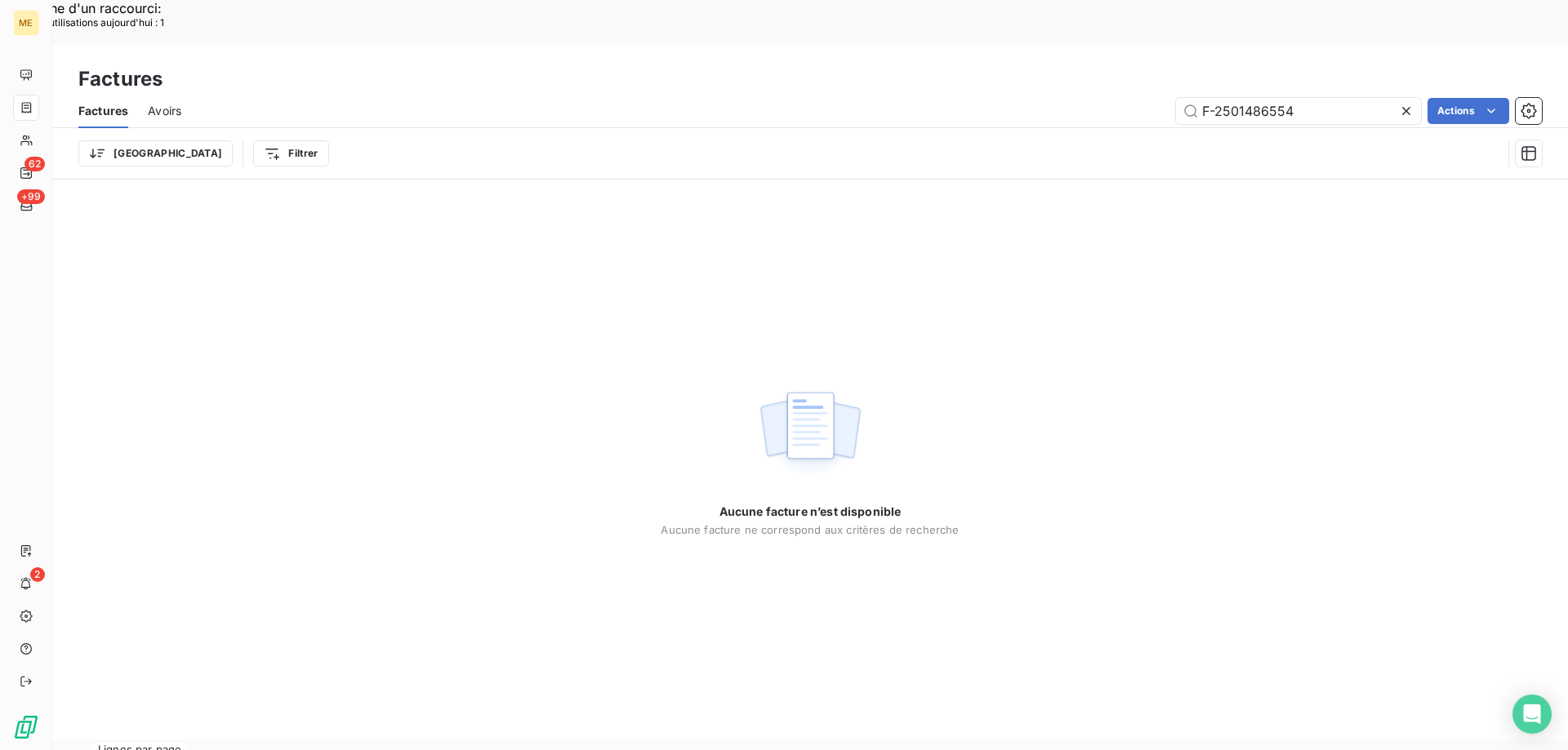
click at [1401, 103] on icon at bounding box center [1406, 111] width 16 height 16
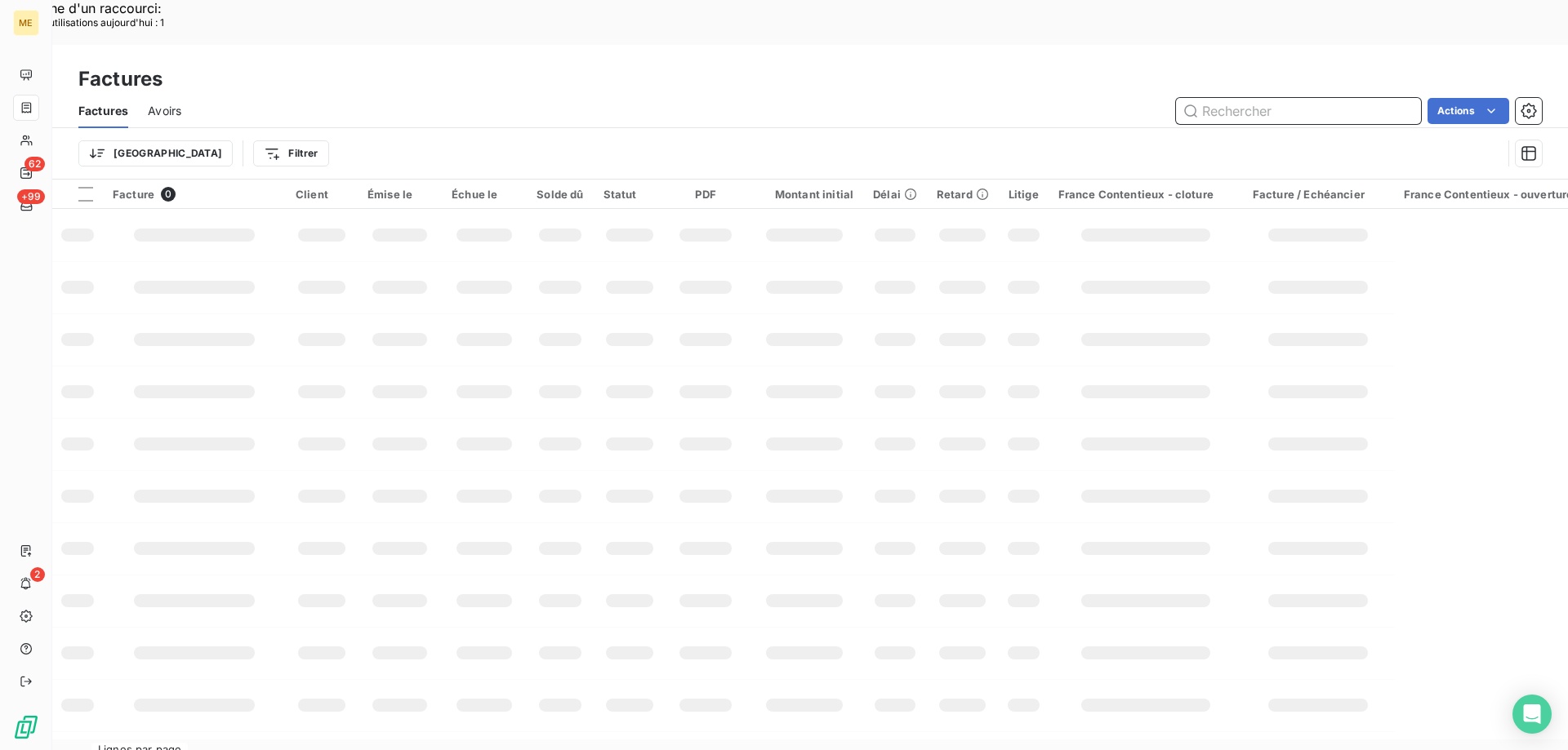
click at [1309, 98] on input "text" at bounding box center [1298, 112] width 245 height 27
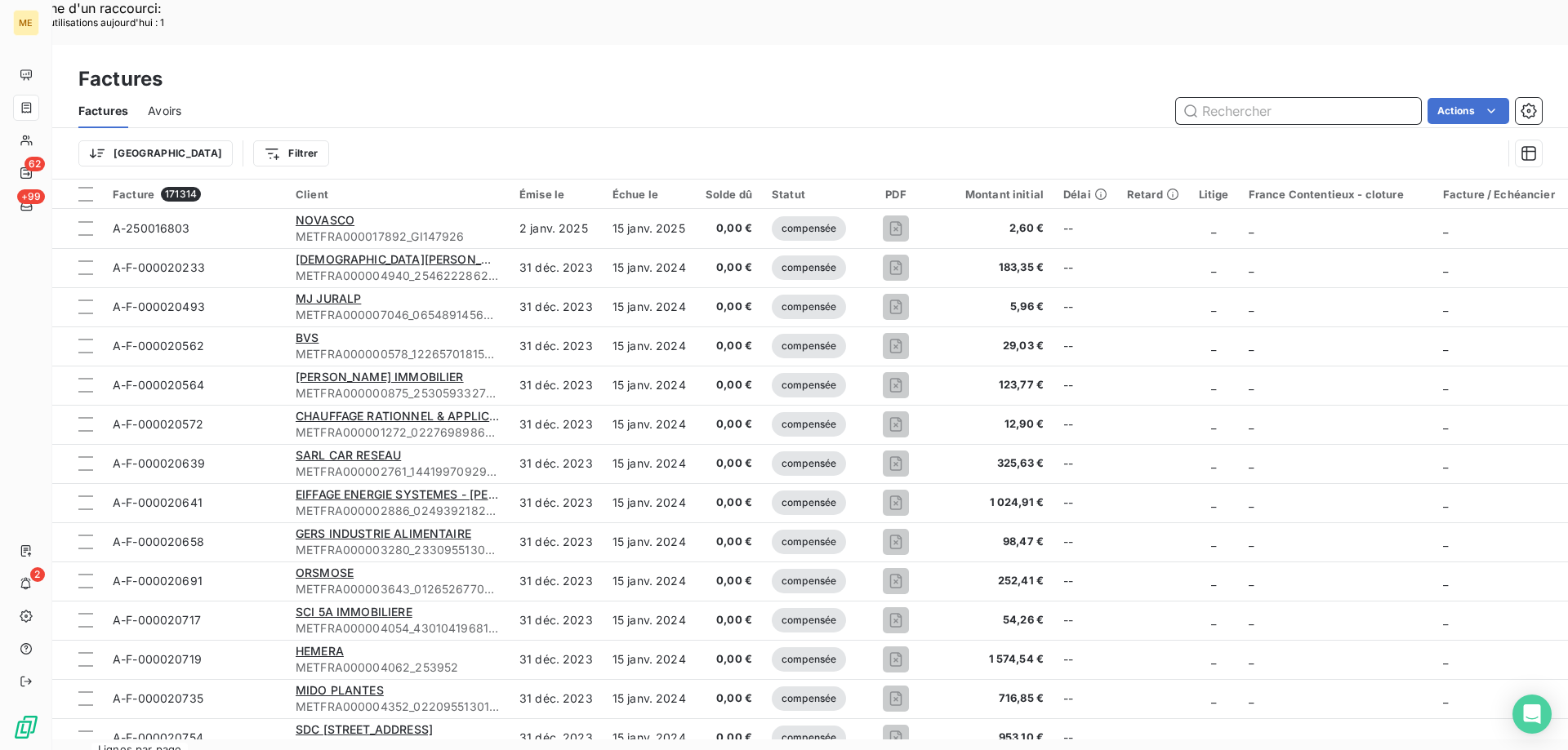
paste input "F-250174570"
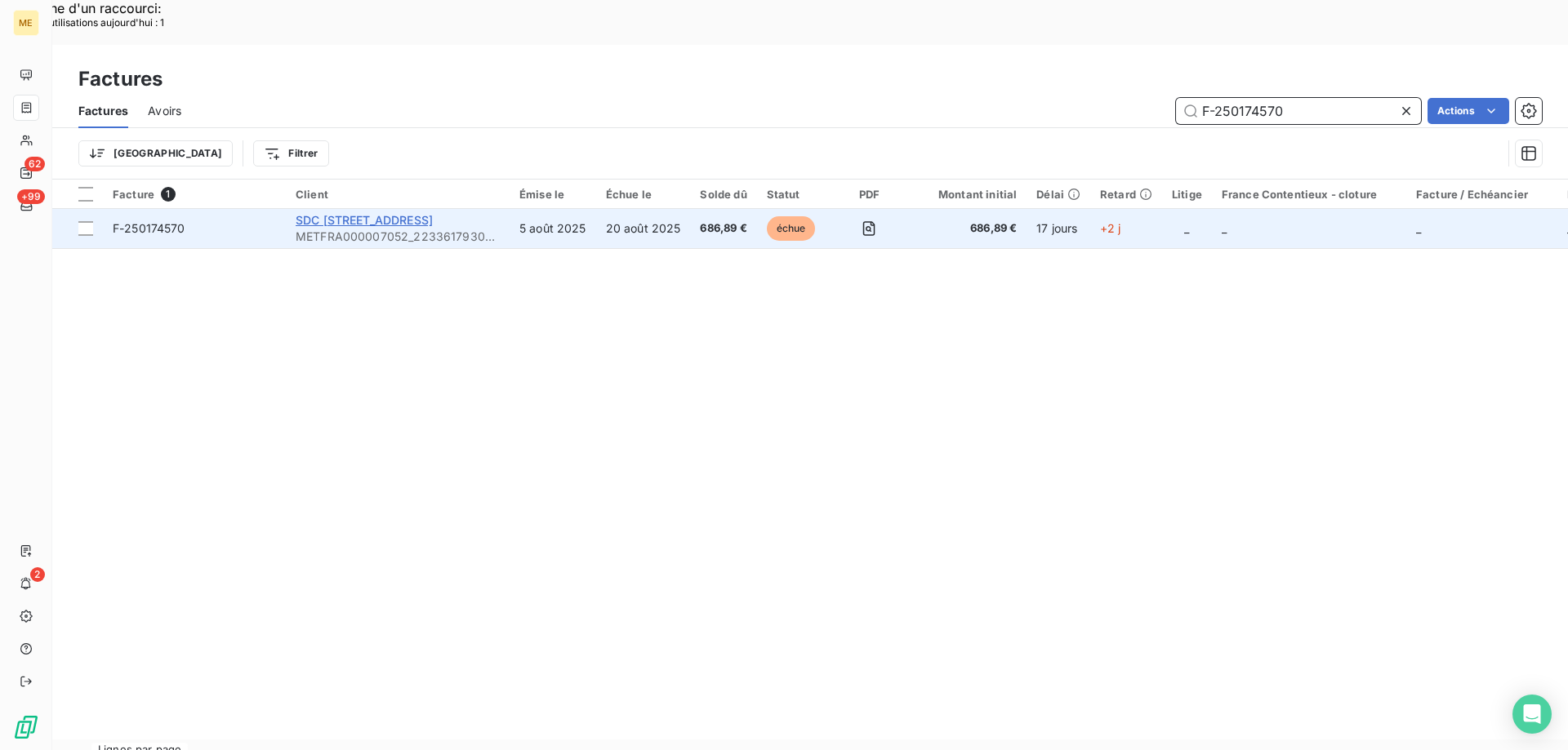
type input "F-250174570"
click at [367, 213] on span "SDC 2 4 RUE DES SABLONS" at bounding box center [364, 220] width 137 height 14
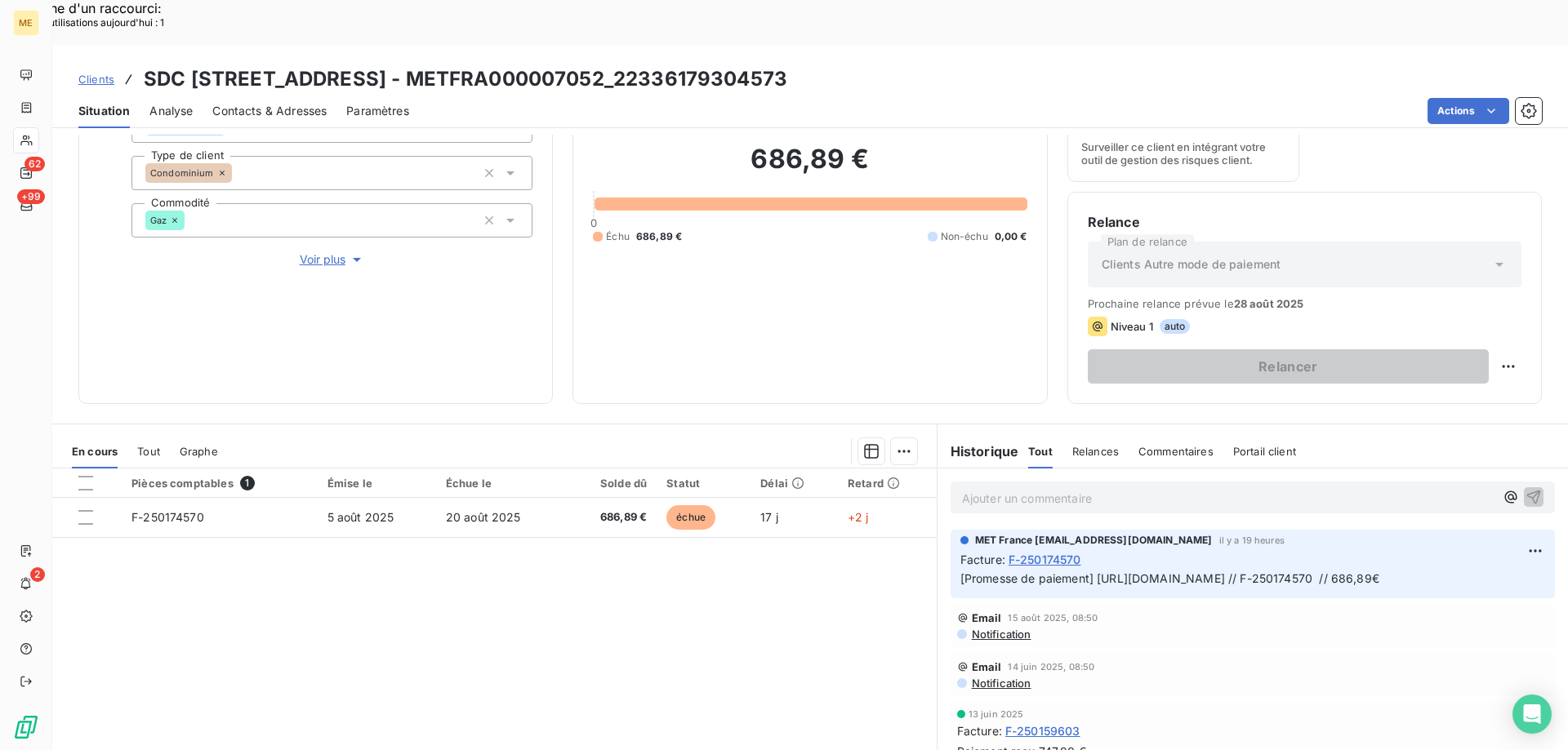
scroll to position [218, 0]
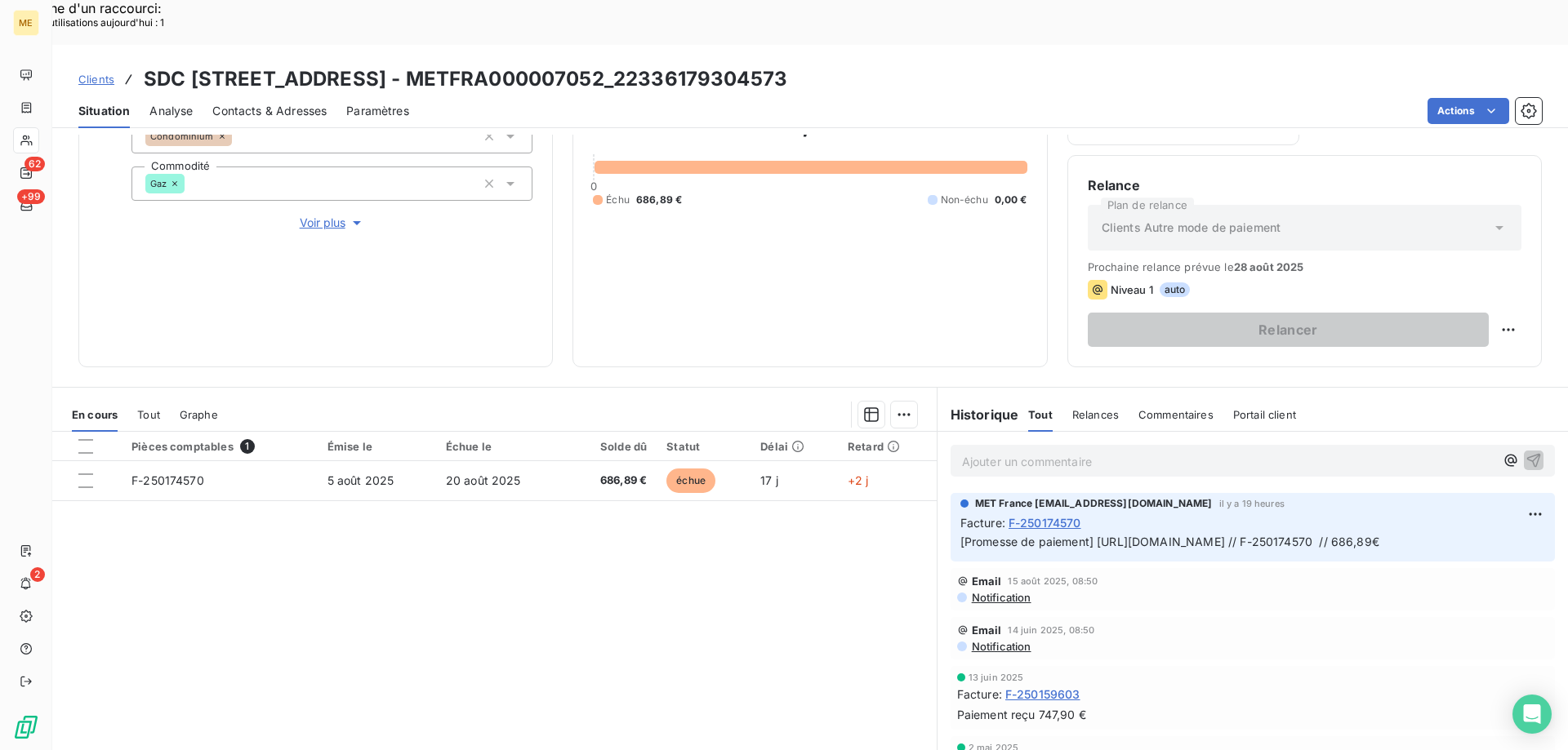
click at [1016, 452] on p "Ajouter un commentaire ﻿" at bounding box center [1227, 461] width 532 height 20
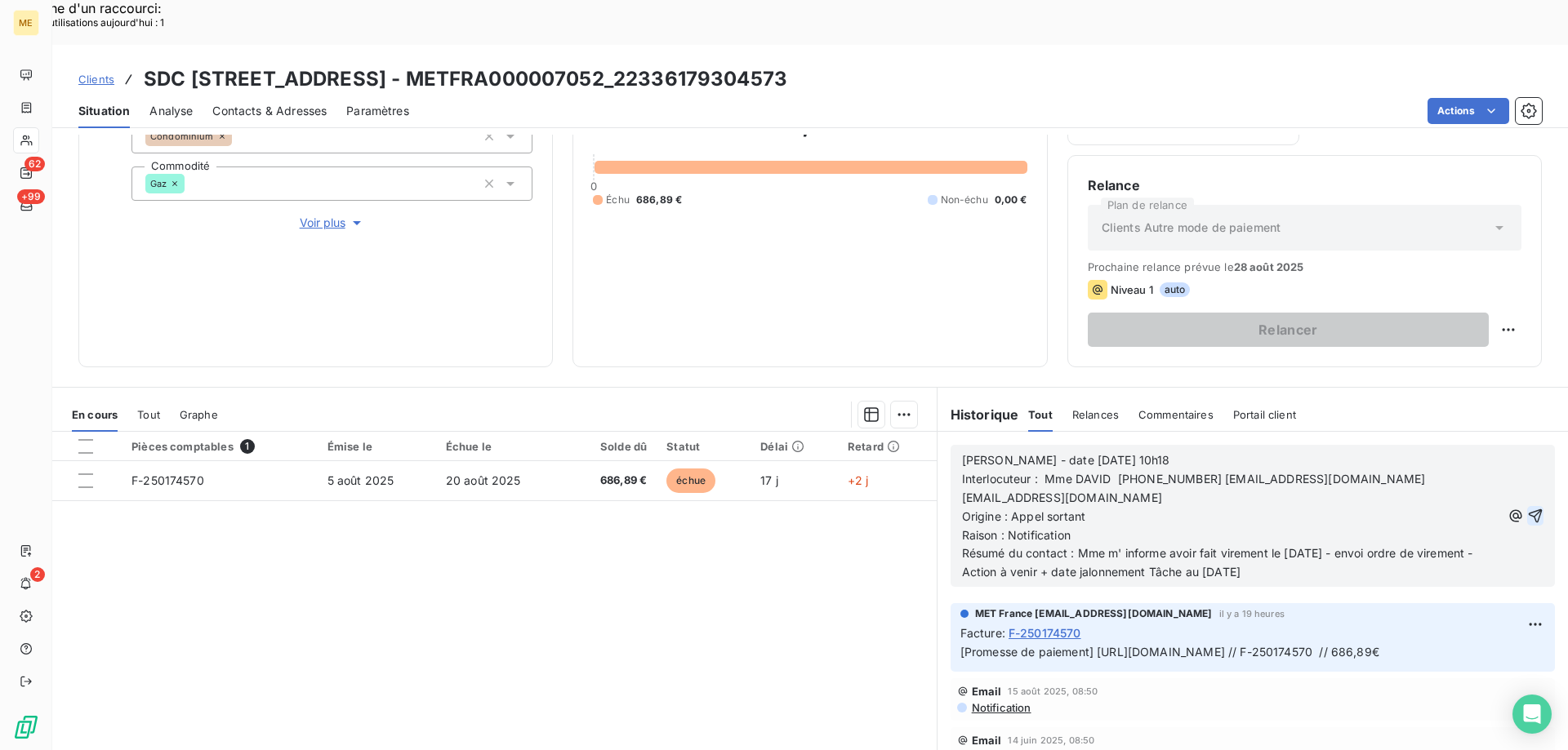
click at [1526, 508] on icon "button" at bounding box center [1534, 516] width 16 height 16
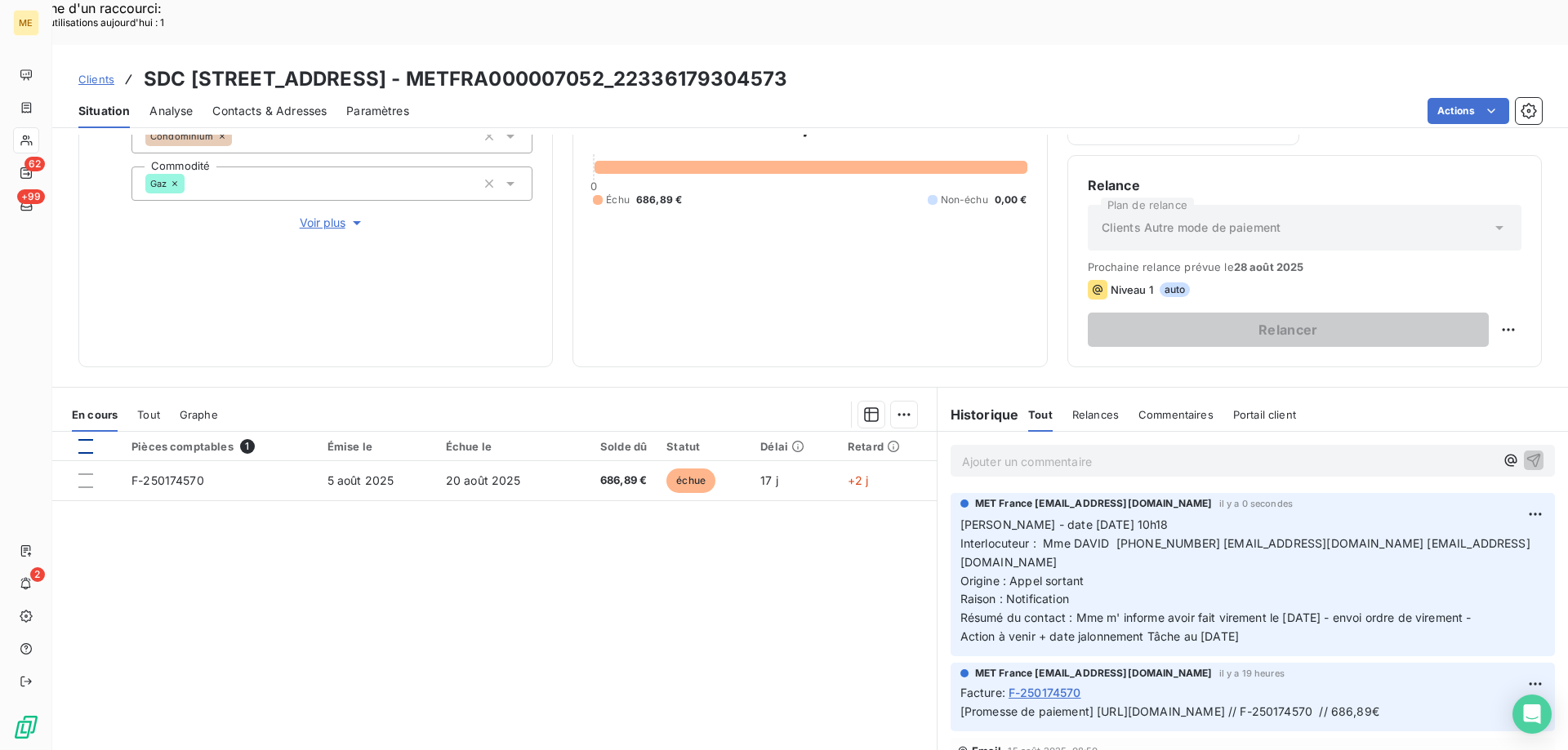
click at [83, 439] on div at bounding box center [86, 446] width 15 height 15
click at [782, 432] on div "Ajouter une promesse de paiement (1 facture)" at bounding box center [758, 436] width 289 height 27
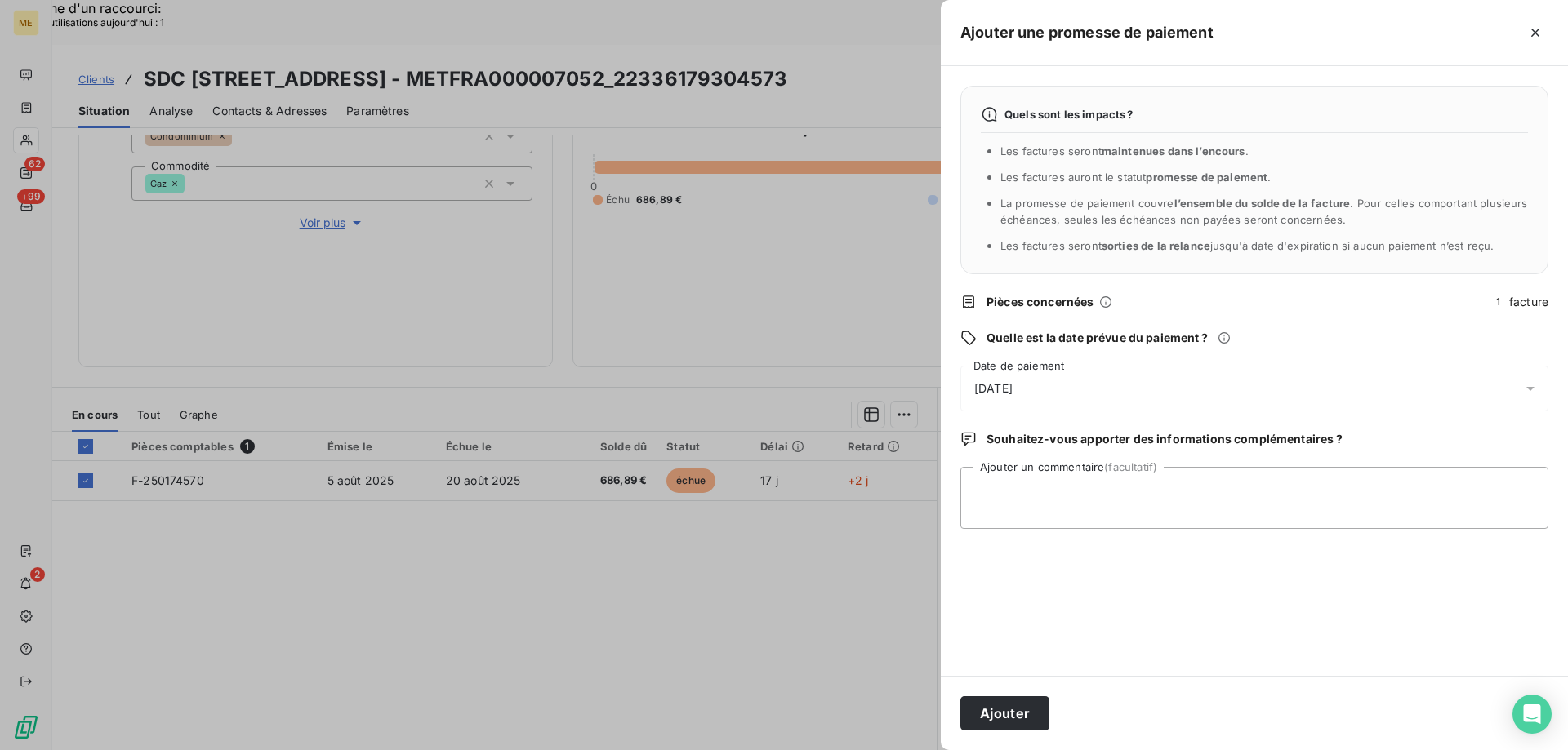
click at [1090, 385] on div "23/08/2025" at bounding box center [1254, 389] width 588 height 46
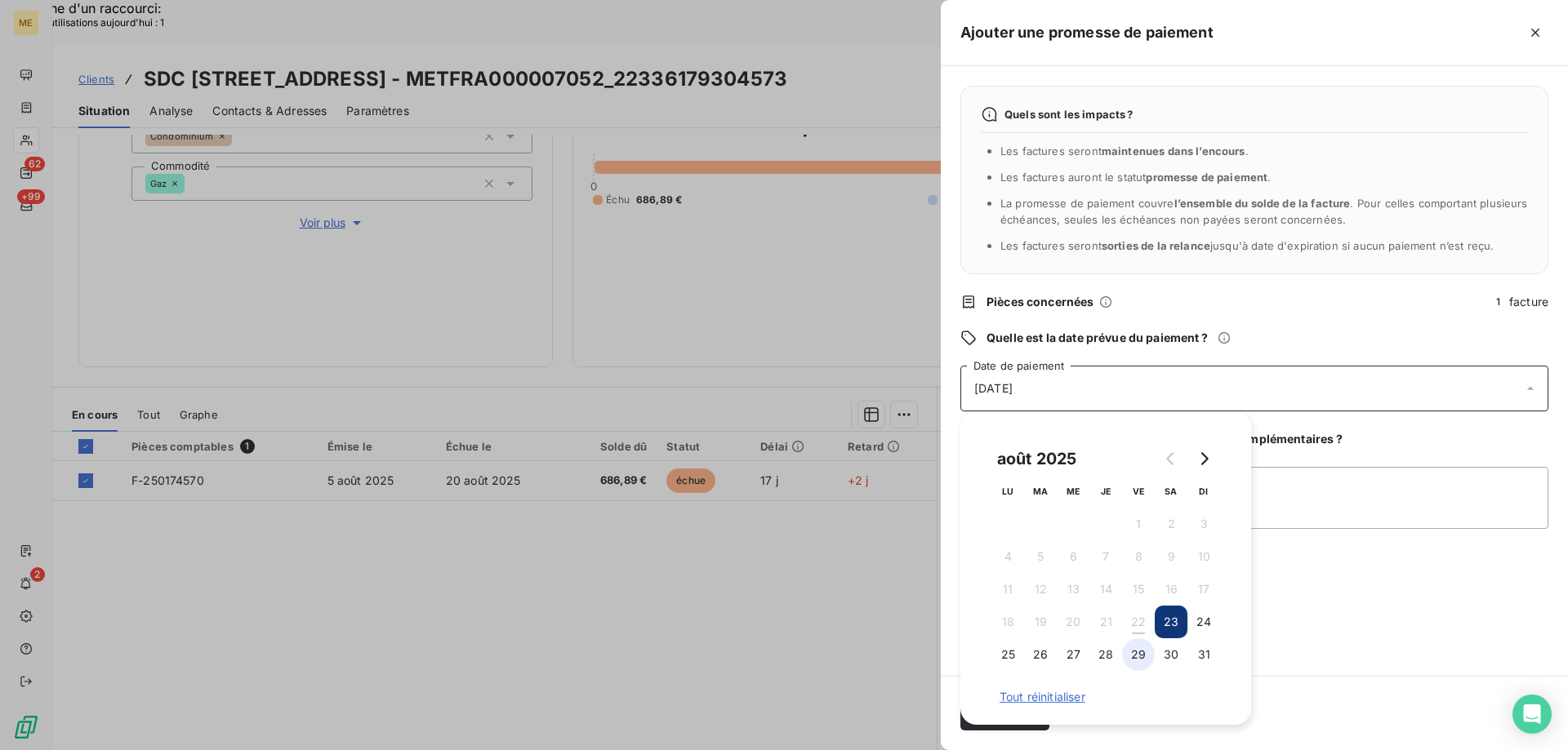
click at [1140, 653] on button "29" at bounding box center [1138, 654] width 33 height 33
click at [1301, 497] on textarea "Ajouter un commentaire (facultatif)" at bounding box center [1254, 498] width 588 height 62
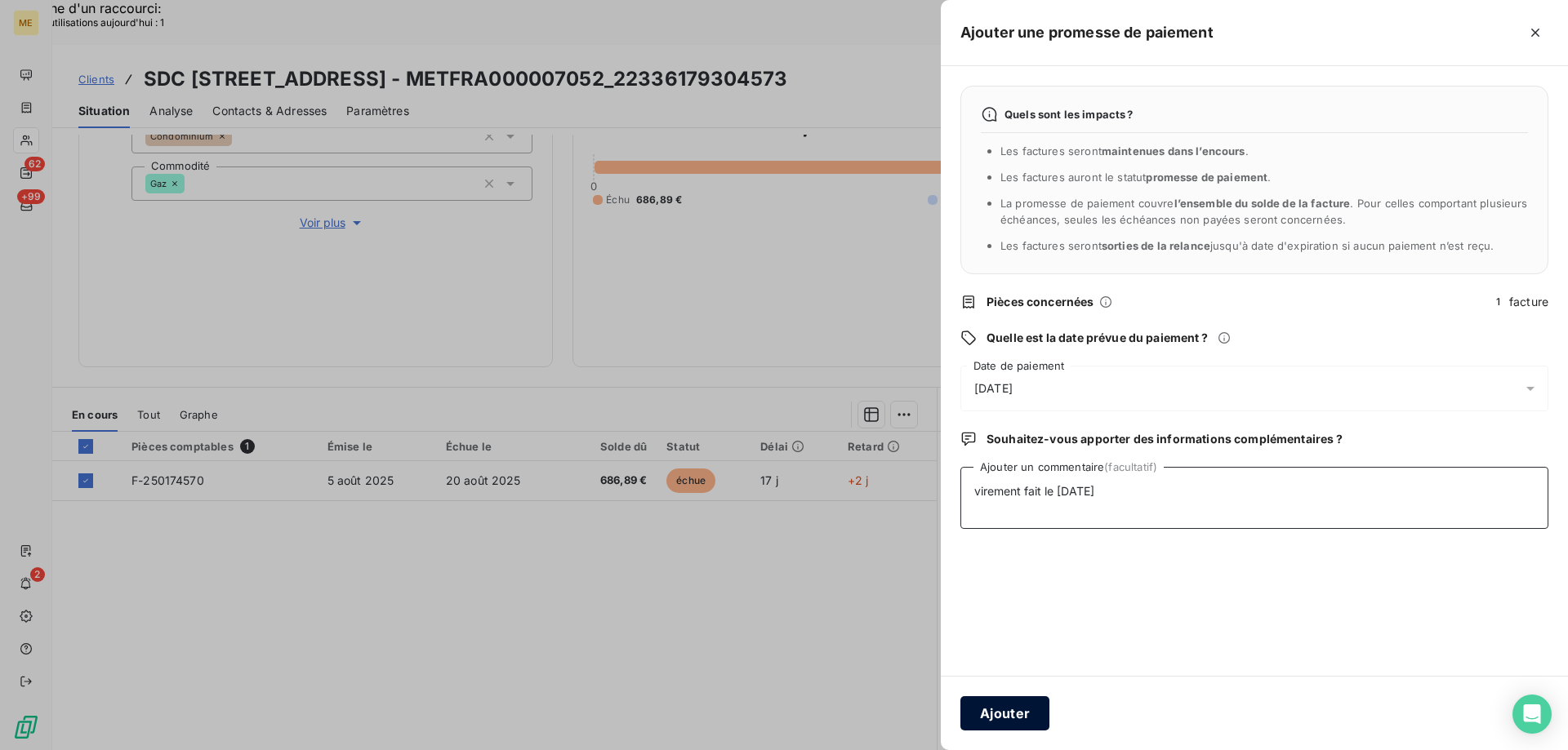
type textarea "virement fait le 21/08/2025"
click at [985, 715] on button "Ajouter" at bounding box center [1004, 714] width 89 height 35
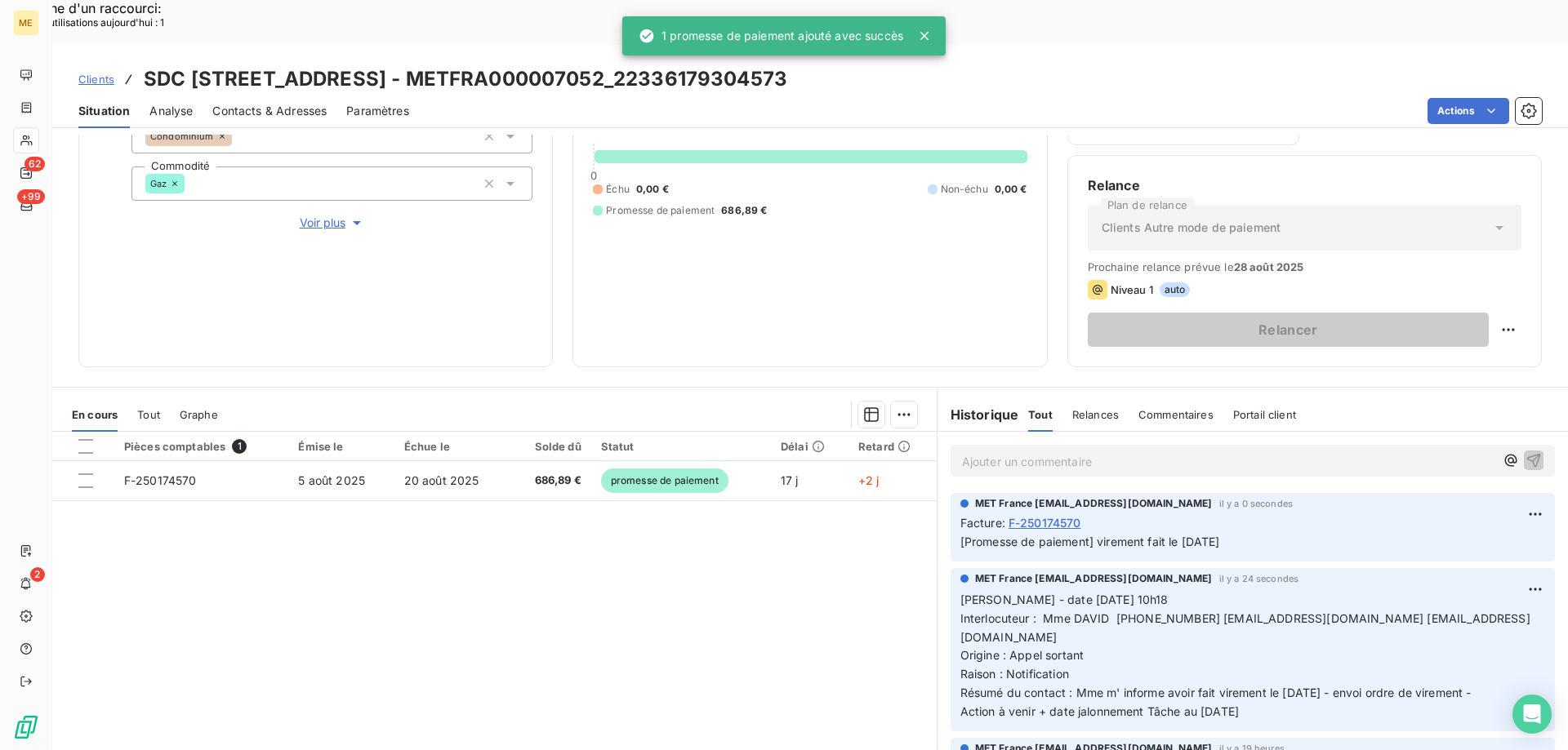
scroll to position [161, 0]
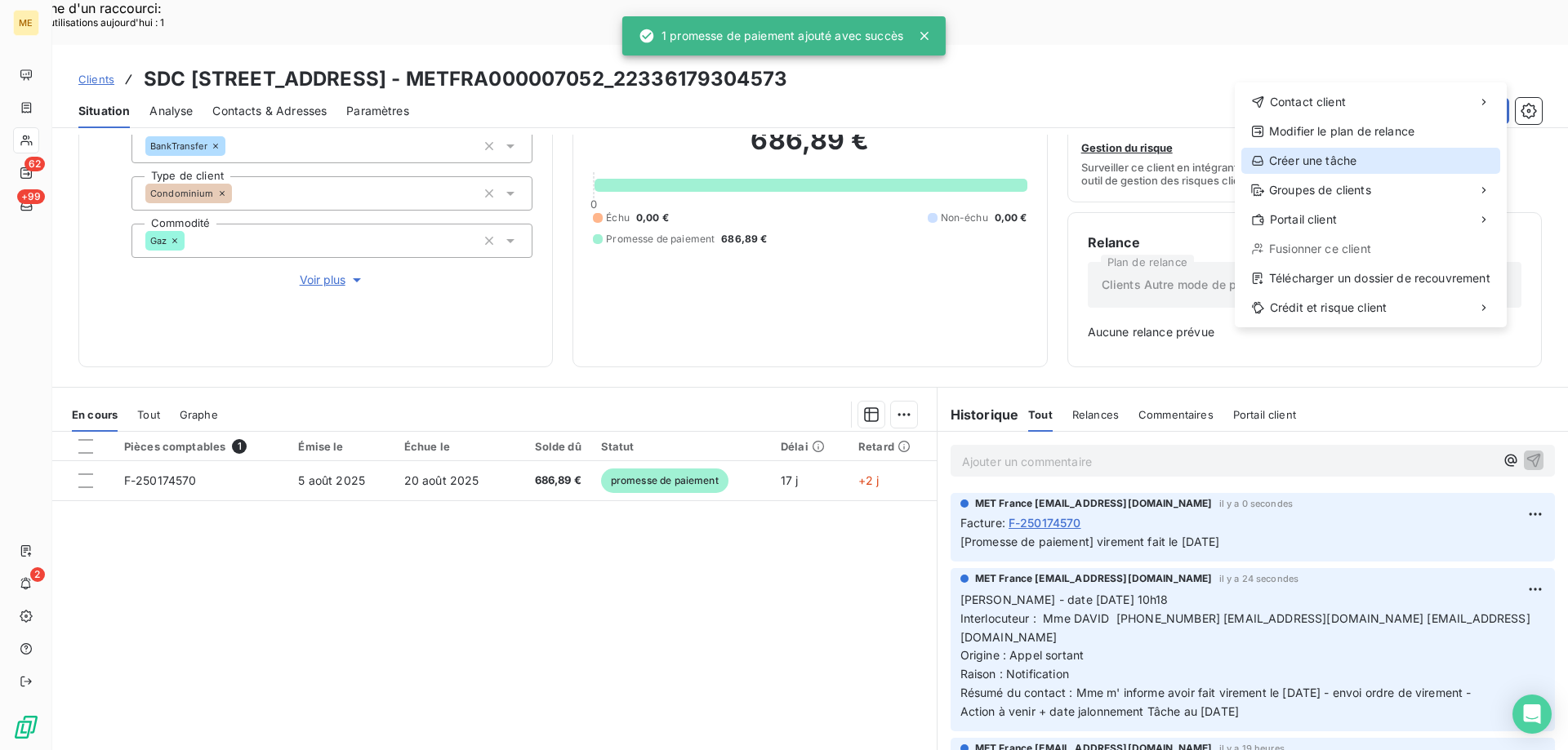
click at [1331, 158] on div "Créer une tâche" at bounding box center [1371, 161] width 259 height 27
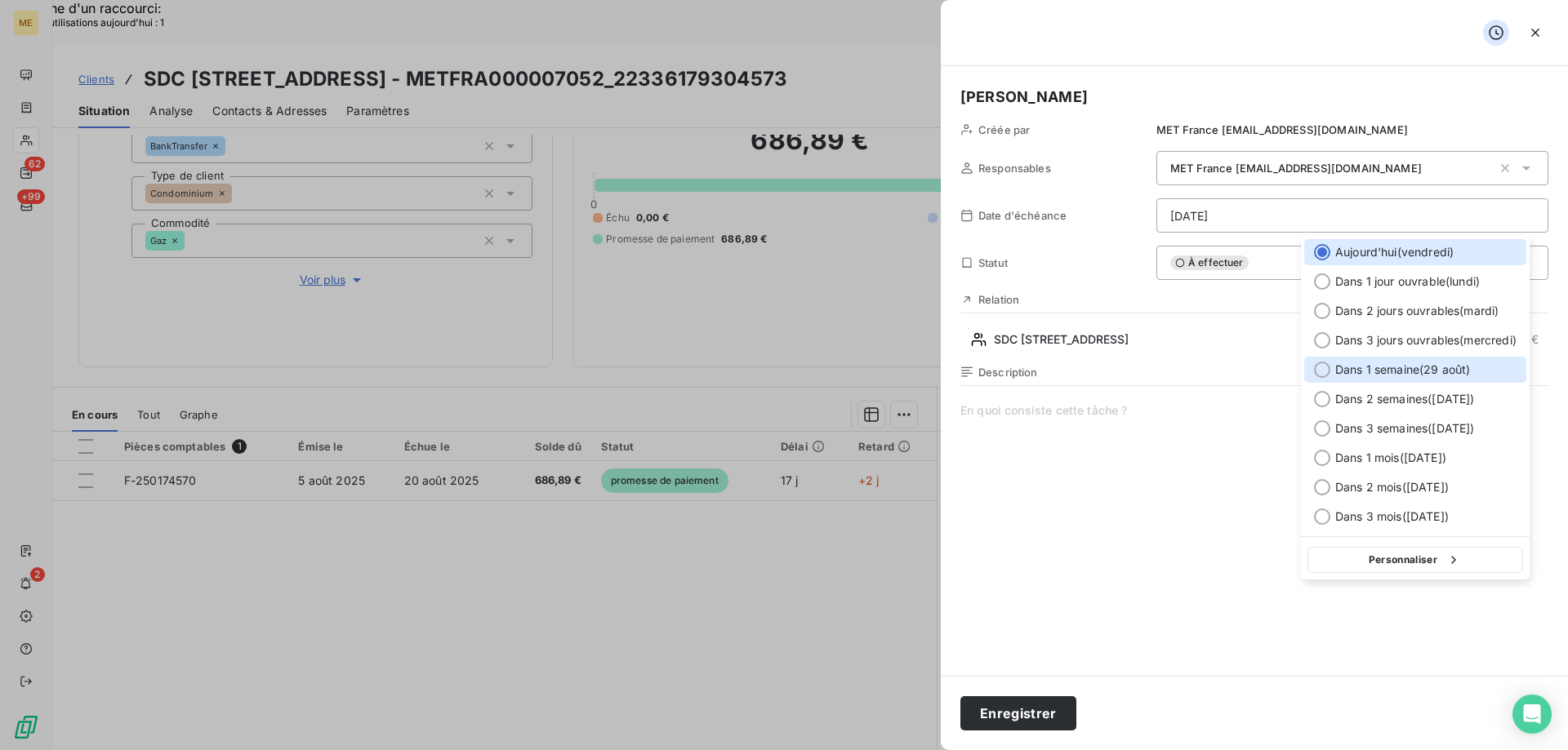
click at [1317, 369] on div at bounding box center [1322, 370] width 16 height 16
type input "29/08/2025"
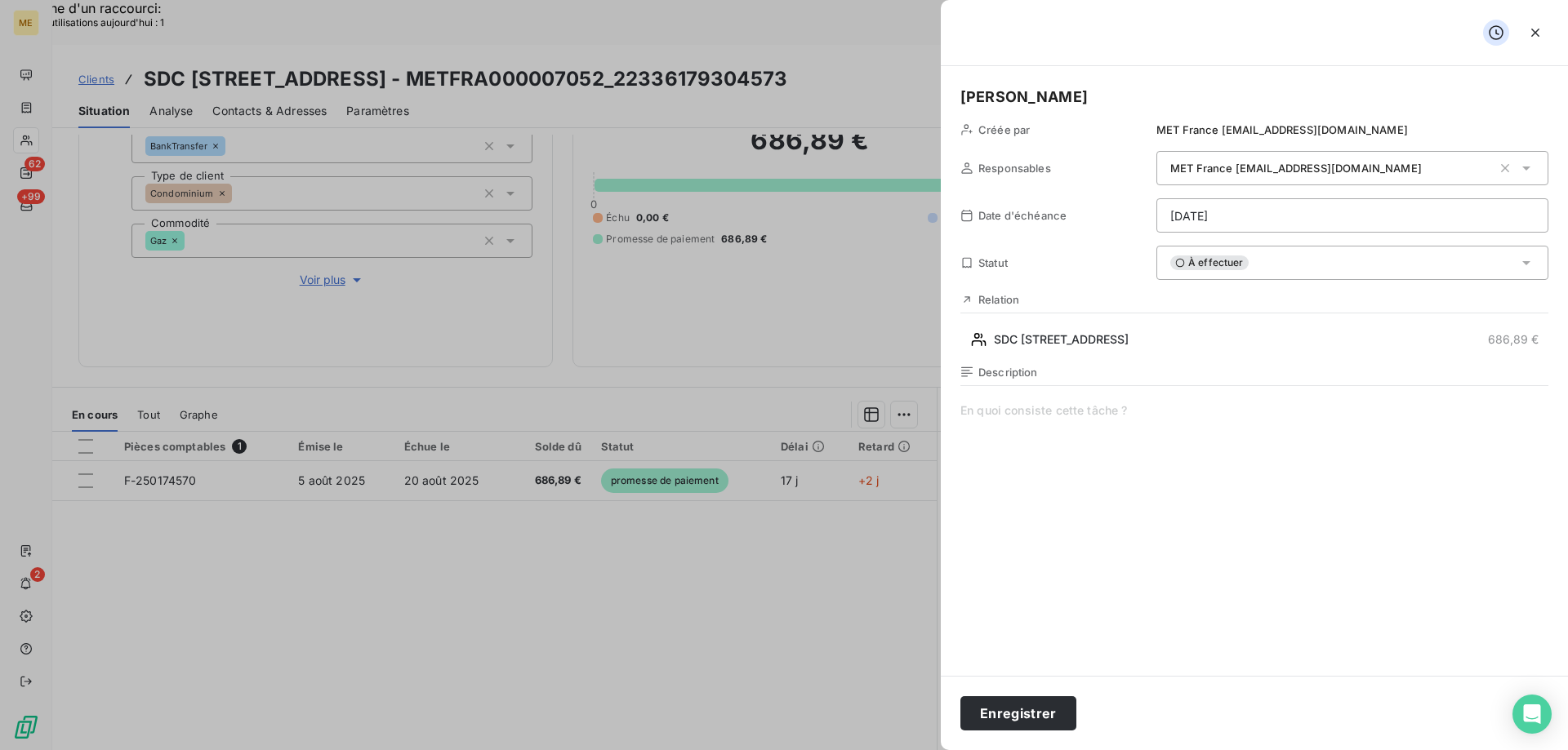
click at [1119, 406] on span at bounding box center [1254, 560] width 588 height 313
click at [1010, 708] on button "Enregistrer" at bounding box center [1017, 714] width 116 height 35
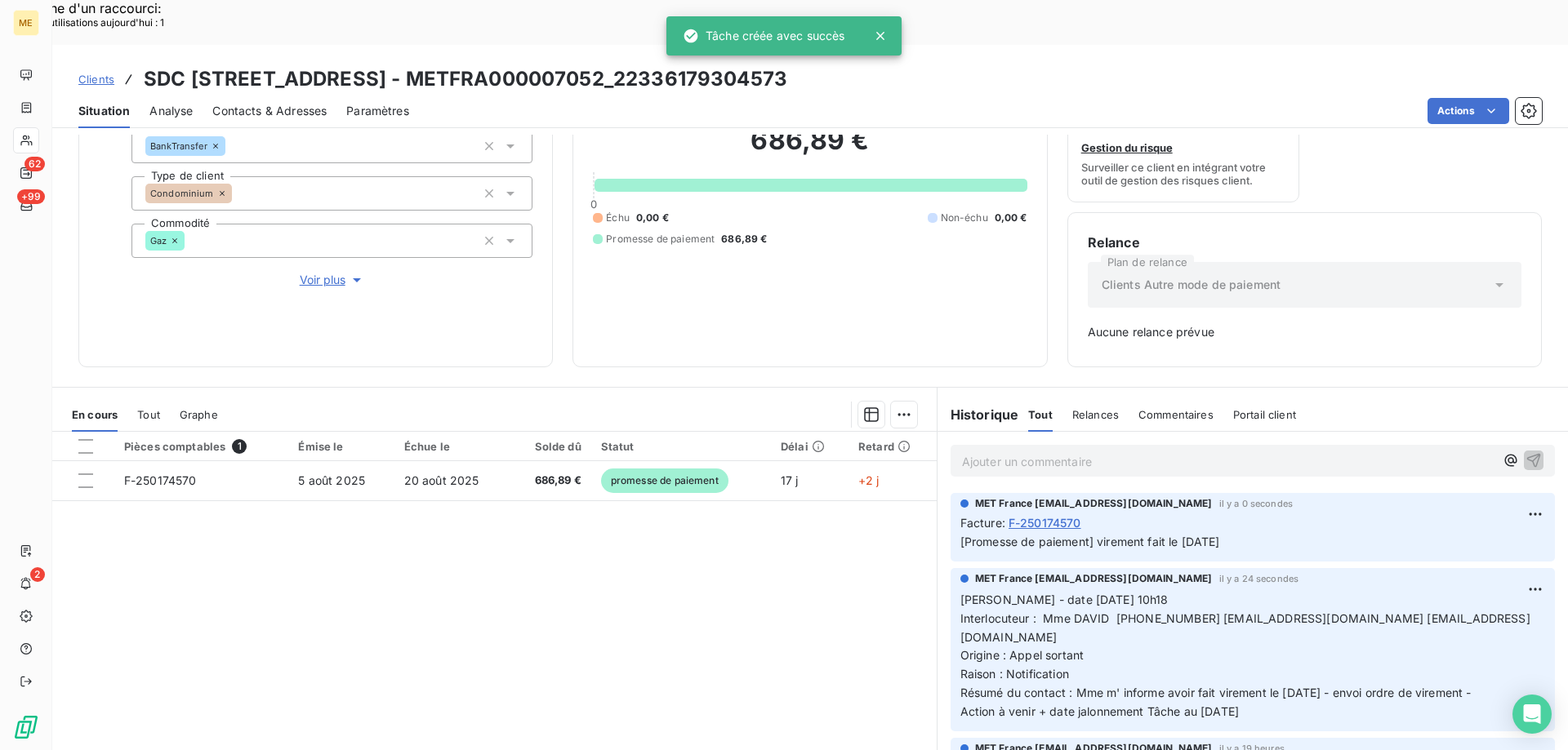
click at [324, 272] on span "Voir plus" at bounding box center [332, 280] width 66 height 16
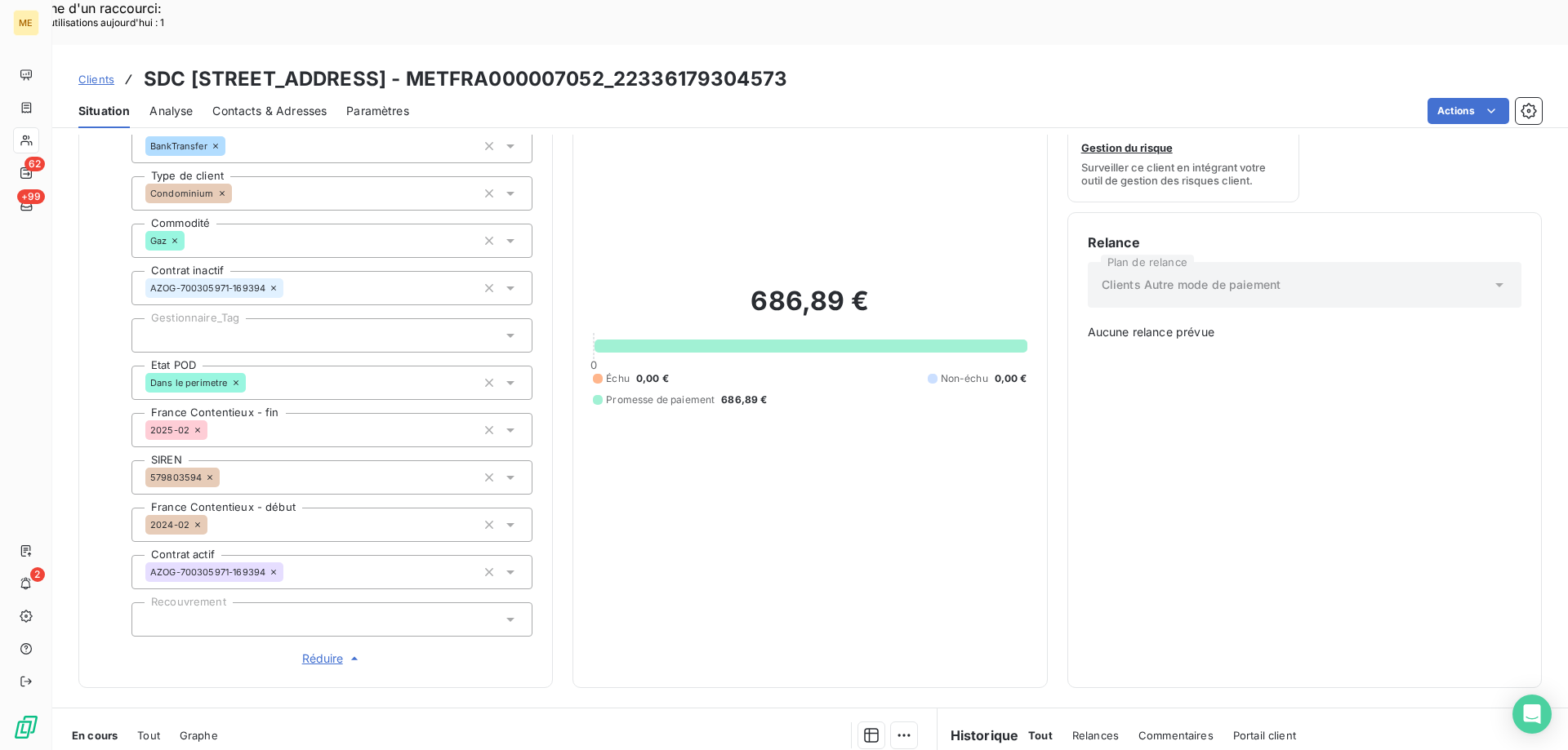
click at [315, 319] on div at bounding box center [331, 336] width 401 height 35
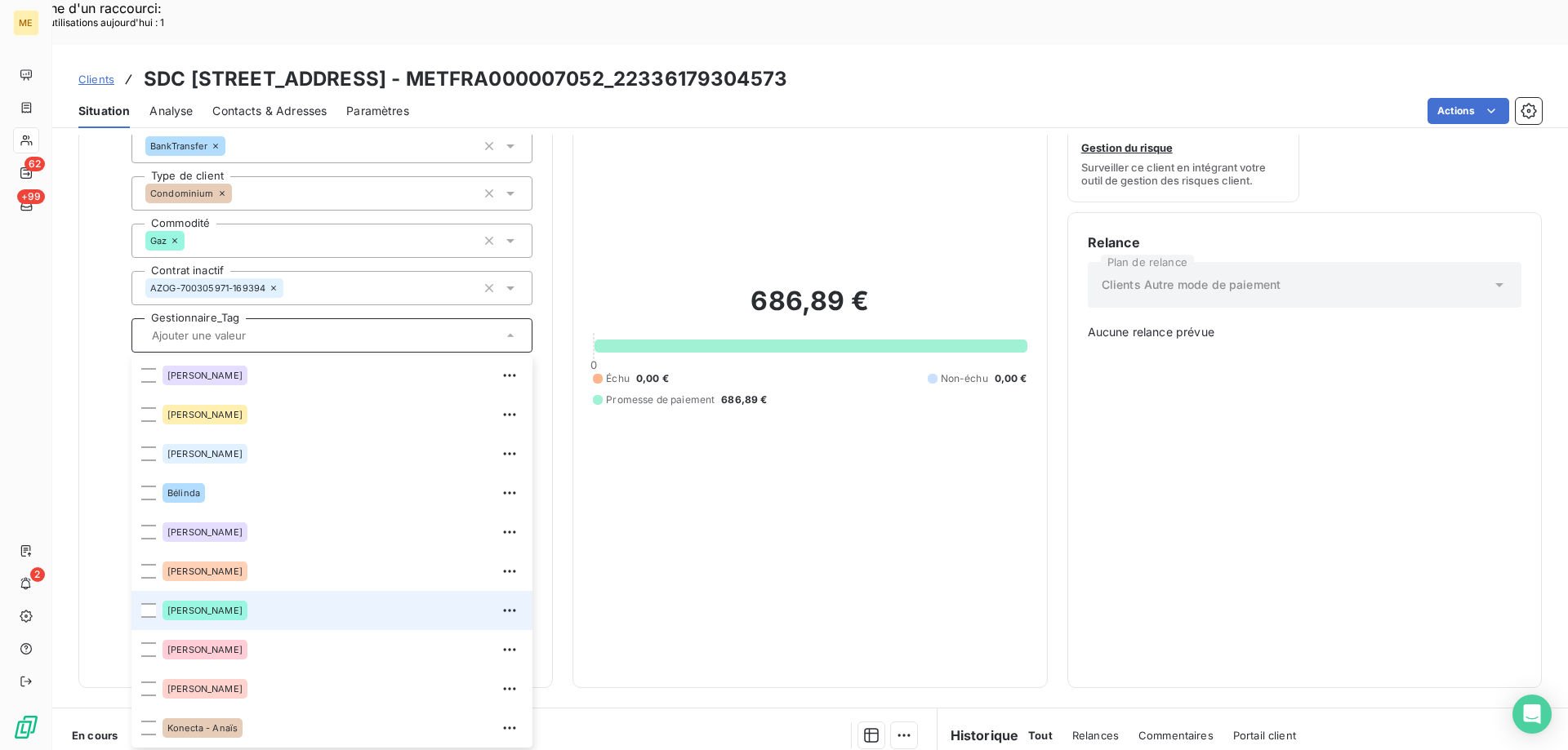
scroll to position [470, 0]
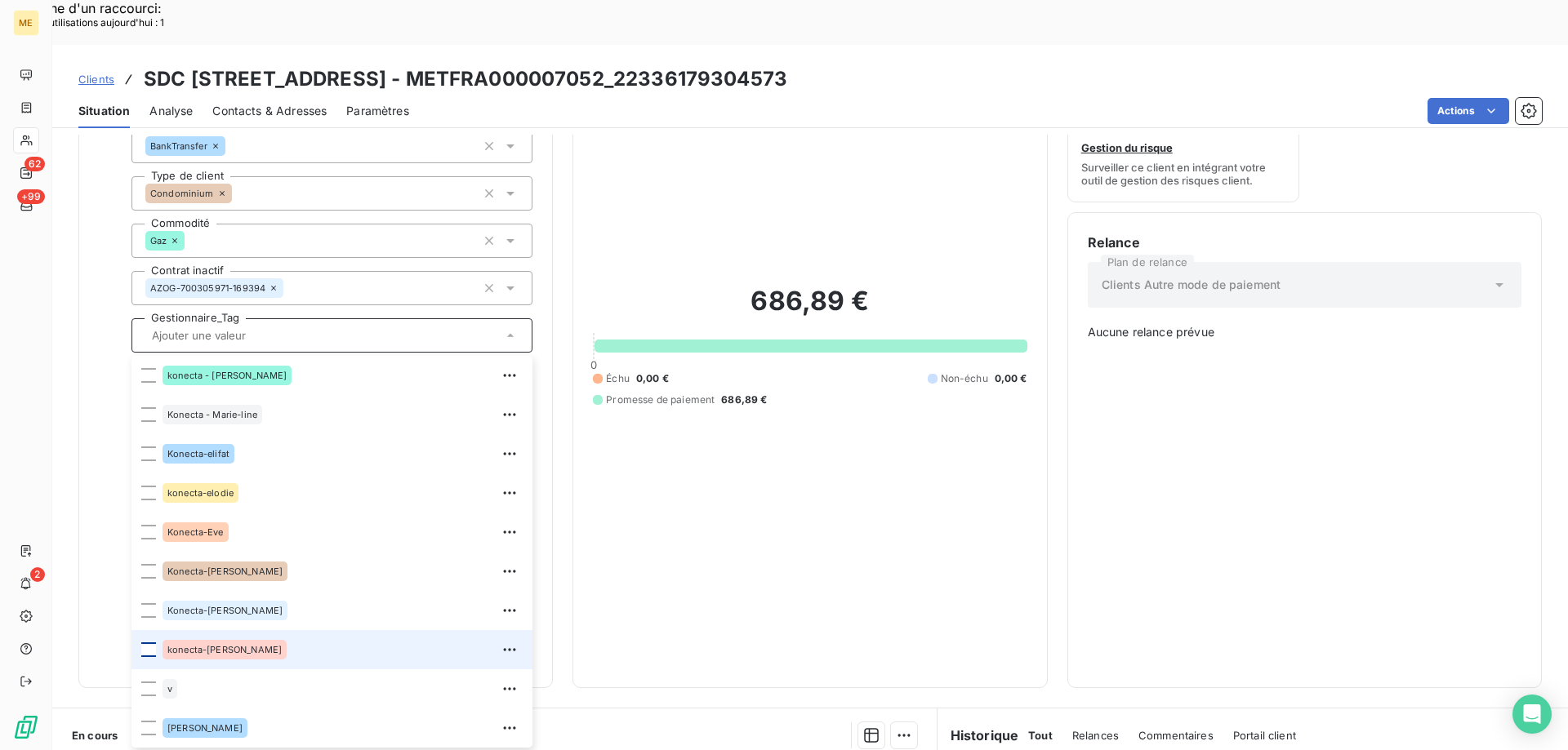
click at [147, 643] on div at bounding box center [149, 650] width 15 height 15
click at [755, 468] on div "686,89 € 0 Échu 0,00 € Non-échu 0,00 € Promesse de paiement 686,89 €" at bounding box center [810, 346] width 434 height 645
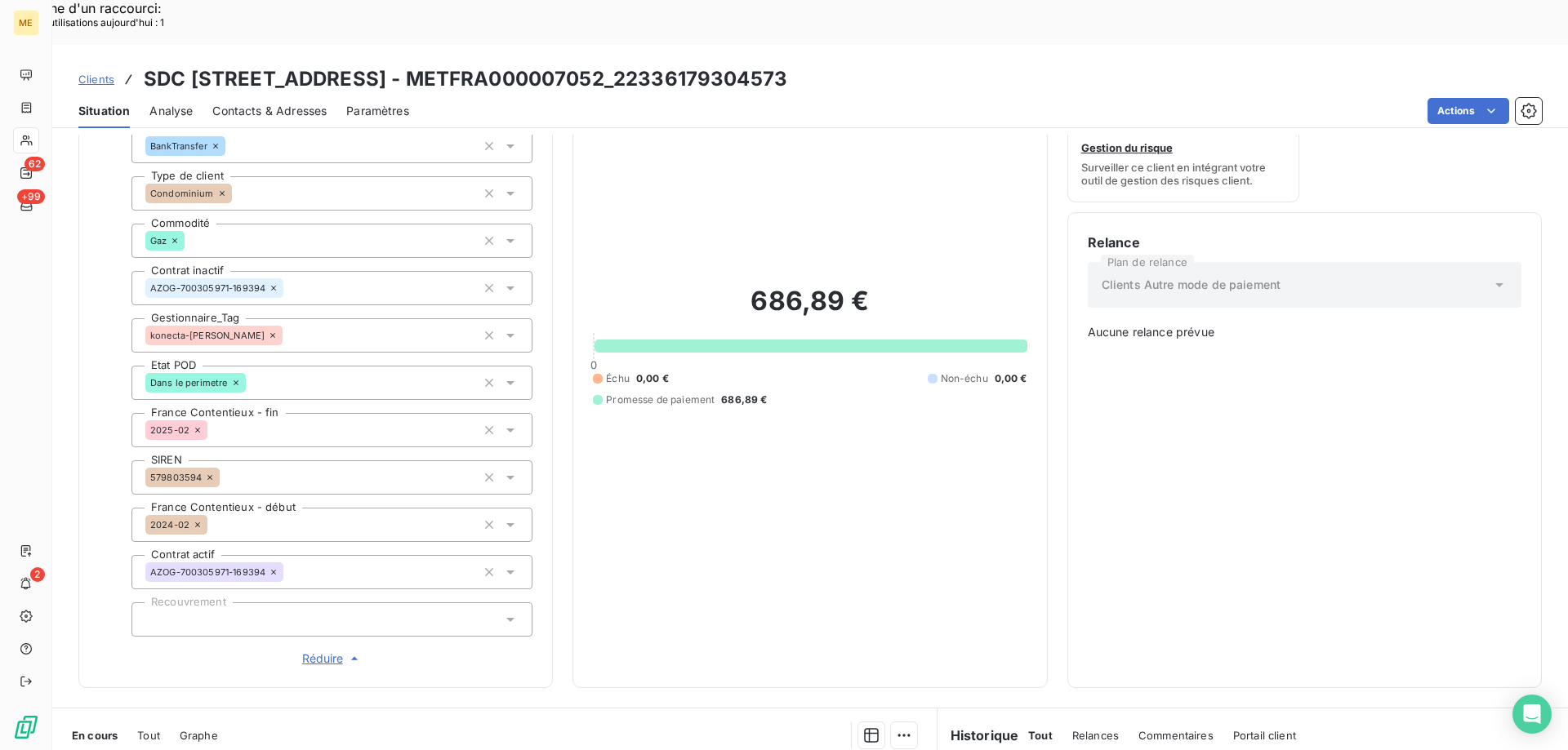
click at [325, 651] on span "Réduire" at bounding box center [332, 659] width 60 height 16
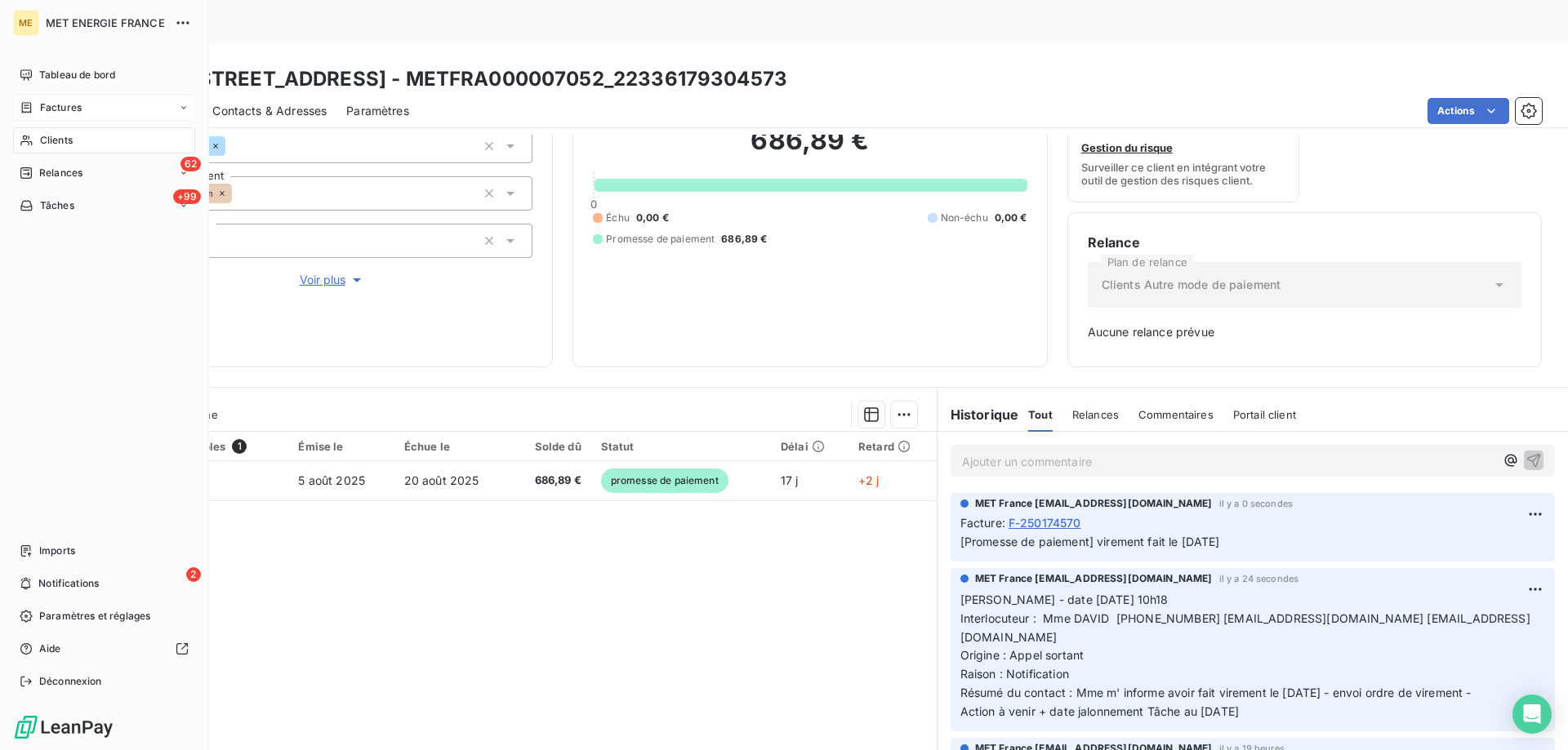
click at [109, 103] on div "Factures" at bounding box center [104, 108] width 182 height 27
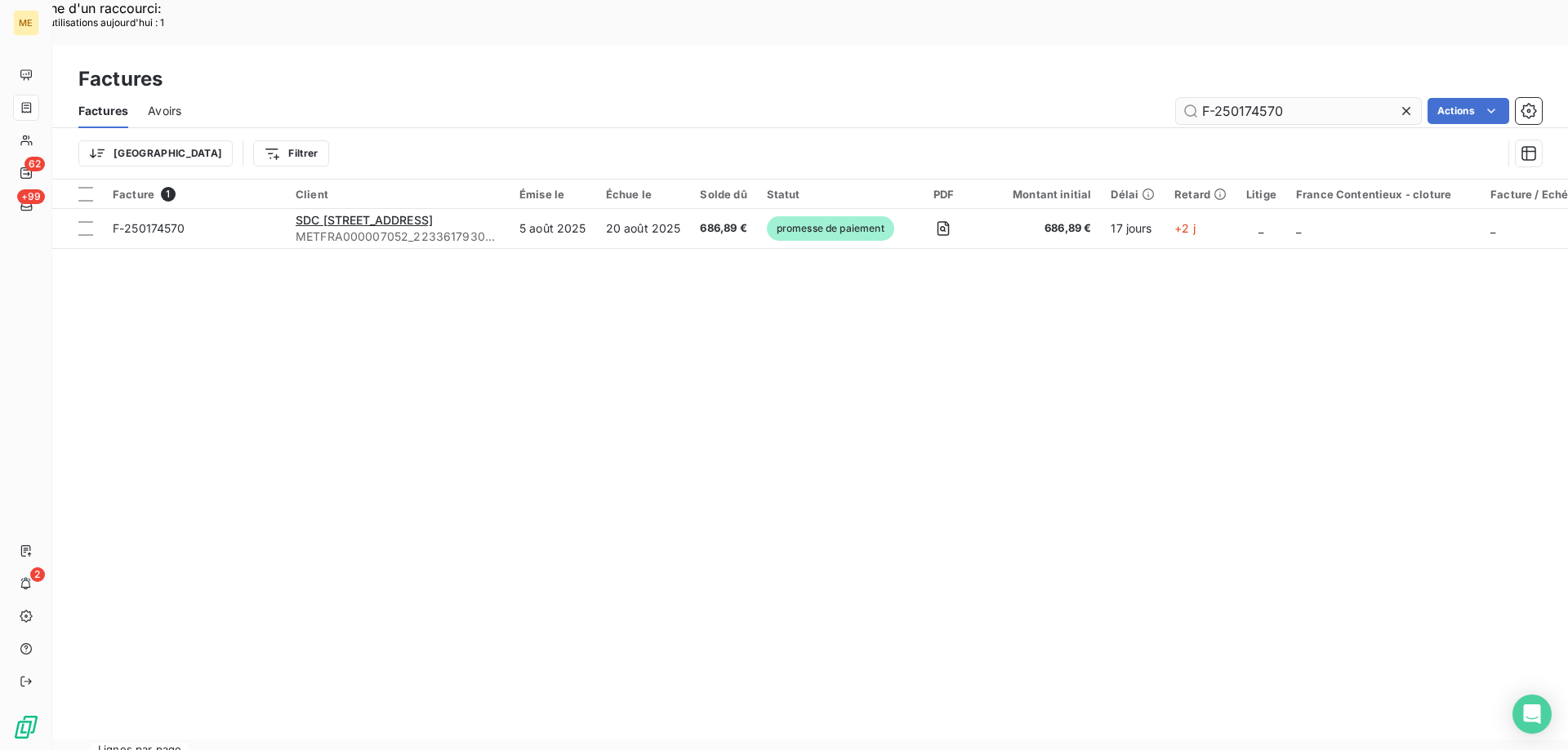
drag, startPoint x: 1402, startPoint y: 66, endPoint x: 1392, endPoint y: 66, distance: 10.0
click at [1401, 103] on icon at bounding box center [1406, 111] width 16 height 16
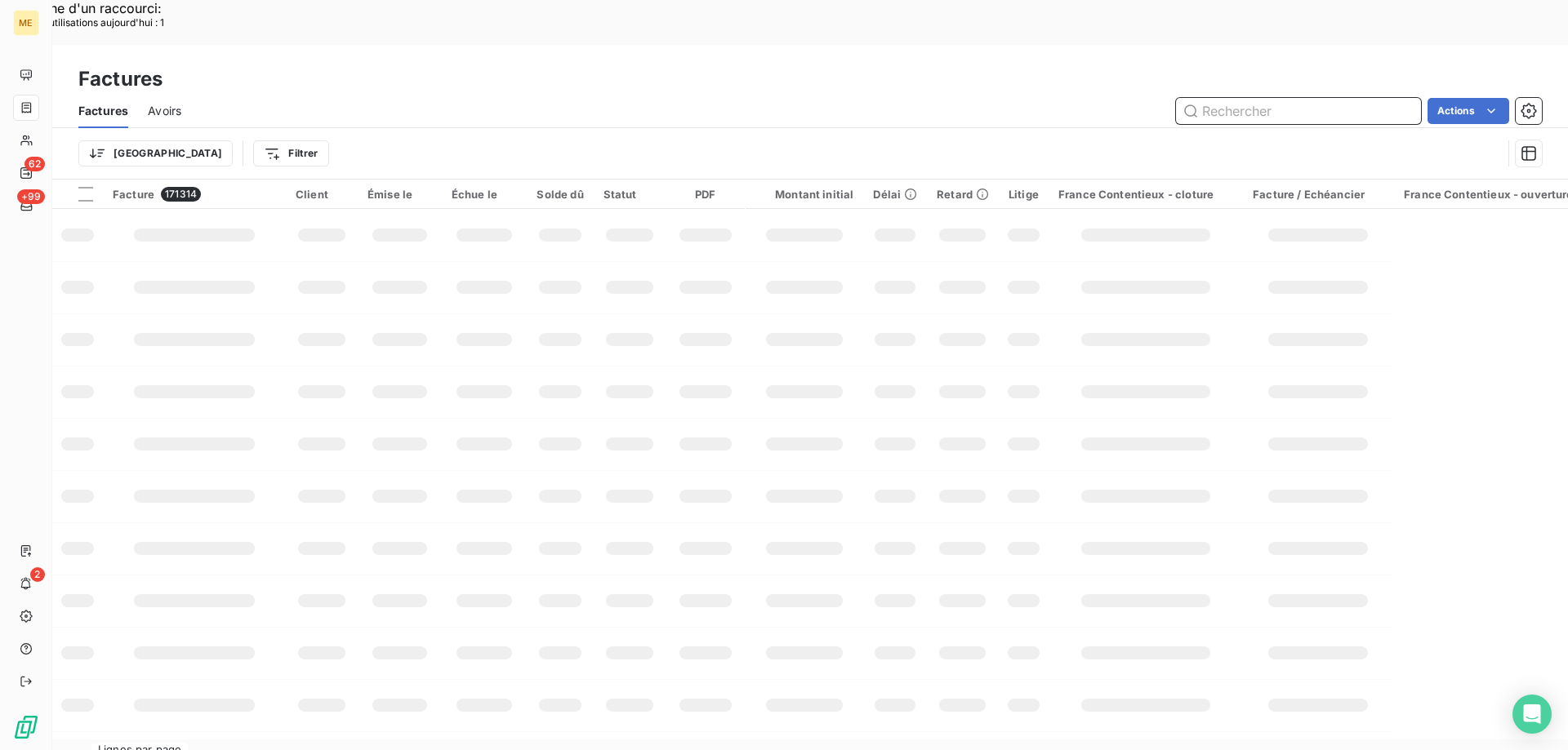
click at [1268, 98] on input "text" at bounding box center [1298, 112] width 245 height 27
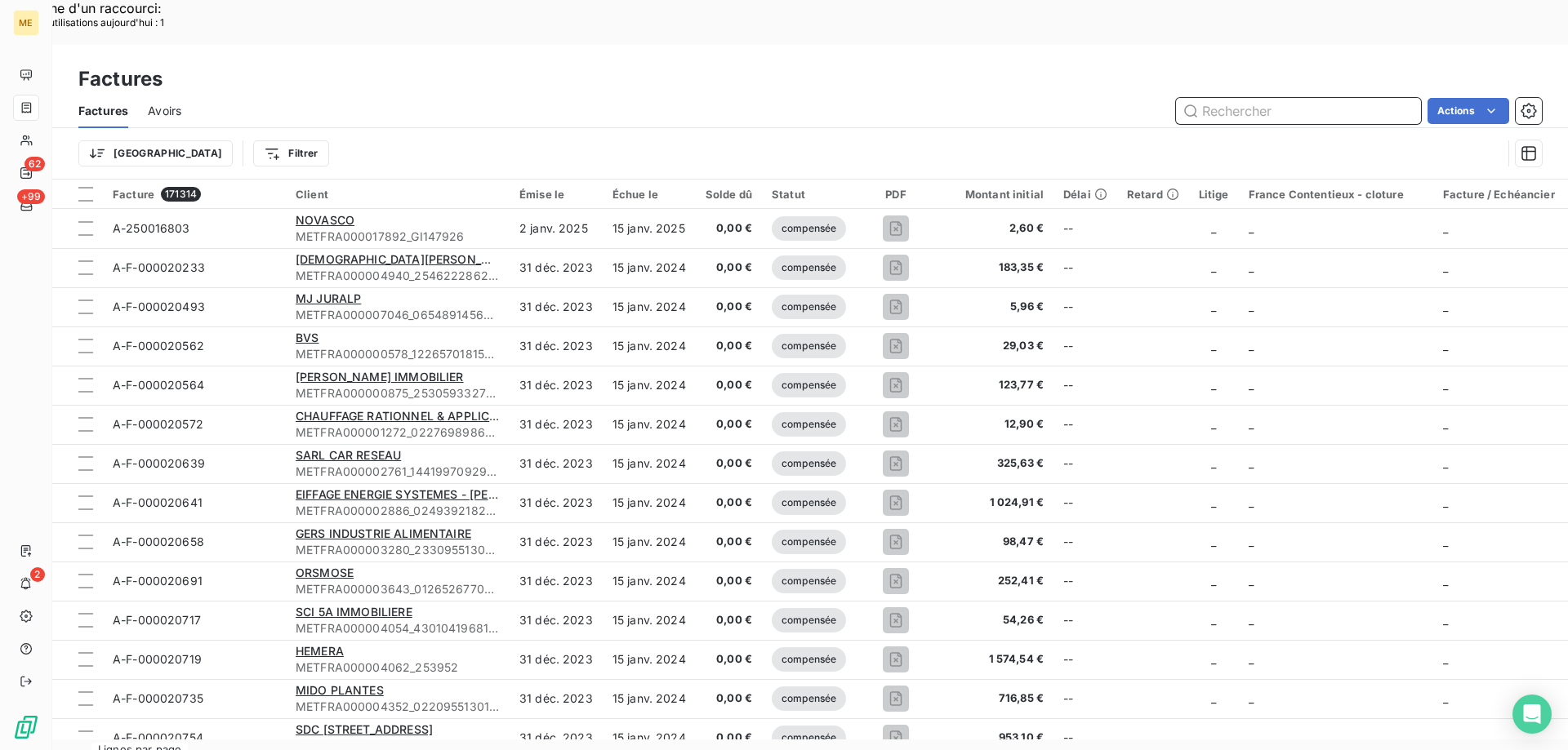
paste input "F-250174568"
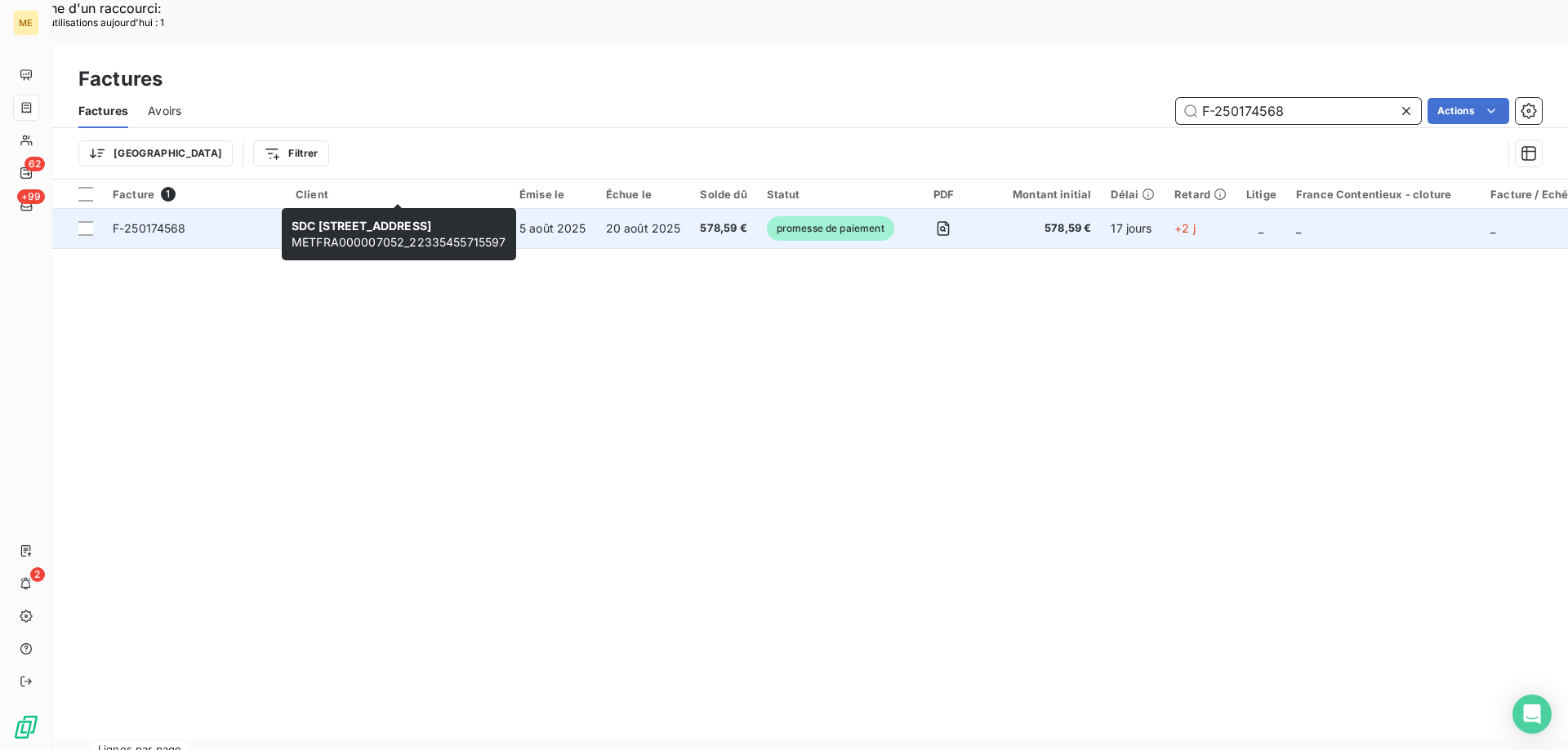
type input "F-250174568"
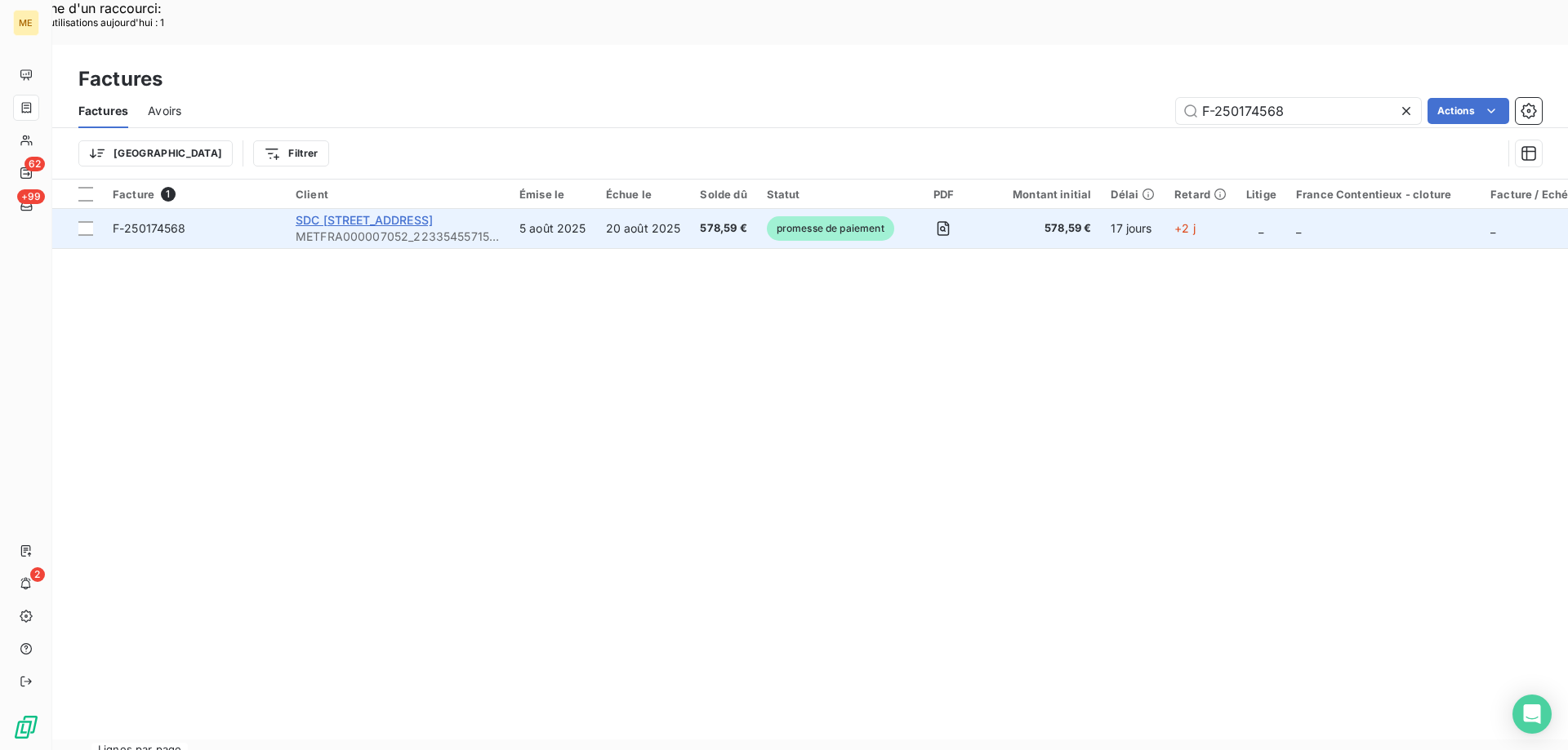
click at [381, 213] on span "SDC 2 4 RUE DES SABLONS" at bounding box center [364, 220] width 137 height 14
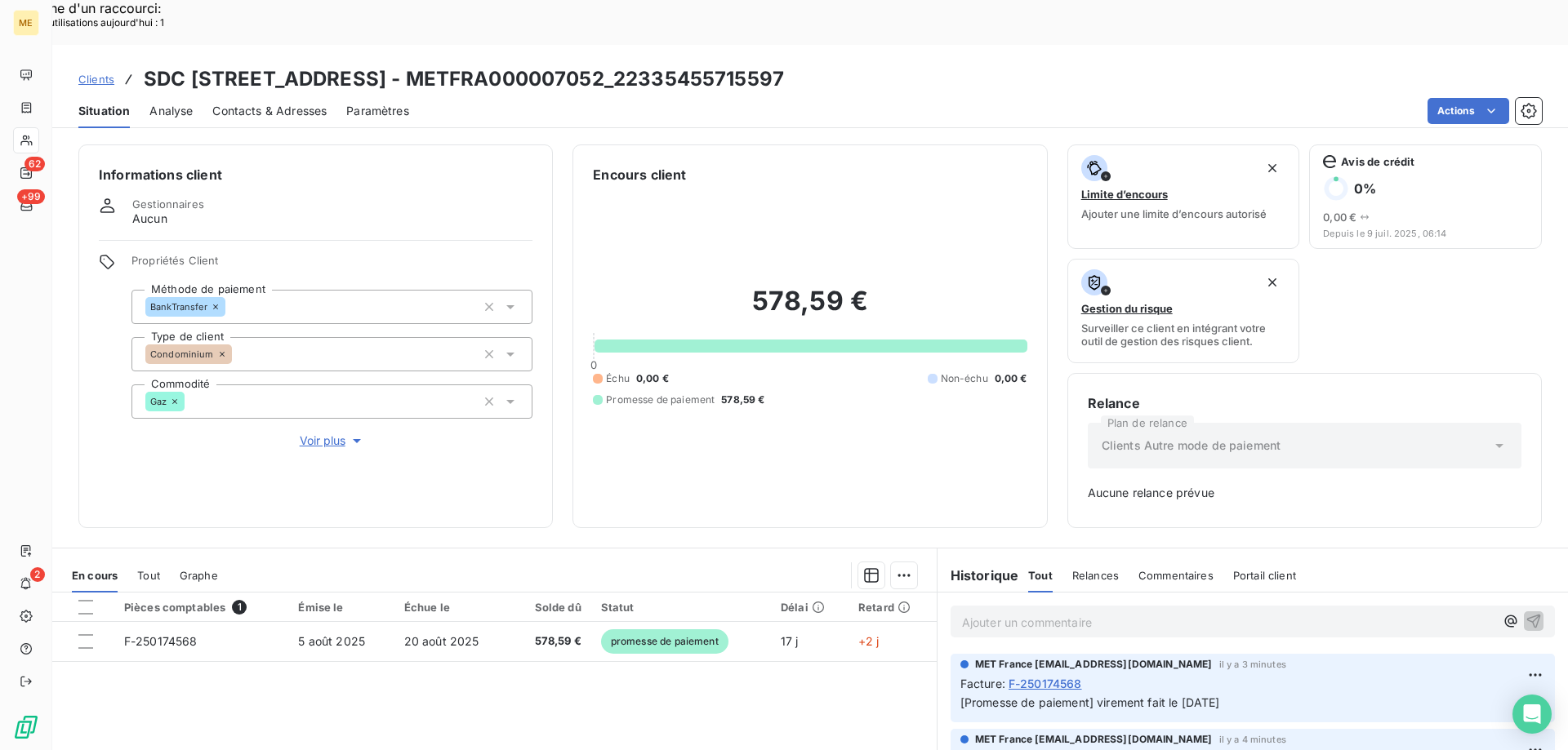
scroll to position [161, 0]
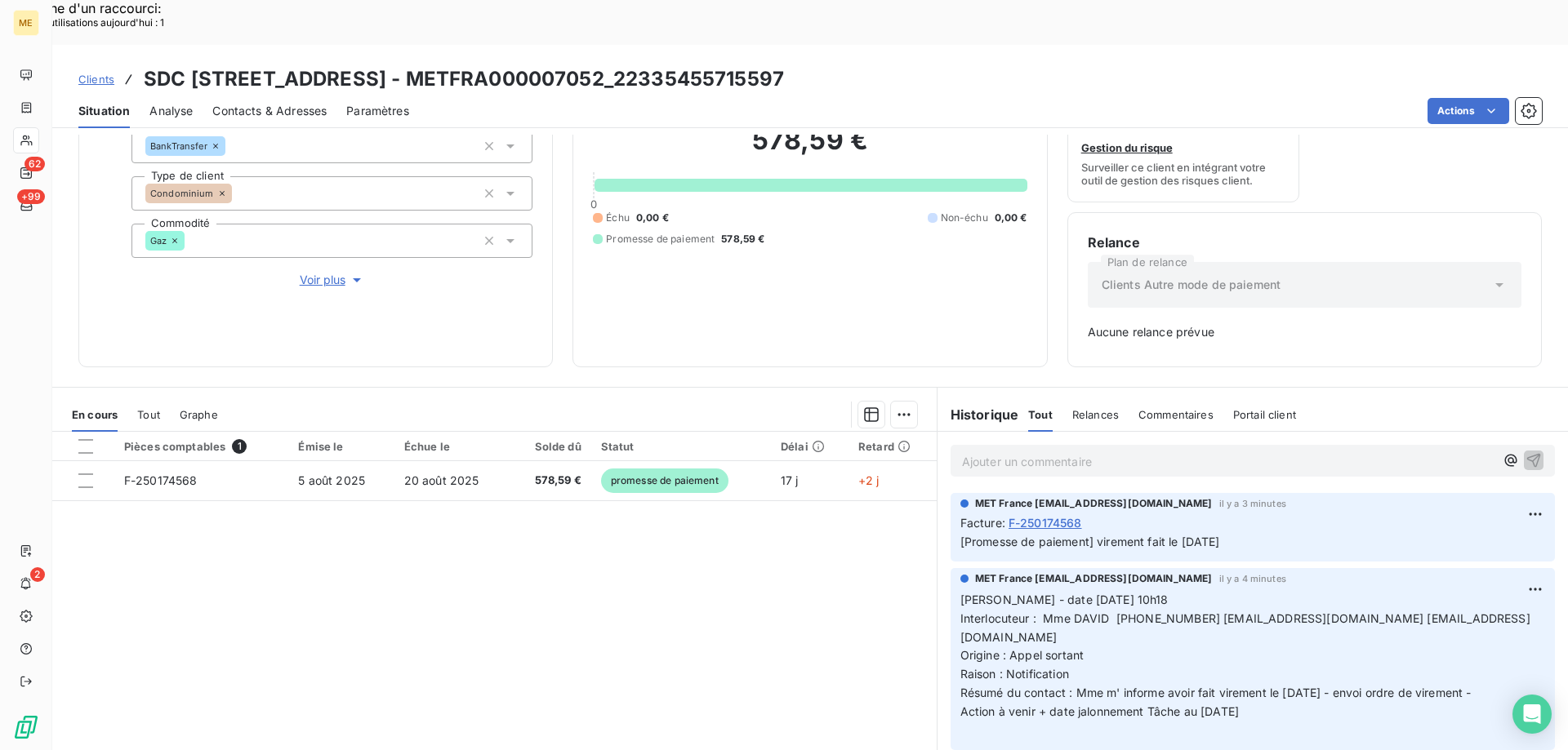
click at [317, 272] on span "Voir plus" at bounding box center [332, 280] width 66 height 16
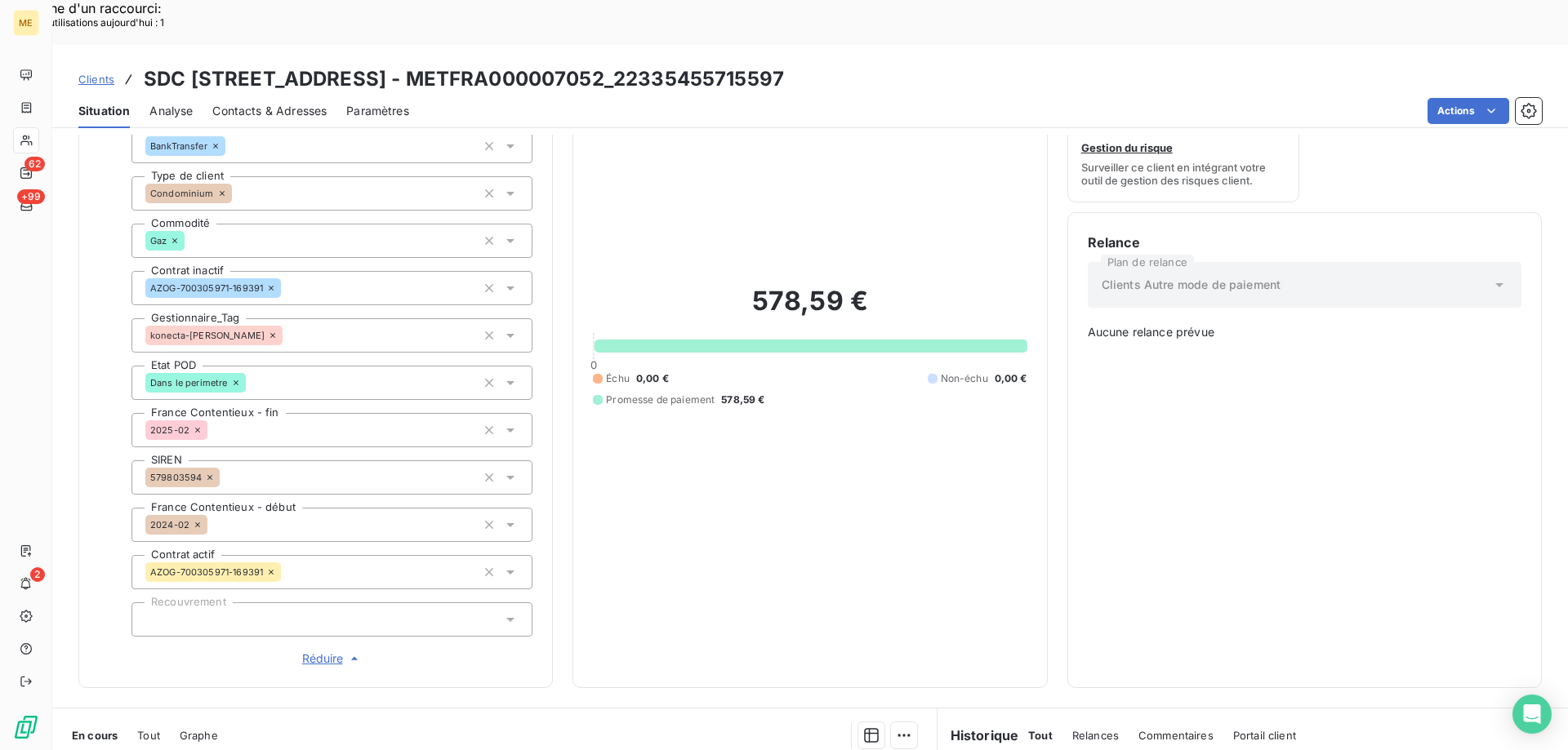
click at [312, 651] on span "Réduire" at bounding box center [332, 659] width 60 height 16
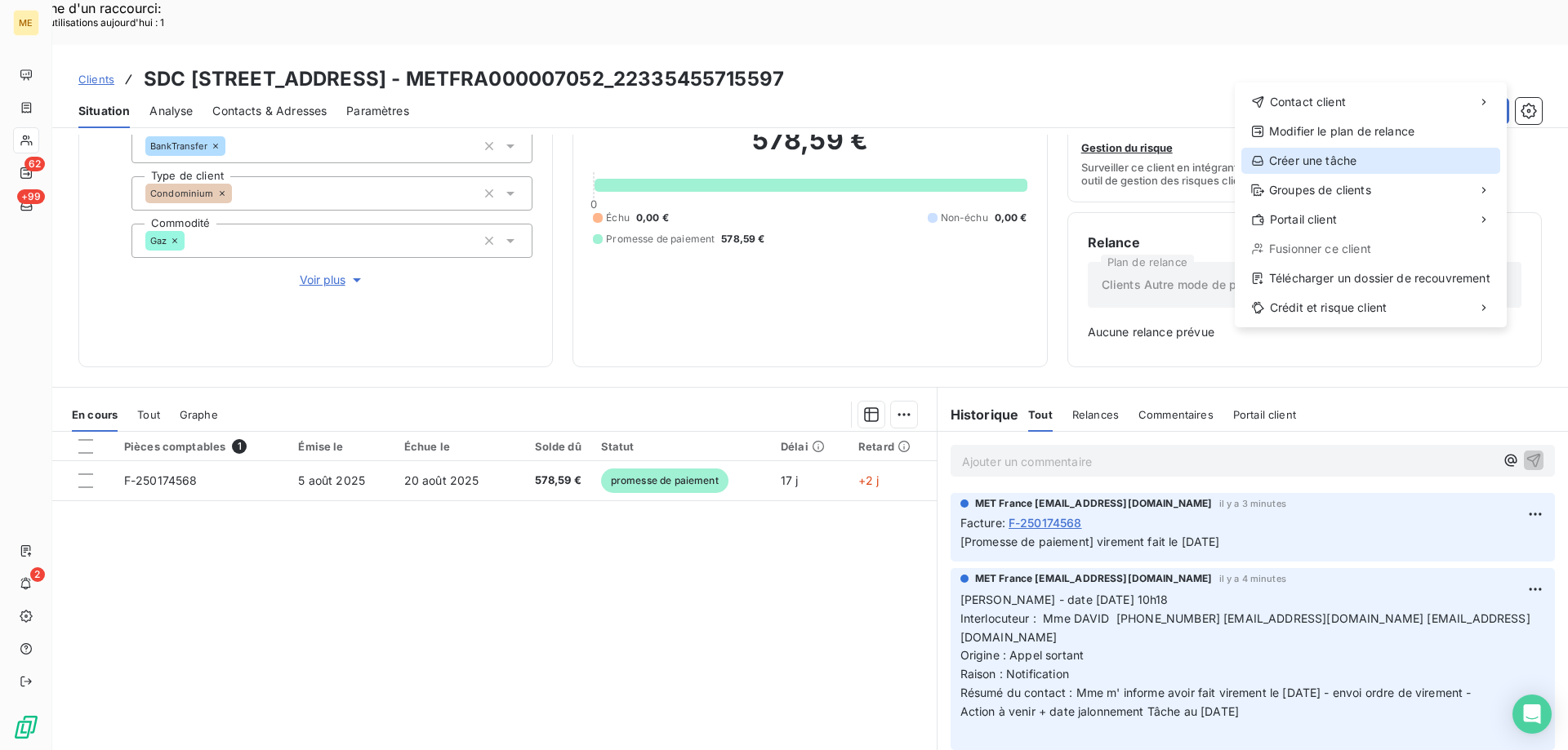
click at [1312, 158] on div "Créer une tâche" at bounding box center [1371, 161] width 259 height 27
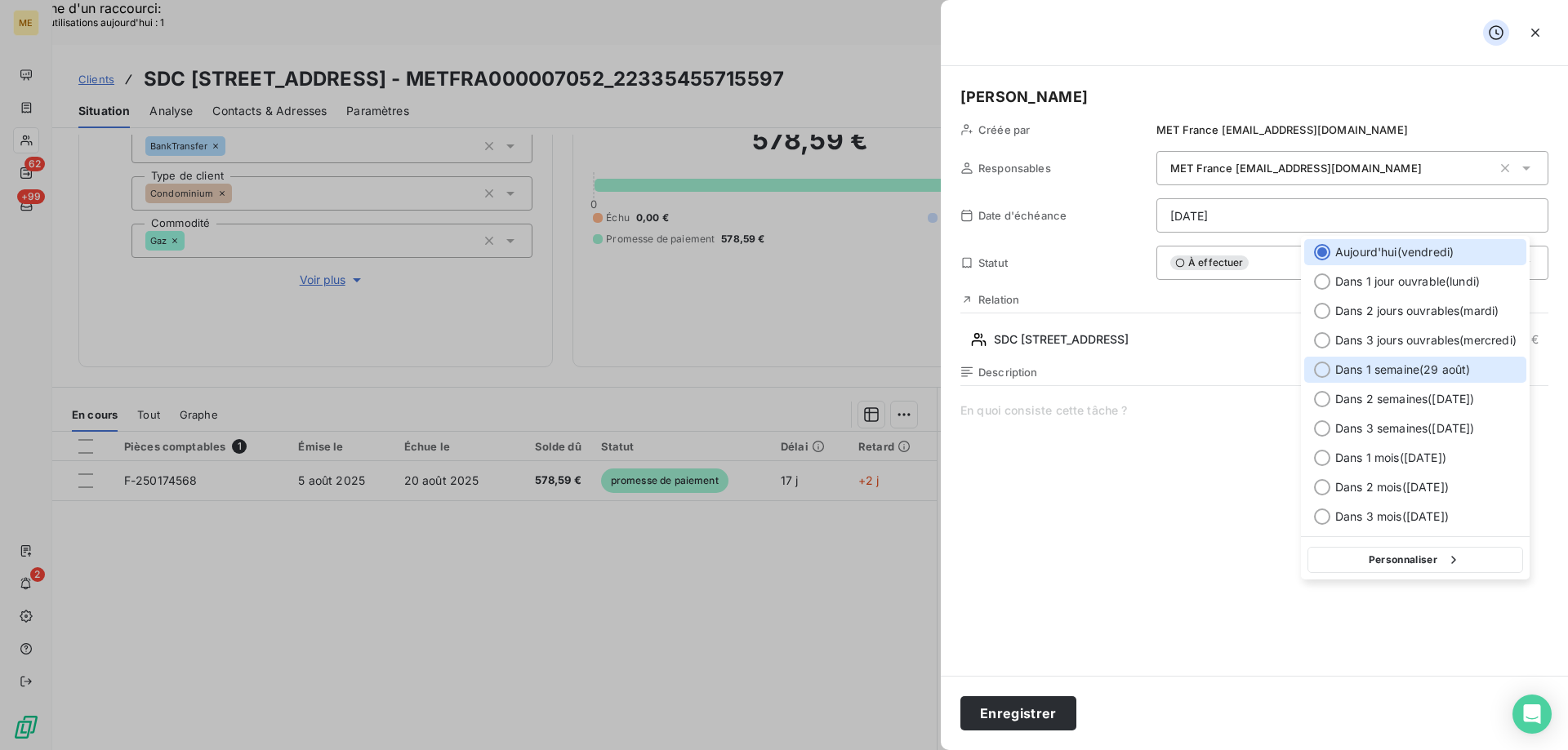
click at [1320, 367] on div at bounding box center [1322, 370] width 16 height 16
type input "29/08/2025"
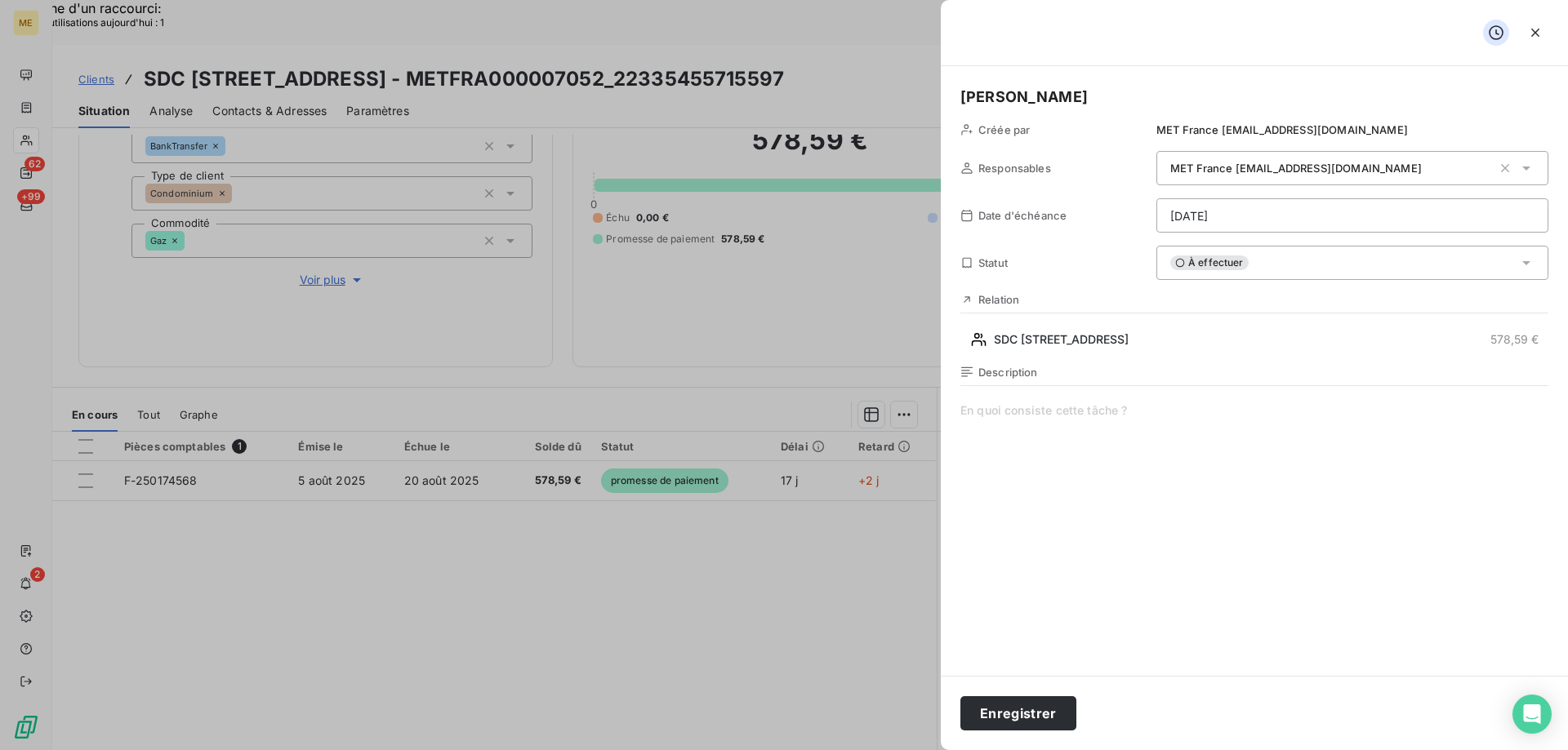
click at [1086, 404] on span at bounding box center [1254, 560] width 588 height 313
click at [1000, 709] on button "Enregistrer" at bounding box center [1017, 714] width 116 height 35
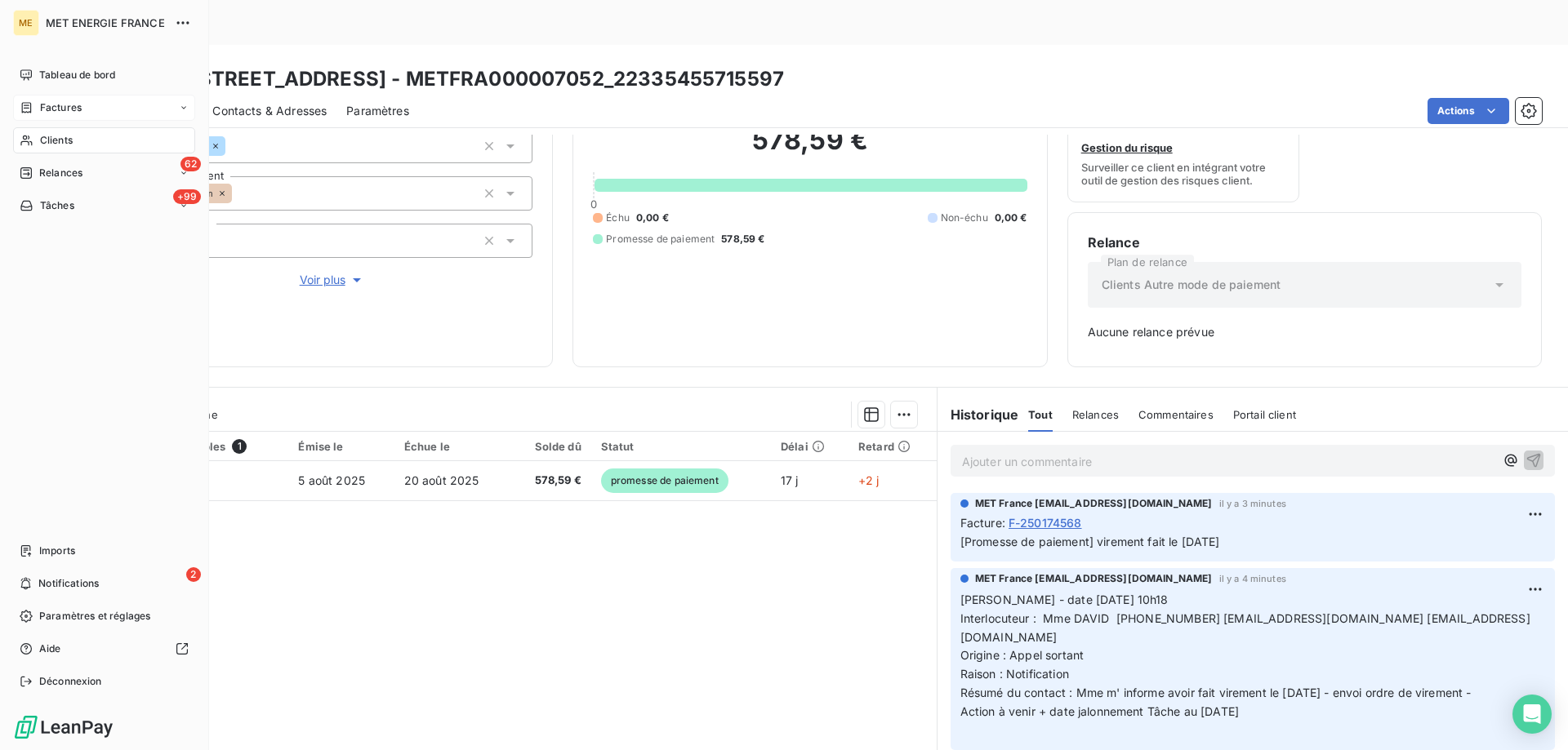
click at [94, 101] on div "Factures" at bounding box center [104, 108] width 182 height 27
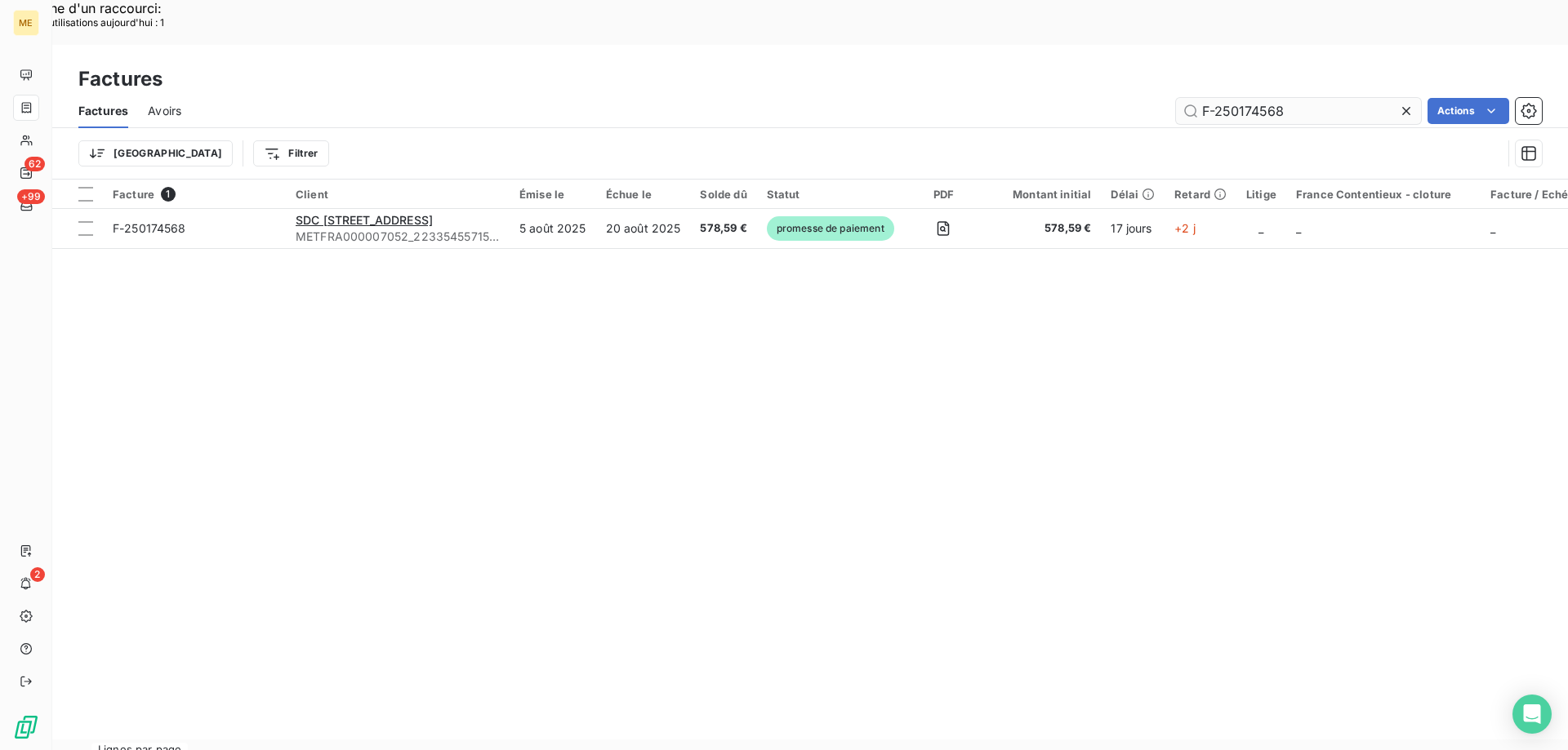
drag, startPoint x: 1403, startPoint y: 64, endPoint x: 1319, endPoint y: 64, distance: 84.0
click at [1403, 107] on icon at bounding box center [1405, 111] width 8 height 8
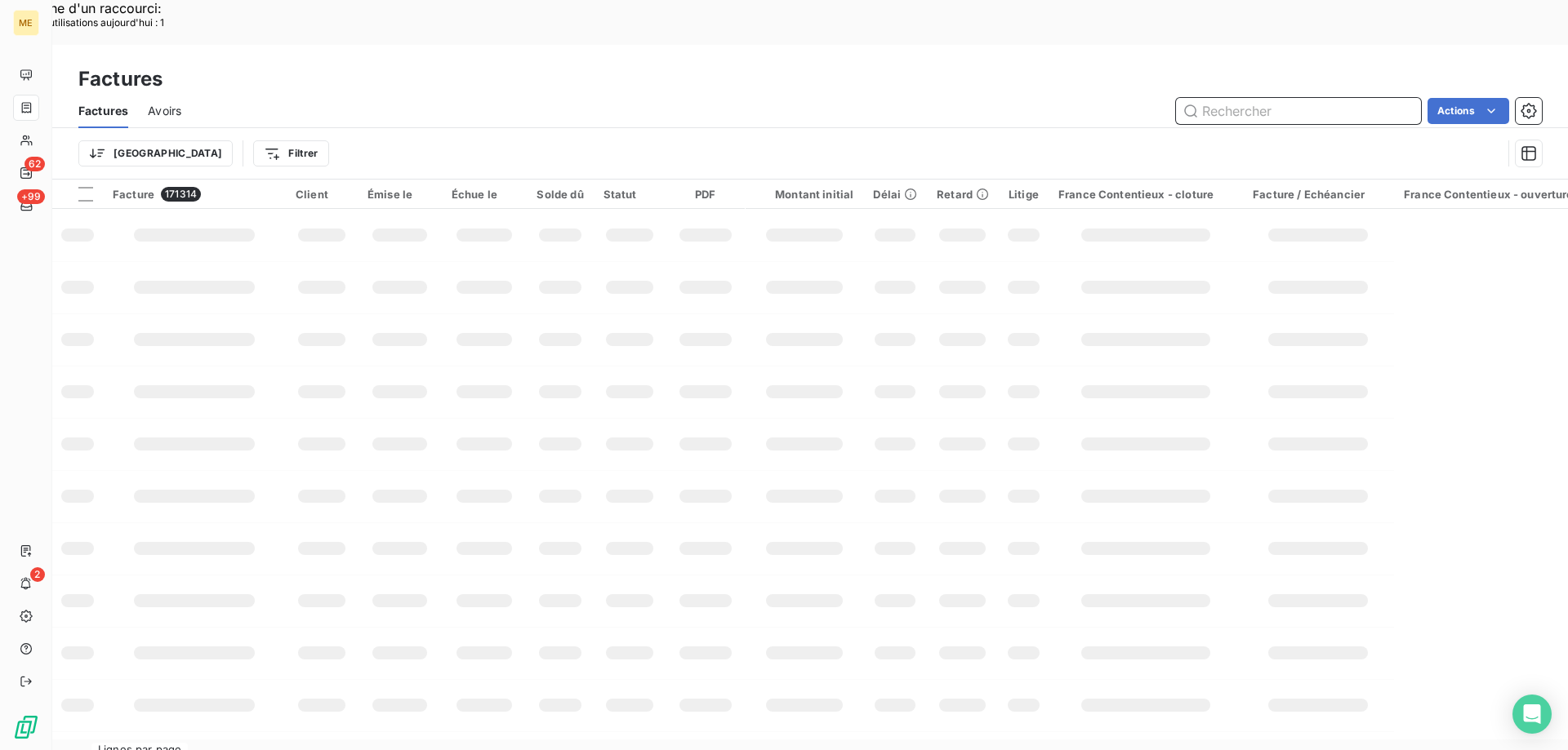
click at [1278, 98] on input "text" at bounding box center [1298, 112] width 245 height 27
paste input "F-250174569"
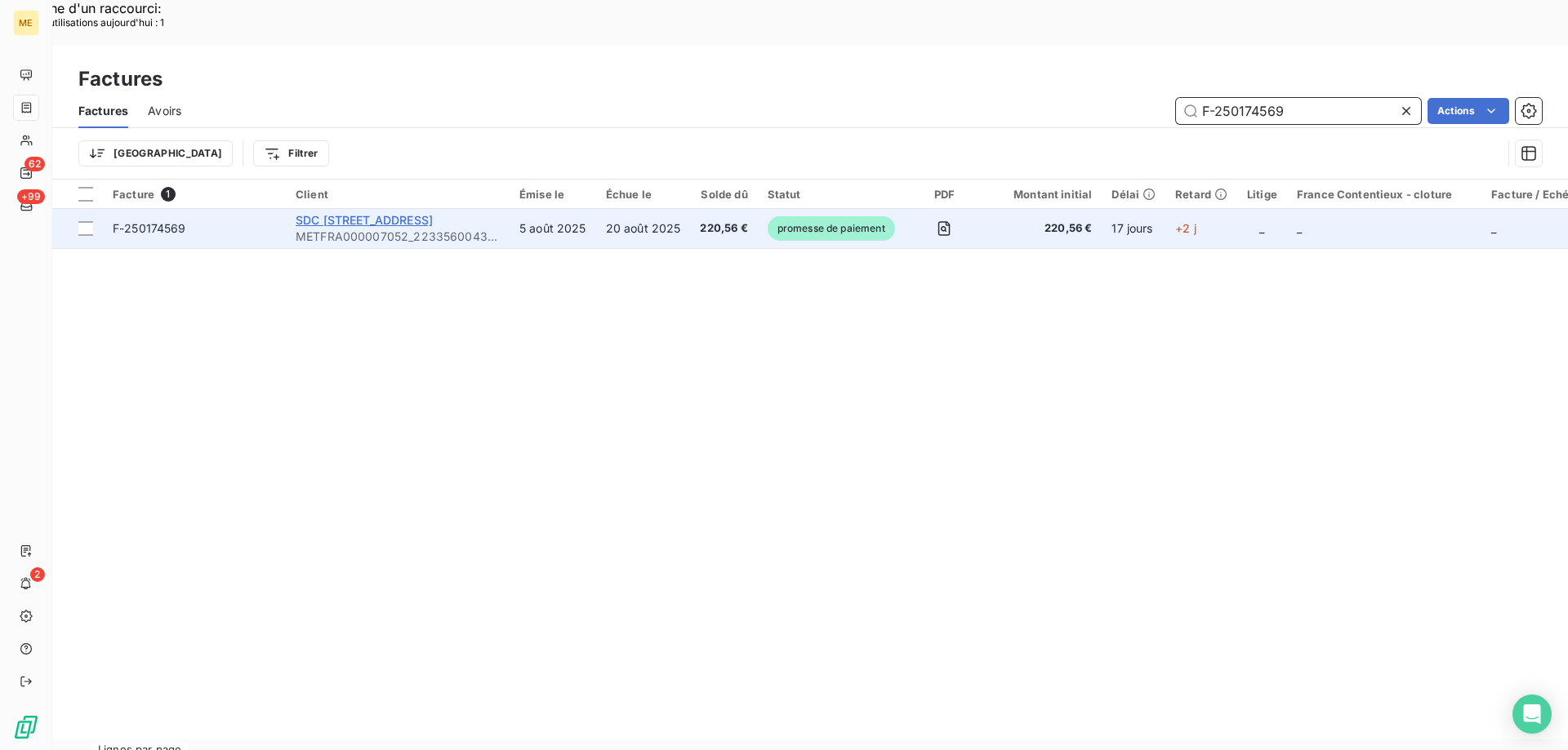
type input "F-250174569"
click at [380, 213] on span "SDC 2 4 RUE DES SABLONS" at bounding box center [364, 220] width 137 height 14
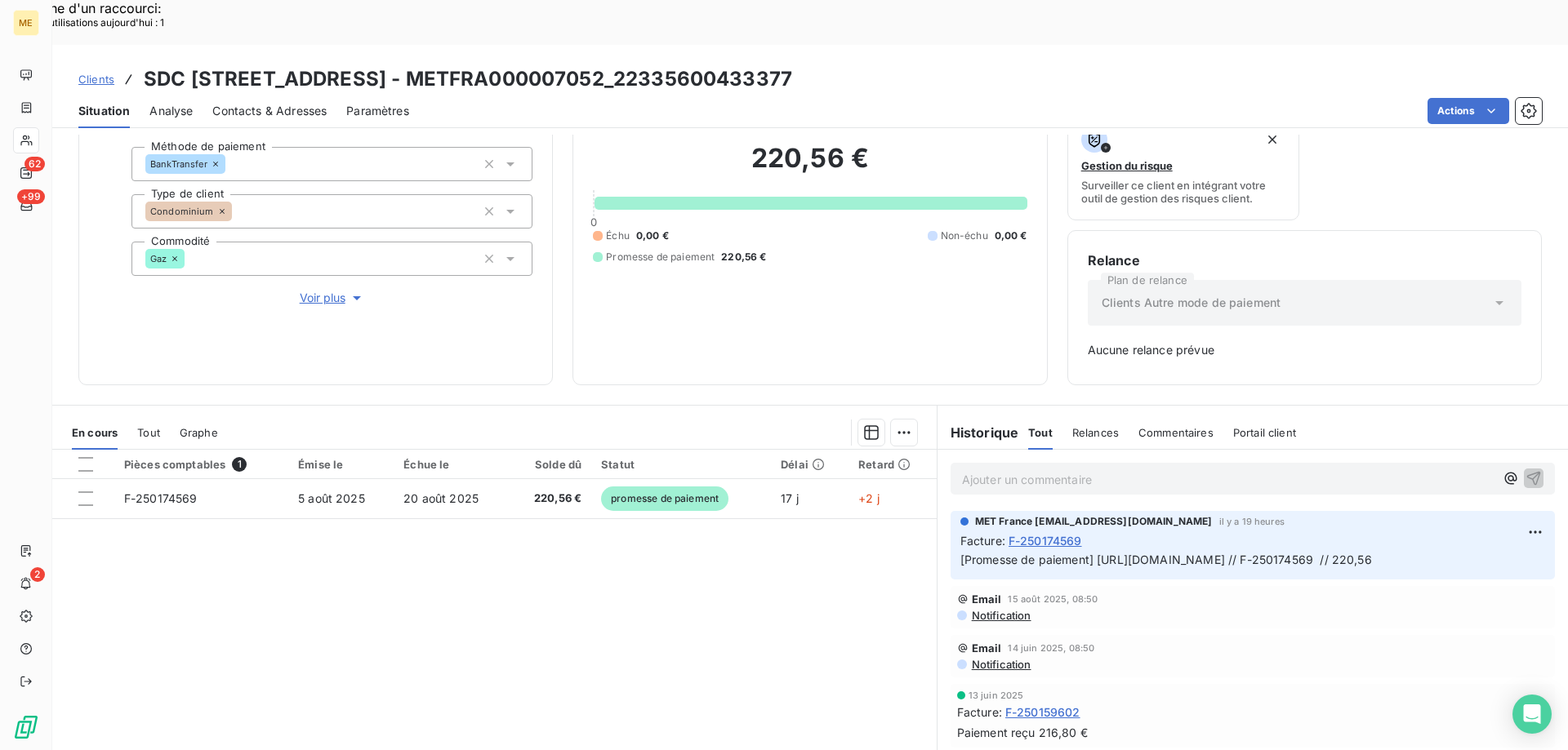
scroll to position [79, 0]
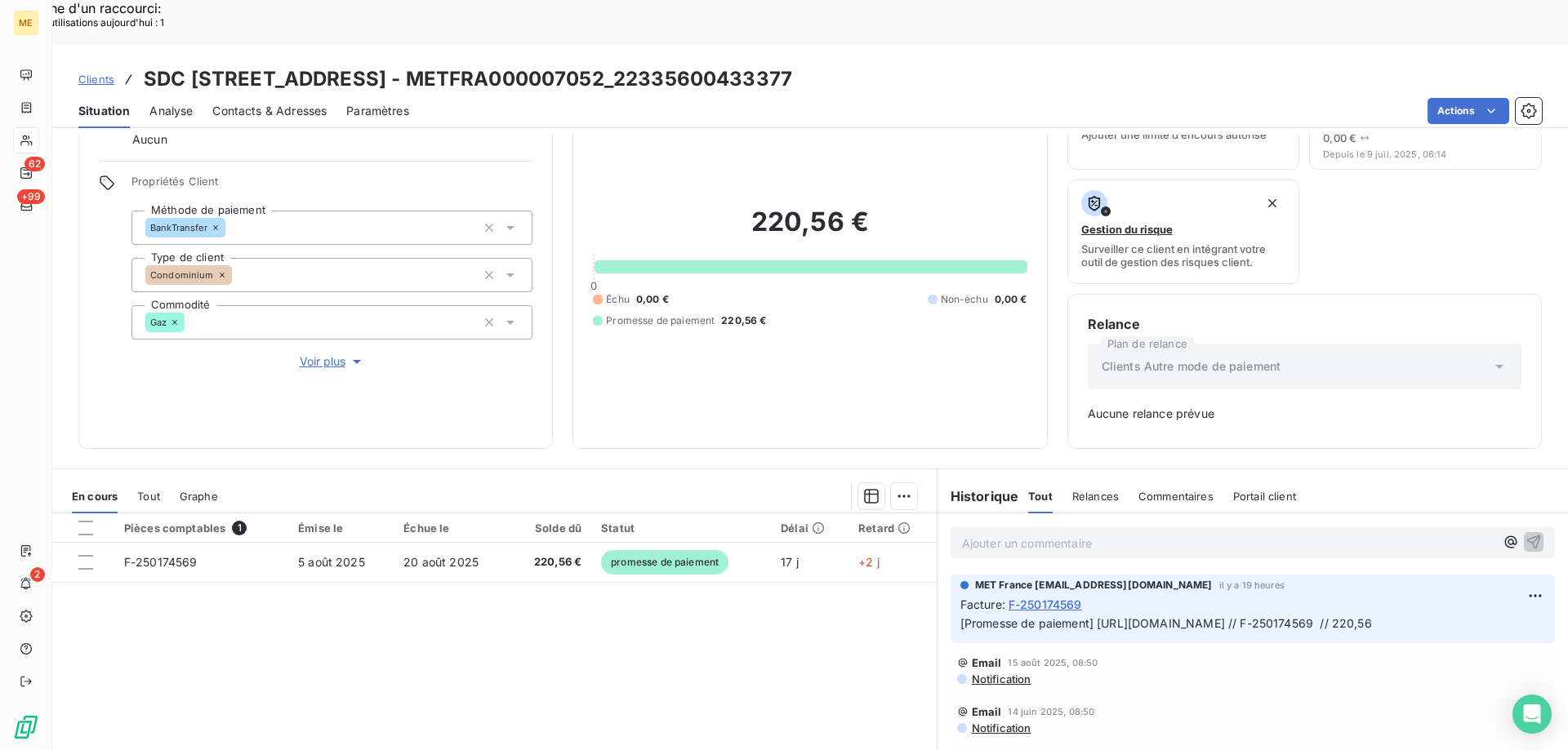
click at [312, 353] on span "Voir plus" at bounding box center [332, 361] width 66 height 16
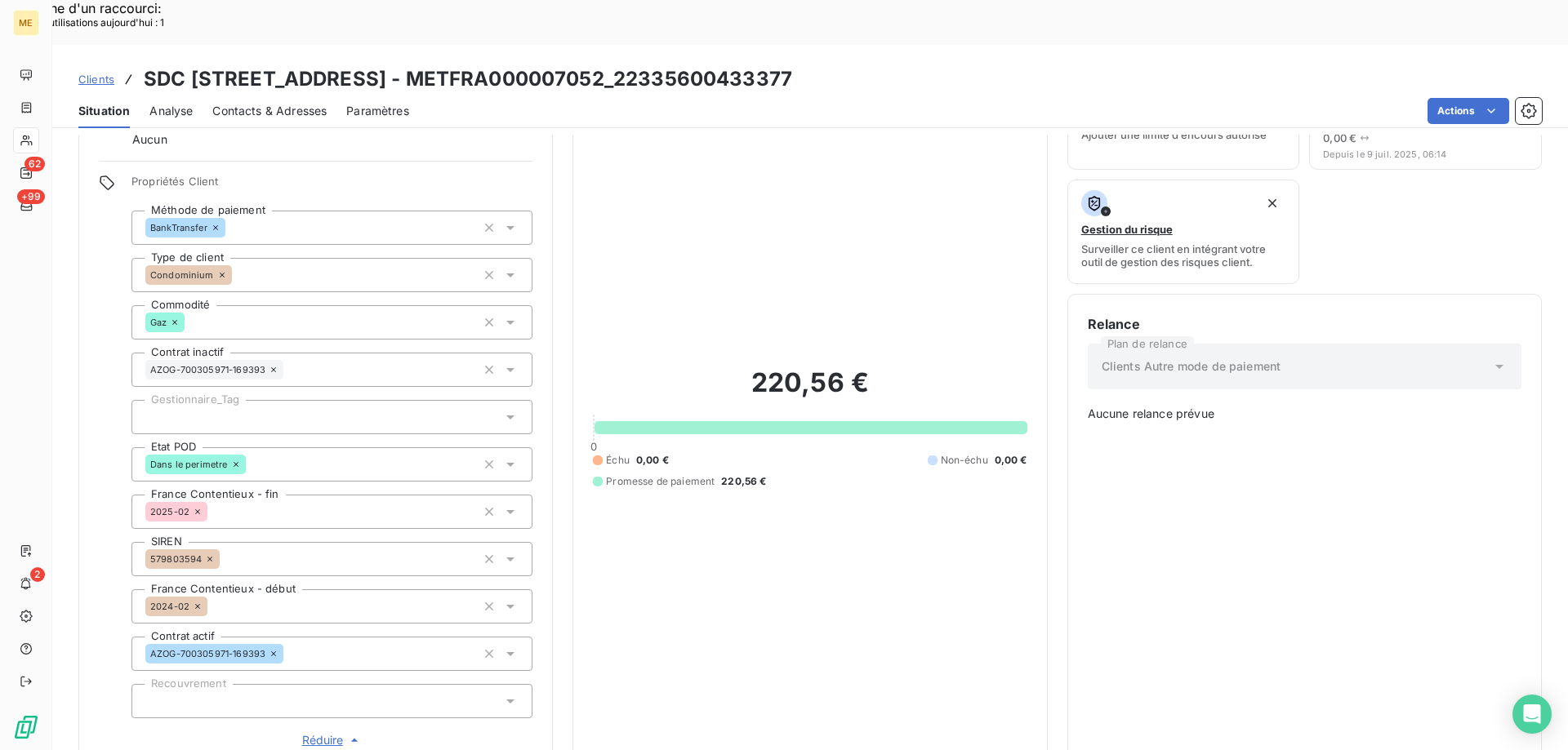
click at [259, 400] on div at bounding box center [331, 417] width 401 height 35
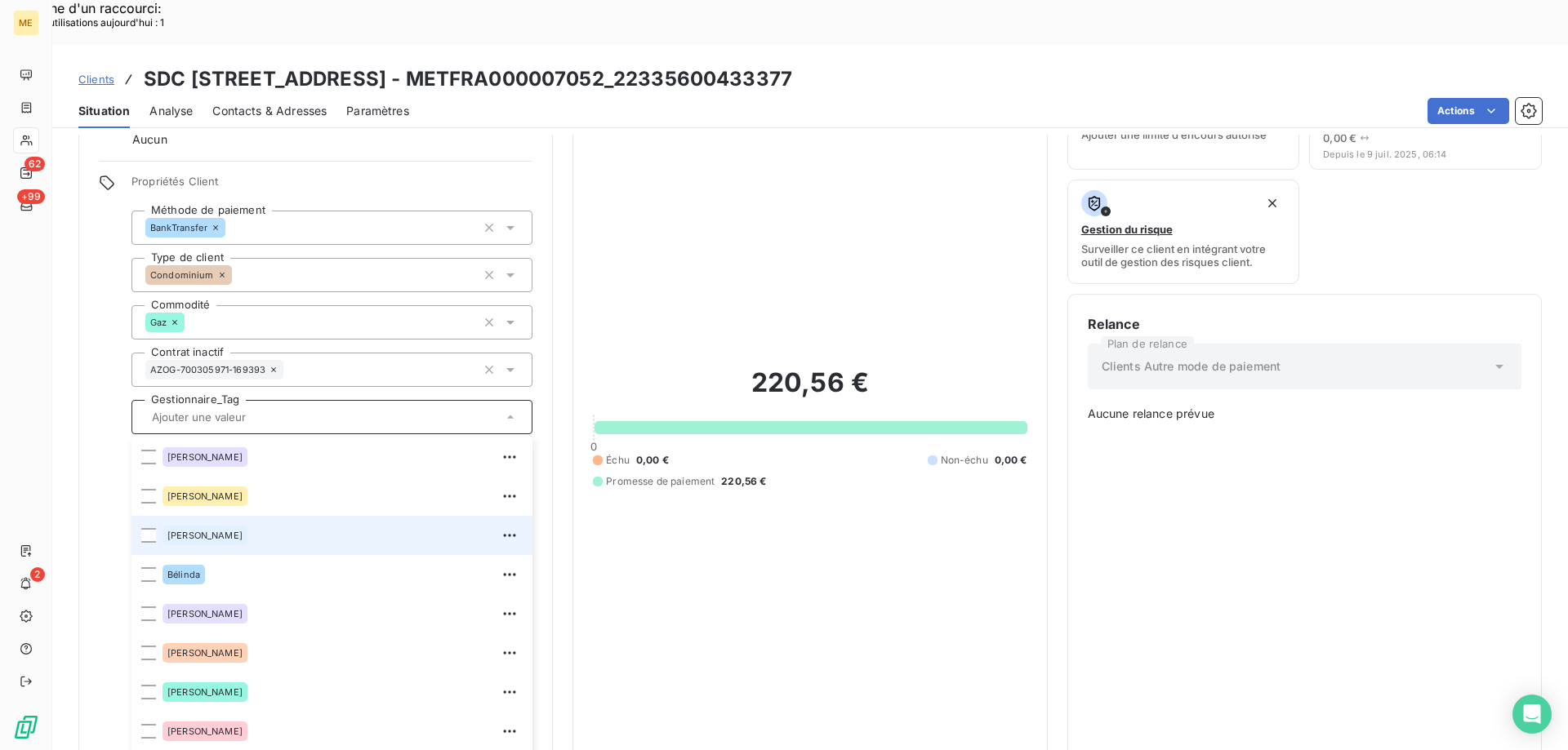
scroll to position [470, 0]
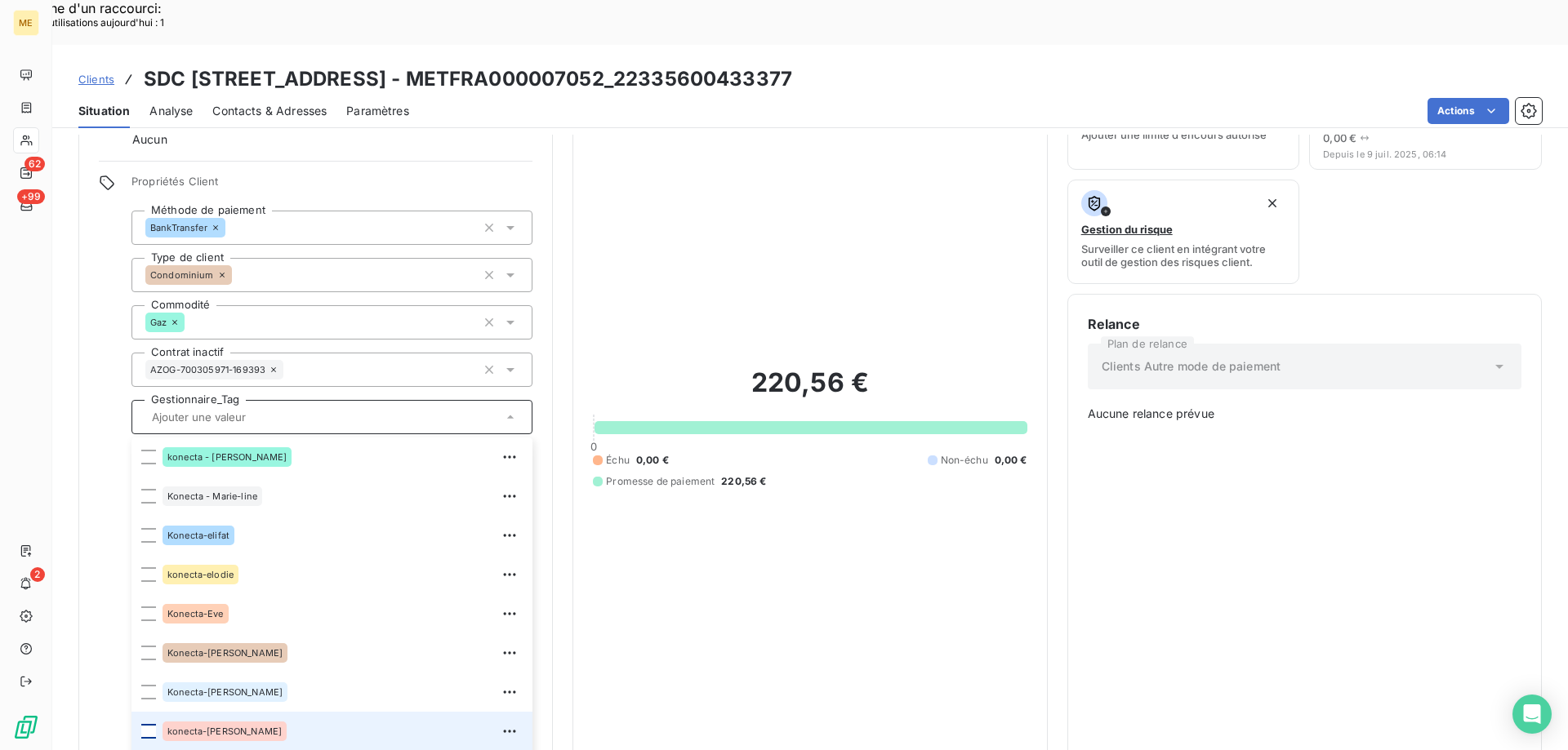
click at [148, 724] on div at bounding box center [149, 731] width 15 height 15
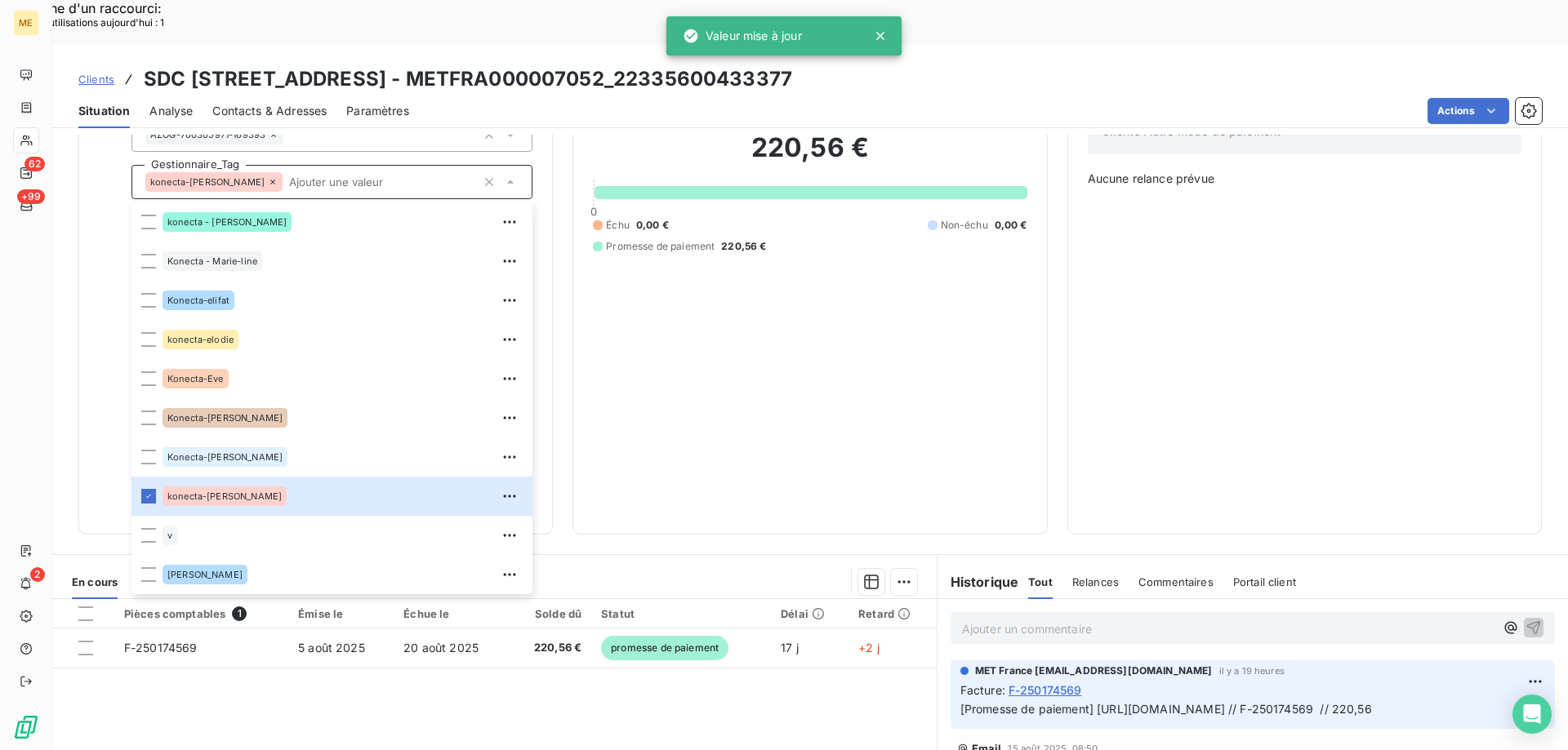
scroll to position [324, 0]
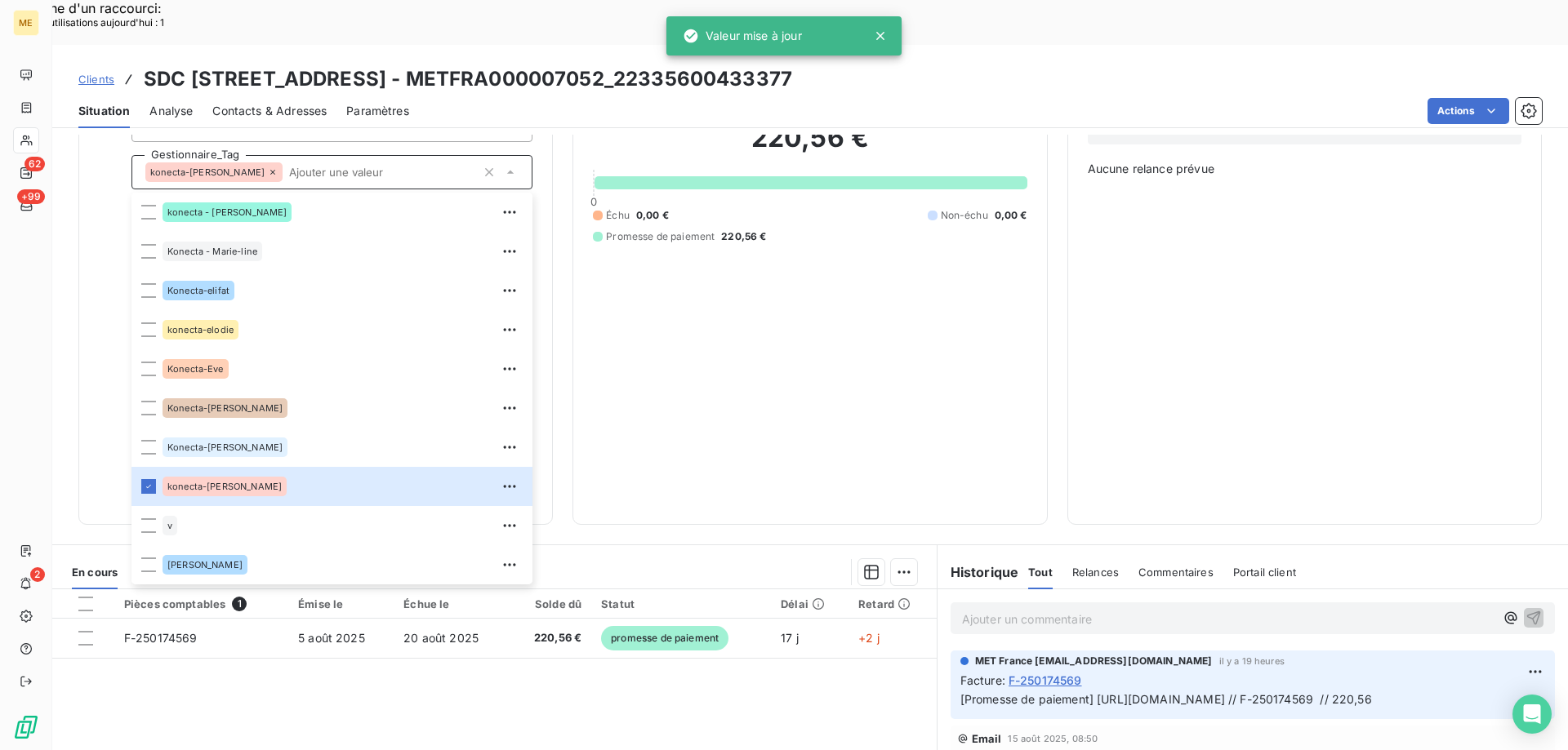
click at [816, 320] on div "220,56 € 0 Échu 0,00 € Non-échu 0,00 € Promesse de paiement 220,56 €" at bounding box center [810, 182] width 434 height 645
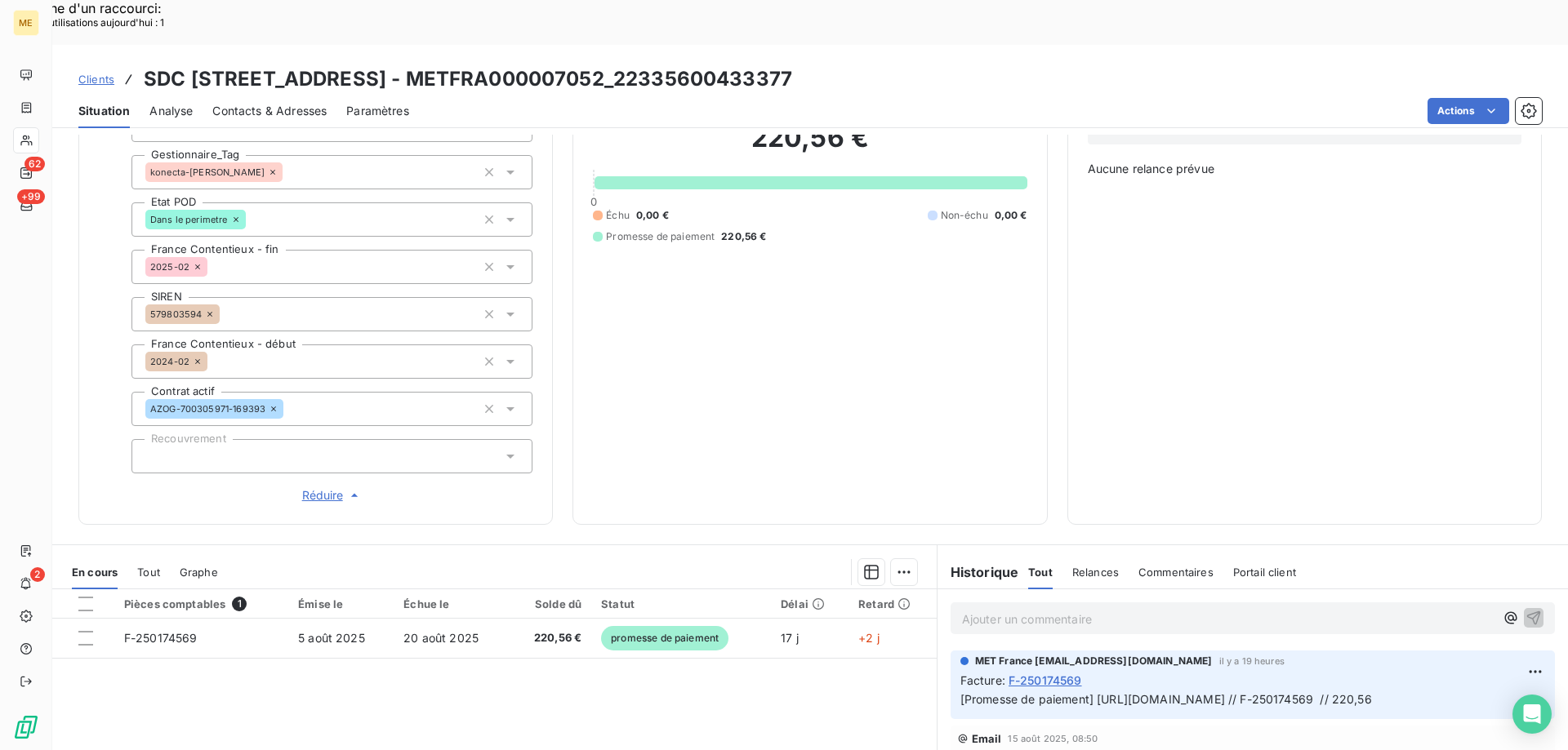
click at [320, 488] on span "Réduire" at bounding box center [332, 496] width 60 height 16
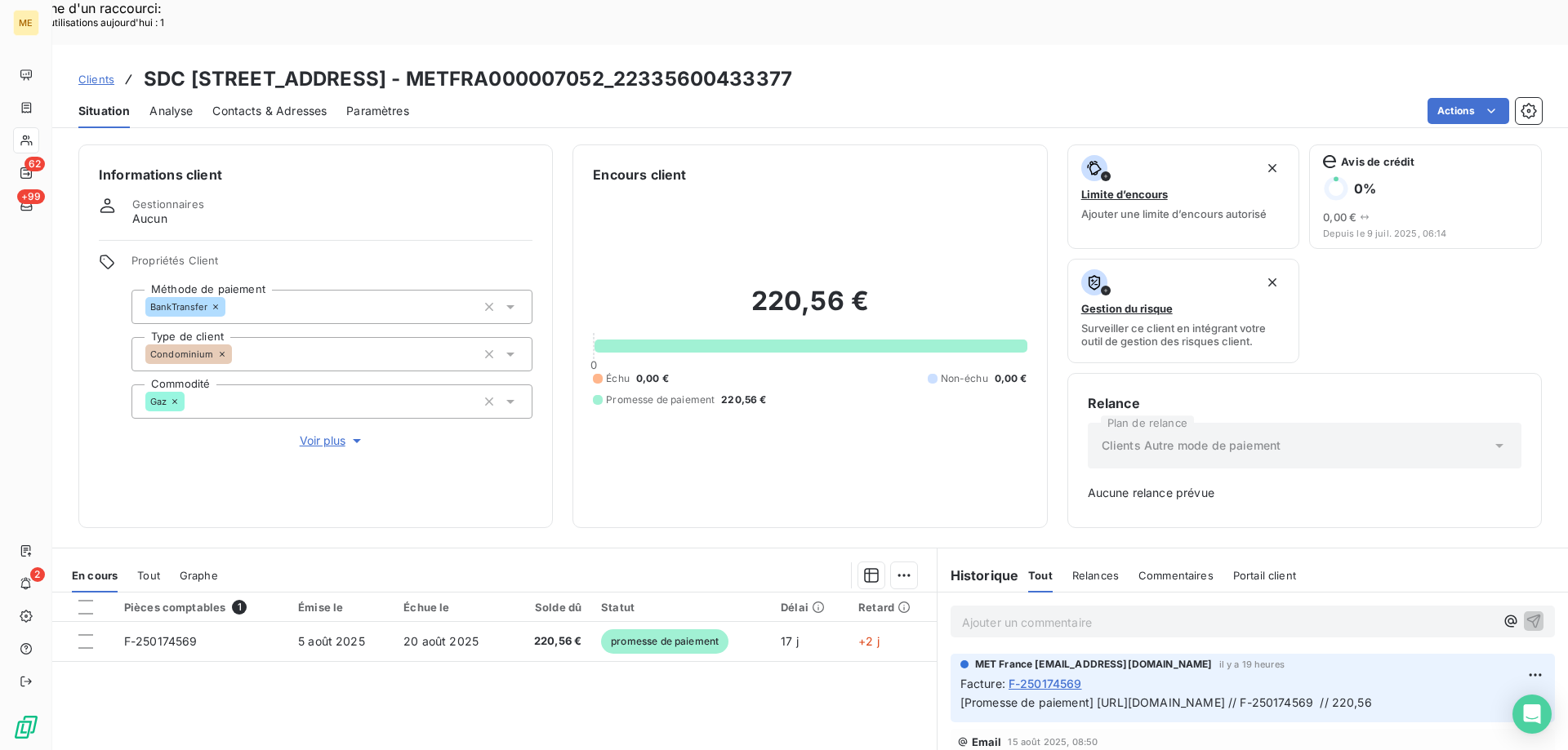
scroll to position [161, 0]
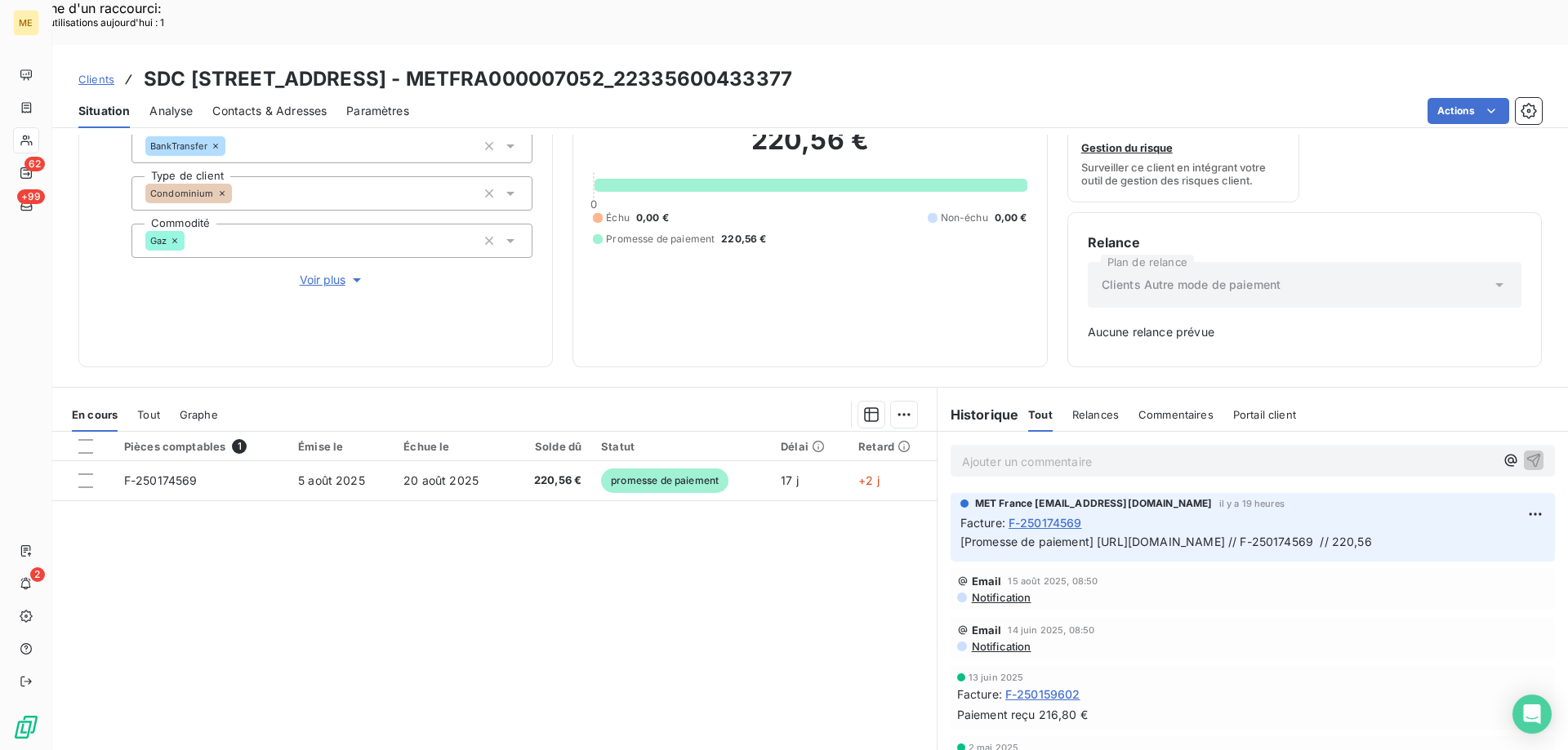
drag, startPoint x: 1103, startPoint y: 539, endPoint x: 944, endPoint y: 517, distance: 160.5
click at [950, 517] on div "MET France met-france@recouvrement.met.com il y a 19 heures Facture : F-2501745…" at bounding box center [1252, 527] width 604 height 68
click at [969, 452] on p "Ajouter un commentaire ﻿" at bounding box center [1227, 461] width 532 height 20
click at [748, 528] on div "Pièces comptables 1 Émise le Échue le Solde dû Statut Délai Retard F-250174569 …" at bounding box center [494, 589] width 884 height 314
click at [972, 452] on p "Ajouter un commentaire ﻿" at bounding box center [1227, 461] width 532 height 20
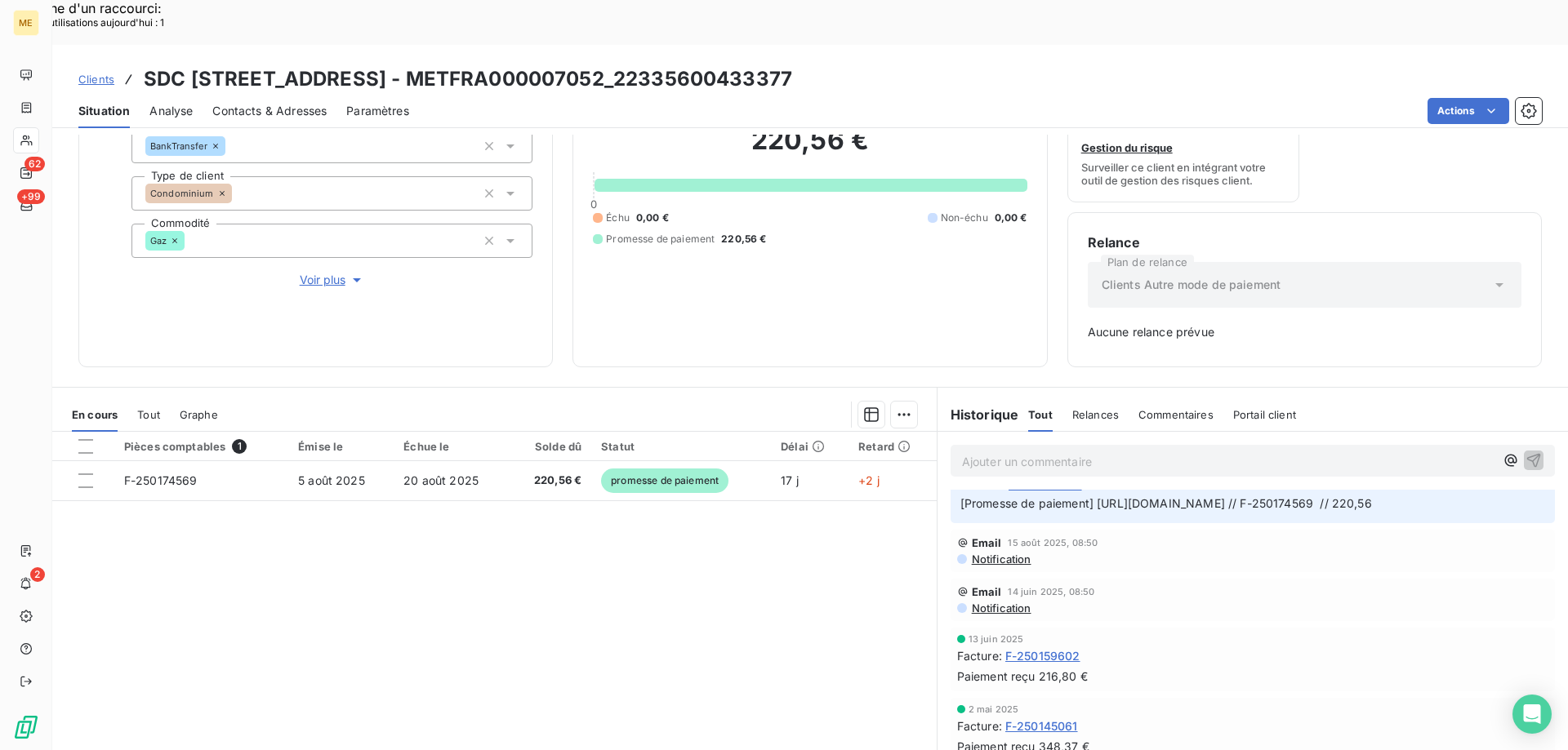
scroll to position [0, 0]
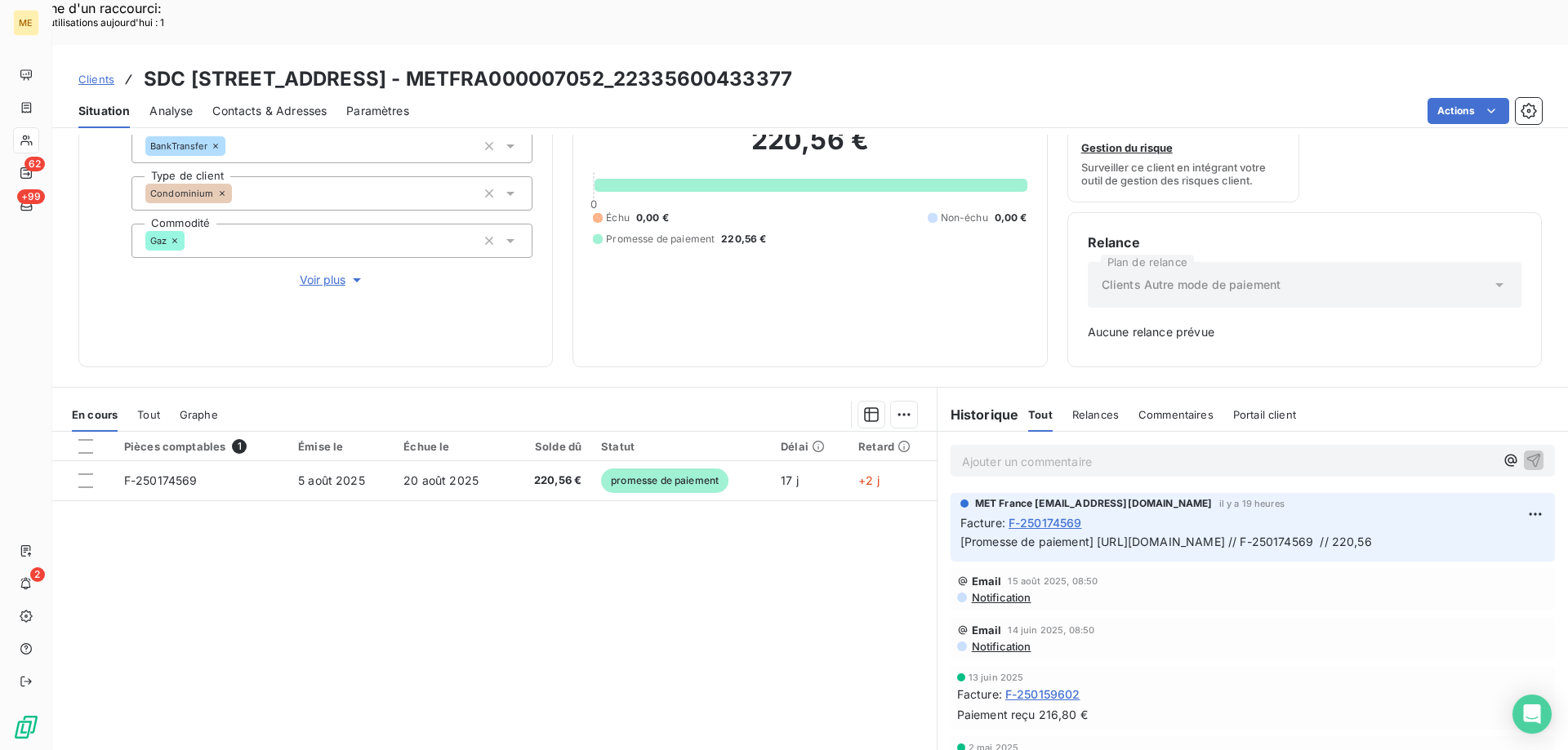
click at [994, 452] on p "Ajouter un commentaire ﻿" at bounding box center [1227, 461] width 532 height 20
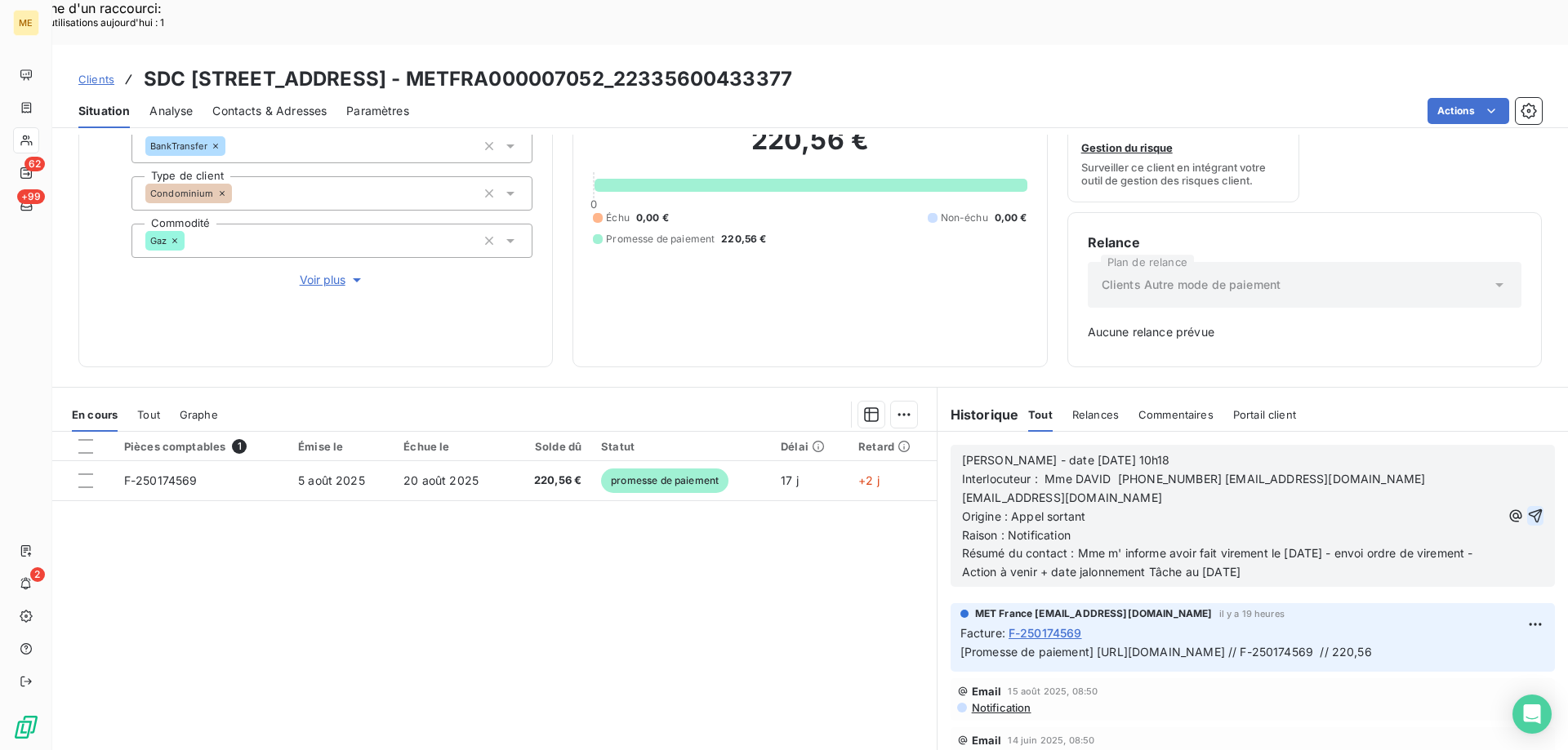
click at [1528, 509] on icon "button" at bounding box center [1535, 516] width 14 height 14
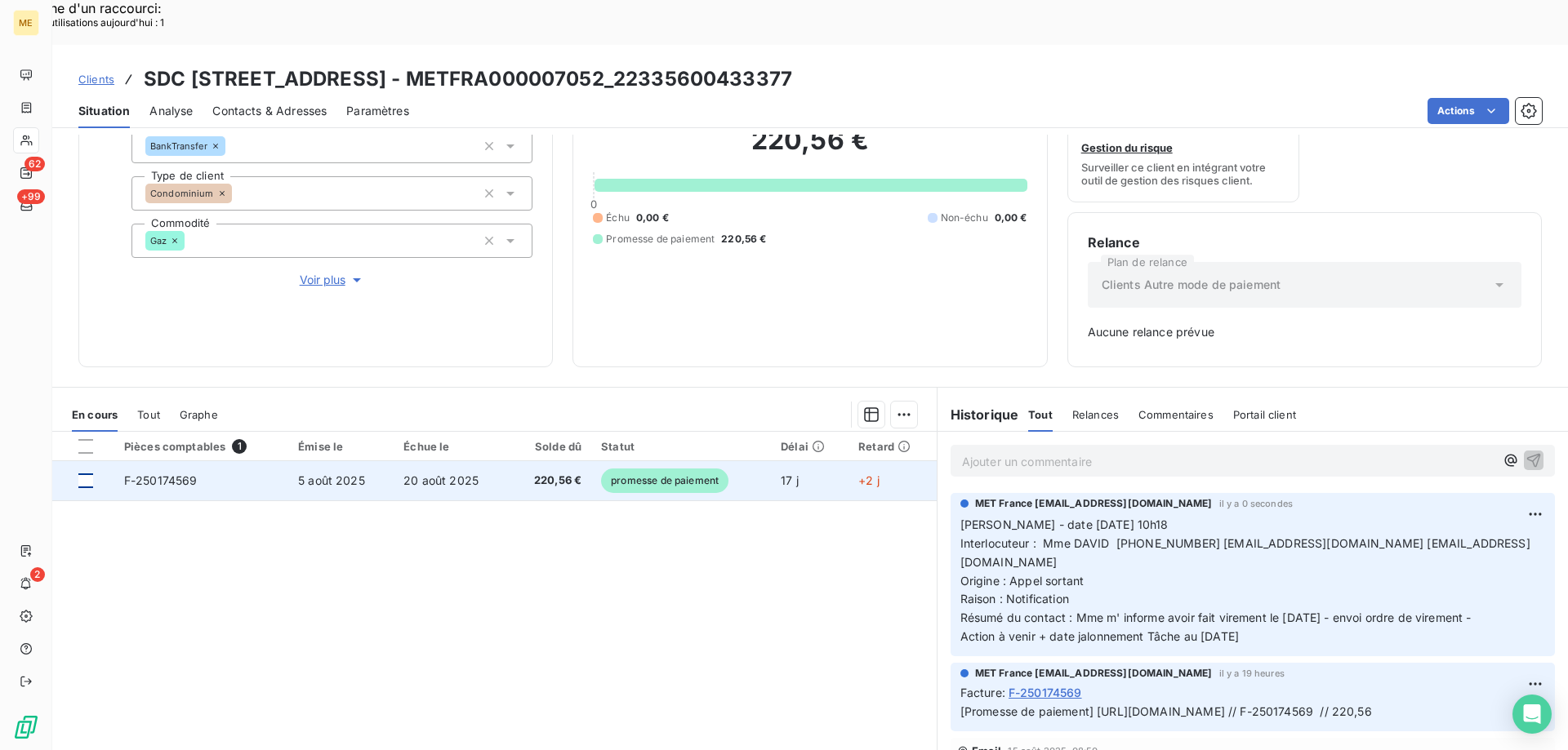
click at [81, 474] on div at bounding box center [86, 481] width 15 height 15
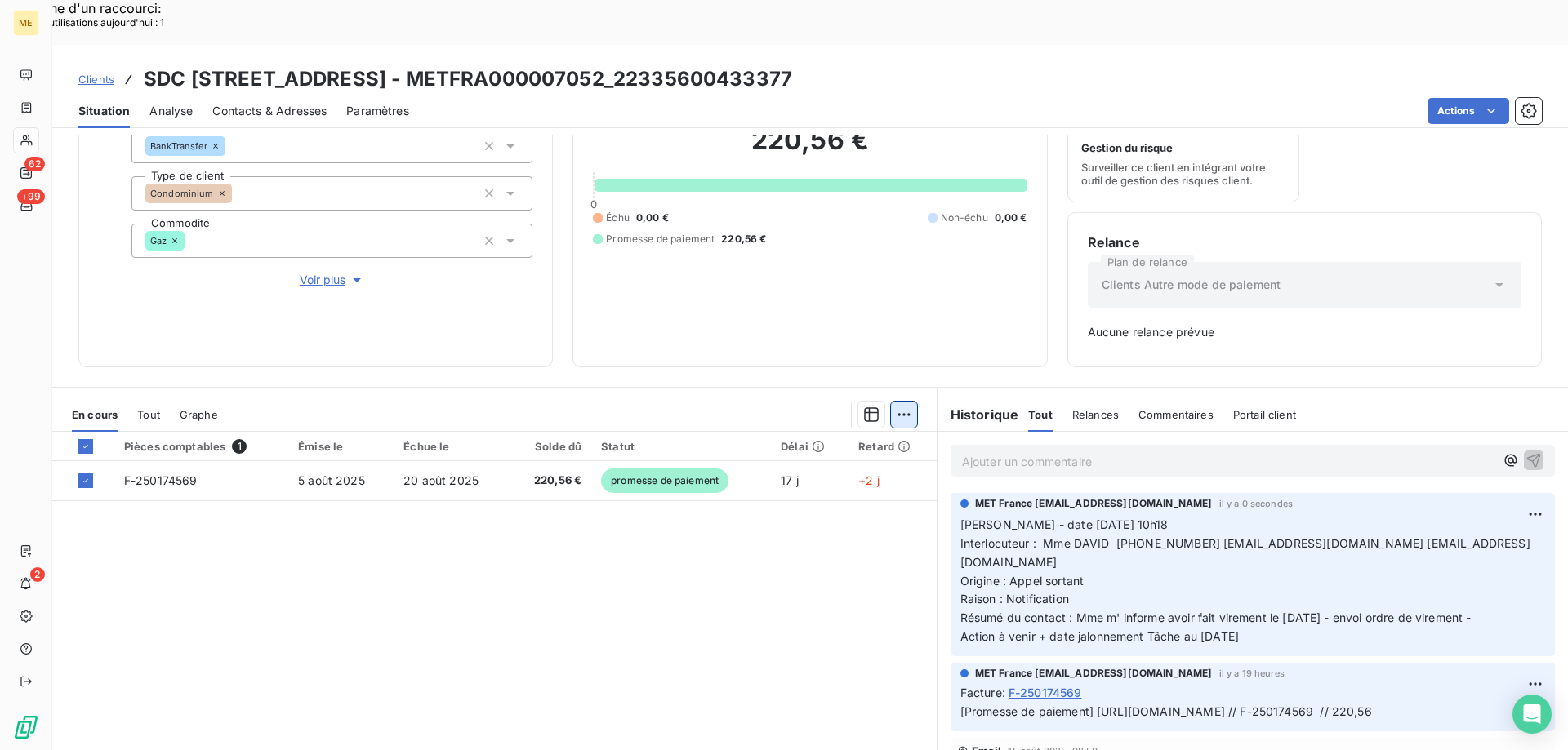
click at [811, 436] on div "Ajouter une promesse de paiement (1 facture)" at bounding box center [758, 436] width 289 height 27
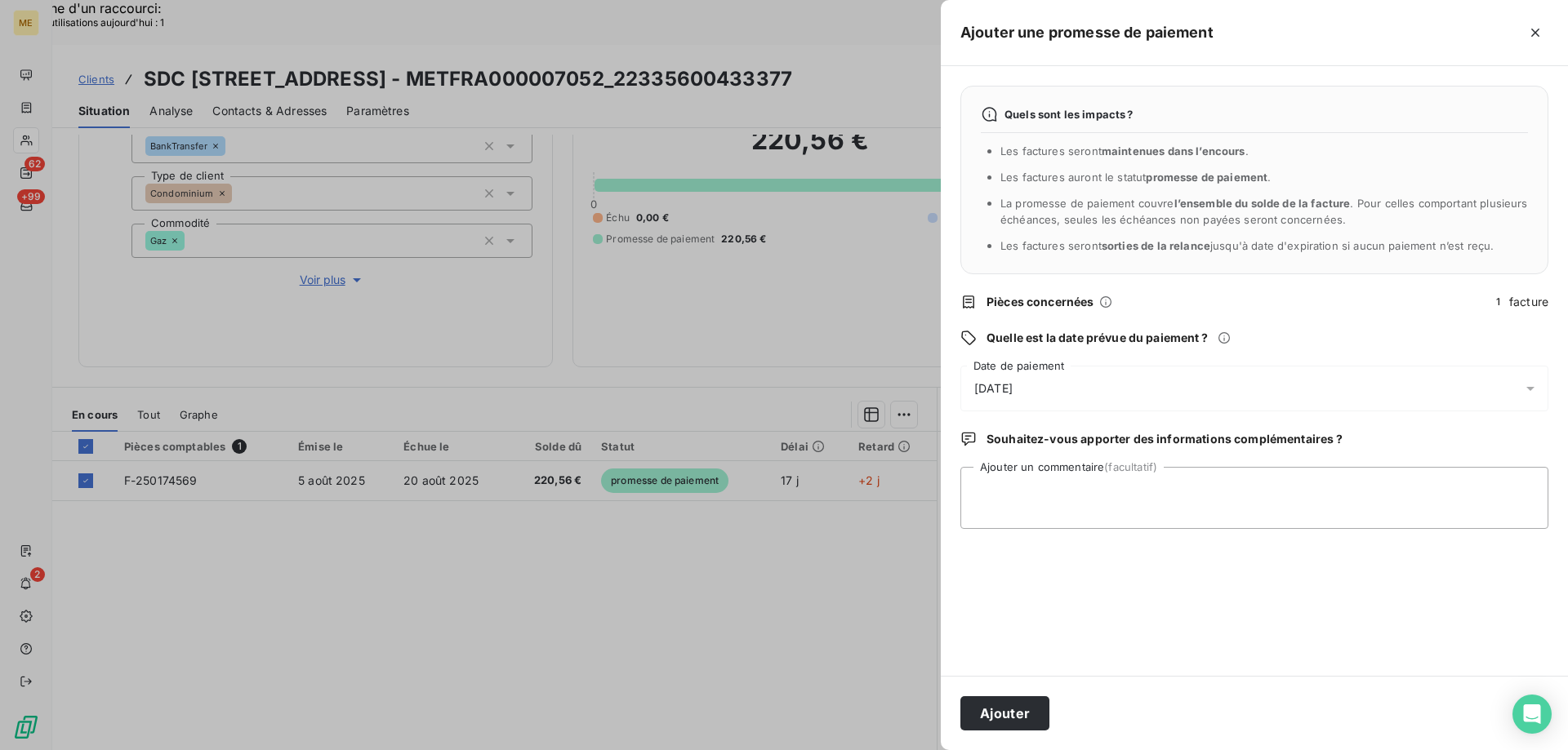
click at [1073, 386] on div "23/08/2025" at bounding box center [1254, 389] width 588 height 46
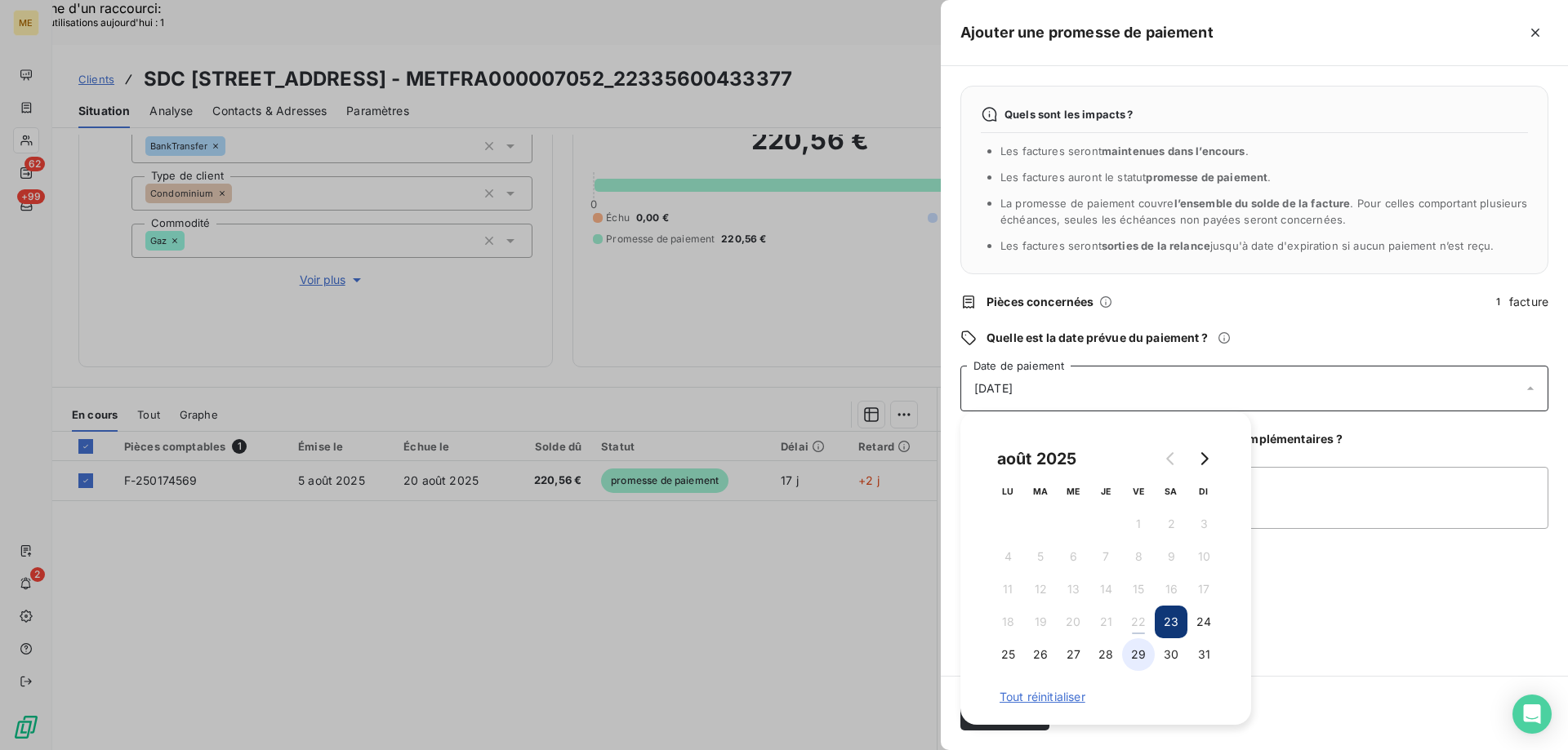
click at [1139, 653] on button "29" at bounding box center [1138, 654] width 33 height 33
click at [1278, 493] on textarea "Ajouter un commentaire (facultatif)" at bounding box center [1254, 498] width 588 height 62
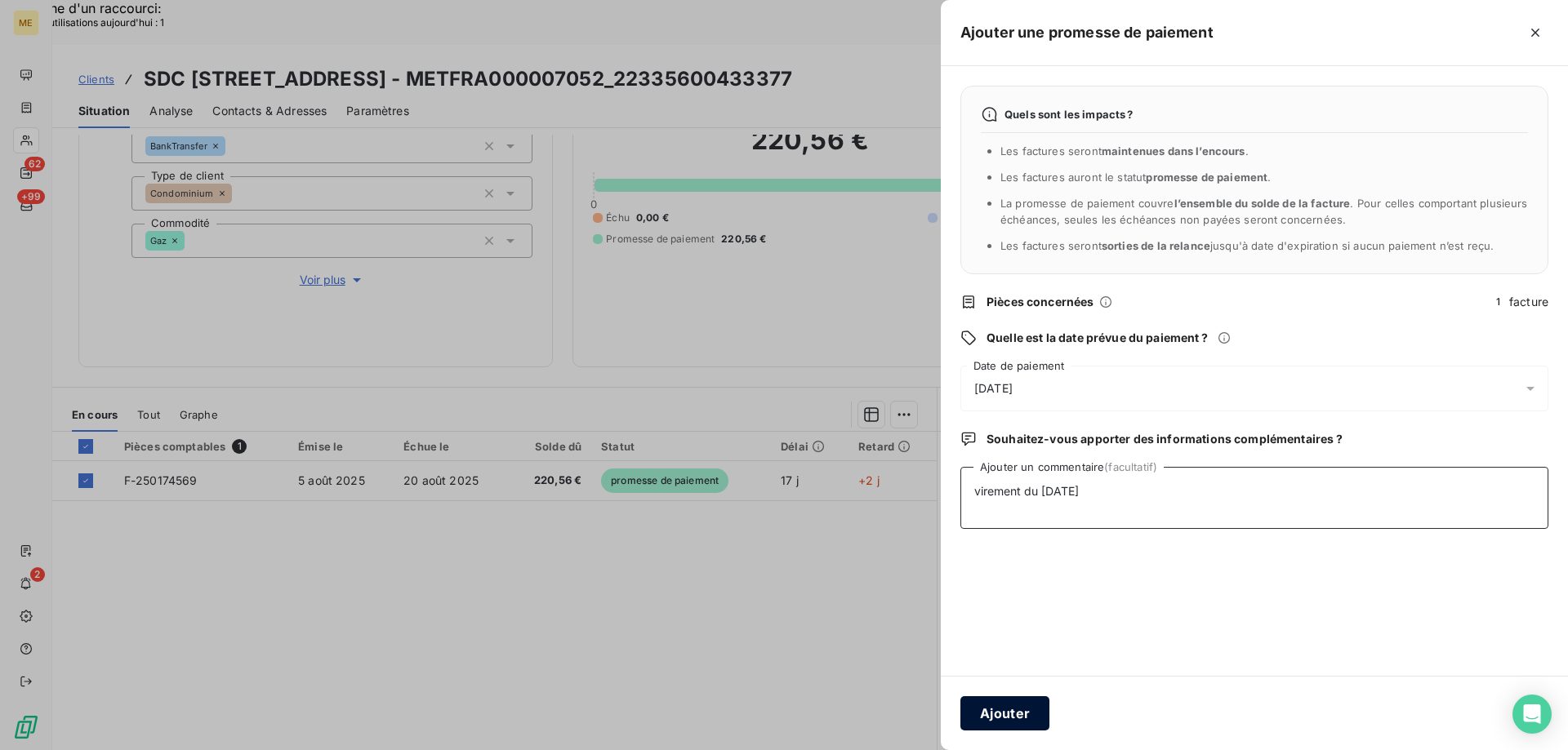
type textarea "virement du 21/08/2025"
click at [997, 698] on button "Ajouter" at bounding box center [1004, 714] width 89 height 35
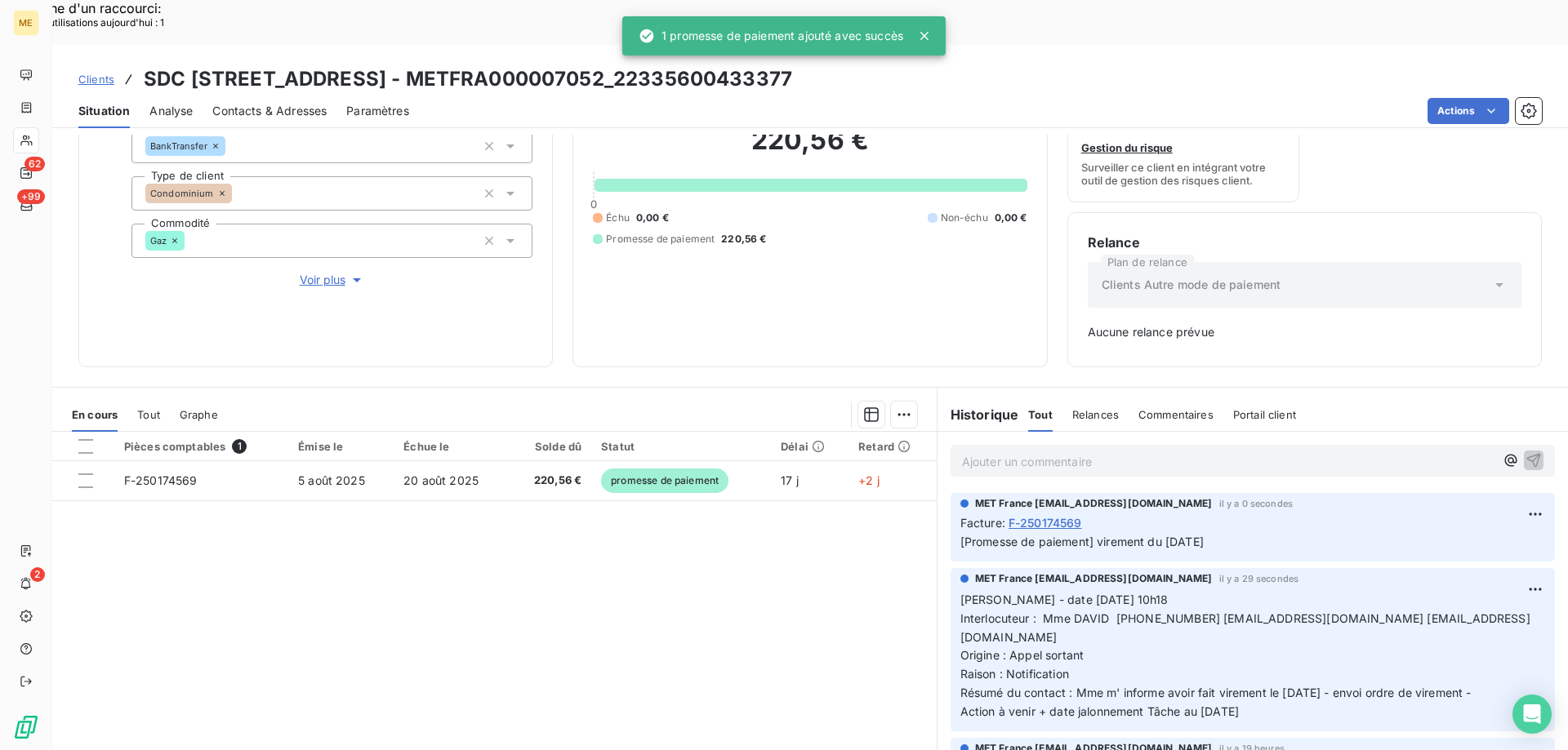
click at [314, 272] on span "Voir plus" at bounding box center [332, 280] width 66 height 16
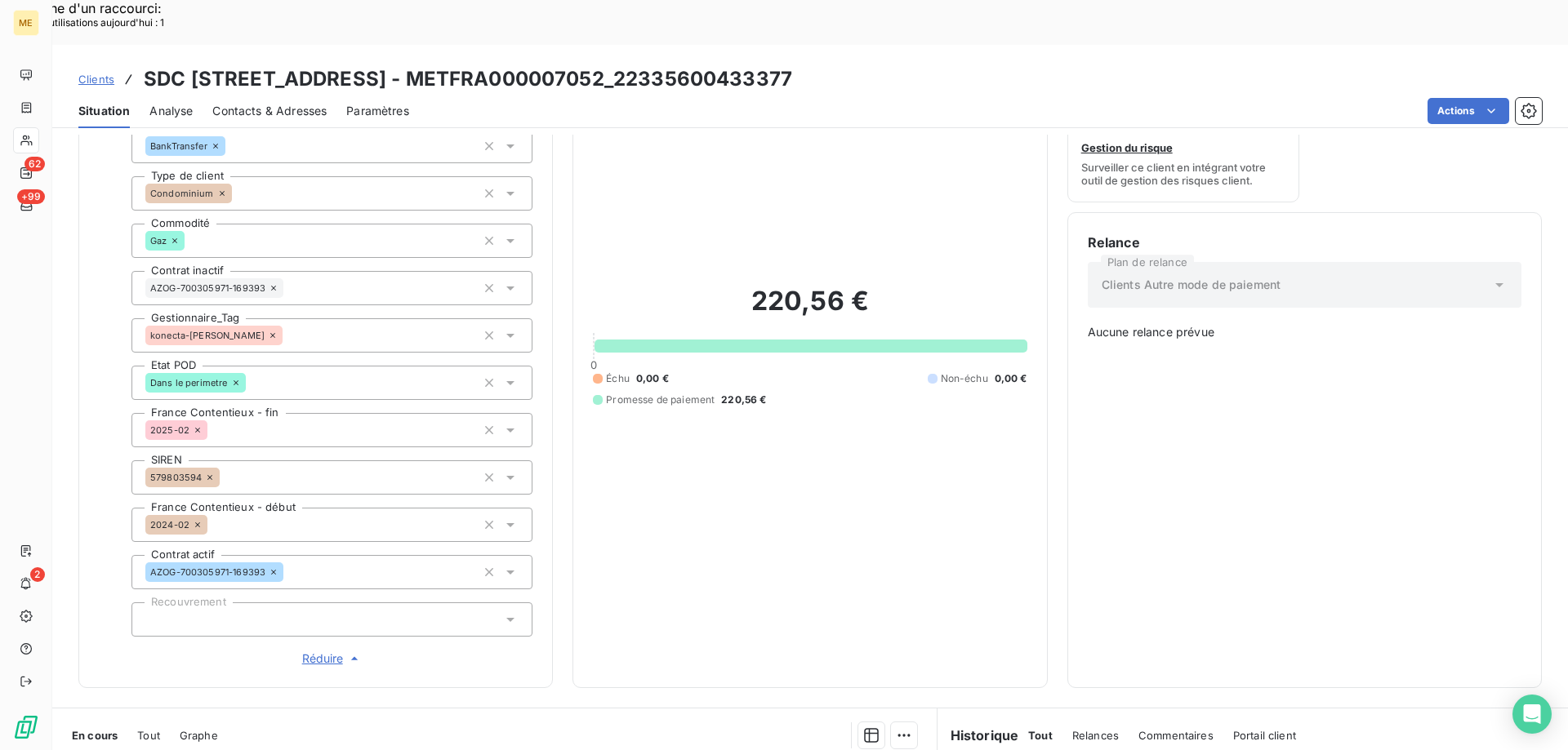
click at [320, 651] on span "Réduire" at bounding box center [332, 659] width 60 height 16
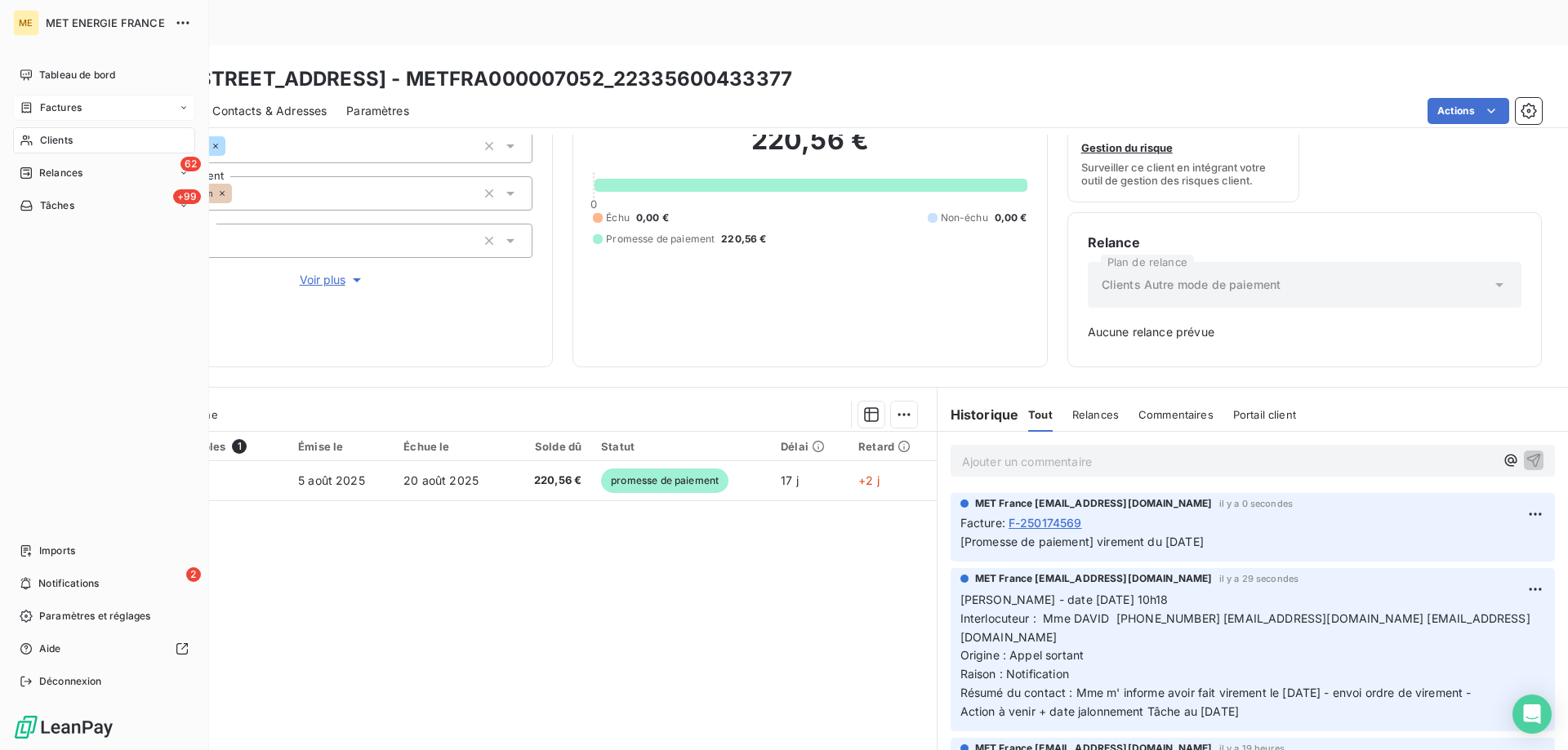
click at [89, 110] on div "Factures" at bounding box center [104, 108] width 182 height 27
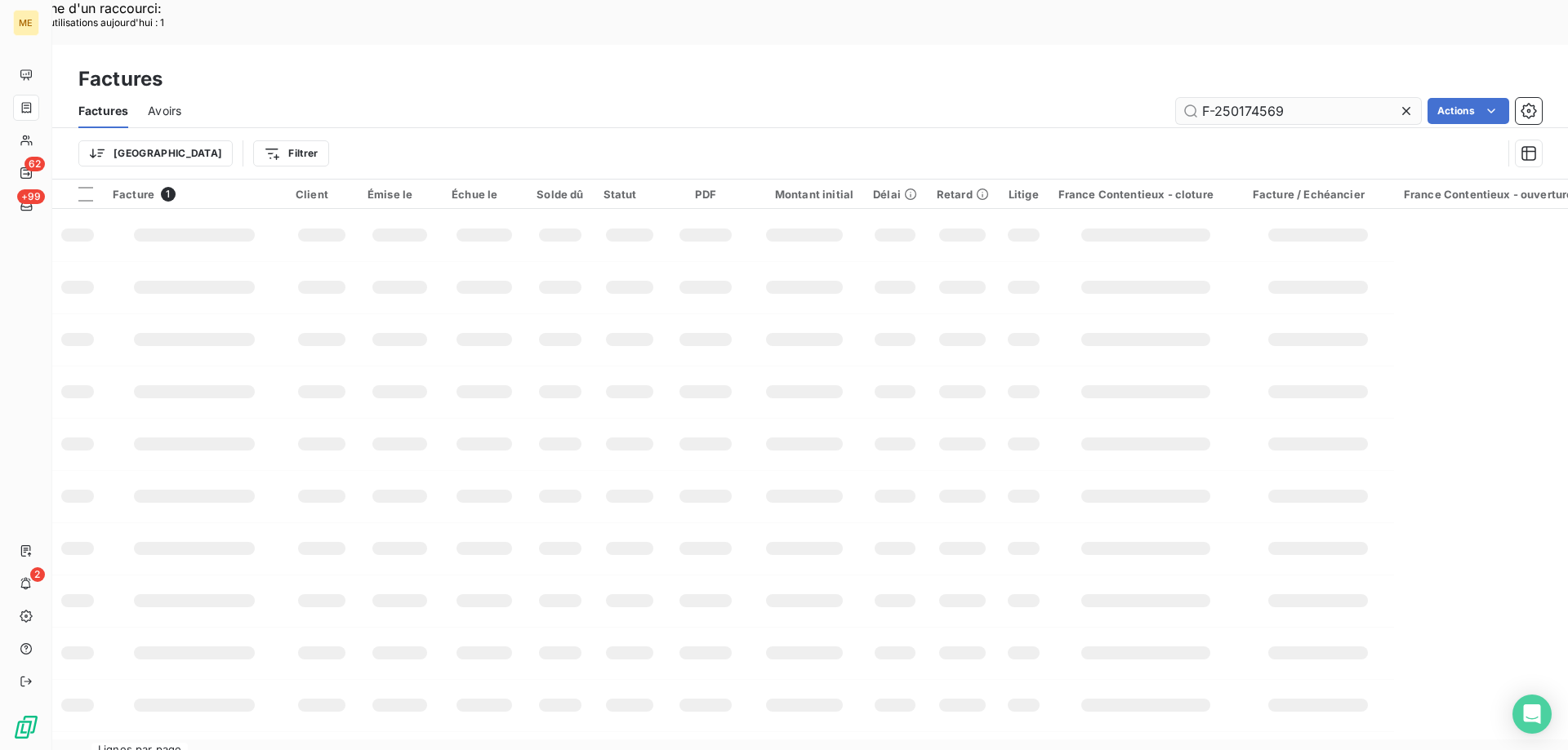
click at [1403, 103] on icon at bounding box center [1406, 111] width 16 height 16
click at [1266, 98] on input "text" at bounding box center [1298, 112] width 245 height 27
paste input "F-250174536"
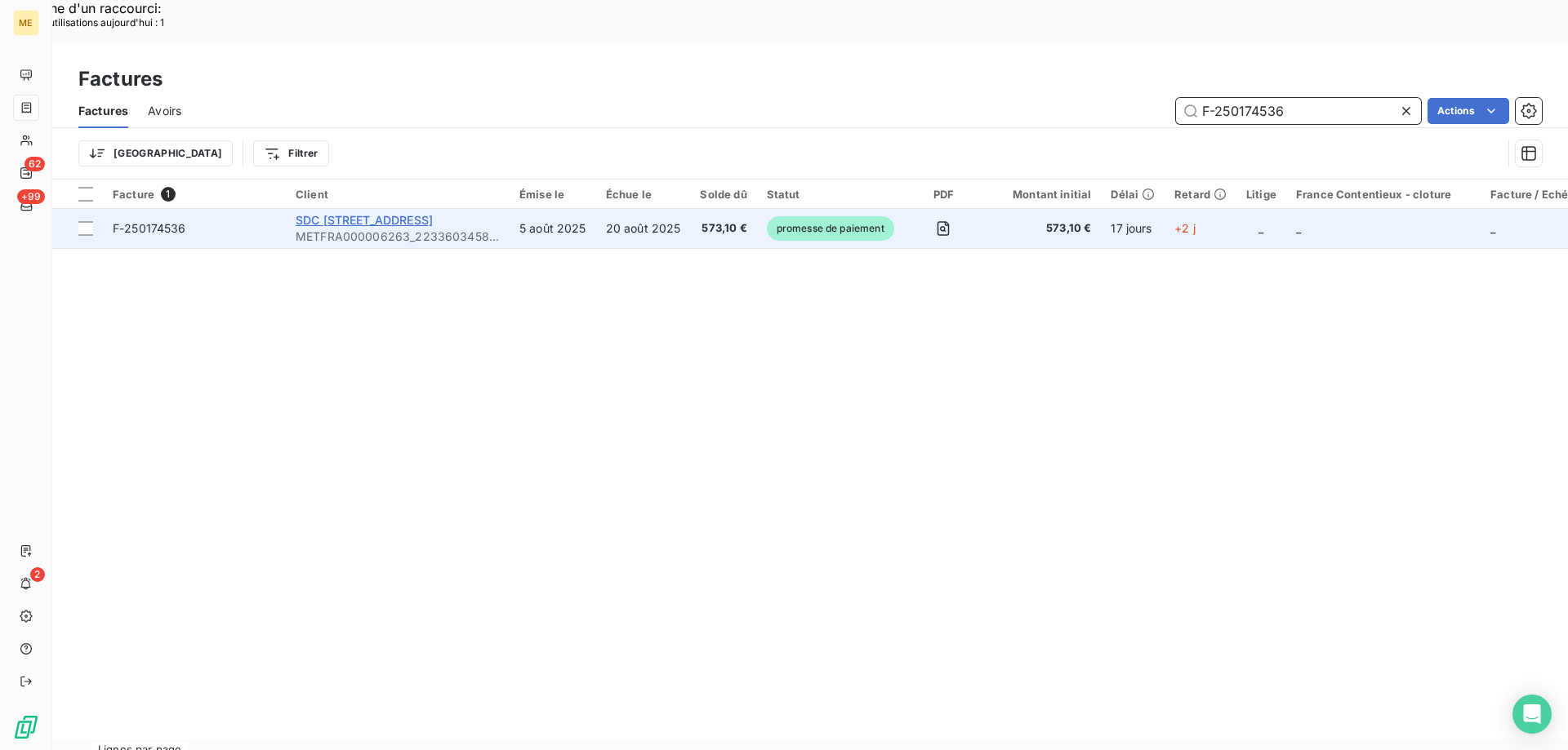
type input "F-250174536"
click at [367, 213] on span "SDC 2 4 RUE DES SABLONS" at bounding box center [364, 220] width 137 height 14
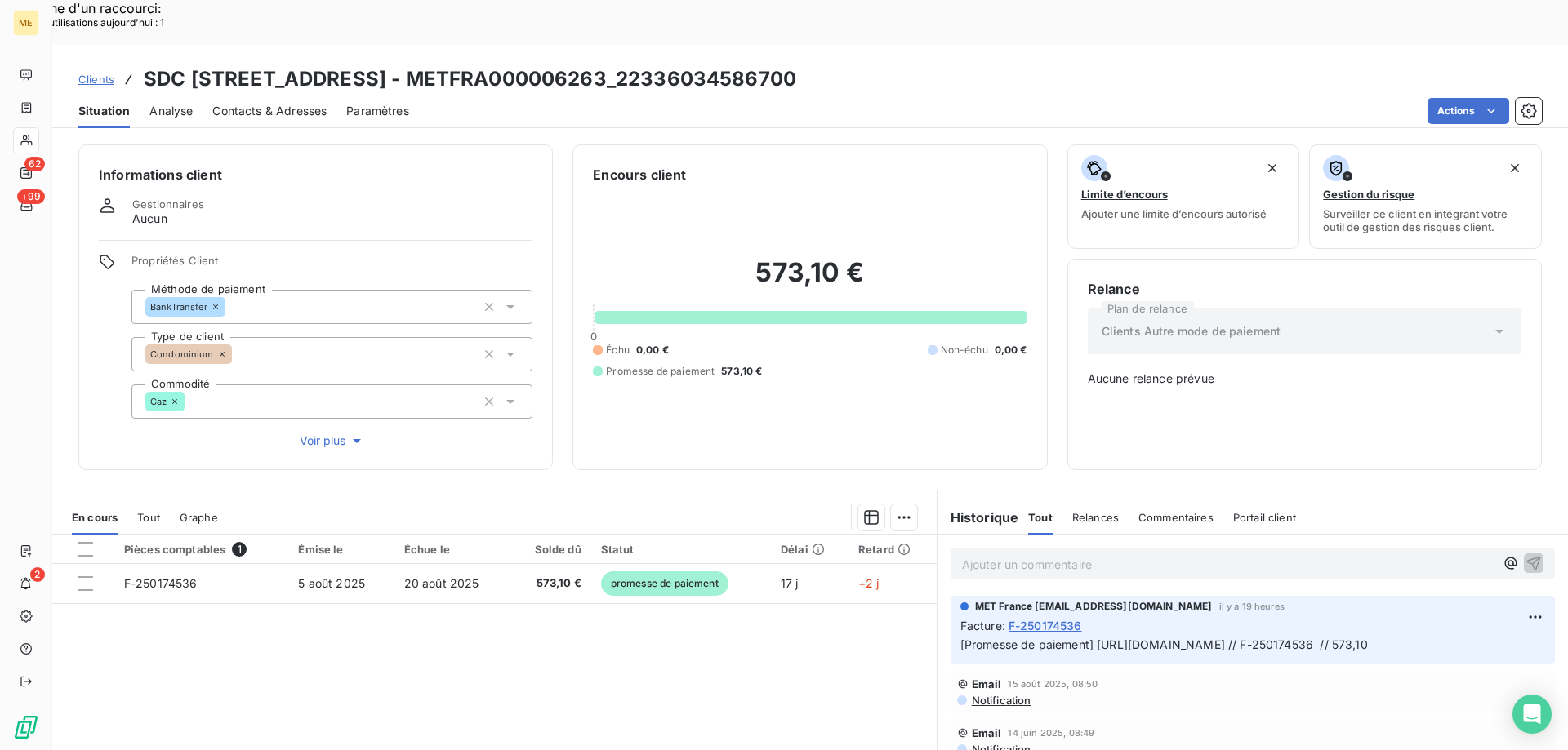
drag, startPoint x: 1106, startPoint y: 629, endPoint x: 960, endPoint y: 603, distance: 148.3
click at [960, 636] on p "[Promesse de paiement] https://metholdingag.lightning.force.com/lightning/r/vlo…" at bounding box center [1252, 645] width 584 height 19
click at [840, 636] on div "Pièces comptables 1 Émise le Échue le Solde dû Statut Délai Retard F-250174536 …" at bounding box center [494, 692] width 884 height 314
drag, startPoint x: 955, startPoint y: 608, endPoint x: 1544, endPoint y: 599, distance: 589.1
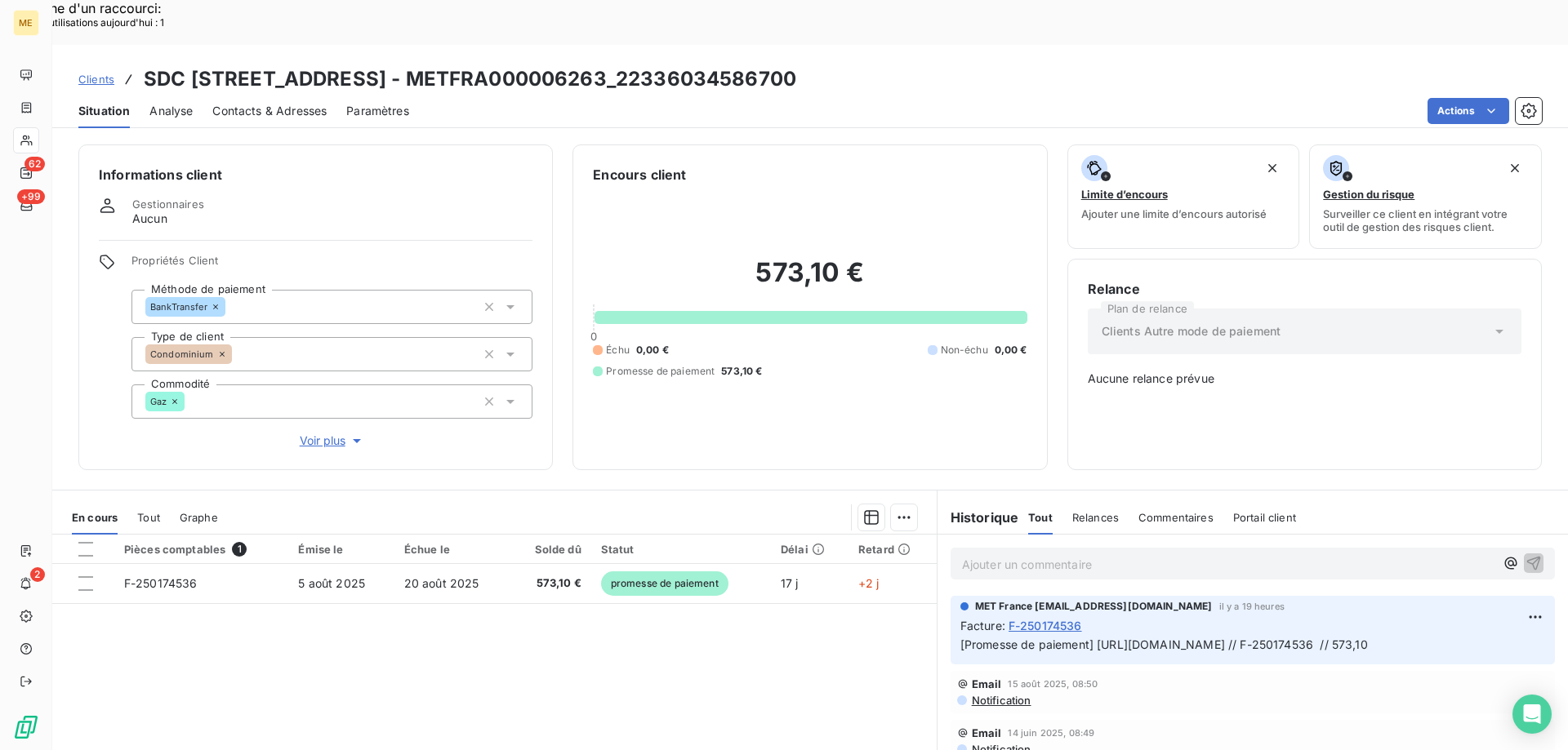
click at [1544, 599] on div "Ajouter un commentaire ﻿ MET France met-france@recouvrement.met.com il y a 19 h…" at bounding box center [1253, 716] width 630 height 363
drag, startPoint x: 1509, startPoint y: 612, endPoint x: 687, endPoint y: 656, distance: 823.2
click at [689, 656] on div "Pièces comptables 1 Émise le Échue le Solde dû Statut Délai Retard F-250174536 …" at bounding box center [494, 692] width 884 height 314
drag, startPoint x: 1047, startPoint y: 627, endPoint x: 954, endPoint y: 607, distance: 95.1
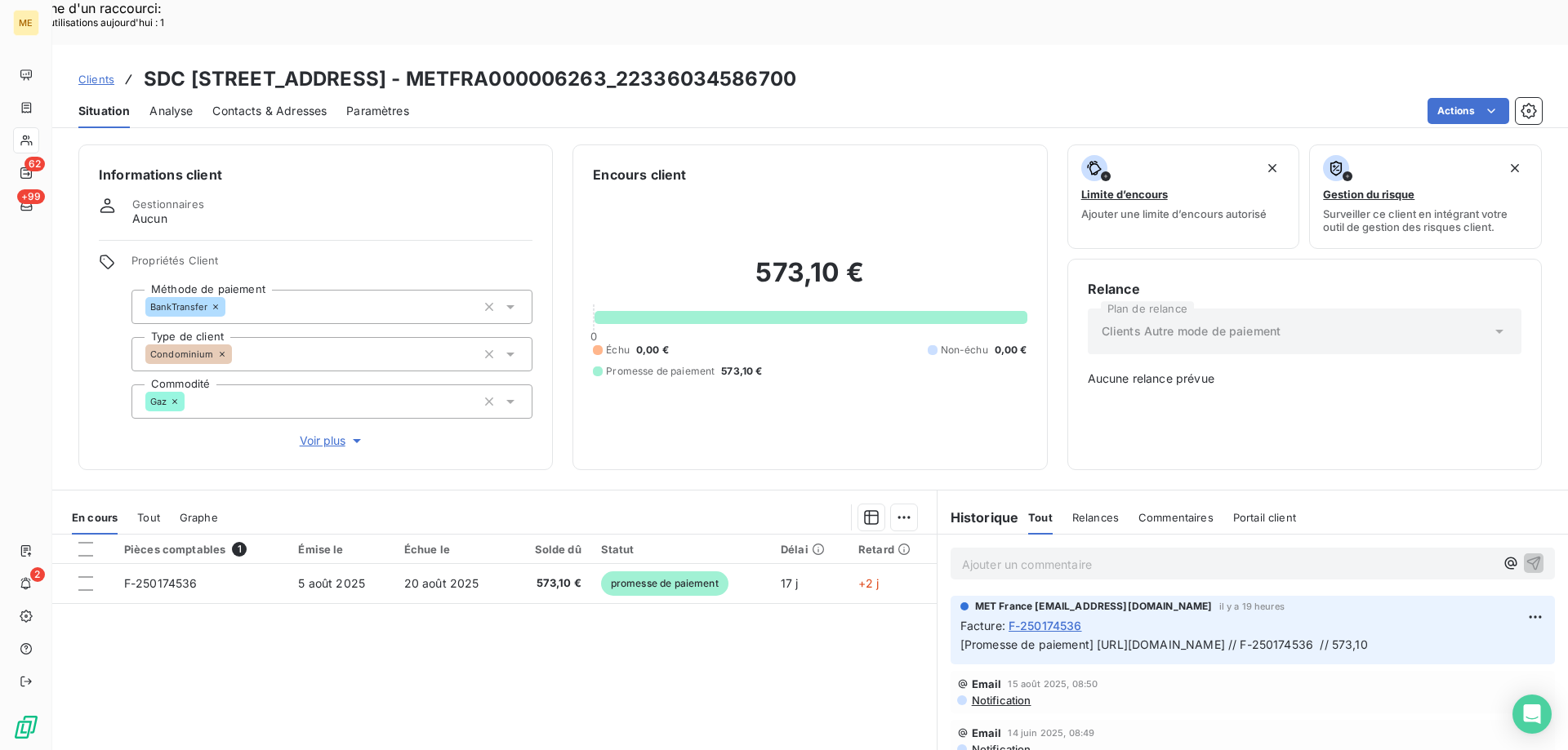
click at [960, 636] on p "[Promesse de paiement] https://metholdingag.lightning.force.com/lightning/r/vlo…" at bounding box center [1252, 645] width 584 height 19
click at [738, 631] on div "Pièces comptables 1 Émise le Échue le Solde dû Statut Délai Retard F-250174536 …" at bounding box center [494, 692] width 884 height 314
click at [86, 542] on div at bounding box center [86, 549] width 15 height 15
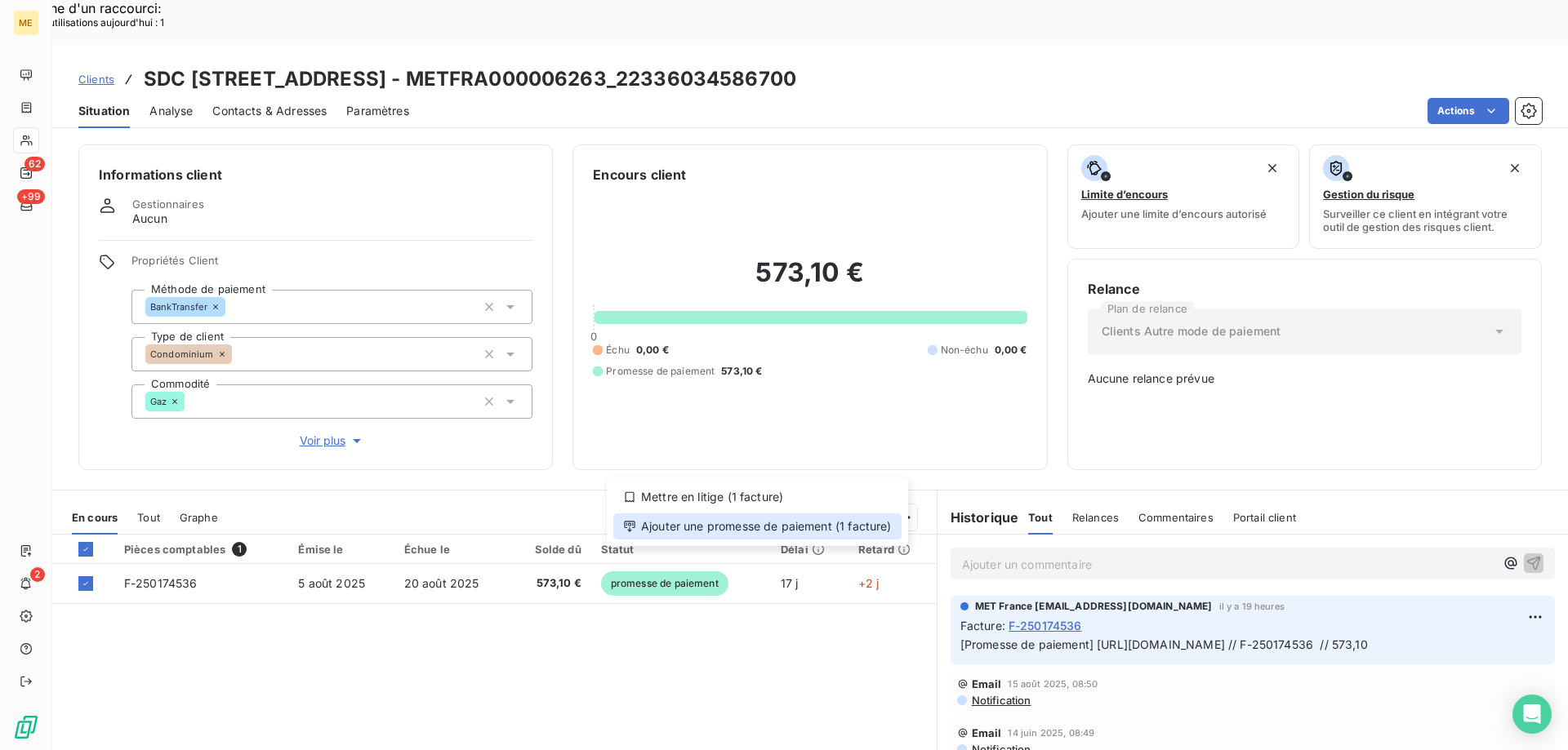
click at [810, 525] on div "Ajouter une promesse de paiement (1 facture)" at bounding box center [758, 527] width 289 height 27
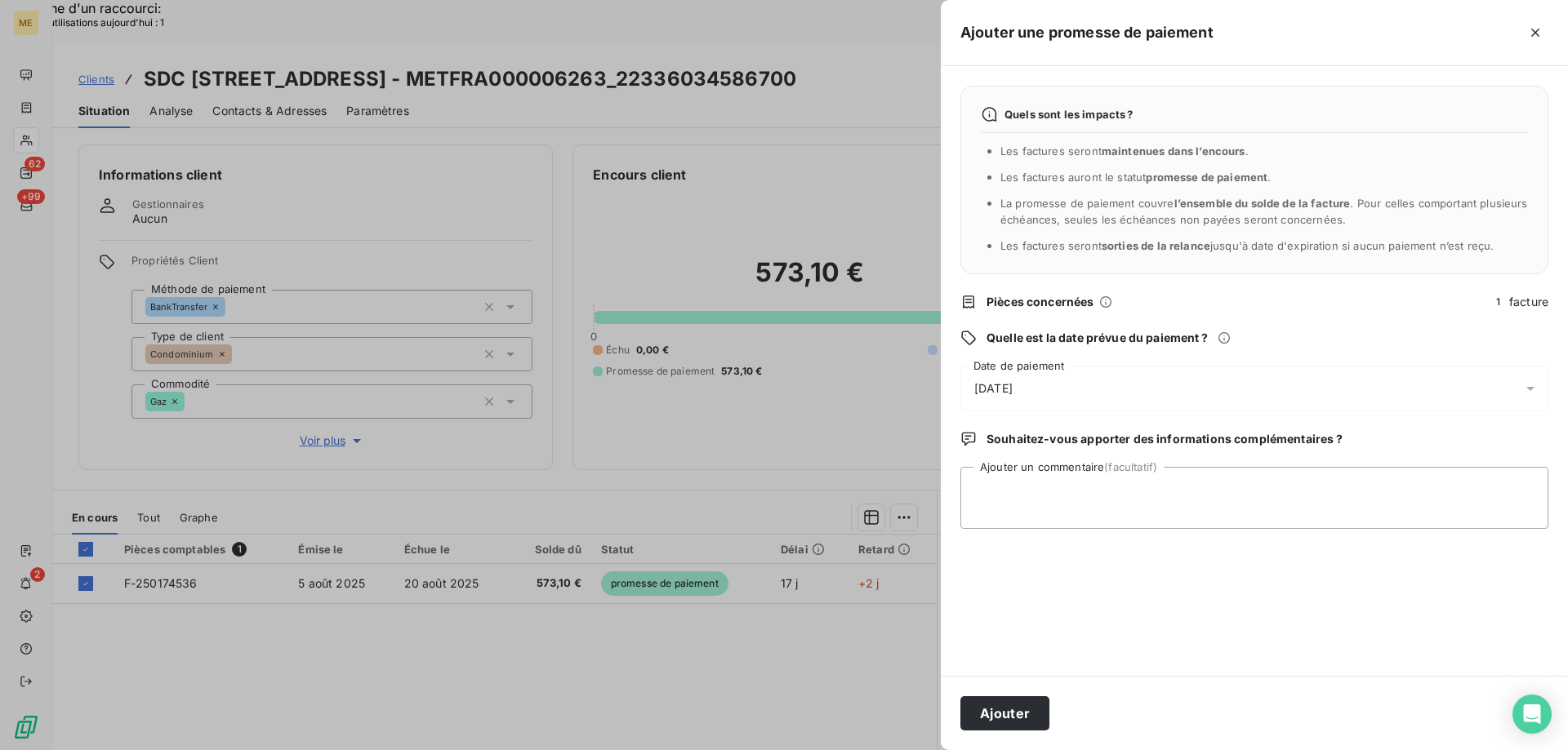
click at [1127, 386] on div "23/08/2025" at bounding box center [1254, 389] width 588 height 46
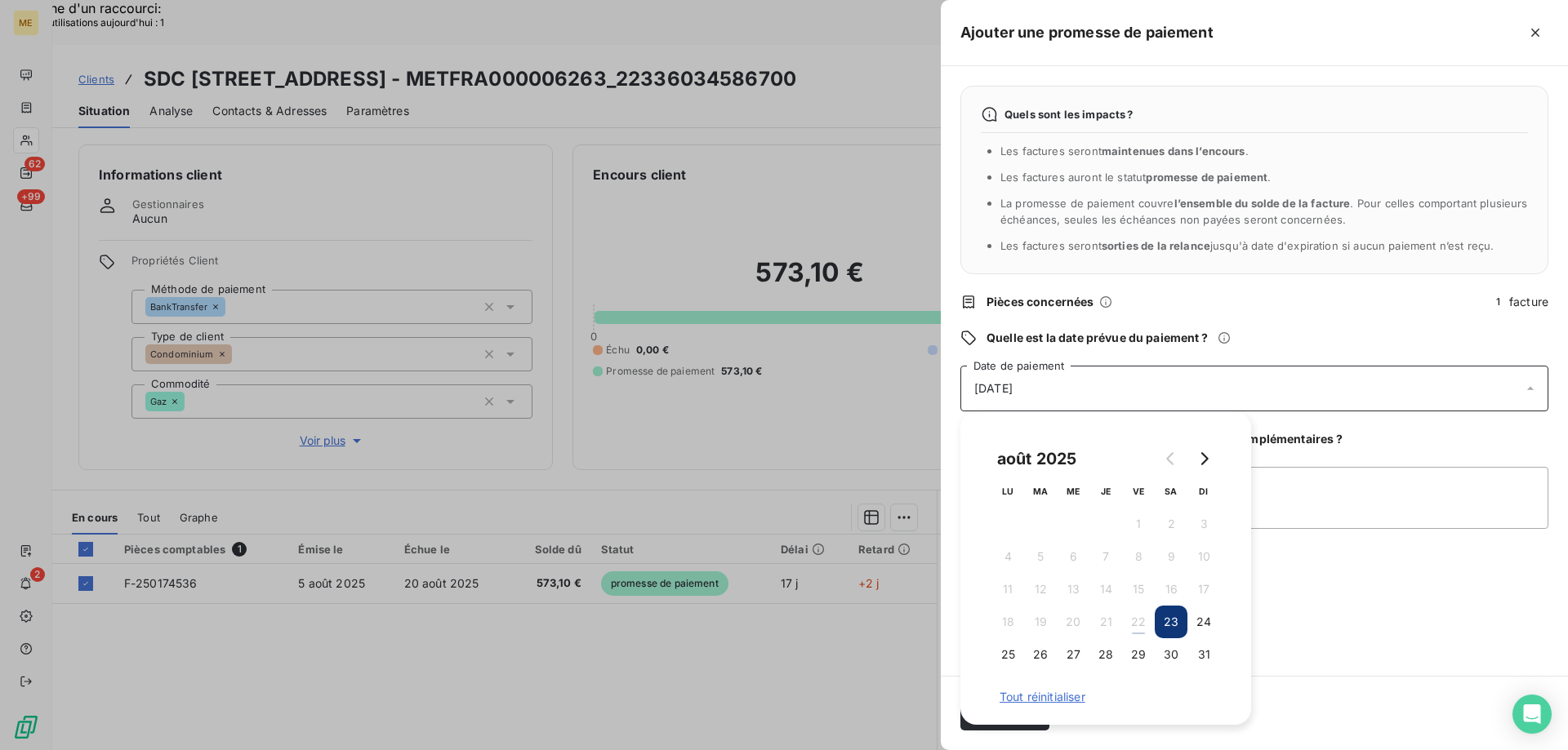
drag, startPoint x: 1139, startPoint y: 653, endPoint x: 1243, endPoint y: 638, distance: 105.1
click at [1141, 653] on button "29" at bounding box center [1138, 654] width 33 height 33
click at [1327, 487] on textarea "Ajouter un commentaire (facultatif)" at bounding box center [1254, 498] width 588 height 62
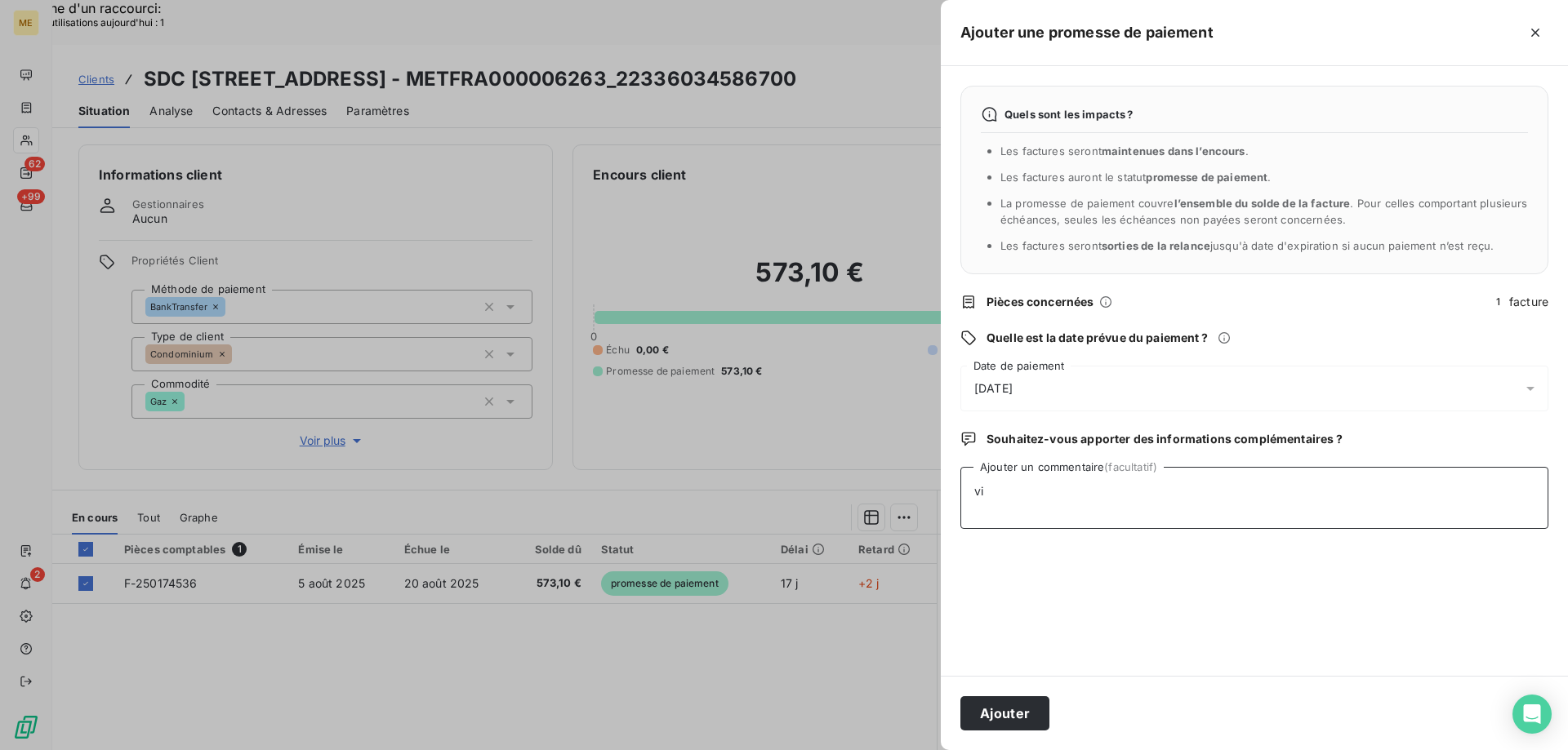
type textarea "v"
type textarea "encaissement à vérifier"
click at [997, 715] on button "Ajouter" at bounding box center [1004, 714] width 89 height 35
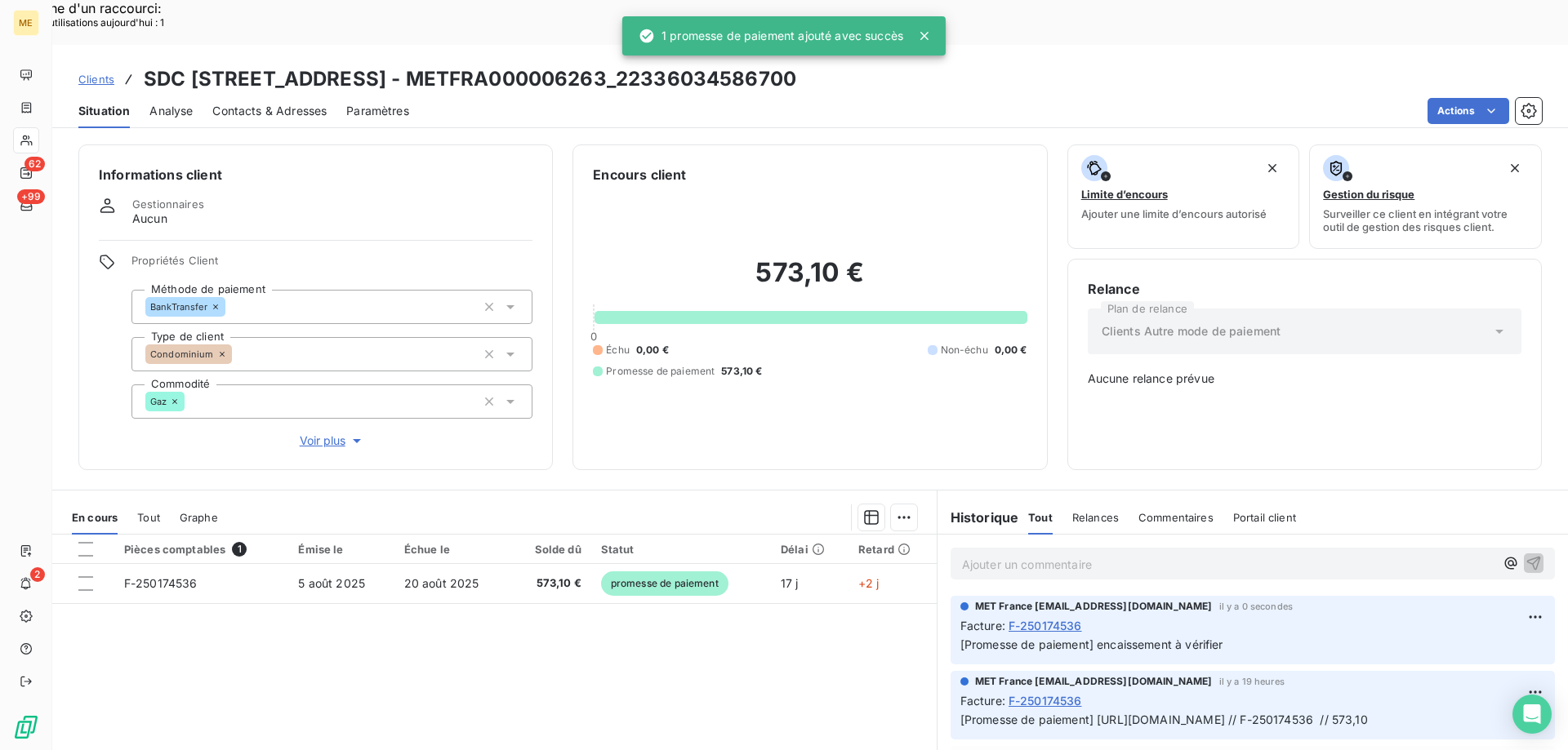
click at [1013, 554] on p "Ajouter un commentaire ﻿" at bounding box center [1227, 564] width 532 height 20
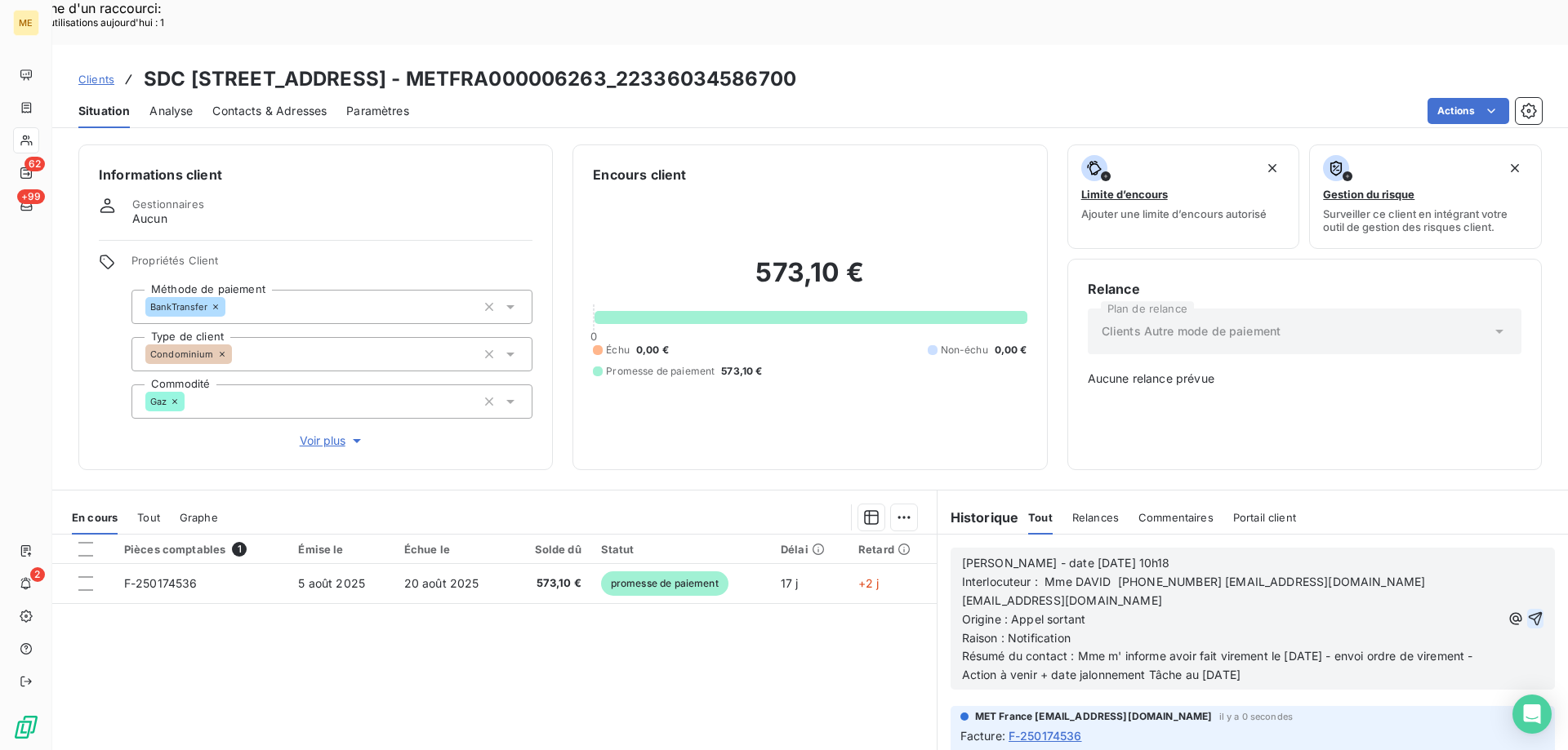
click at [1526, 611] on icon "button" at bounding box center [1534, 619] width 16 height 16
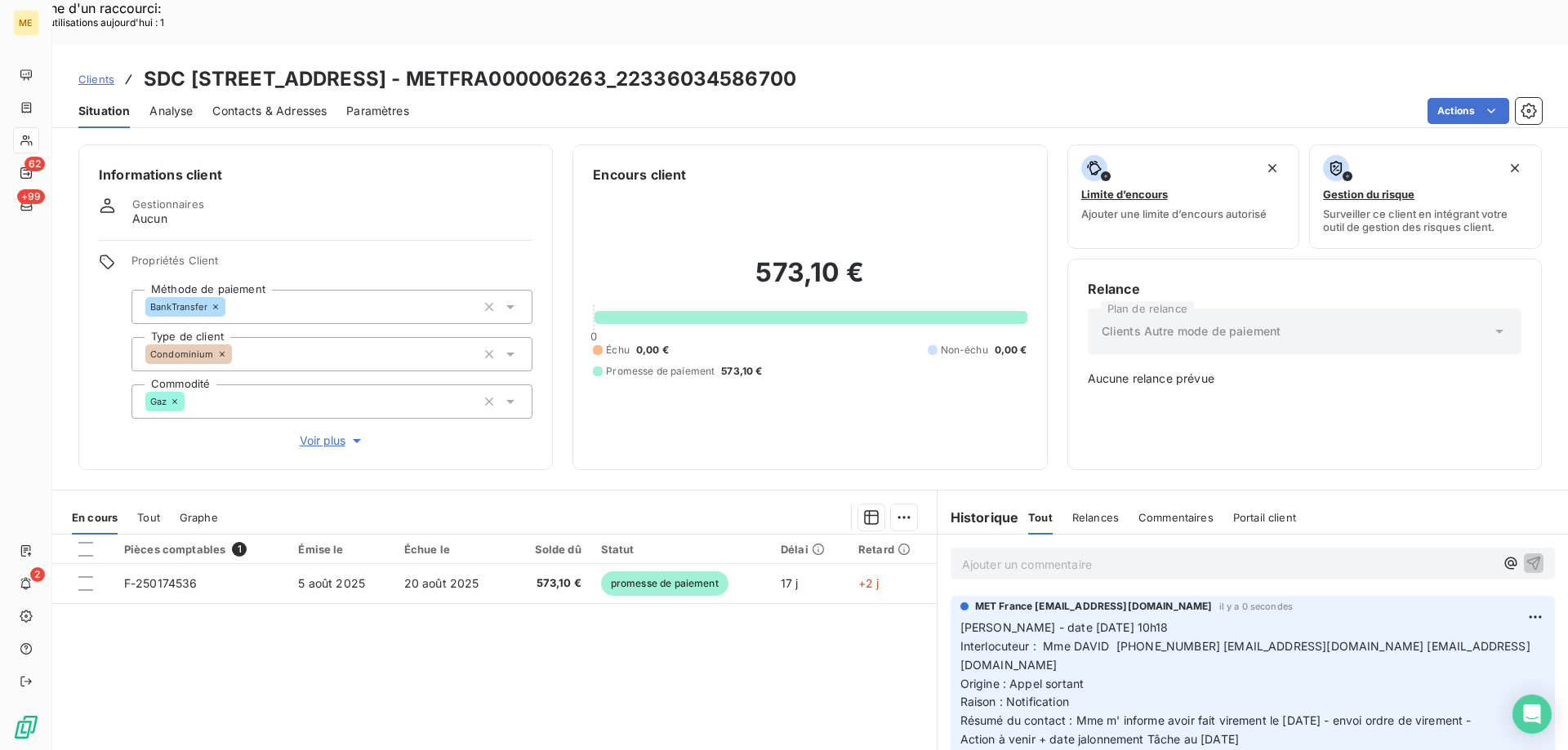
click at [505, 690] on div "Pièces comptables 1 Émise le Échue le Solde dû Statut Délai Retard F-250174536 …" at bounding box center [494, 692] width 884 height 314
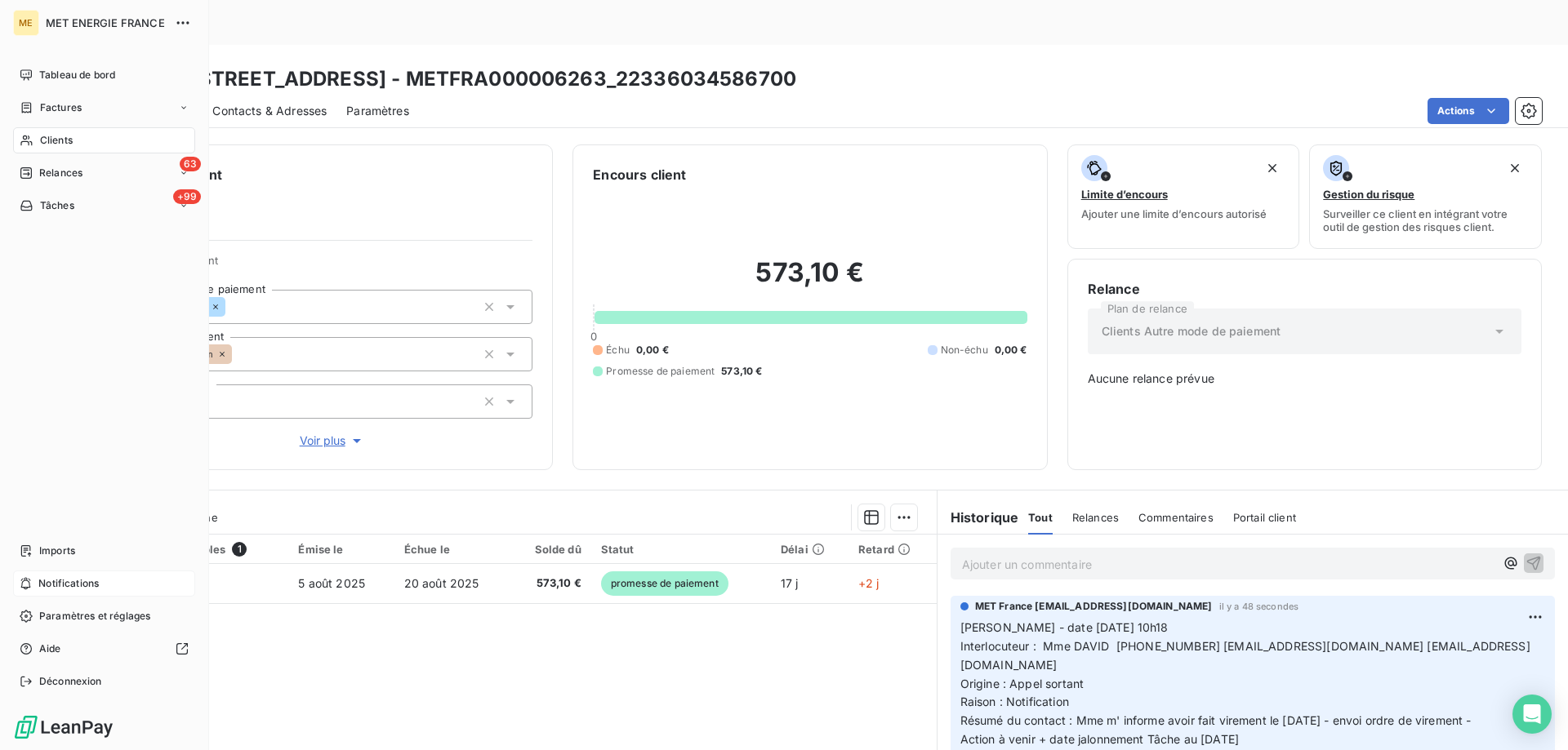
click at [104, 587] on div "Notifications" at bounding box center [104, 584] width 182 height 27
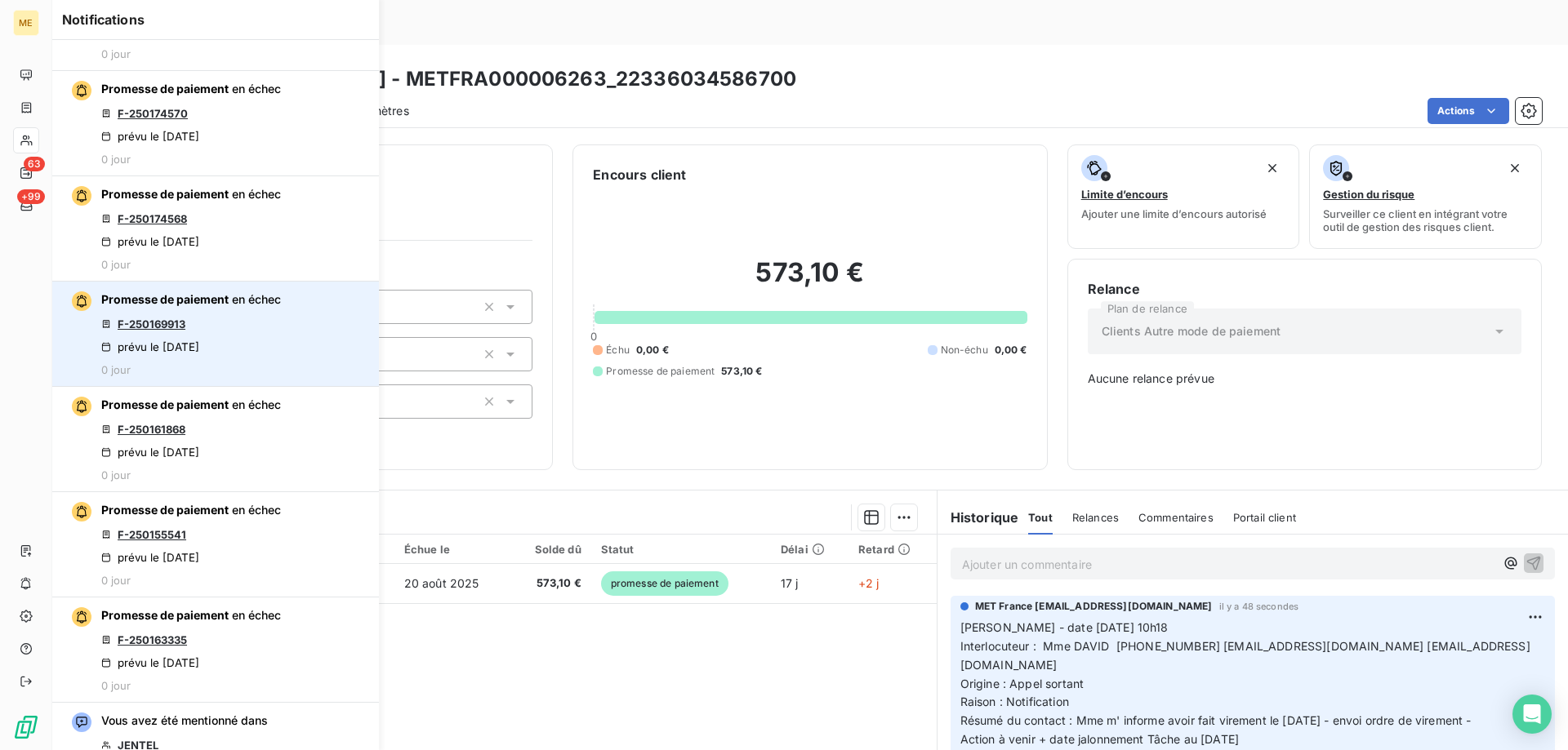
scroll to position [898, 0]
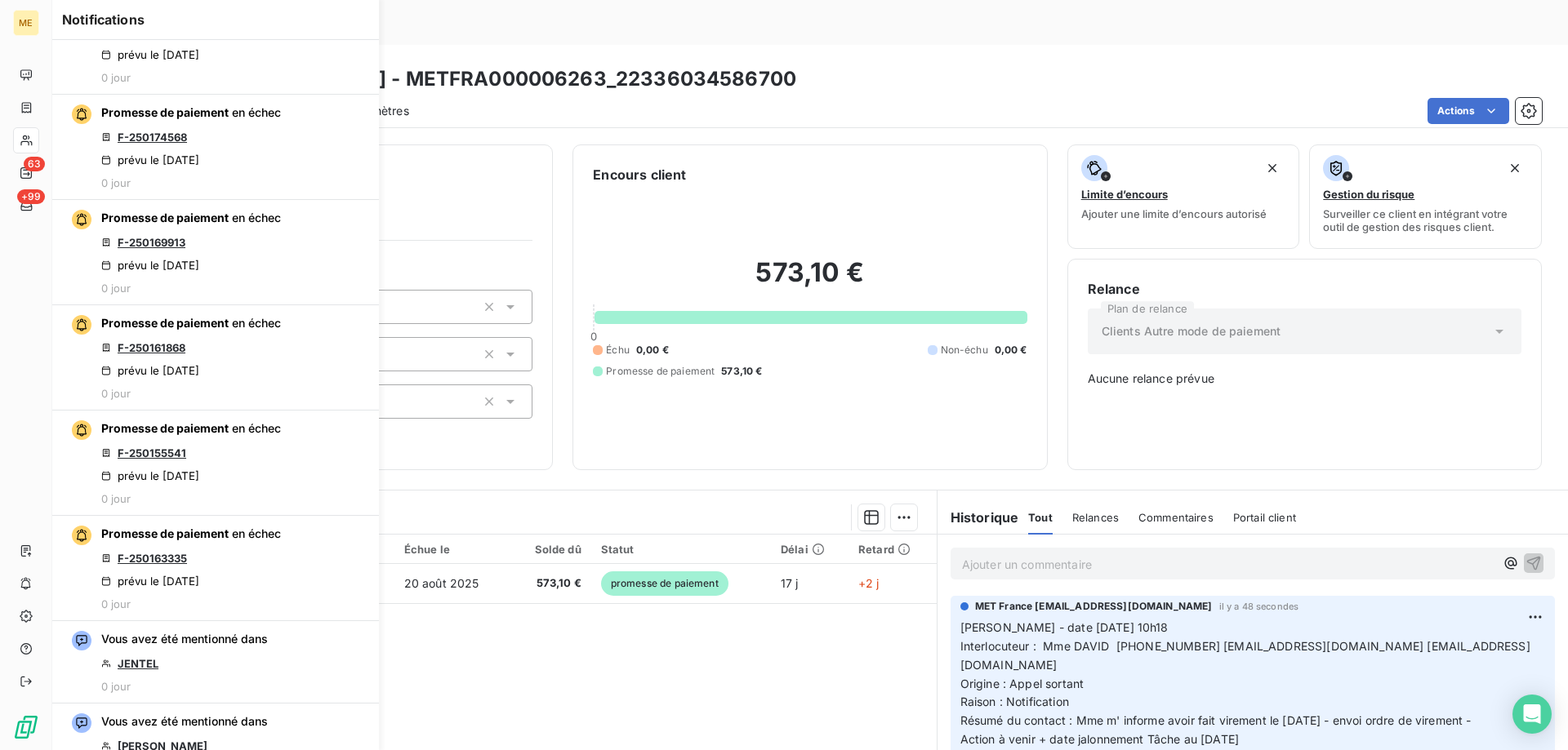
click at [880, 98] on div "Actions" at bounding box center [985, 112] width 1113 height 27
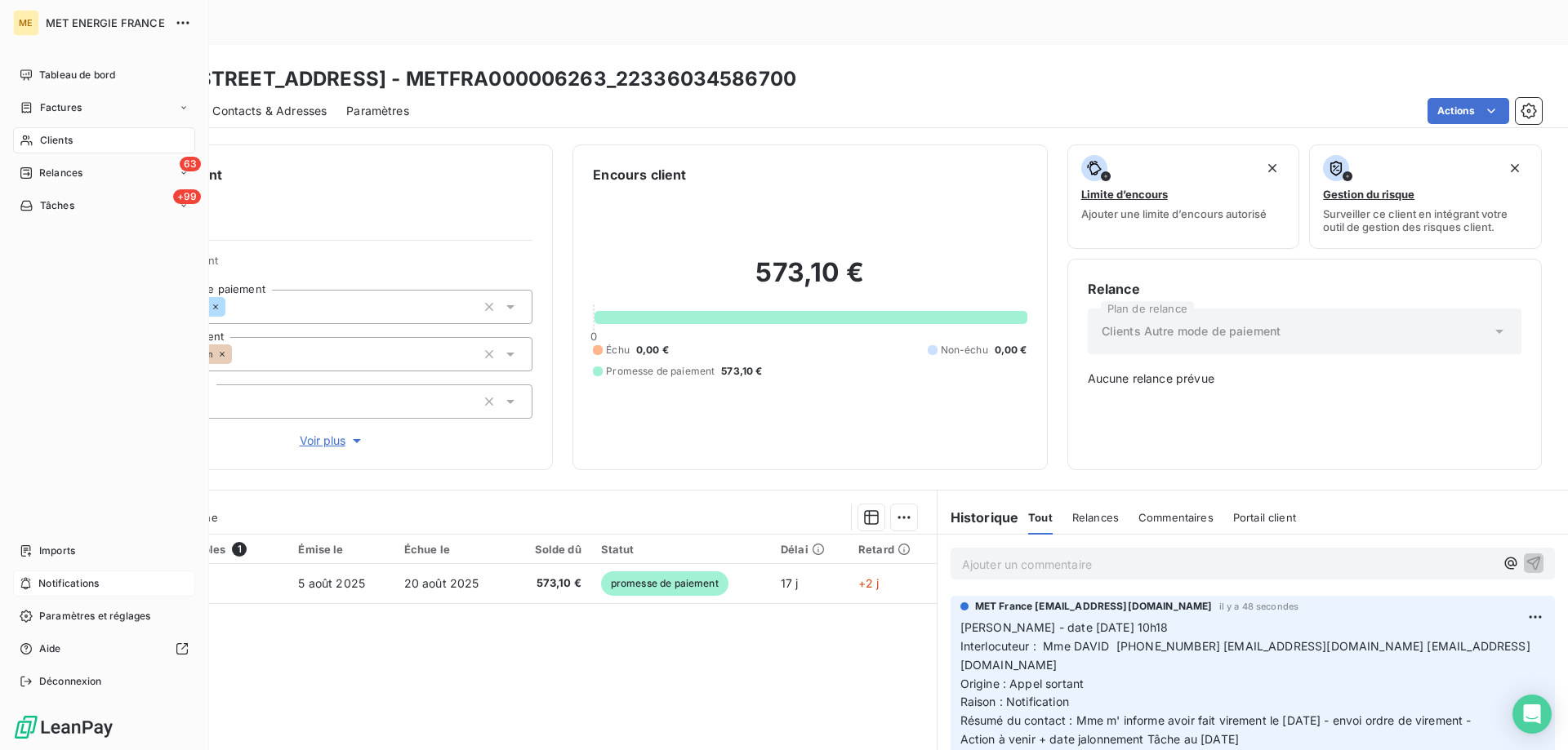
click at [81, 581] on span "Notifications" at bounding box center [68, 584] width 60 height 15
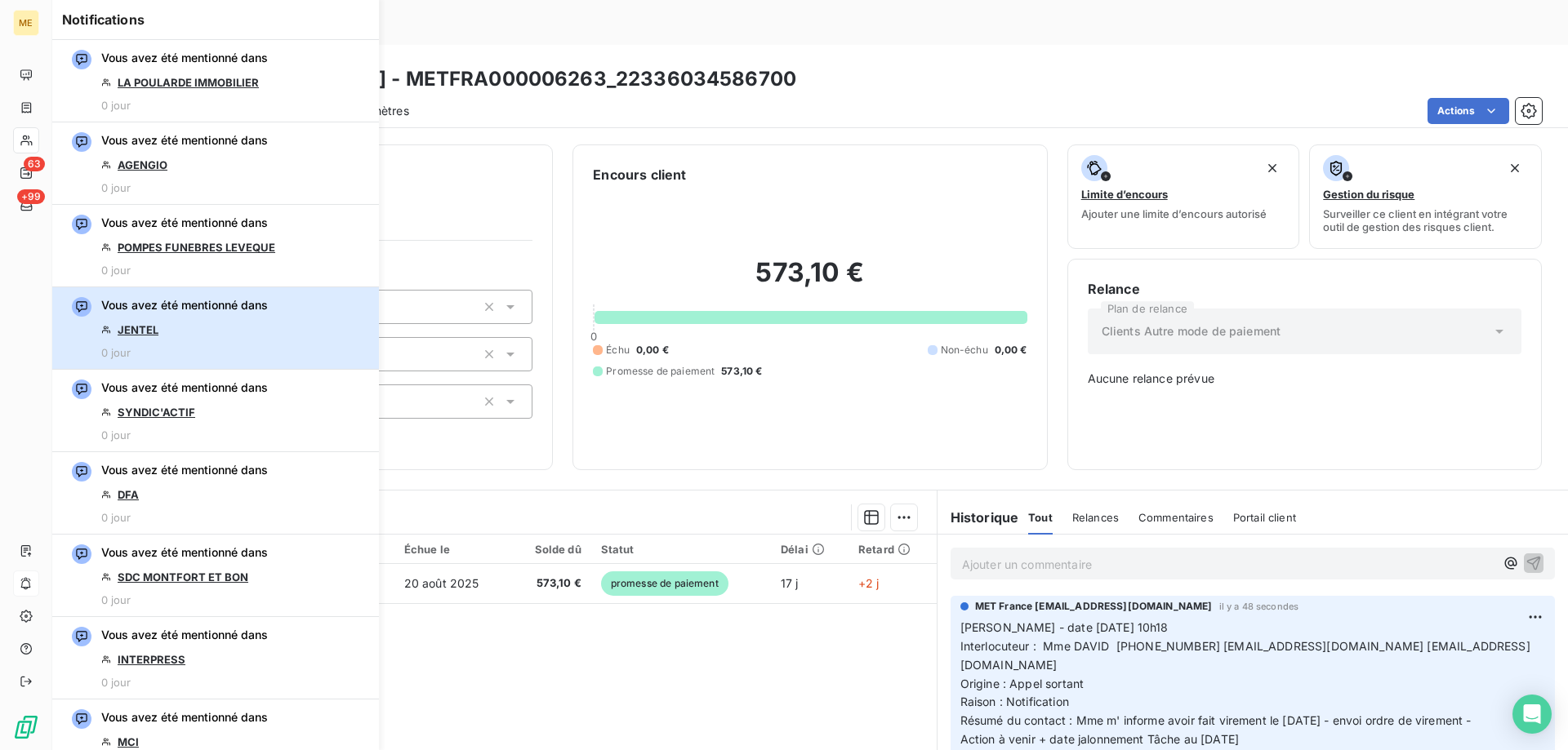
click at [228, 314] on div "Vous avez été mentionné dans JENTEL 0 jour" at bounding box center [184, 329] width 166 height 62
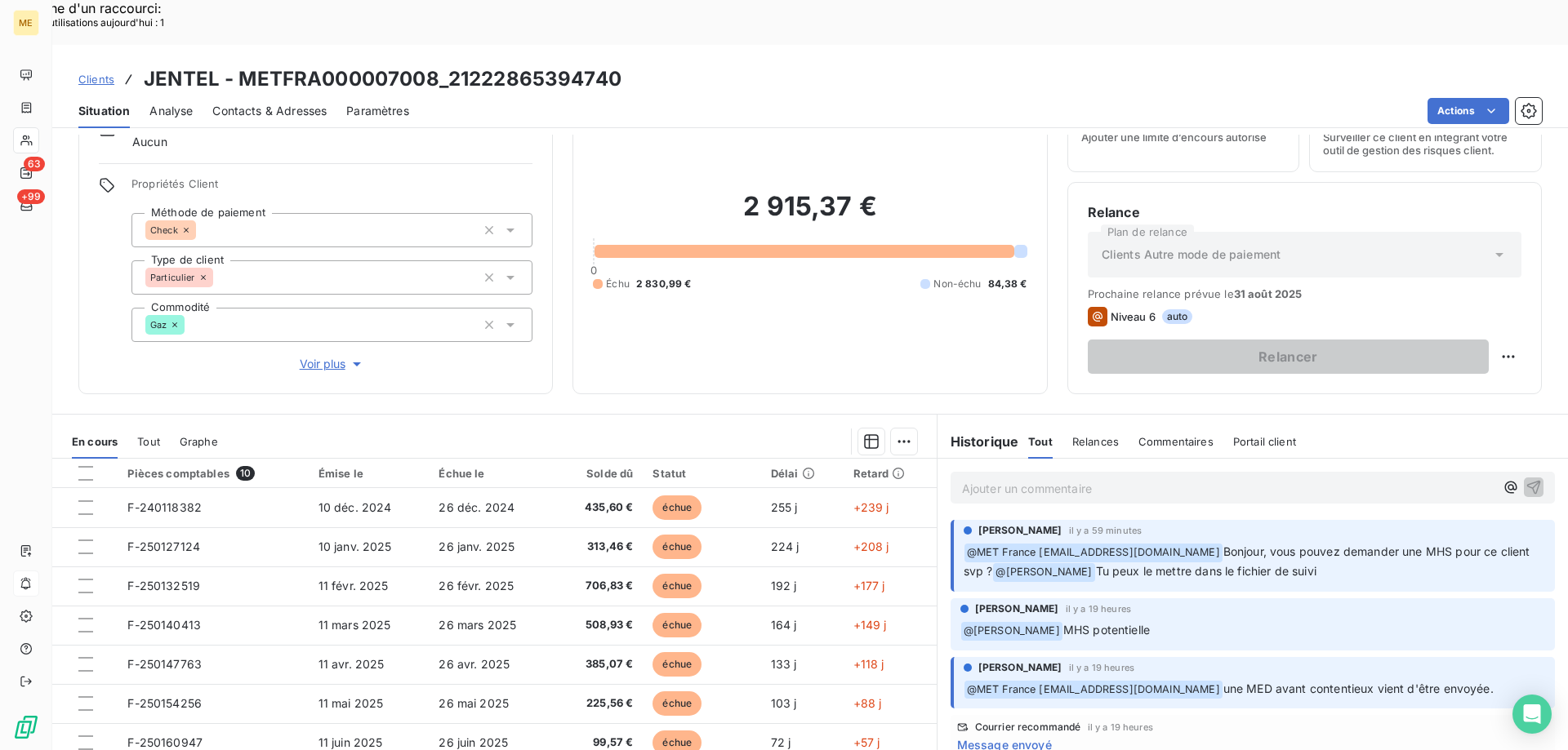
scroll to position [104, 0]
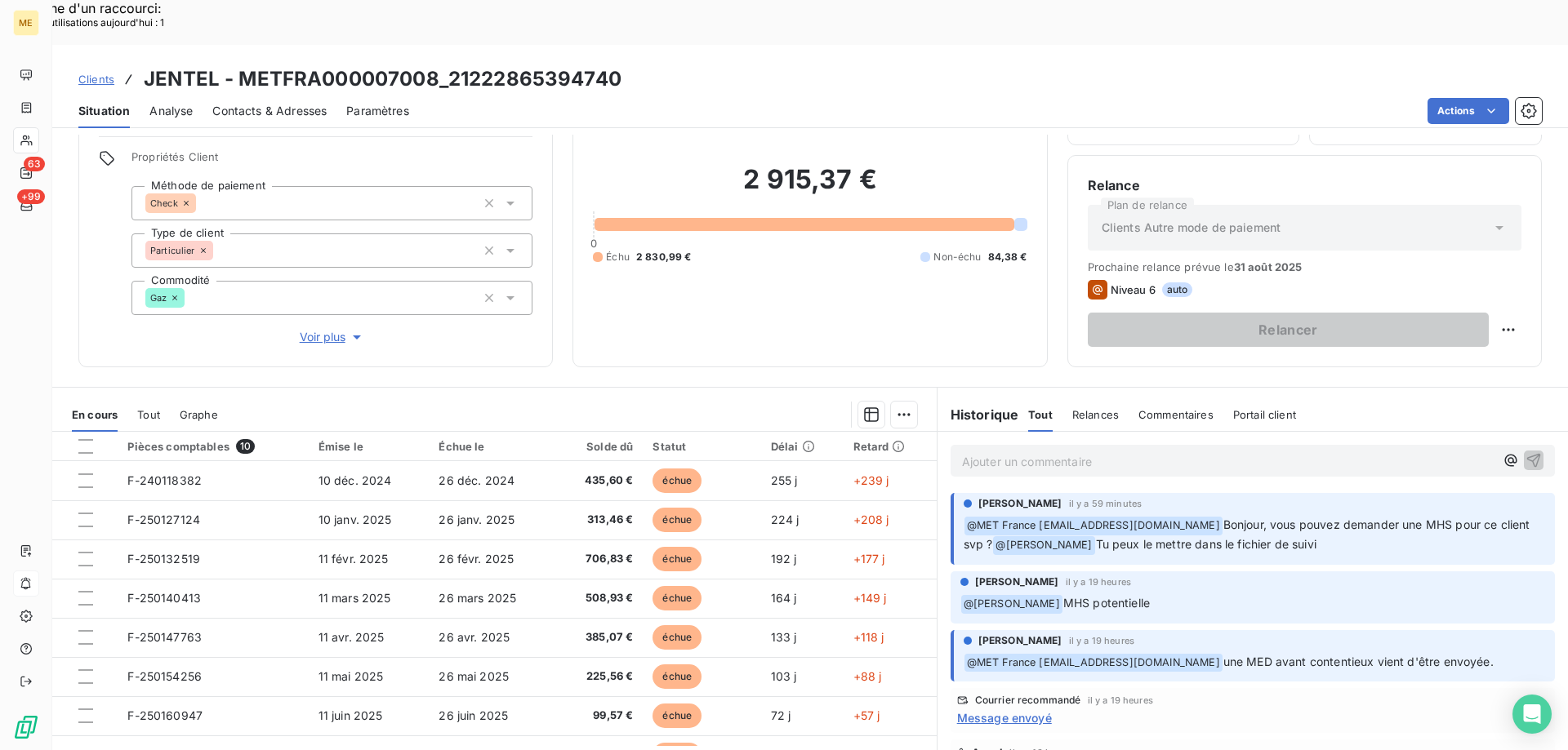
click at [319, 329] on span "Voir plus" at bounding box center [332, 337] width 66 height 16
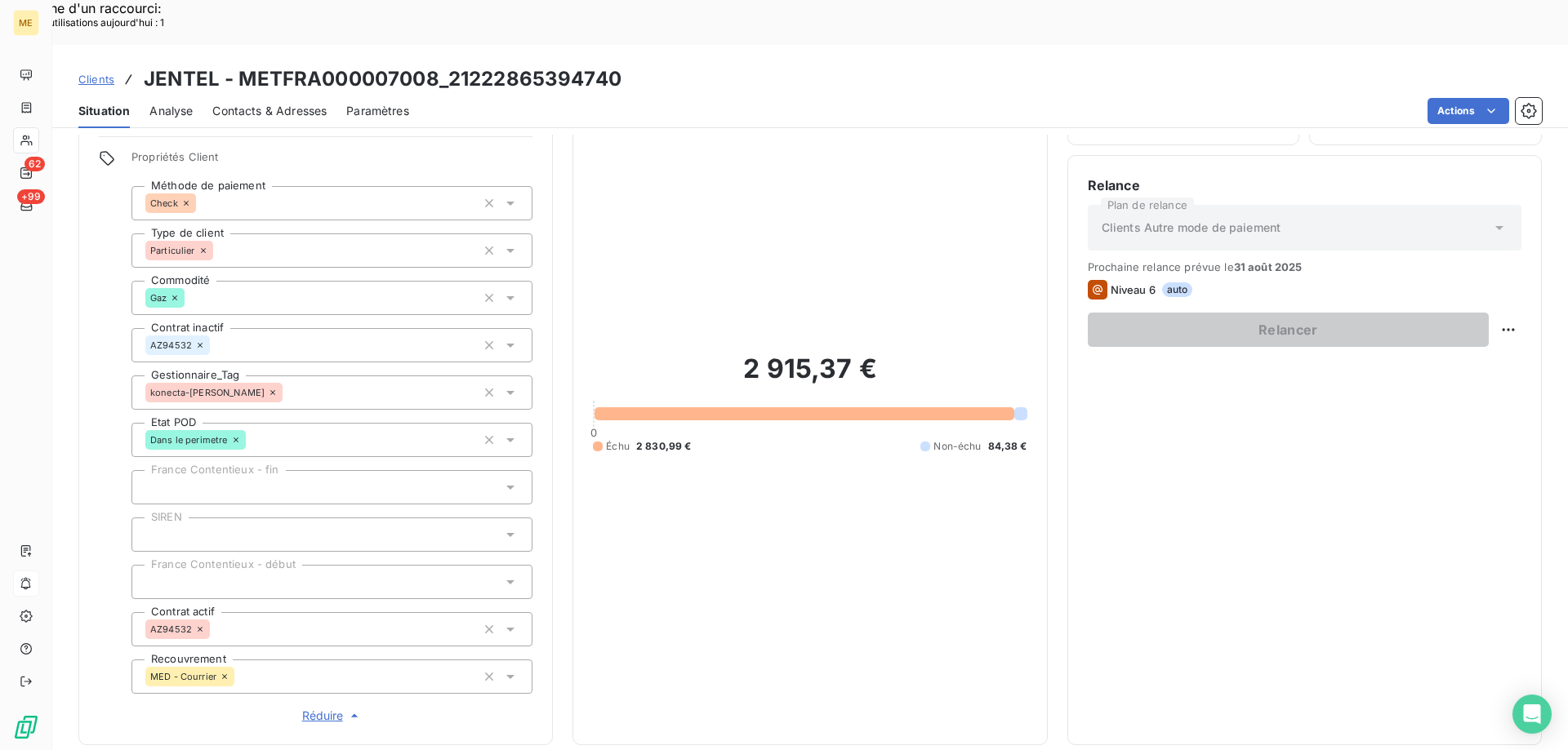
click at [319, 708] on span "Réduire" at bounding box center [332, 716] width 60 height 16
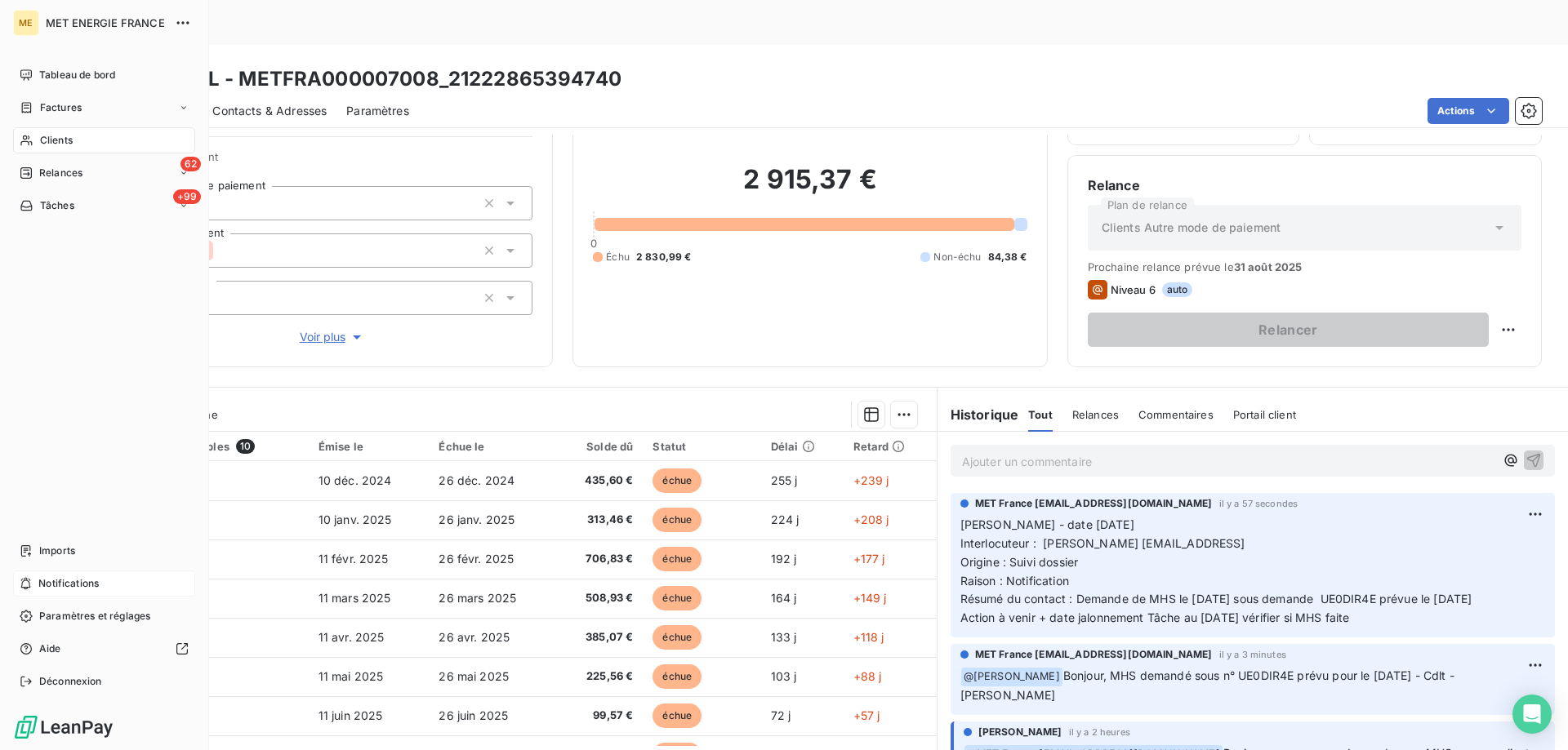
click at [96, 585] on span "Notifications" at bounding box center [68, 584] width 60 height 15
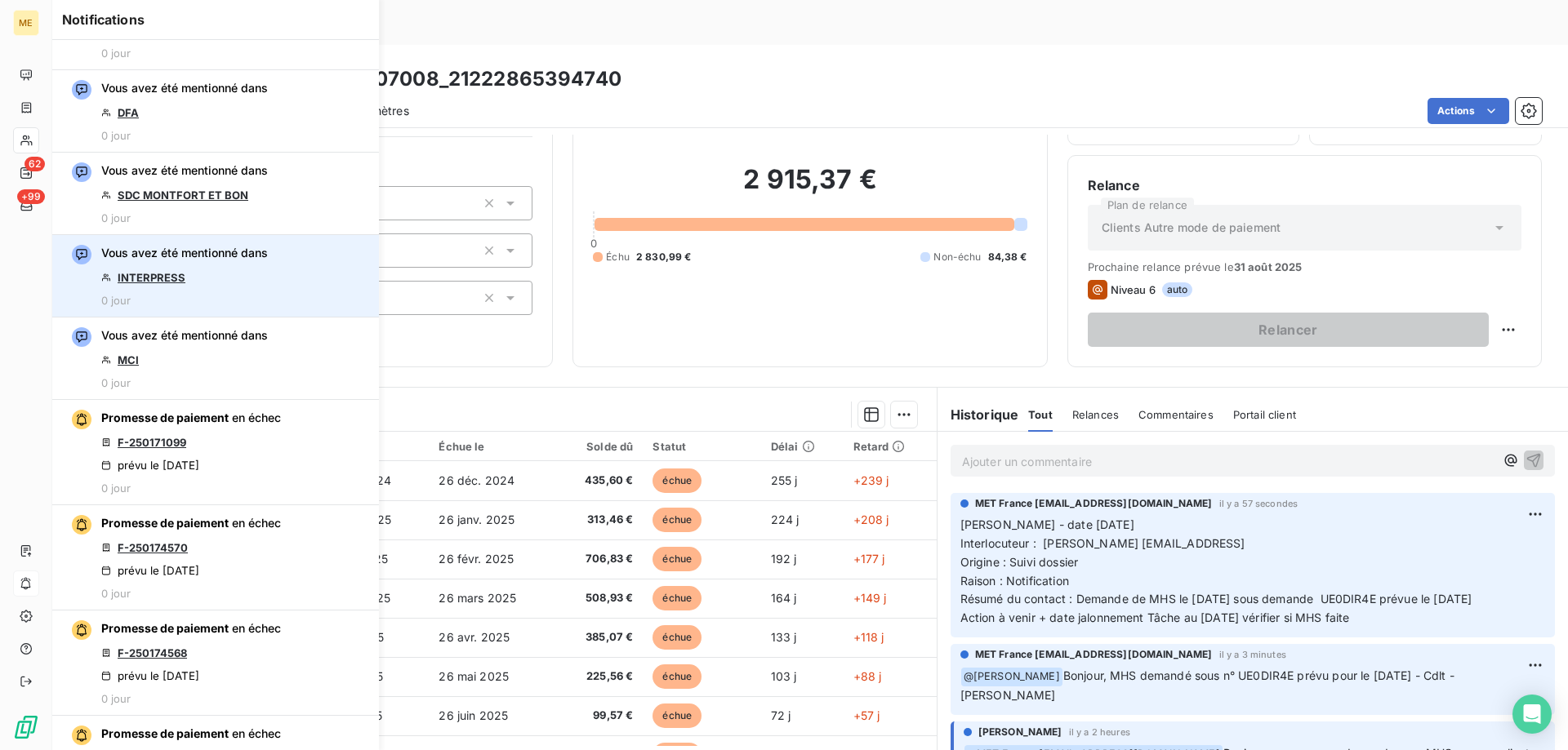
scroll to position [408, 0]
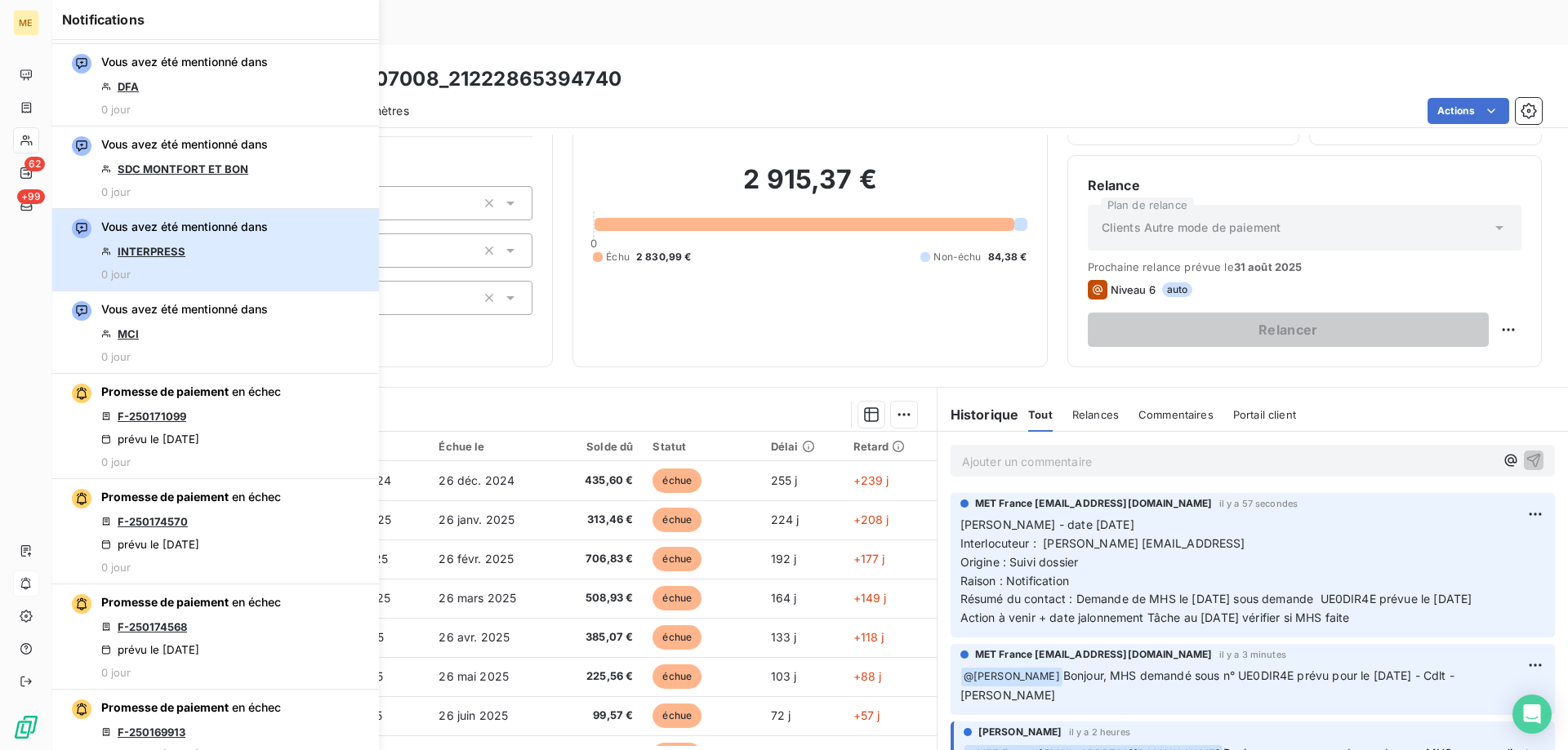
click at [205, 247] on div "Vous avez été mentionné dans INTERPRESS 0 jour" at bounding box center [184, 250] width 166 height 62
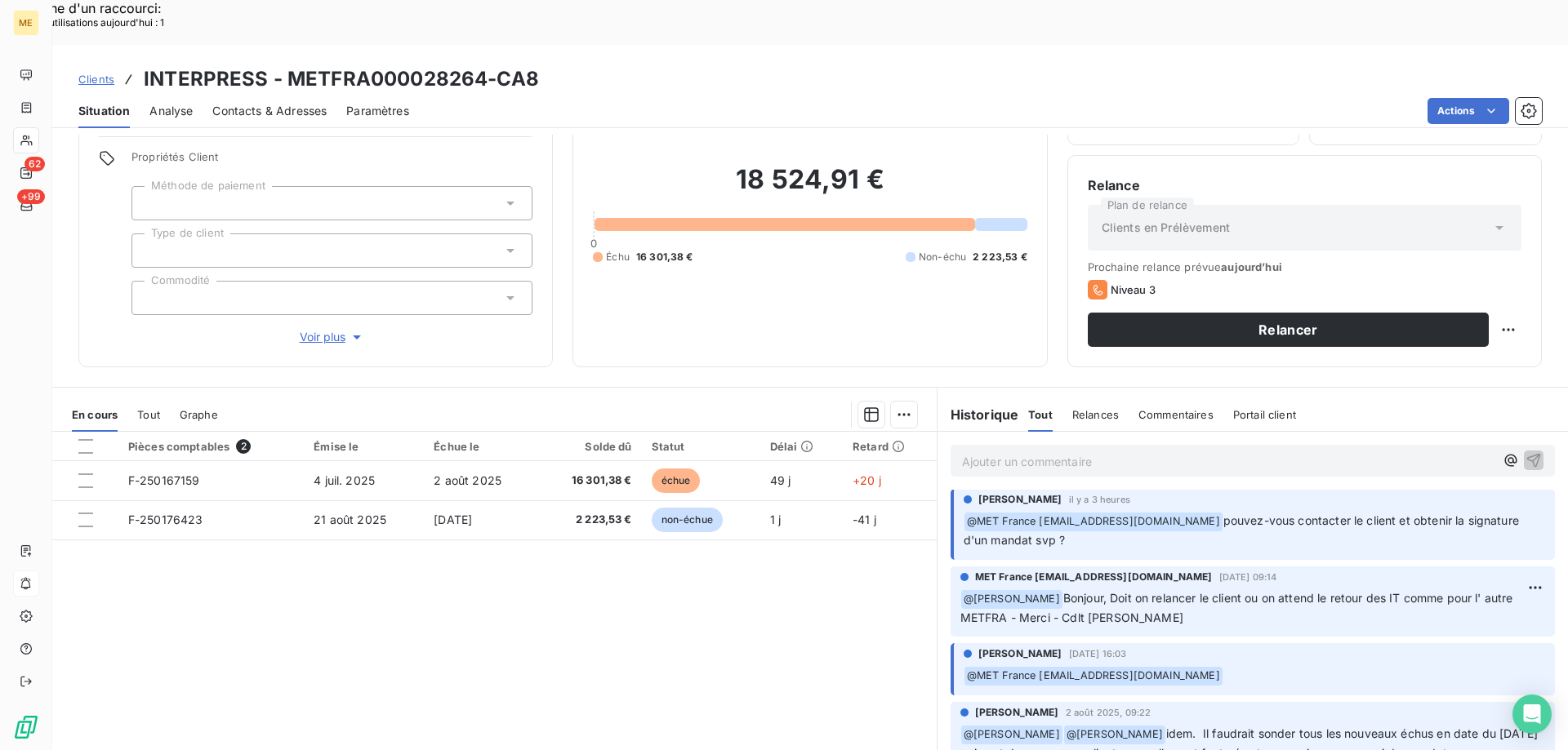
scroll to position [5, 0]
drag, startPoint x: 284, startPoint y: 31, endPoint x: 537, endPoint y: 30, distance: 253.0
click at [537, 65] on div "Clients INTERPRESS - METFRA000028264-CA8" at bounding box center [810, 79] width 1516 height 29
click at [679, 65] on div "Clients INTERPRESS - METFRA000028264-CA8" at bounding box center [810, 79] width 1516 height 29
drag, startPoint x: 282, startPoint y: 37, endPoint x: 483, endPoint y: 35, distance: 201.0
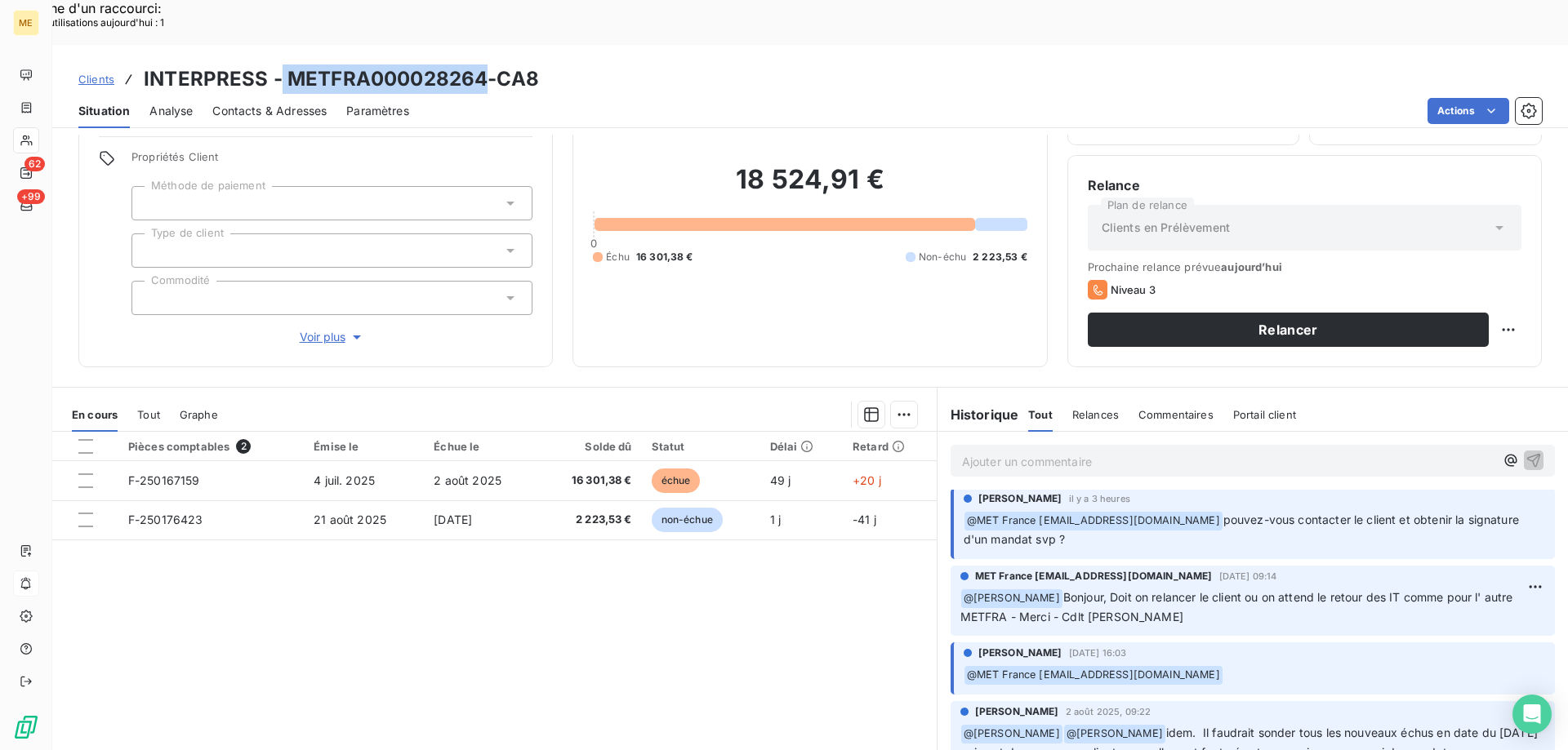
click at [483, 65] on h3 "INTERPRESS - METFRA000028264-CA8" at bounding box center [341, 79] width 395 height 29
click at [516, 590] on div "Pièces comptables 2 Émise le Échue le Solde dû Statut Délai Retard F-250167159 …" at bounding box center [494, 589] width 884 height 314
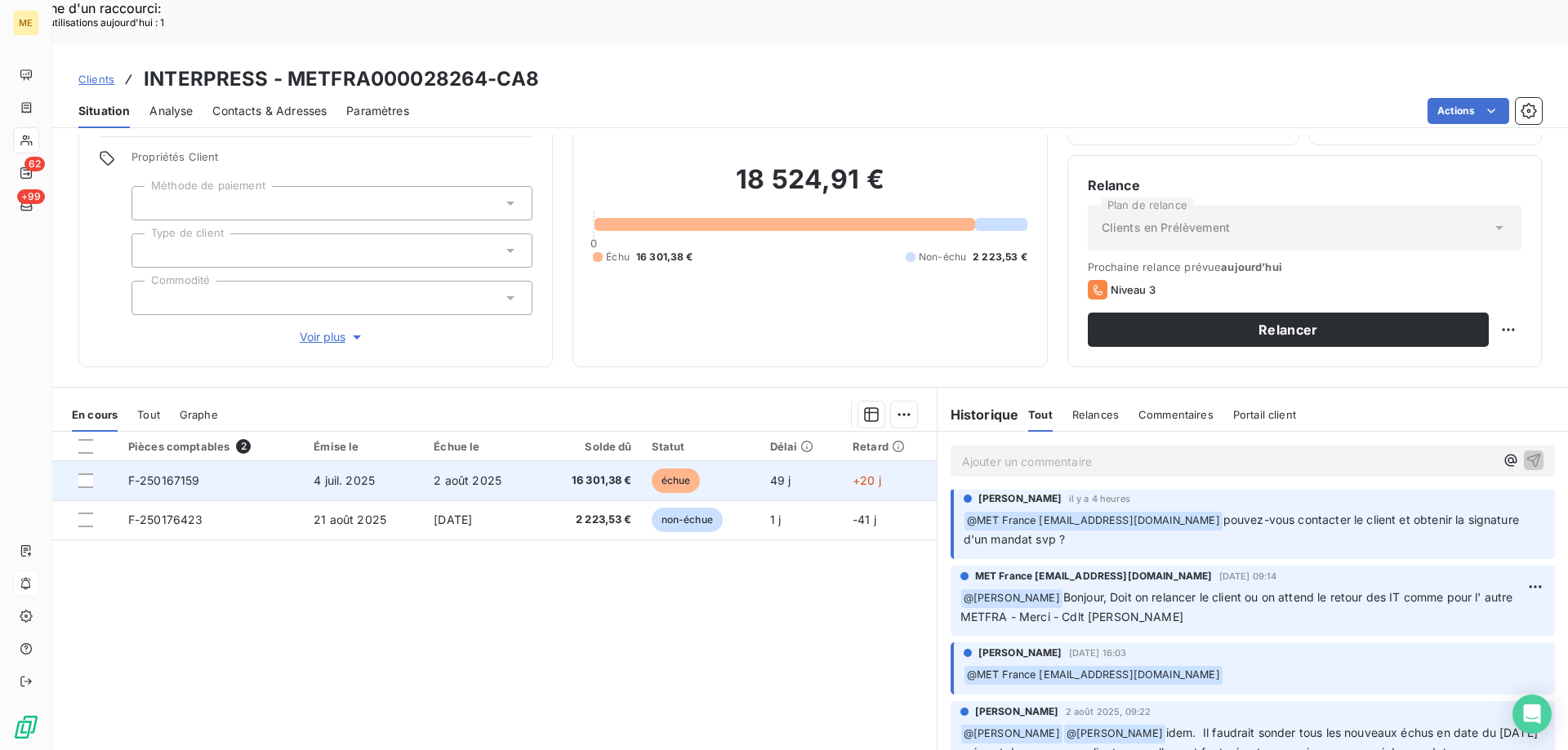
click at [179, 474] on span "F-250167159" at bounding box center [164, 481] width 72 height 14
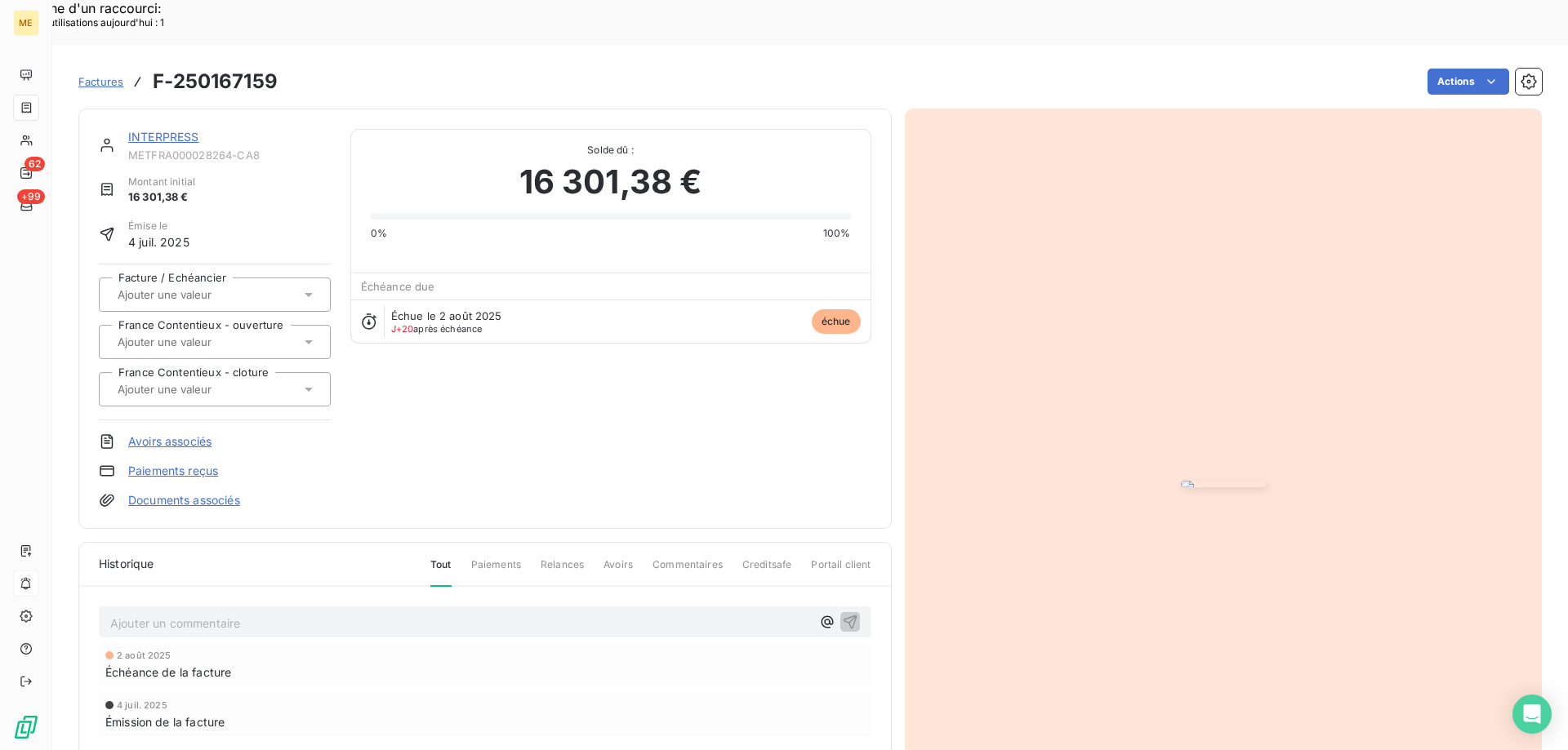
click at [1236, 481] on img "button" at bounding box center [1223, 483] width 85 height 6
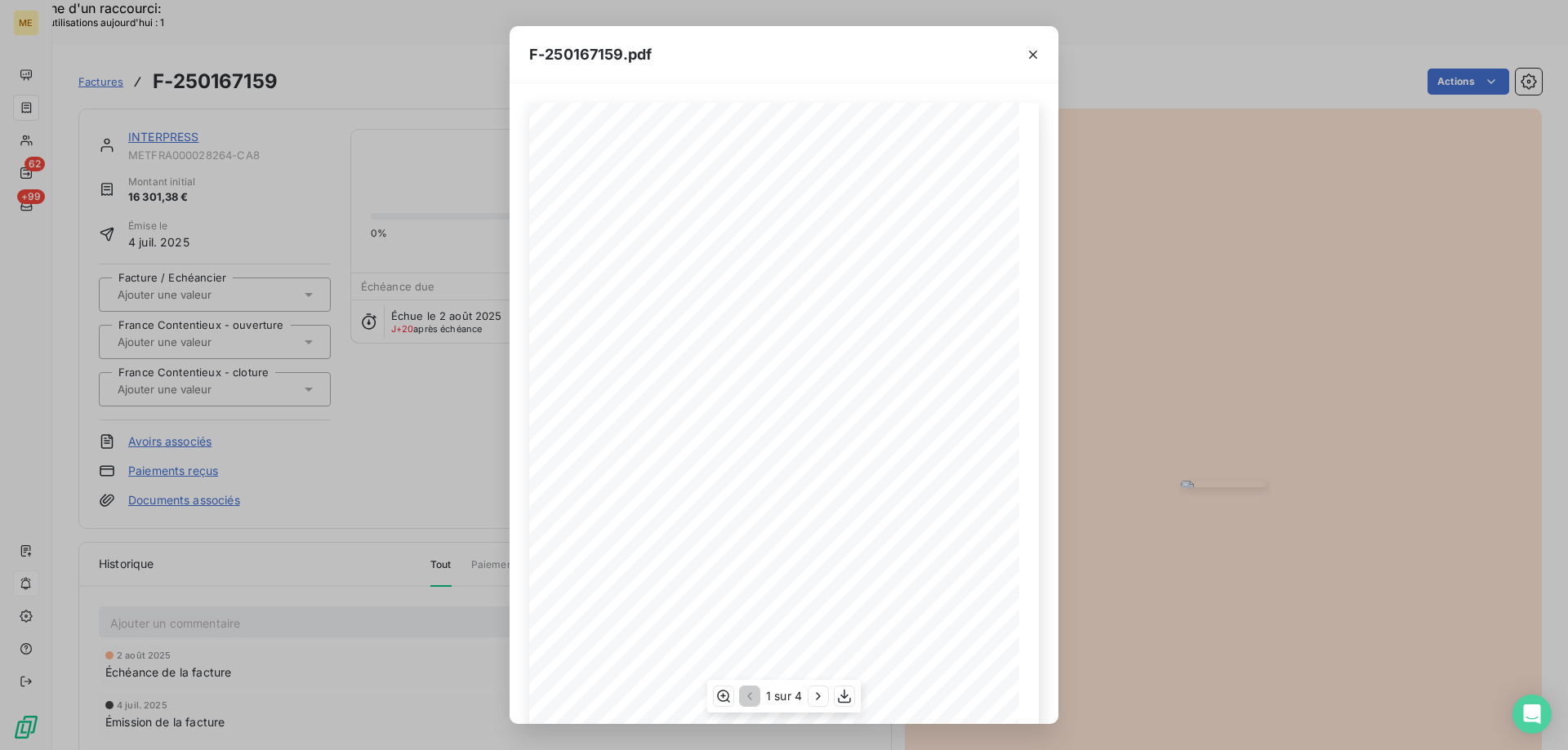
click at [865, 613] on span at bounding box center [800, 614] width 305 height 6
click at [845, 700] on icon "button" at bounding box center [844, 696] width 16 height 16
click at [1033, 56] on icon "button" at bounding box center [1032, 54] width 8 height 8
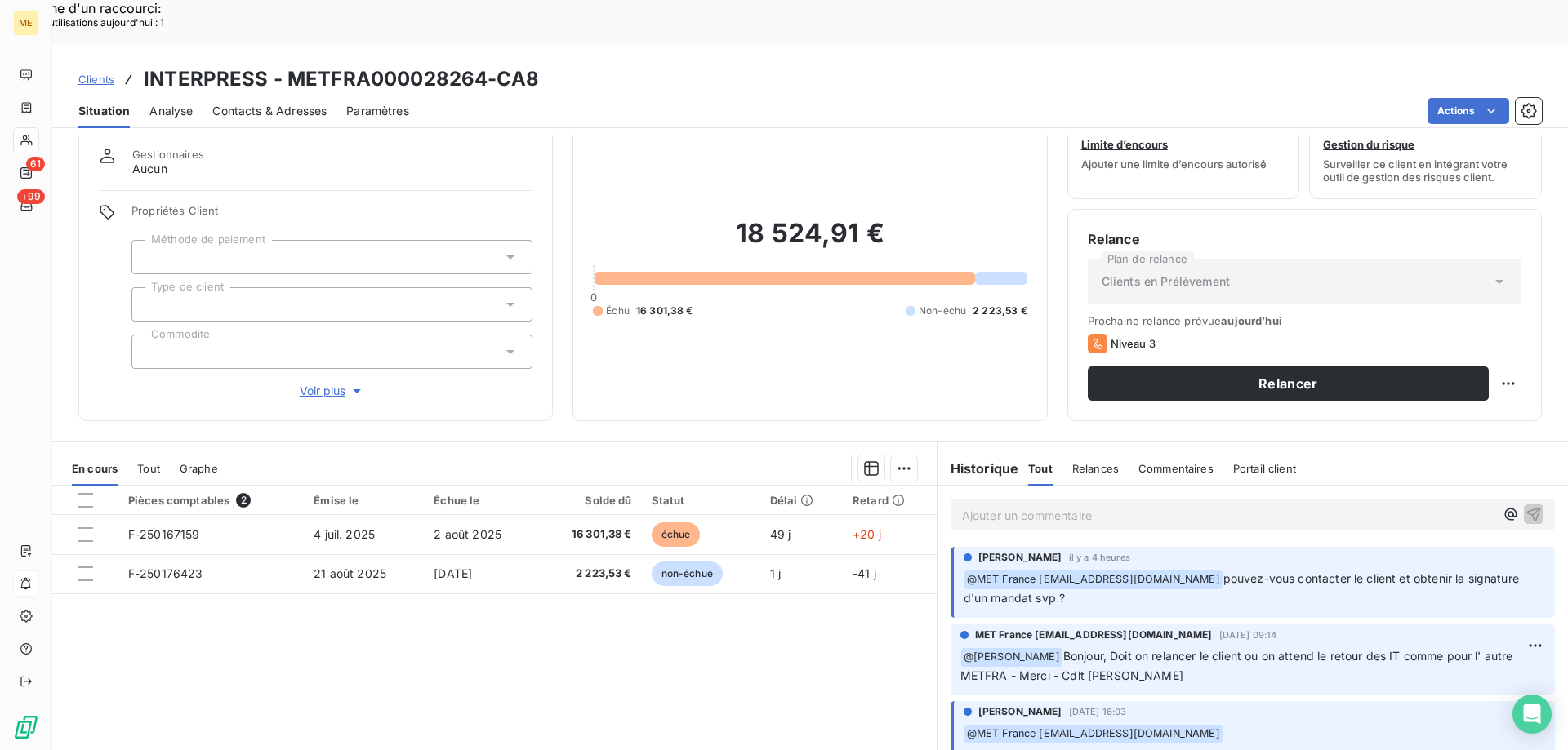
scroll to position [104, 0]
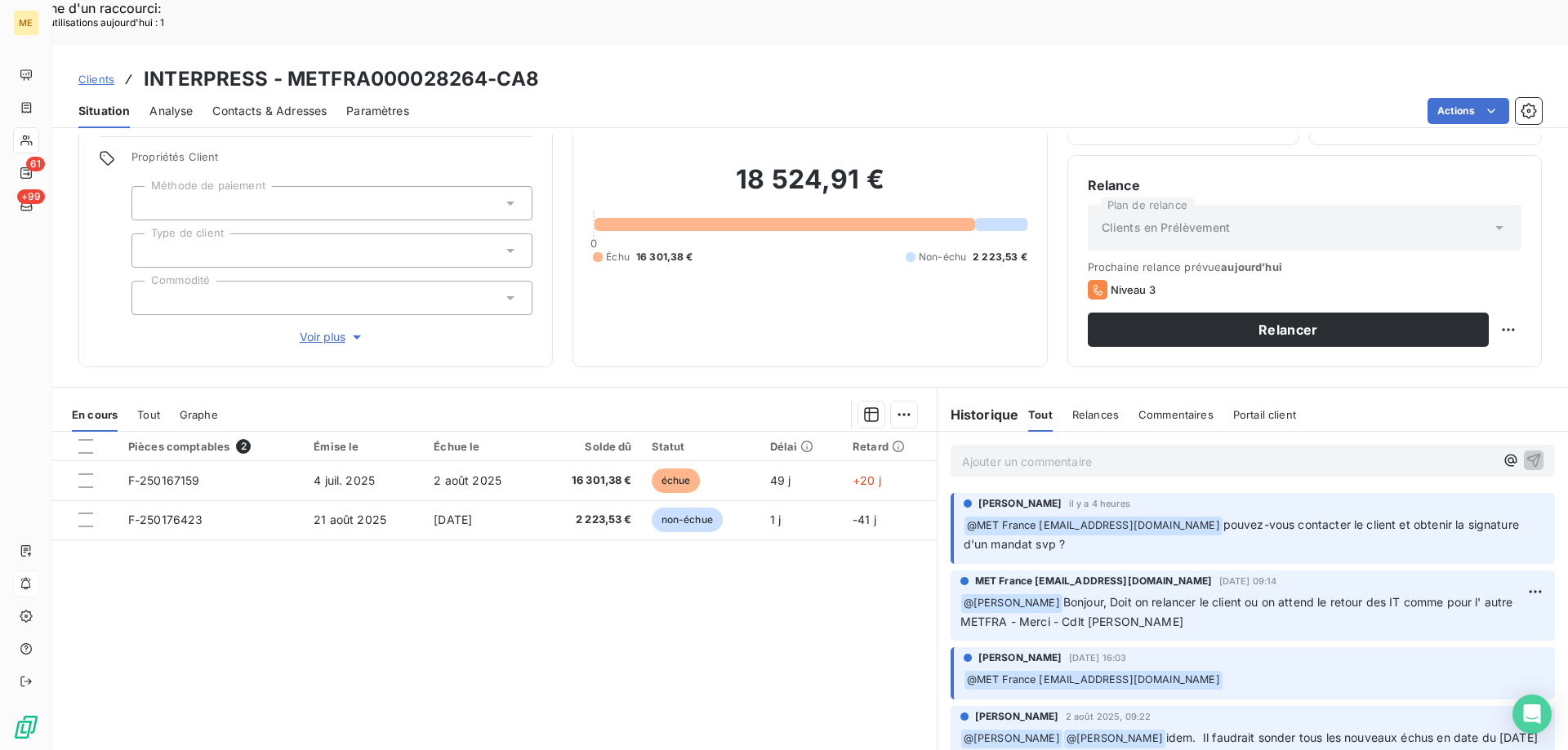
click at [568, 641] on div "Pièces comptables 2 Émise le Échue le Solde dû Statut Délai Retard F-250167159 …" at bounding box center [494, 589] width 884 height 314
click at [1045, 452] on p "Ajouter un commentaire ﻿" at bounding box center [1227, 461] width 532 height 20
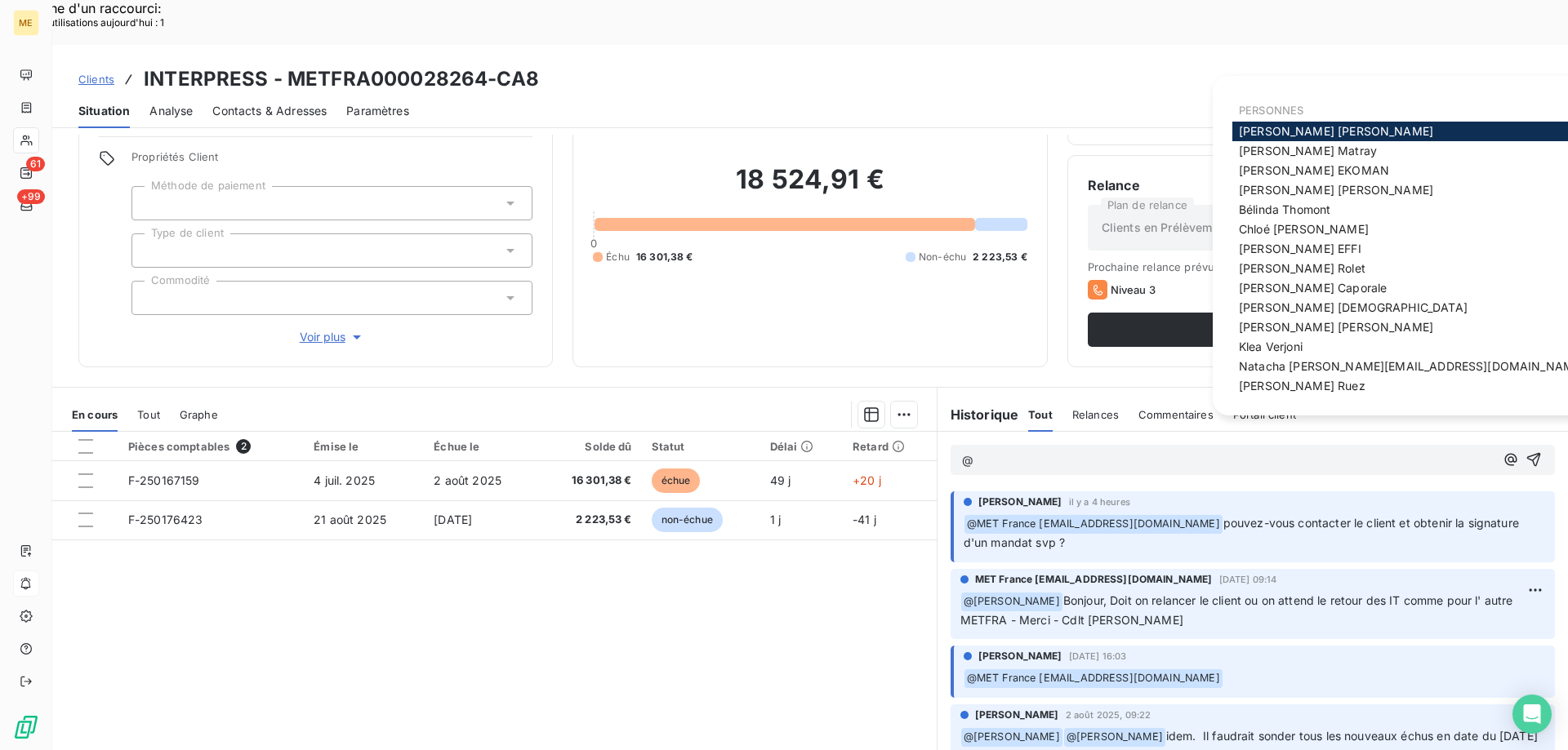
click at [1289, 398] on div "Historique Tout Relances Commentaires Portail client Tout Relances Commentaires…" at bounding box center [1253, 414] width 630 height 35
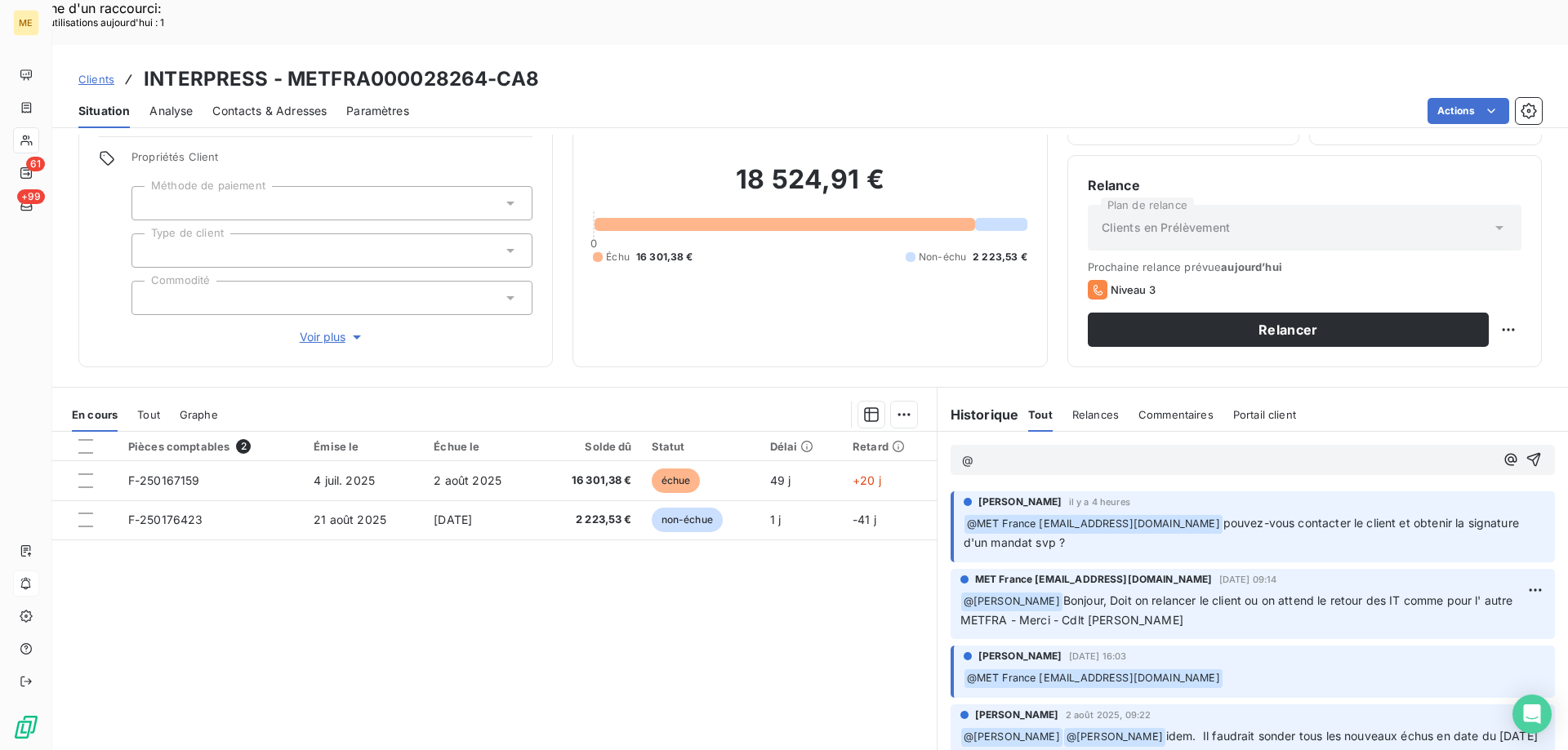
click at [1016, 452] on p "@" at bounding box center [1227, 460] width 532 height 19
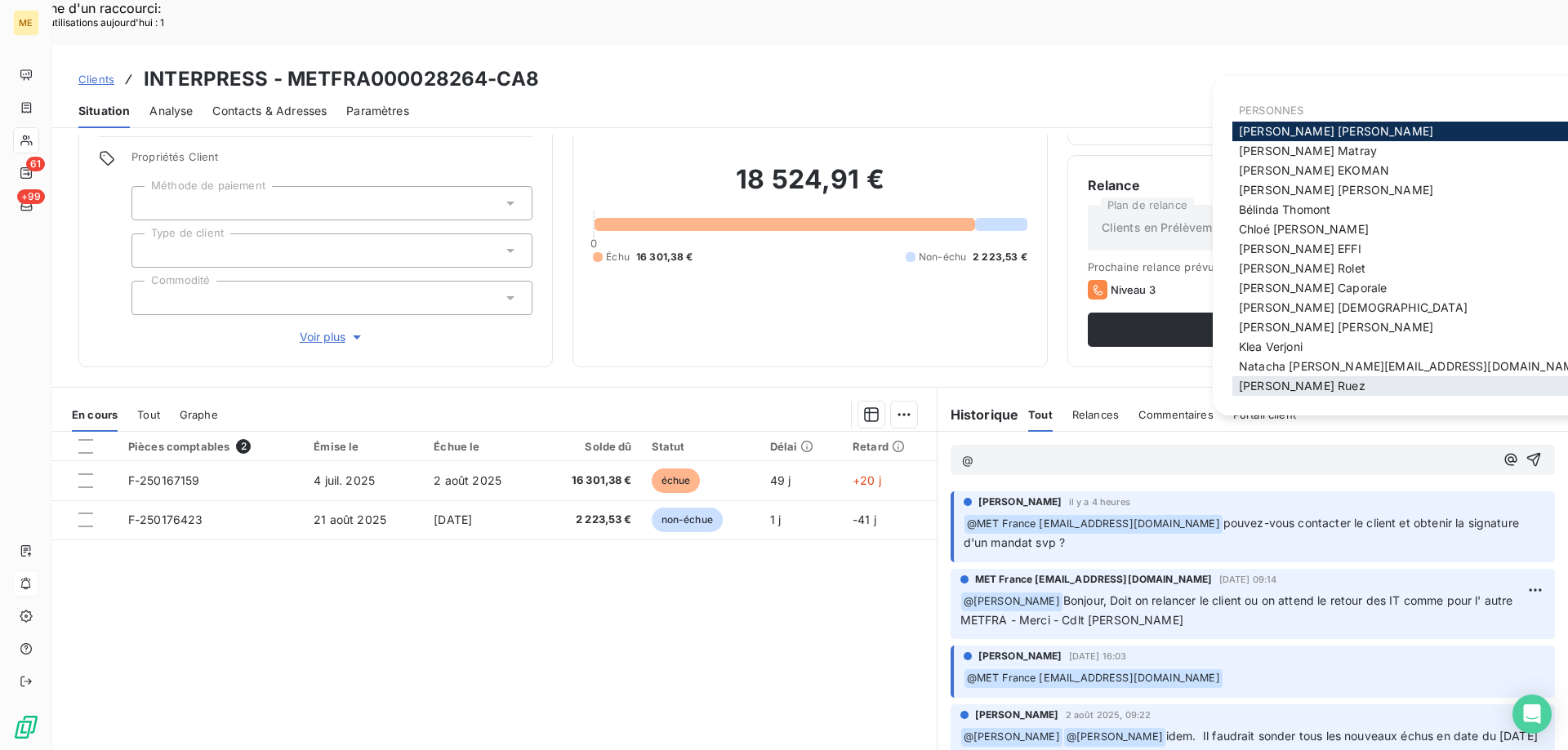
click at [1255, 380] on span "Xavier Ruez" at bounding box center [1302, 386] width 127 height 14
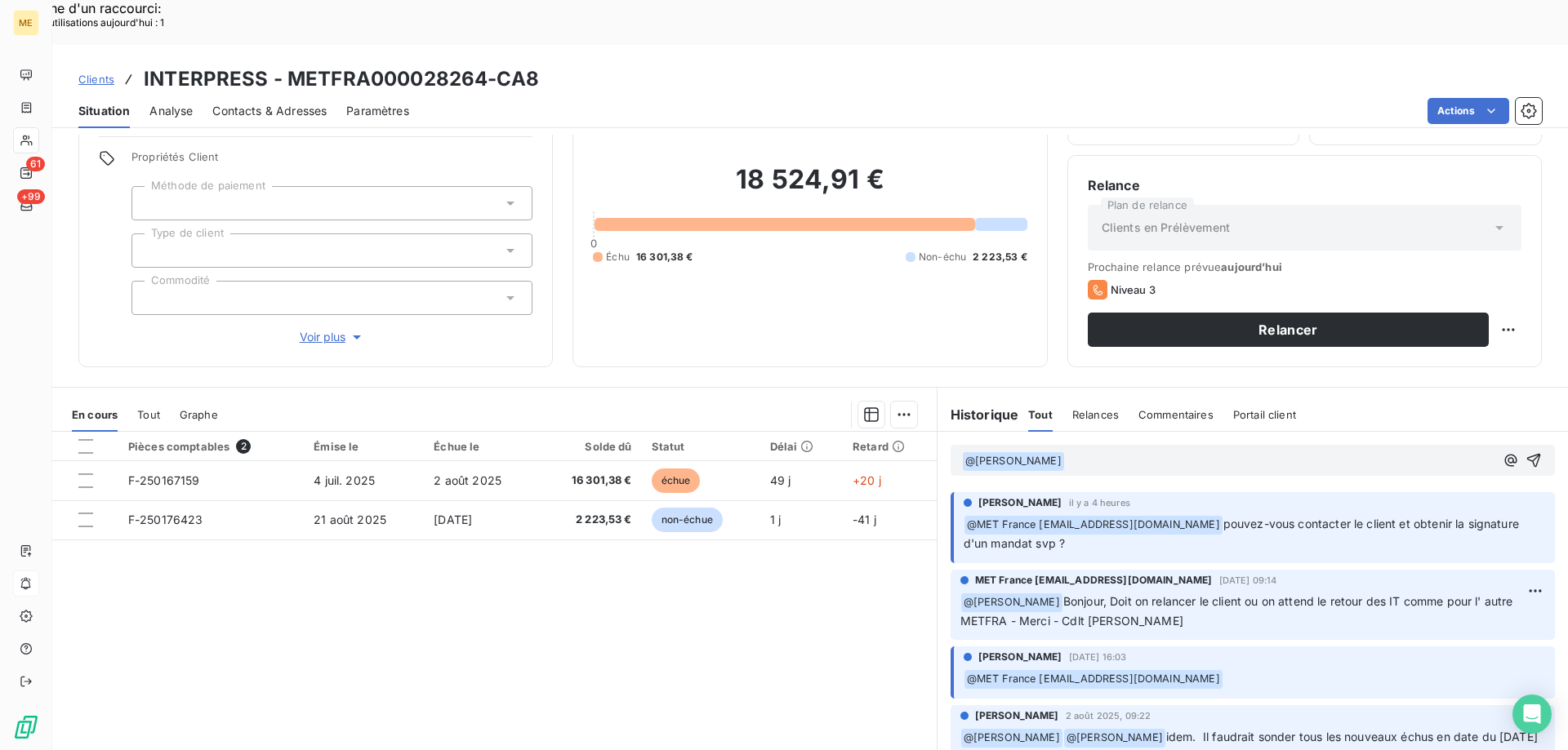
click at [1099, 452] on p "﻿ @ Xavier Ruez ﻿ ﻿" at bounding box center [1227, 461] width 532 height 19
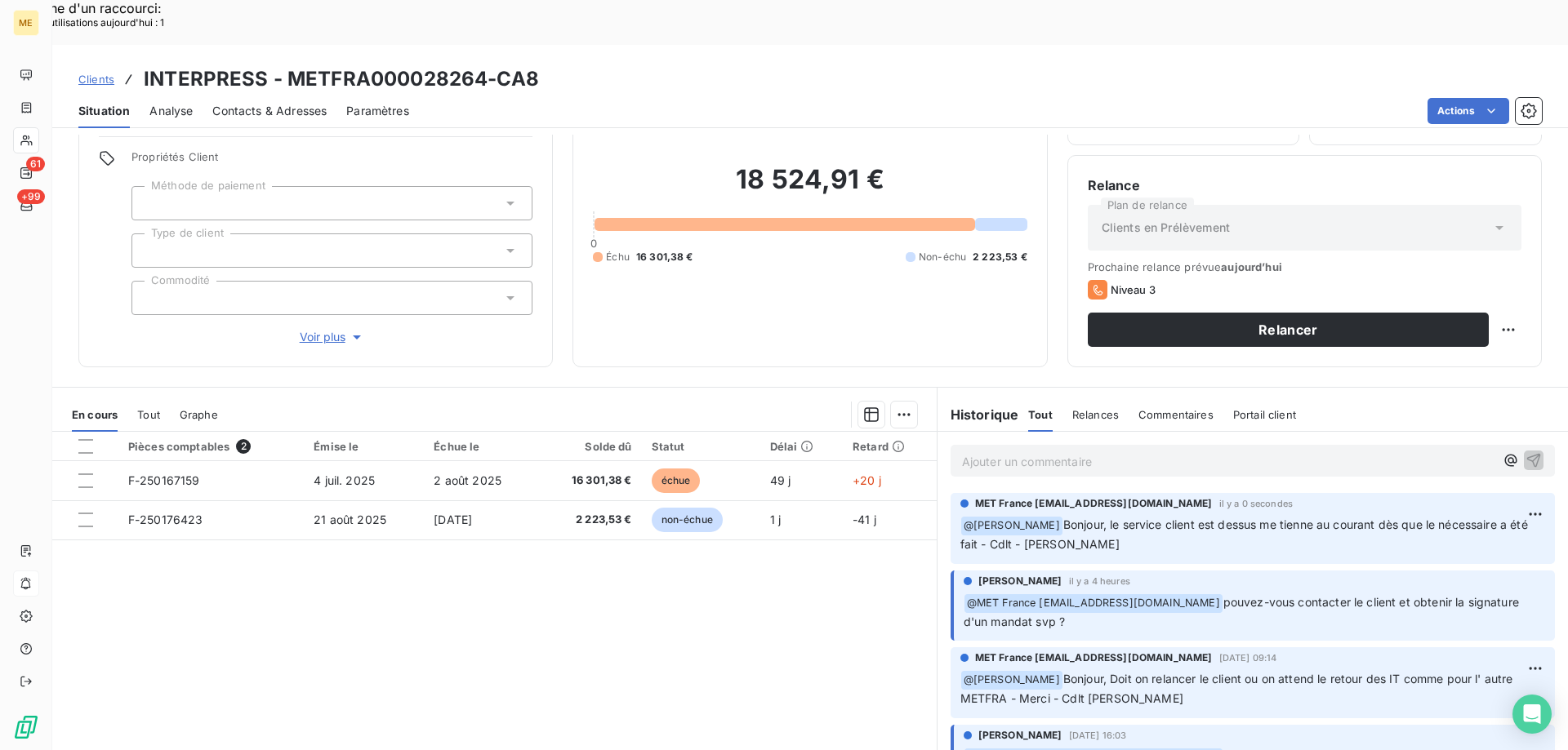
click at [314, 329] on span "Voir plus" at bounding box center [332, 337] width 66 height 16
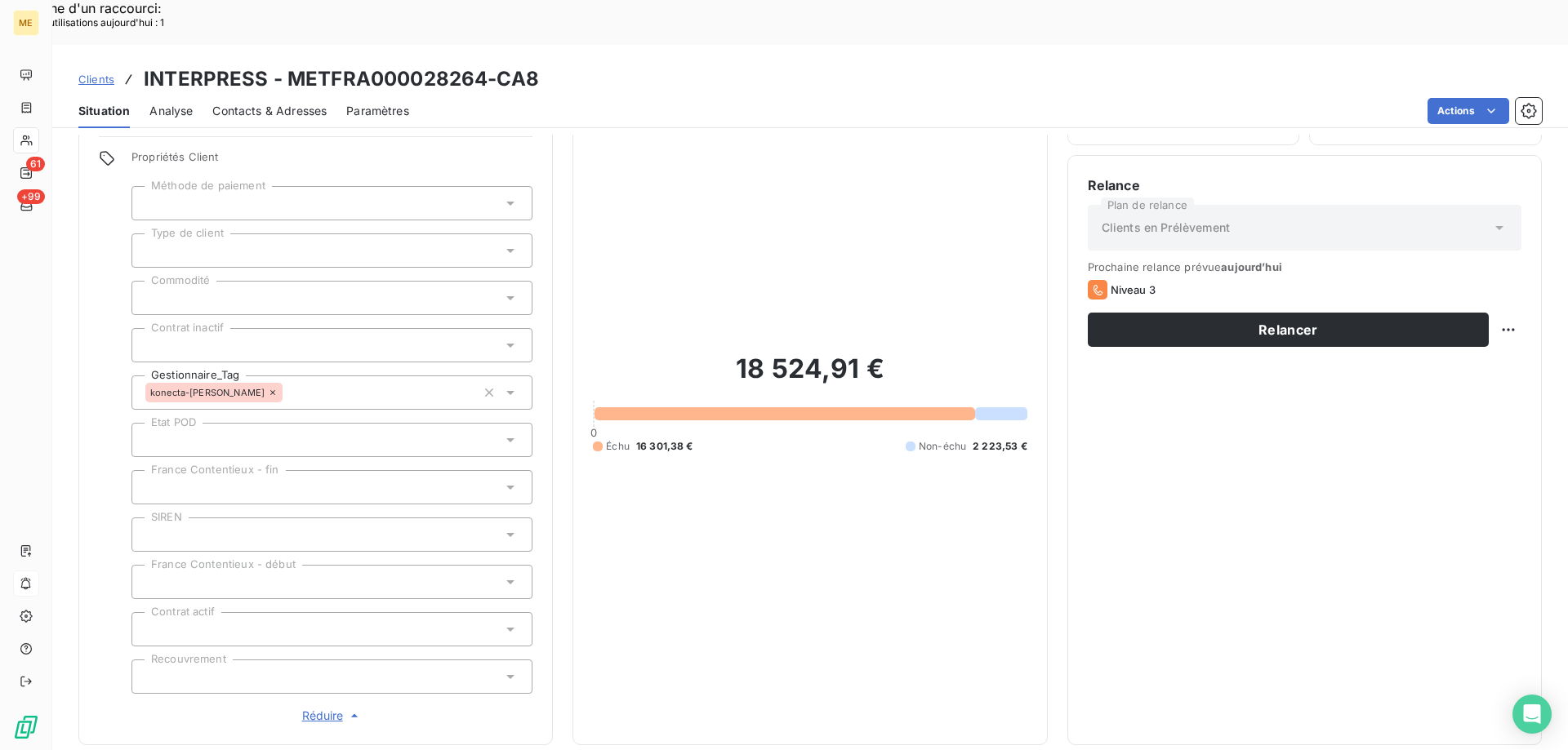
click at [320, 708] on span "Réduire" at bounding box center [332, 716] width 60 height 16
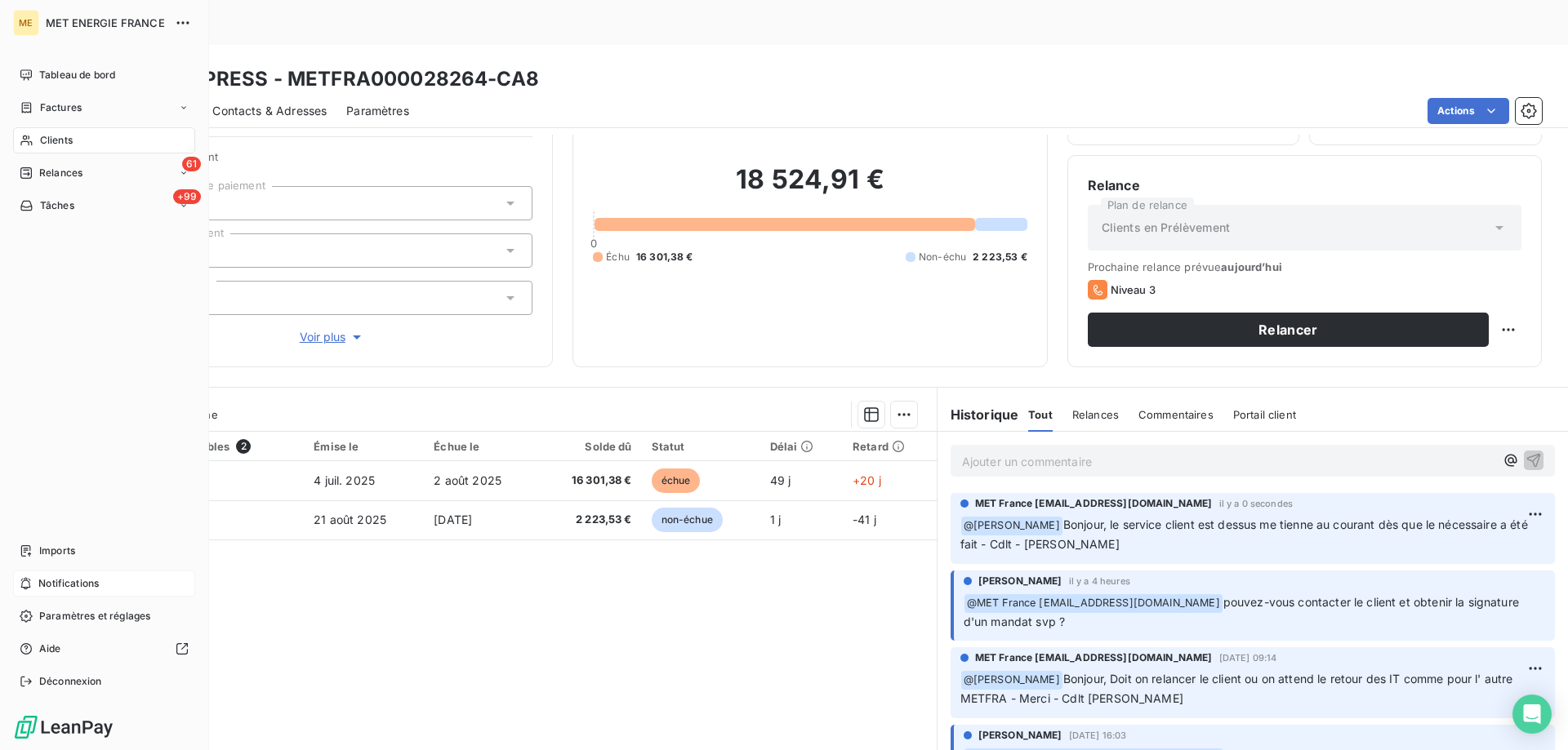
click at [79, 582] on span "Notifications" at bounding box center [68, 584] width 60 height 15
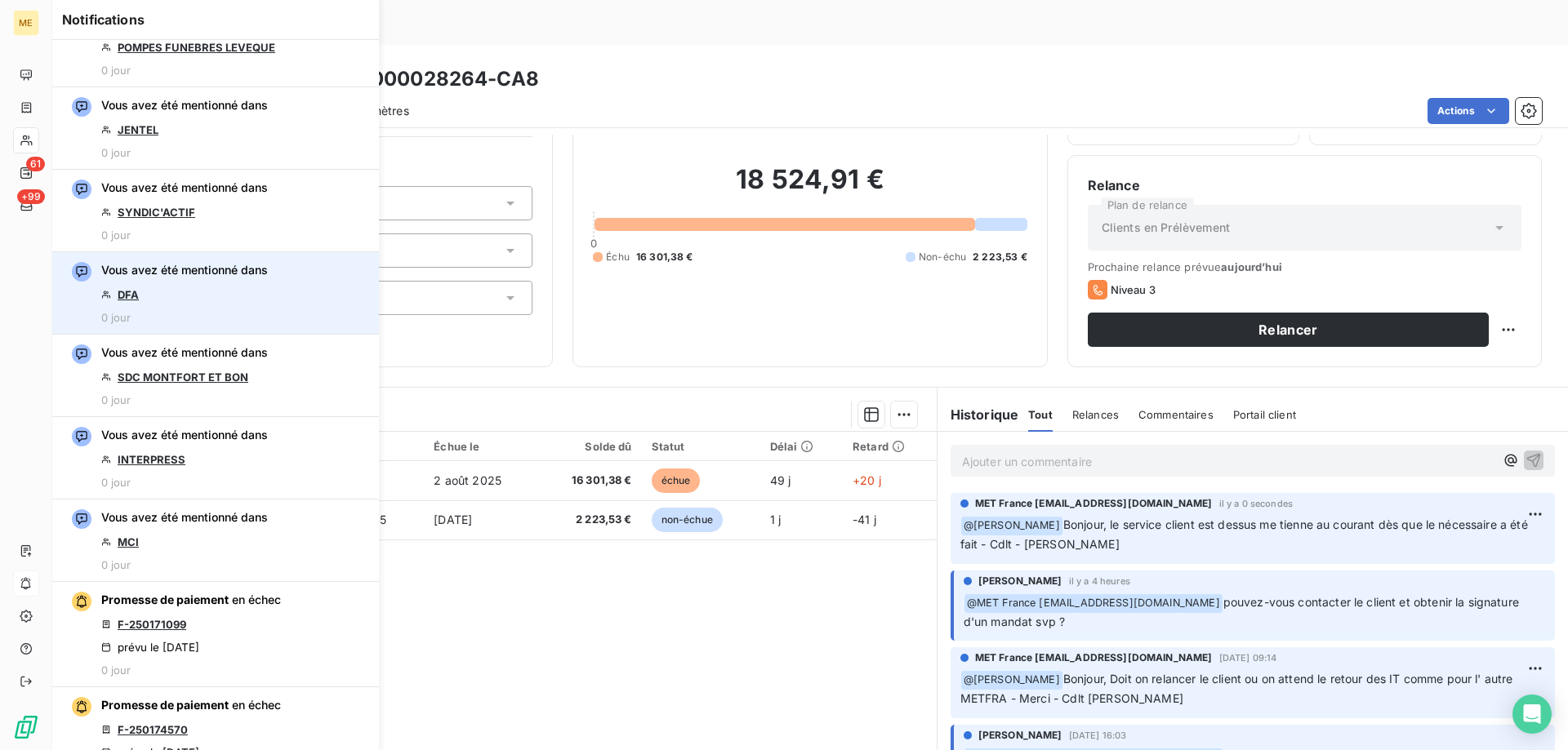
scroll to position [245, 0]
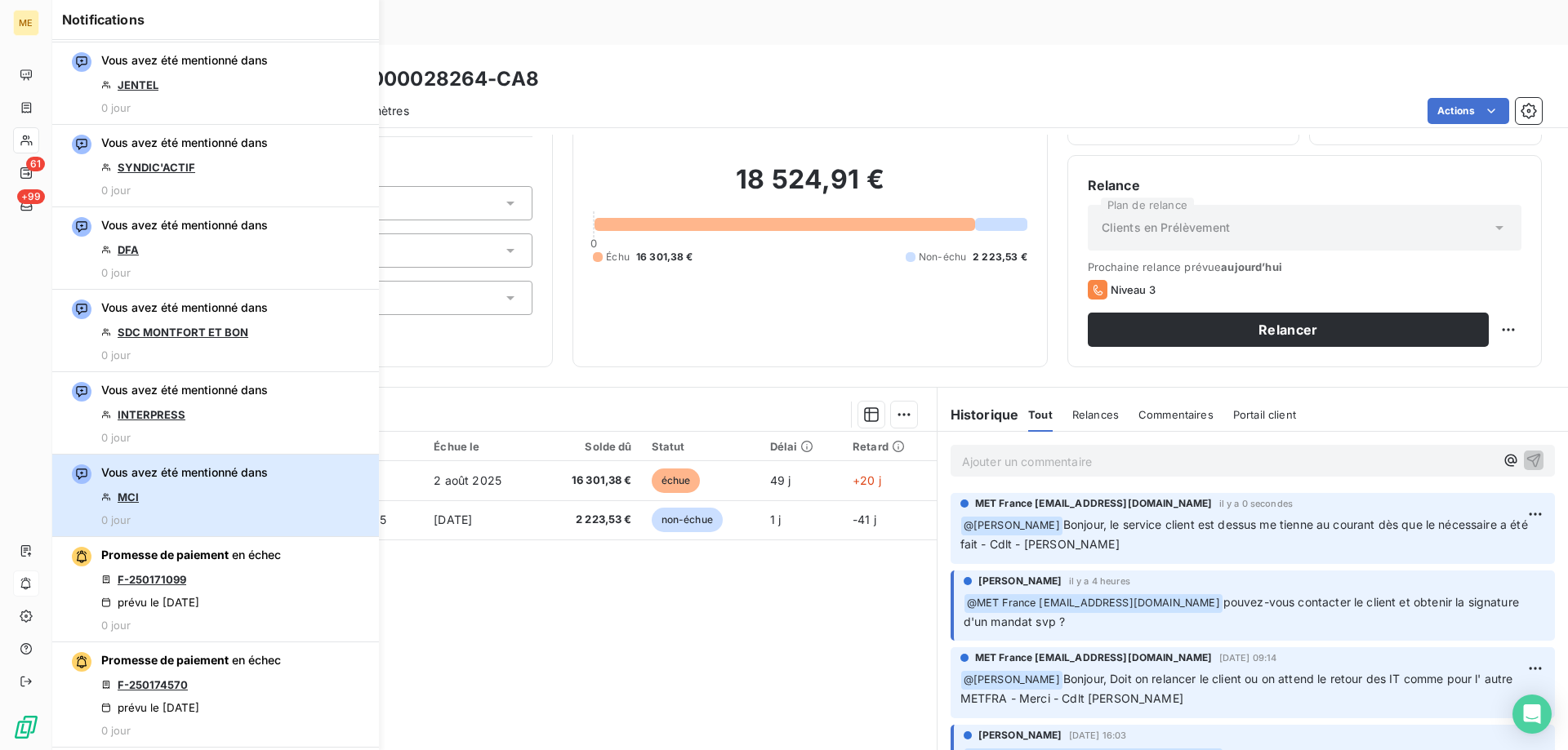
click at [191, 498] on div "Vous avez été mentionné dans MCI 0 jour" at bounding box center [184, 496] width 166 height 62
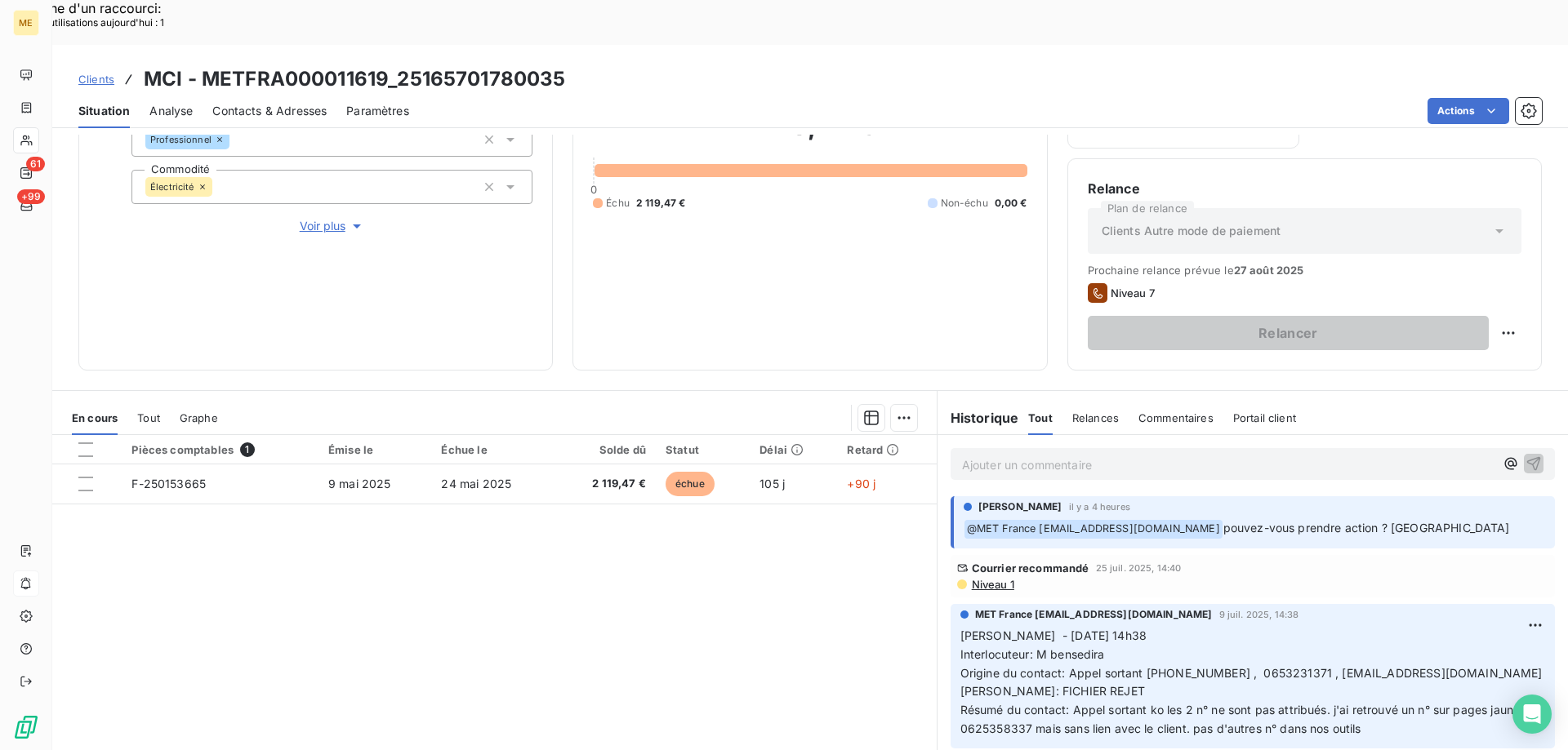
scroll to position [218, 0]
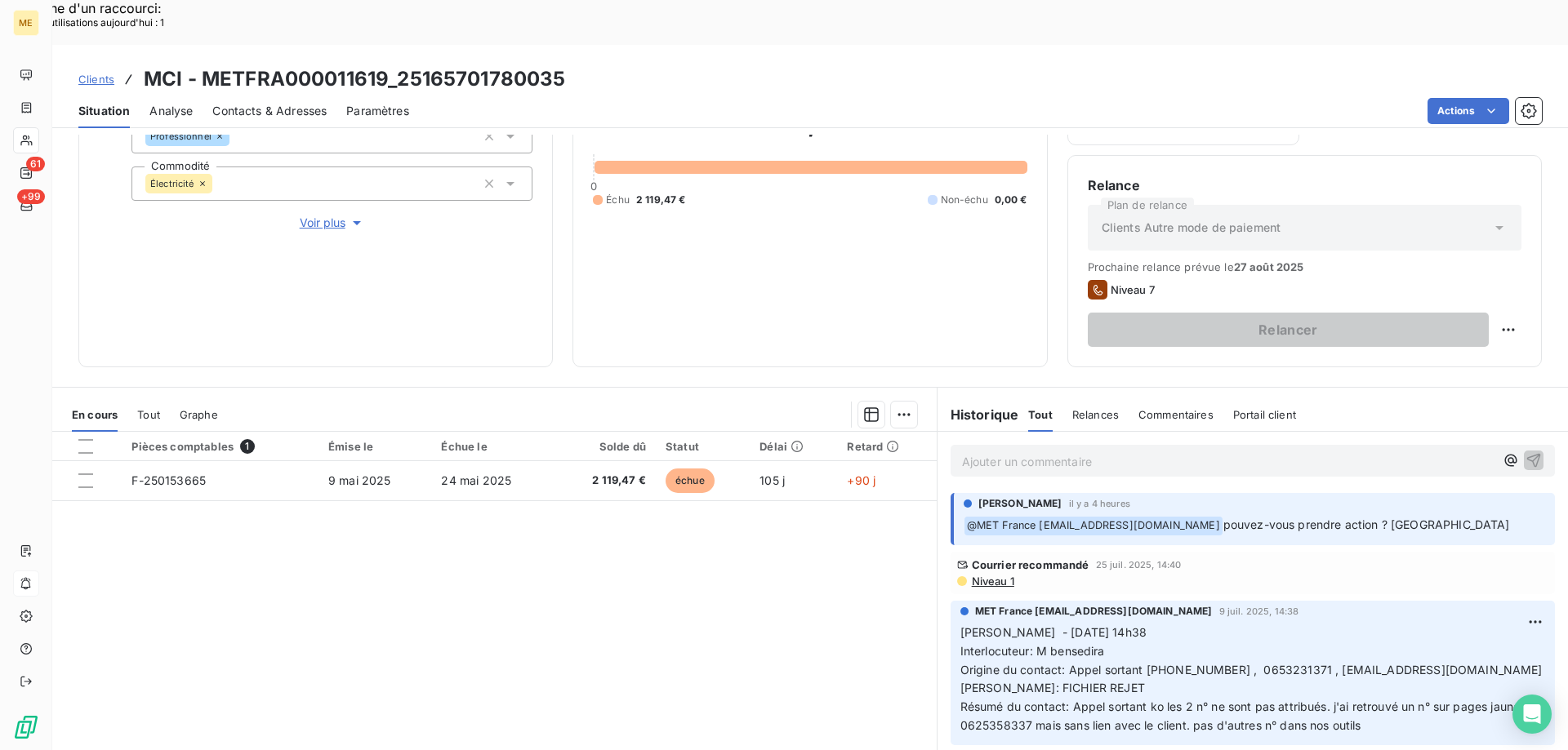
click at [310, 215] on span "Voir plus" at bounding box center [332, 223] width 66 height 16
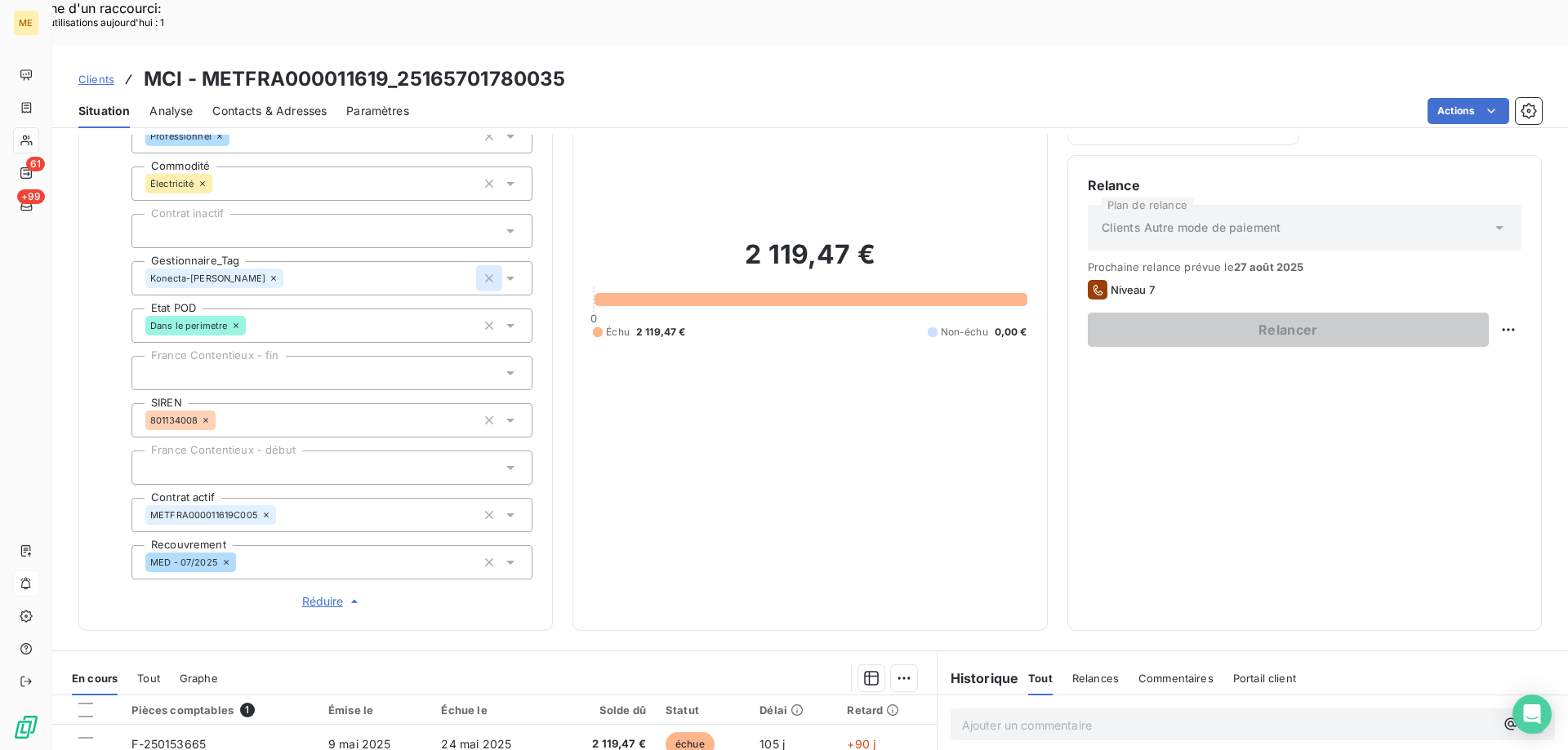
click at [482, 270] on icon "button" at bounding box center [489, 278] width 16 height 16
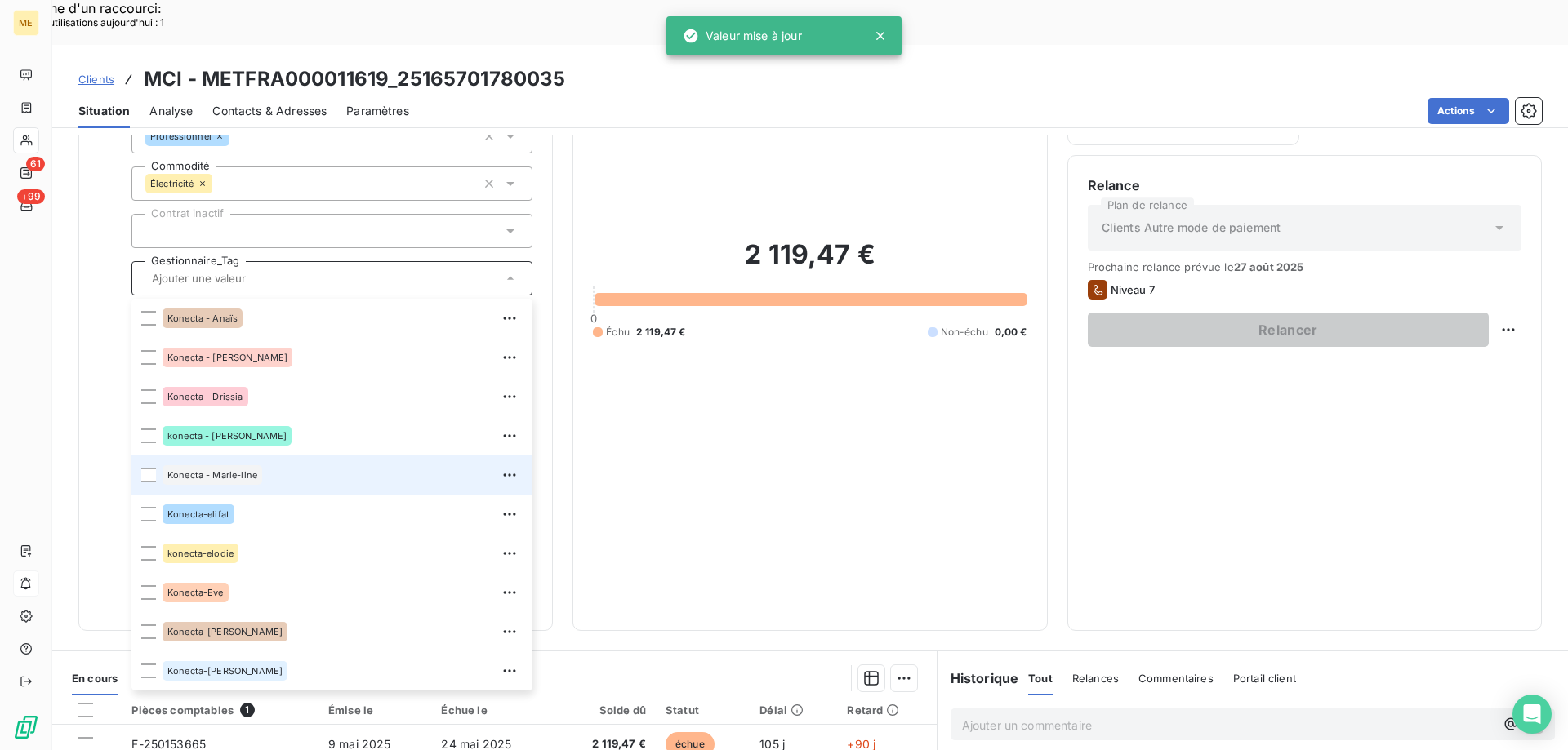
scroll to position [470, 0]
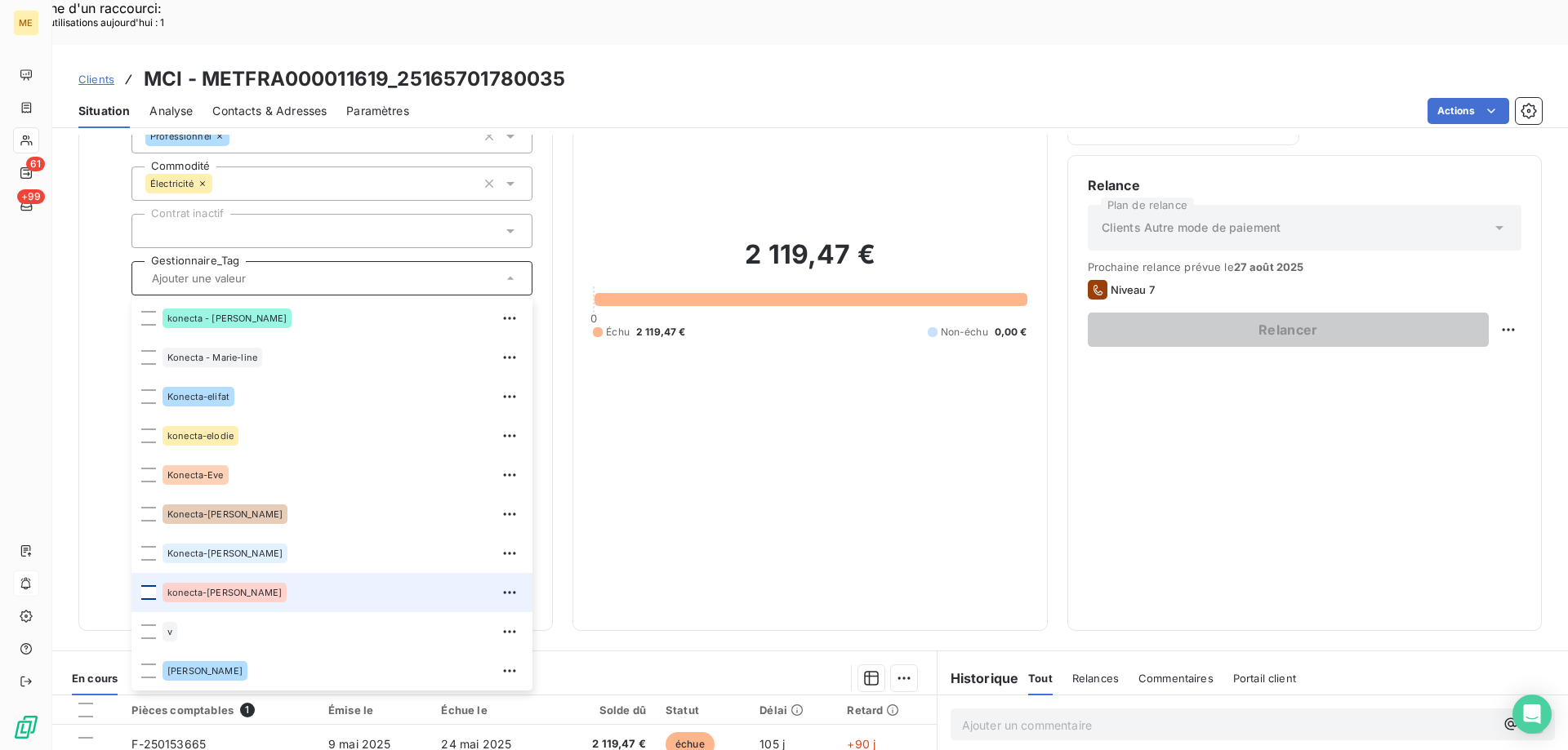
click at [150, 585] on div at bounding box center [149, 592] width 15 height 15
click at [687, 418] on div "2 119,47 € 0 Échu 2 119,47 € Non-échu 0,00 €" at bounding box center [810, 289] width 434 height 645
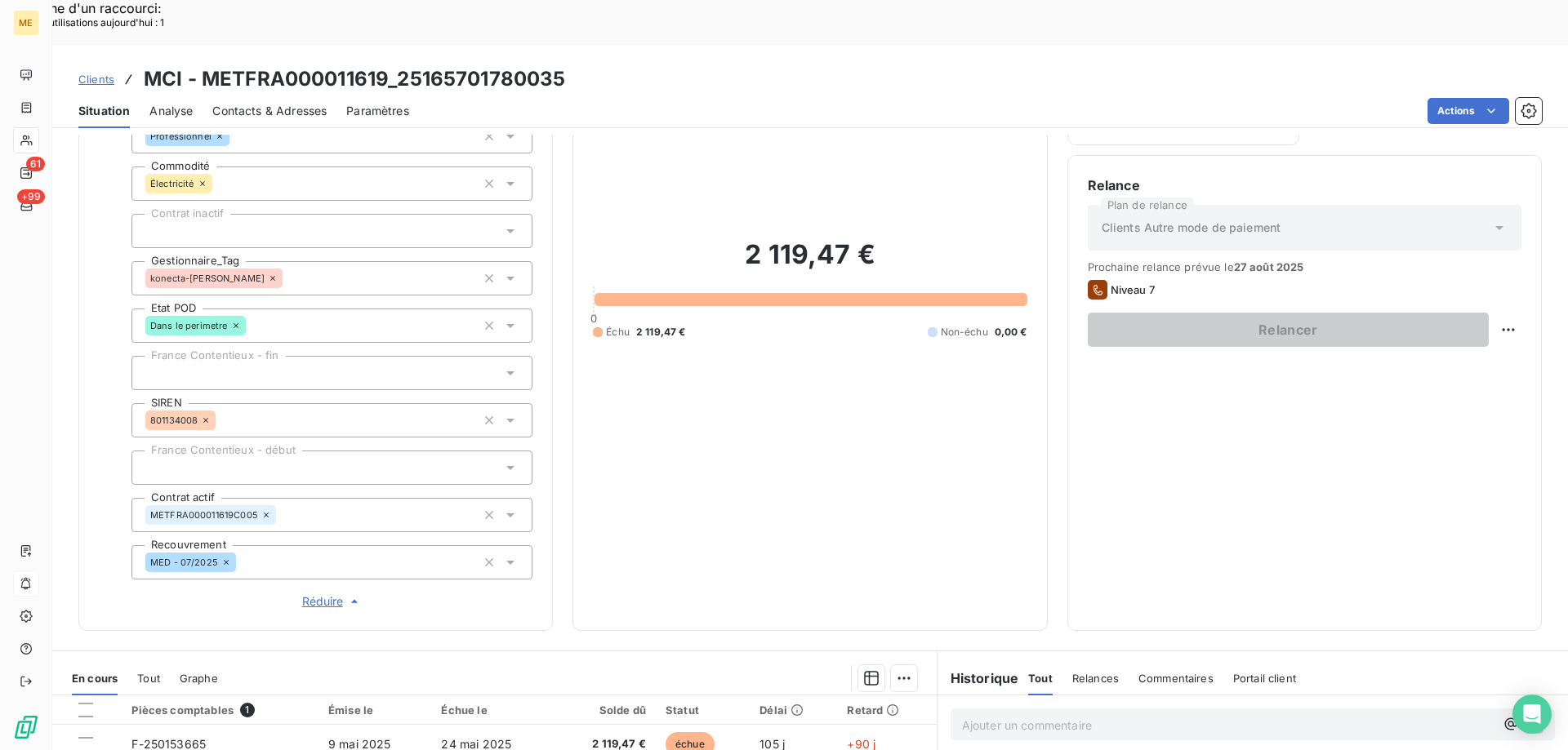
click at [319, 593] on span "Réduire" at bounding box center [332, 601] width 60 height 16
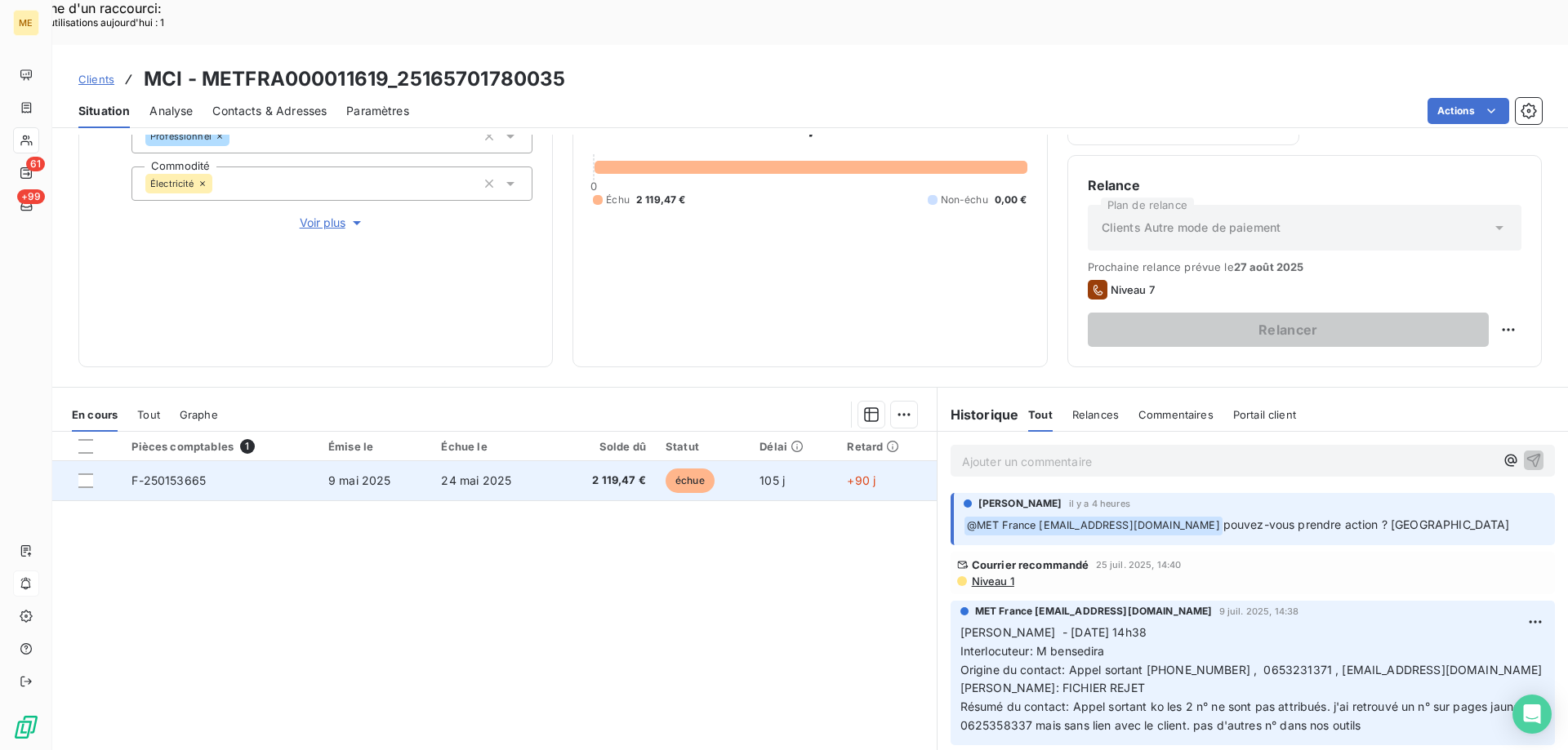
click at [167, 474] on span "F-250153665" at bounding box center [168, 481] width 74 height 14
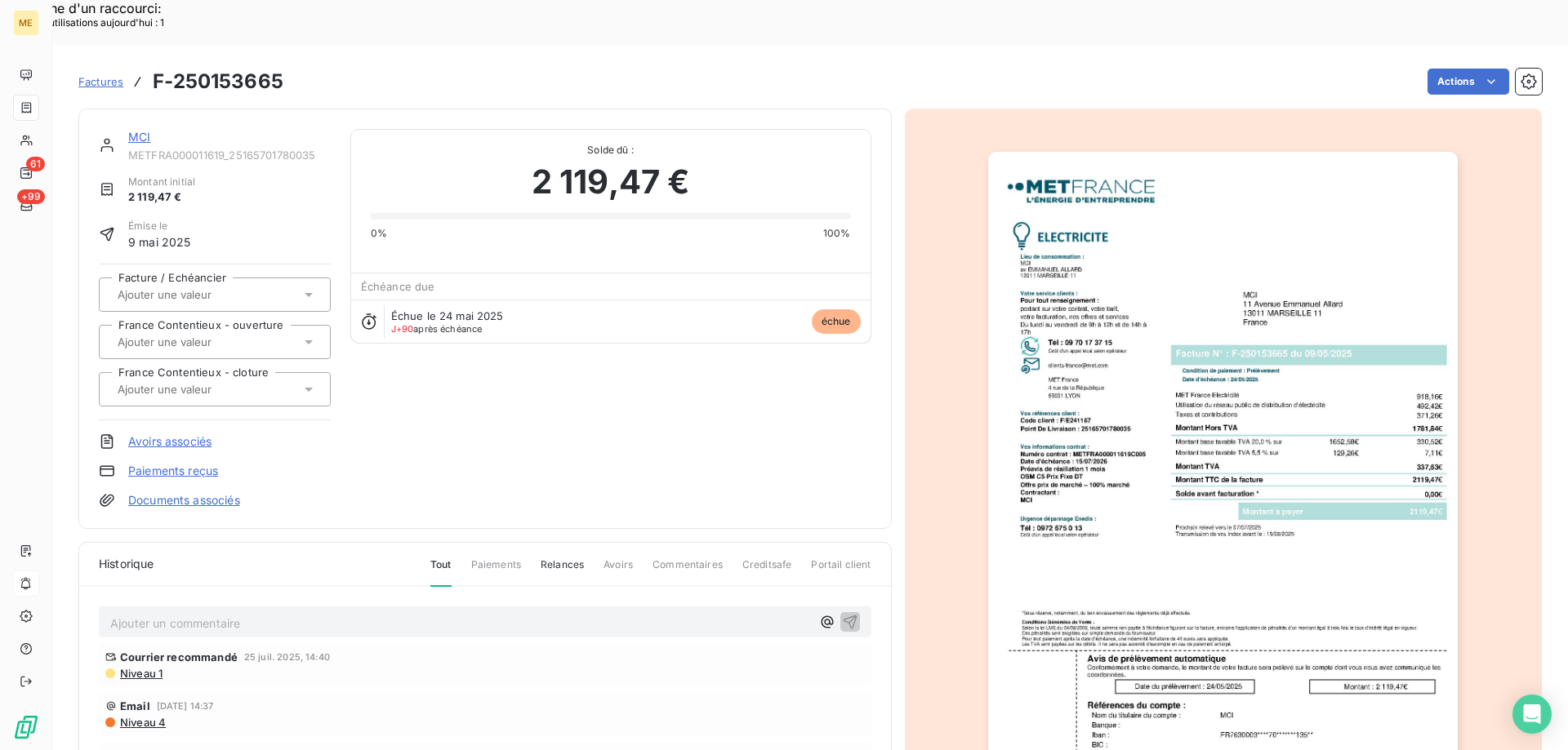
click at [1125, 375] on img "button" at bounding box center [1223, 484] width 469 height 665
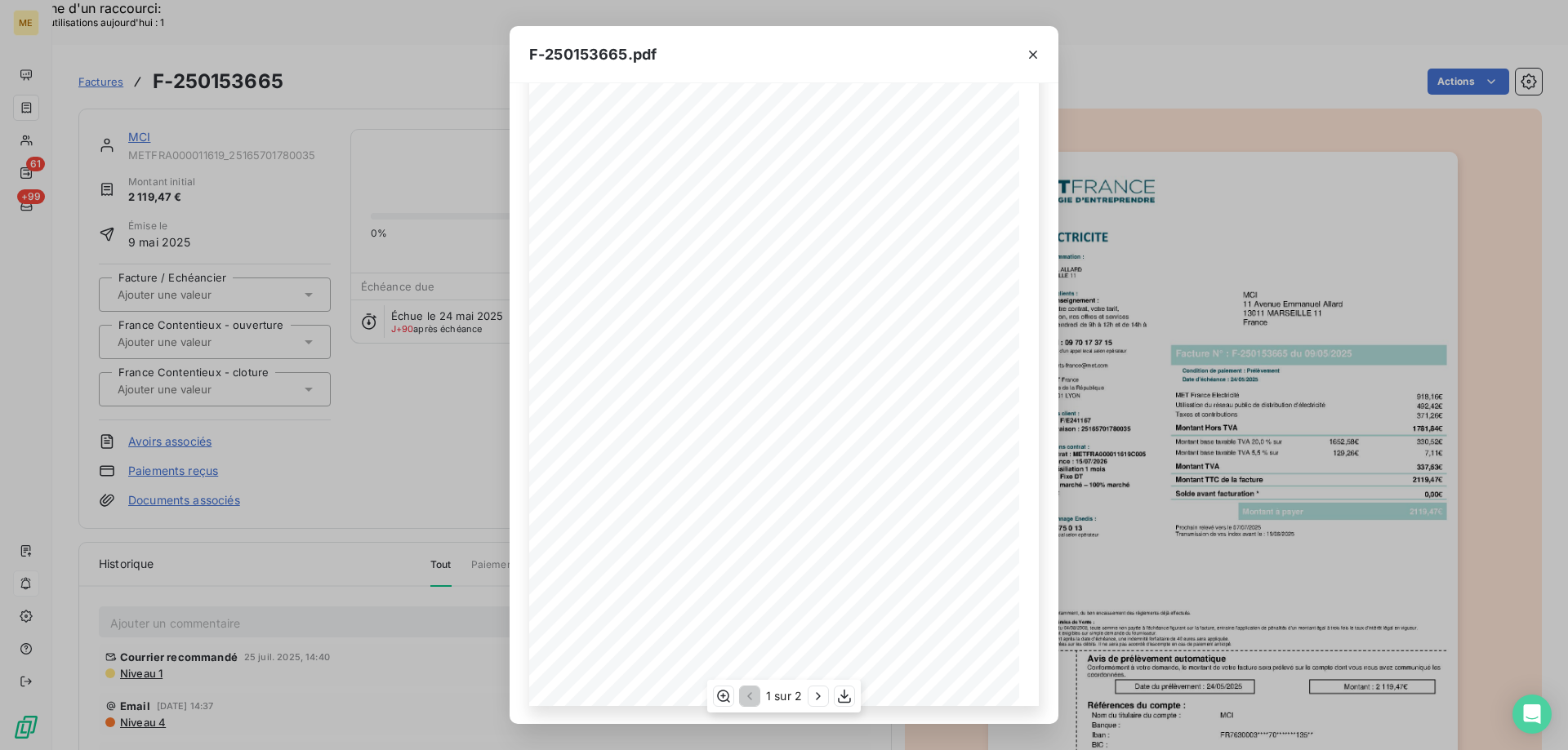
scroll to position [90, 0]
click at [847, 697] on icon "button" at bounding box center [844, 696] width 16 height 16
click at [1032, 50] on icon "button" at bounding box center [1032, 55] width 16 height 16
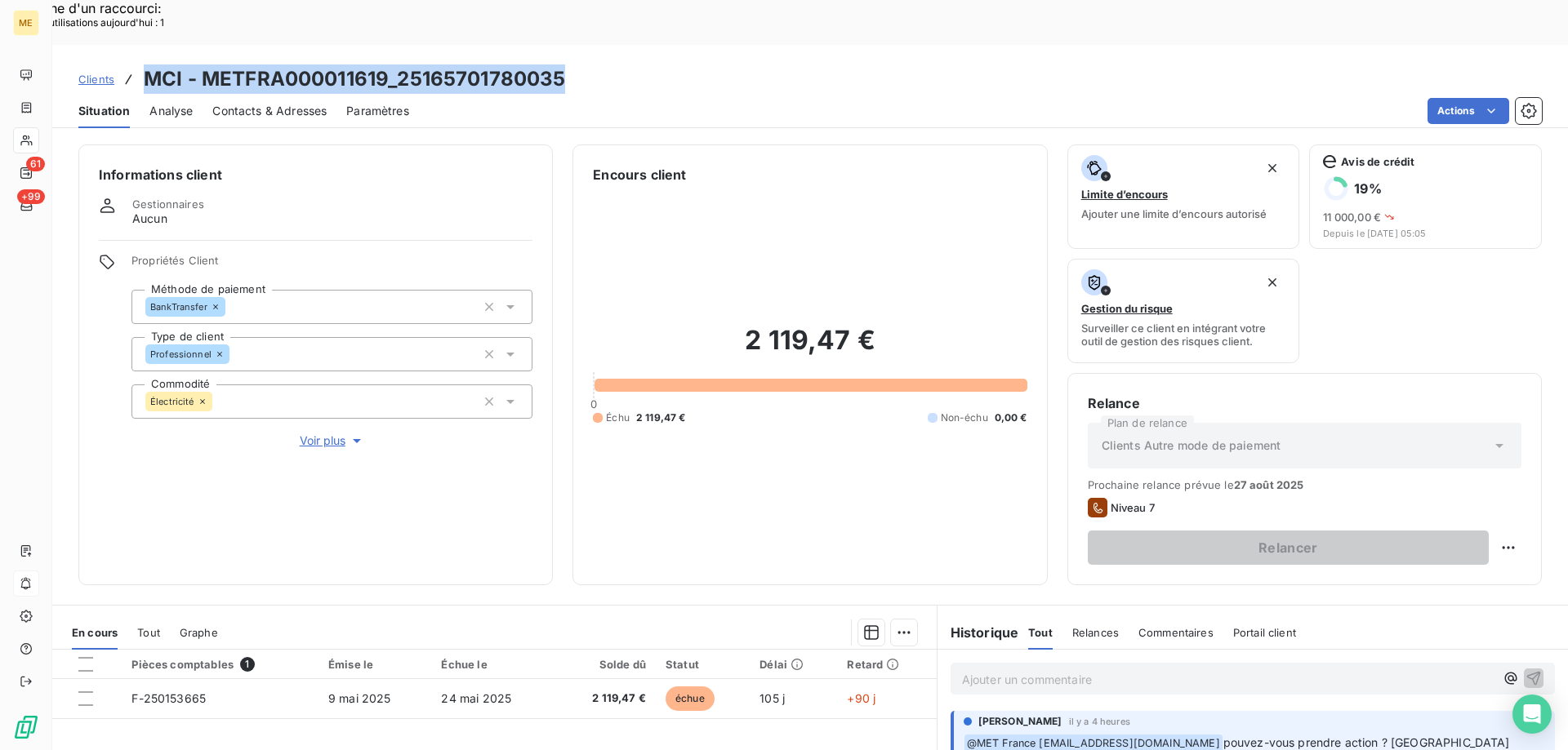
drag, startPoint x: 570, startPoint y: 40, endPoint x: 146, endPoint y: 33, distance: 424.1
click at [146, 65] on div "Clients MCI - METFRA000011619_25165701780035" at bounding box center [810, 79] width 1516 height 29
click at [668, 65] on div "Clients MCI - METFRA000011619_25165701780035" at bounding box center [810, 79] width 1516 height 29
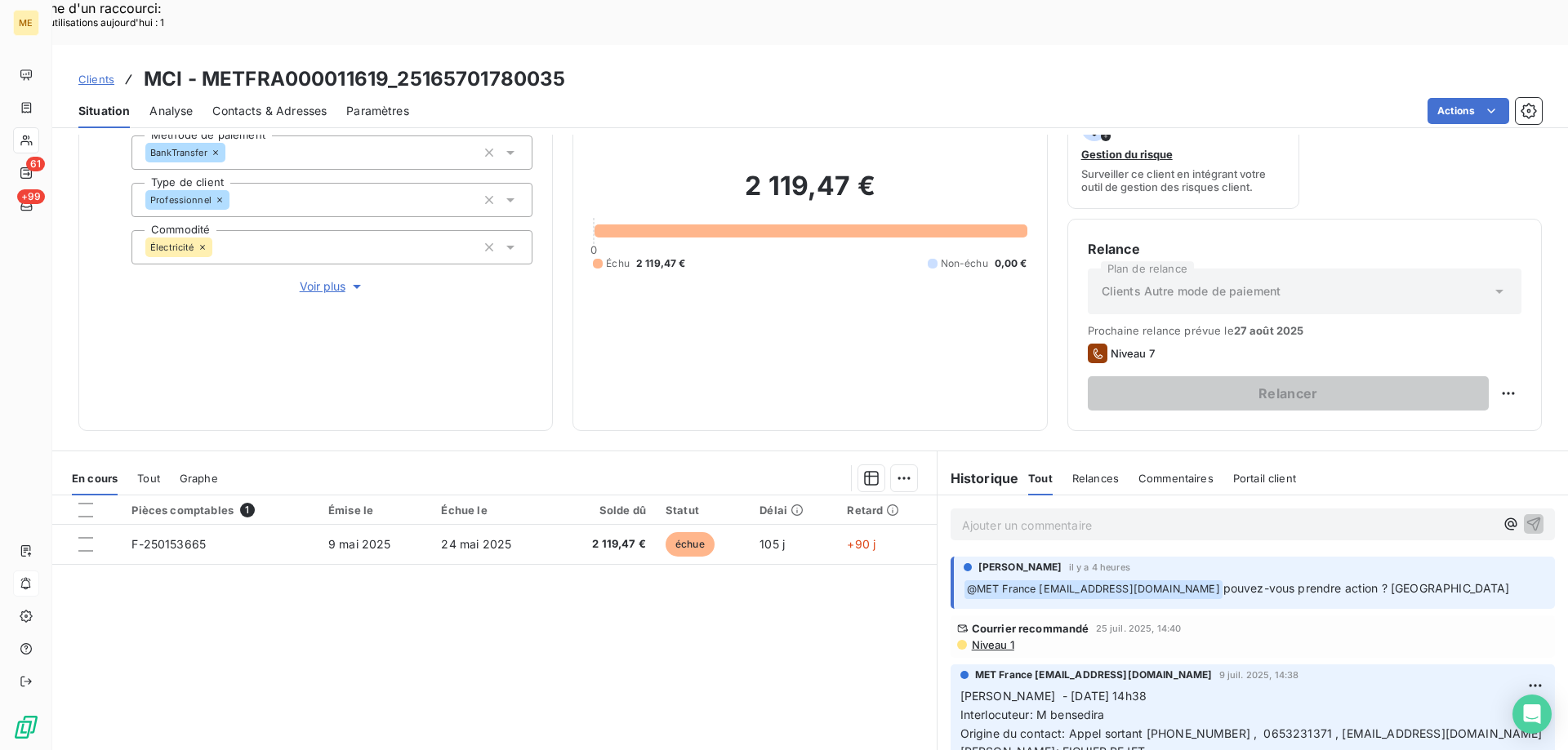
scroll to position [55, 0]
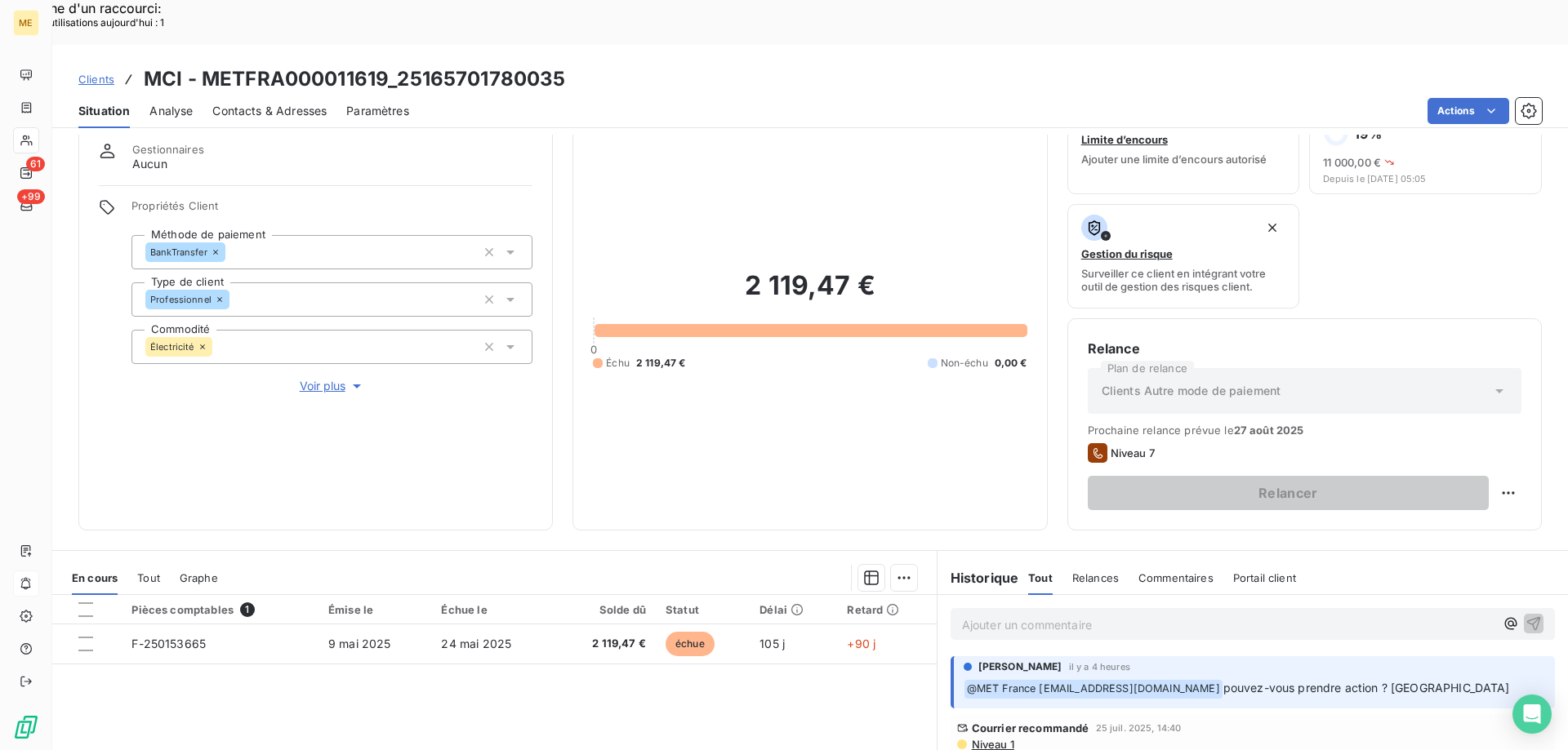
click at [325, 378] on span "Voir plus" at bounding box center [332, 386] width 66 height 16
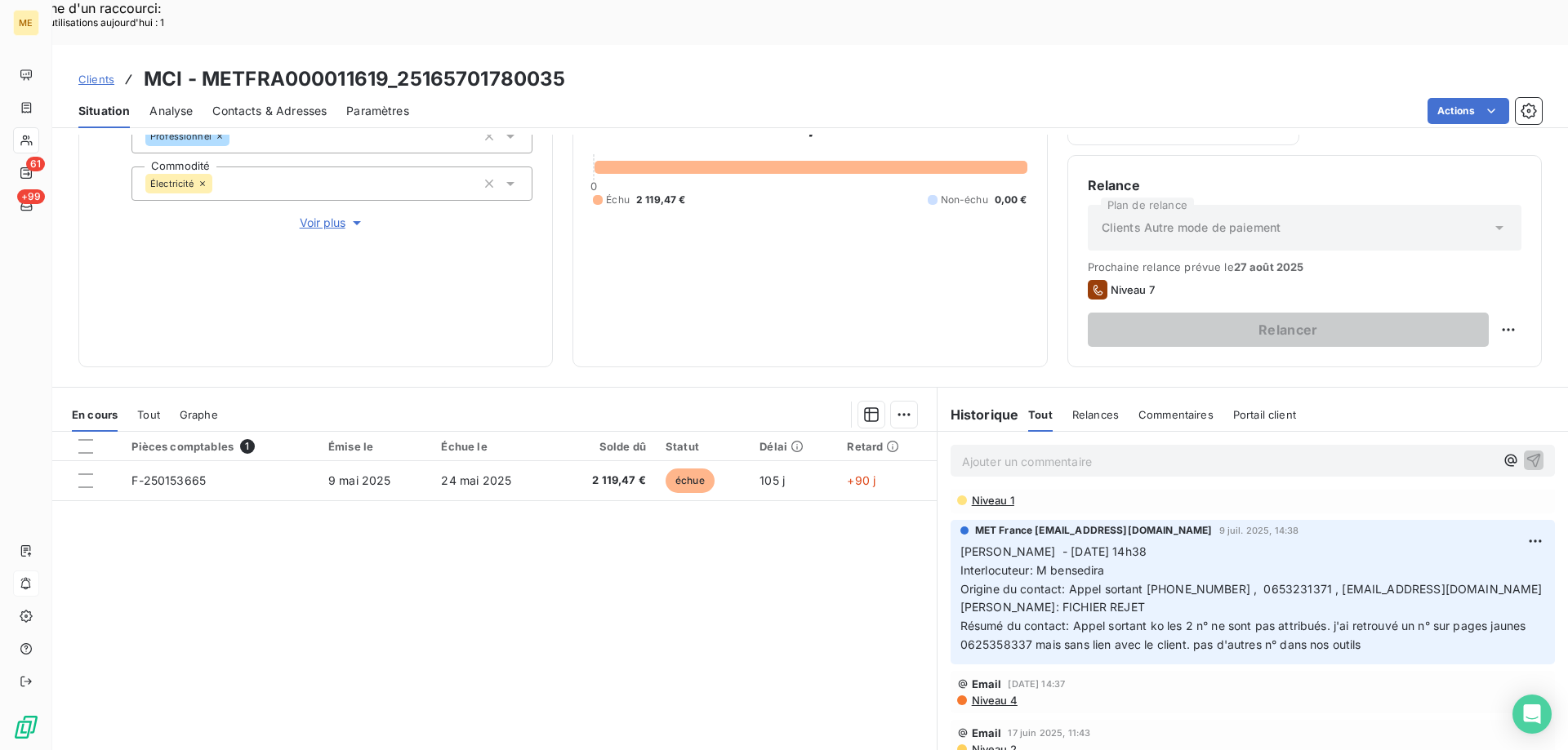
scroll to position [81, 0]
click at [1247, 544] on span "Sylvain - 09/07/2025 - 14h38 Interlocuteur: M bensedira Origine du contact: App…" at bounding box center [1251, 597] width 583 height 107
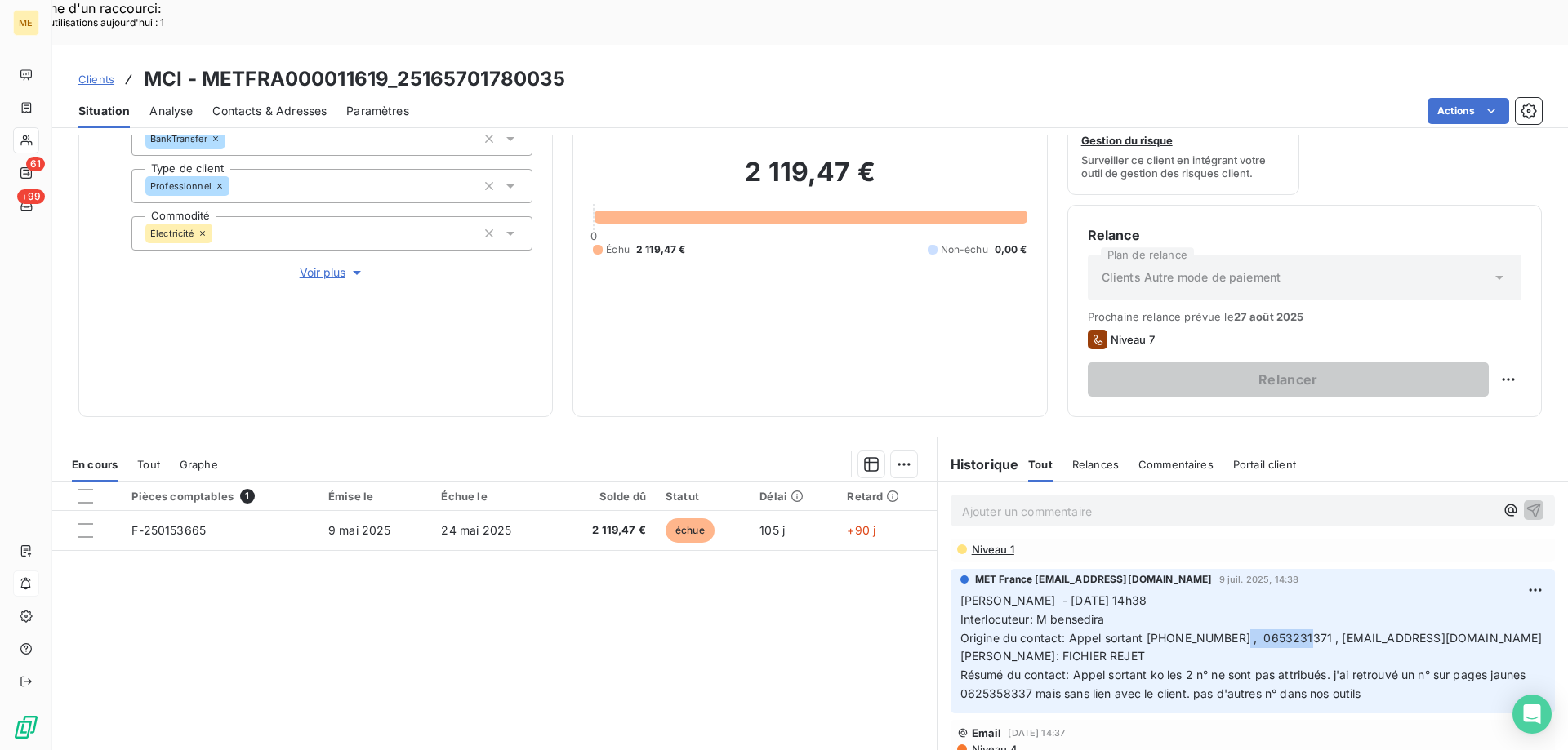
scroll to position [136, 0]
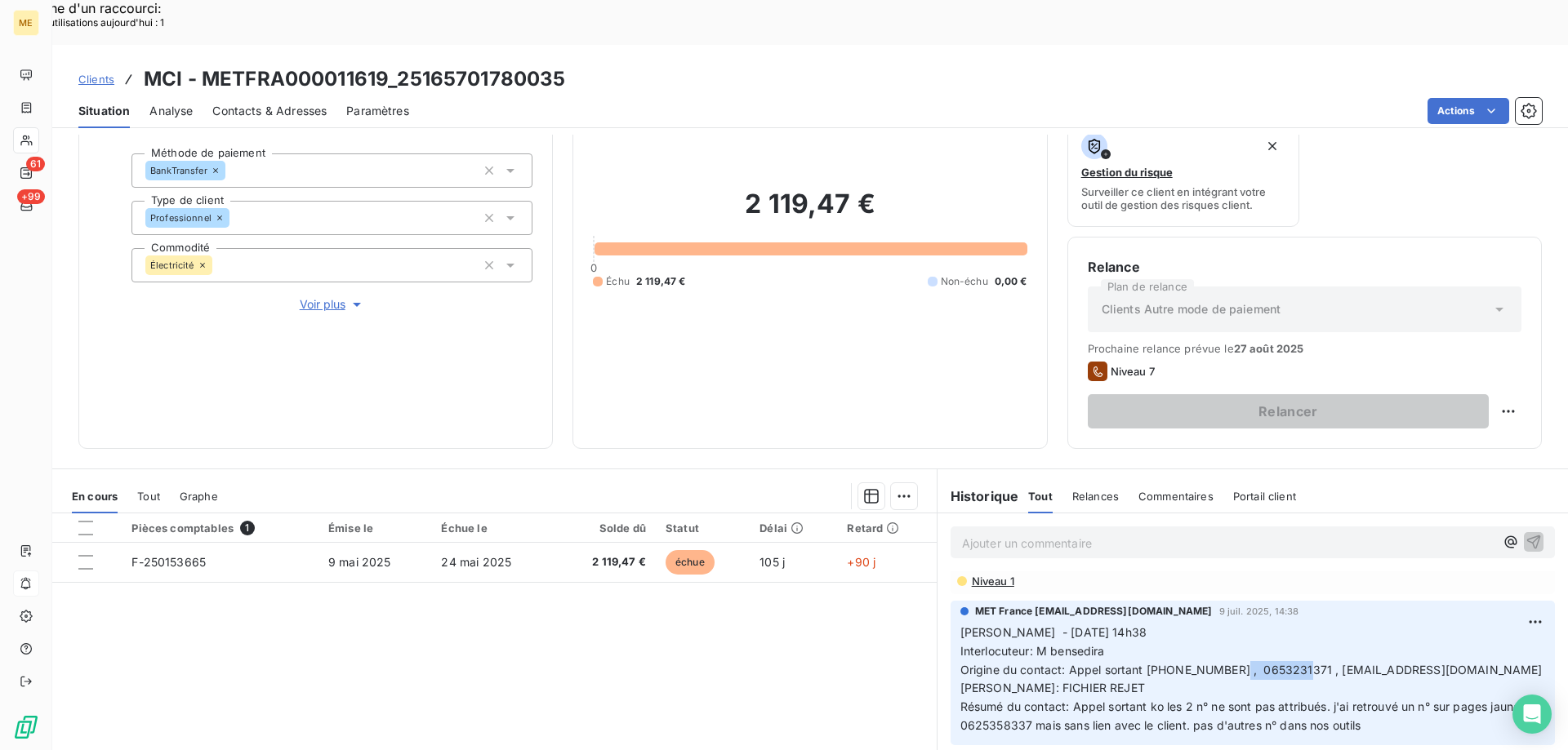
click at [322, 297] on span "Voir plus" at bounding box center [332, 305] width 66 height 16
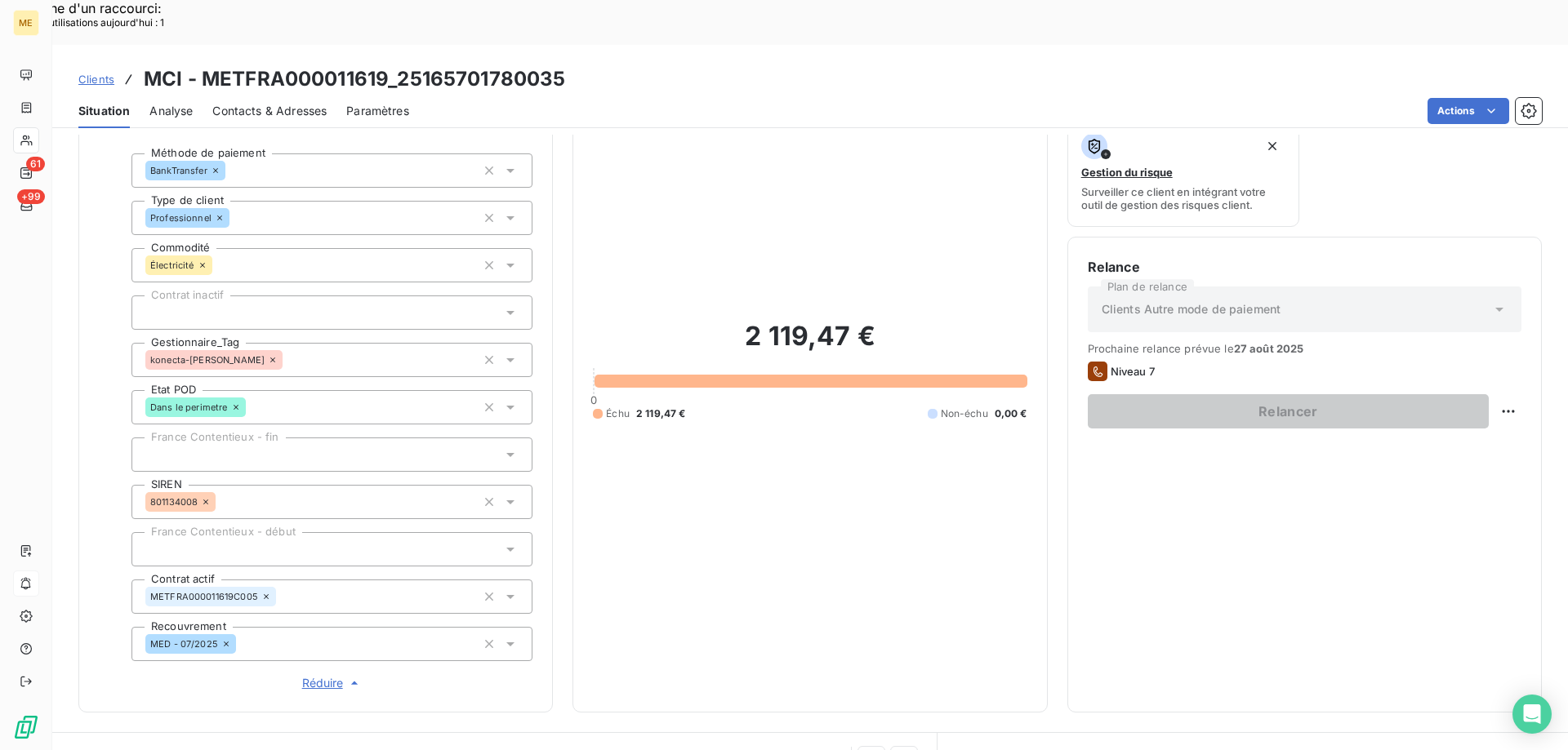
click at [314, 676] on span "Réduire" at bounding box center [332, 684] width 60 height 16
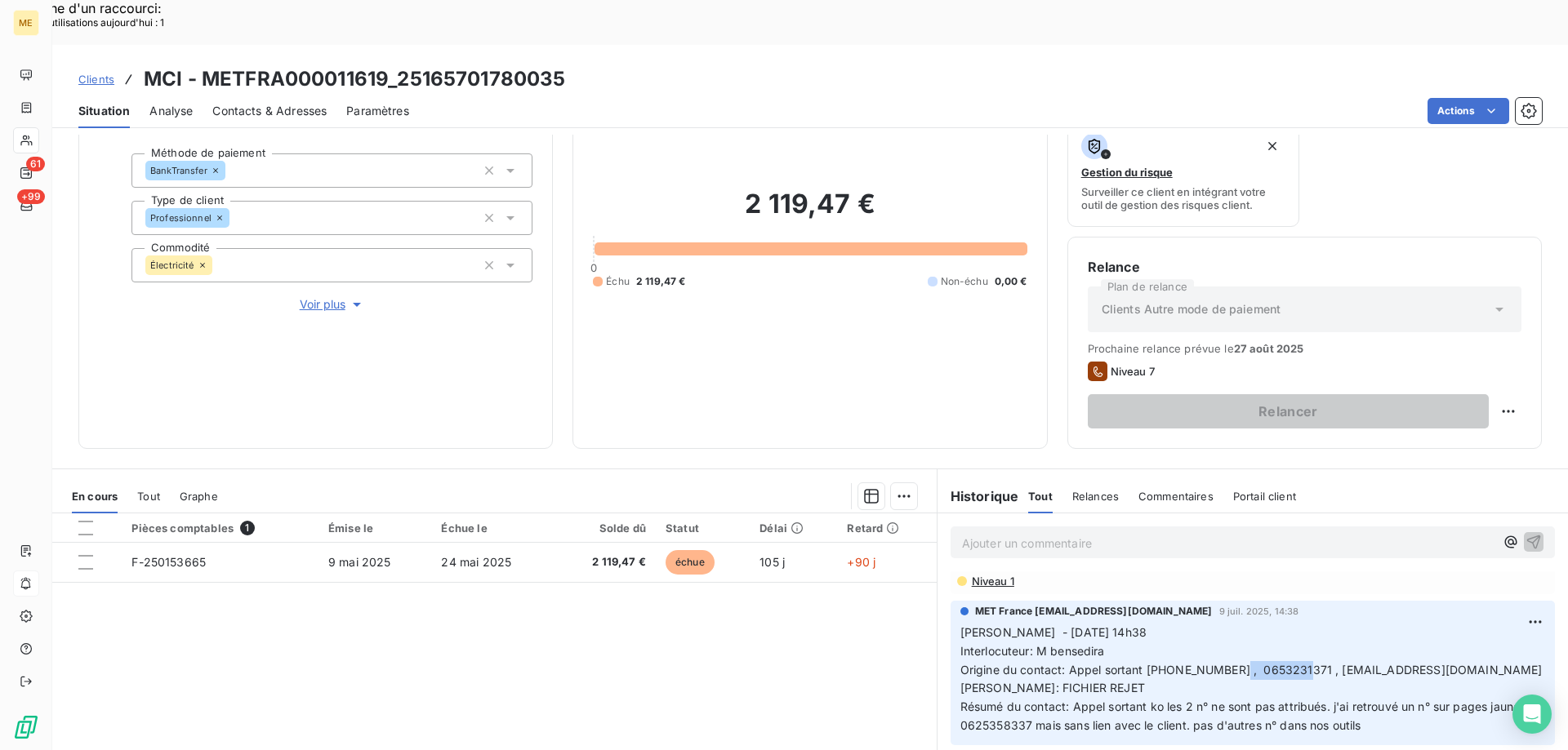
scroll to position [218, 0]
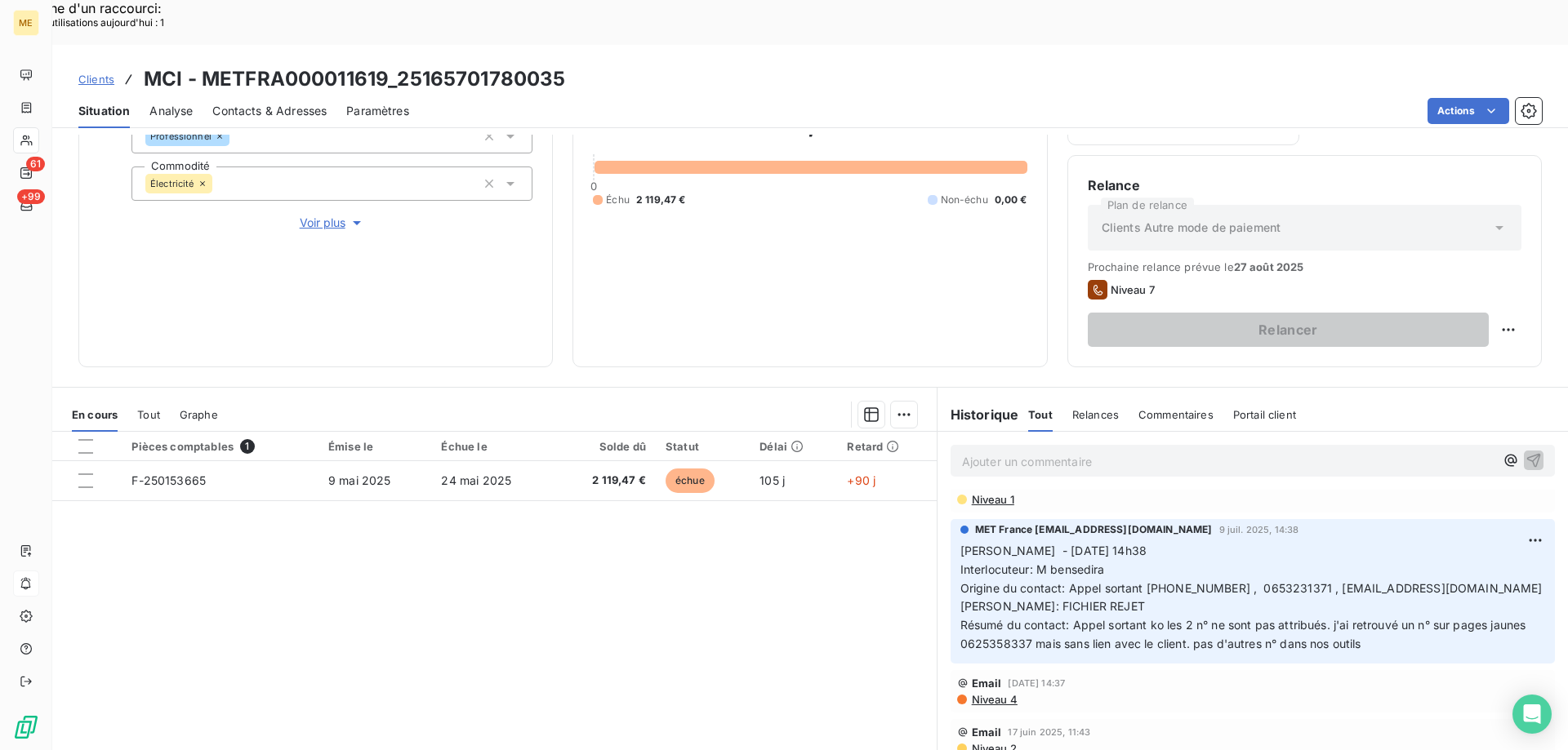
click at [684, 599] on div "Pièces comptables 1 Émise le Échue le Solde dû Statut Délai Retard F-250153665 …" at bounding box center [494, 589] width 884 height 314
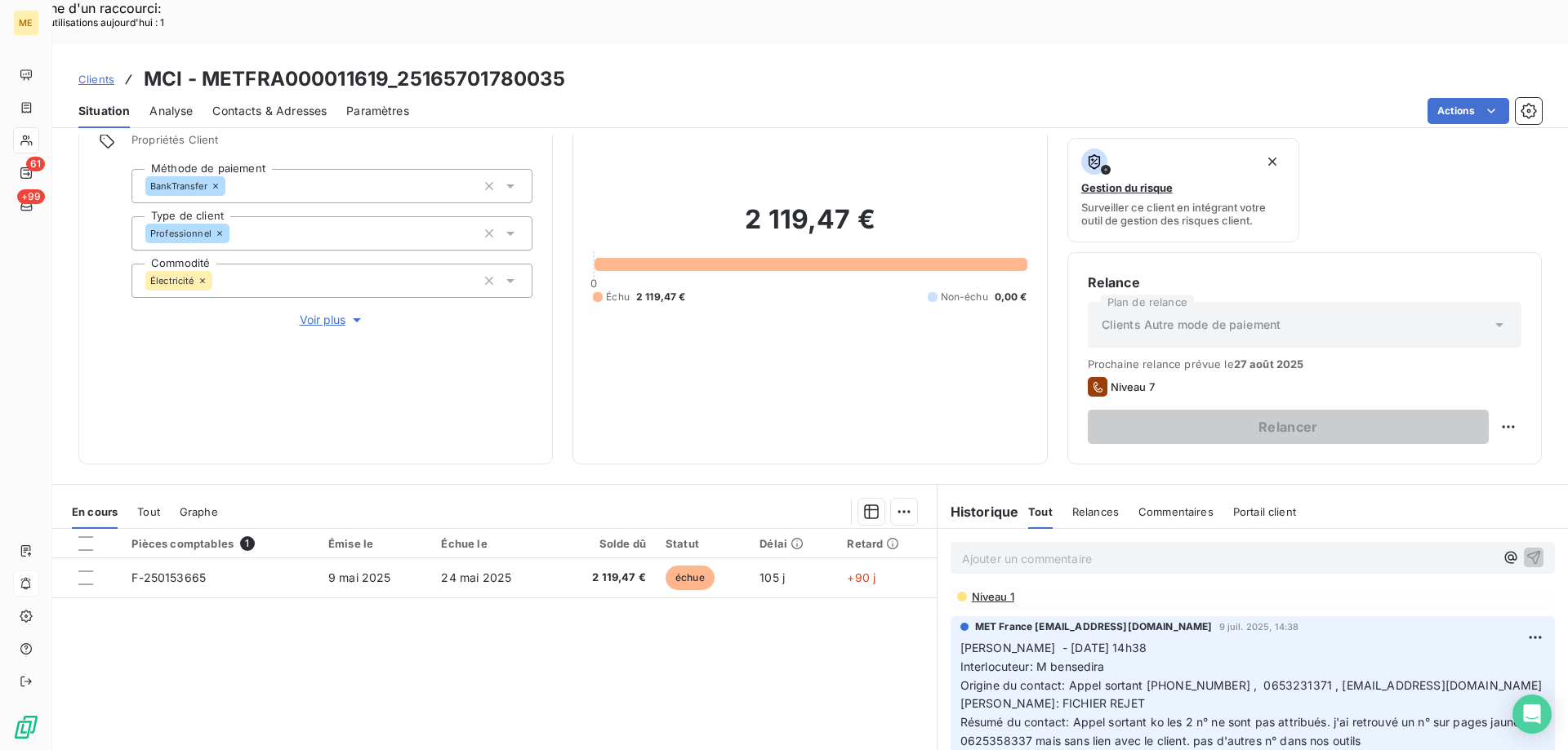
scroll to position [0, 0]
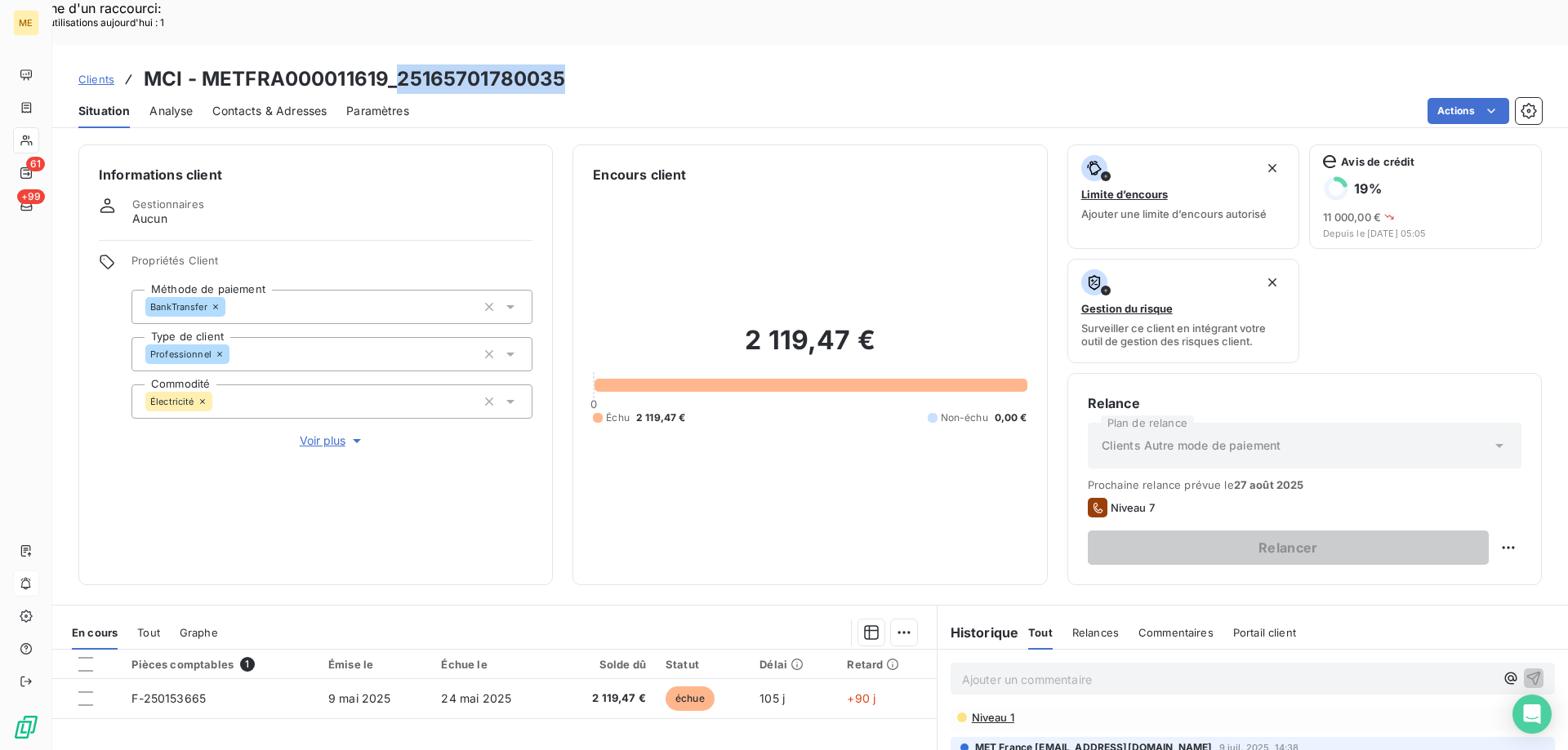
drag, startPoint x: 403, startPoint y: 31, endPoint x: 577, endPoint y: 25, distance: 174.1
click at [577, 65] on div "Clients MCI - METFRA000011619_25165701780035" at bounding box center [810, 79] width 1516 height 29
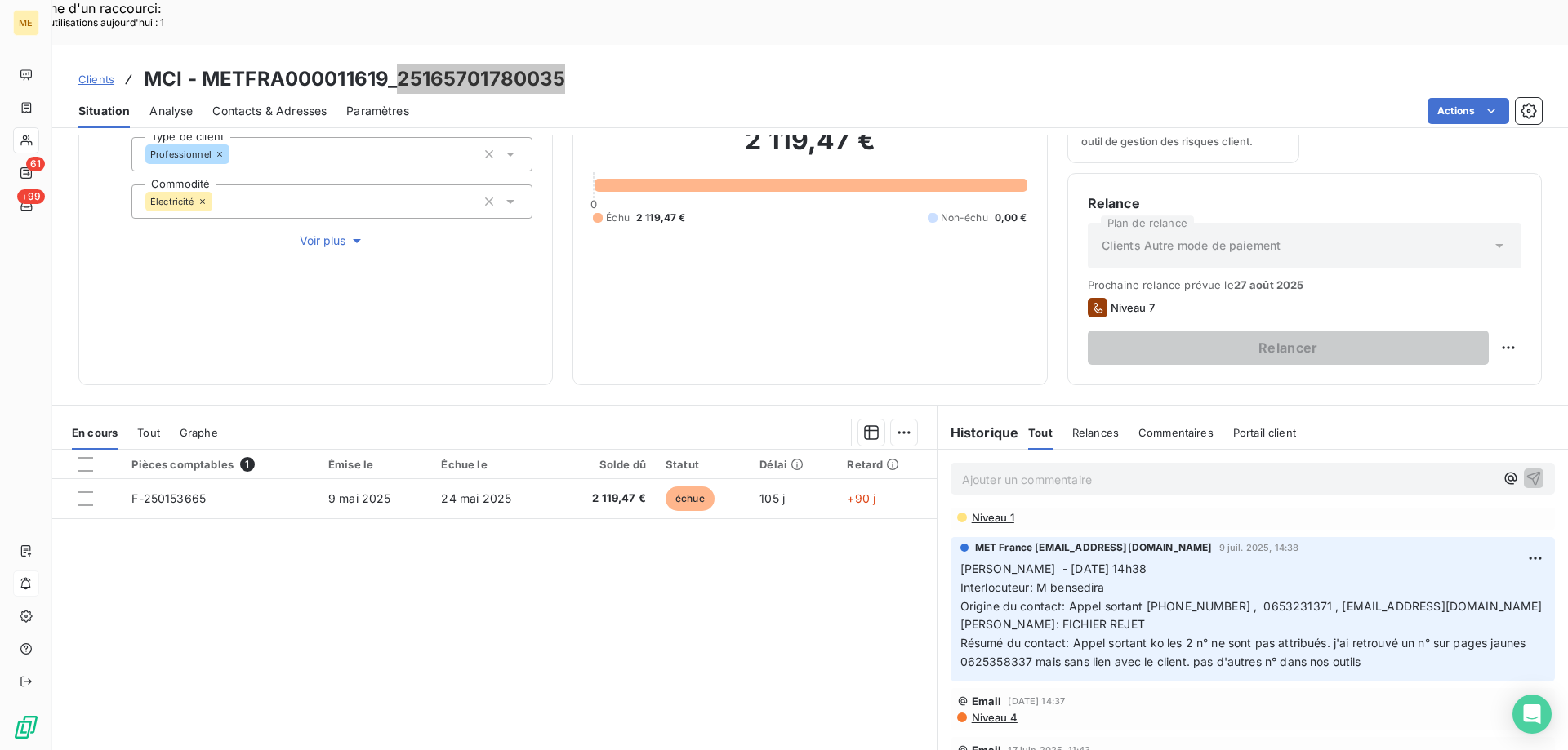
scroll to position [218, 0]
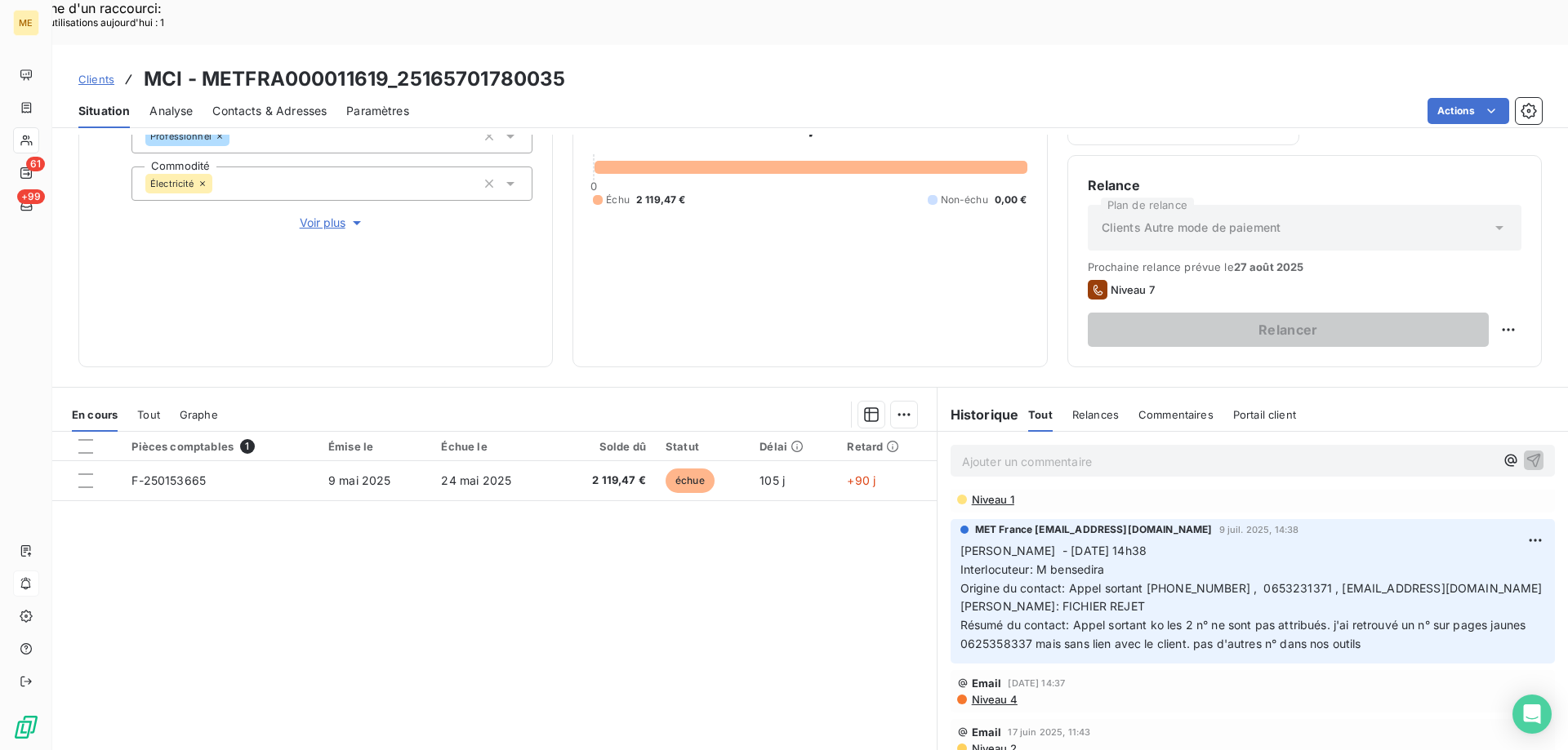
click at [1040, 452] on p "Ajouter un commentaire ﻿" at bounding box center [1227, 461] width 532 height 20
drag, startPoint x: 1043, startPoint y: 404, endPoint x: 981, endPoint y: 413, distance: 62.6
click at [980, 452] on p "Ajouter un commentaire ﻿" at bounding box center [1227, 461] width 532 height 20
click at [981, 452] on p "Ajouter un commentaire ﻿" at bounding box center [1227, 461] width 532 height 20
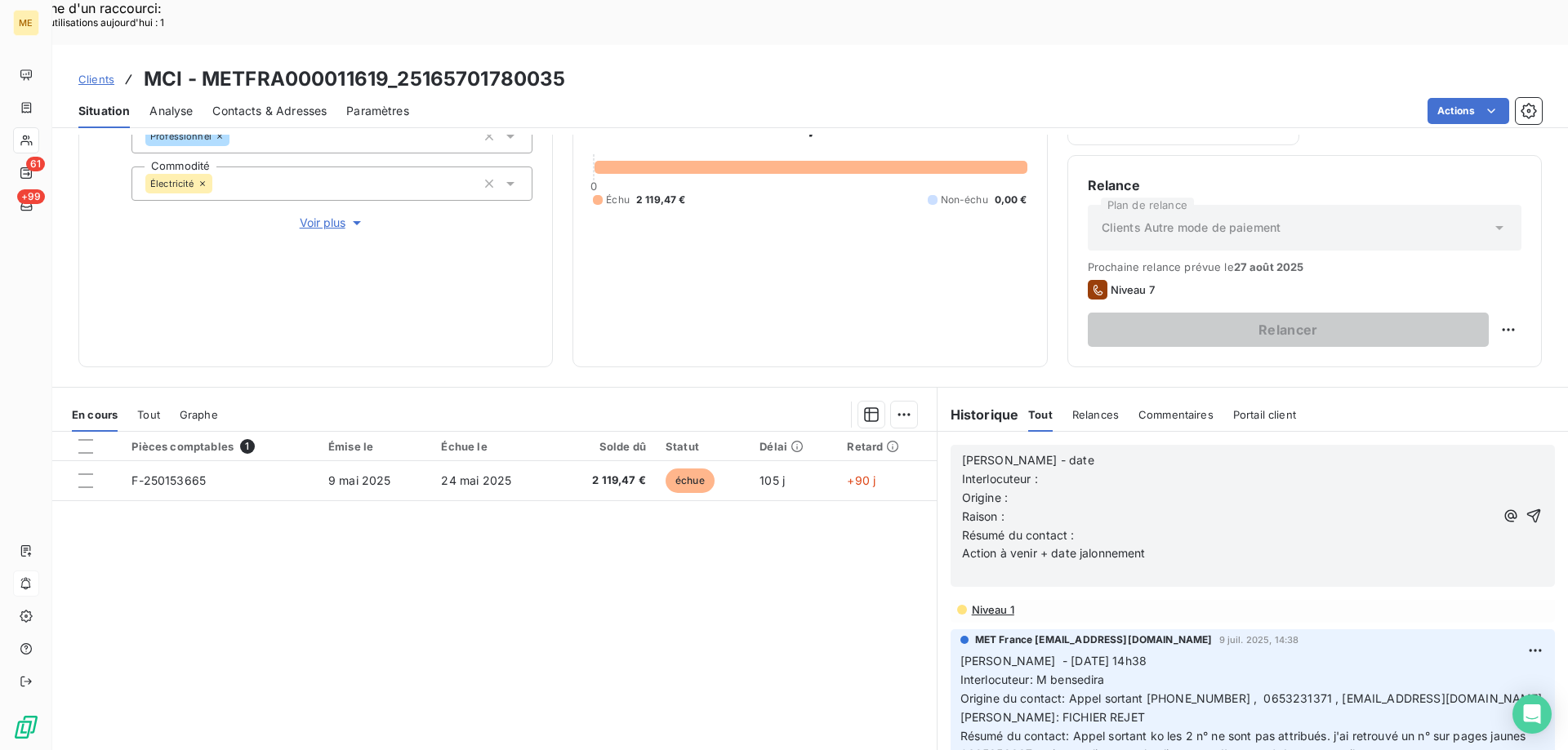
scroll to position [192, 0]
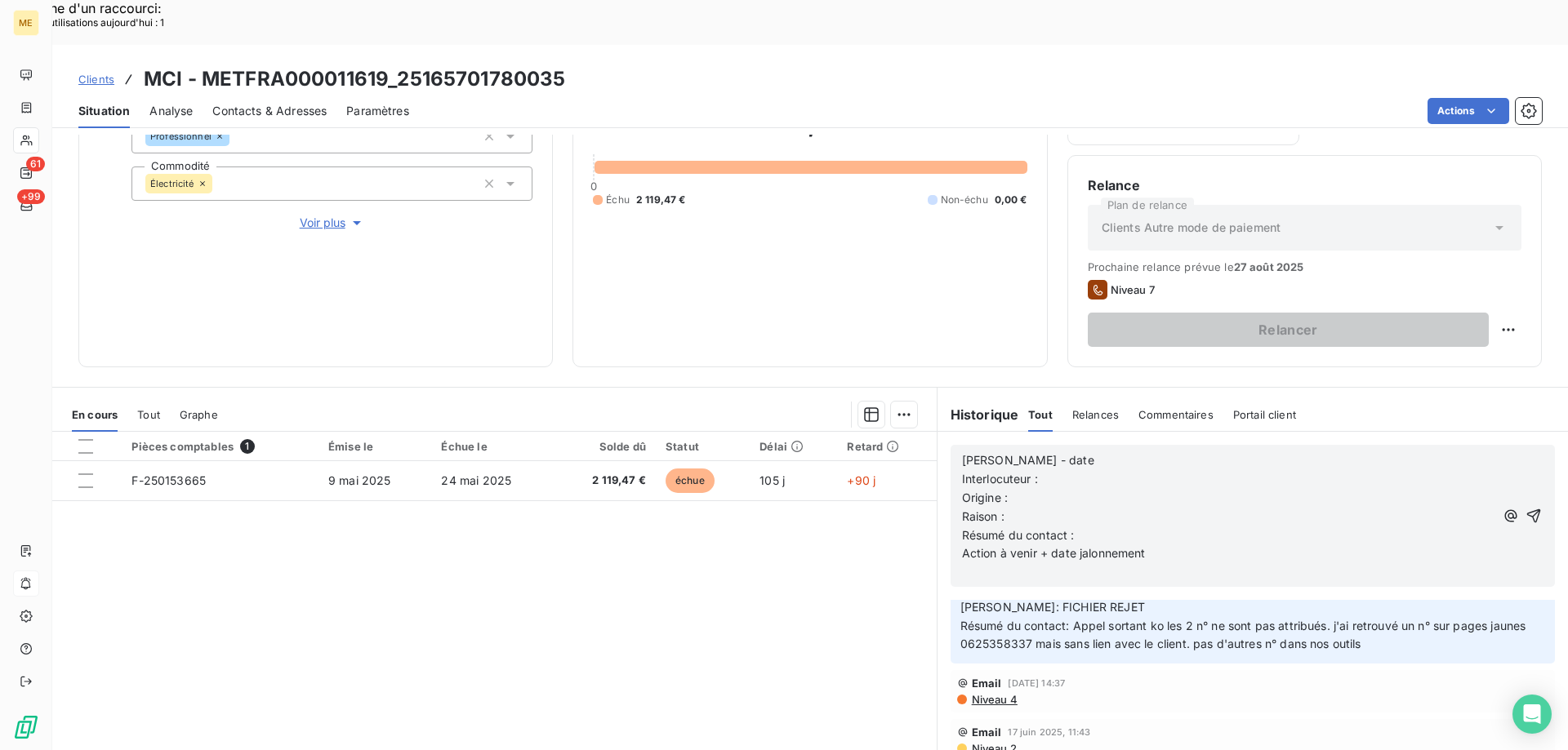
click at [1061, 452] on p "Valérie - date" at bounding box center [1227, 460] width 532 height 19
click at [1070, 470] on p "Interlocuteur :" at bounding box center [1227, 479] width 532 height 19
click at [1044, 470] on p "Interlocuteur :" at bounding box center [1227, 479] width 532 height 19
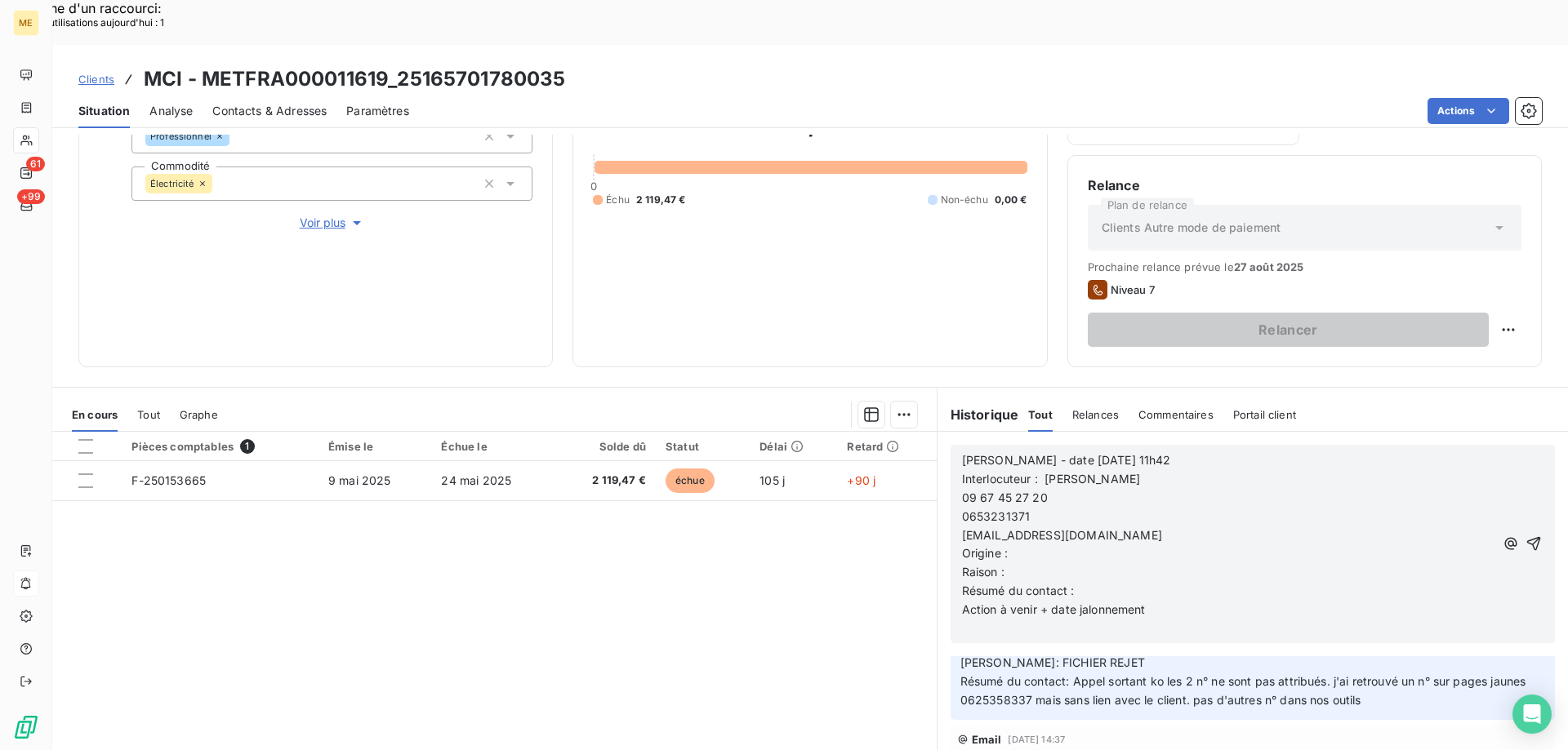
scroll to position [248, 0]
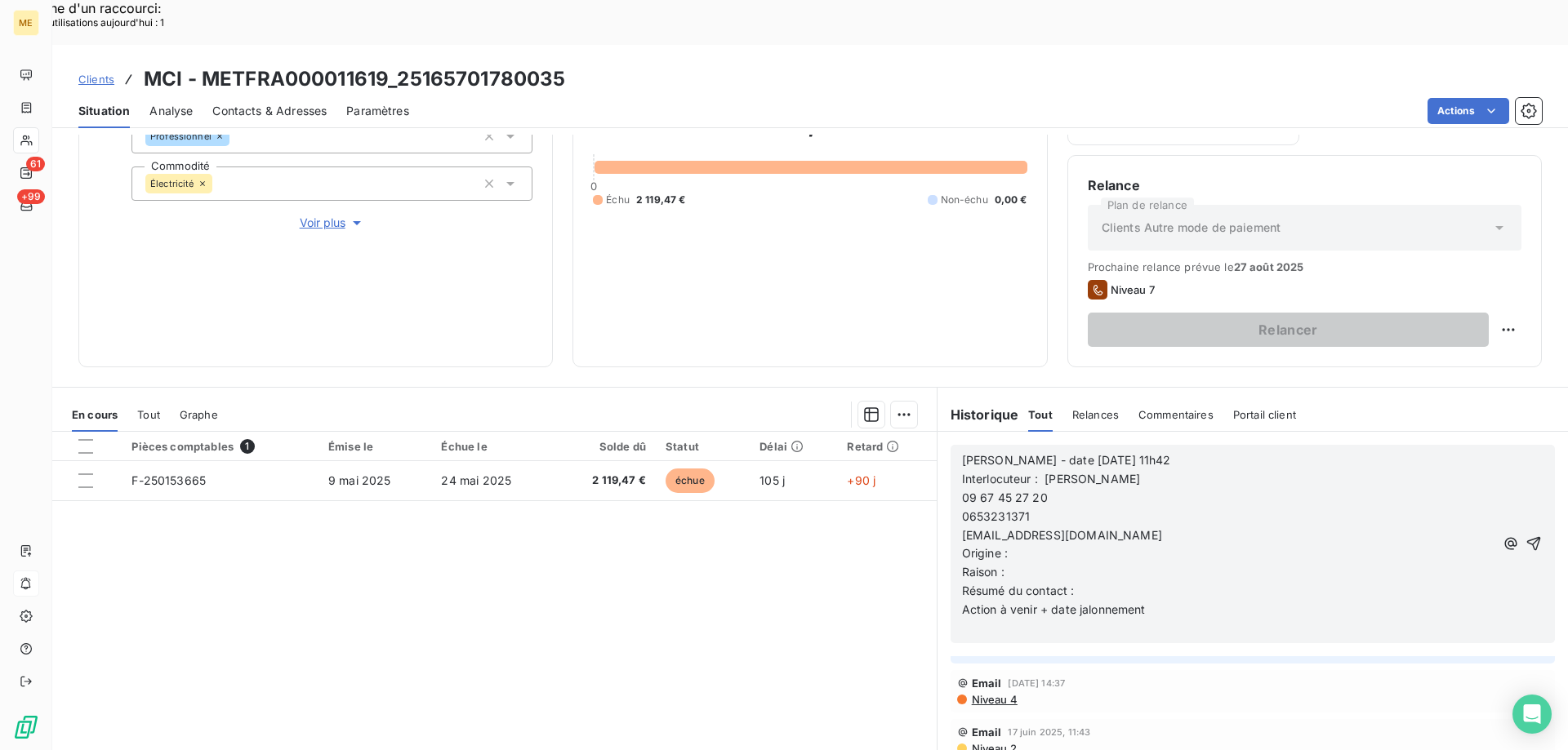
click at [962, 491] on span "09 67 45 27 20" at bounding box center [1004, 498] width 86 height 14
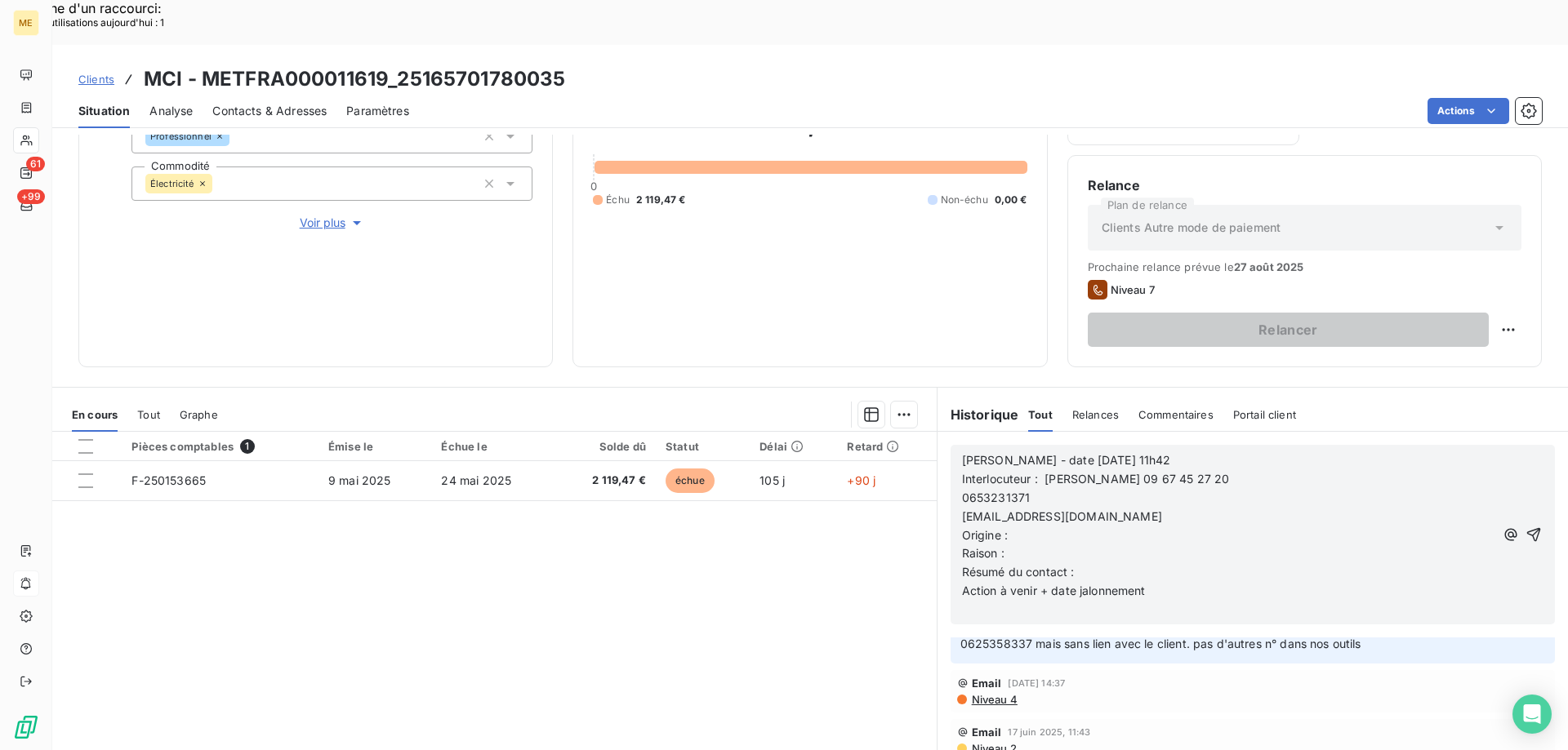
click at [962, 491] on span "0653231371" at bounding box center [995, 498] width 68 height 14
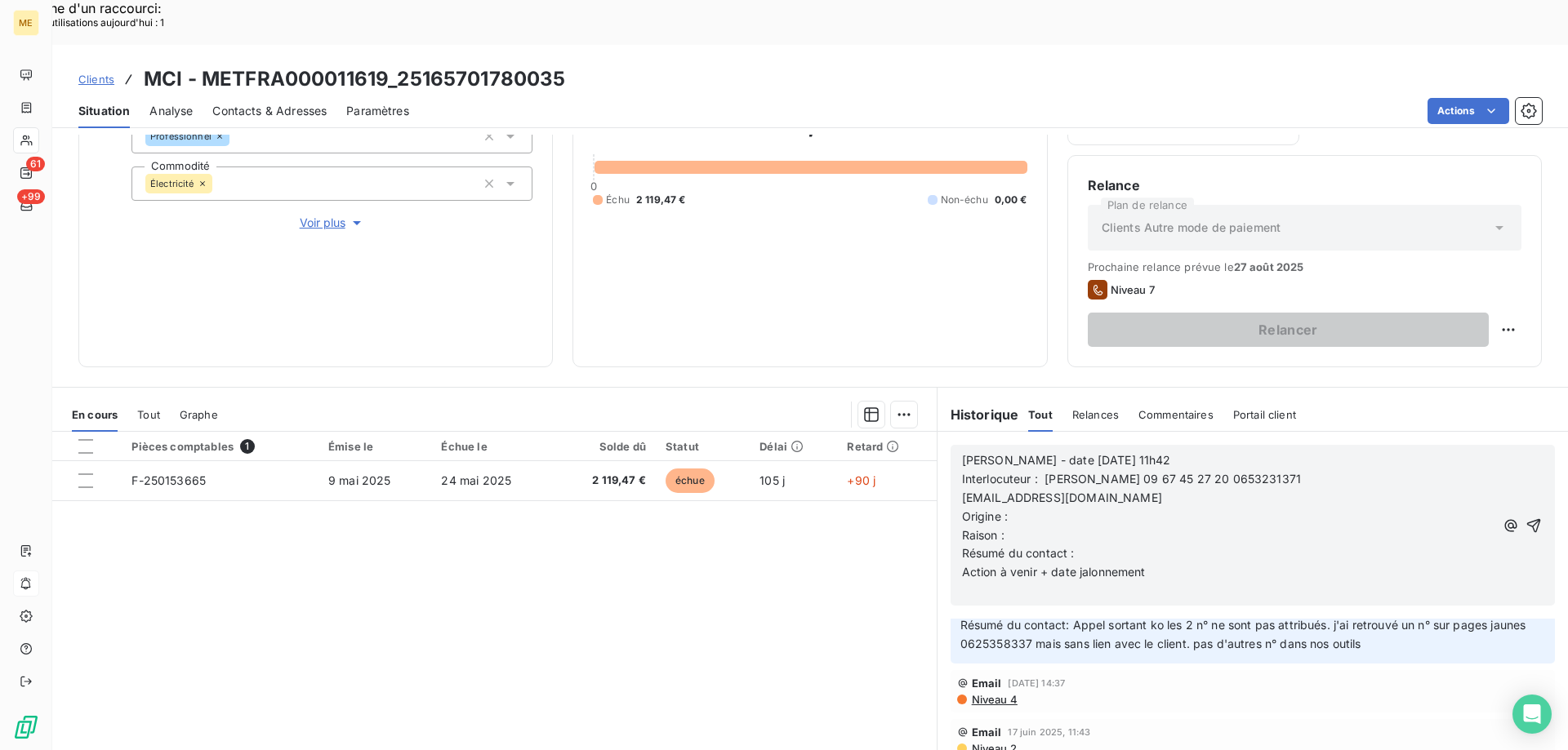
click at [1340, 470] on p "Interlocuteur : Mohamed BENSEDIRA 09 67 45 27 20 0653231371" at bounding box center [1227, 479] width 532 height 19
click at [1250, 472] on span "Interlocuteur : Mohamed BENSEDIRA 09 67 45 27 20 0653231371" at bounding box center [1131, 479] width 339 height 14
click at [1254, 472] on span "Interlocuteur : Mohamed BENSEDIRA 09 67 45 27 20 0653231371" at bounding box center [1131, 479] width 339 height 14
click at [1362, 470] on p "Interlocuteur : Mohamed BENSEDIRA 09 67 45 27 20 port 0653231371" at bounding box center [1227, 479] width 532 height 19
click at [1025, 508] on p "Origine :" at bounding box center [1227, 517] width 532 height 19
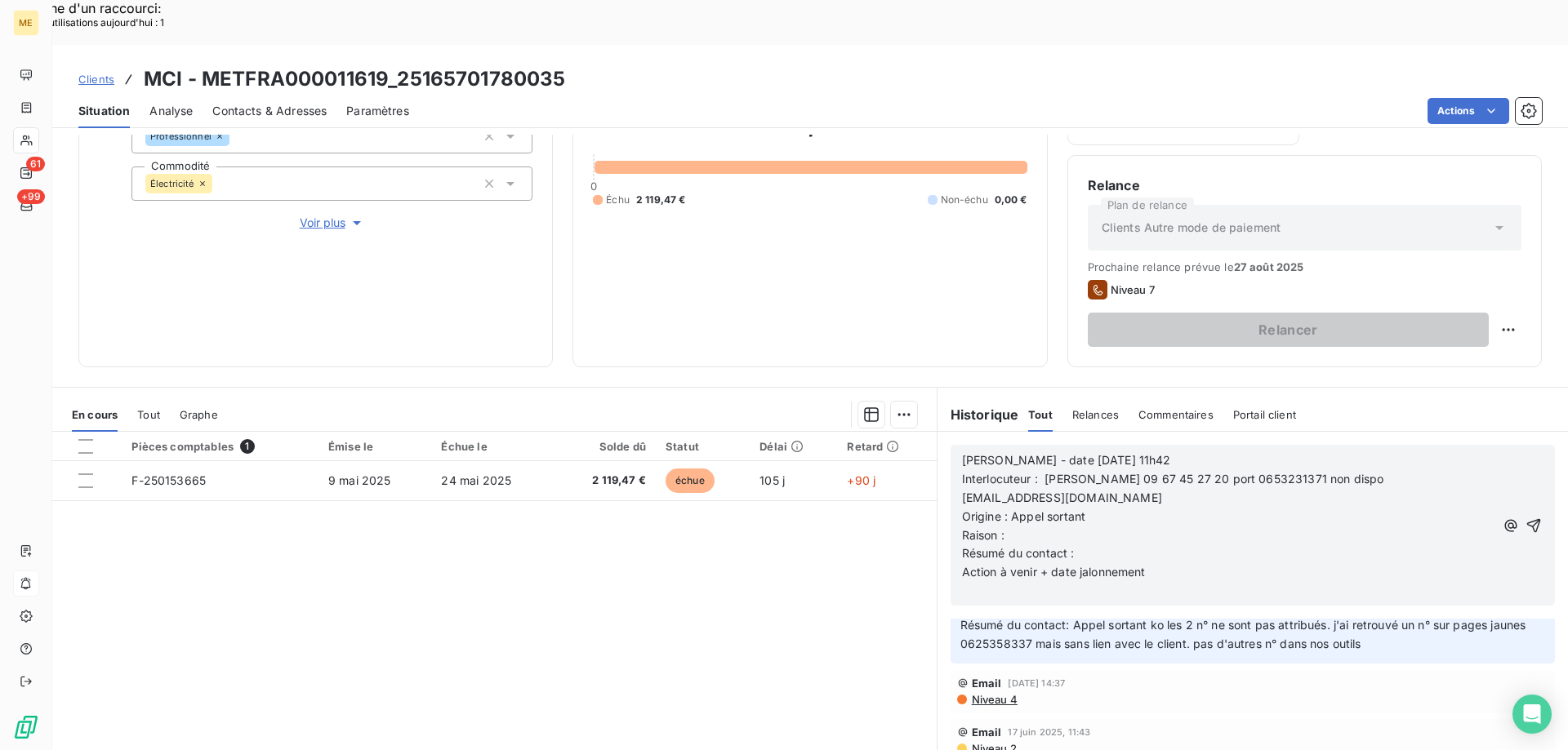
click at [1025, 527] on p "Raison :" at bounding box center [1227, 536] width 532 height 19
click at [1093, 545] on p "Résumé du contact :" at bounding box center [1227, 553] width 532 height 19
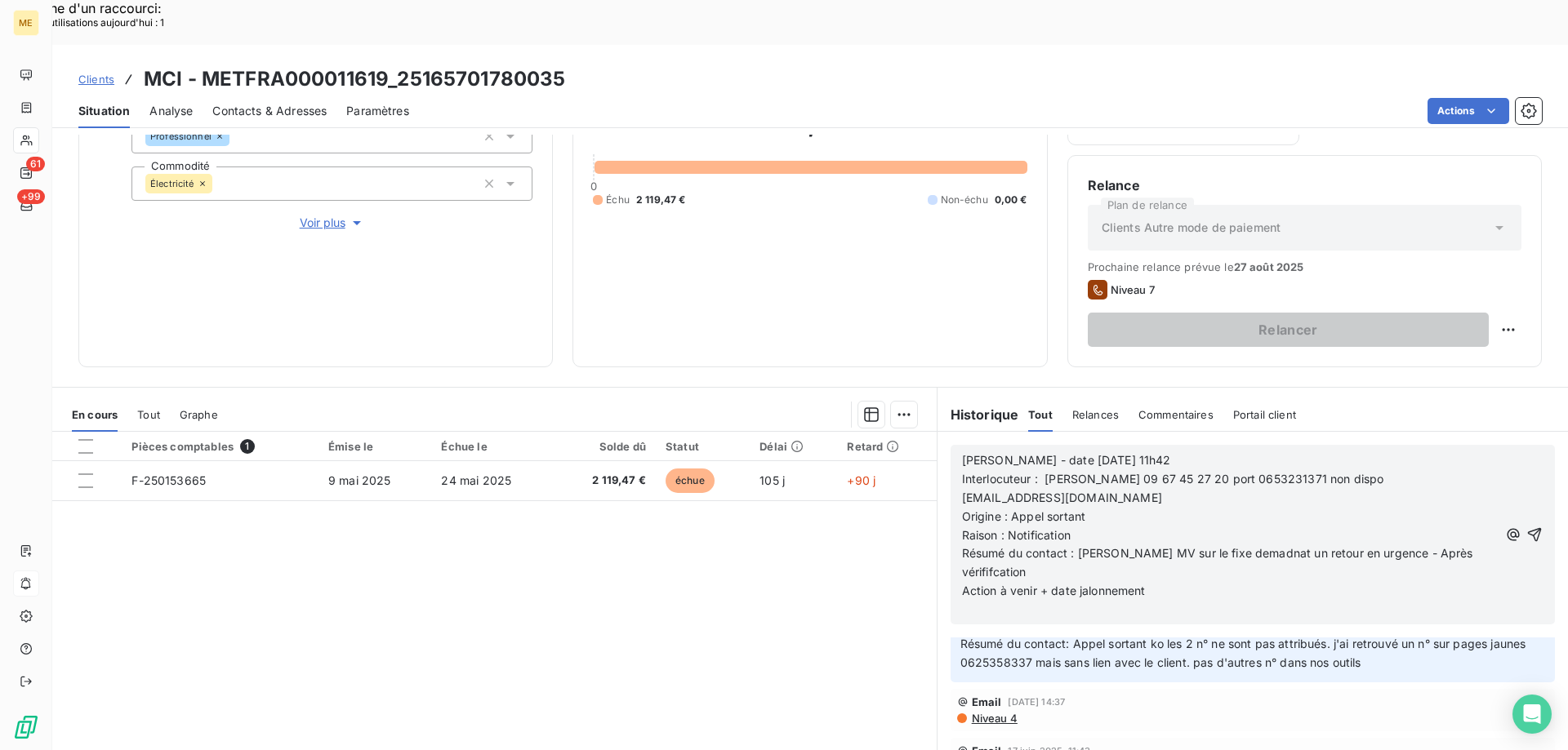
scroll to position [229, 0]
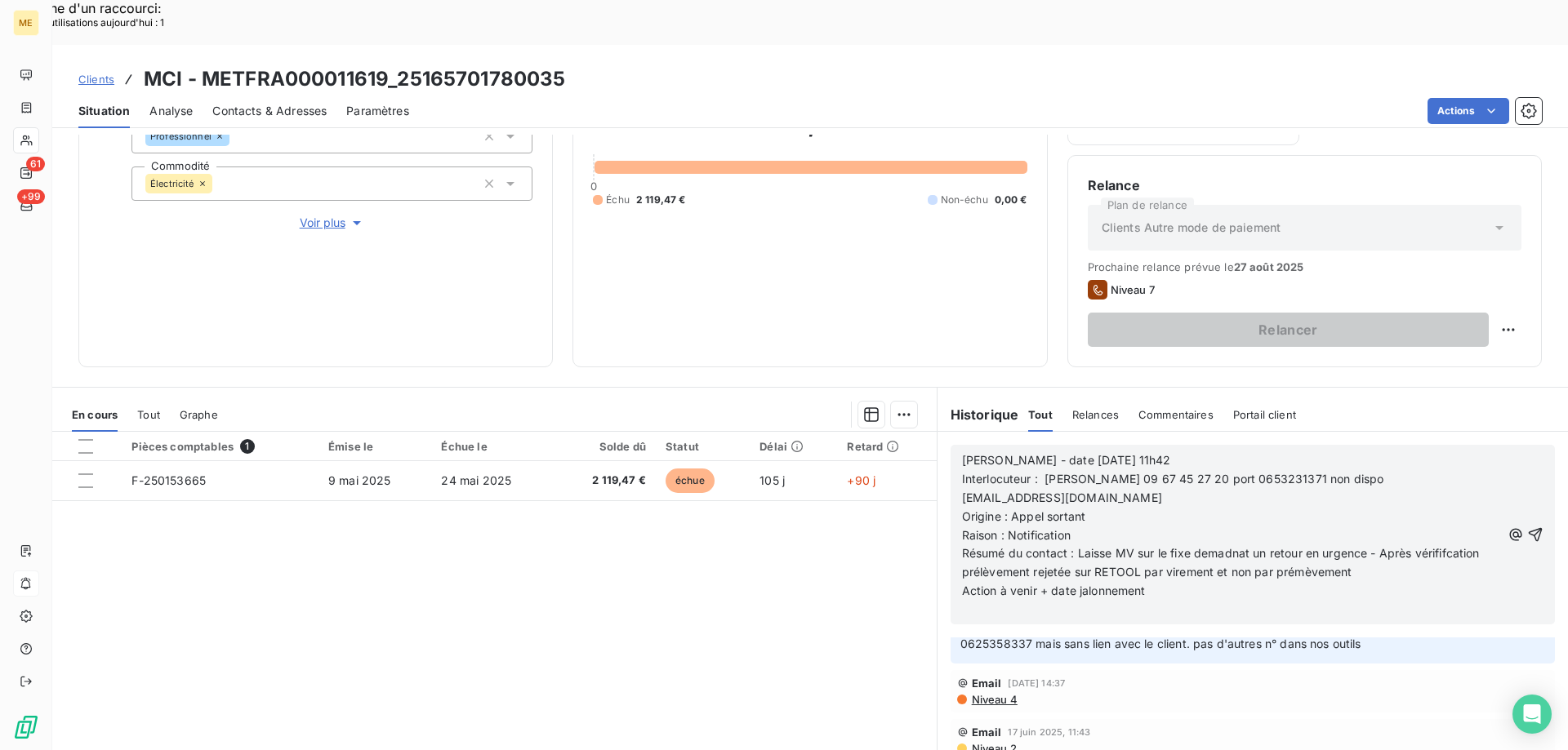
drag, startPoint x: 1201, startPoint y: 511, endPoint x: 1206, endPoint y: 555, distance: 44.3
click at [1206, 583] on p "Action à venir + date jalonnement" at bounding box center [1231, 591] width 539 height 19
click at [1237, 546] on span "Résumé du contact : Laisse MV sur le fixe demadnat un retour en urgence - Après…" at bounding box center [1222, 562] width 521 height 33
click at [1250, 546] on span "Résumé du contact : Laisse MV sur le fixe demandant un retour en urgence - Aprè…" at bounding box center [1225, 562] width 528 height 33
click at [1448, 545] on p "Résumé du contact : Laisse MV sur le fixe demandant un retour en urgence - Aprè…" at bounding box center [1231, 563] width 539 height 37
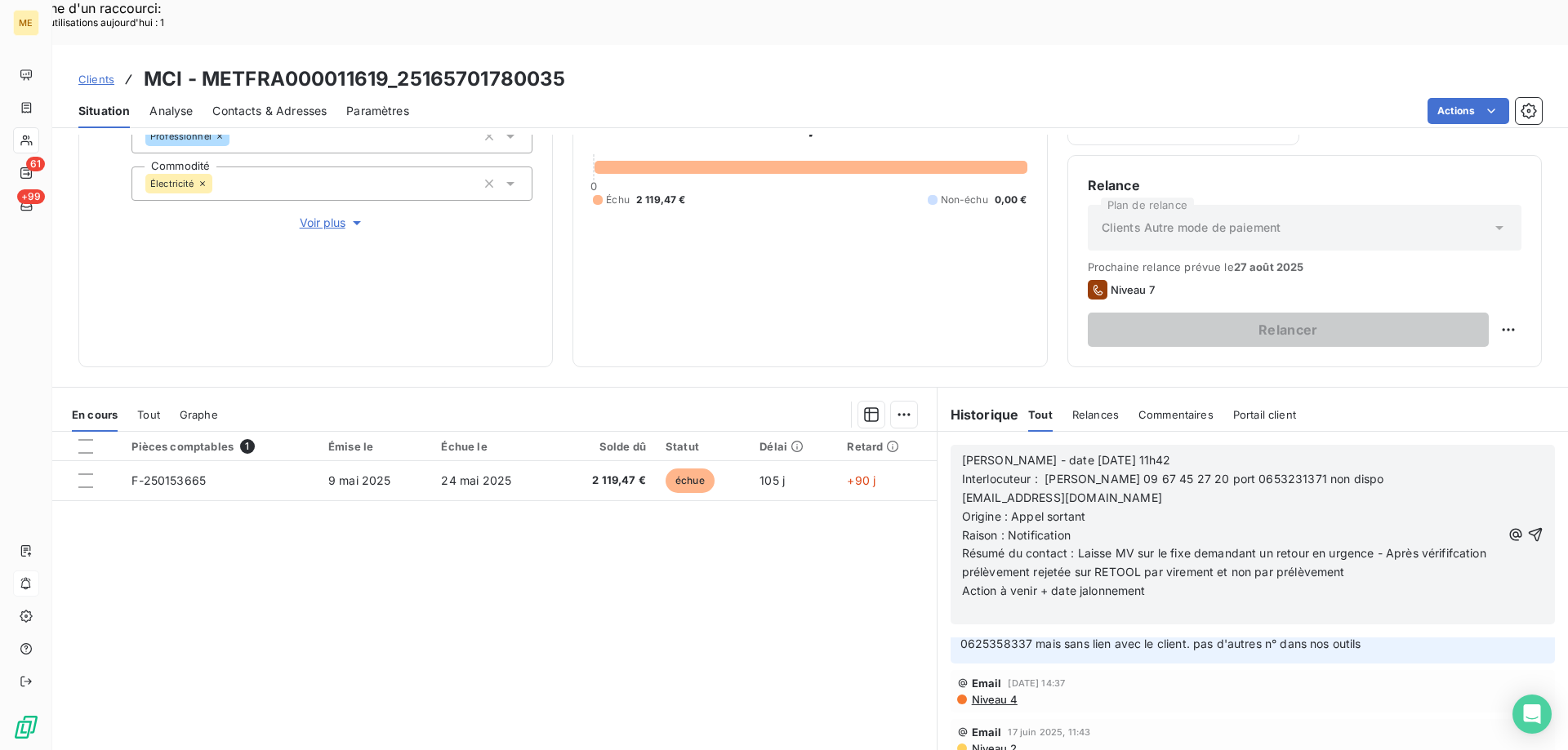
drag, startPoint x: 982, startPoint y: 525, endPoint x: 992, endPoint y: 521, distance: 10.8
click at [983, 546] on span "Résumé du contact : Laisse MV sur le fixe demandant un retour en urgence - Aprè…" at bounding box center [1225, 562] width 528 height 33
drag, startPoint x: 992, startPoint y: 518, endPoint x: 978, endPoint y: 525, distance: 15.7
click at [978, 546] on span "Résumé du contact : Laisse MV sur le fixe demandant un retour en urgence - Aprè…" at bounding box center [1225, 562] width 528 height 33
click at [1433, 545] on p "Résumé du contact : Laisse MV sur le fixe demandant un retour en urgence - Aprè…" at bounding box center [1231, 563] width 539 height 37
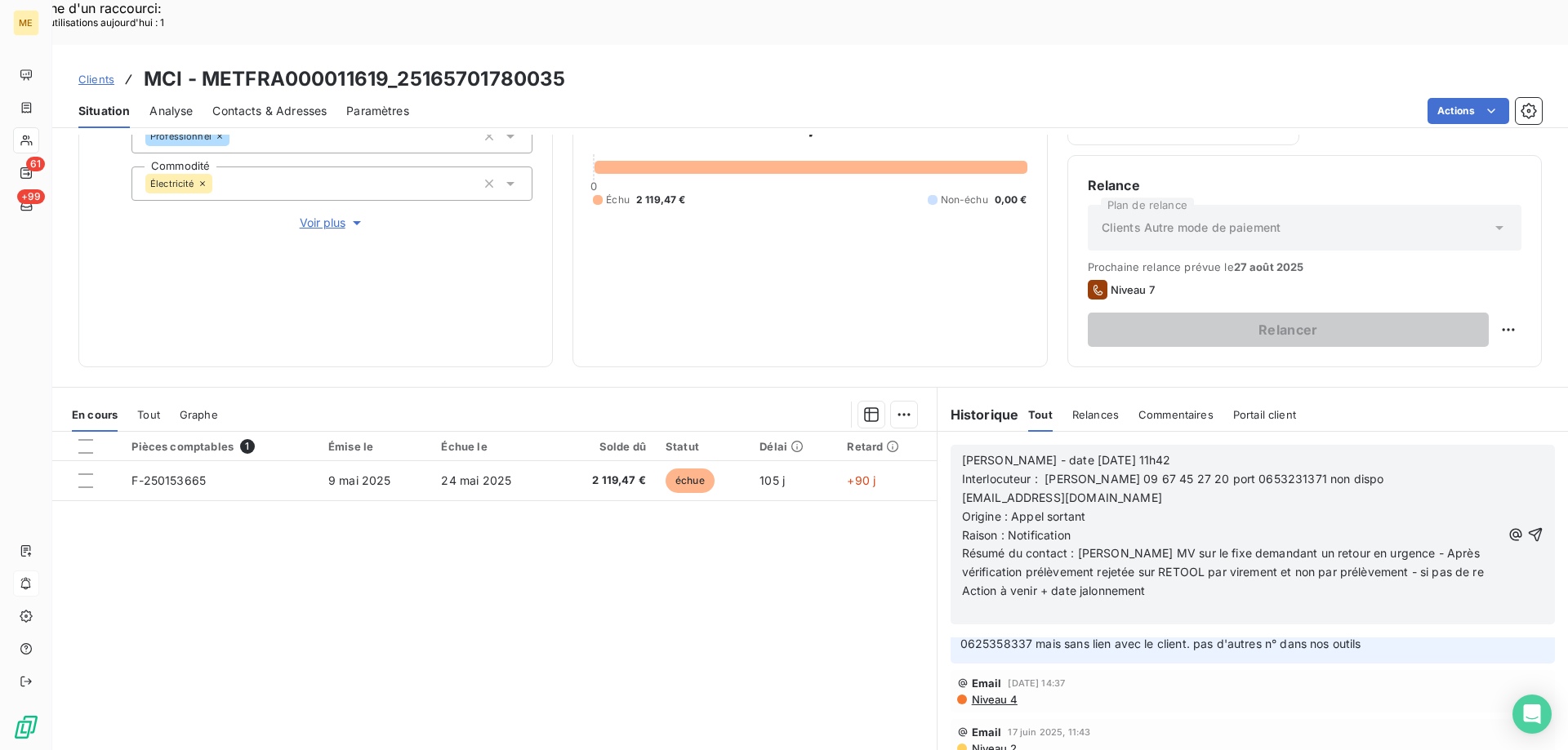
scroll to position [248, 0]
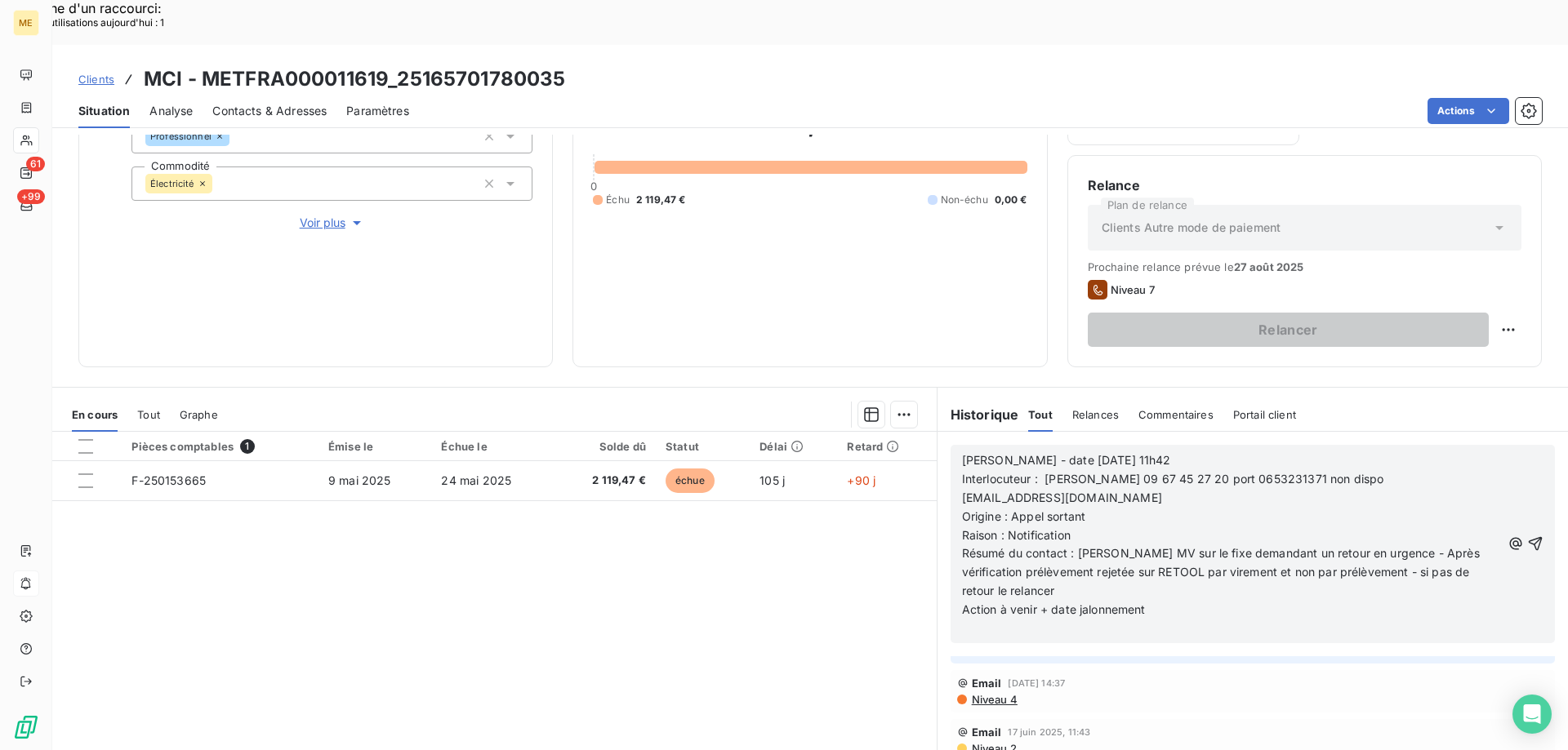
click at [1169, 601] on p "Action à venir + date jalonnement" at bounding box center [1231, 610] width 539 height 19
click at [1528, 537] on icon "button" at bounding box center [1535, 545] width 14 height 14
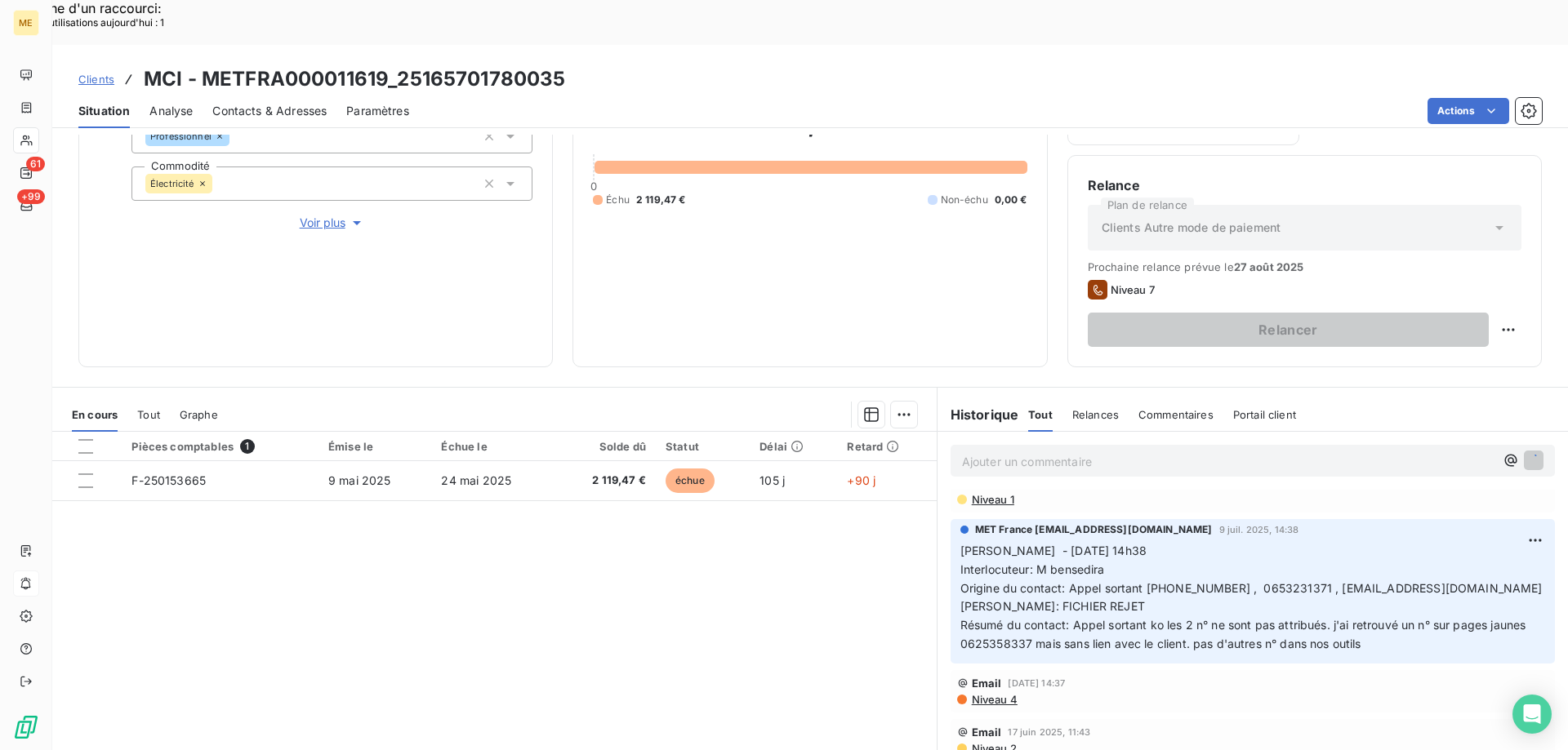
scroll to position [289, 0]
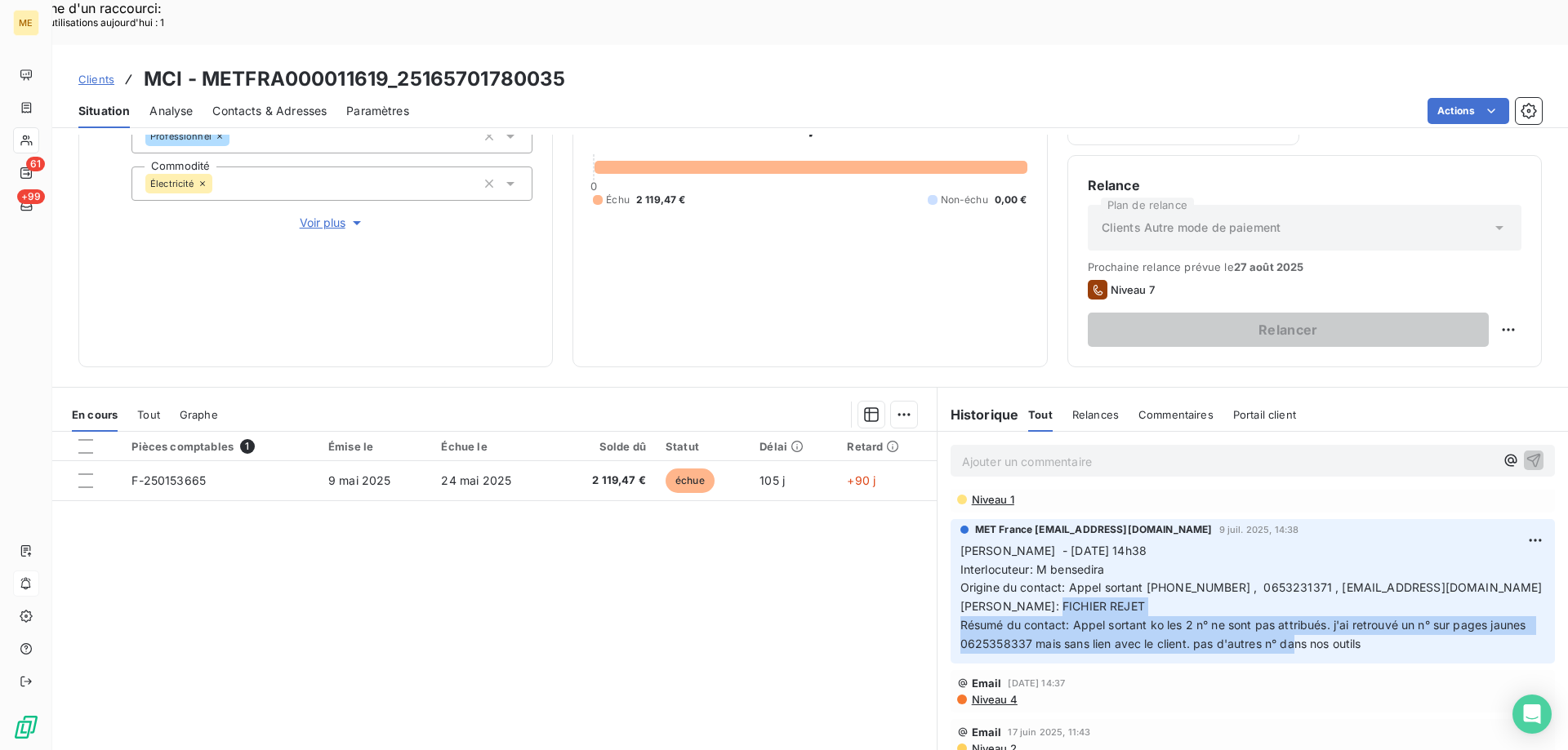
drag, startPoint x: 1375, startPoint y: 588, endPoint x: 1289, endPoint y: 503, distance: 120.9
click at [1145, 564] on p "Sylvain - 09/07/2025 - 14h38 Interlocuteur: M bensedira Origine du contact: App…" at bounding box center [1252, 598] width 584 height 112
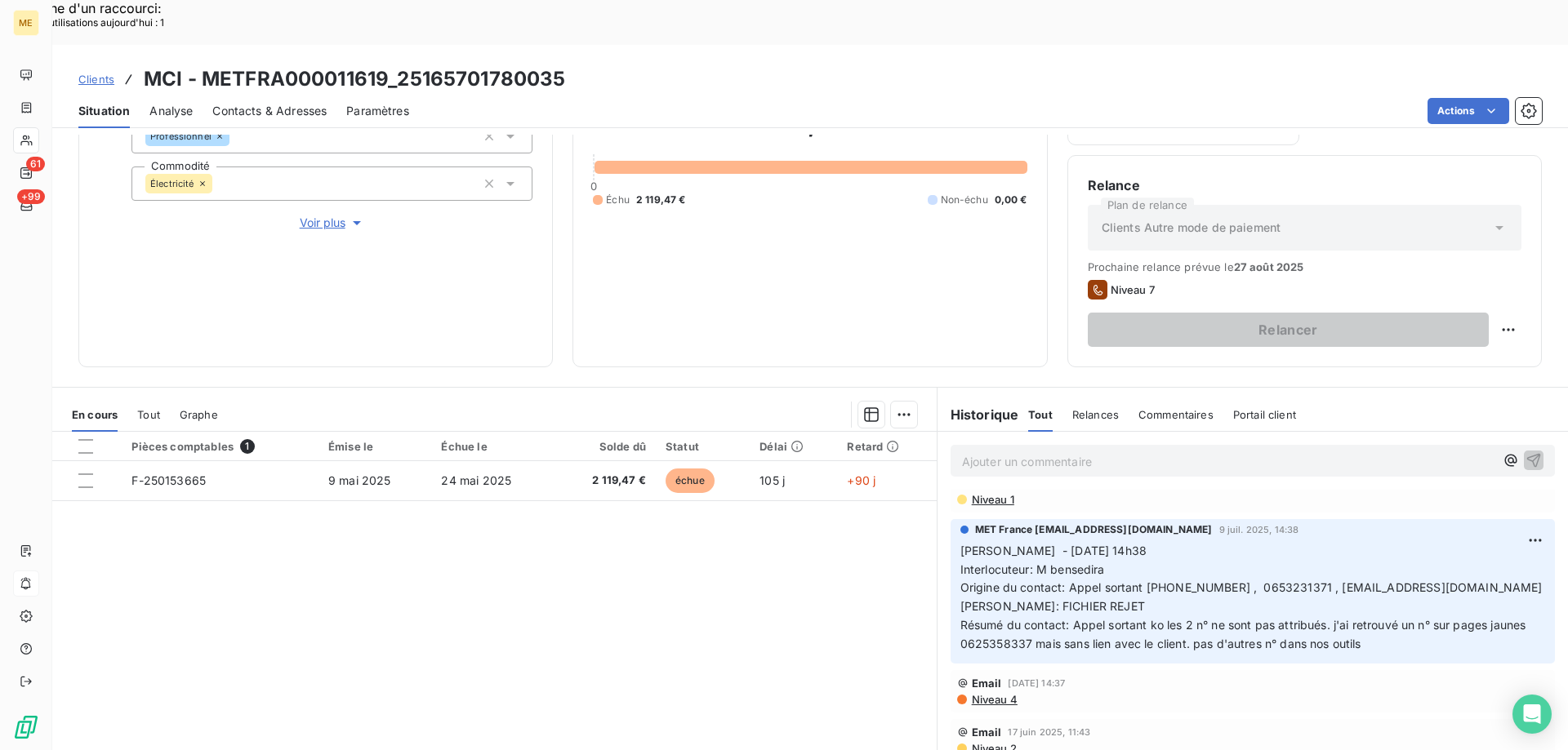
drag, startPoint x: 1367, startPoint y: 519, endPoint x: 1360, endPoint y: 508, distance: 13.0
click at [1365, 542] on p "Sylvain - 09/07/2025 - 14h38 Interlocuteur: M bensedira Origine du contact: App…" at bounding box center [1252, 598] width 584 height 112
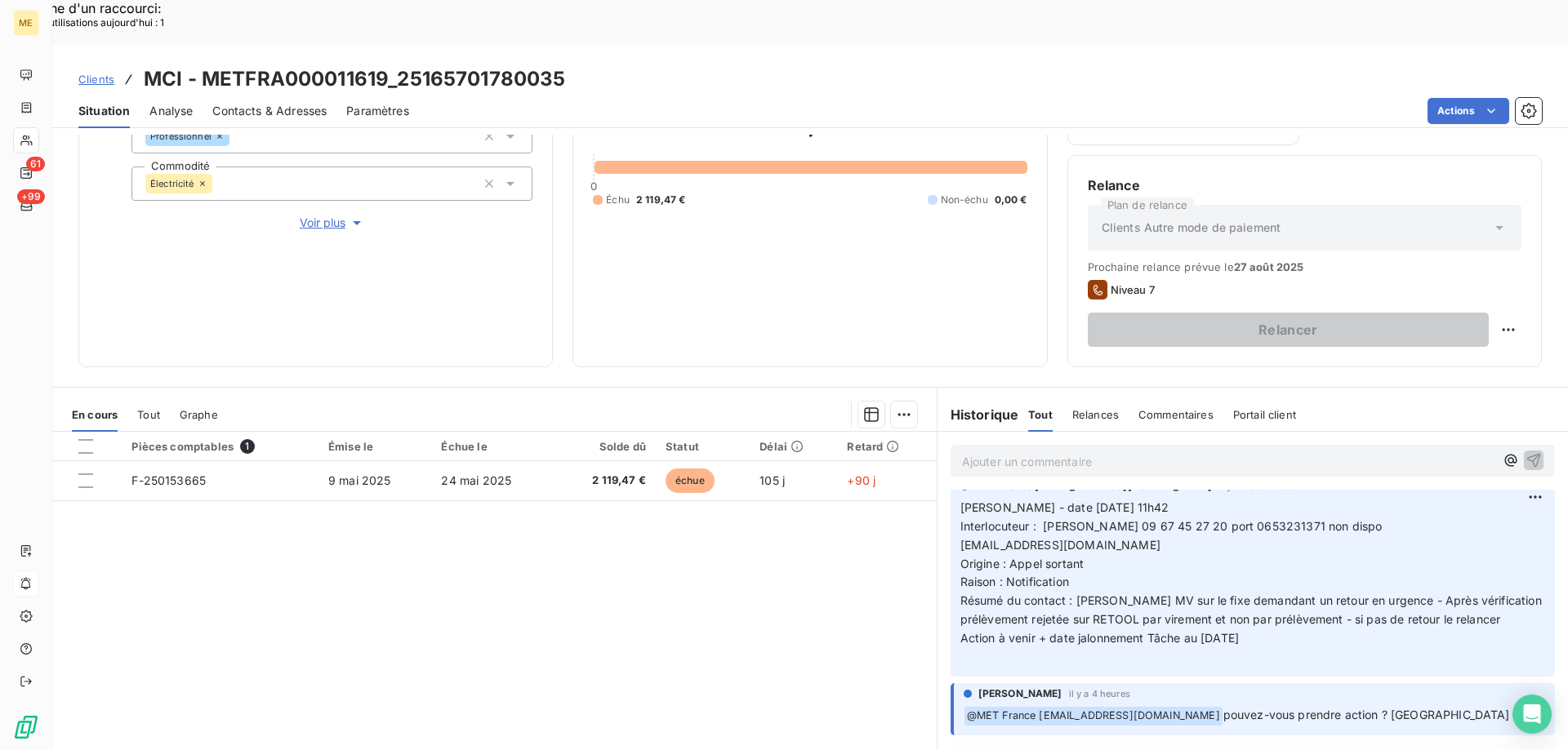
scroll to position [0, 0]
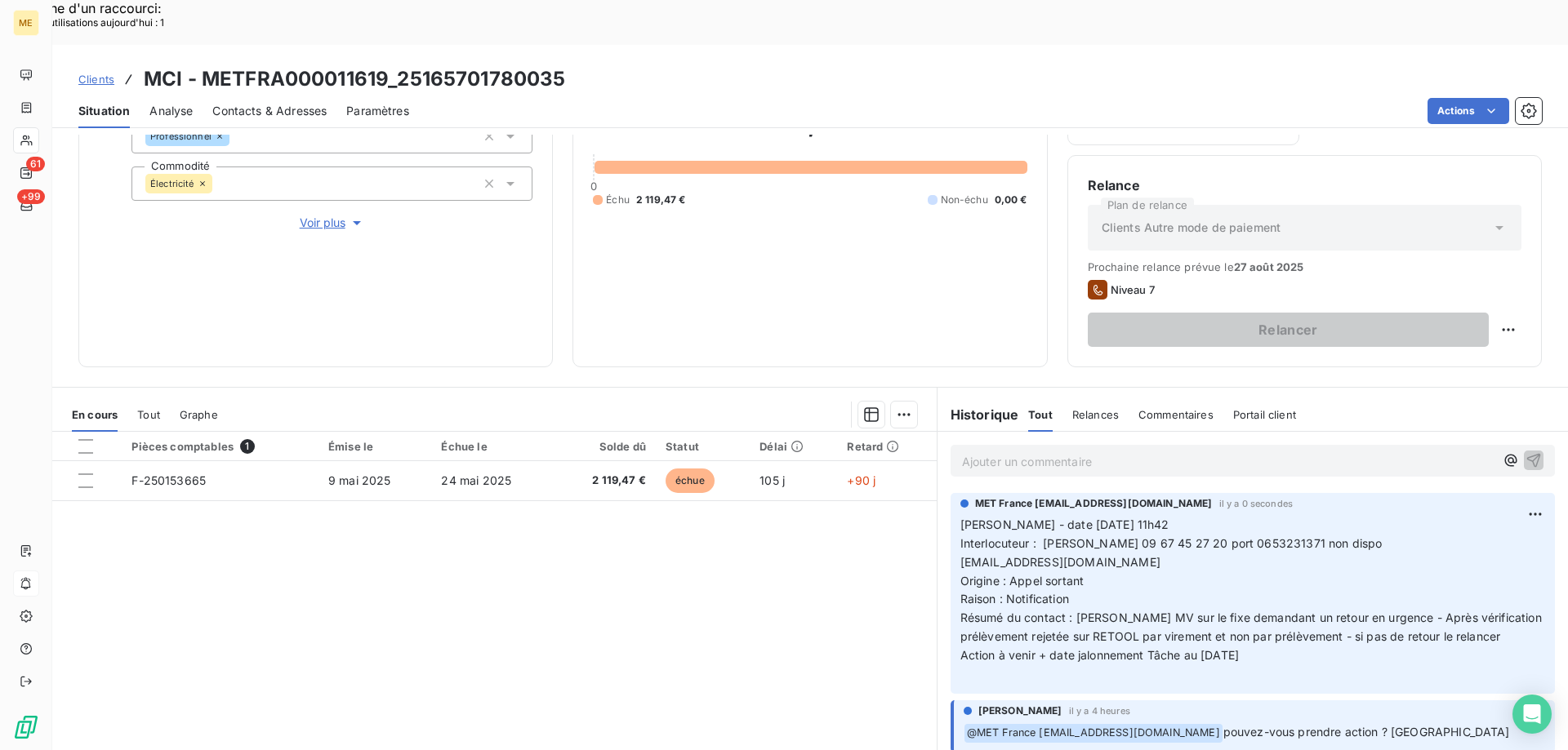
drag, startPoint x: 1279, startPoint y: 609, endPoint x: 951, endPoint y: 479, distance: 352.8
click at [951, 493] on div "MET France met-france@recouvrement.met.com il y a 0 secondes Valérie - date 22/…" at bounding box center [1252, 593] width 604 height 201
click at [1435, 324] on div "Replanifier cette action" at bounding box center [1428, 321] width 146 height 27
select select "7"
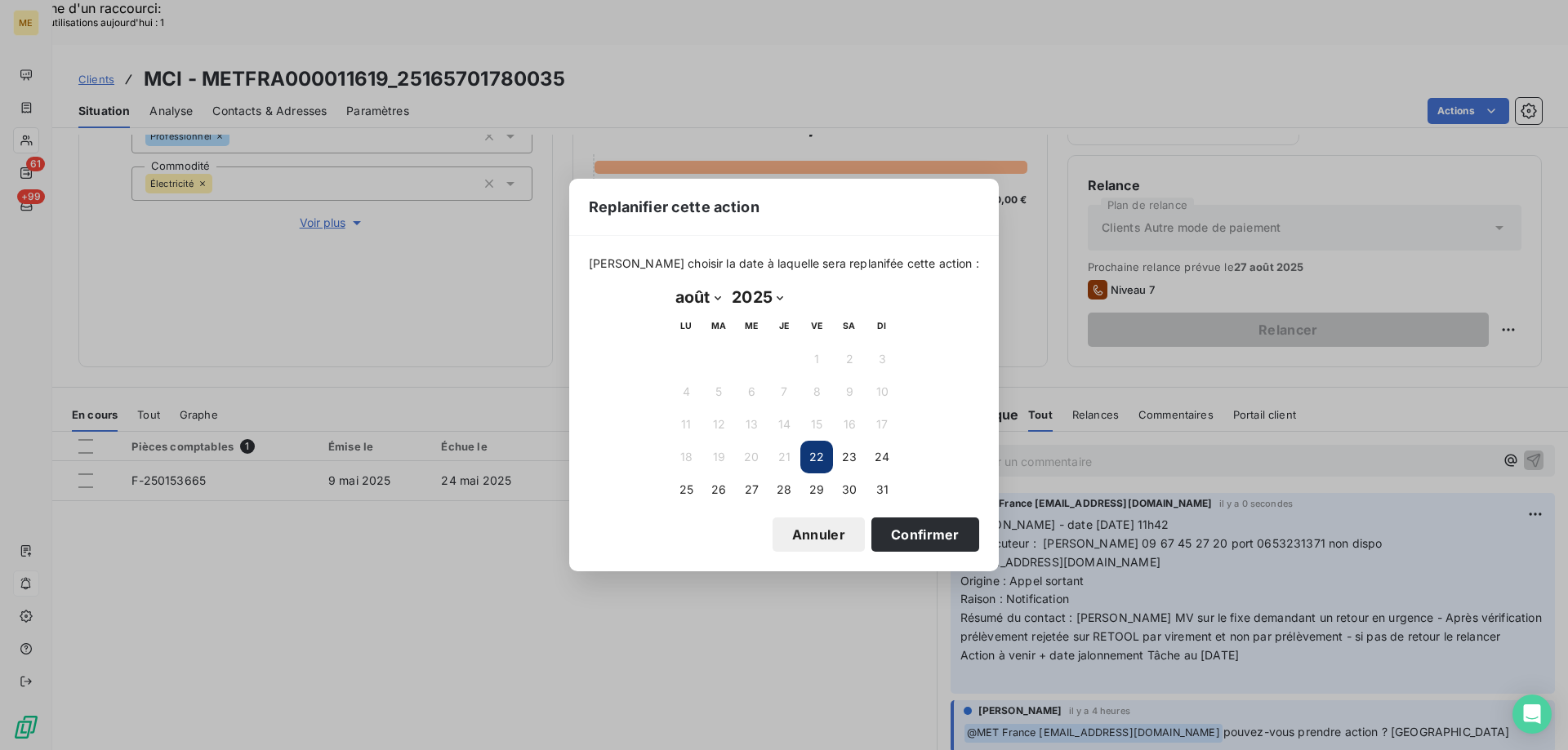
click at [816, 452] on button "22" at bounding box center [816, 457] width 33 height 33
click at [816, 455] on button "22" at bounding box center [816, 457] width 33 height 33
click at [908, 534] on button "Confirmer" at bounding box center [925, 535] width 108 height 35
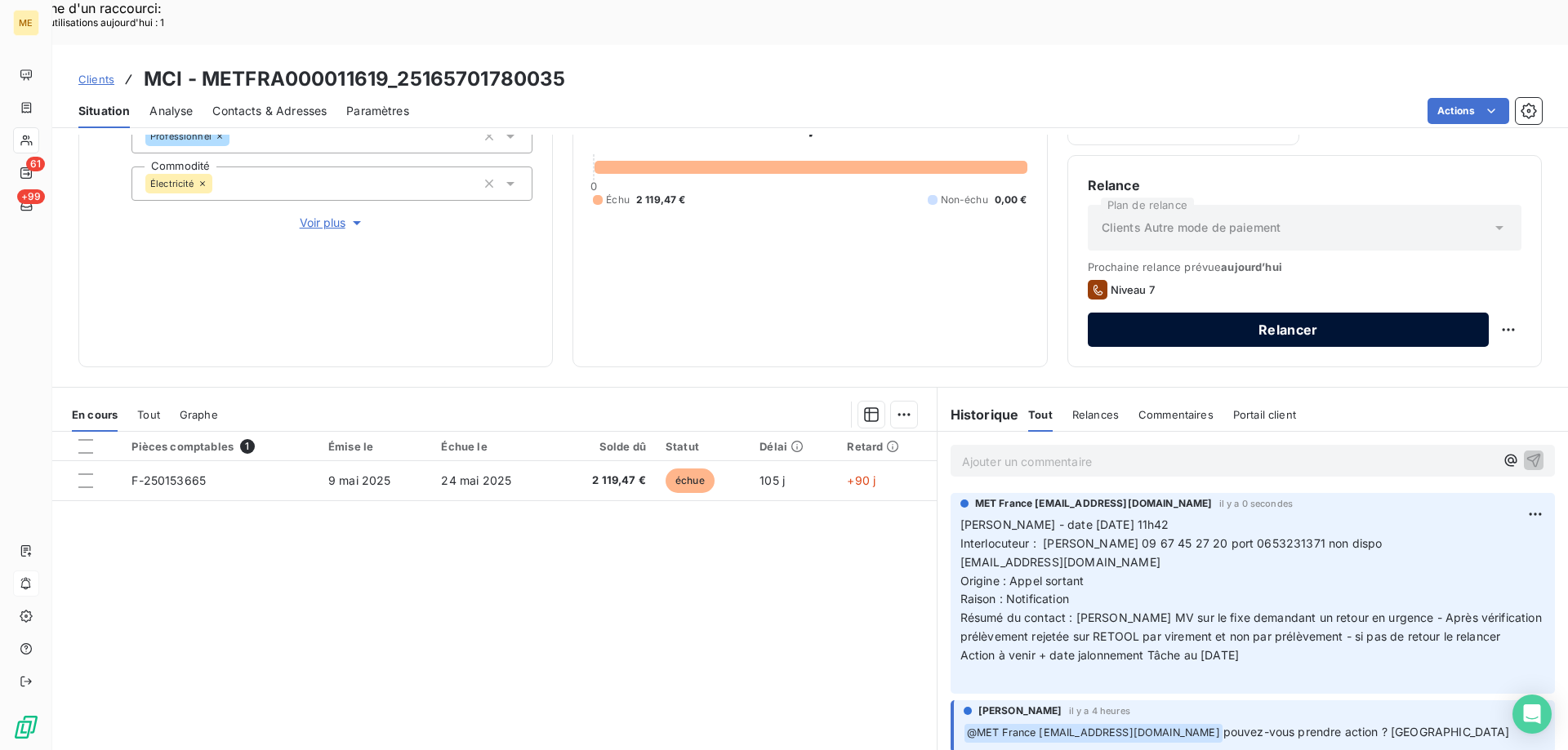
click at [1335, 313] on button "Relancer" at bounding box center [1287, 329] width 401 height 35
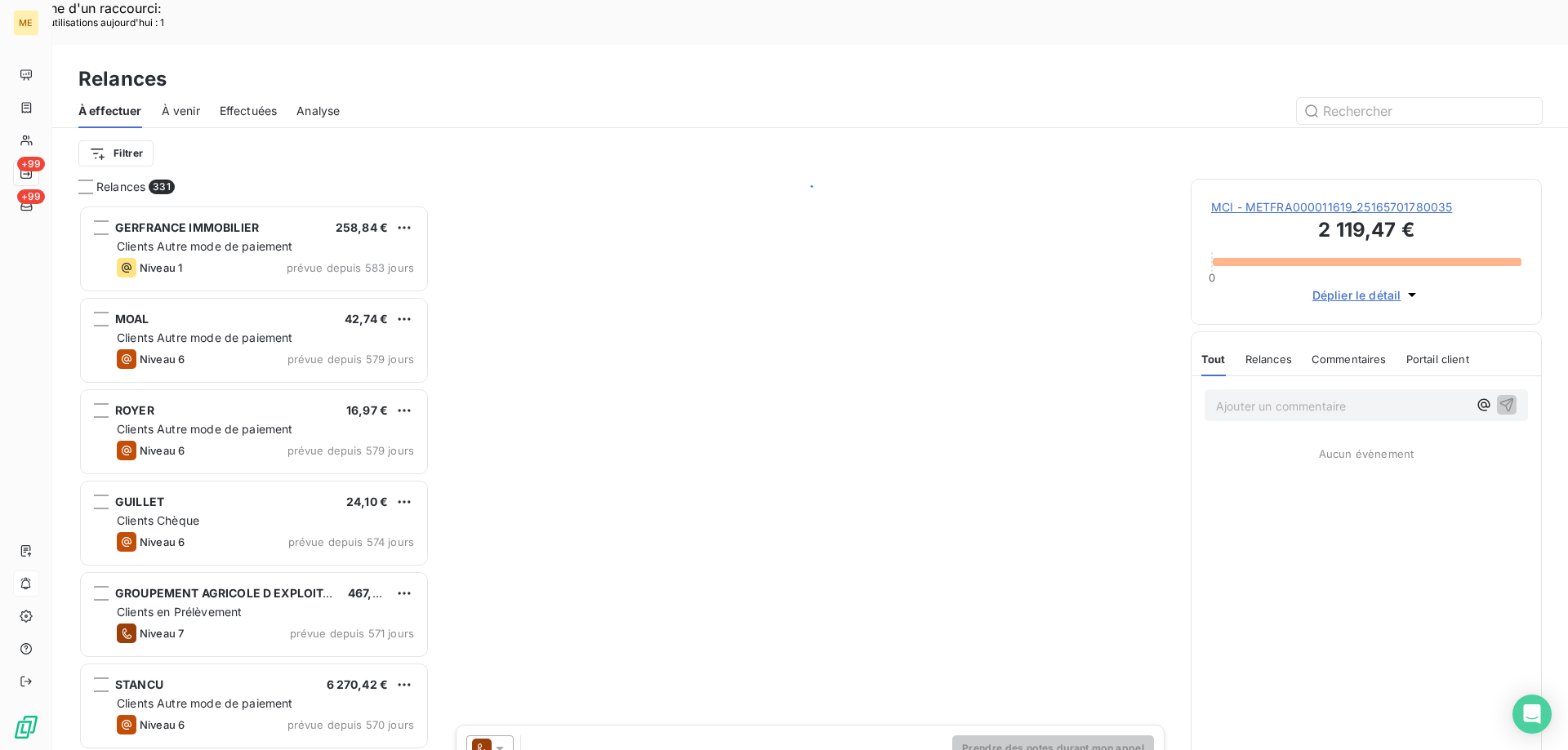
scroll to position [578, 339]
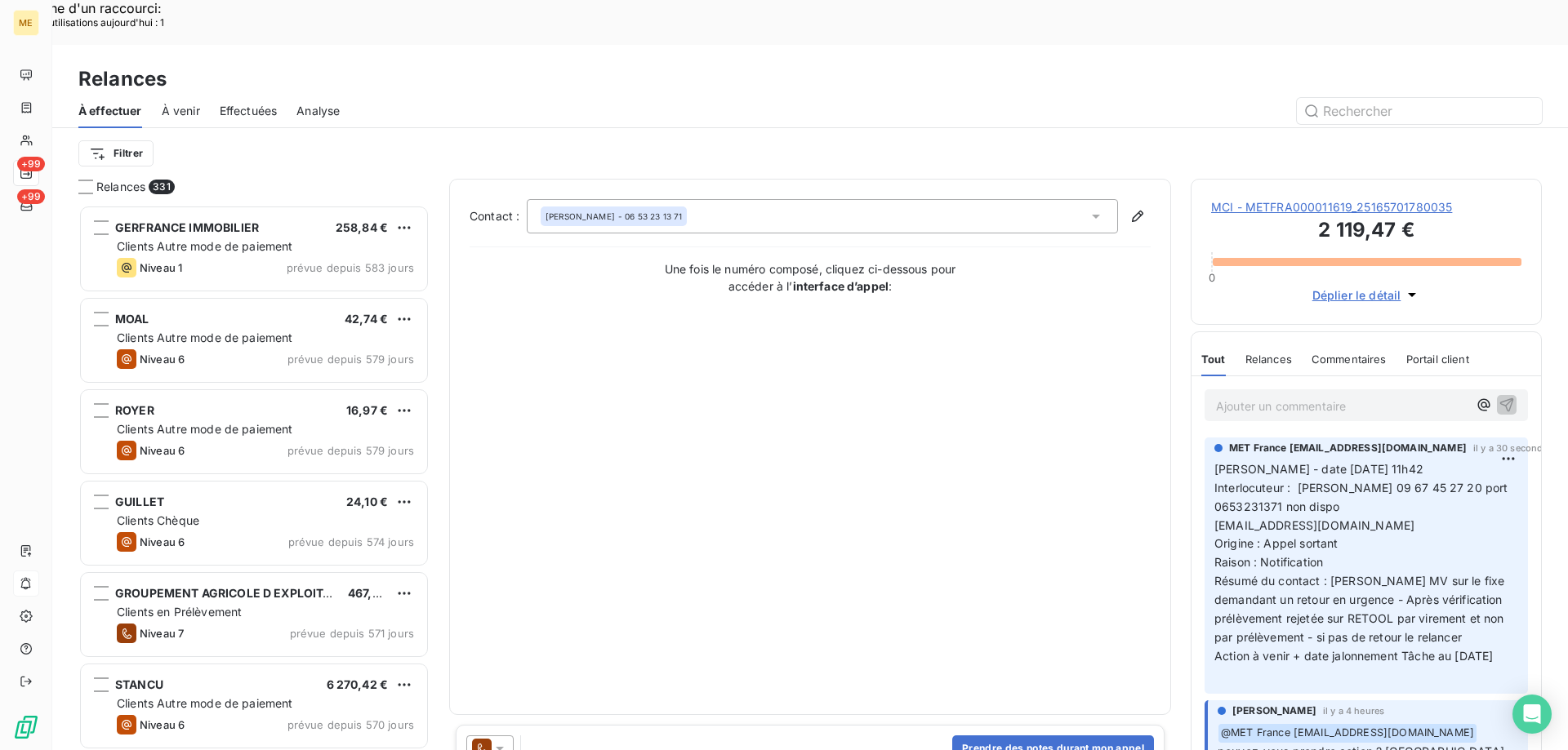
click at [501, 740] on icon at bounding box center [499, 748] width 16 height 16
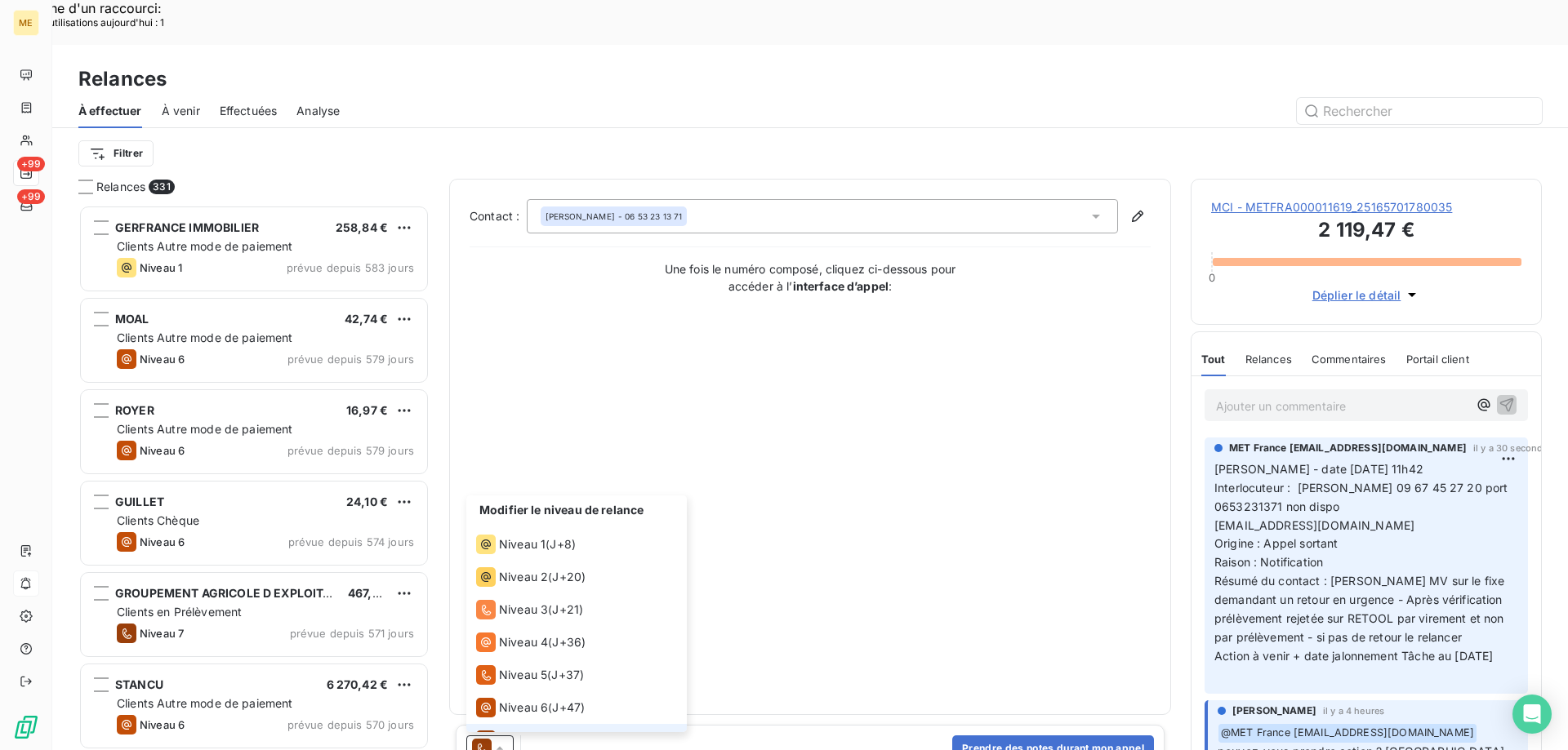
scroll to position [25, 0]
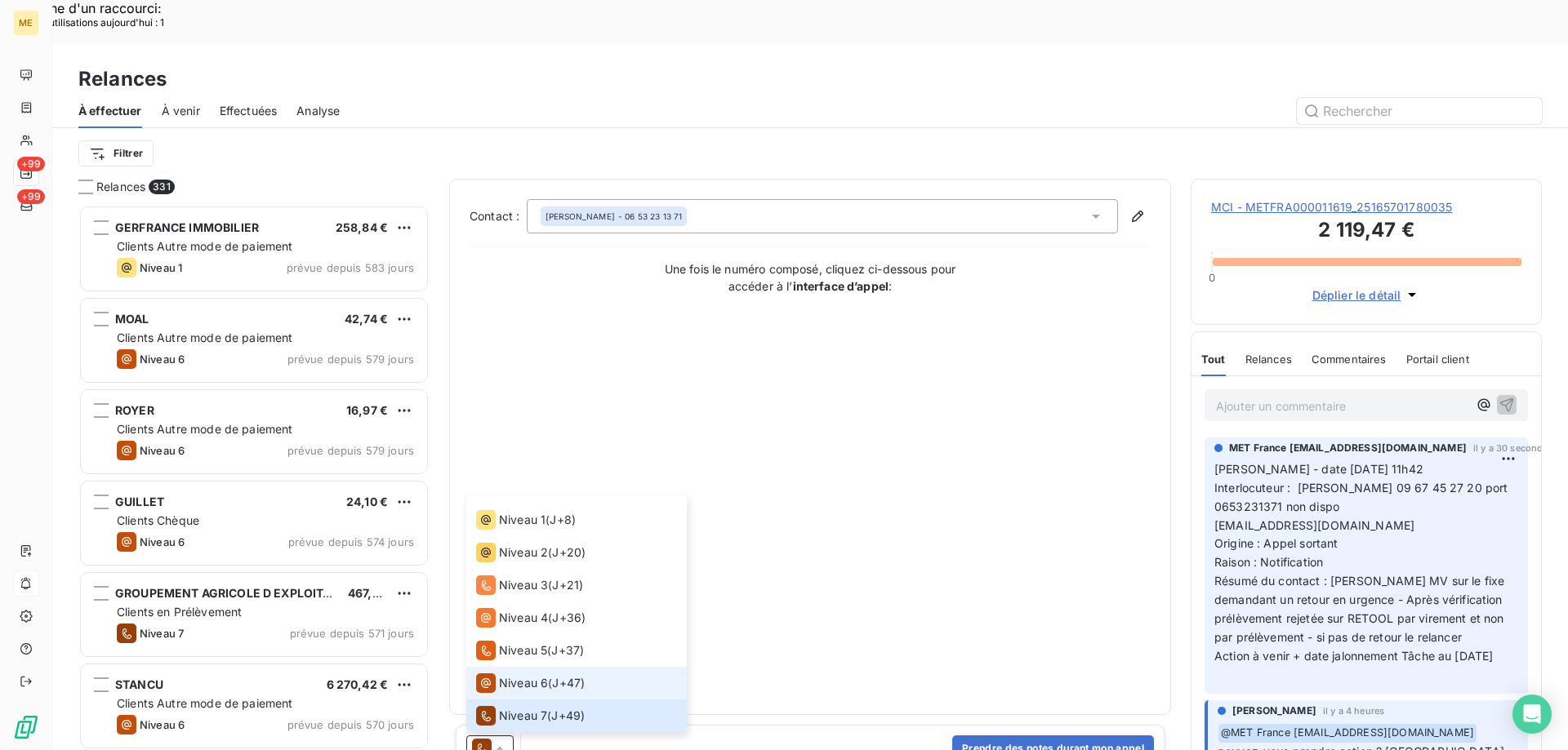
click at [529, 676] on span "Niveau 6" at bounding box center [522, 684] width 49 height 16
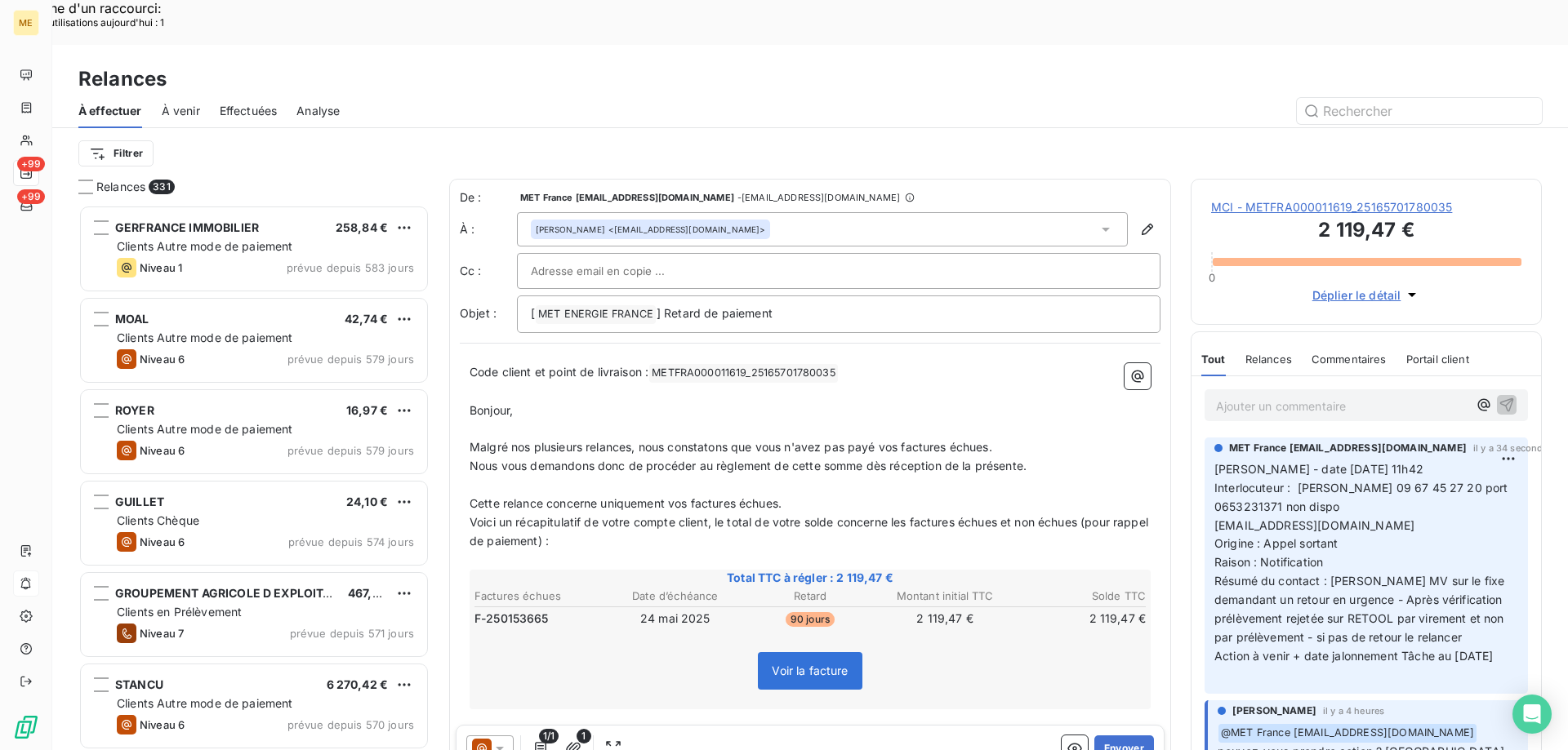
click at [808, 664] on span "Voir la facture" at bounding box center [809, 671] width 76 height 14
click at [1110, 736] on button "Envoyer" at bounding box center [1124, 749] width 59 height 27
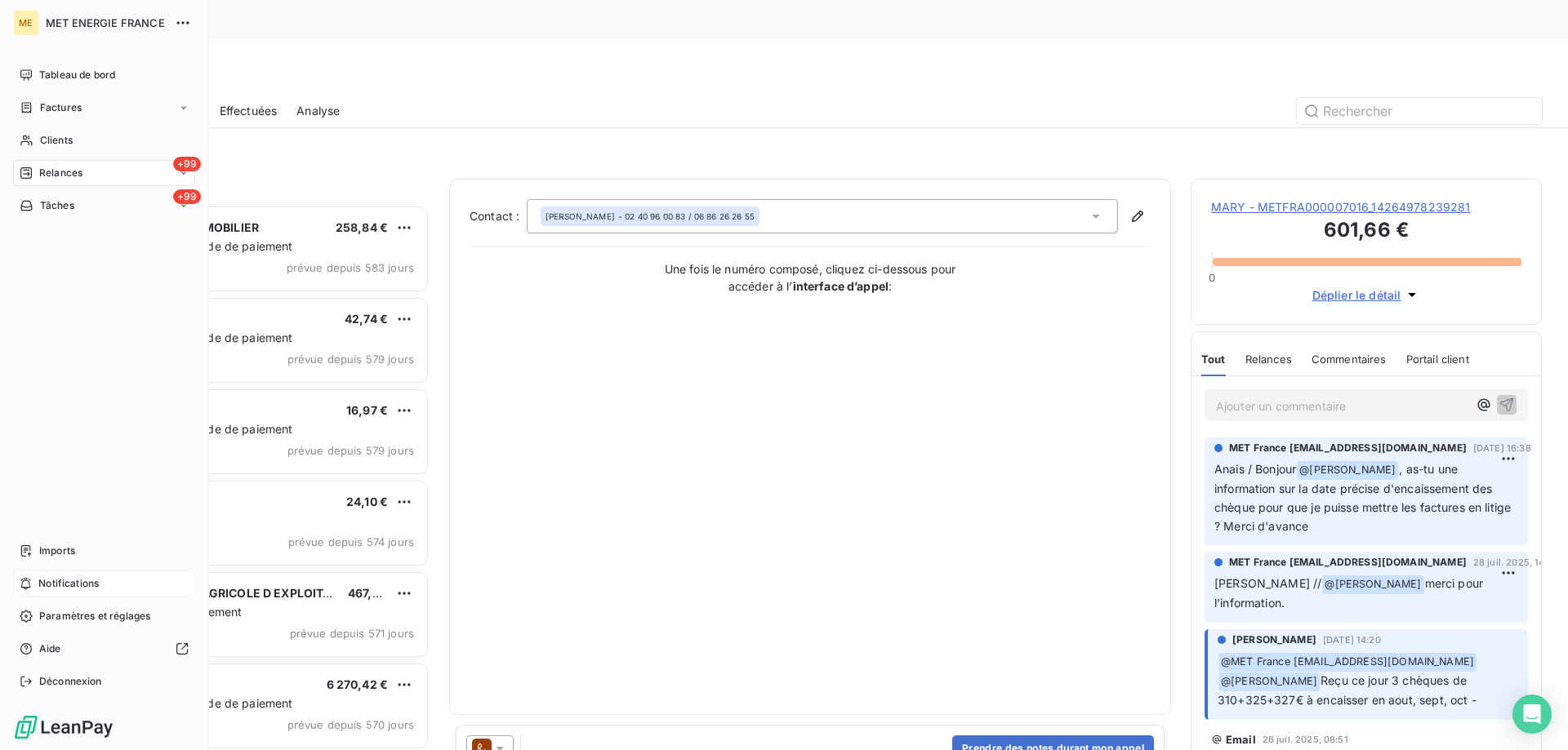
click at [118, 589] on div "Notifications" at bounding box center [104, 584] width 182 height 27
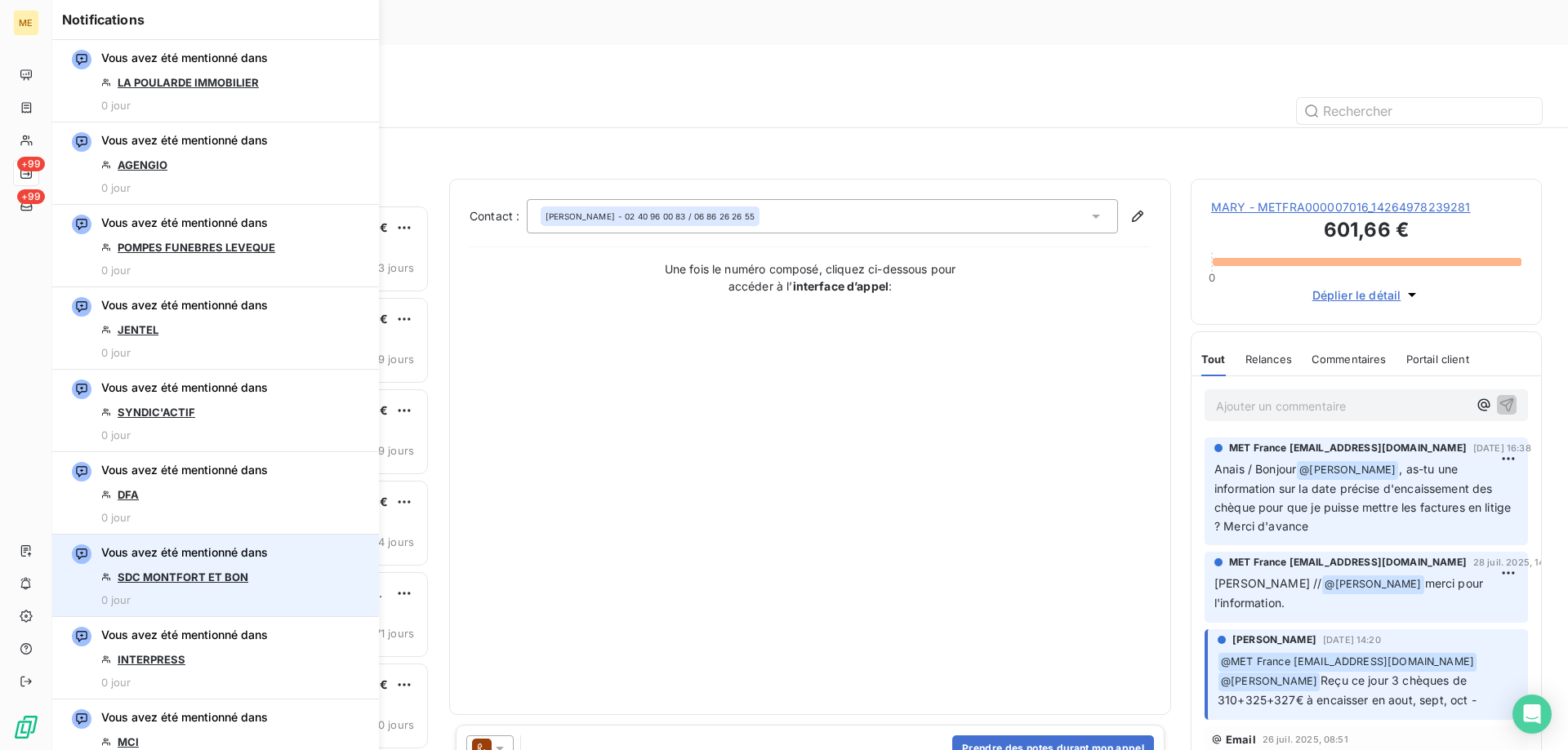
scroll to position [163, 0]
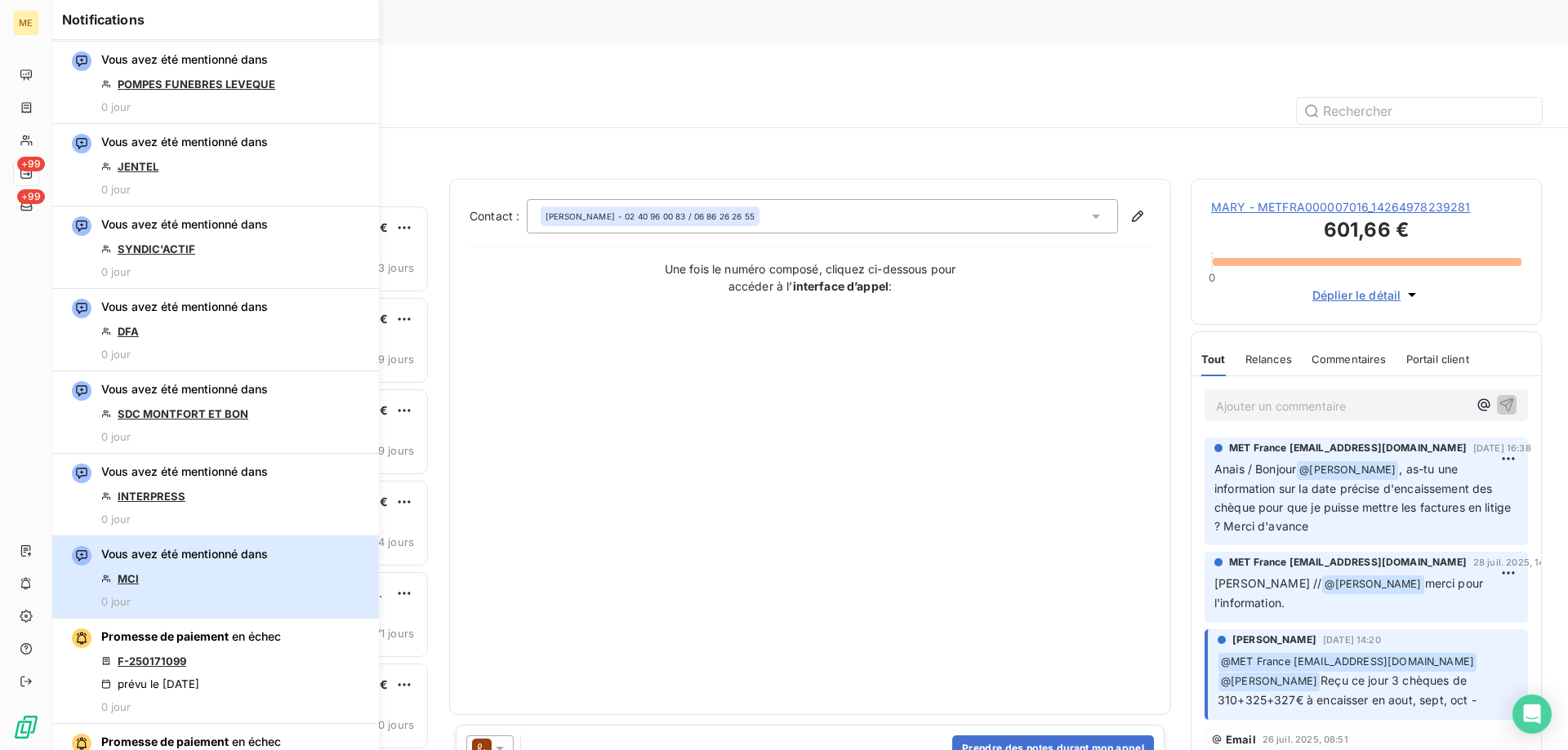
click at [197, 563] on div "Vous avez été mentionné dans MCI 0 jour" at bounding box center [184, 577] width 166 height 62
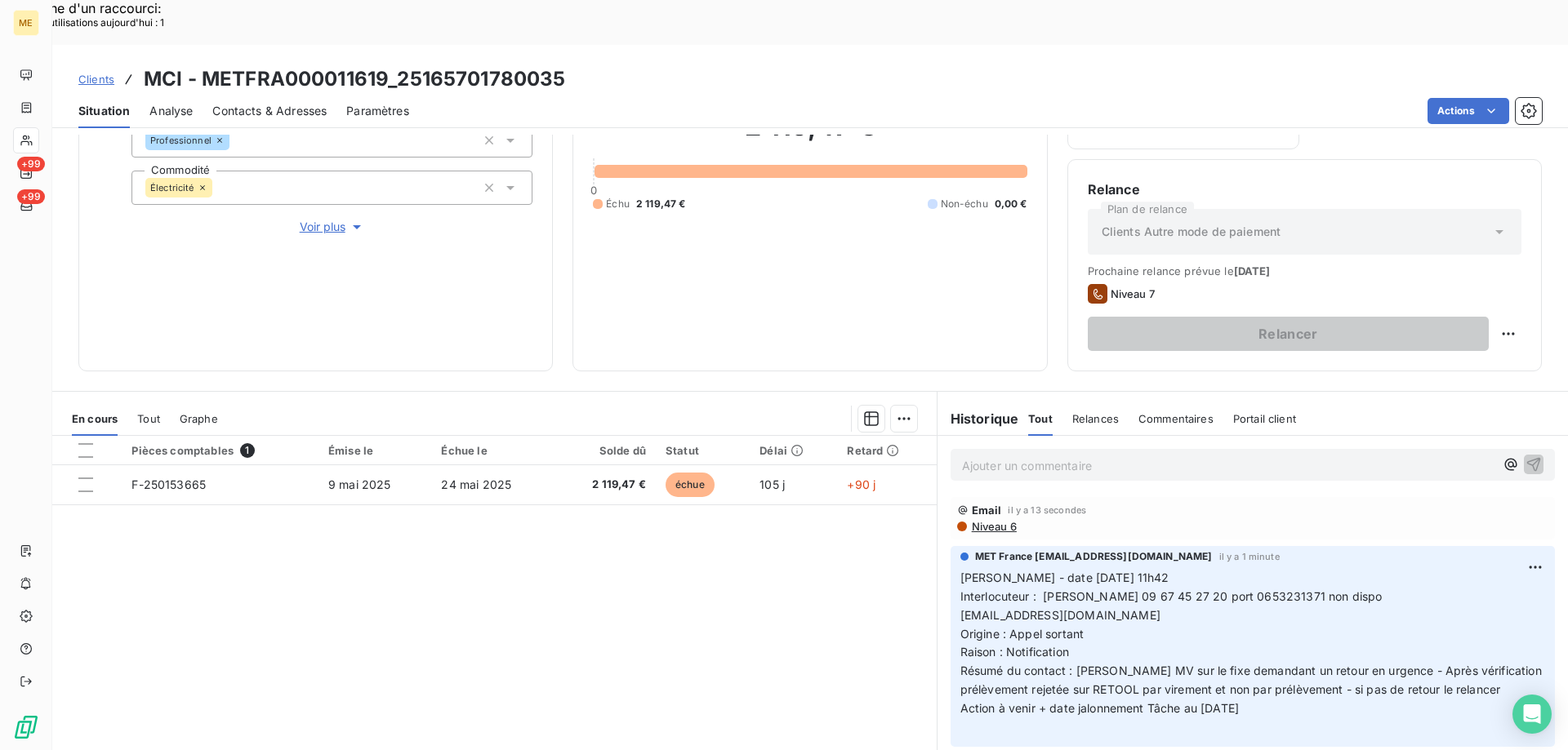
scroll to position [218, 0]
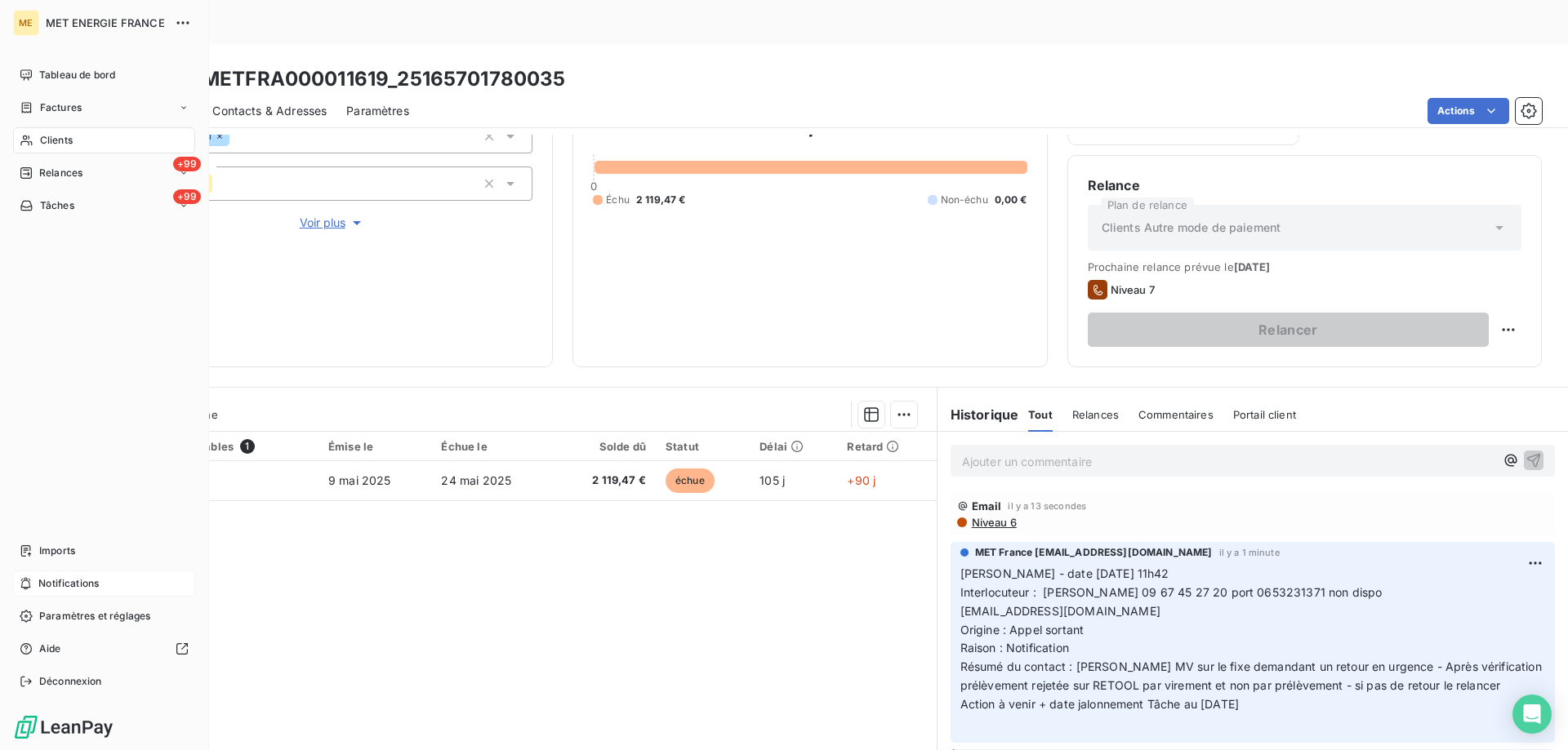
click at [109, 578] on div "Notifications" at bounding box center [104, 584] width 182 height 27
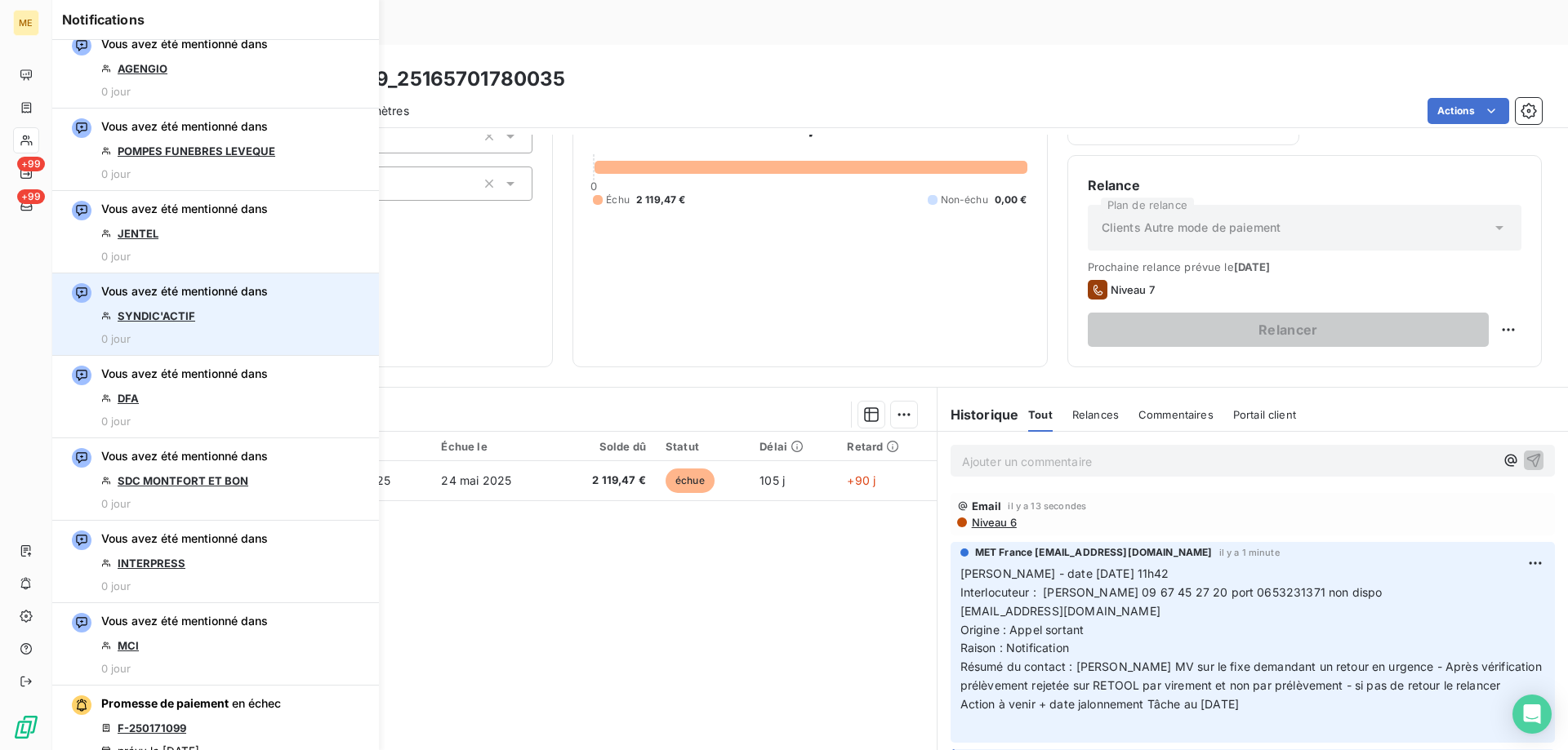
scroll to position [245, 0]
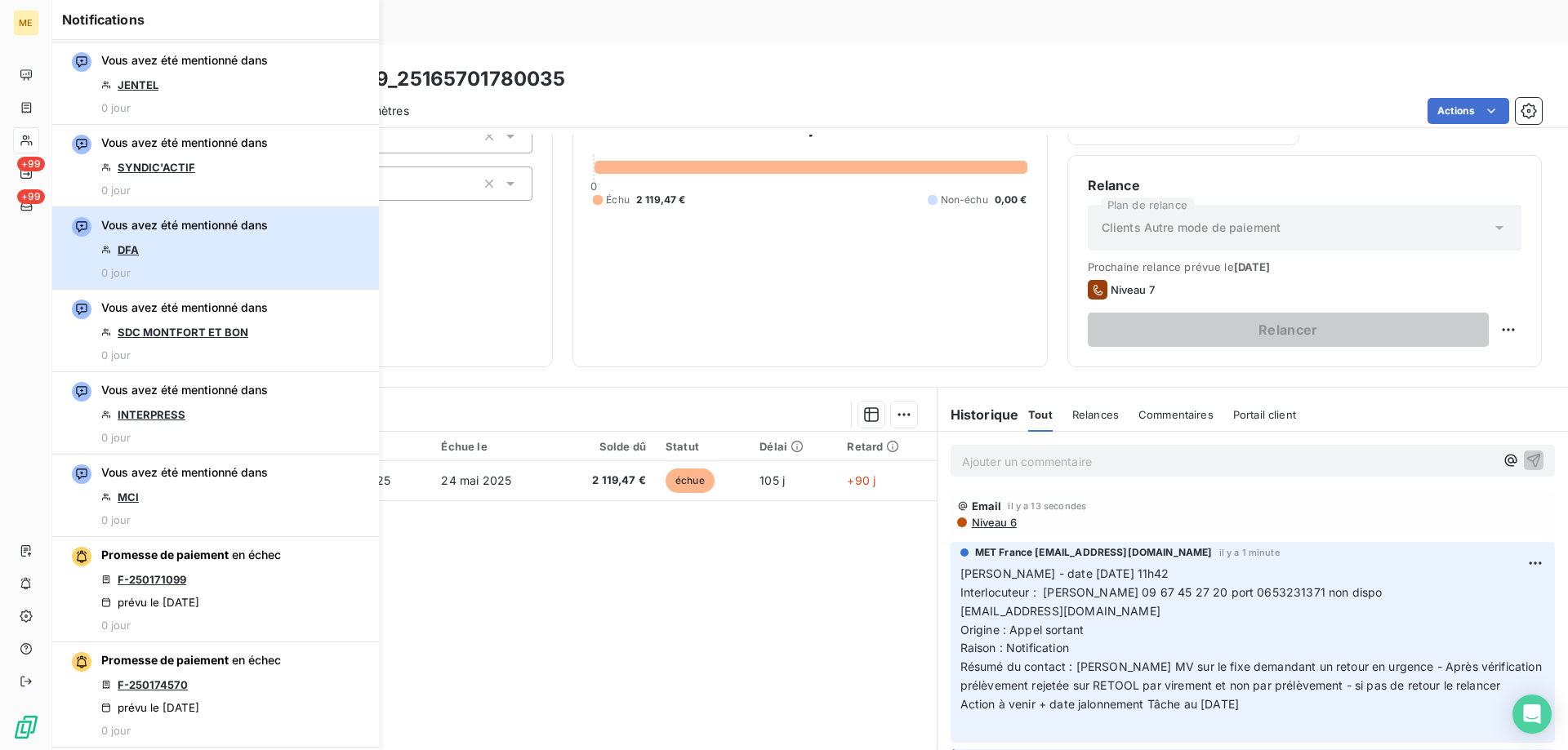
click at [241, 244] on div "Vous avez été mentionné dans DFA 0 jour" at bounding box center [184, 248] width 166 height 62
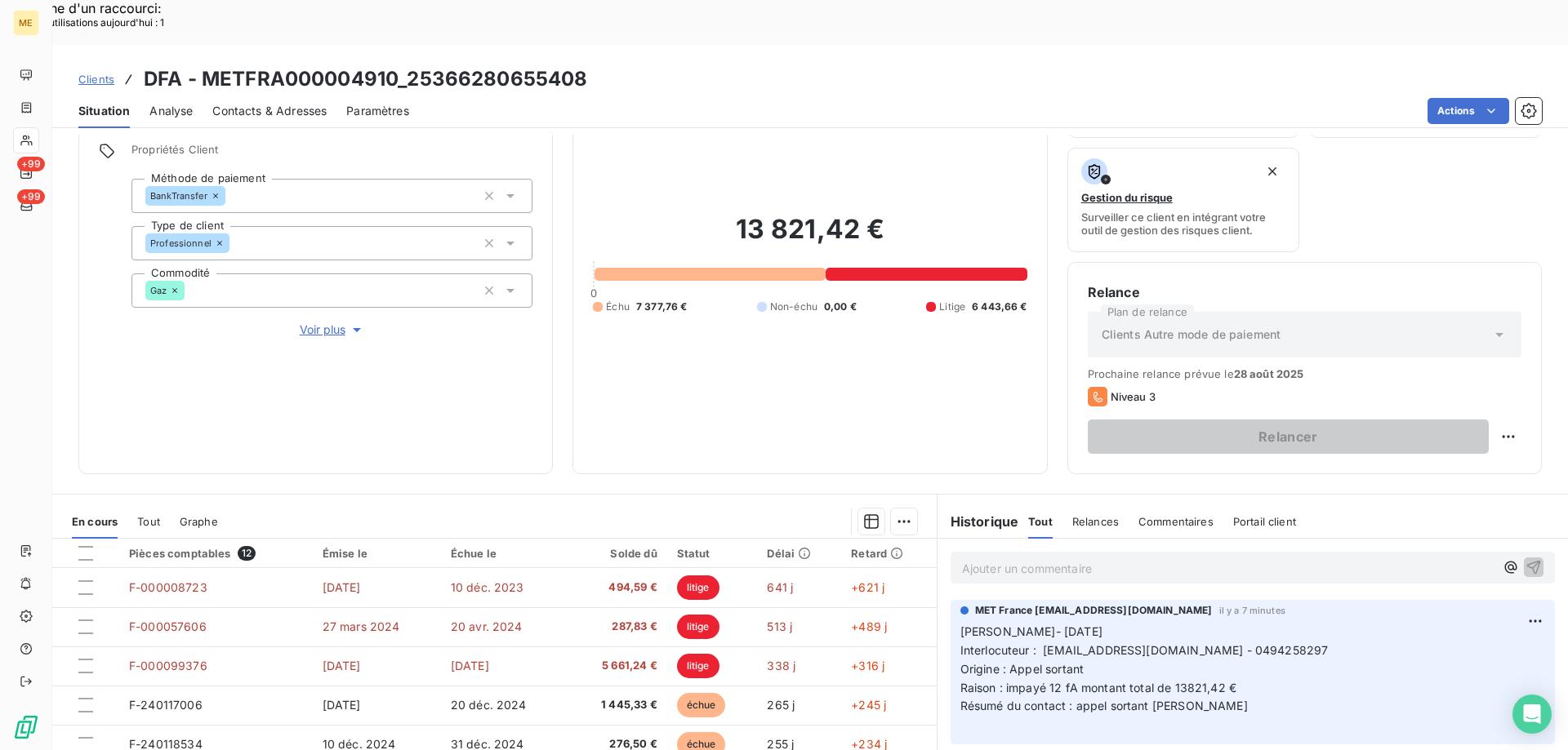
scroll to position [218, 0]
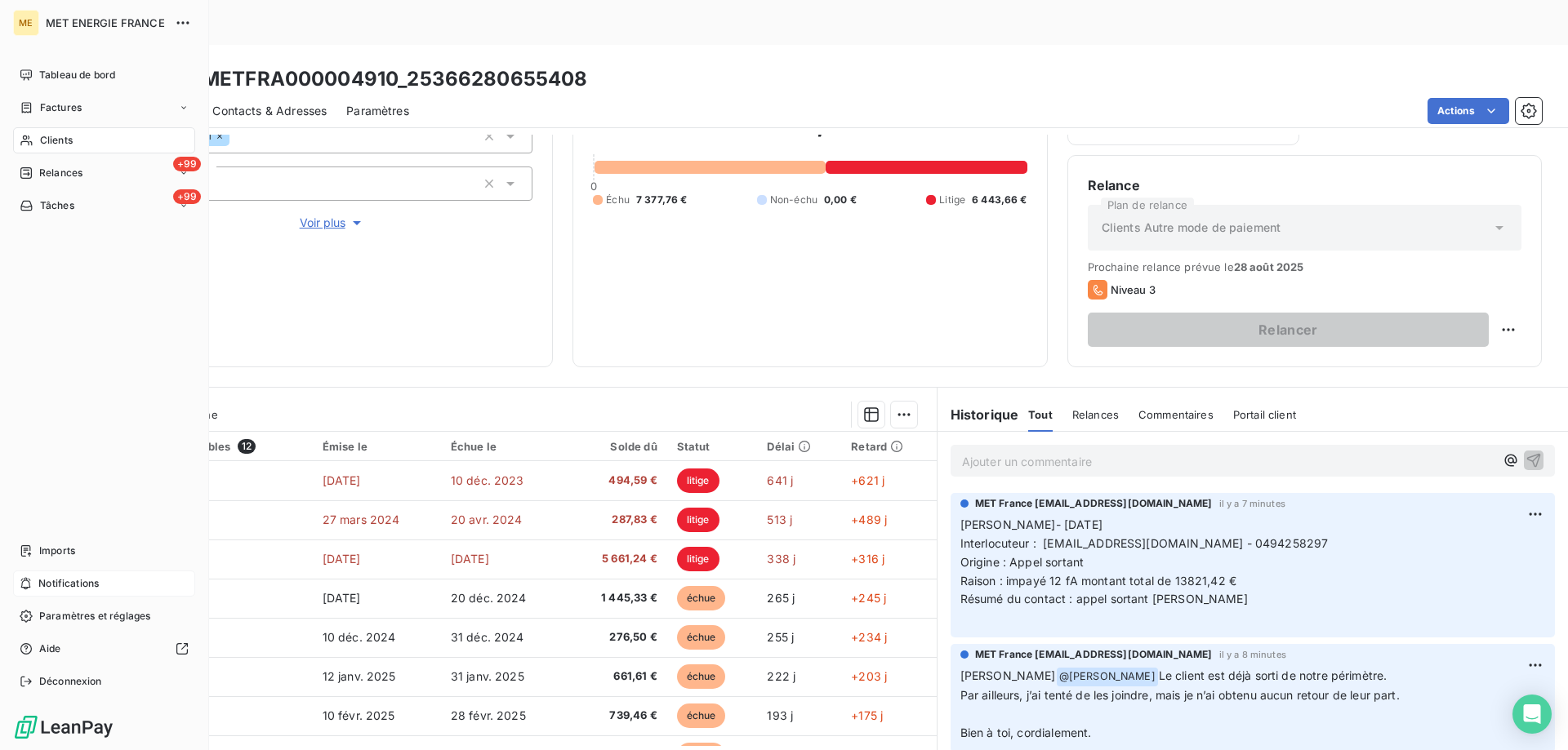
click at [115, 583] on div "Notifications" at bounding box center [104, 584] width 182 height 27
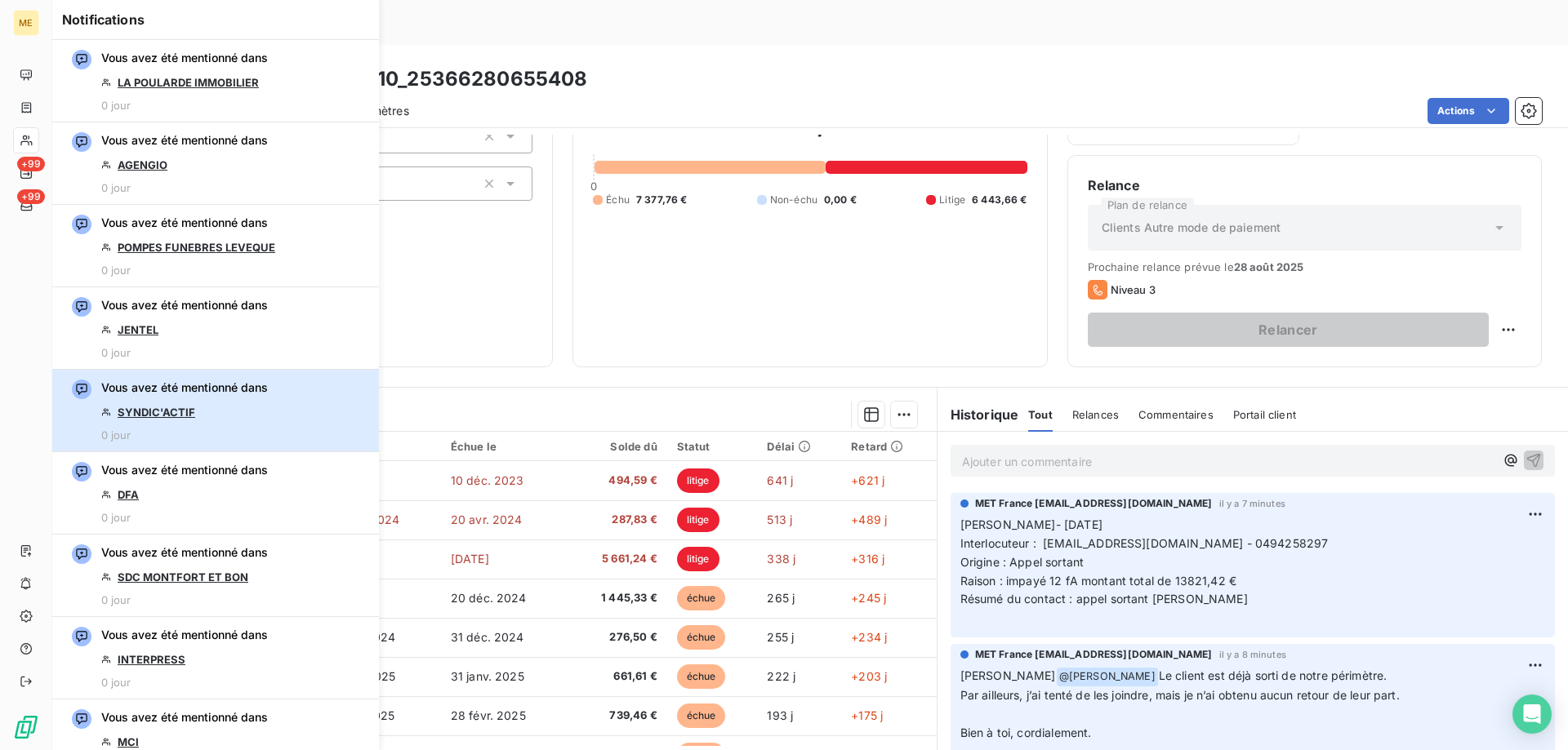
click at [252, 403] on div "Vous avez été mentionné dans SYNDIC'ACTIF 0 jour" at bounding box center [184, 411] width 166 height 62
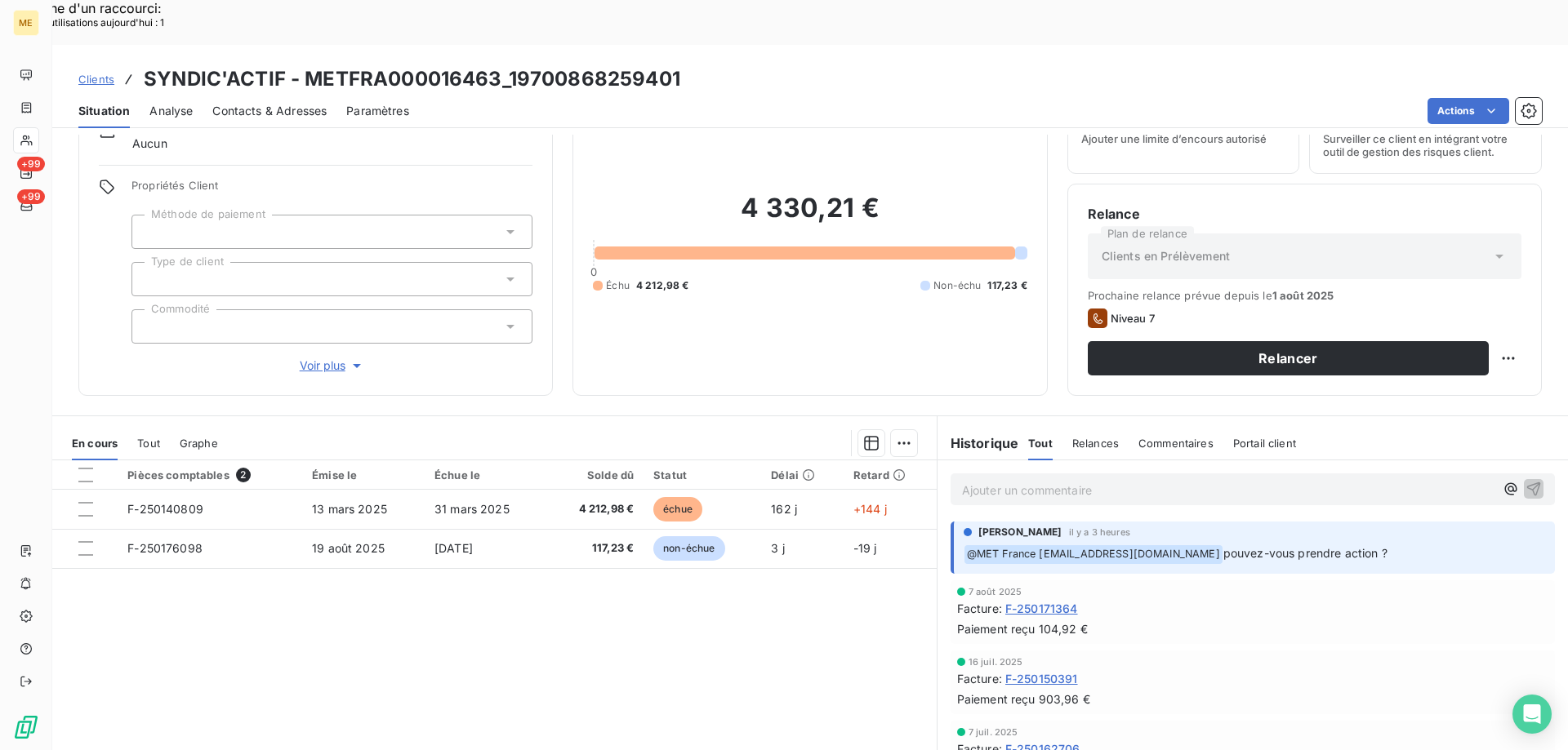
scroll to position [104, 0]
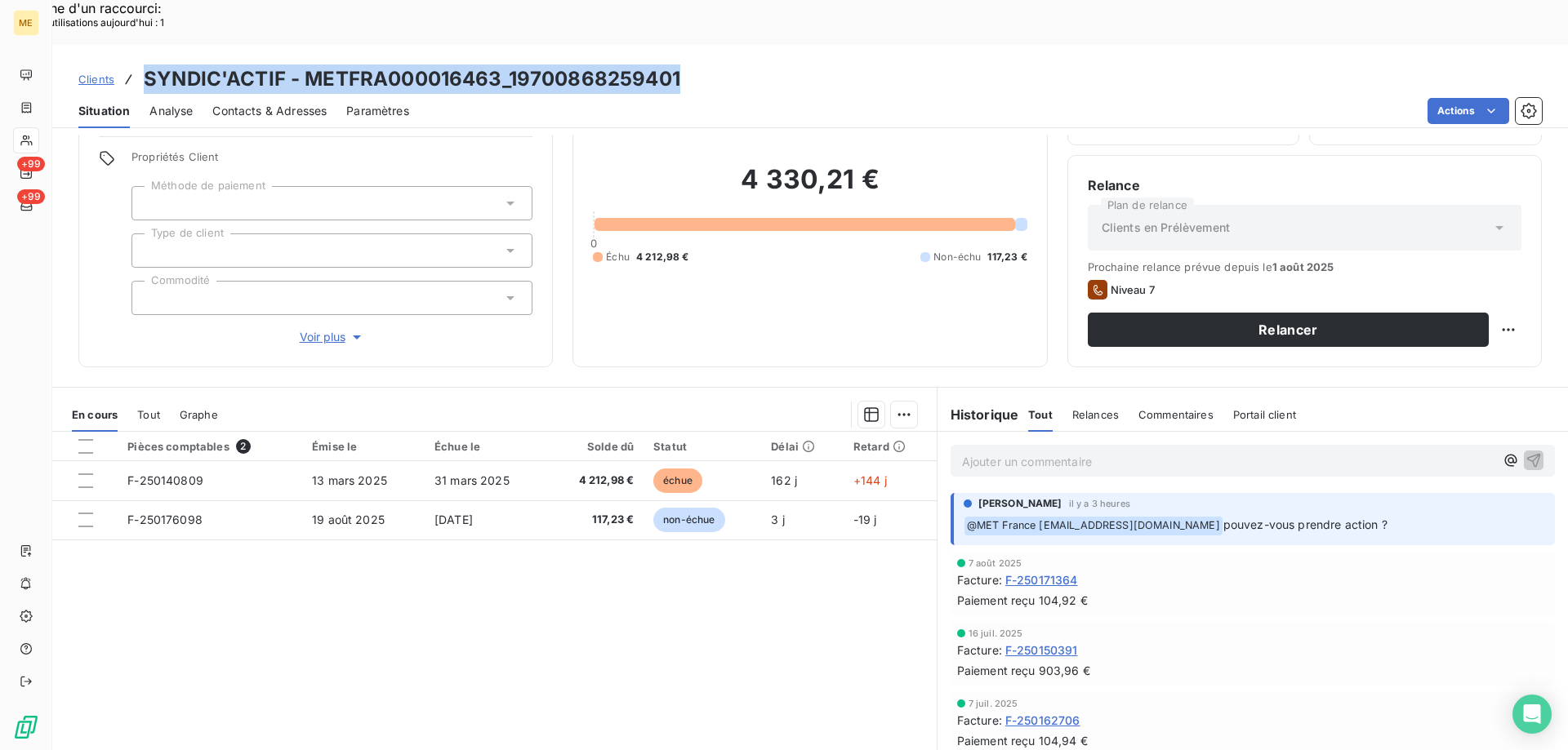
drag, startPoint x: 577, startPoint y: 35, endPoint x: 141, endPoint y: 30, distance: 436.0
click at [141, 65] on div "Clients SYNDIC'ACTIF - METFRA000016463_19700868259401" at bounding box center [810, 79] width 1516 height 29
click at [319, 329] on span "Voir plus" at bounding box center [332, 337] width 66 height 16
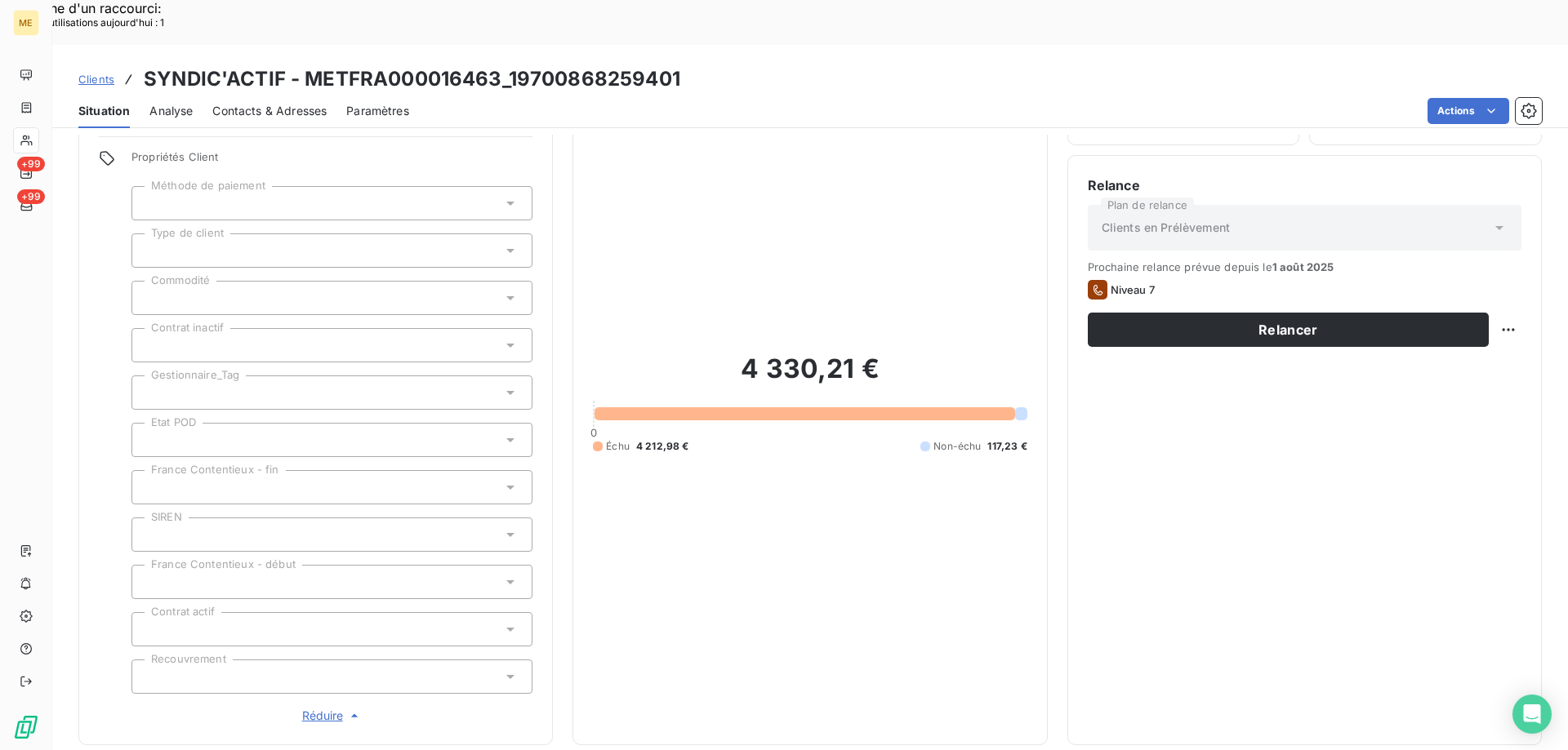
click at [259, 375] on div at bounding box center [331, 392] width 401 height 35
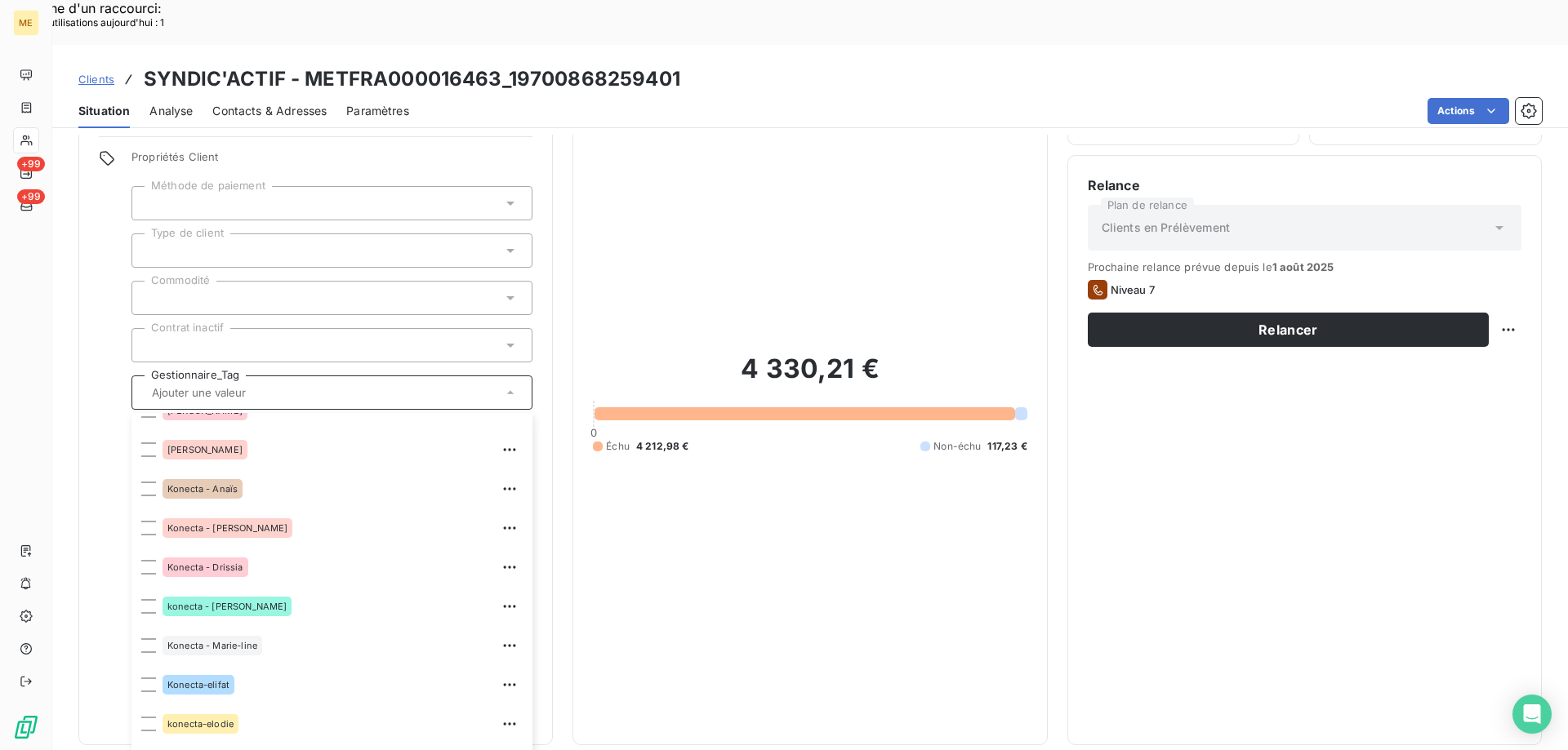
scroll to position [470, 0]
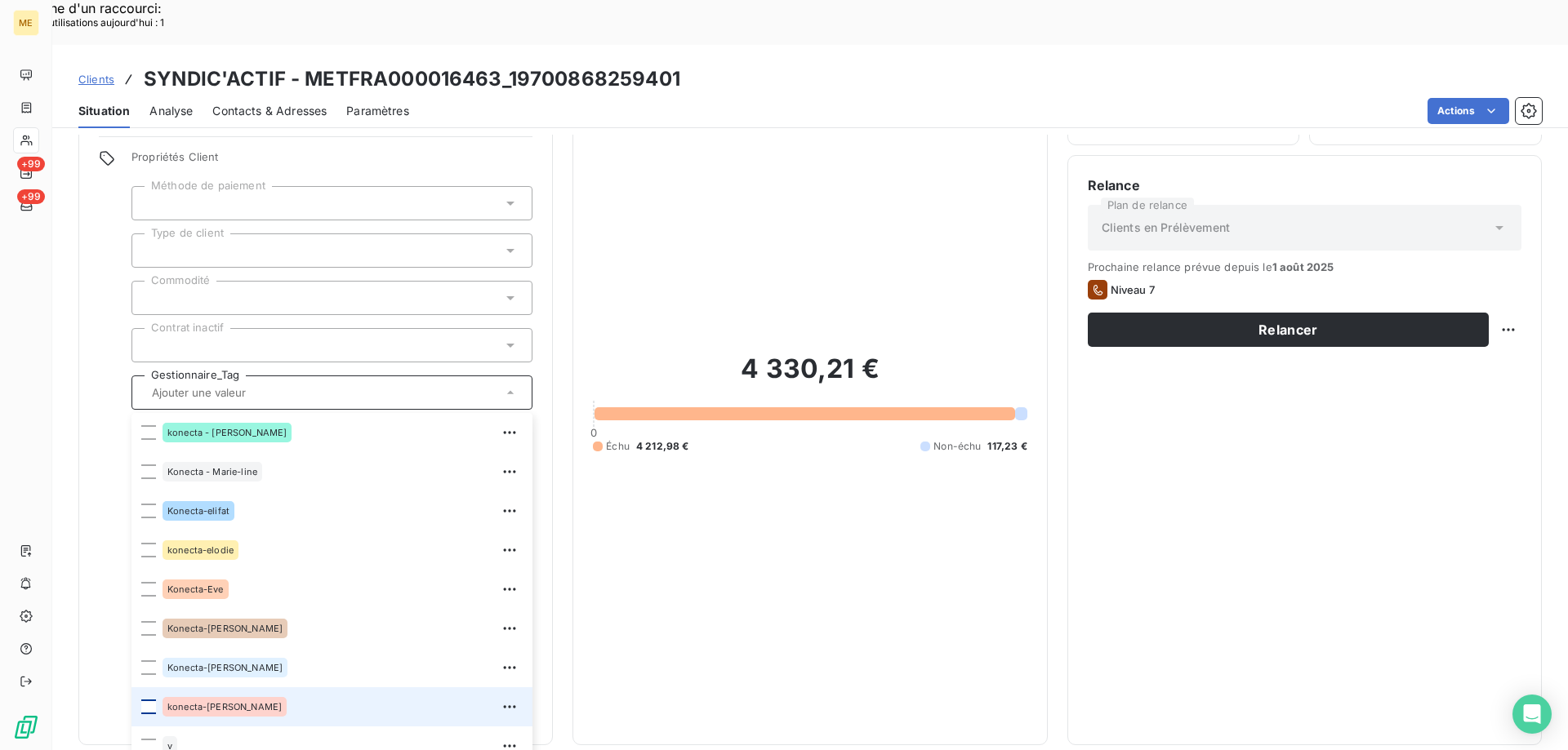
click at [150, 700] on div at bounding box center [149, 707] width 15 height 15
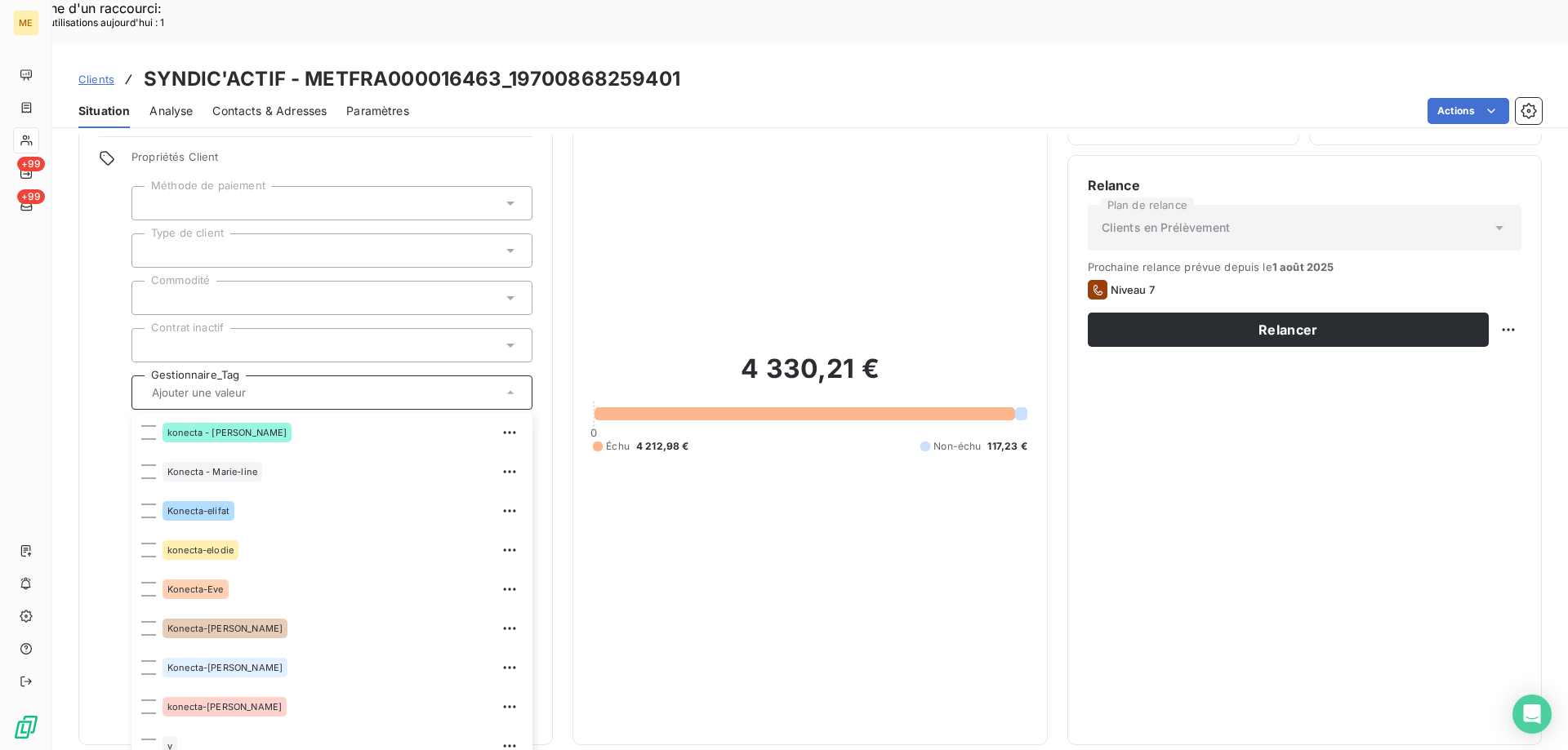
click at [722, 513] on div "4 330,21 € 0 Échu 4 212,98 € Non-échu 117,23 €" at bounding box center [810, 403] width 434 height 645
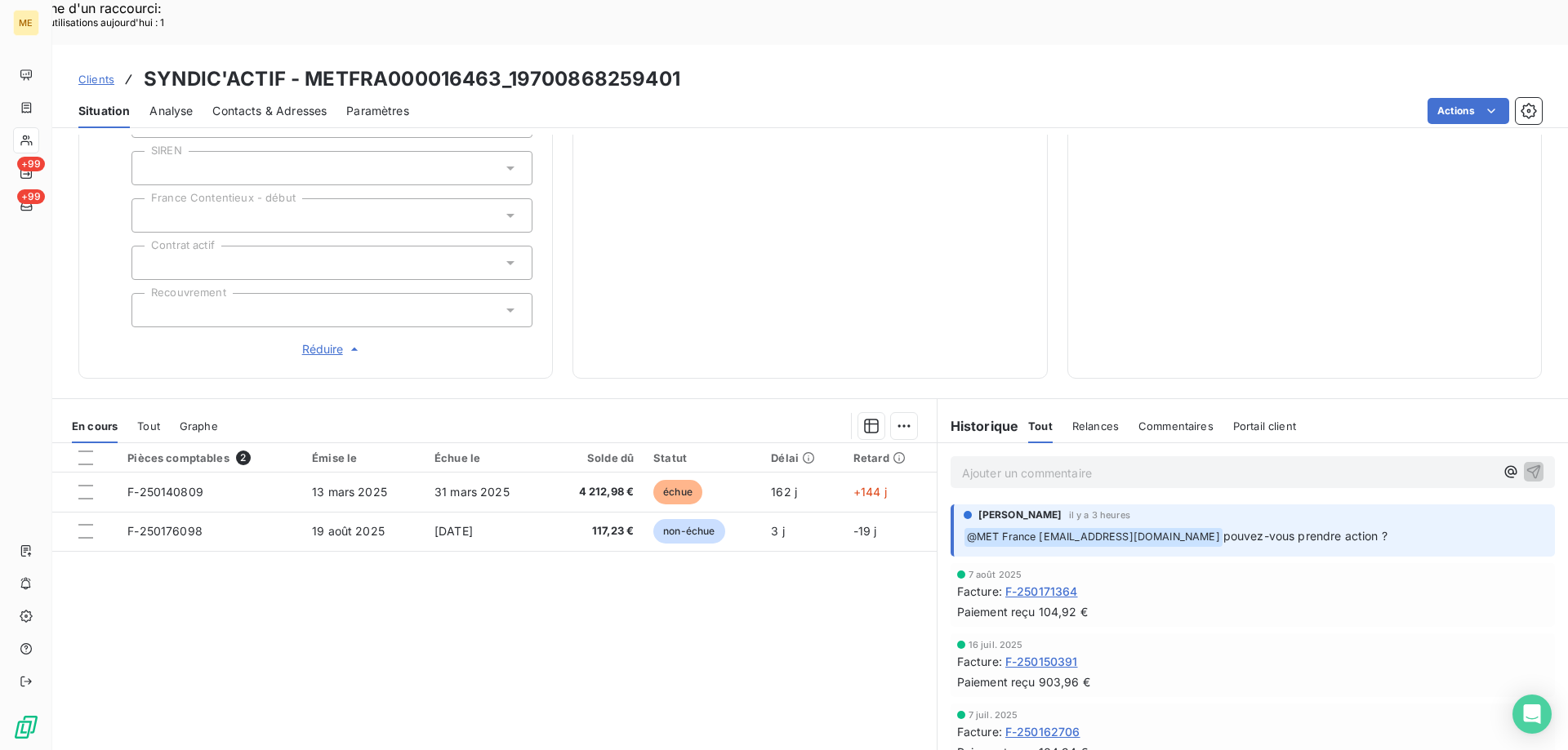
click at [600, 611] on div "Pièces comptables 2 Émise le Échue le Solde dû Statut Délai Retard F-250140809 …" at bounding box center [494, 600] width 884 height 314
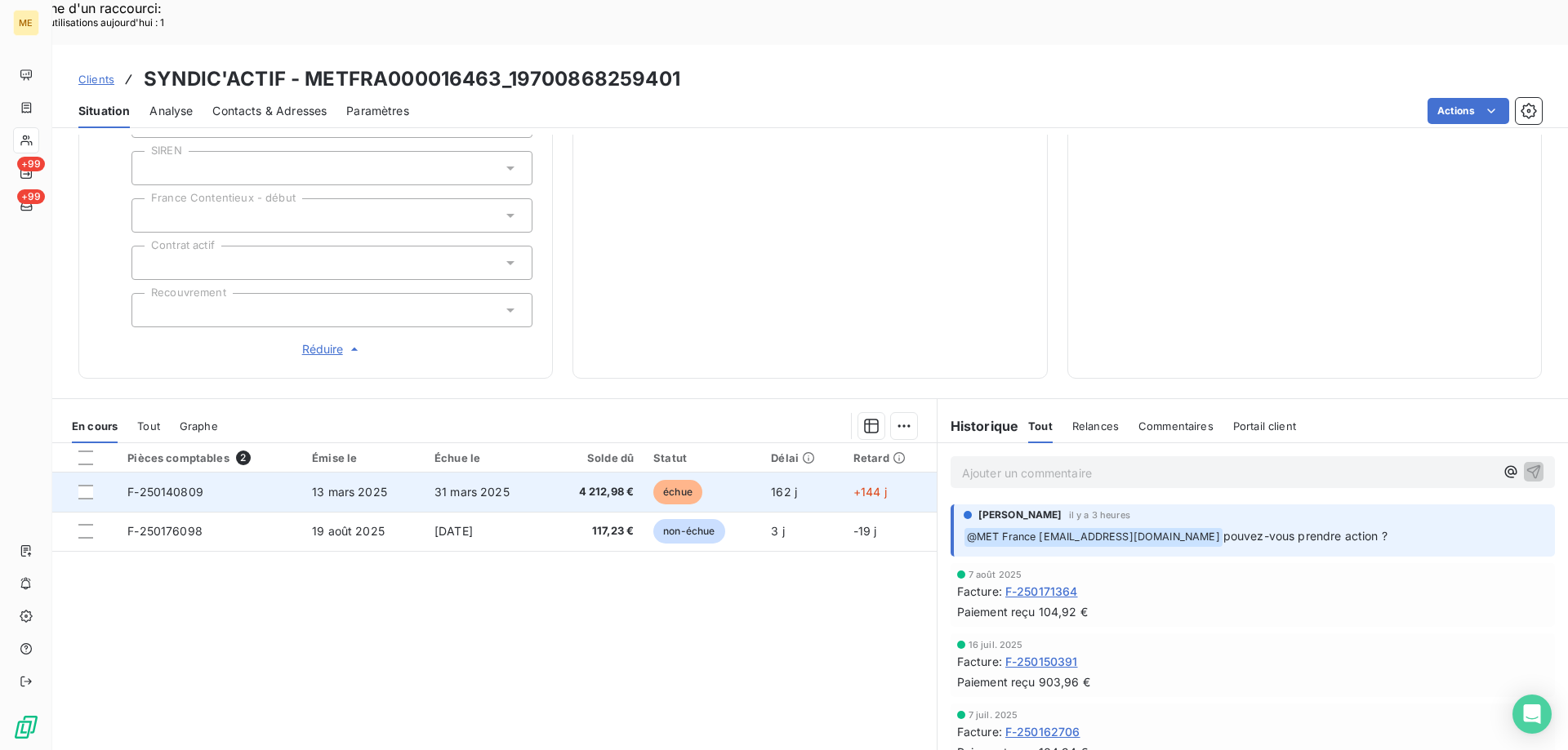
click at [169, 485] on span "F-250140809" at bounding box center [166, 492] width 76 height 14
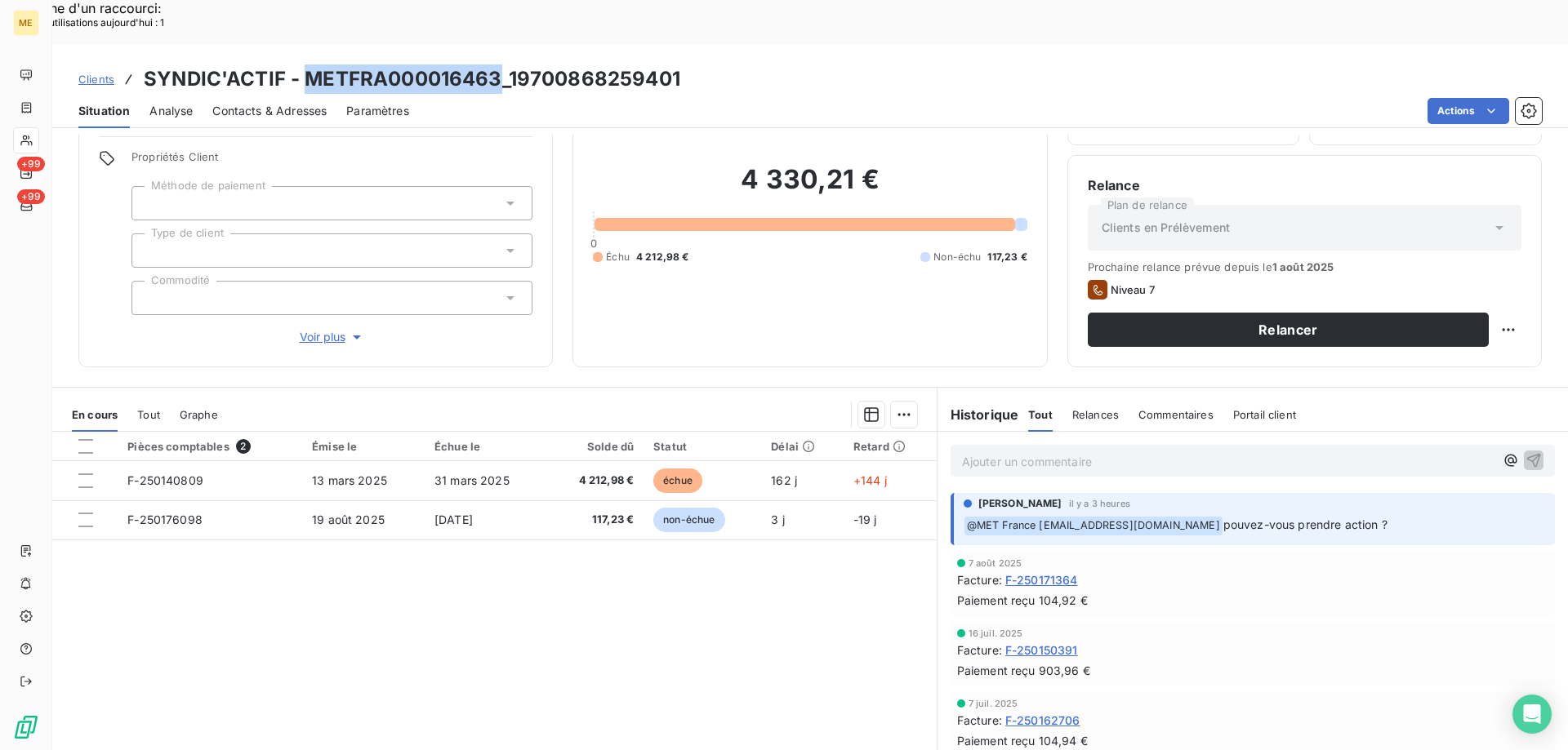
drag, startPoint x: 303, startPoint y: 30, endPoint x: 498, endPoint y: 23, distance: 195.1
click at [498, 65] on h3 "SYNDIC'ACTIF - METFRA000016463_19700868259401" at bounding box center [412, 79] width 537 height 29
click at [815, 65] on div "Clients SYNDIC'ACTIF - METFRA000016463_19700868259401" at bounding box center [810, 79] width 1516 height 29
click at [551, 578] on div "Pièces comptables 2 Émise le Échue le Solde dû Statut Délai Retard F-250140809 …" at bounding box center [494, 589] width 884 height 314
drag, startPoint x: 305, startPoint y: 30, endPoint x: 500, endPoint y: 19, distance: 195.3
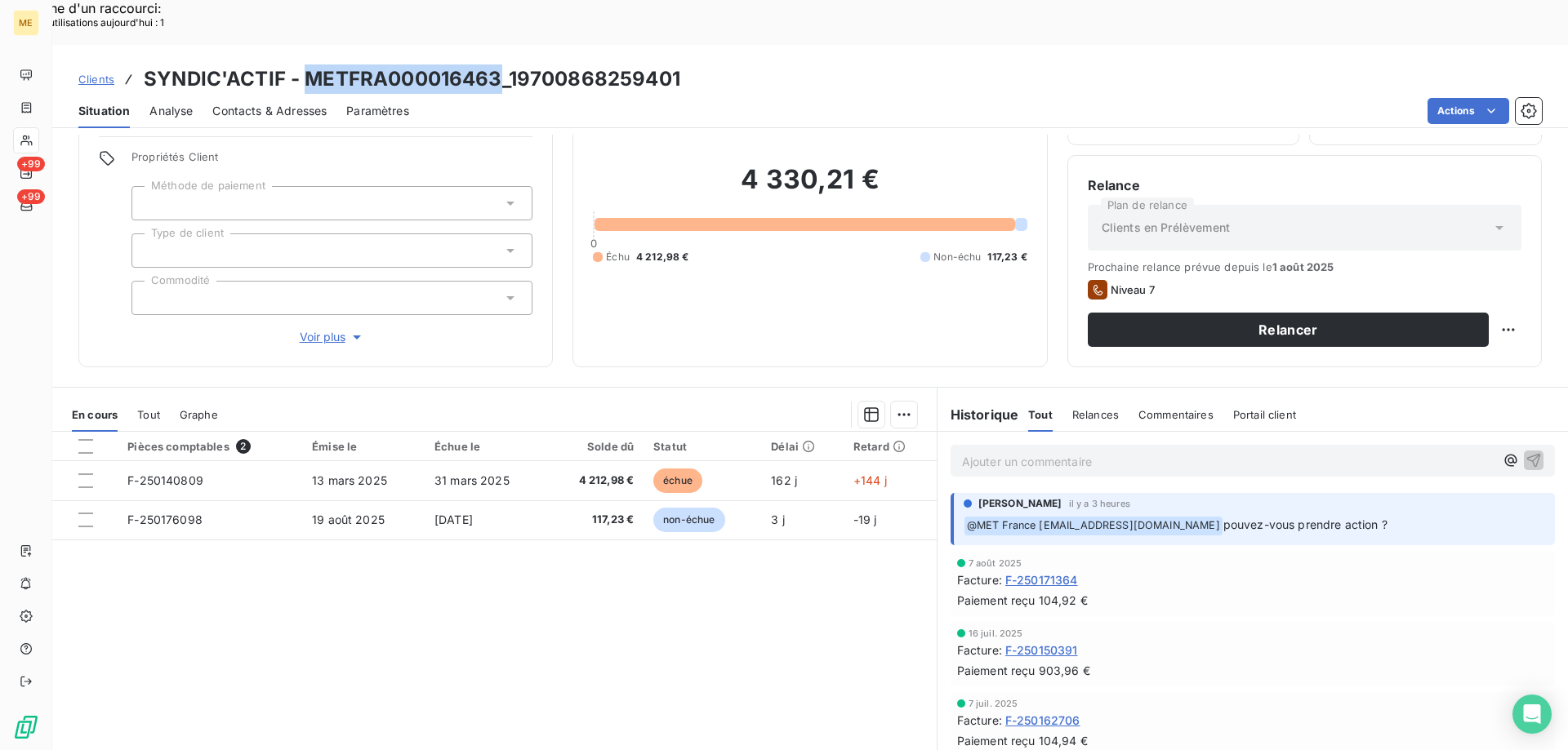
click at [500, 65] on h3 "SYNDIC'ACTIF - METFRA000016463_19700868259401" at bounding box center [412, 79] width 537 height 29
drag, startPoint x: 498, startPoint y: 22, endPoint x: 489, endPoint y: 25, distance: 9.5
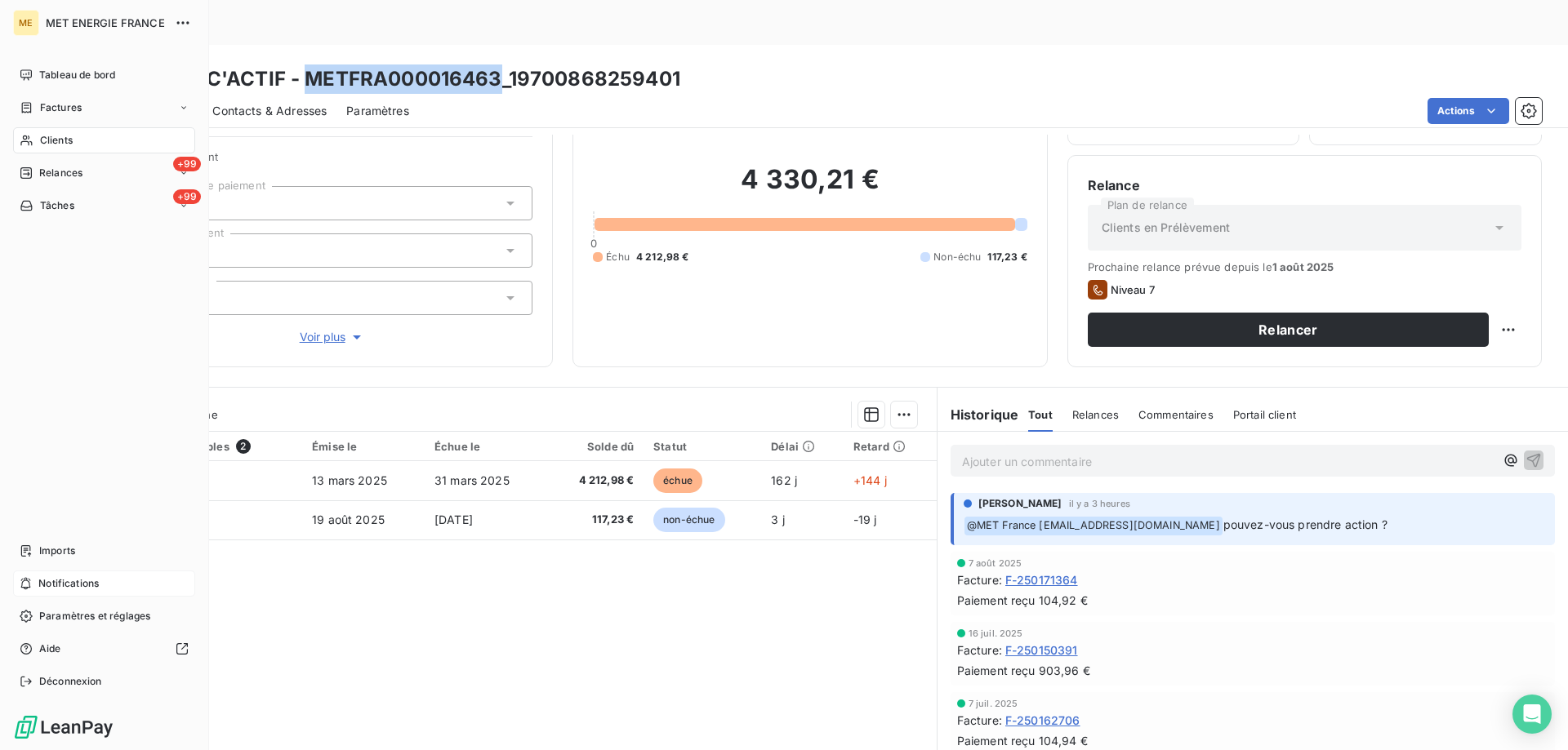
drag, startPoint x: 90, startPoint y: 584, endPoint x: 109, endPoint y: 571, distance: 23.0
click at [98, 576] on div "Notifications" at bounding box center [104, 584] width 182 height 27
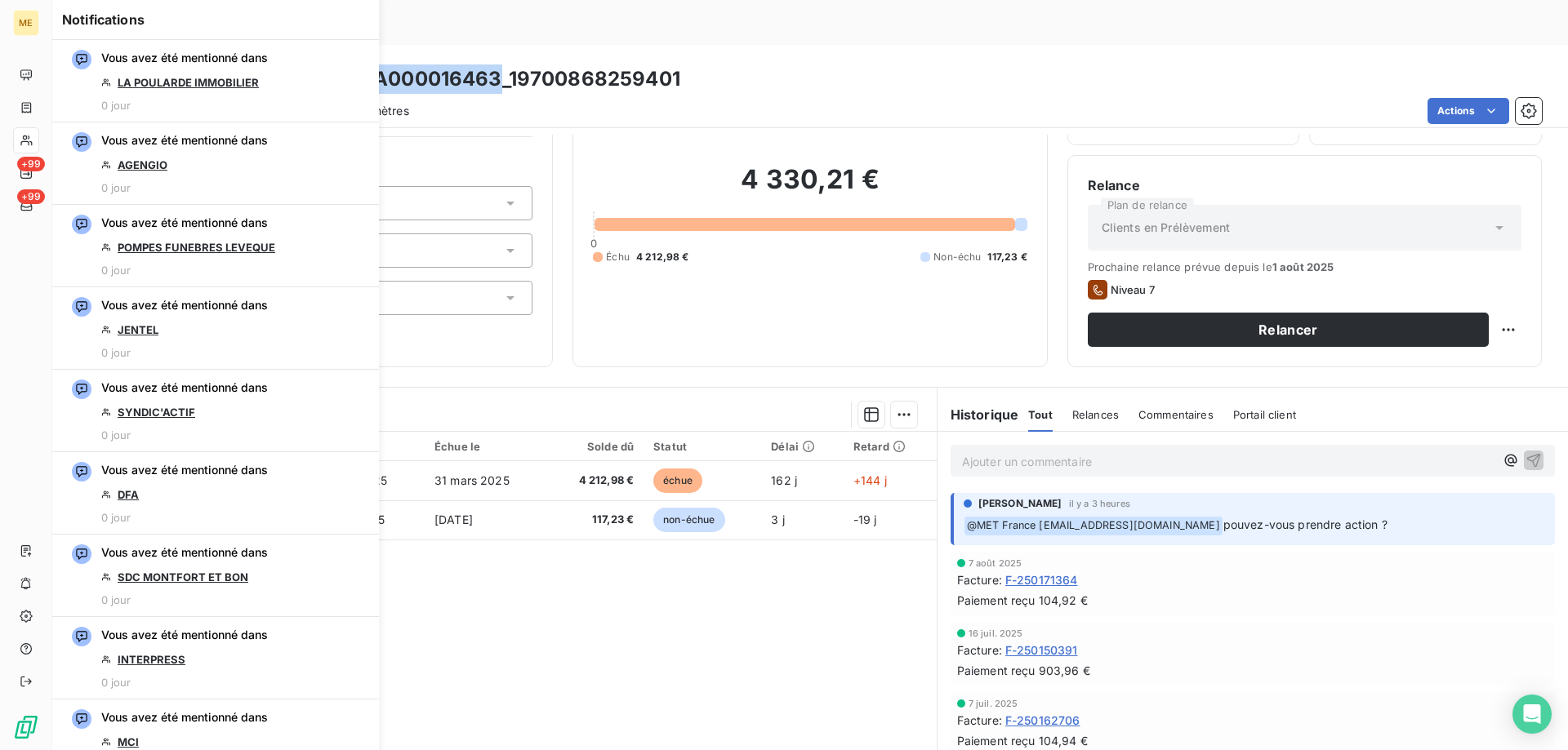
click at [586, 624] on div "Pièces comptables 2 Émise le Échue le Solde dû Statut Délai Retard F-250140809 …" at bounding box center [494, 589] width 884 height 314
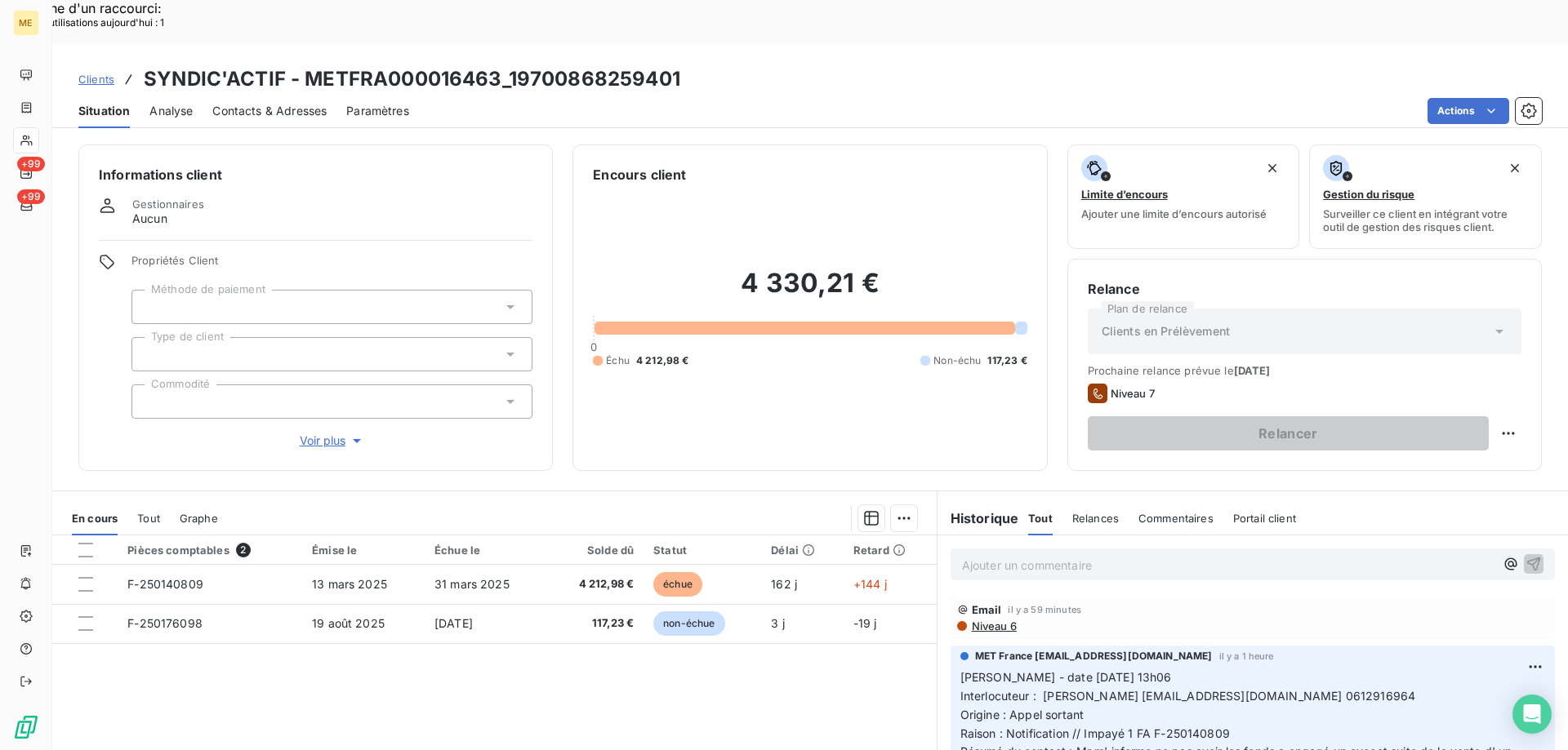
scroll to position [104, 0]
